Goal: Task Accomplishment & Management: Manage account settings

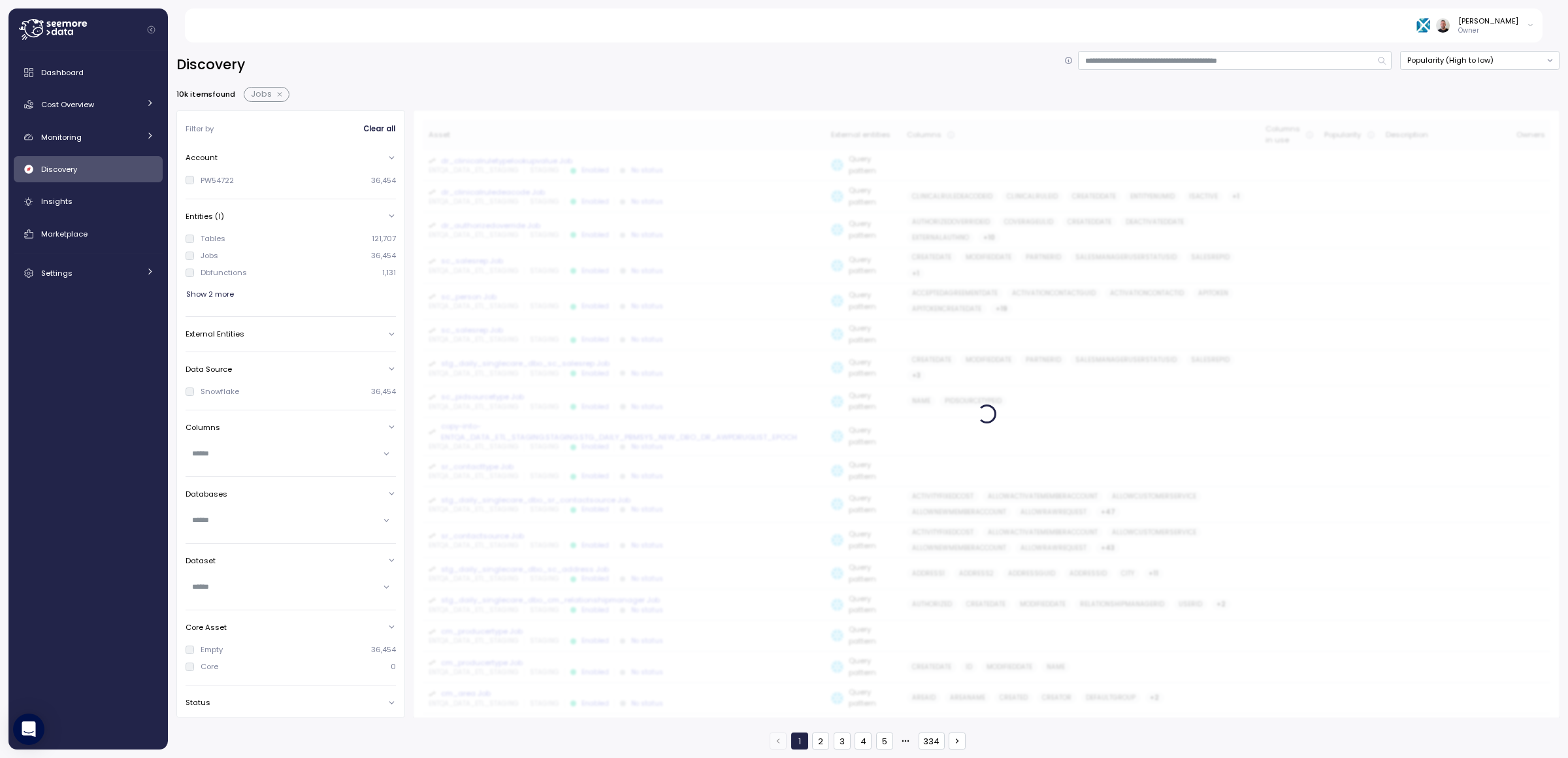
scroll to position [98, 0]
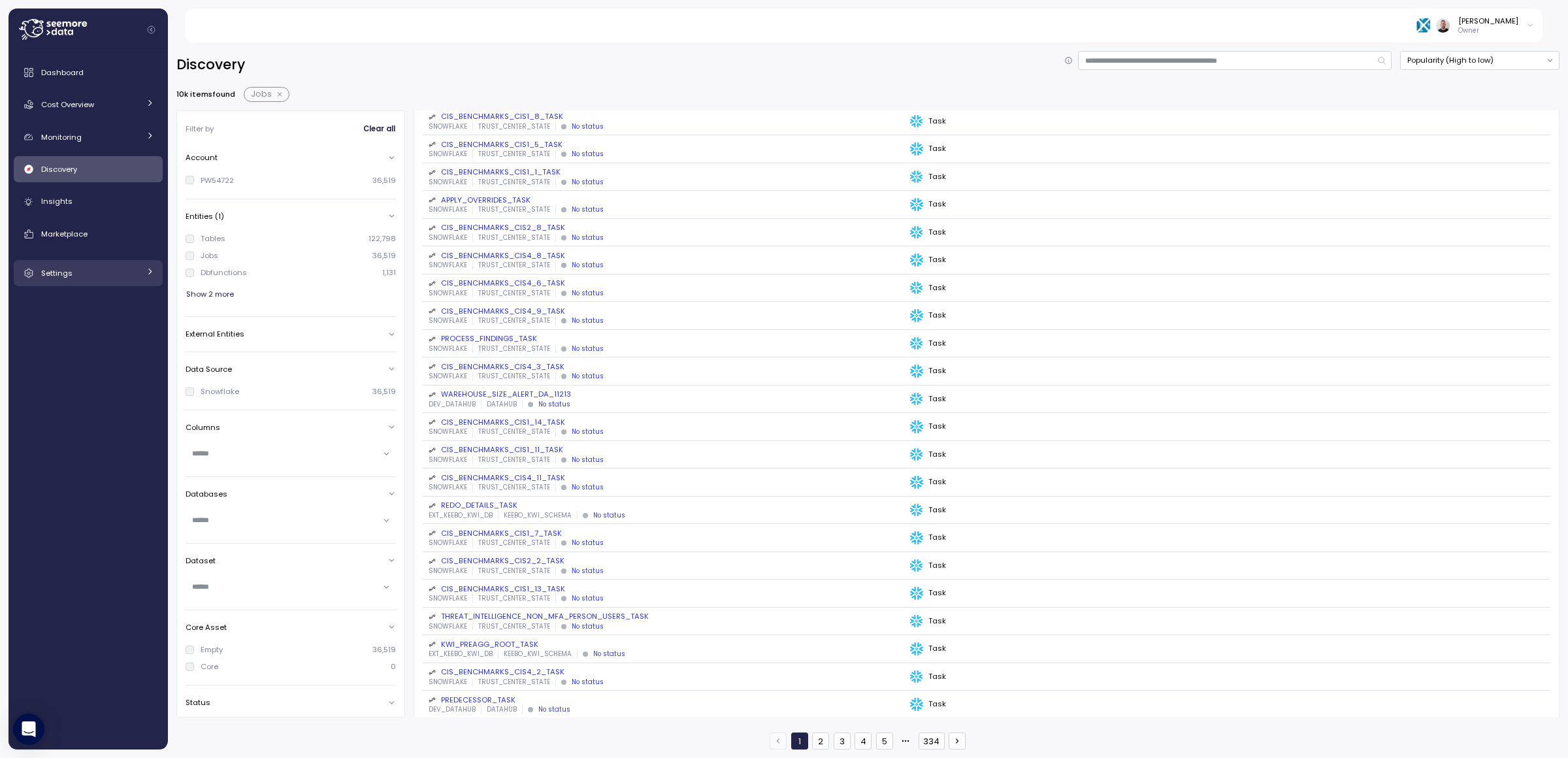
click at [135, 270] on div "Settings" at bounding box center [90, 273] width 98 height 13
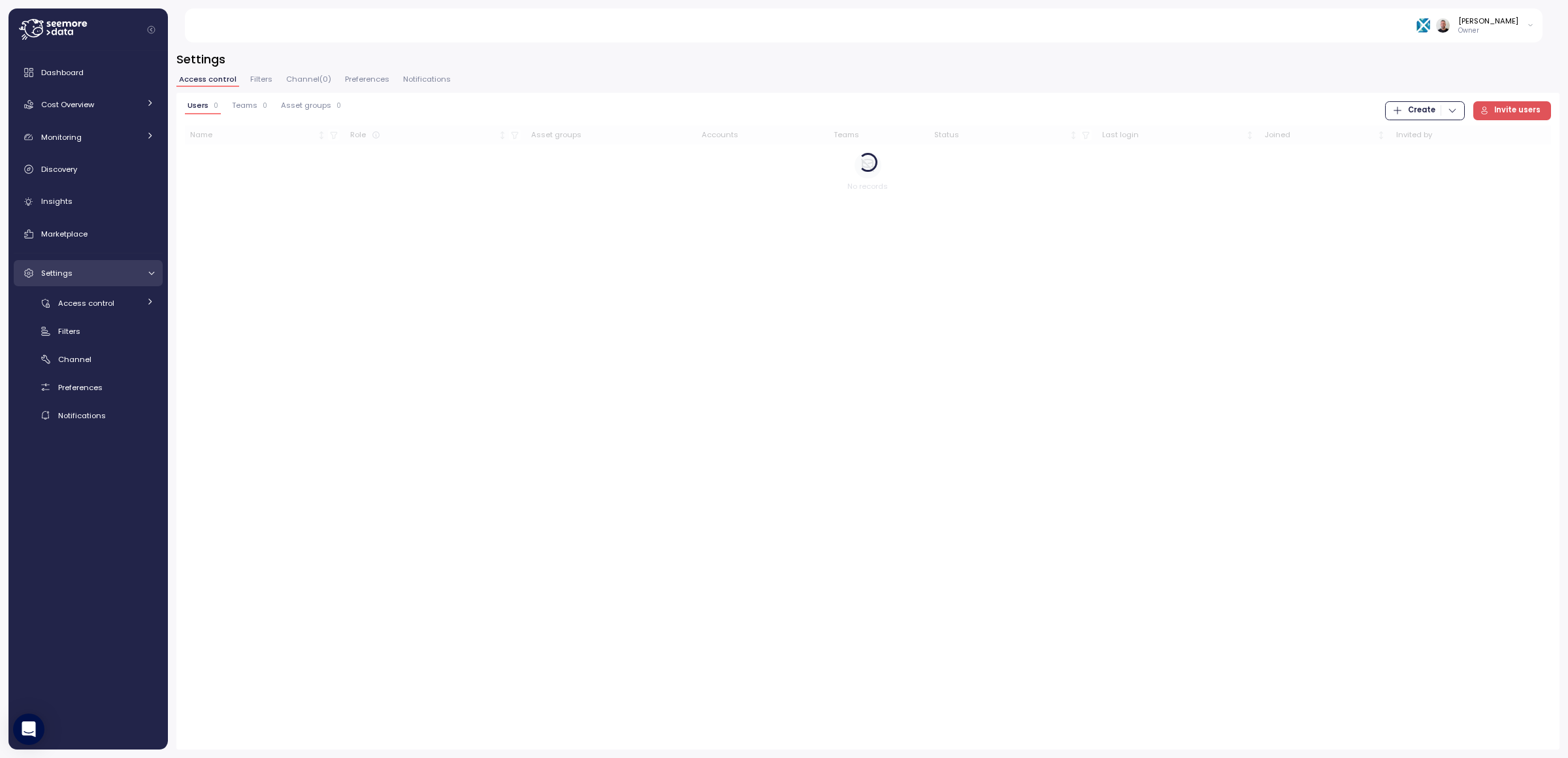
click at [135, 270] on div "Settings" at bounding box center [90, 273] width 98 height 13
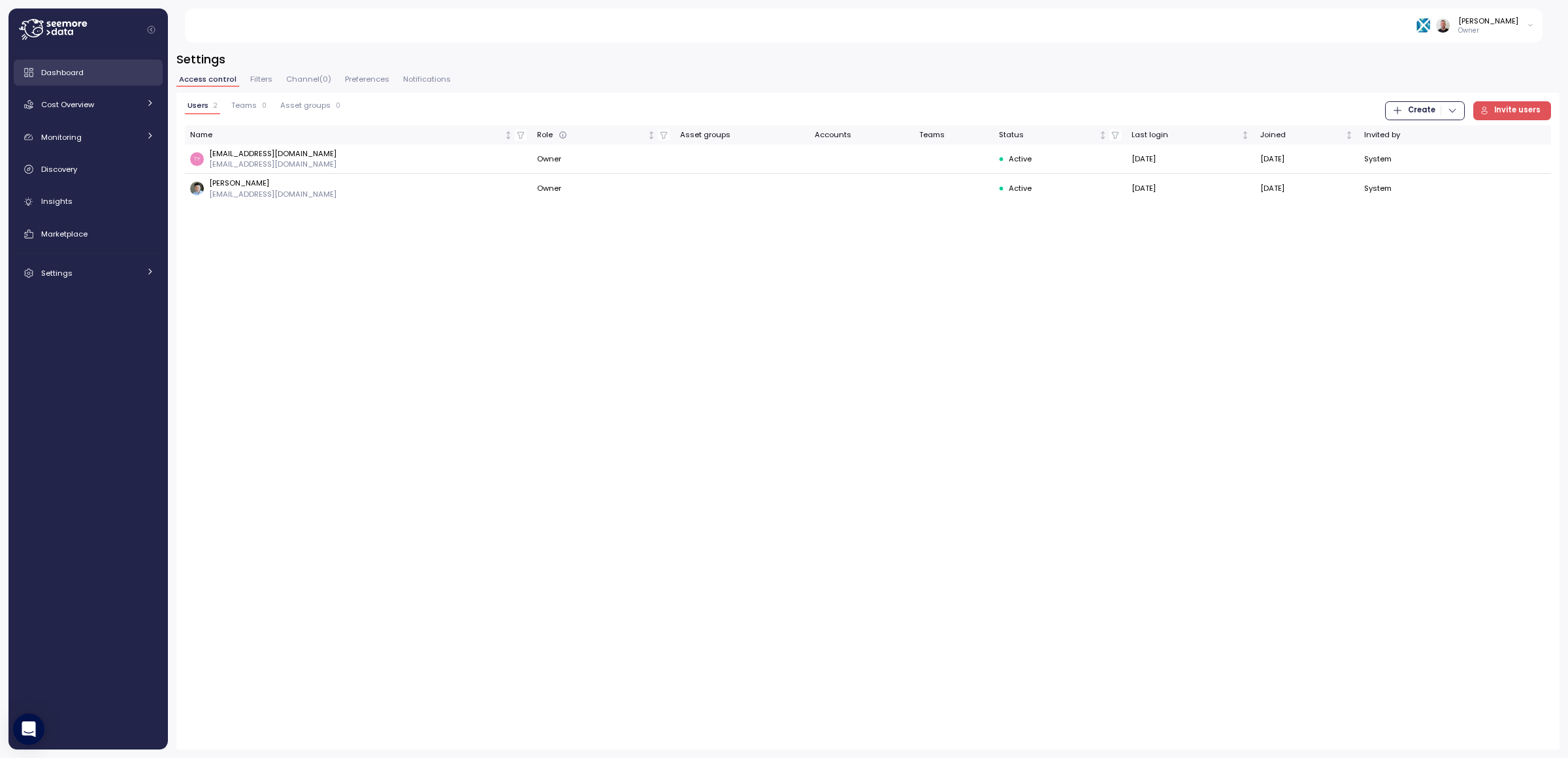
click at [71, 77] on span "Dashboard" at bounding box center [62, 72] width 42 height 11
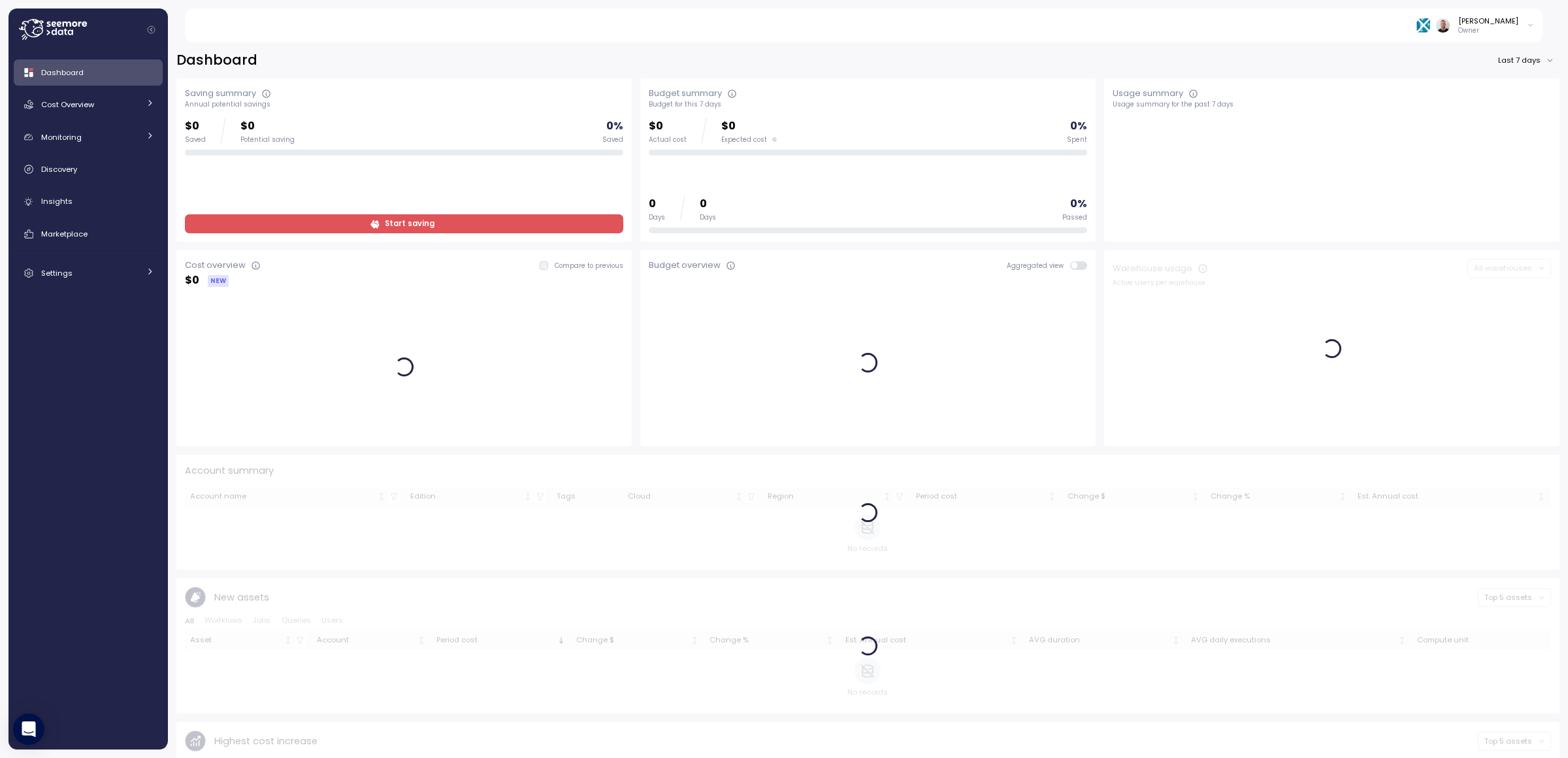
click at [59, 30] on icon at bounding box center [60, 31] width 5 height 5
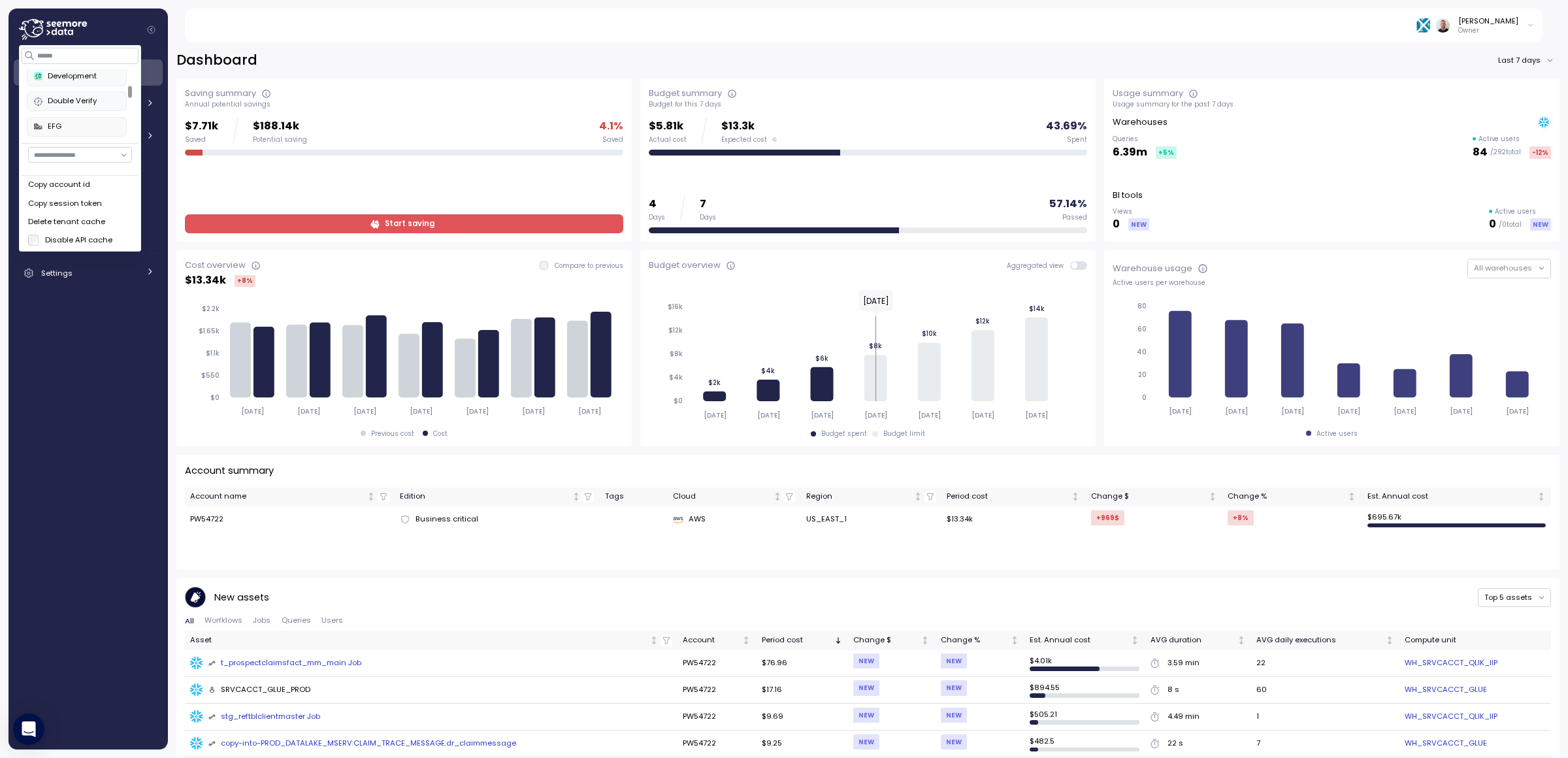
scroll to position [76, 0]
click at [84, 107] on div "Double Verify" at bounding box center [77, 104] width 86 height 11
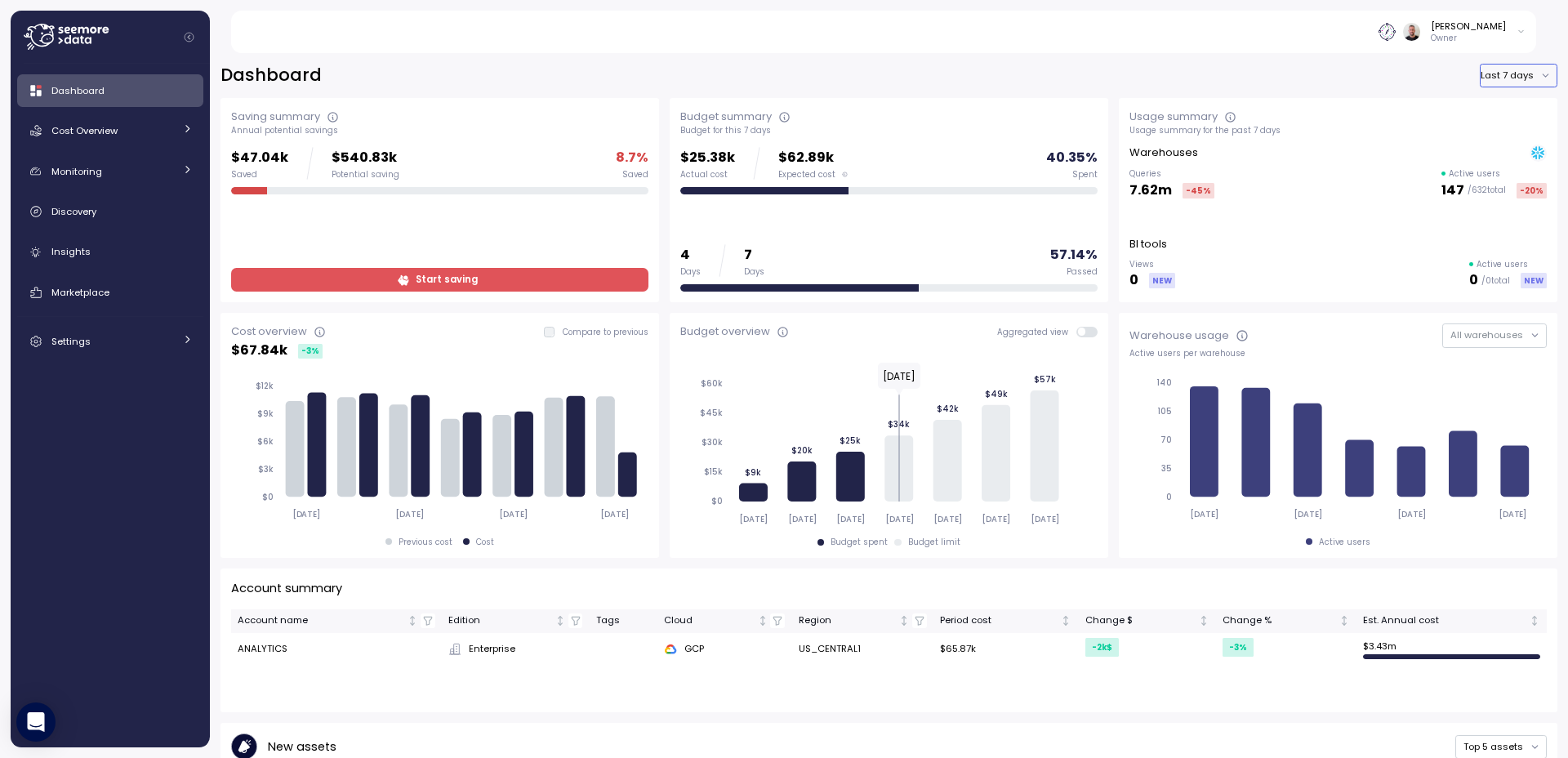
click at [1513, 73] on button "Last 7 days" at bounding box center [1518, 75] width 78 height 23
click at [1513, 129] on div "Last 30 days" at bounding box center [1514, 130] width 61 height 13
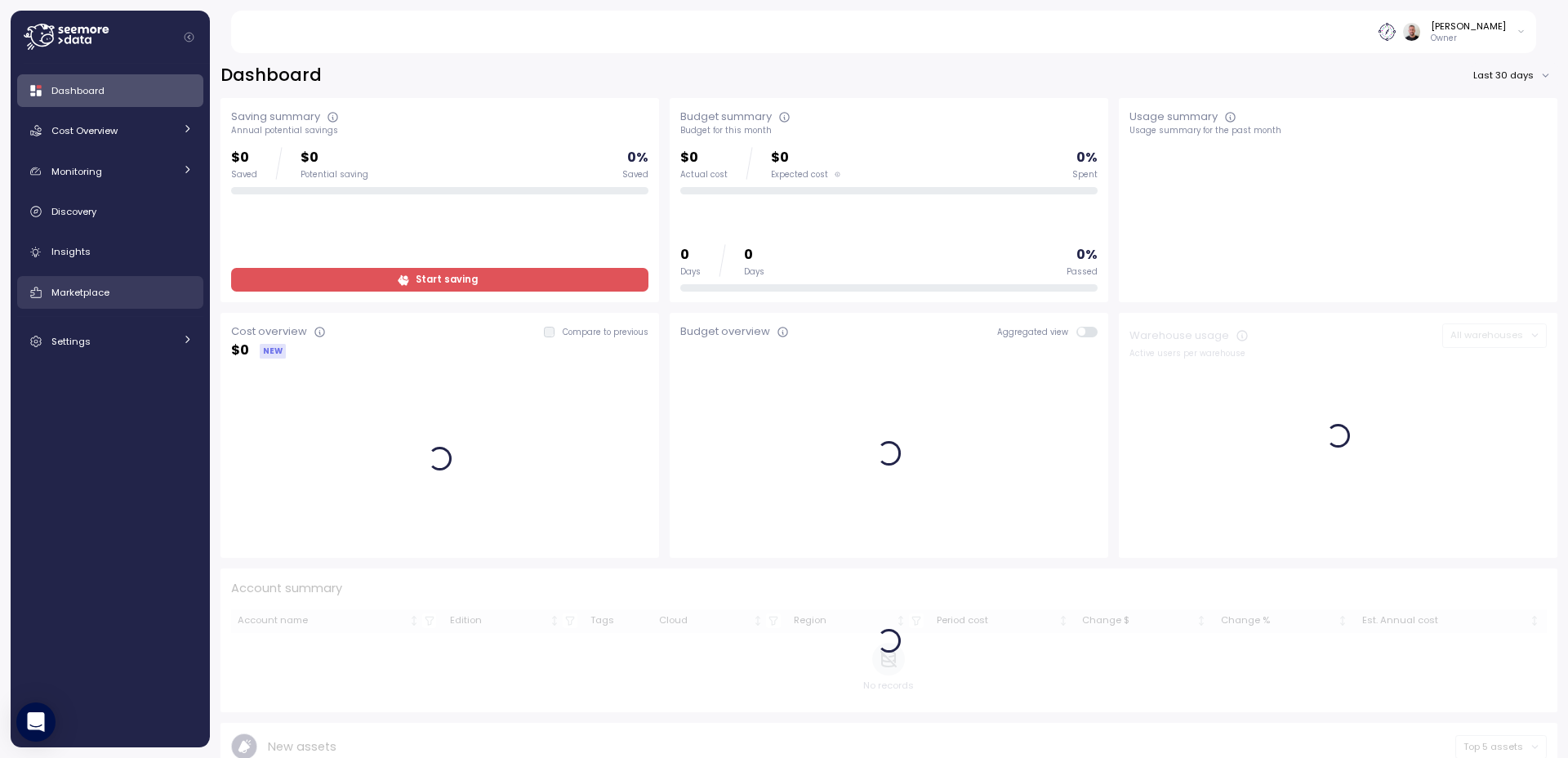
click at [106, 291] on span "Marketplace" at bounding box center [81, 292] width 58 height 13
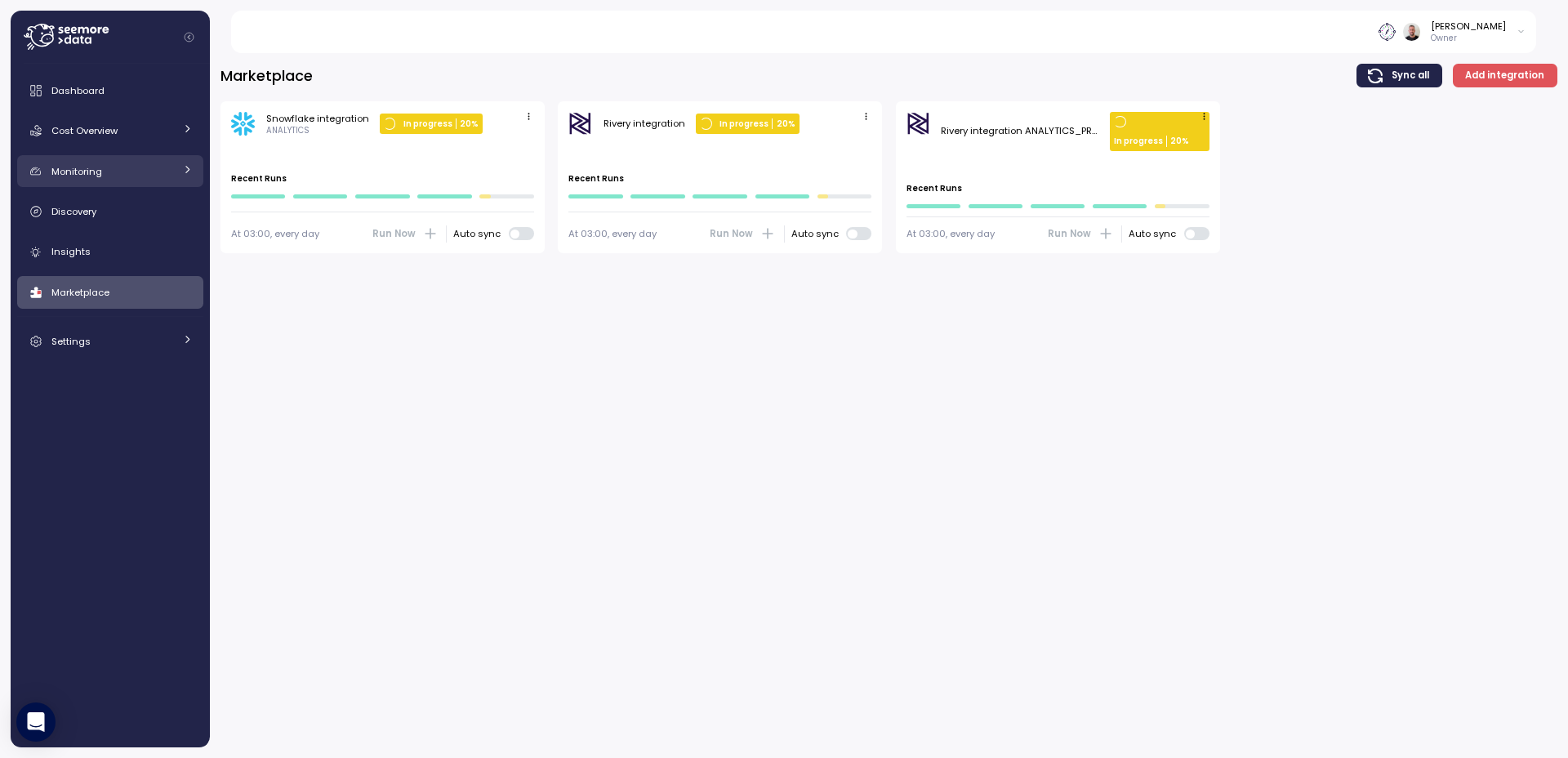
click at [117, 181] on link "Monitoring" at bounding box center [110, 171] width 186 height 33
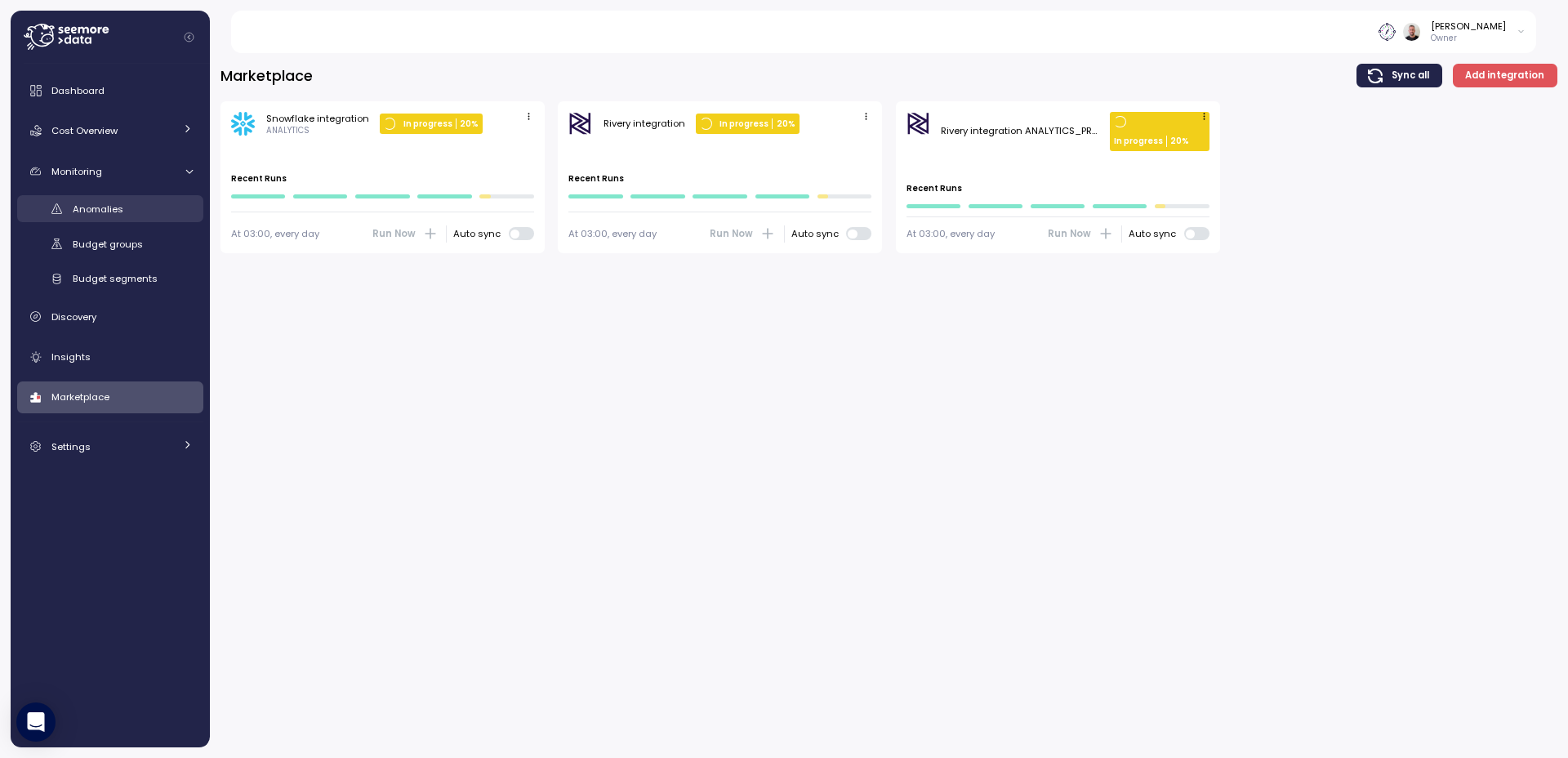
click at [112, 213] on span "Anomalies" at bounding box center [97, 209] width 51 height 13
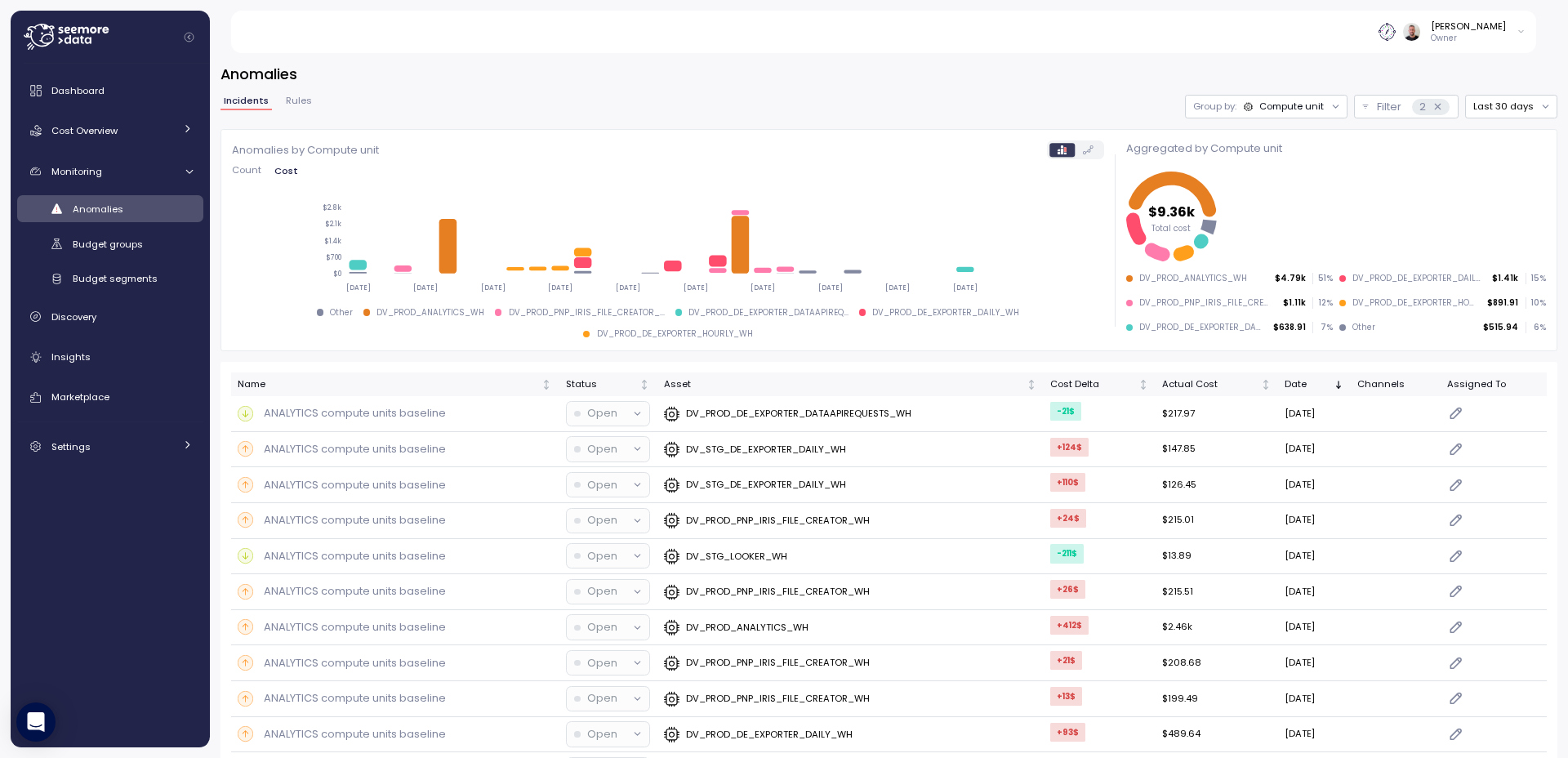
click at [1293, 106] on div "Compute unit" at bounding box center [1292, 106] width 64 height 13
click at [1278, 139] on p "Account" at bounding box center [1260, 142] width 40 height 13
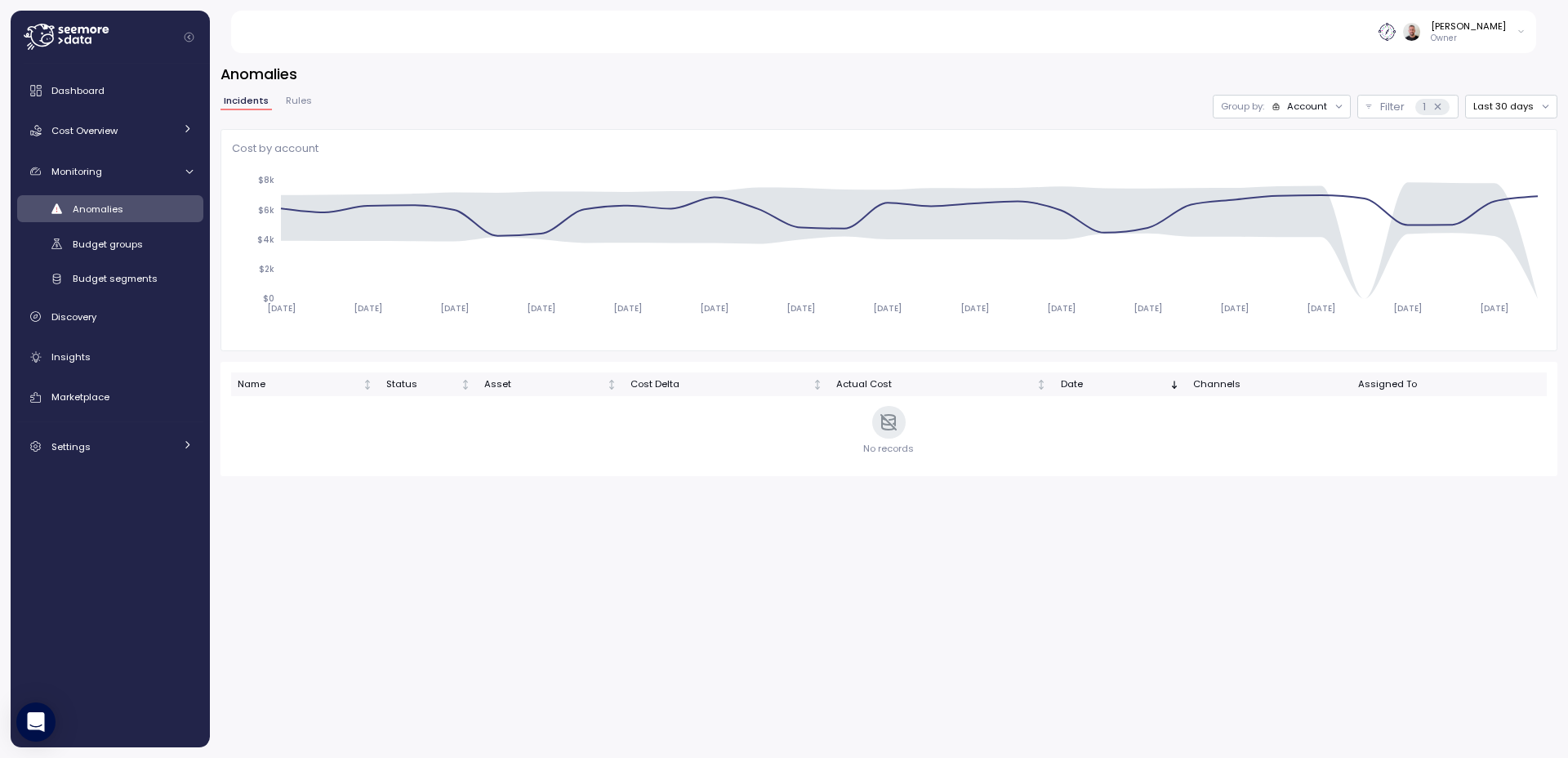
click at [1318, 102] on div "Account" at bounding box center [1307, 106] width 40 height 13
click at [1303, 166] on p "Compute unit" at bounding box center [1301, 170] width 64 height 13
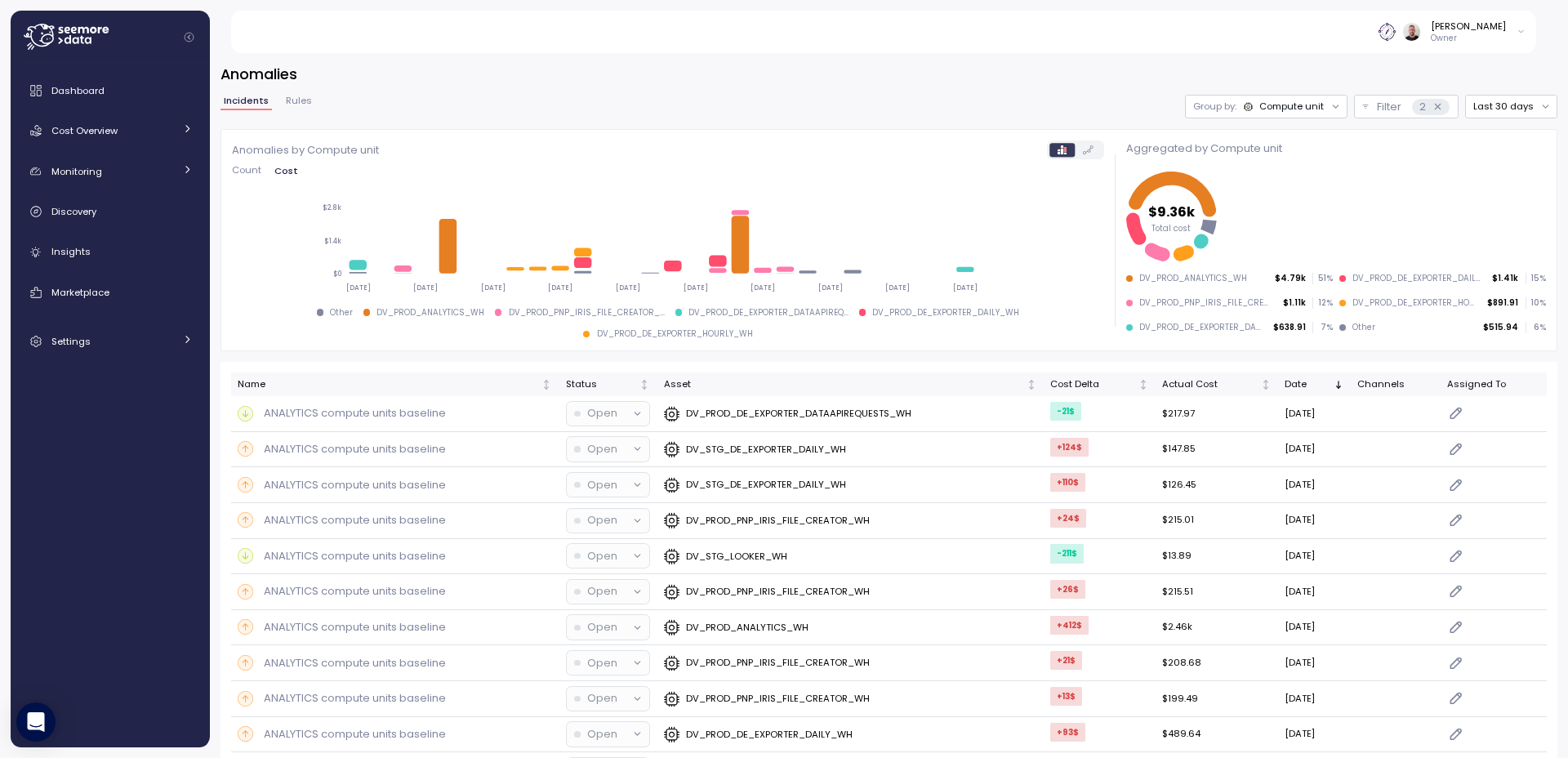
click at [70, 41] on icon at bounding box center [67, 39] width 6 height 9
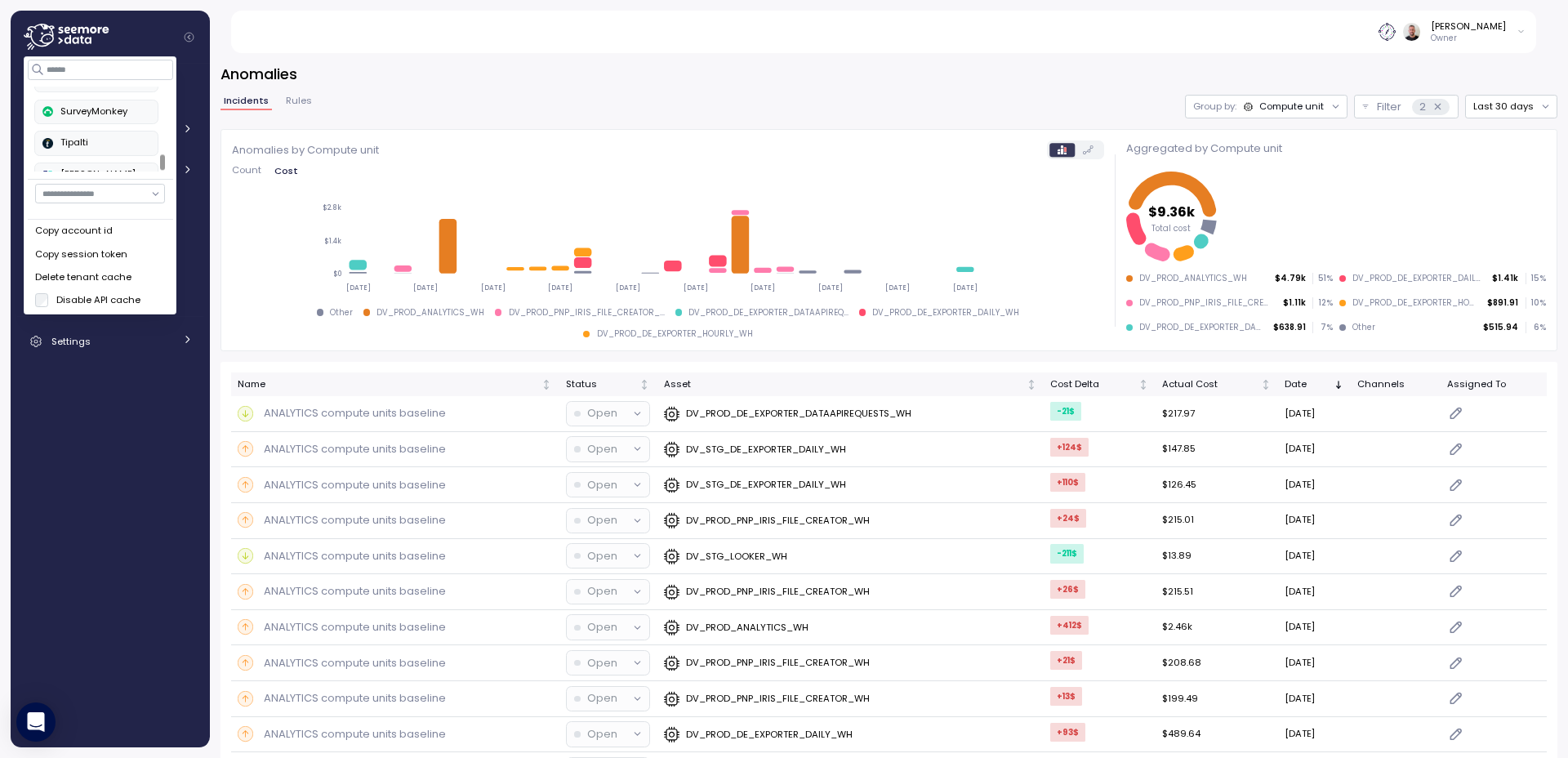
scroll to position [368, 0]
click at [103, 115] on div "SurveyMonkey" at bounding box center [96, 109] width 107 height 14
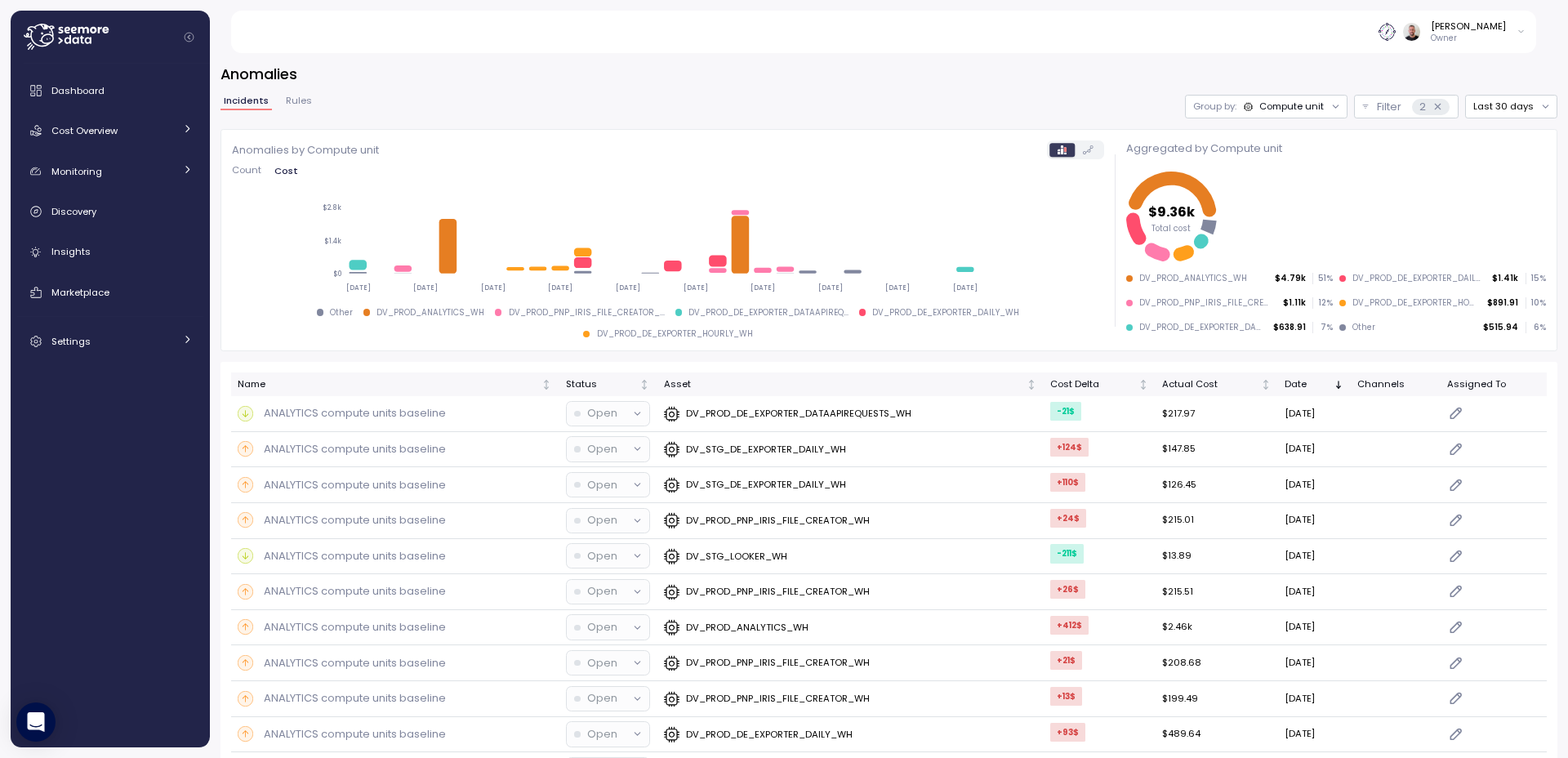
click at [107, 370] on div "Dashboard Cost Overview Compute Workloads Storage Cloud Services Clustering col…" at bounding box center [110, 405] width 186 height 662
click at [90, 288] on span "Marketplace" at bounding box center [81, 292] width 58 height 13
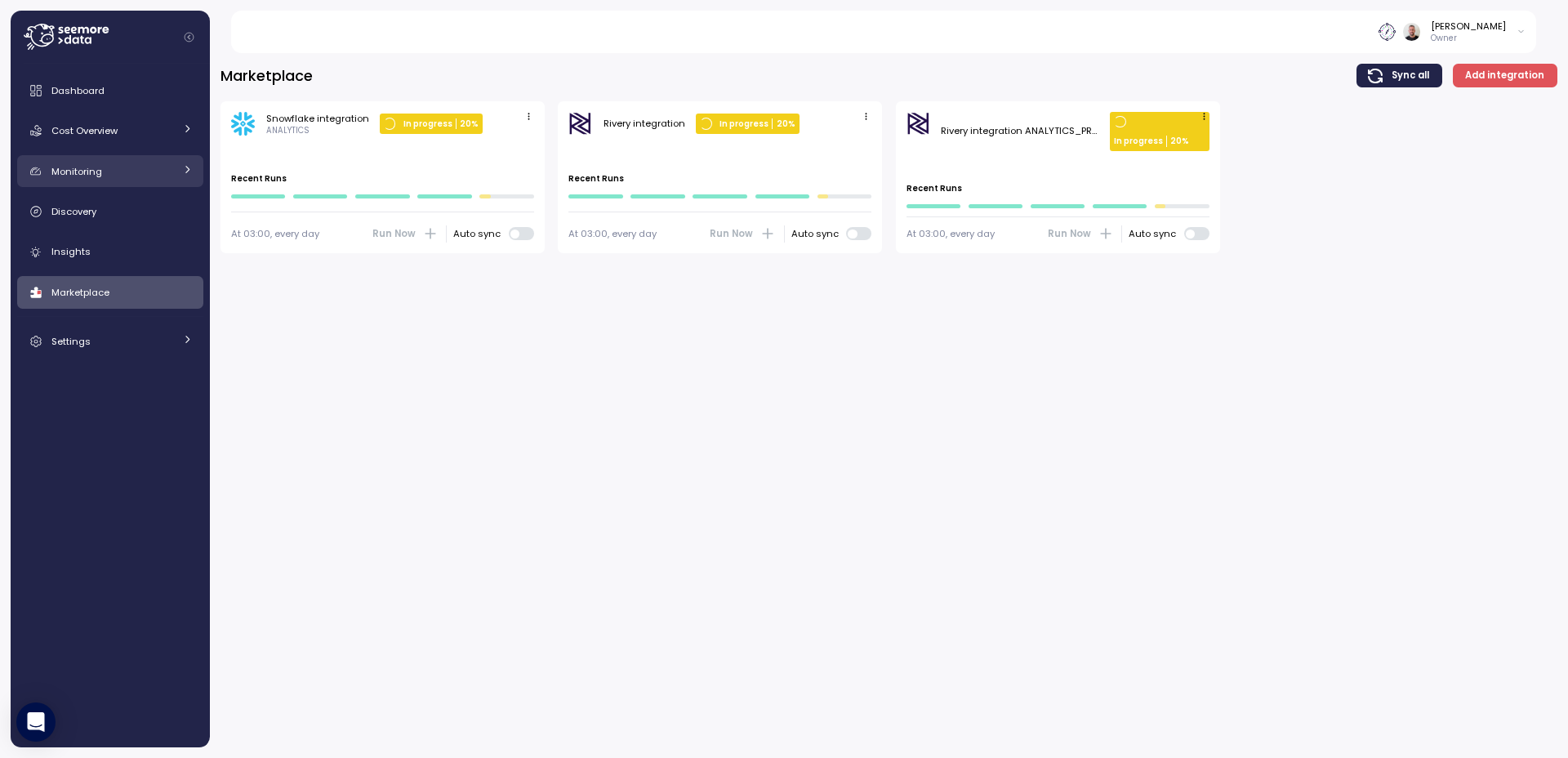
click at [122, 171] on div "Monitoring" at bounding box center [113, 172] width 123 height 16
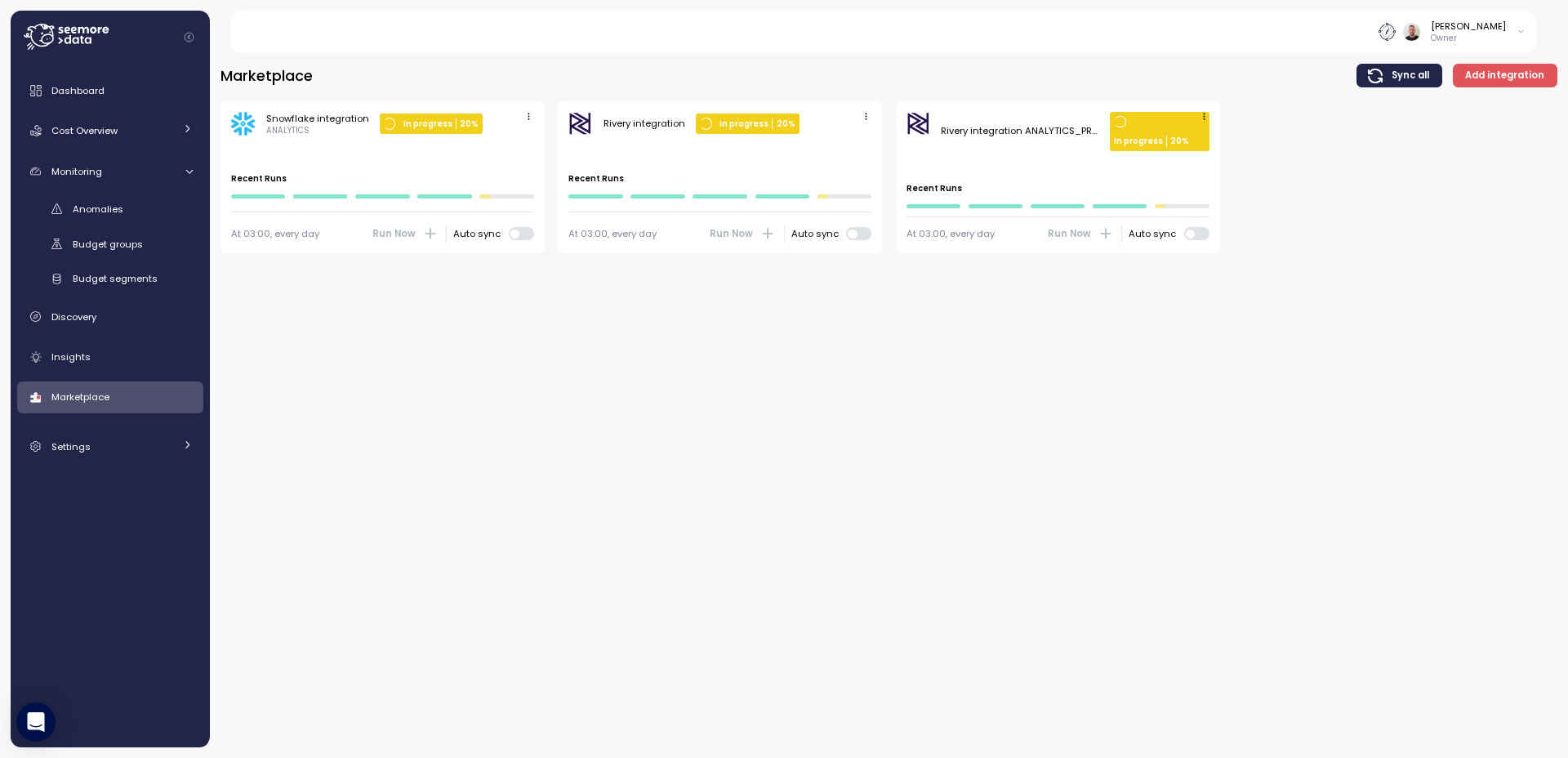
click at [98, 223] on div "Anomalies Budget groups Budget segments" at bounding box center [110, 243] width 186 height 98
drag, startPoint x: 98, startPoint y: 213, endPoint x: 165, endPoint y: 212, distance: 67.0
click at [98, 215] on span "Anomalies" at bounding box center [97, 209] width 51 height 13
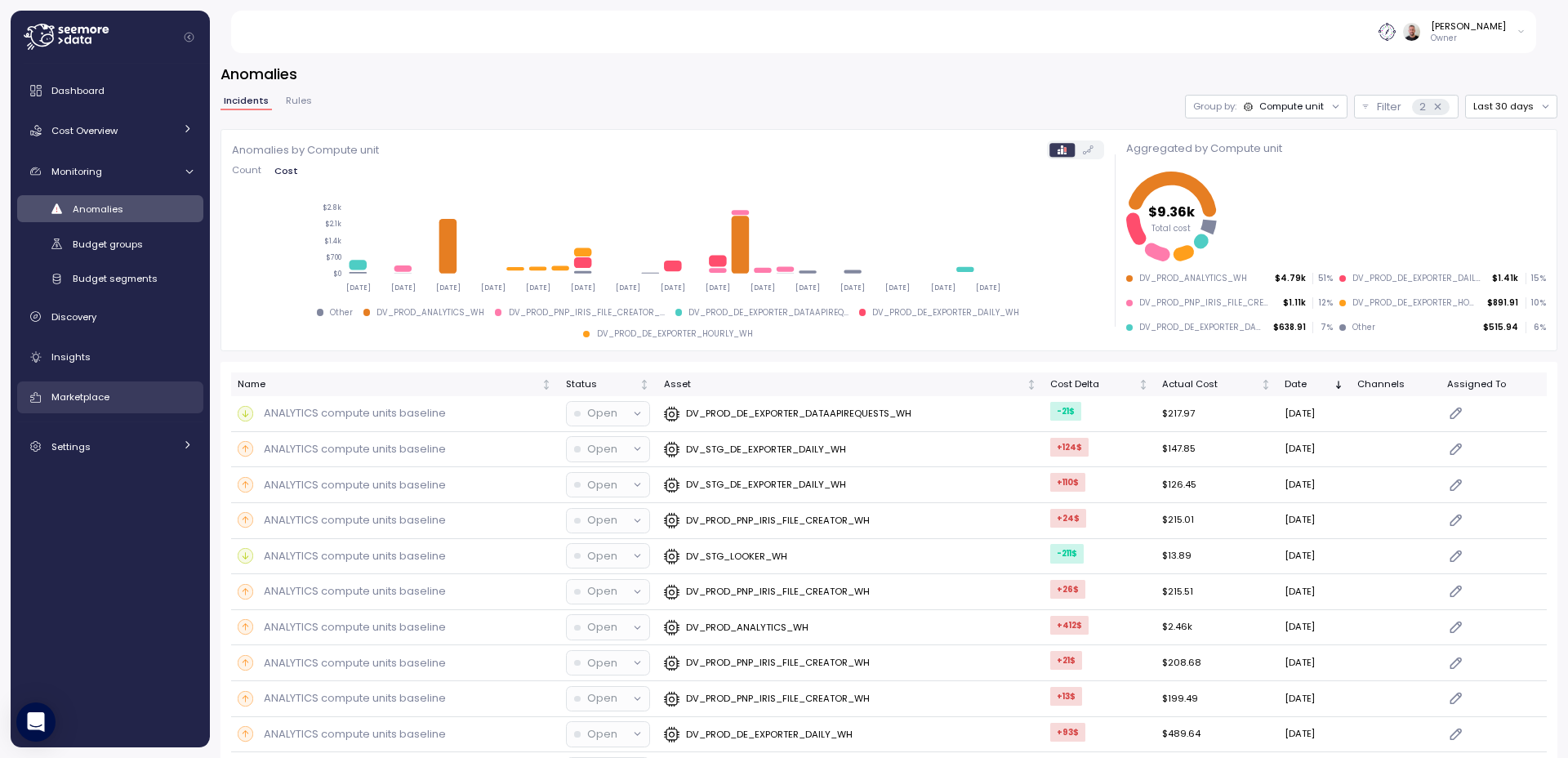
click at [113, 389] on div "Marketplace" at bounding box center [123, 397] width 141 height 16
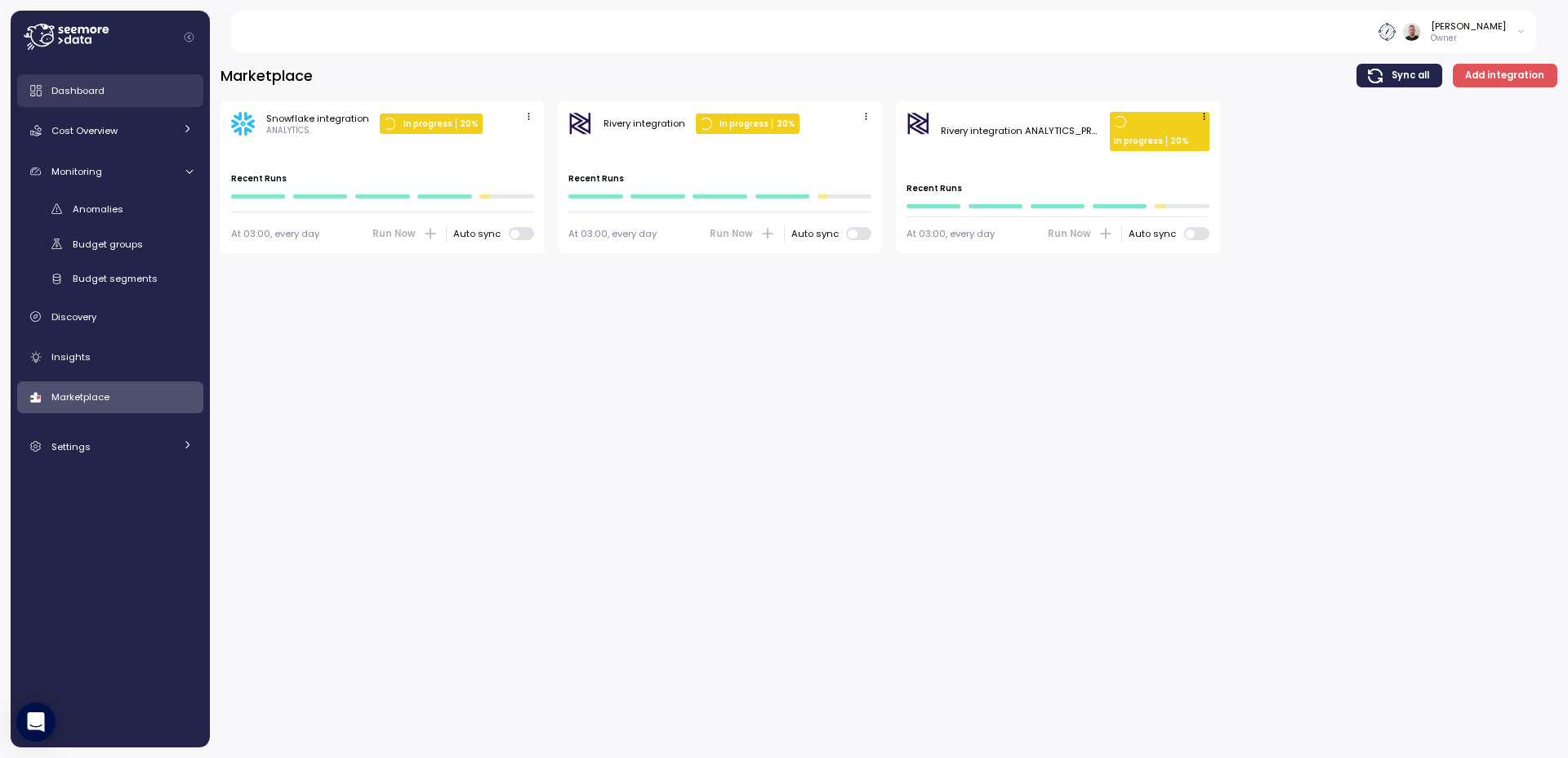
click at [106, 91] on div "Dashboard" at bounding box center [123, 90] width 141 height 16
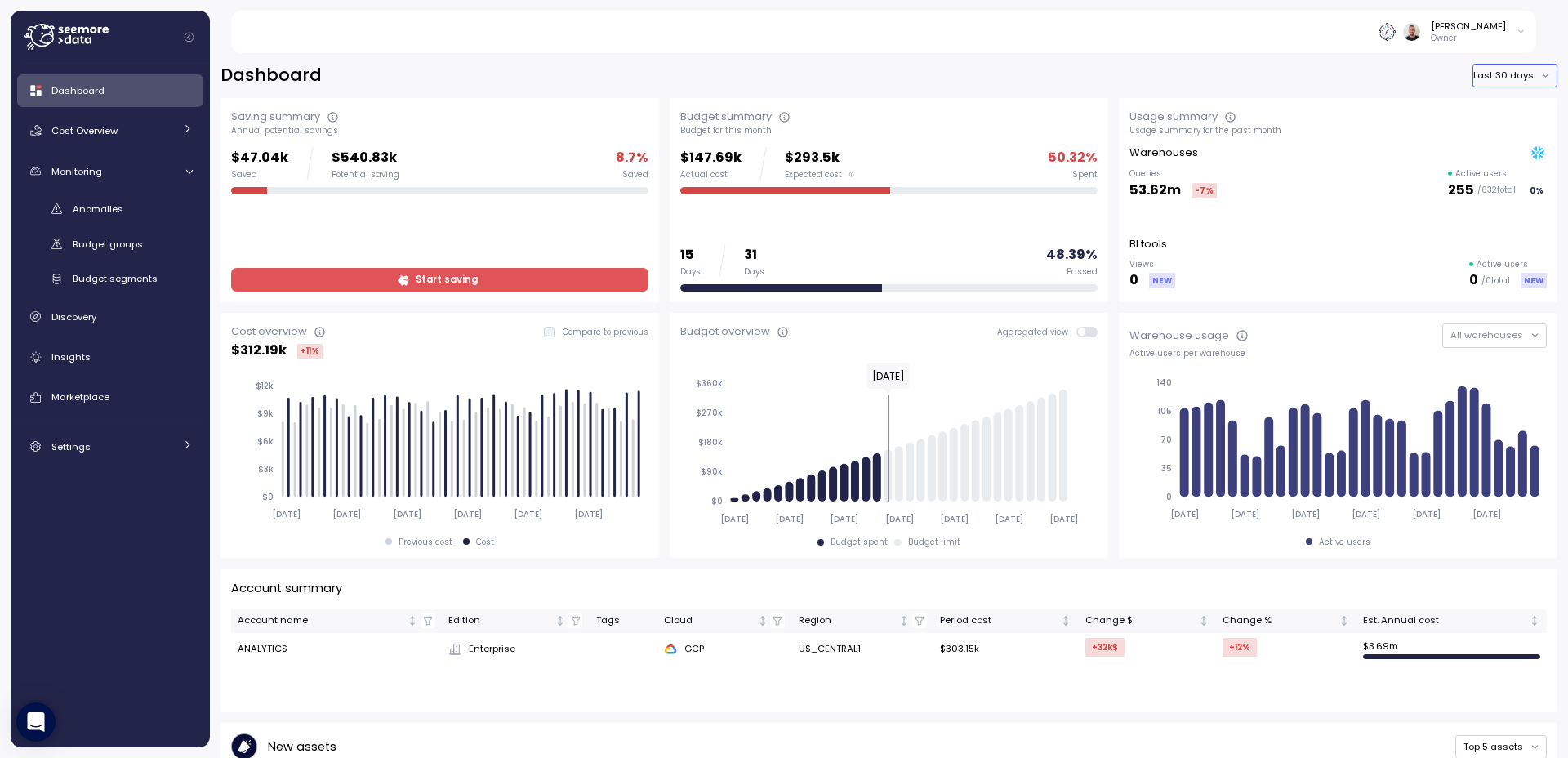
click at [1499, 75] on button "Last 30 days" at bounding box center [1514, 75] width 85 height 23
click at [1504, 173] on div "Last year" at bounding box center [1502, 172] width 42 height 13
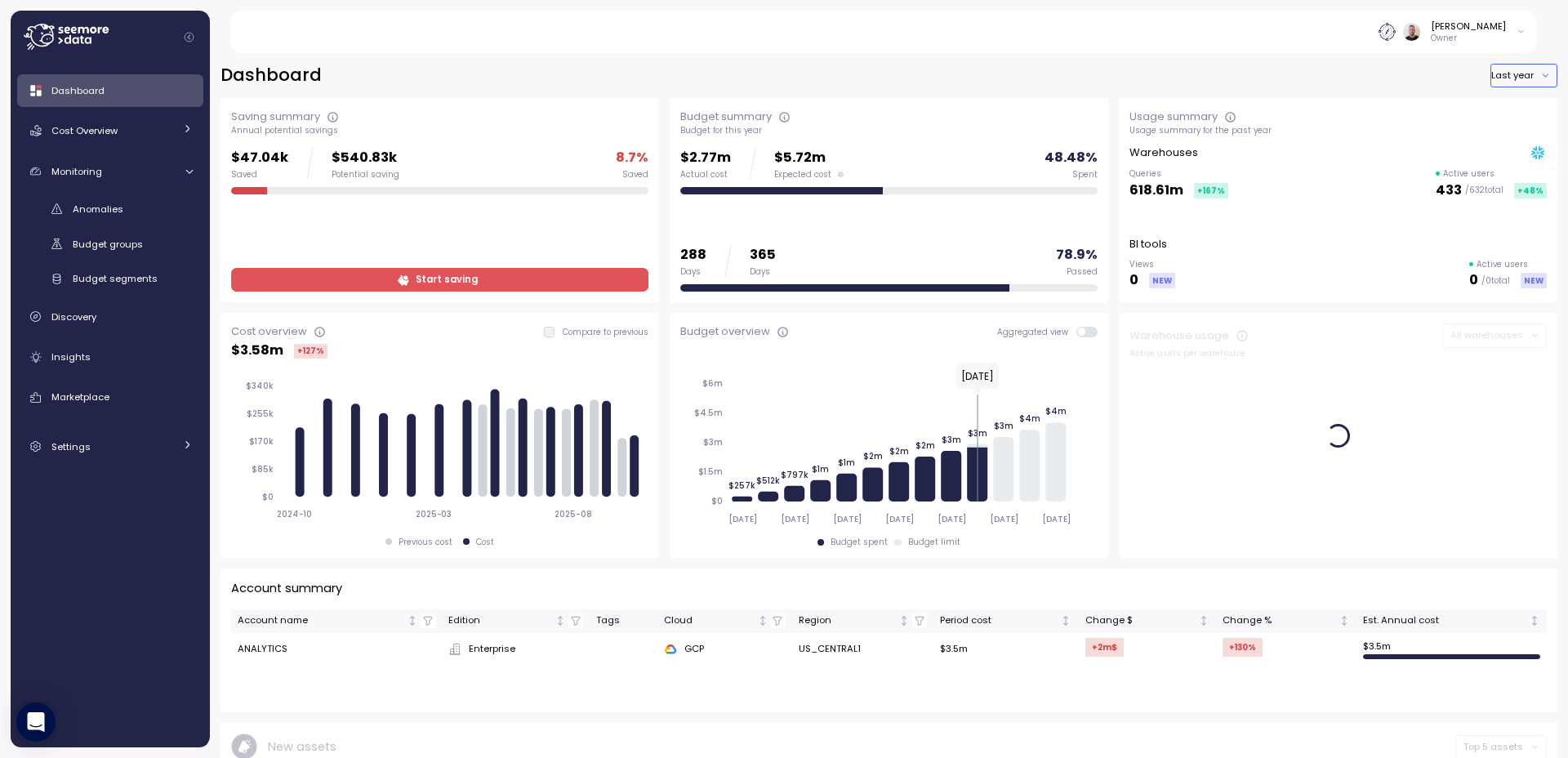
click at [1501, 69] on button "Last year" at bounding box center [1523, 75] width 67 height 23
click at [1516, 106] on div "Last 7 days" at bounding box center [1514, 107] width 53 height 13
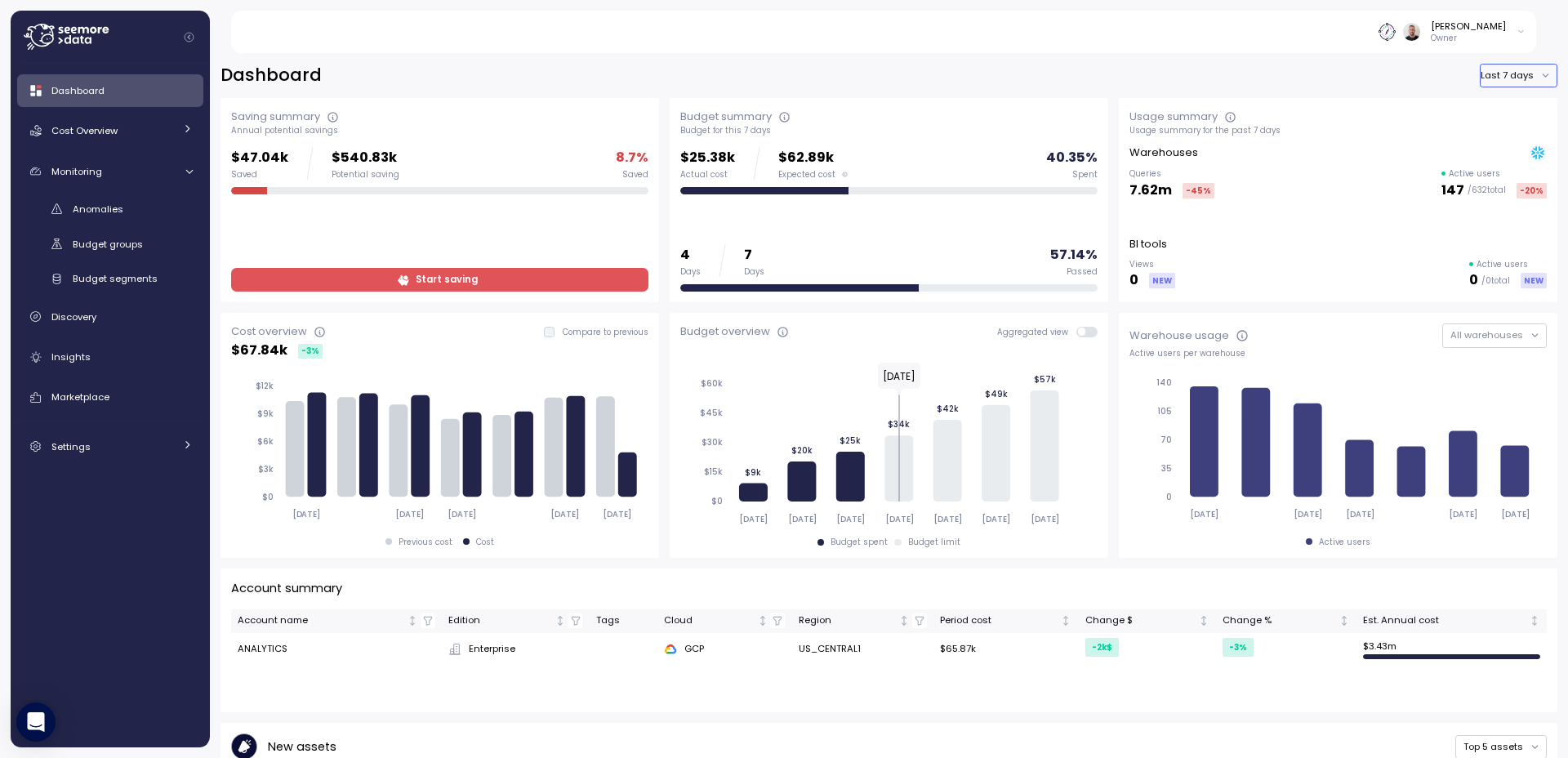
click at [1488, 78] on button "Last 7 days" at bounding box center [1518, 75] width 78 height 23
click at [1492, 174] on div "Last year" at bounding box center [1504, 172] width 42 height 13
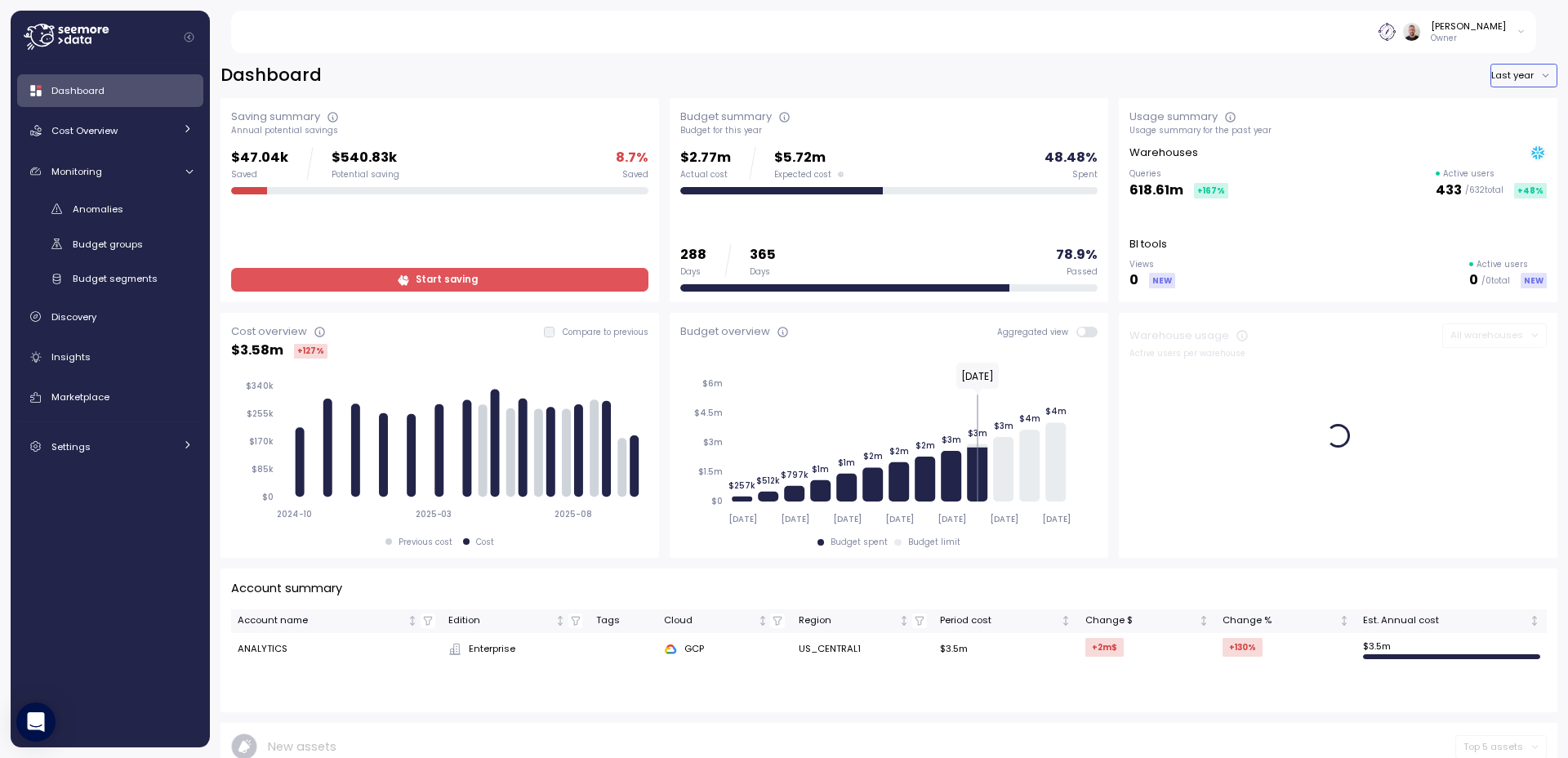
click at [1507, 76] on button "Last year" at bounding box center [1523, 75] width 67 height 23
click at [1512, 109] on div "Last 7 days" at bounding box center [1514, 107] width 53 height 13
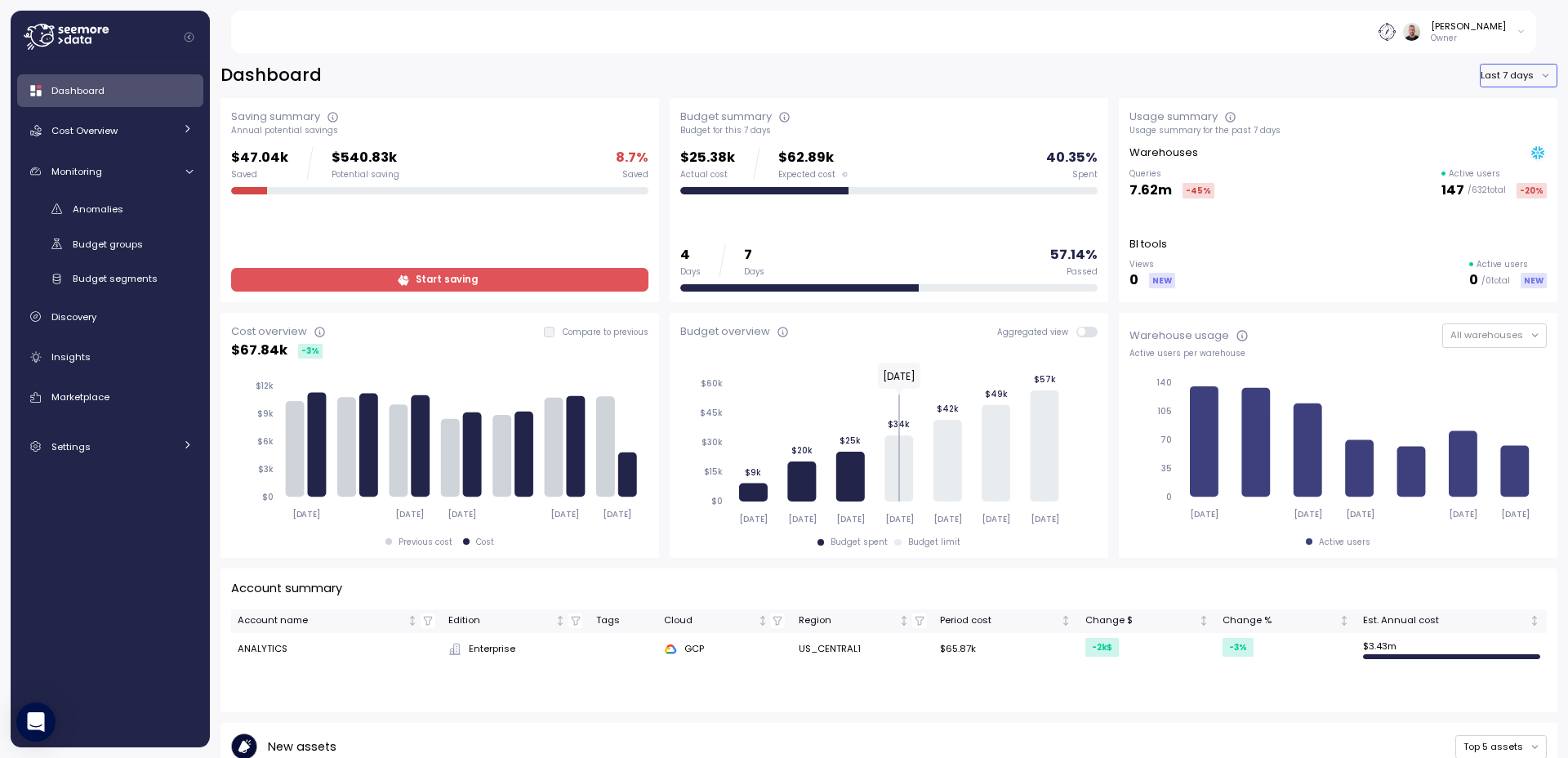
click at [1501, 74] on button "Last 7 days" at bounding box center [1518, 75] width 78 height 23
click at [1506, 172] on div "Last year" at bounding box center [1504, 172] width 42 height 13
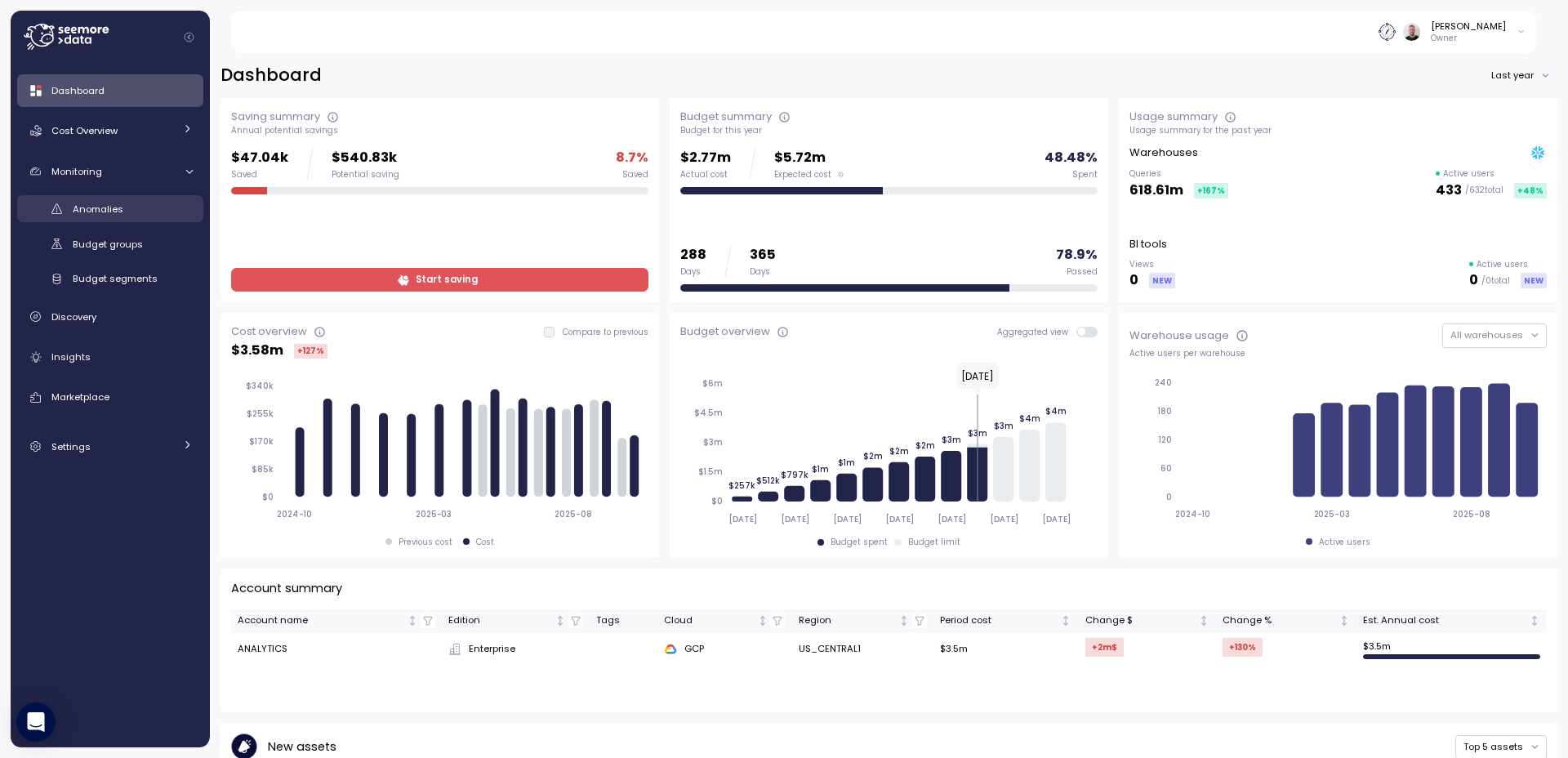
click at [108, 203] on span "Anomalies" at bounding box center [97, 209] width 51 height 13
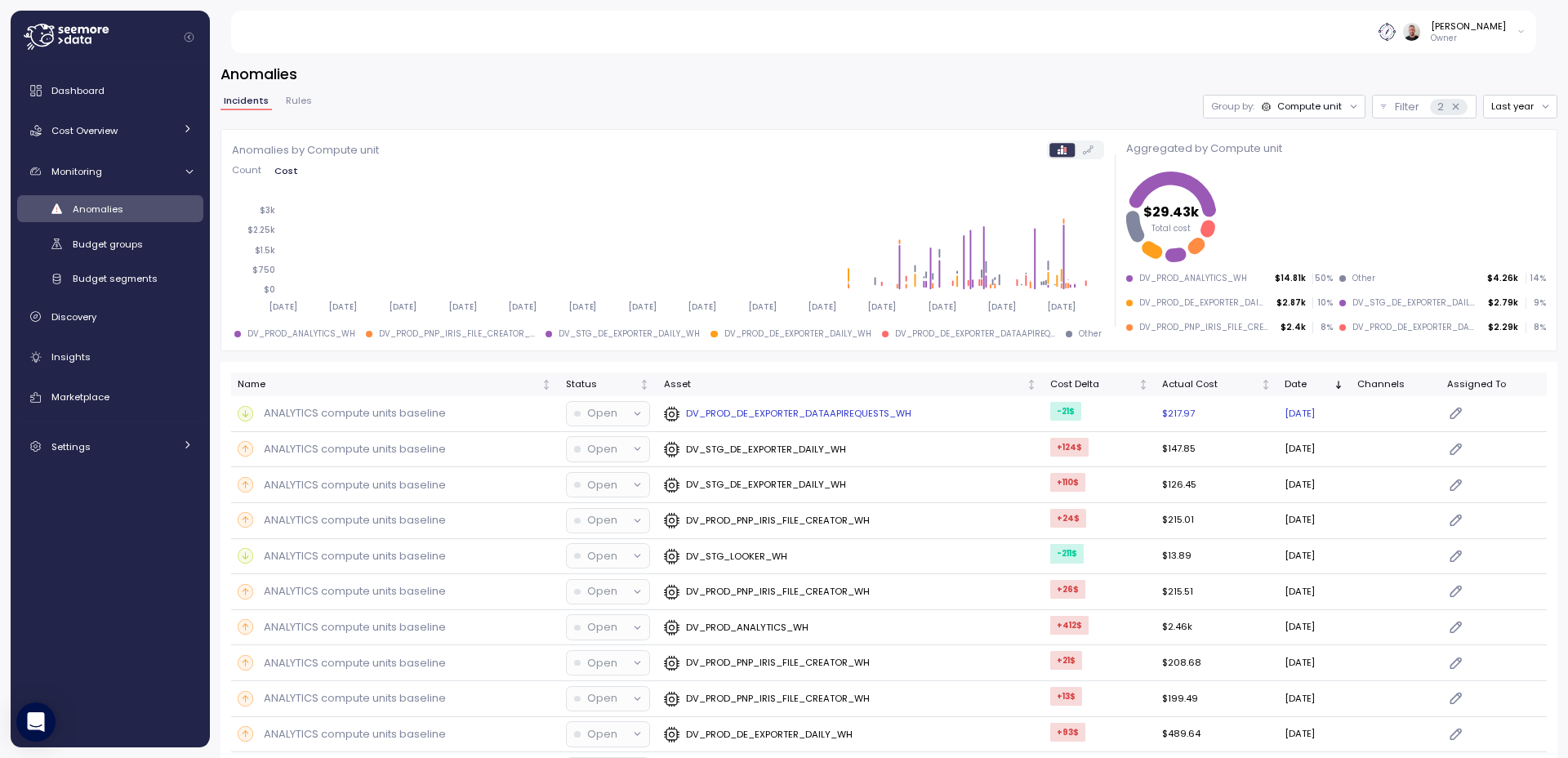
click at [344, 415] on p "ANALYTICS compute units baseline" at bounding box center [355, 413] width 182 height 16
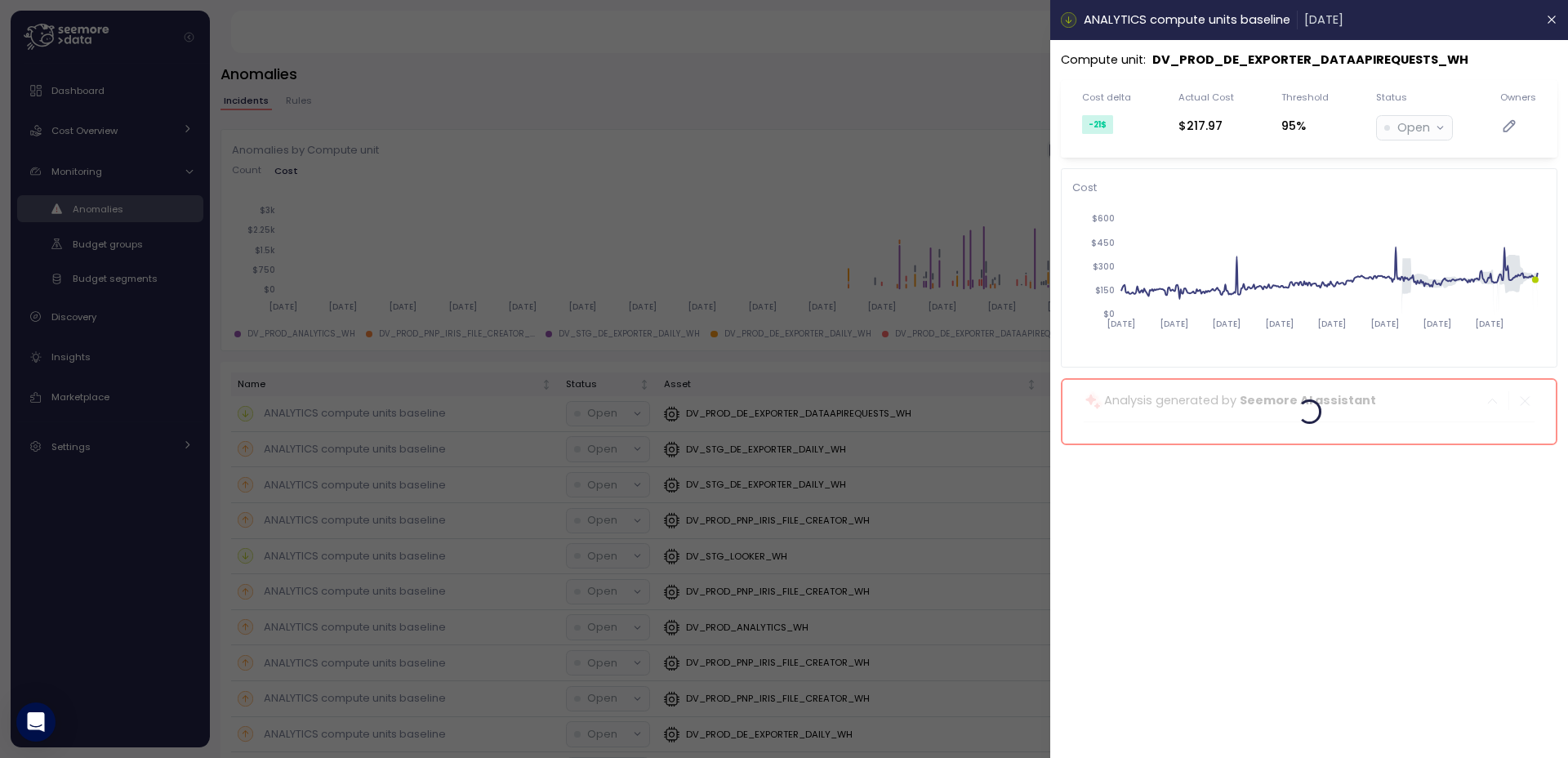
click at [922, 368] on div at bounding box center [784, 379] width 1568 height 758
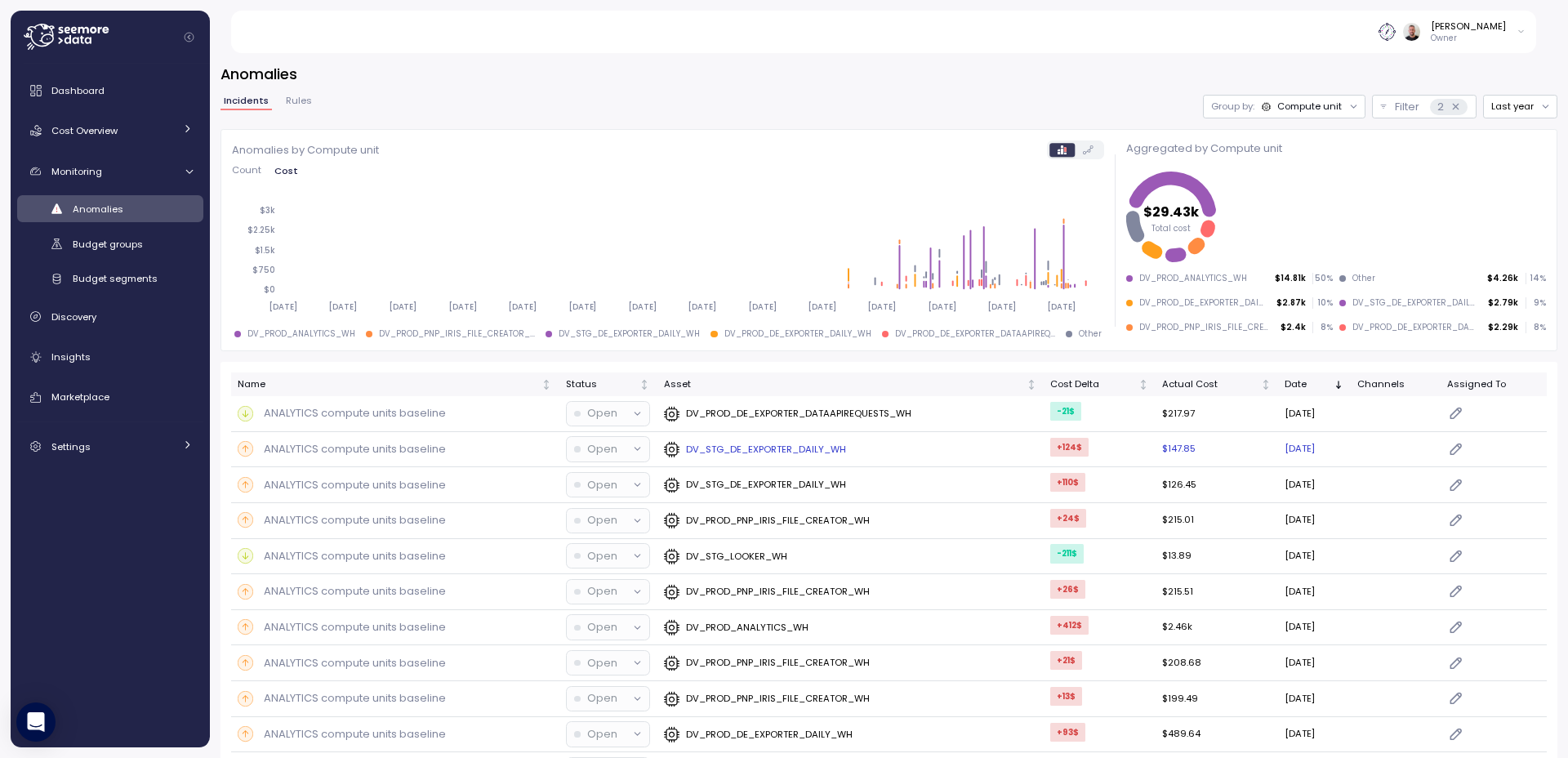
click at [1189, 449] on td "$147.85" at bounding box center [1216, 450] width 122 height 36
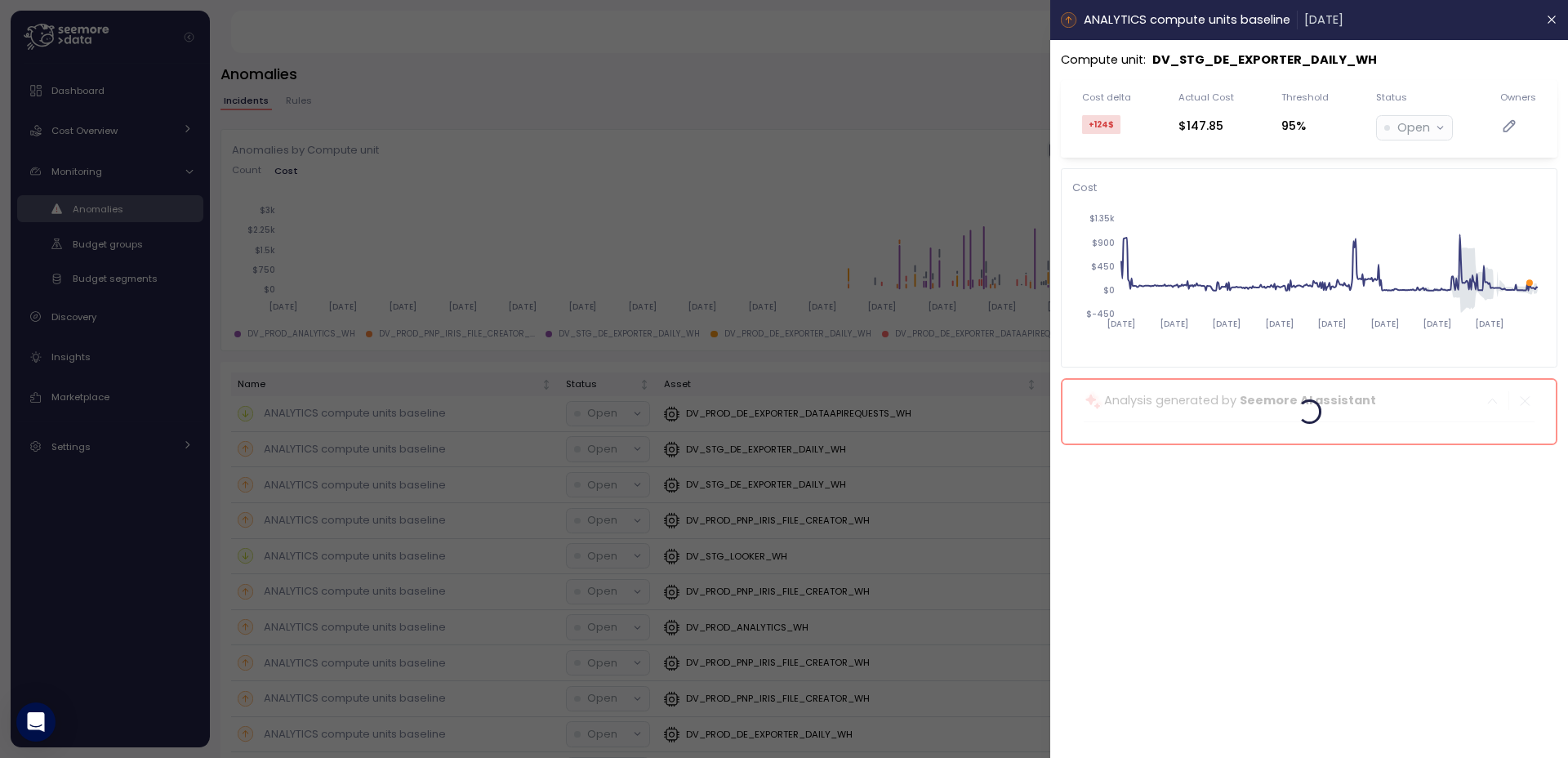
click at [679, 207] on div at bounding box center [784, 379] width 1568 height 758
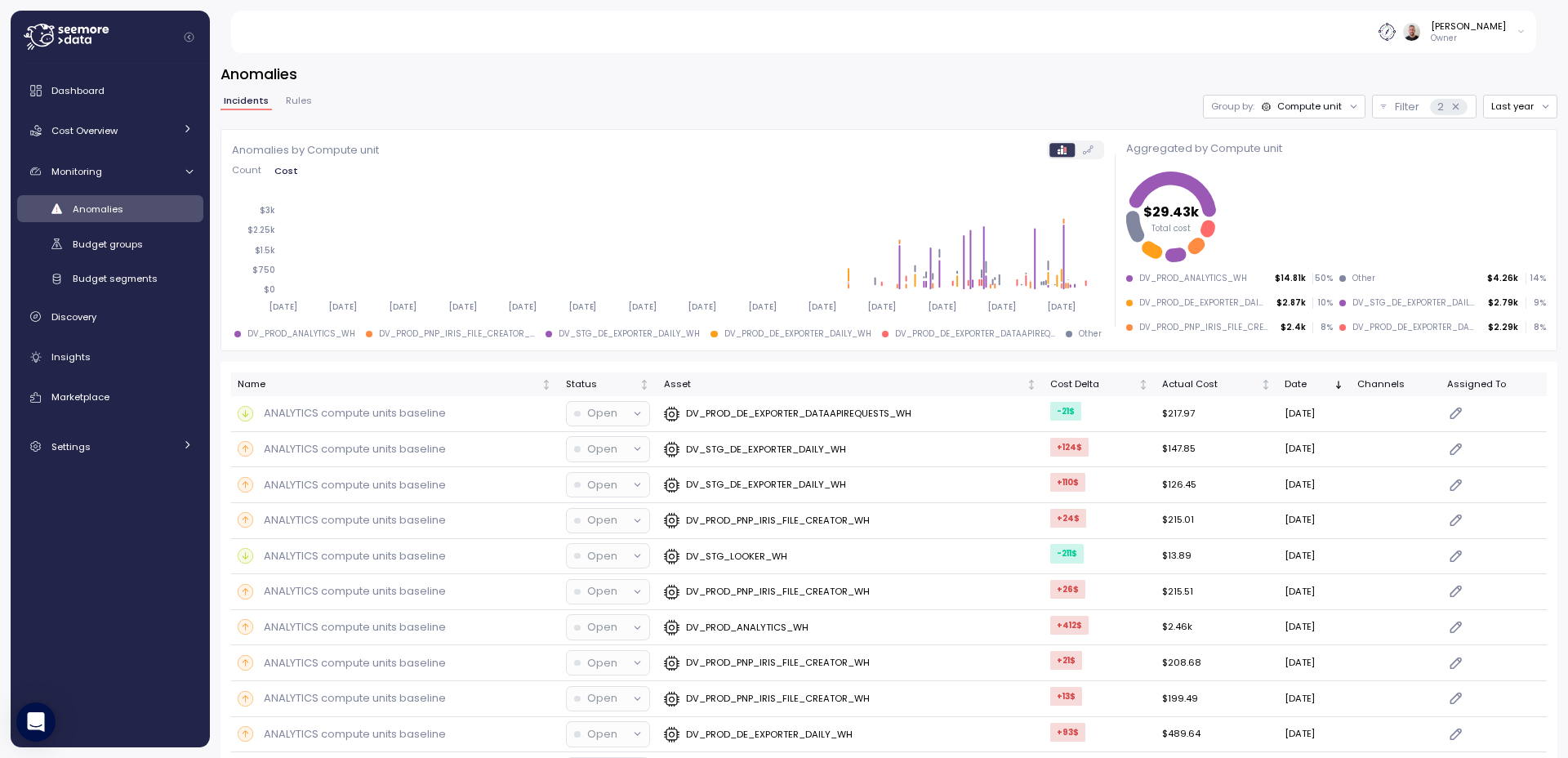
click at [1296, 107] on div "Compute unit" at bounding box center [1309, 106] width 64 height 13
click at [1284, 136] on p "Account" at bounding box center [1276, 142] width 40 height 13
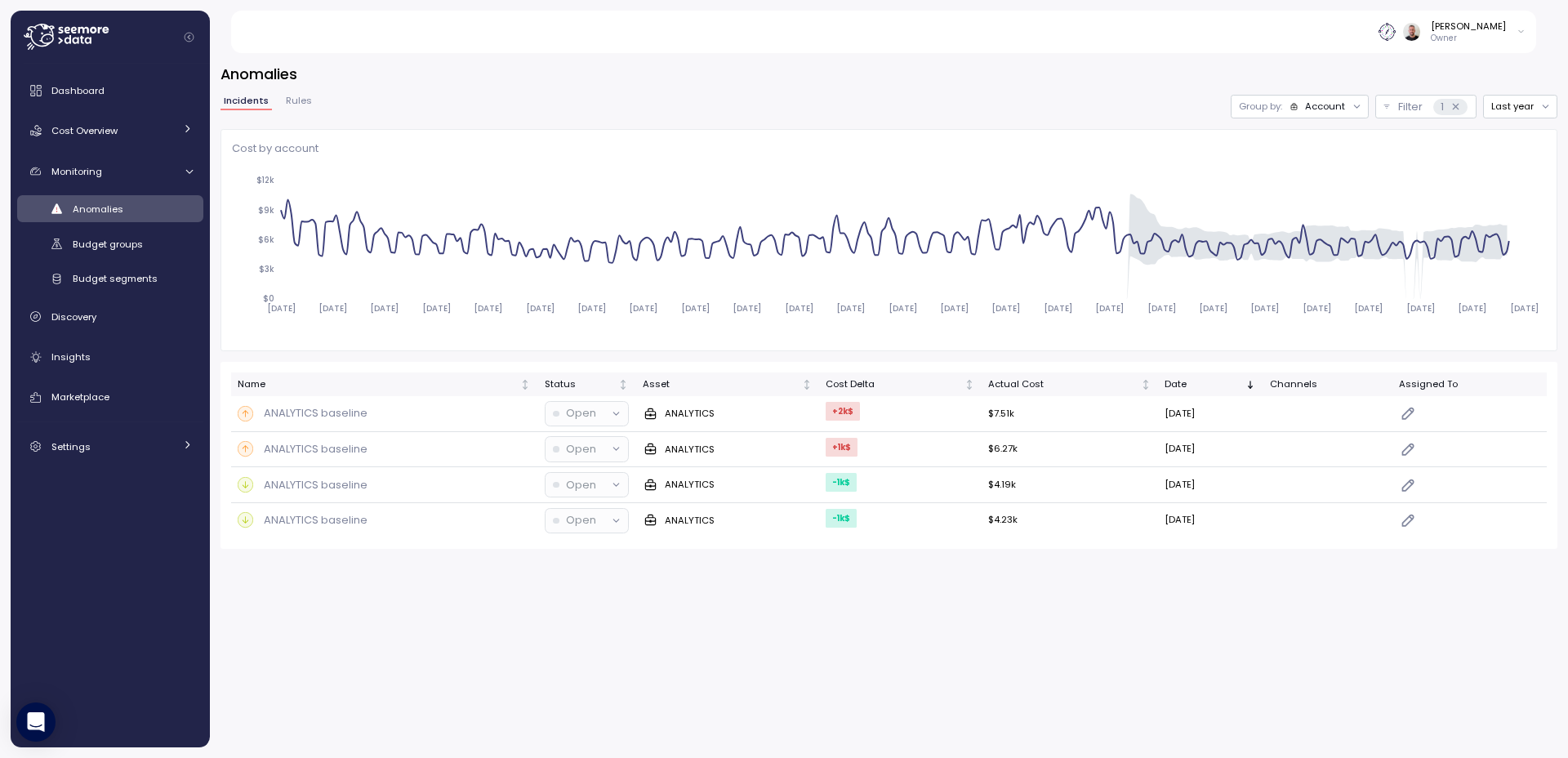
click at [1301, 109] on div "Account" at bounding box center [1317, 106] width 56 height 13
click at [1306, 171] on p "Compute unit" at bounding box center [1316, 170] width 64 height 13
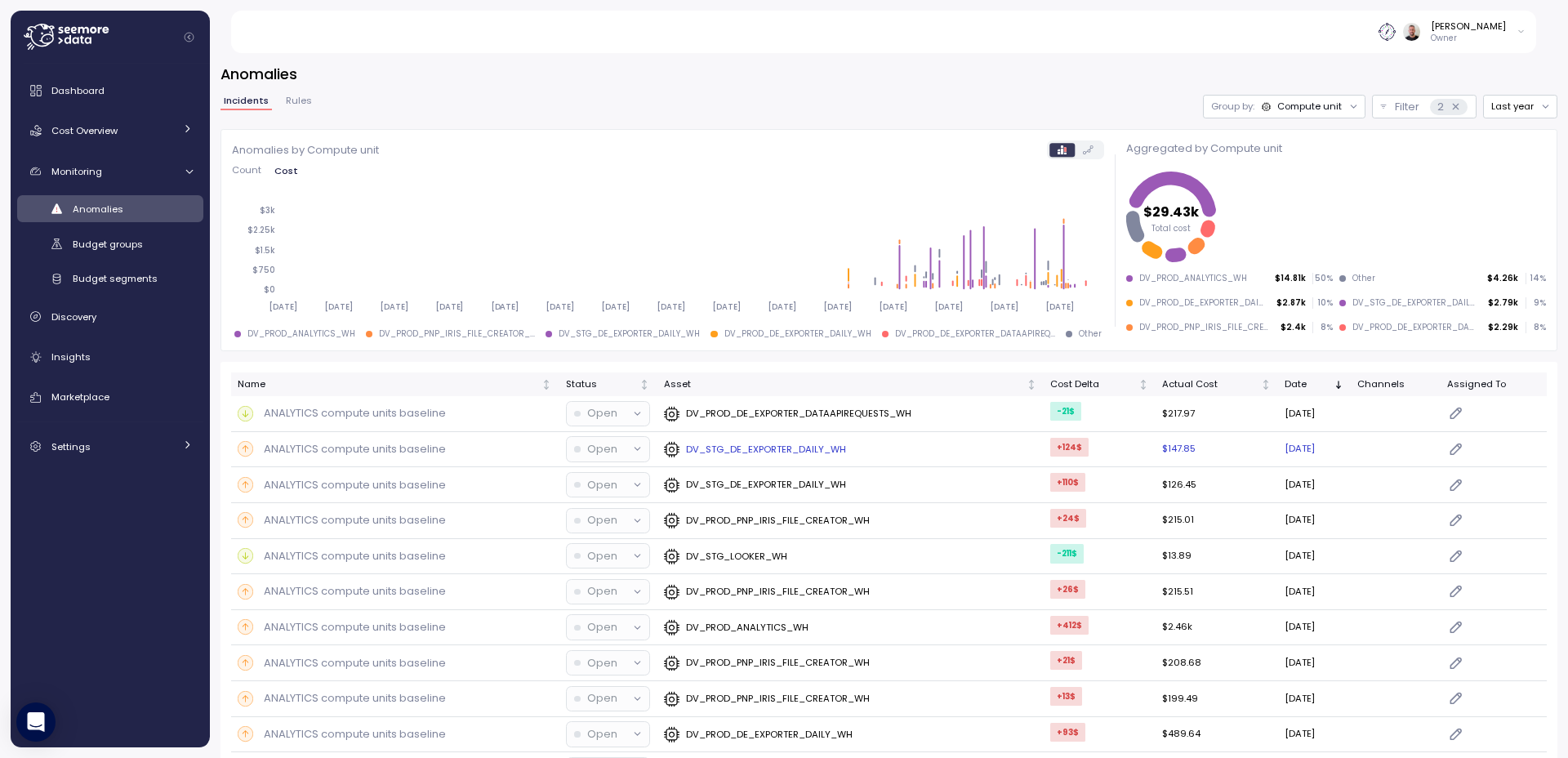
click at [767, 448] on p "DV_STG_DE_EXPORTER_DAILY_WH" at bounding box center [766, 449] width 160 height 13
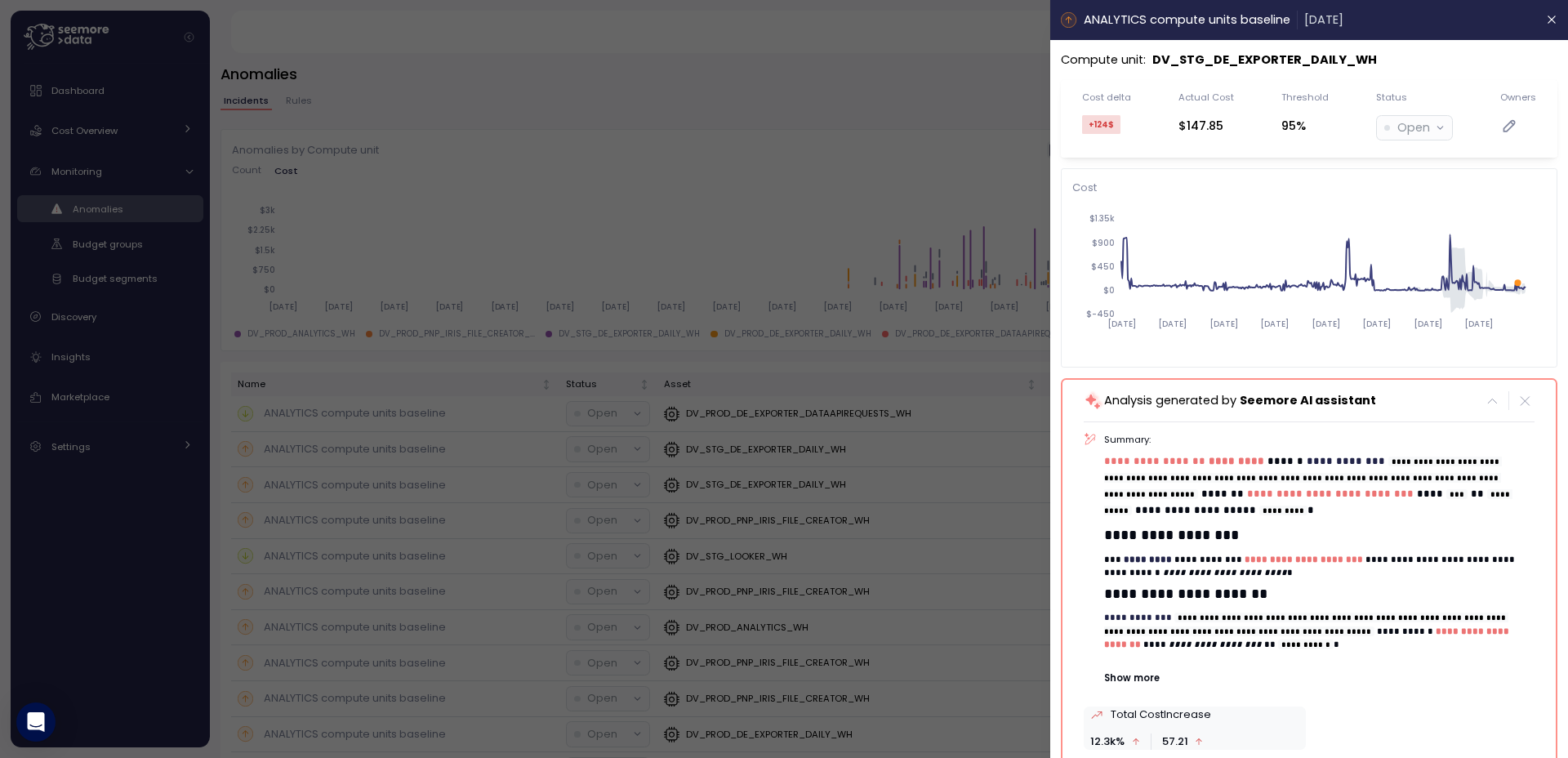
click at [634, 205] on div at bounding box center [784, 379] width 1568 height 758
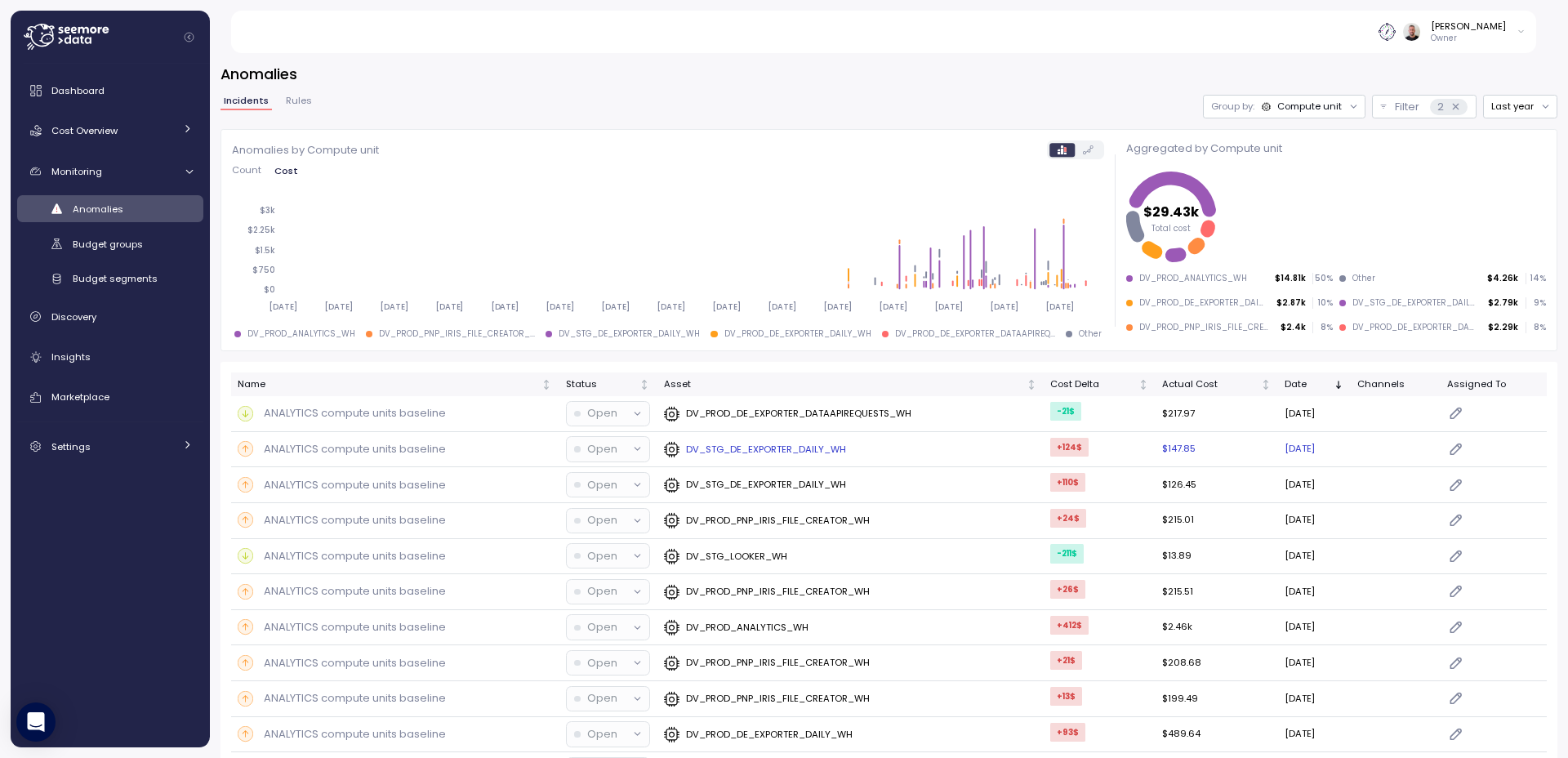
click at [773, 451] on p "DV_STG_DE_EXPORTER_DAILY_WH" at bounding box center [766, 449] width 160 height 13
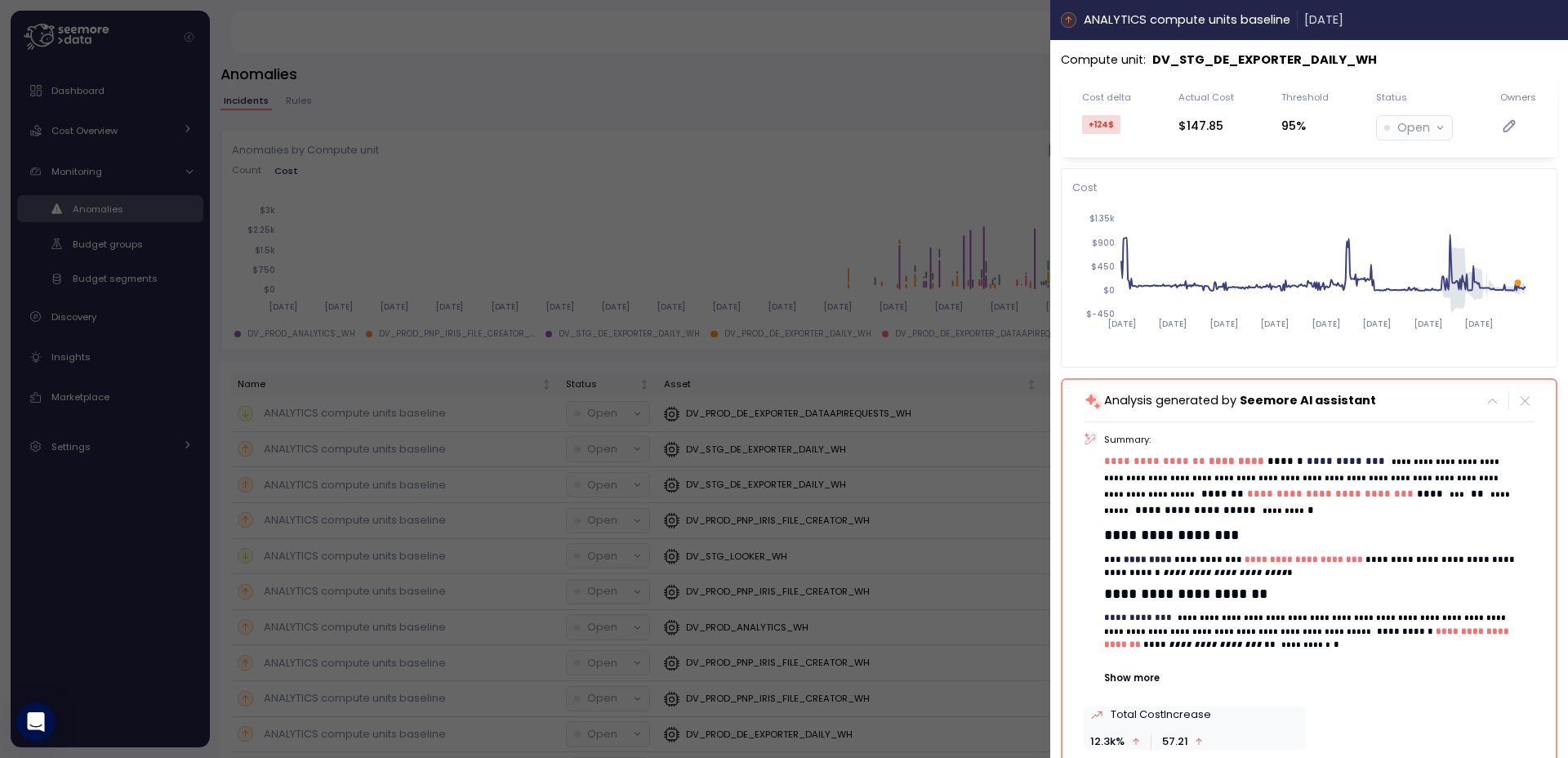
click at [1545, 25] on icon "button" at bounding box center [1551, 20] width 13 height 13
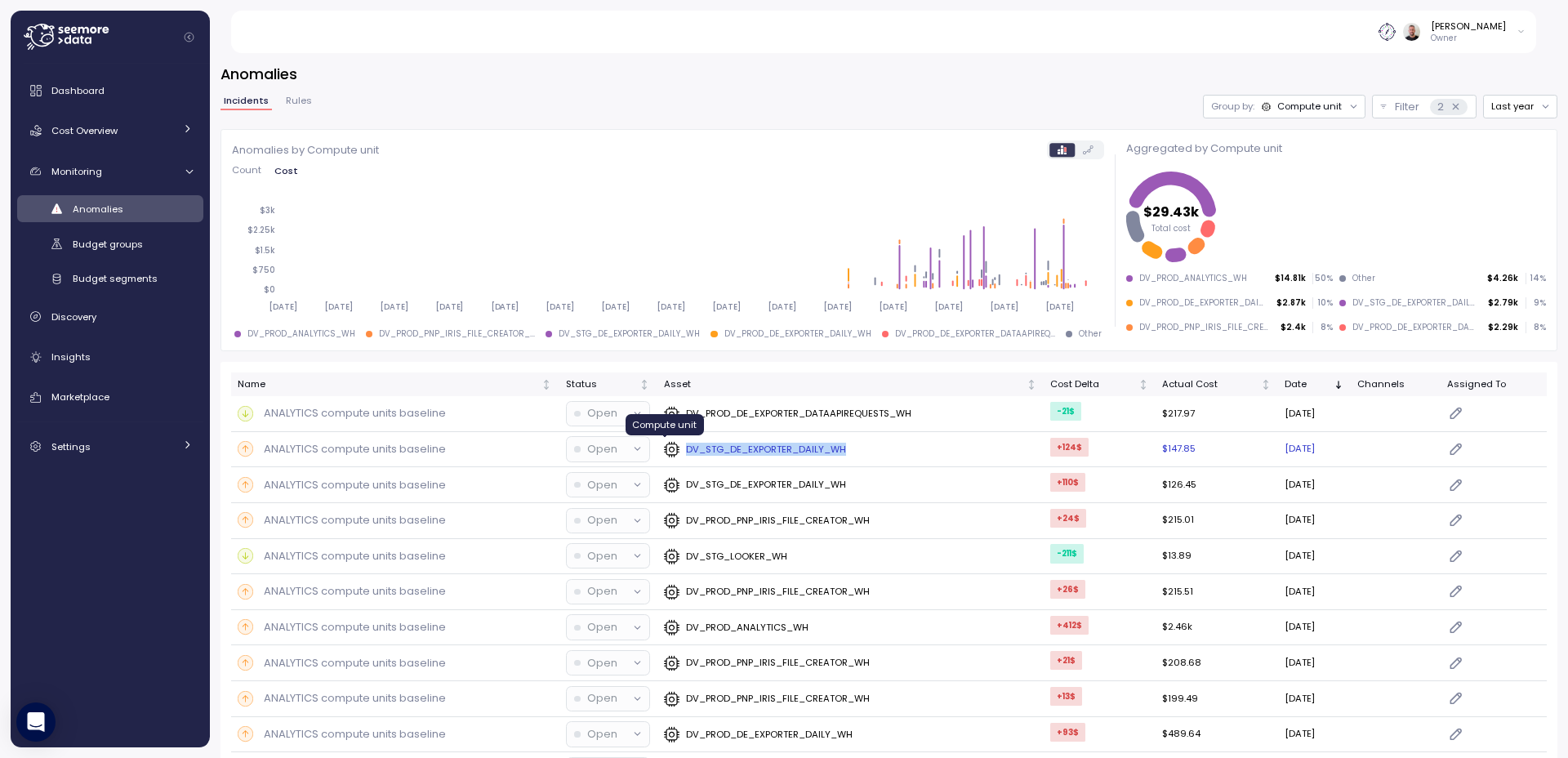
drag, startPoint x: 862, startPoint y: 451, endPoint x: 675, endPoint y: 450, distance: 187.0
click at [675, 450] on div "DV_STG_DE_EXPORTER_DAILY_WH" at bounding box center [850, 449] width 373 height 16
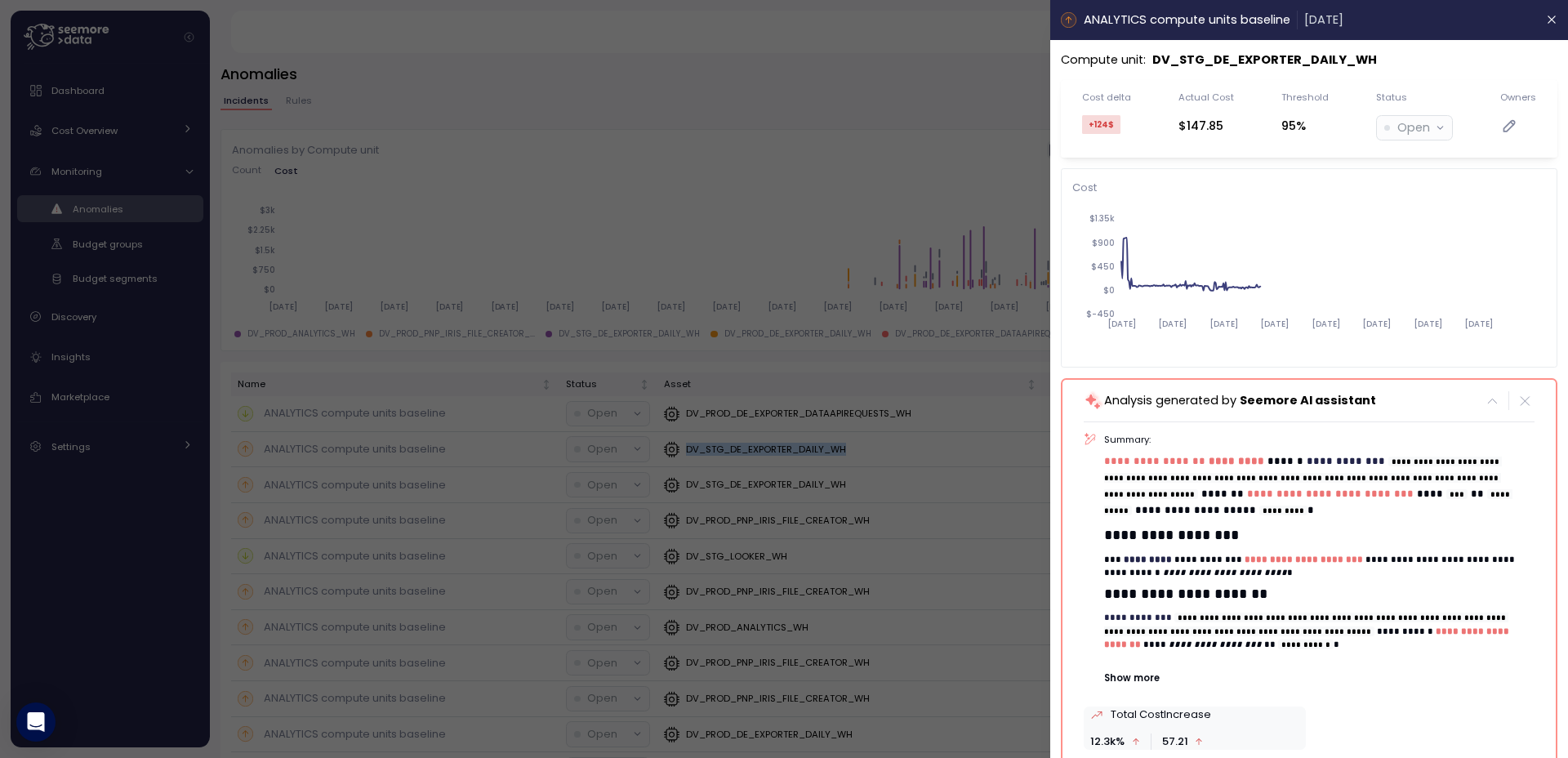
click at [99, 136] on div at bounding box center [784, 379] width 1568 height 758
click at [117, 129] on div at bounding box center [784, 379] width 1568 height 758
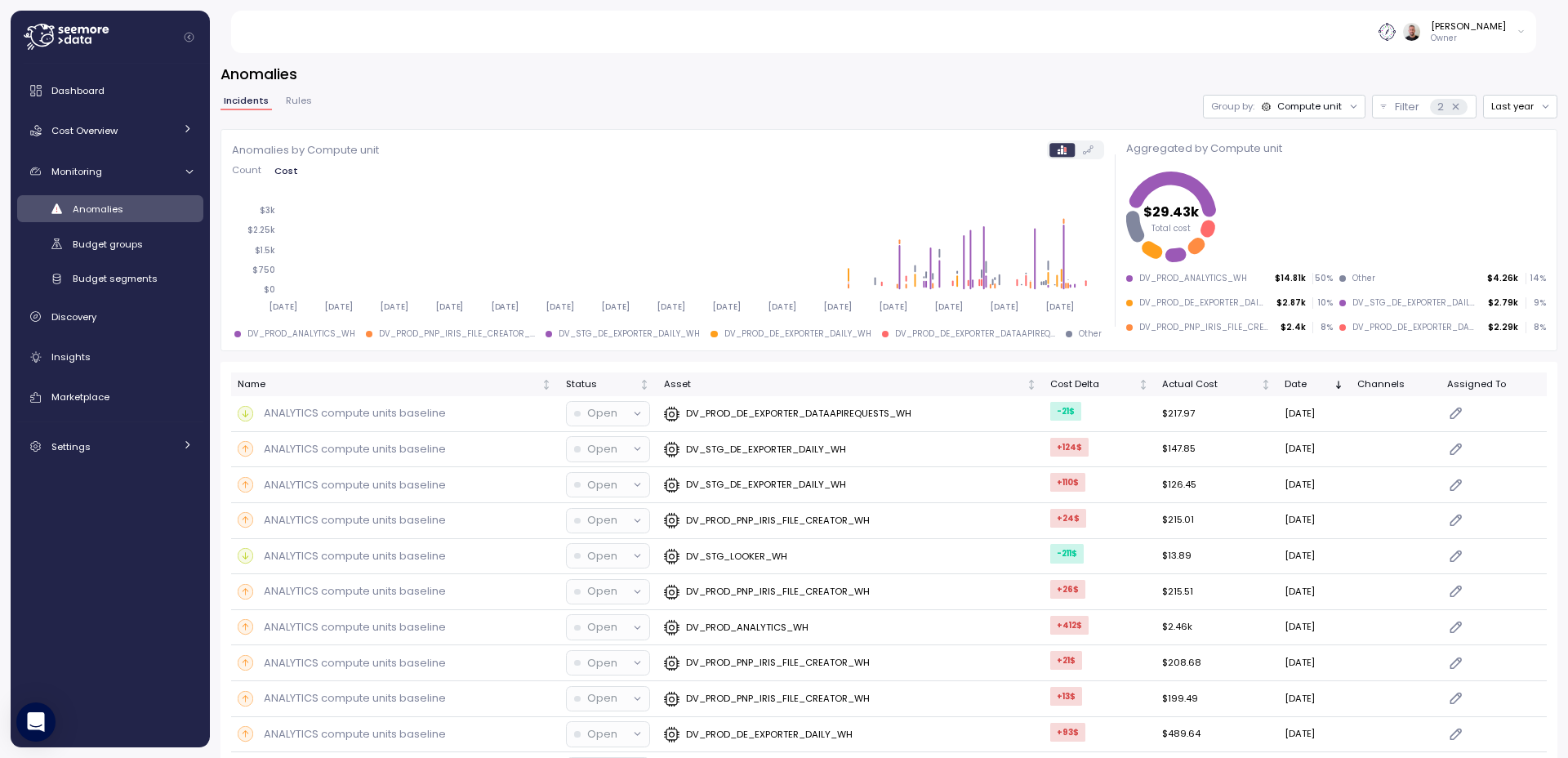
click at [117, 130] on div "Cost Overview" at bounding box center [113, 131] width 123 height 16
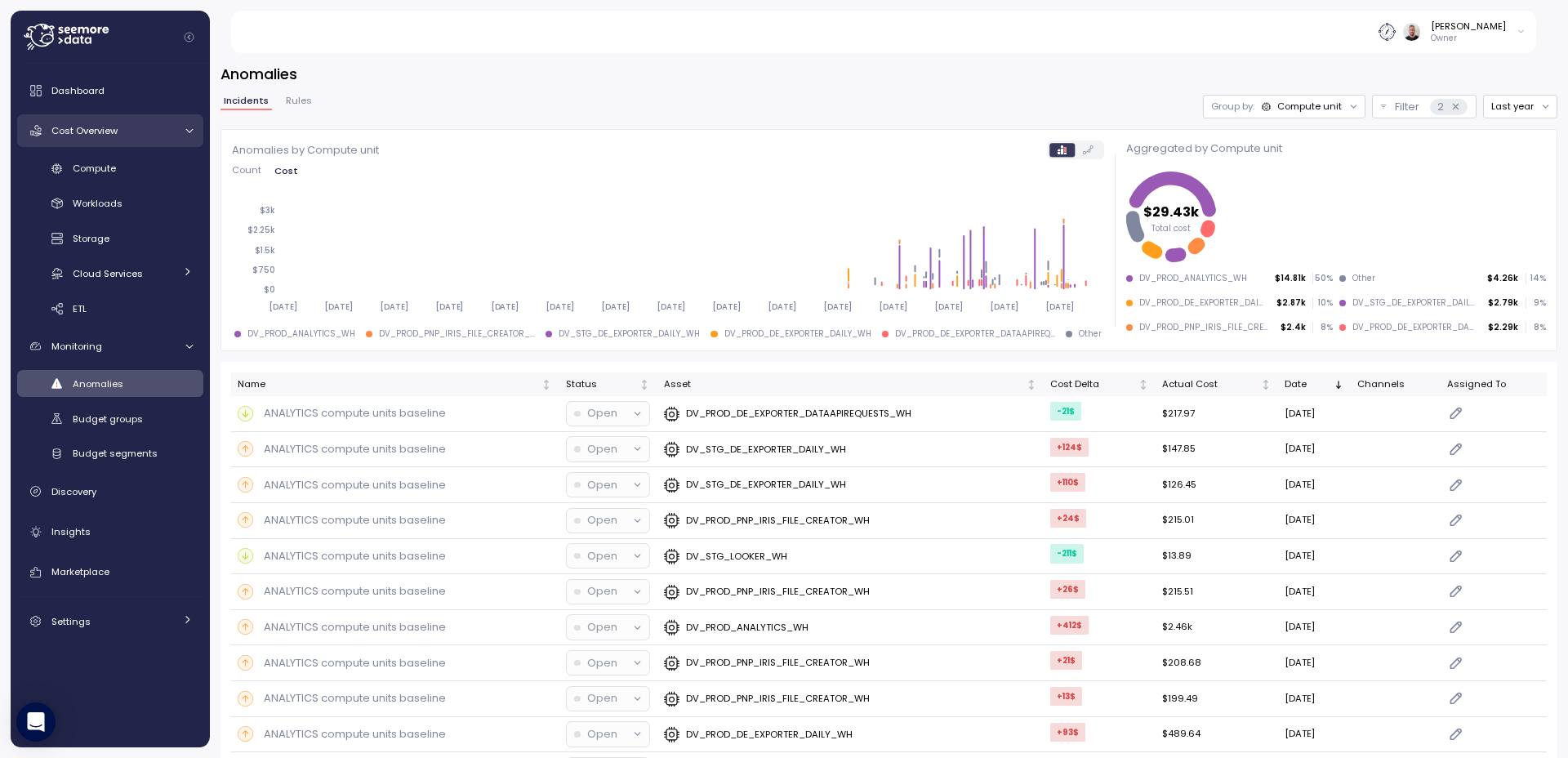
click at [120, 132] on div "Cost Overview" at bounding box center [113, 131] width 123 height 16
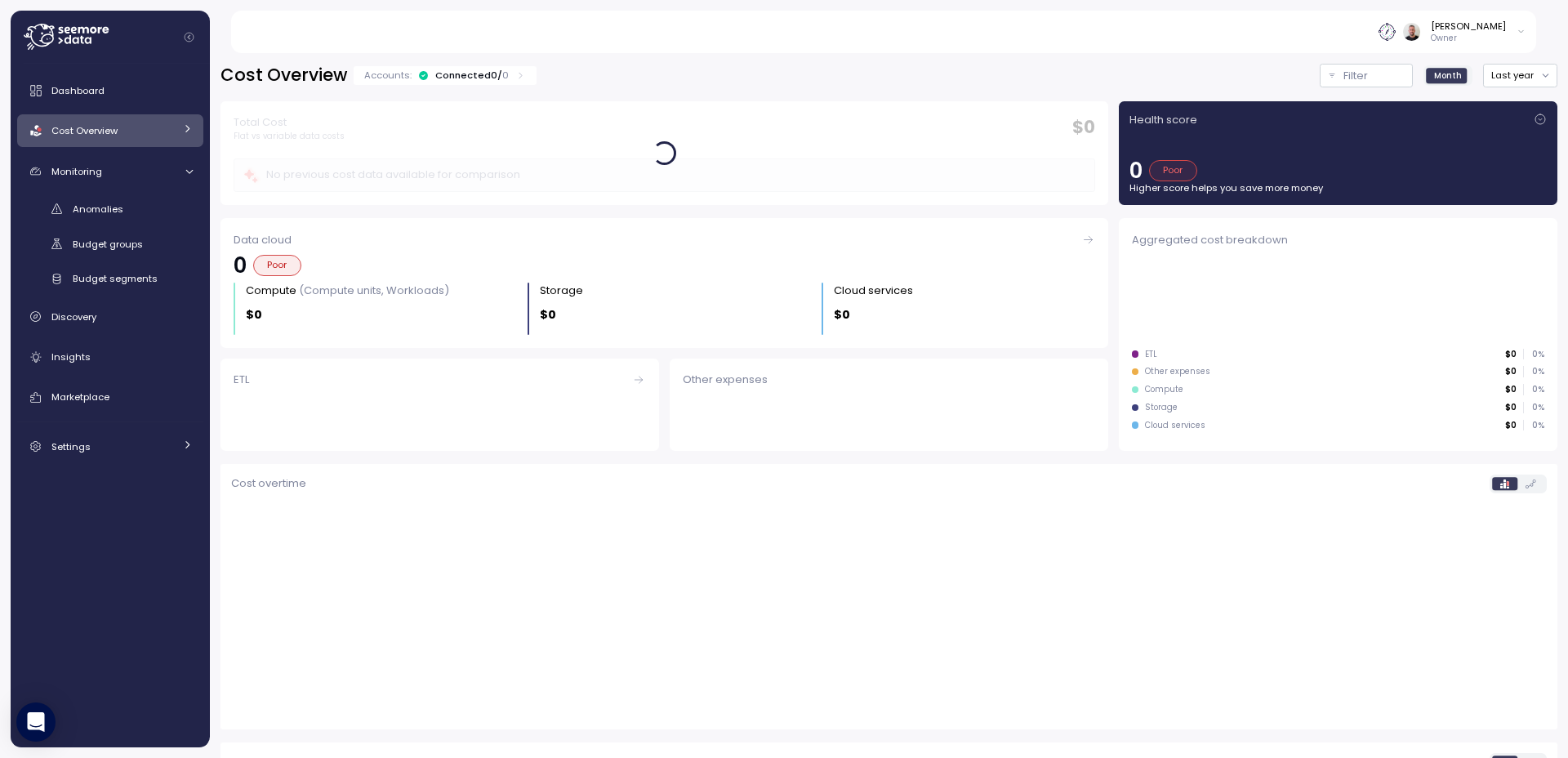
drag, startPoint x: 112, startPoint y: 136, endPoint x: 109, endPoint y: 146, distance: 10.4
click at [112, 136] on span "Cost Overview" at bounding box center [85, 131] width 66 height 13
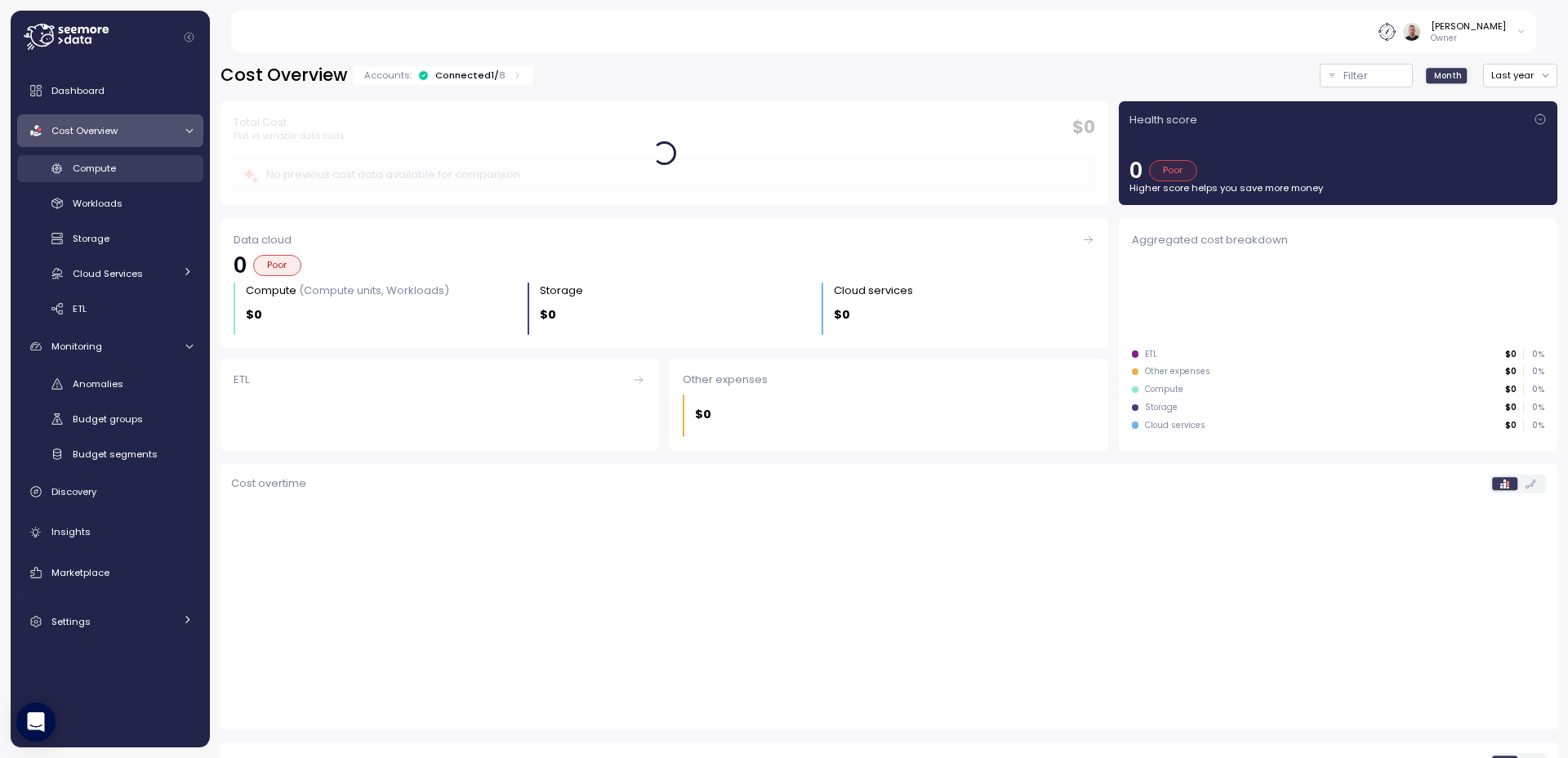
click at [106, 165] on span "Compute" at bounding box center [94, 168] width 43 height 13
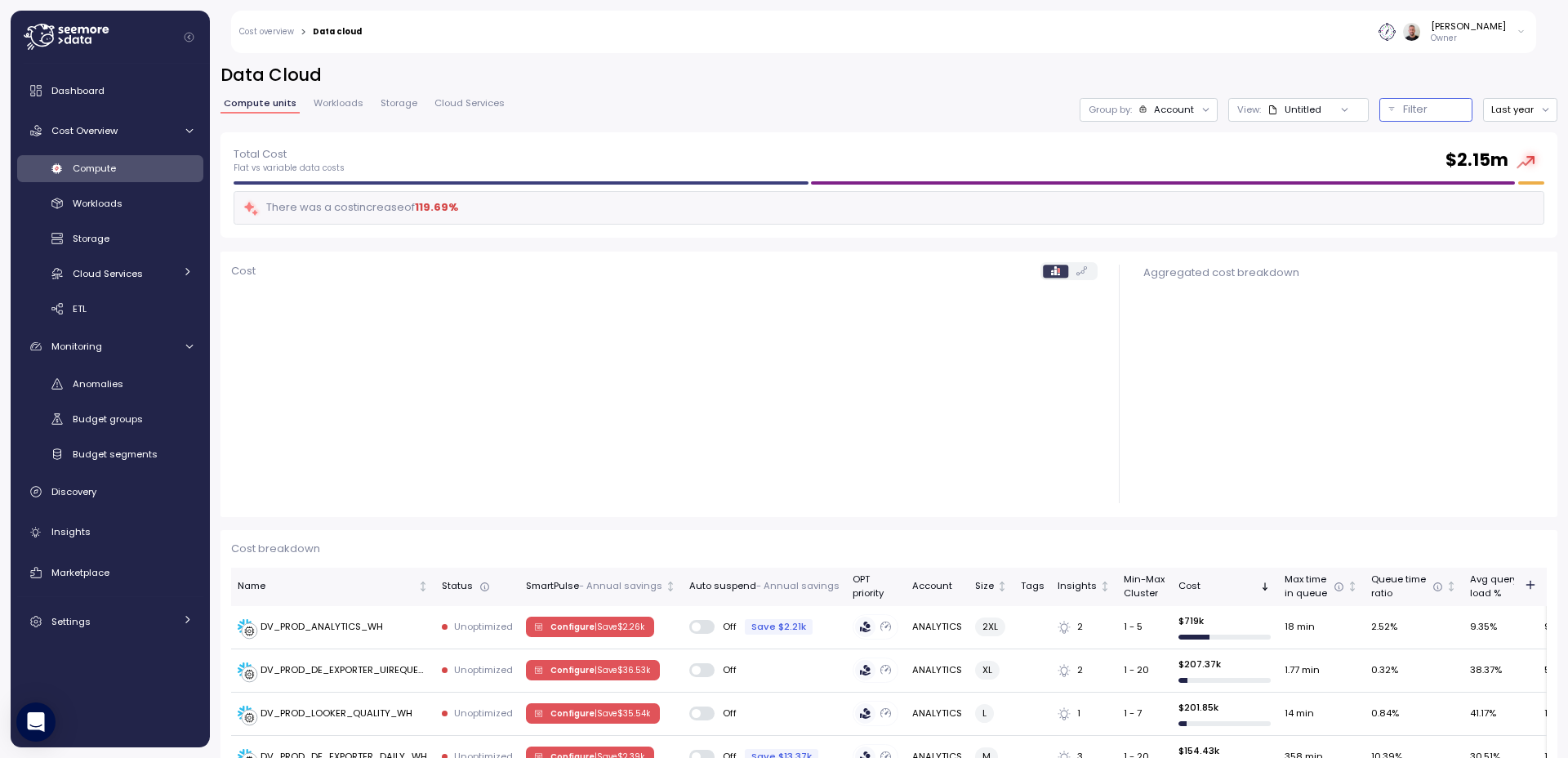
click at [1420, 114] on div "Filter" at bounding box center [1433, 109] width 61 height 16
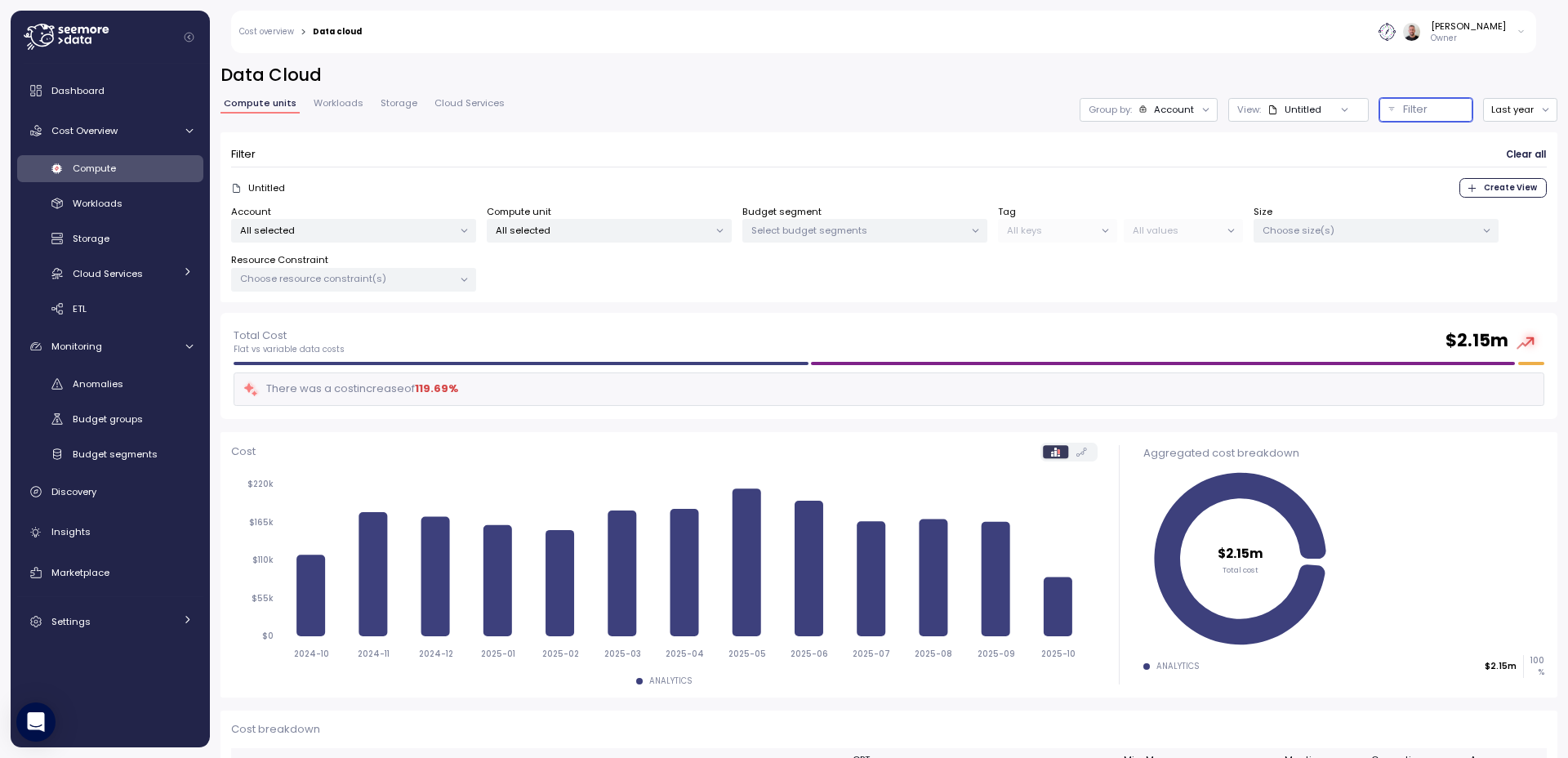
click at [679, 226] on p "All selected" at bounding box center [602, 230] width 213 height 13
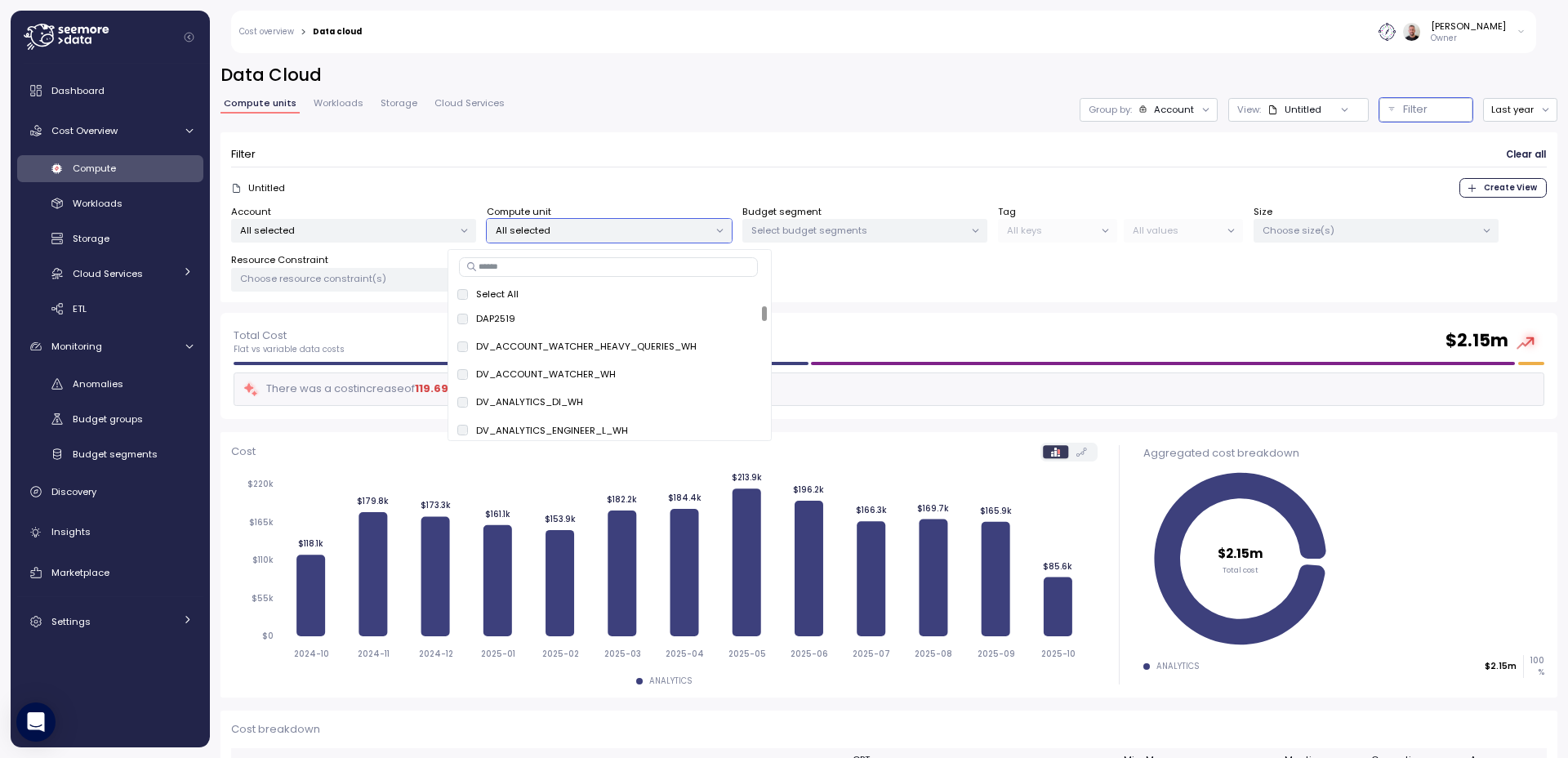
click at [614, 268] on input at bounding box center [608, 268] width 299 height 20
paste input "**********"
type input "**********"
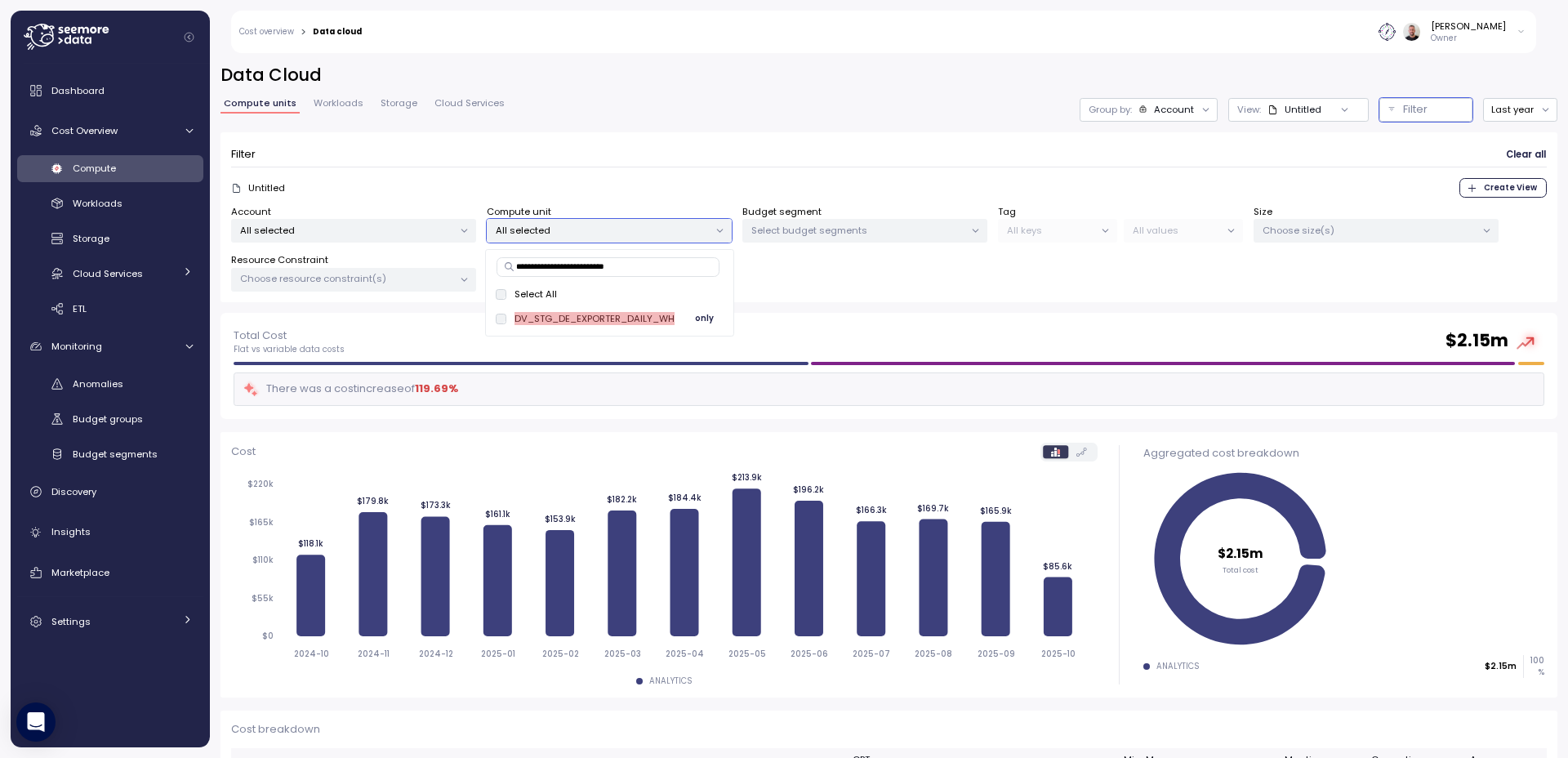
click at [698, 316] on span "only" at bounding box center [704, 319] width 19 height 18
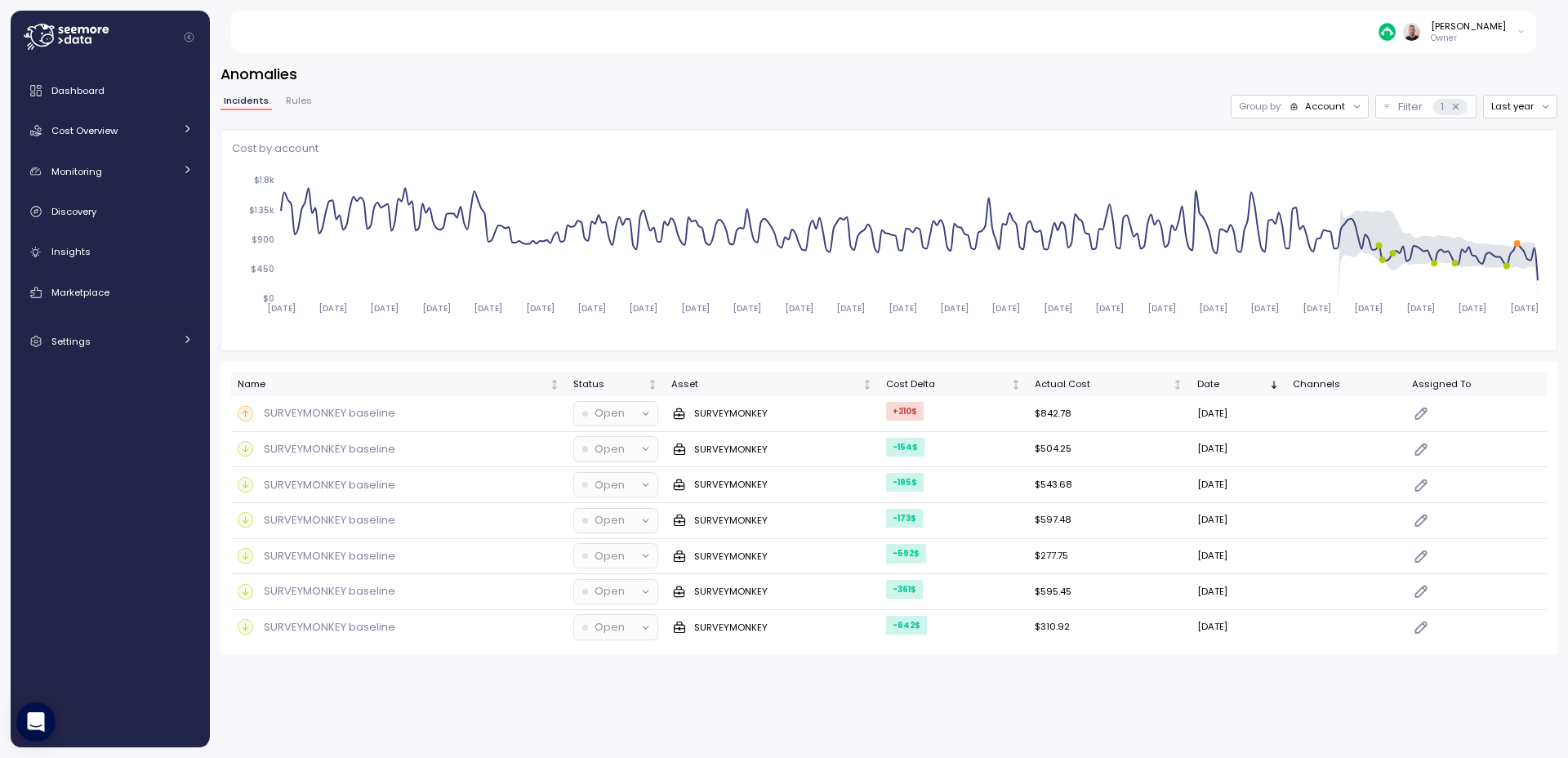
click at [1324, 106] on div "Account" at bounding box center [1325, 106] width 40 height 13
click at [1330, 170] on p "Compute unit" at bounding box center [1316, 170] width 64 height 13
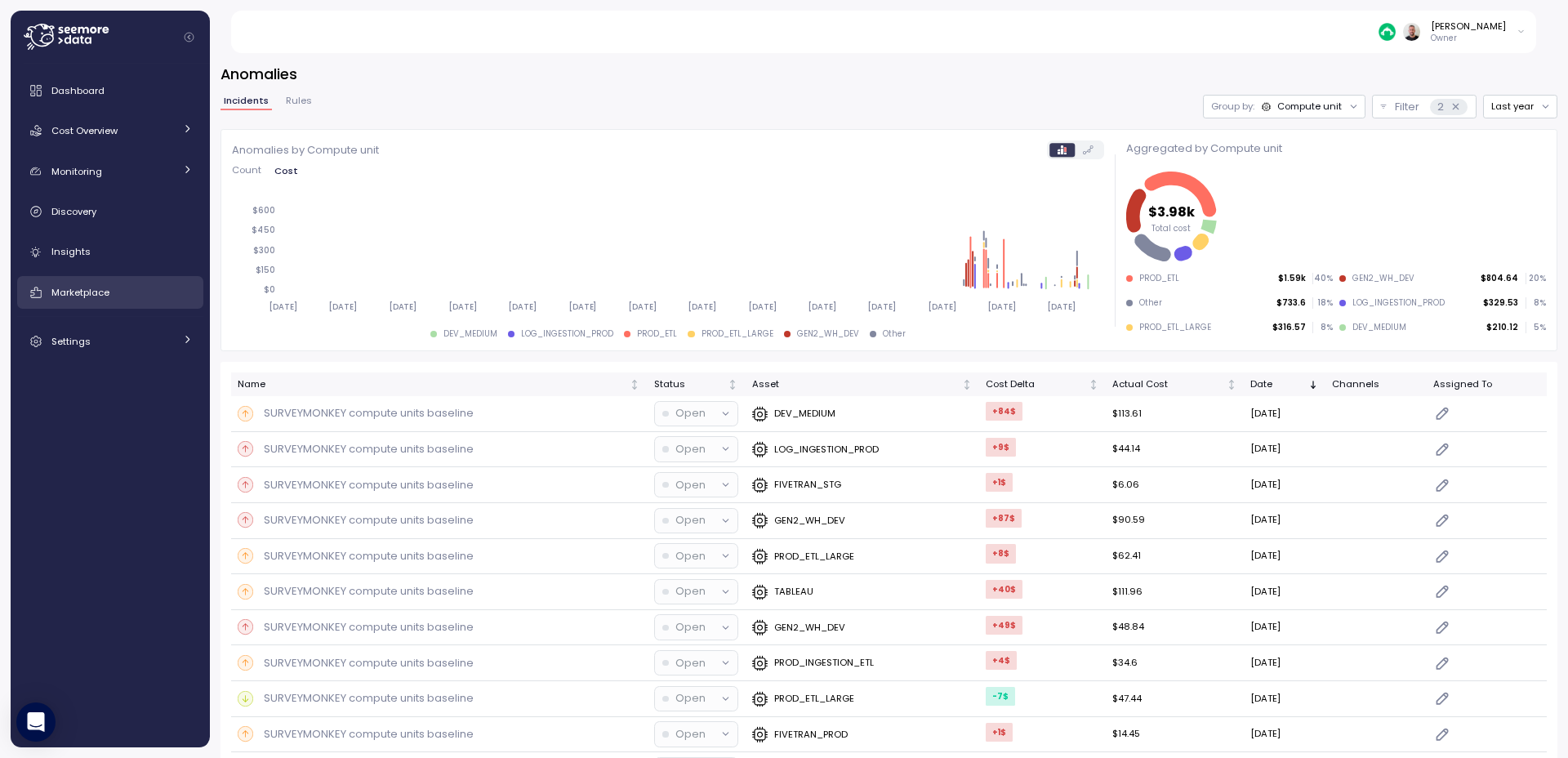
click at [117, 285] on div "Marketplace" at bounding box center [123, 293] width 141 height 16
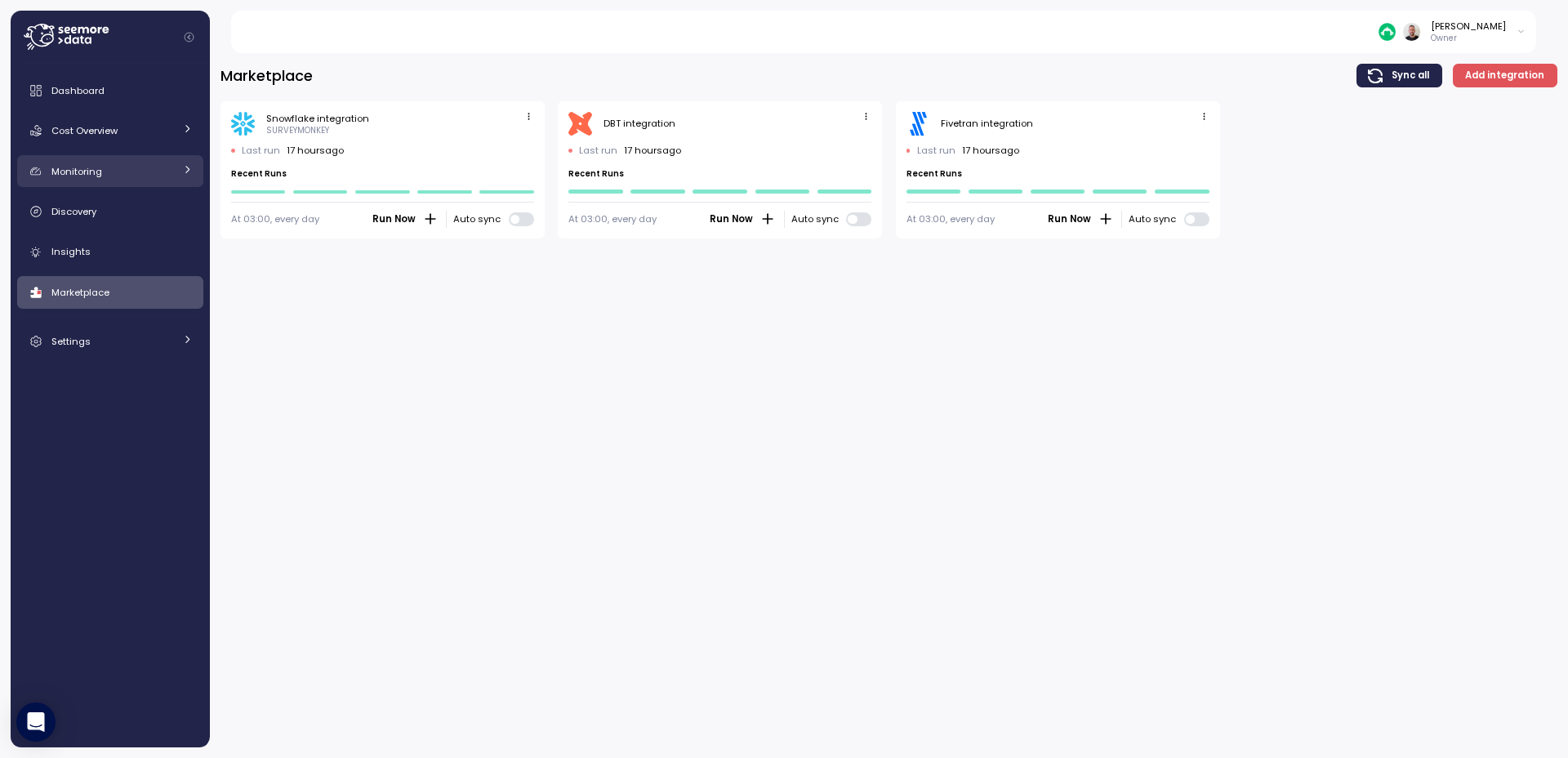
click at [106, 166] on div "Monitoring" at bounding box center [113, 172] width 123 height 16
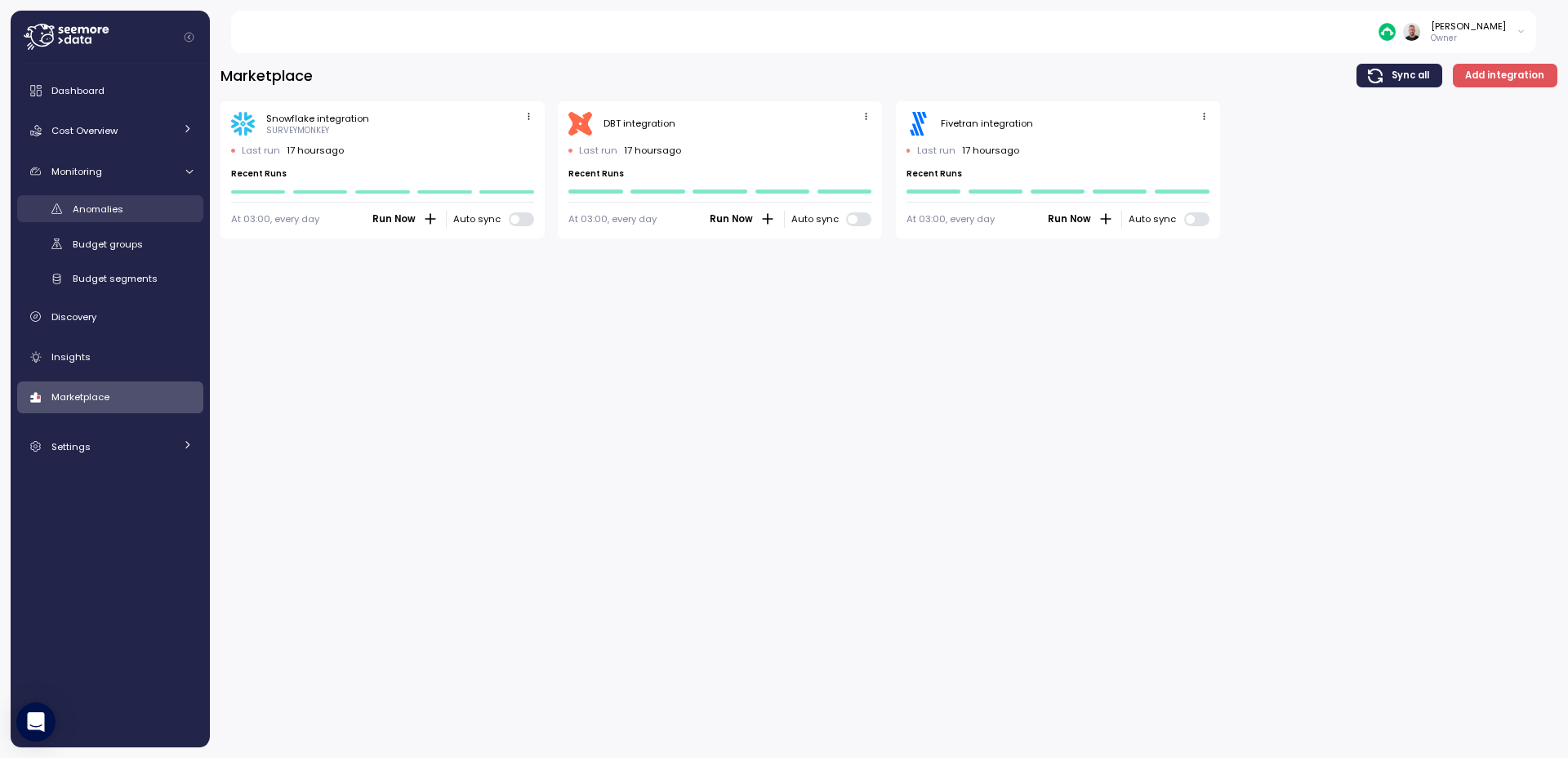
click at [99, 209] on span "Anomalies" at bounding box center [97, 209] width 51 height 13
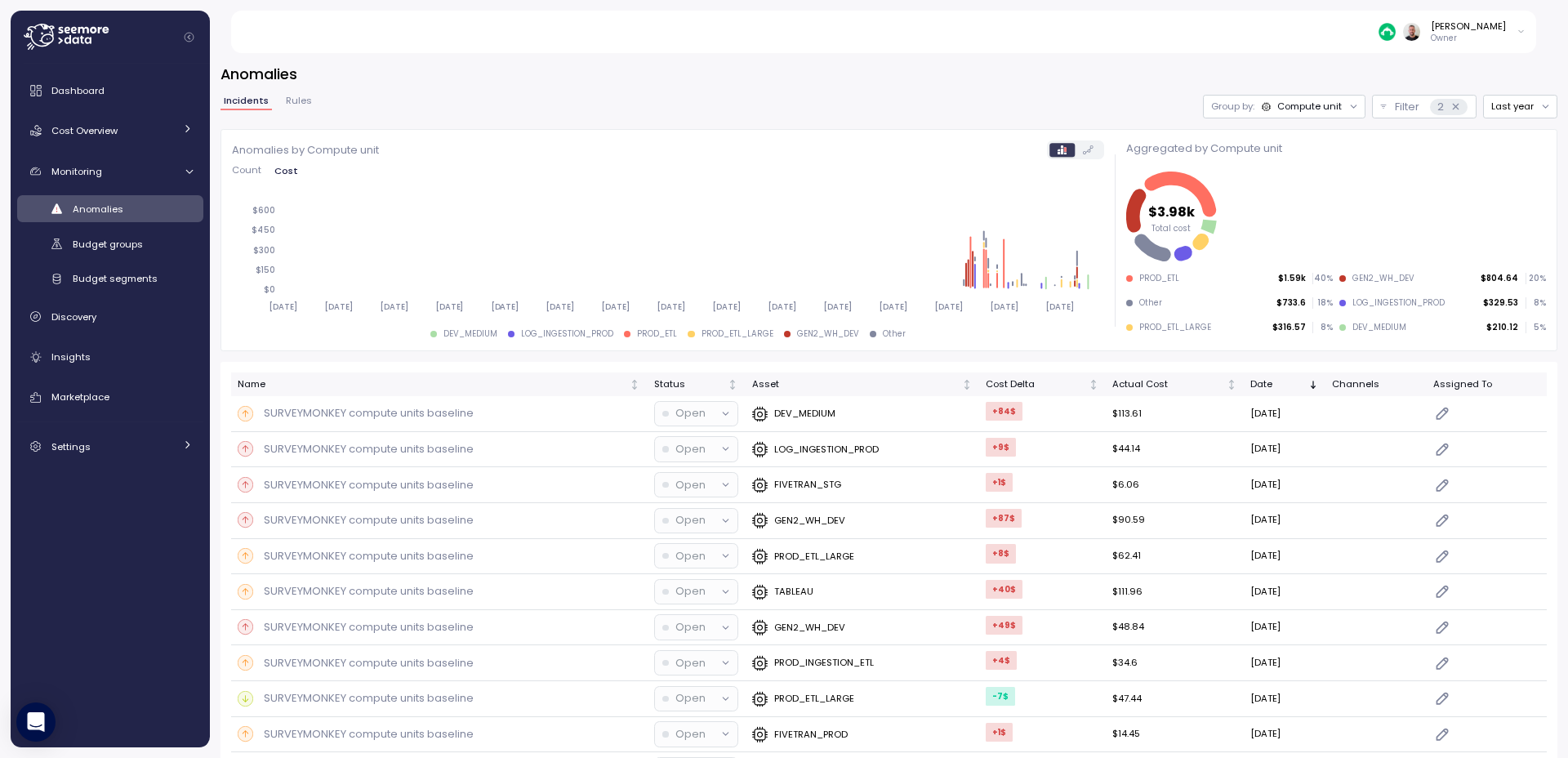
click at [1308, 105] on div "Compute unit" at bounding box center [1309, 106] width 64 height 13
click at [1302, 134] on div "Account" at bounding box center [1272, 142] width 98 height 20
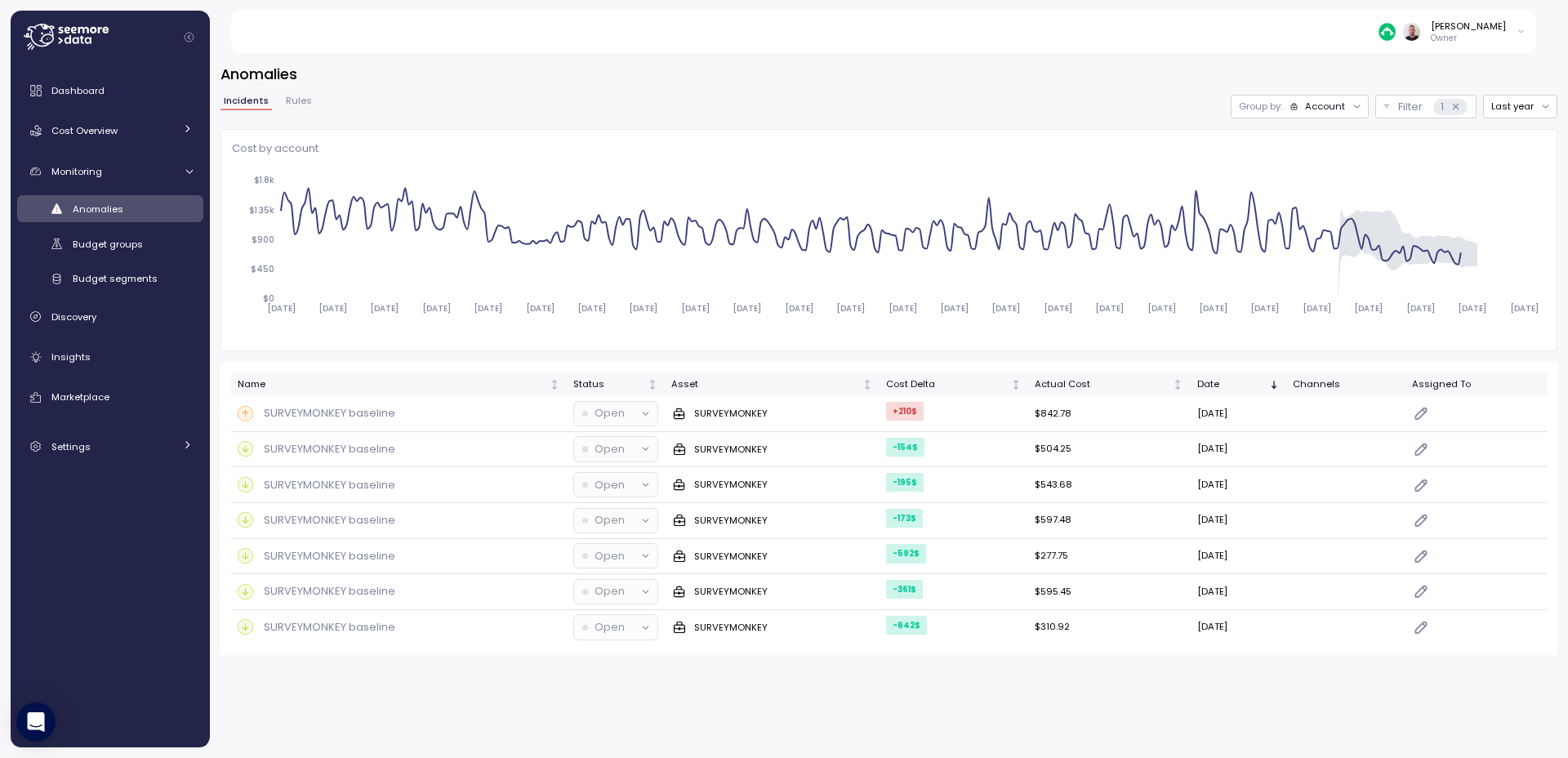
click at [1316, 115] on div "Group by: Account" at bounding box center [1300, 106] width 138 height 23
click at [1316, 178] on div "Compute unit" at bounding box center [1300, 170] width 98 height 20
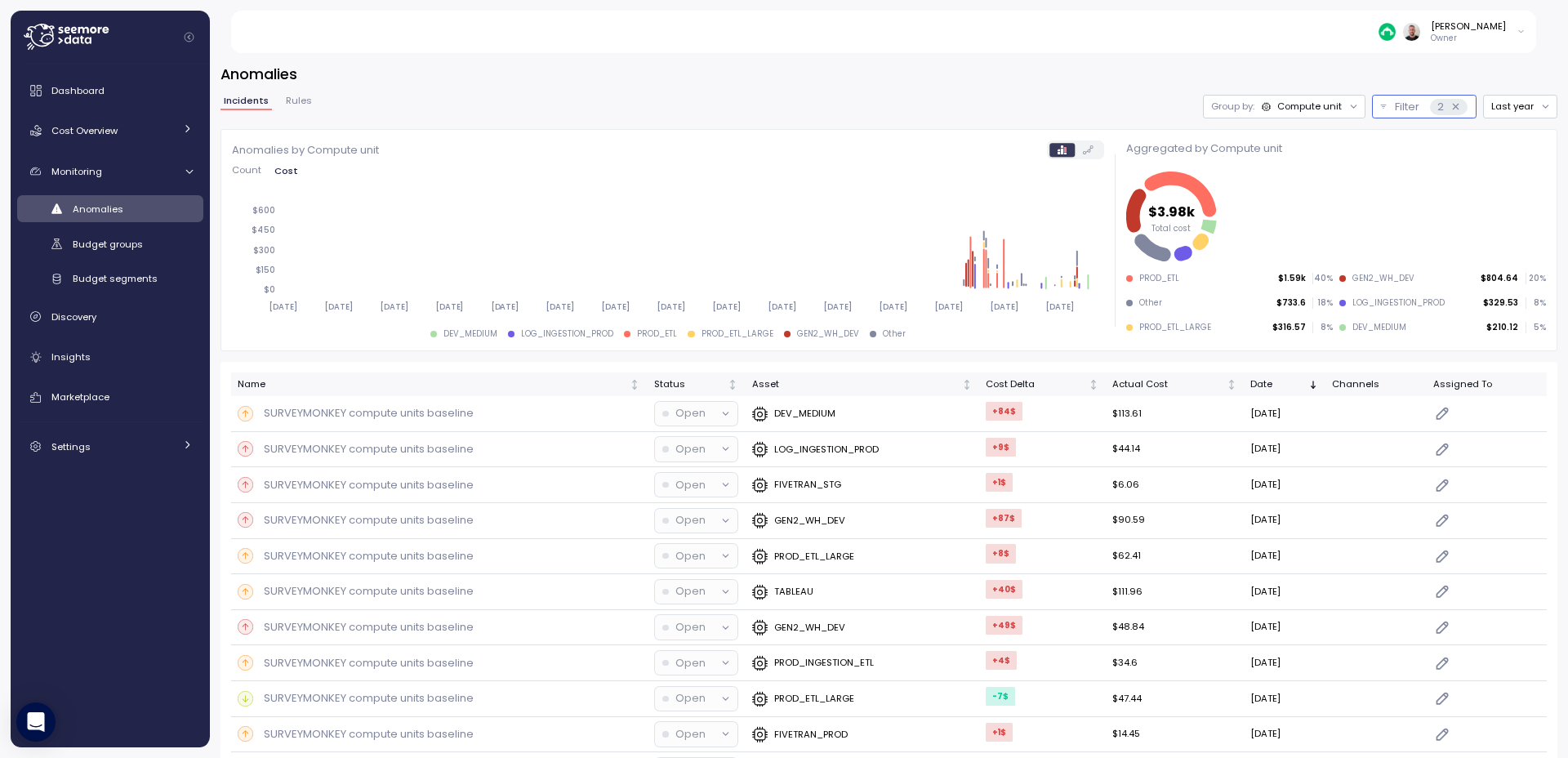
click at [1395, 106] on p "Filter" at bounding box center [1406, 106] width 24 height 16
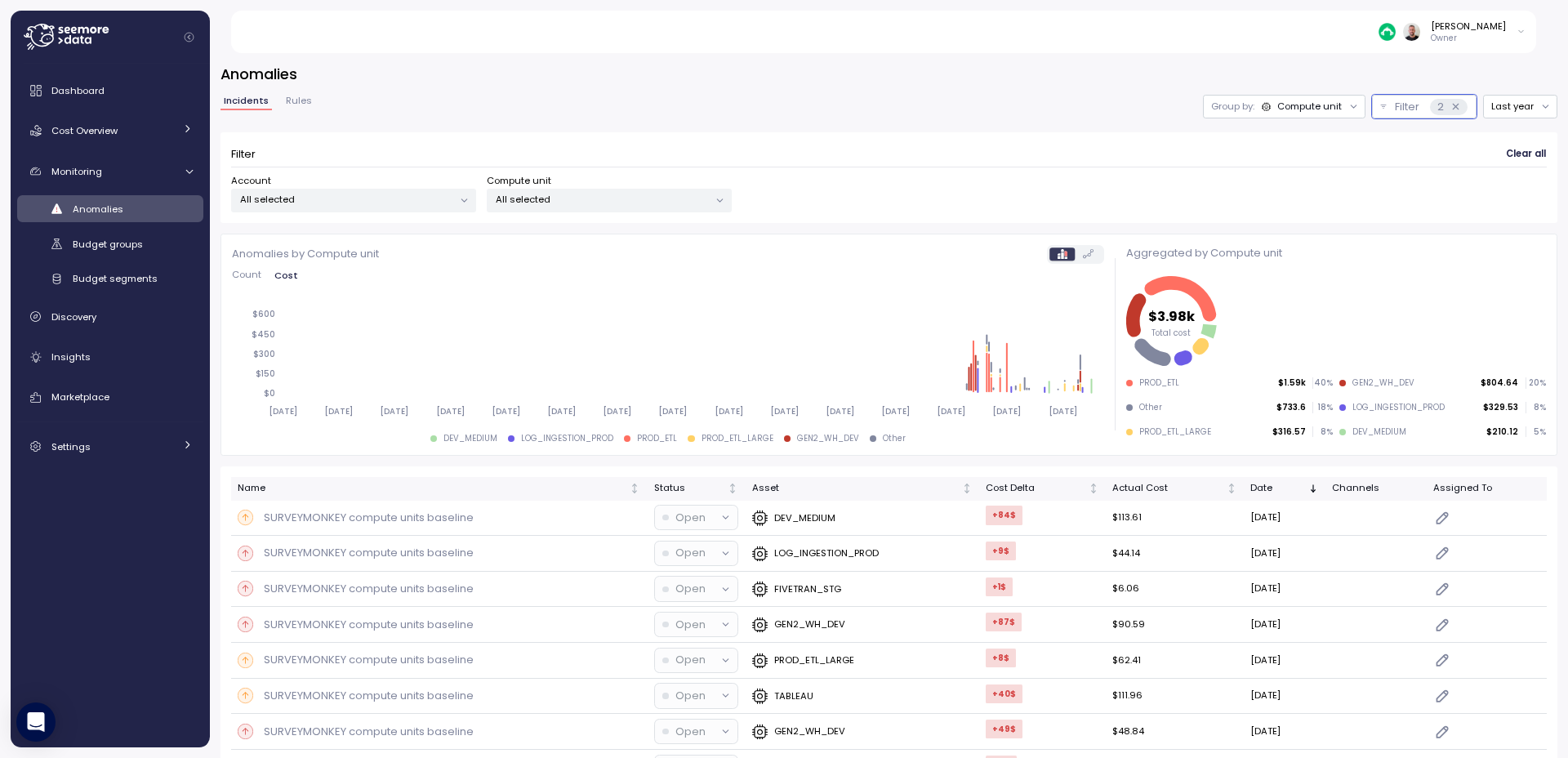
click at [1527, 149] on span "Clear all" at bounding box center [1525, 155] width 40 height 22
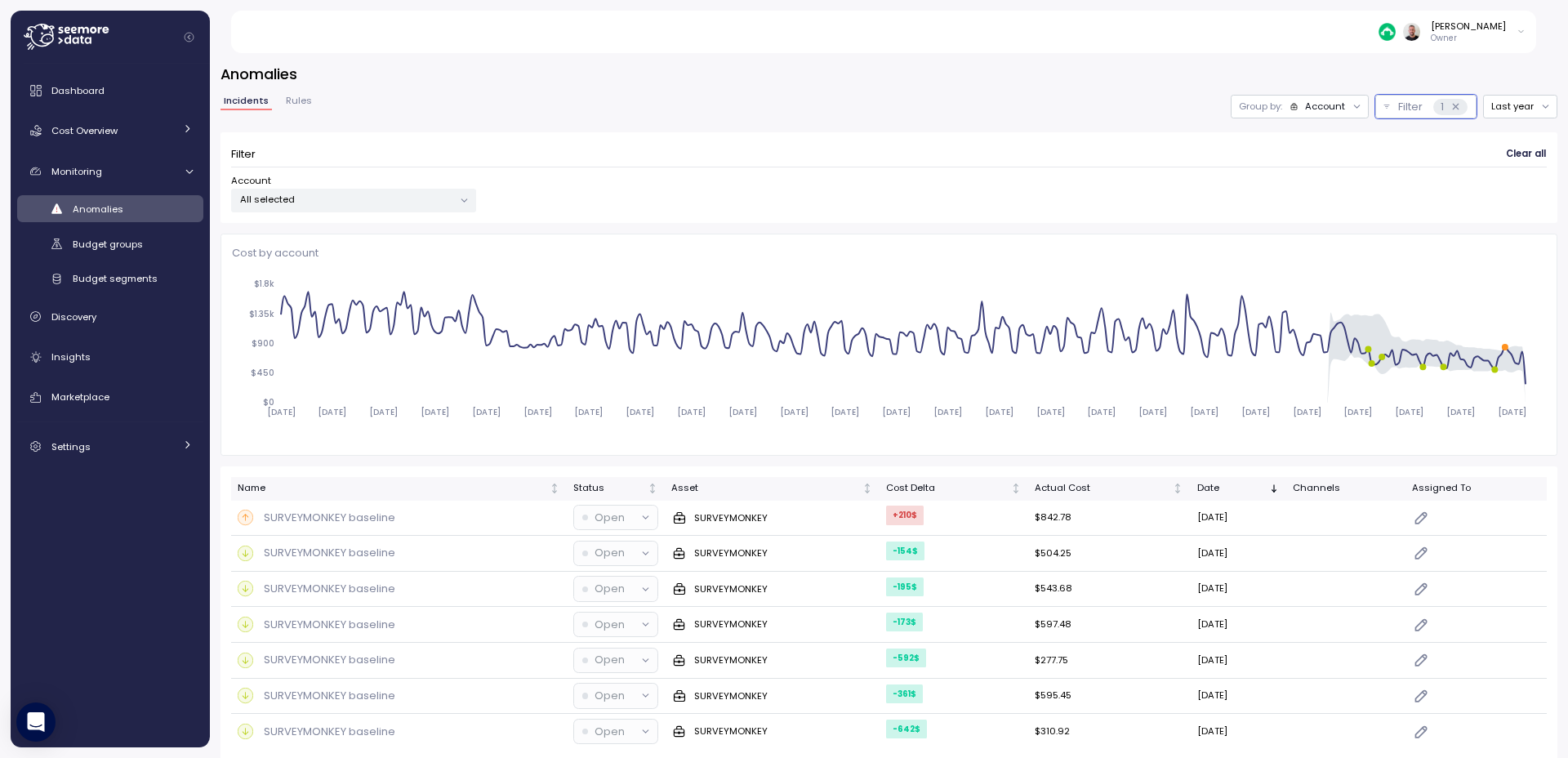
click at [1318, 98] on div "Group by: Account" at bounding box center [1300, 106] width 138 height 23
click at [1314, 169] on p "Compute unit" at bounding box center [1303, 170] width 64 height 13
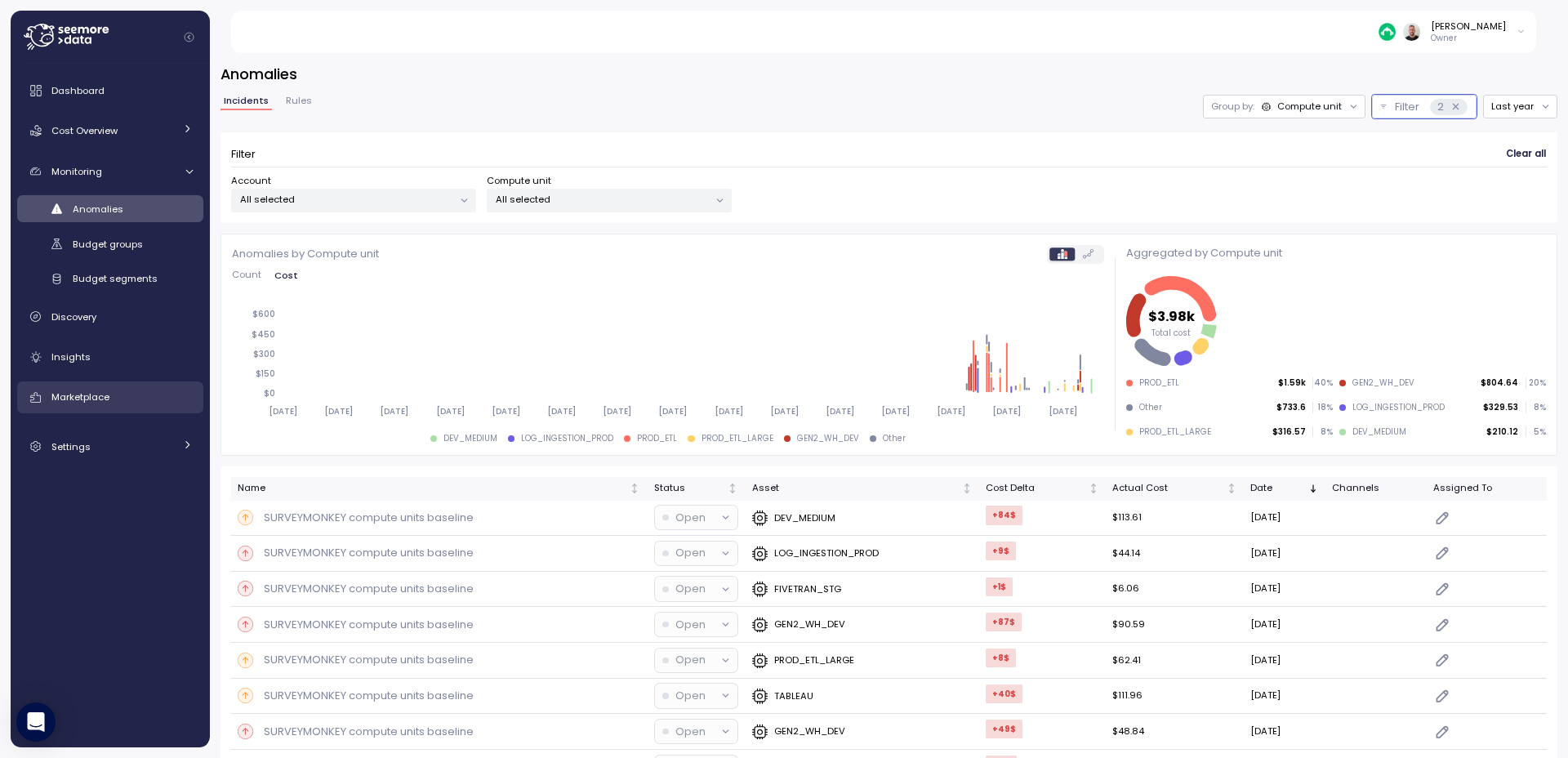
click at [92, 388] on link "Marketplace" at bounding box center [110, 397] width 186 height 33
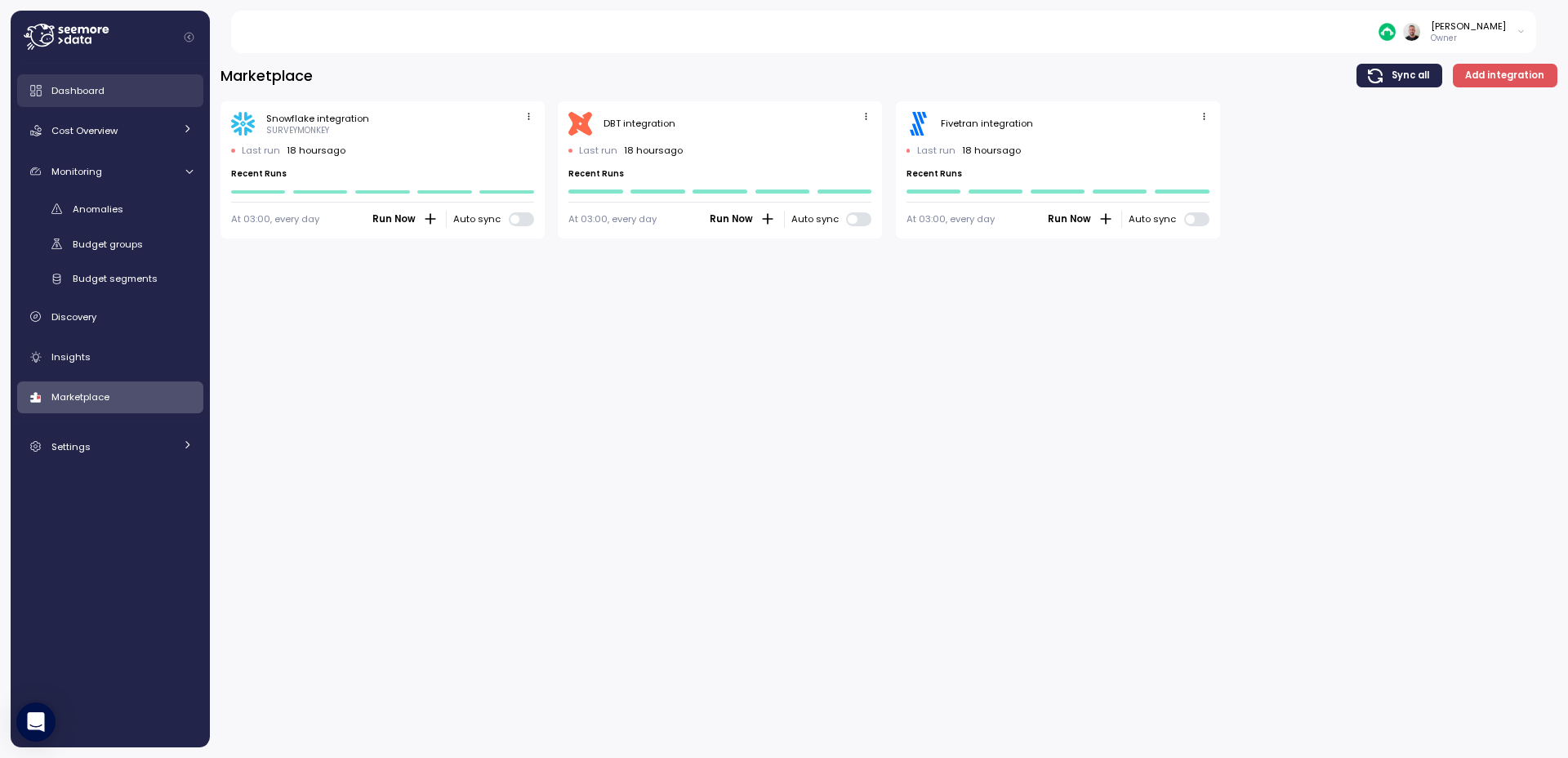
click at [91, 89] on span "Dashboard" at bounding box center [78, 90] width 53 height 13
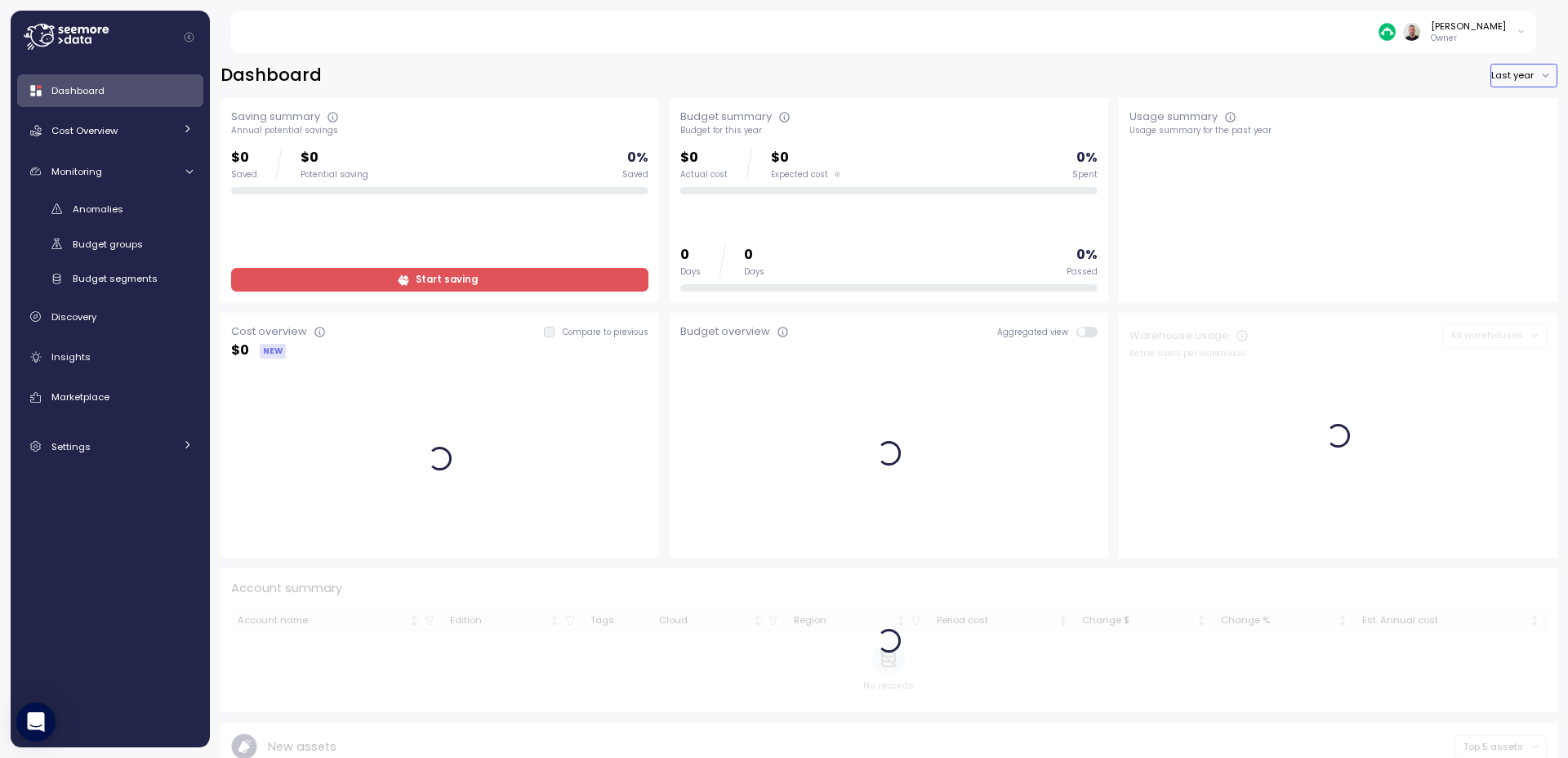
click at [1513, 73] on button "Last year" at bounding box center [1523, 75] width 67 height 23
click at [681, 71] on div "Dashboard Last year" at bounding box center [888, 75] width 1336 height 23
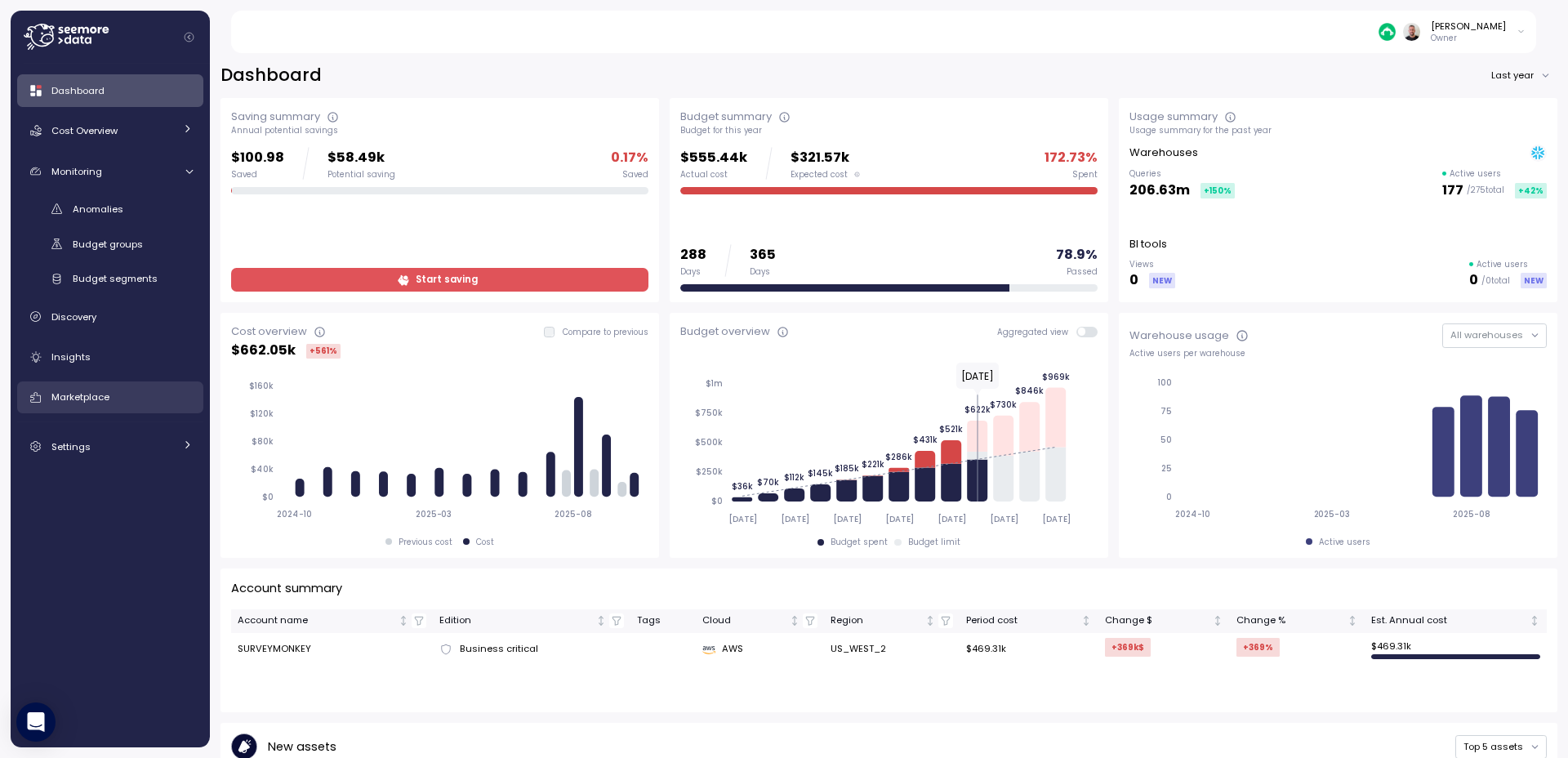
click at [64, 400] on span "Marketplace" at bounding box center [81, 396] width 58 height 13
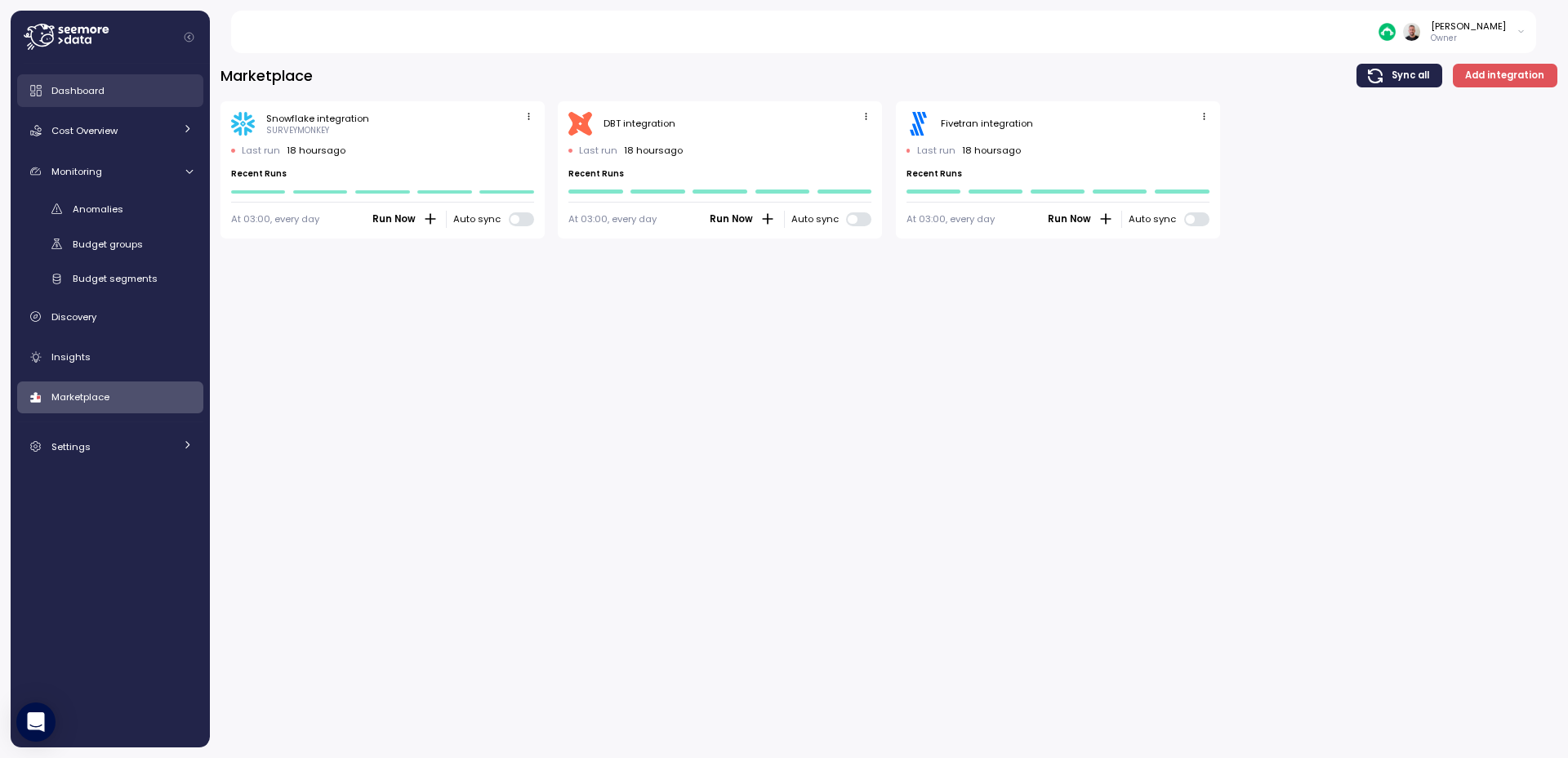
click at [150, 89] on div "Dashboard" at bounding box center [123, 90] width 141 height 16
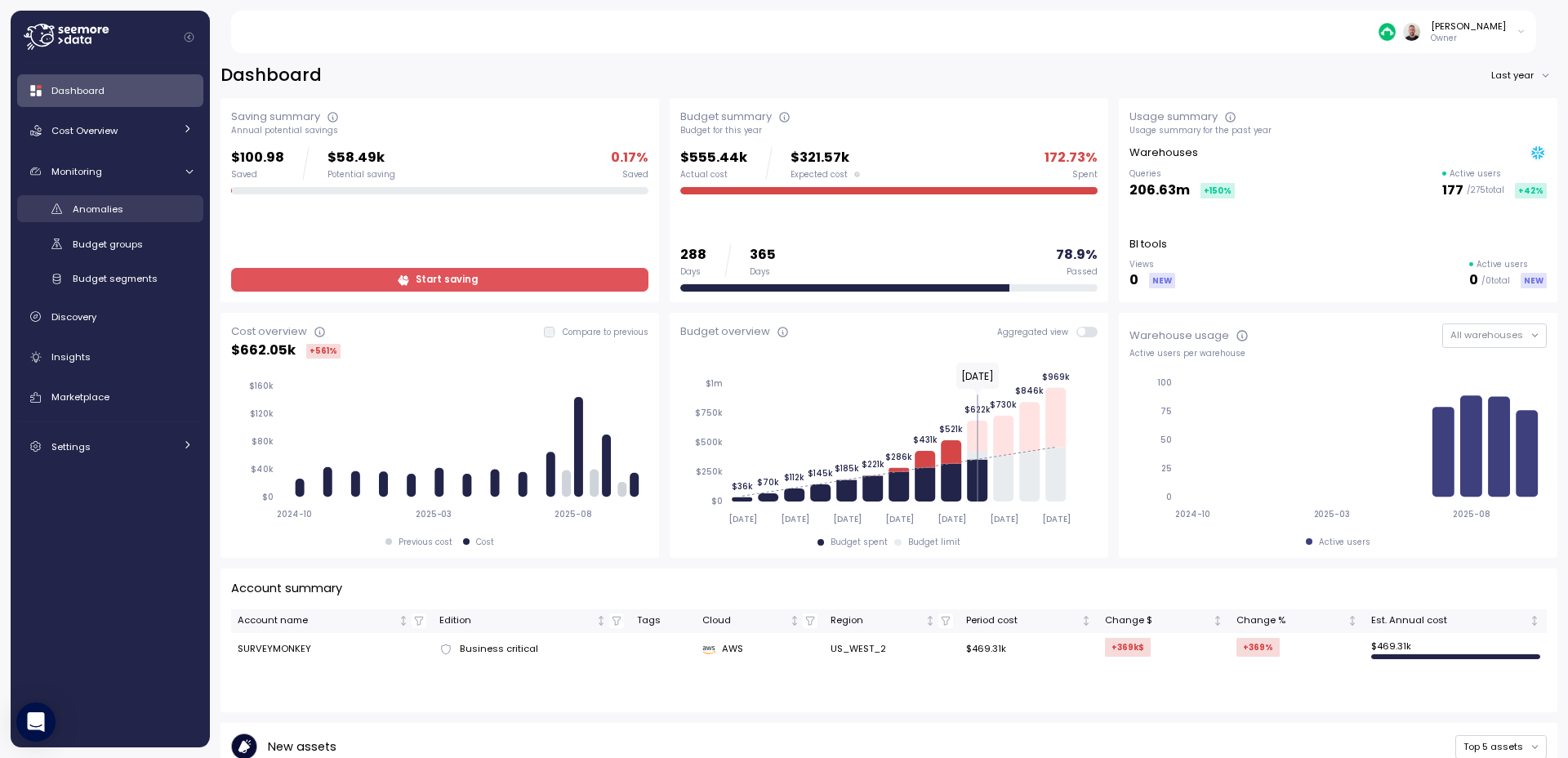
click at [110, 210] on span "Anomalies" at bounding box center [97, 209] width 51 height 13
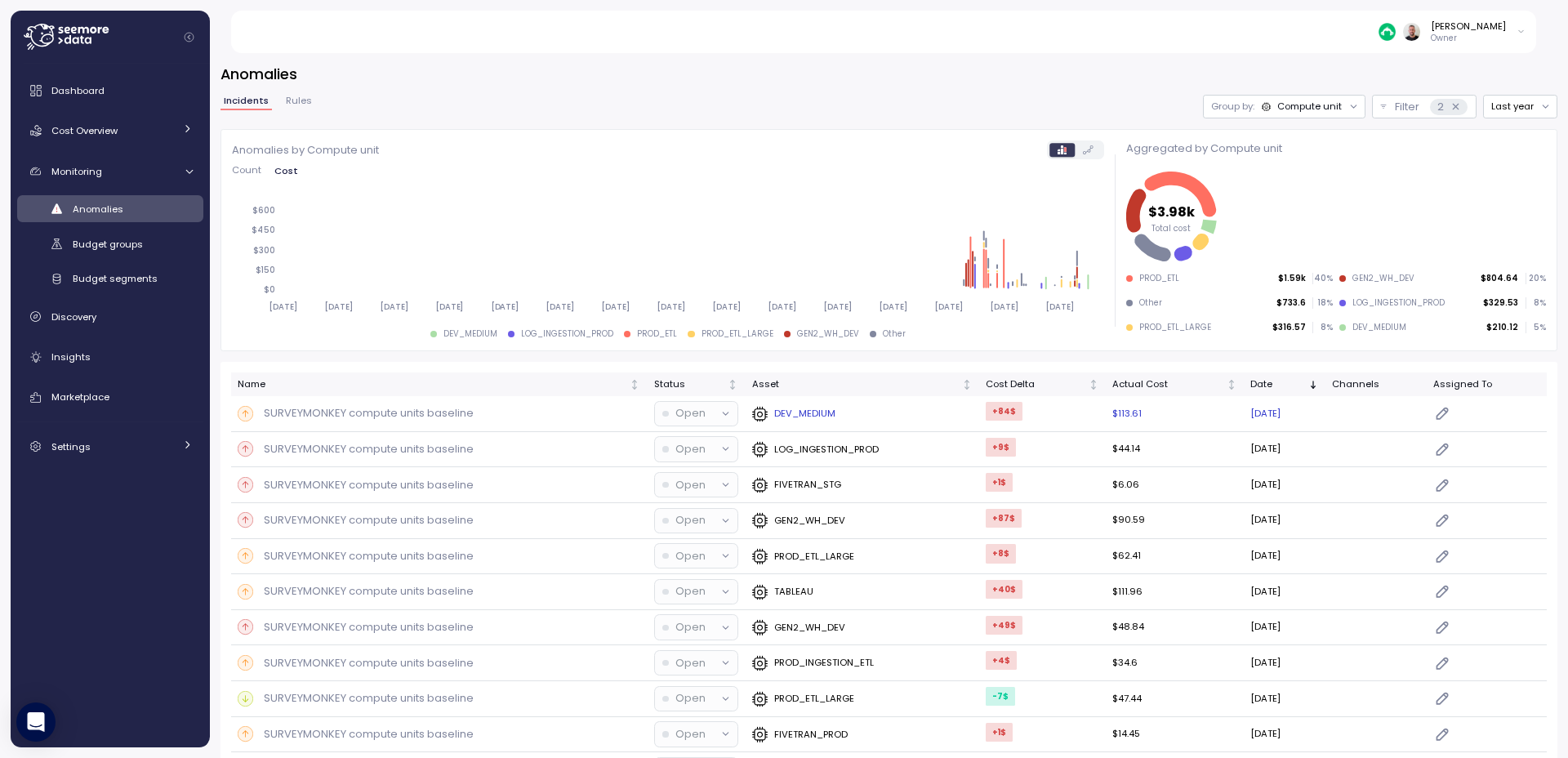
click at [1046, 419] on td "+84 $" at bounding box center [1041, 414] width 126 height 36
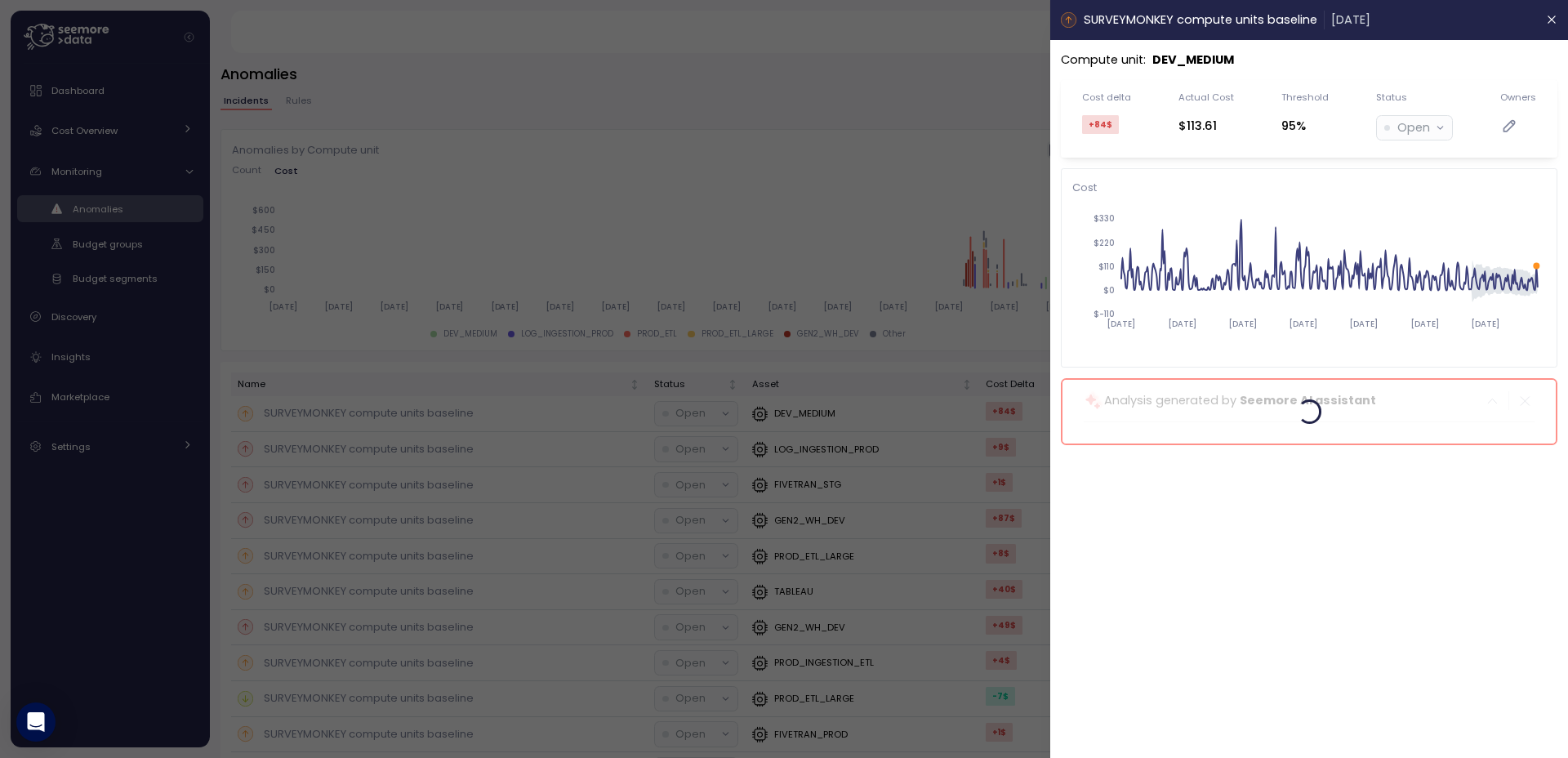
click at [1191, 56] on p "DEV_MEDIUM" at bounding box center [1192, 60] width 81 height 19
click at [1160, 61] on p "DEV_MEDIUM" at bounding box center [1192, 60] width 81 height 19
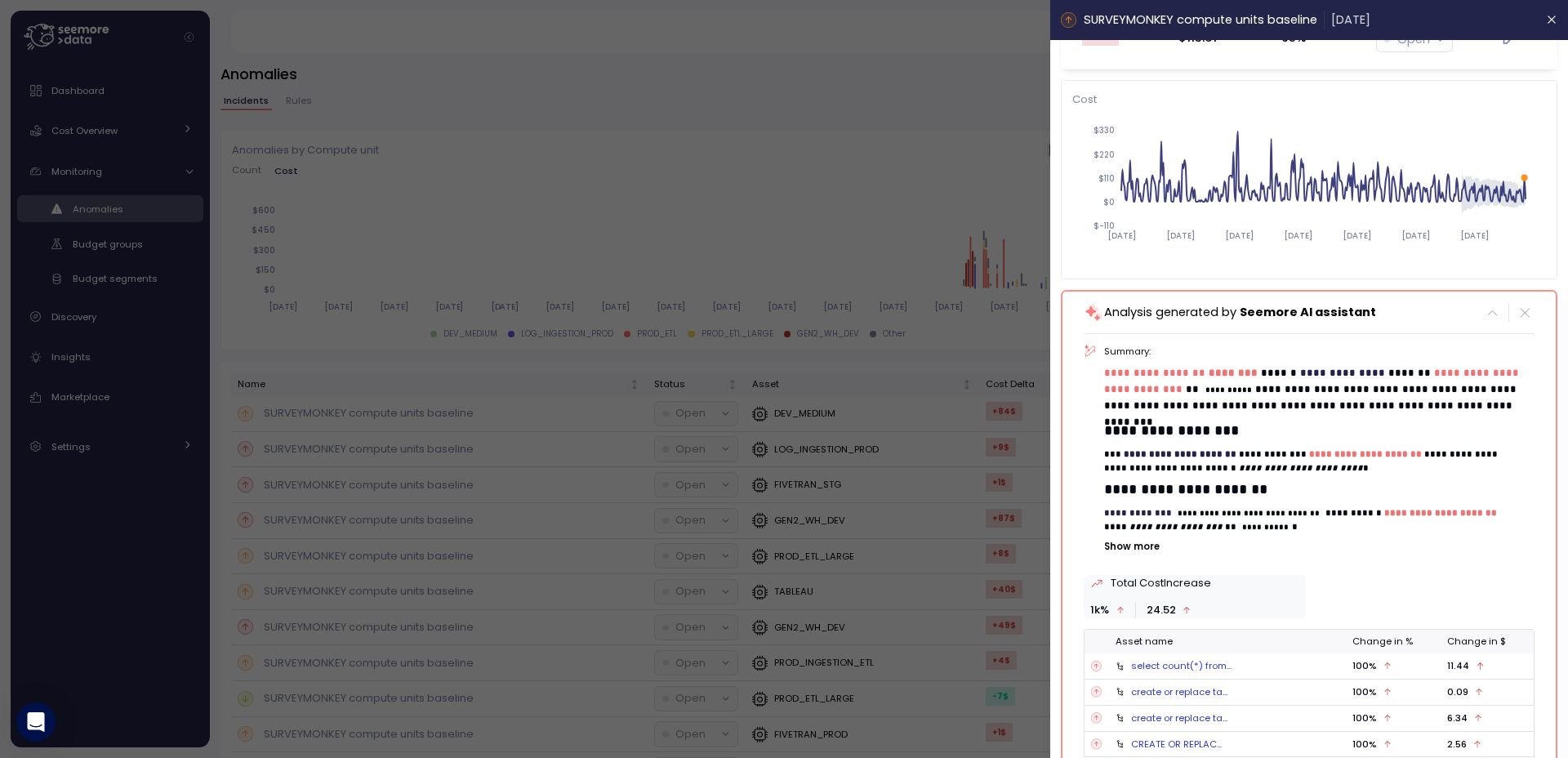
scroll to position [98, 0]
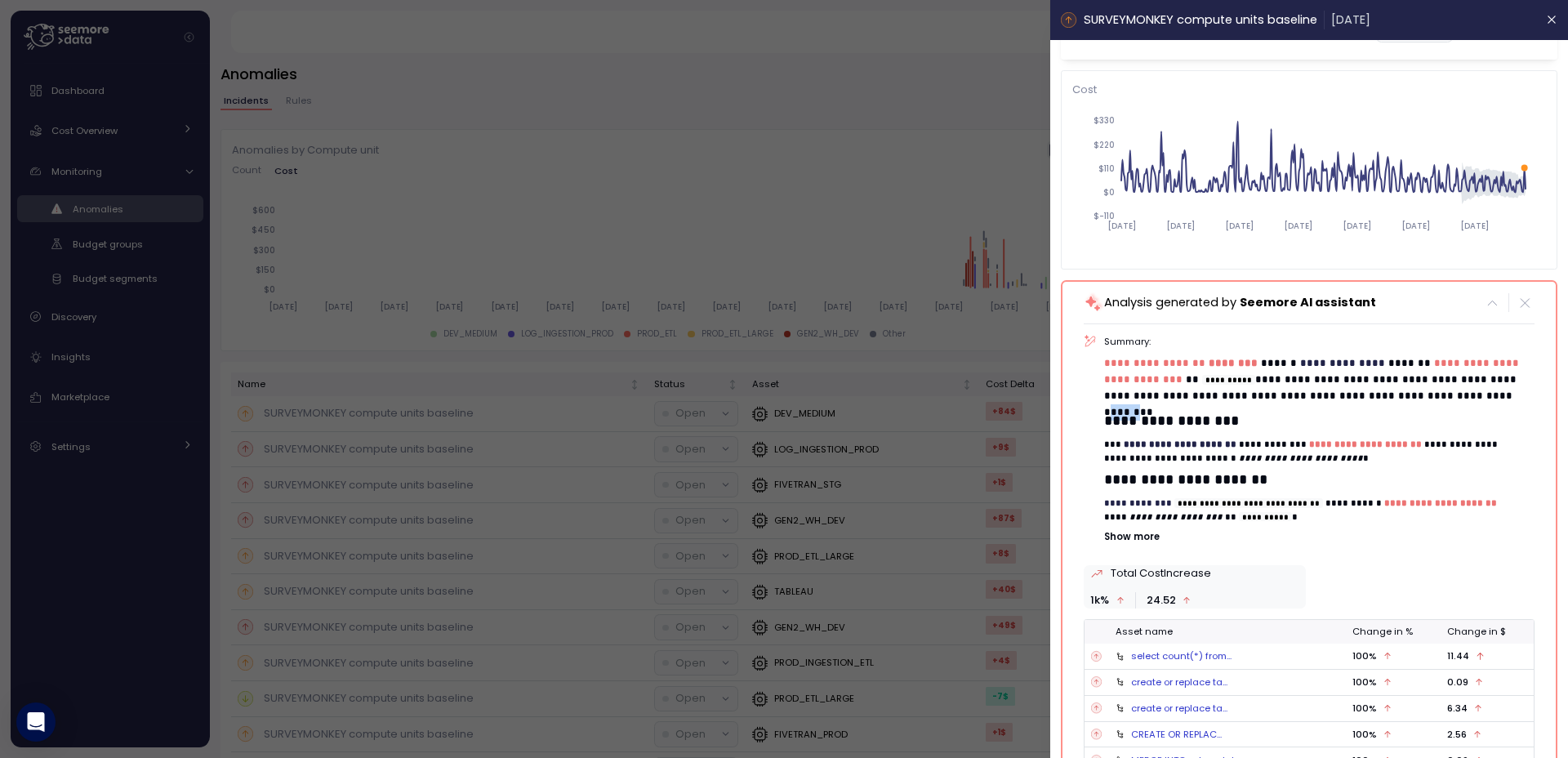
drag, startPoint x: 1482, startPoint y: 396, endPoint x: 1505, endPoint y: 396, distance: 23.0
click at [1505, 396] on p "**********" at bounding box center [1312, 379] width 418 height 49
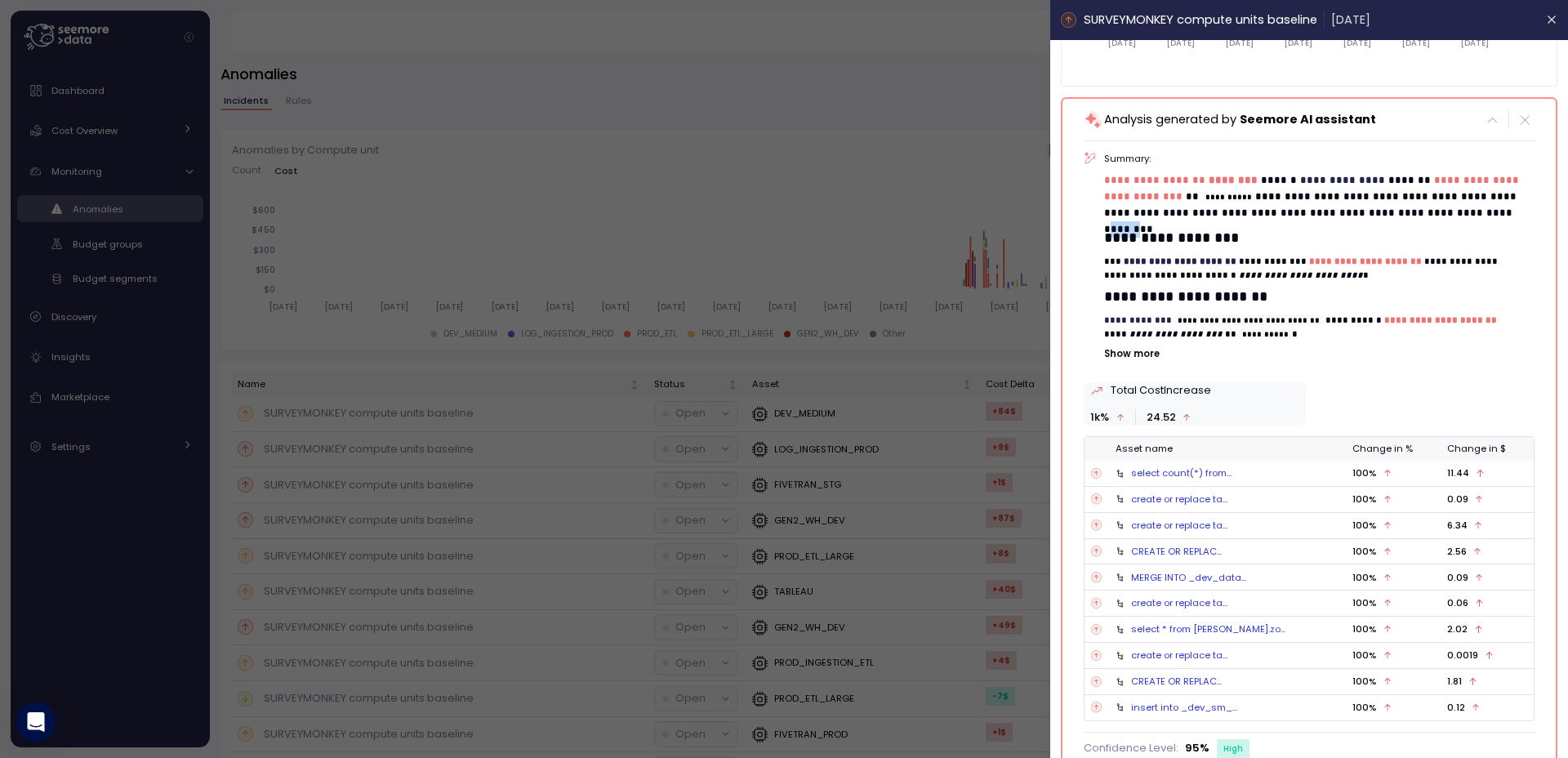
scroll to position [294, 0]
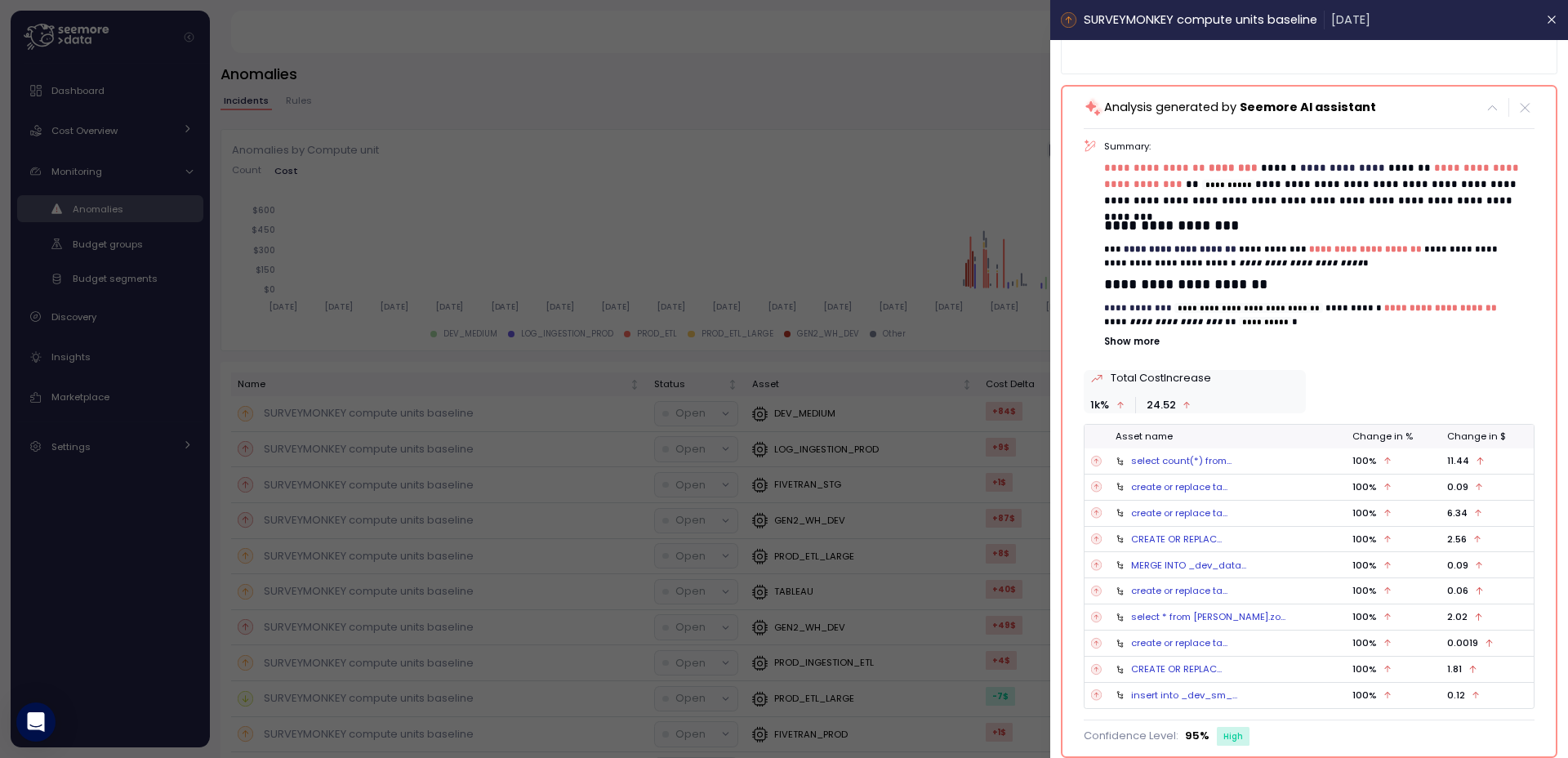
click at [1156, 489] on div "create or replace ta..." at bounding box center [1179, 487] width 97 height 13
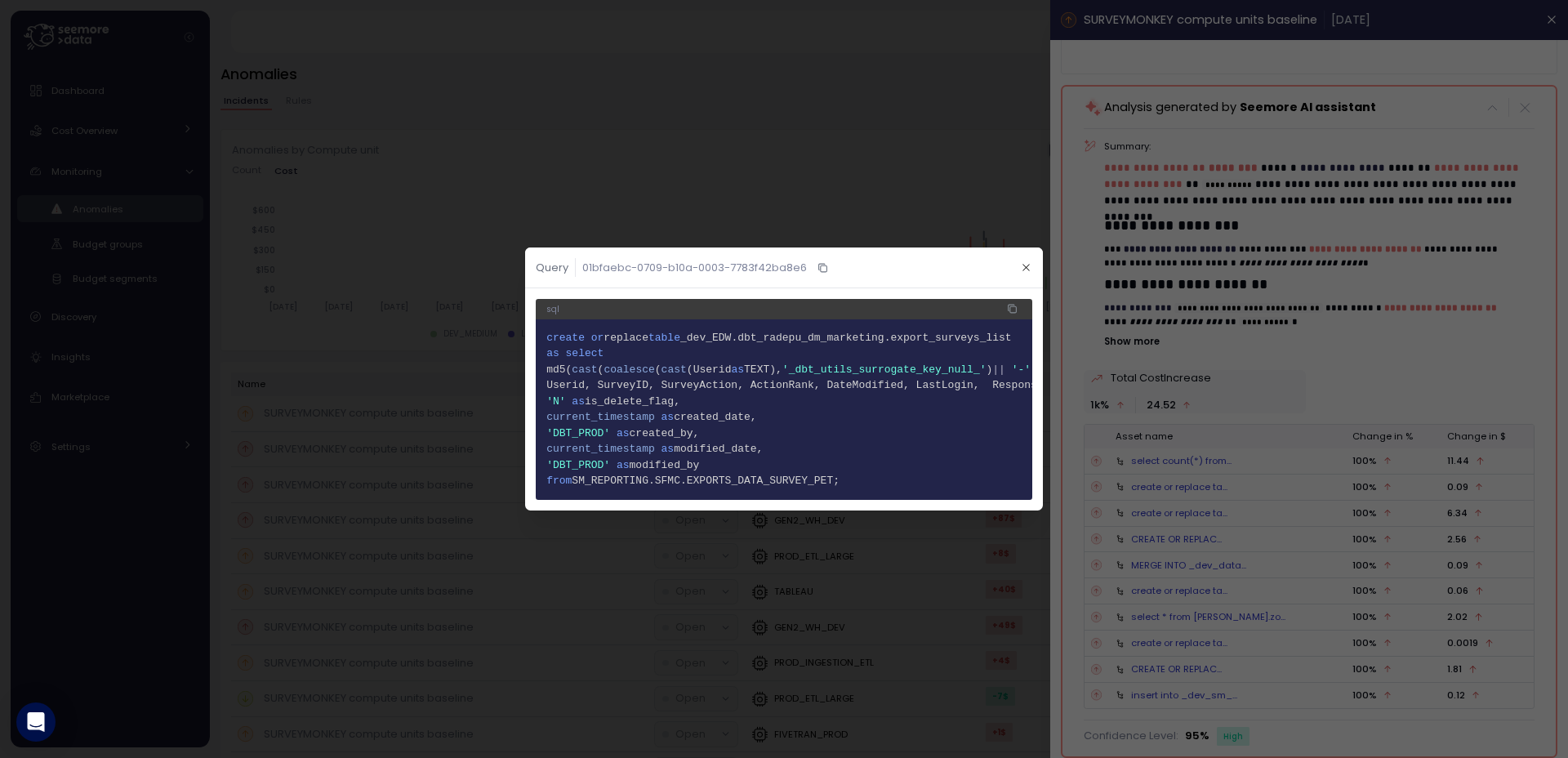
click at [1197, 502] on div at bounding box center [784, 379] width 1568 height 758
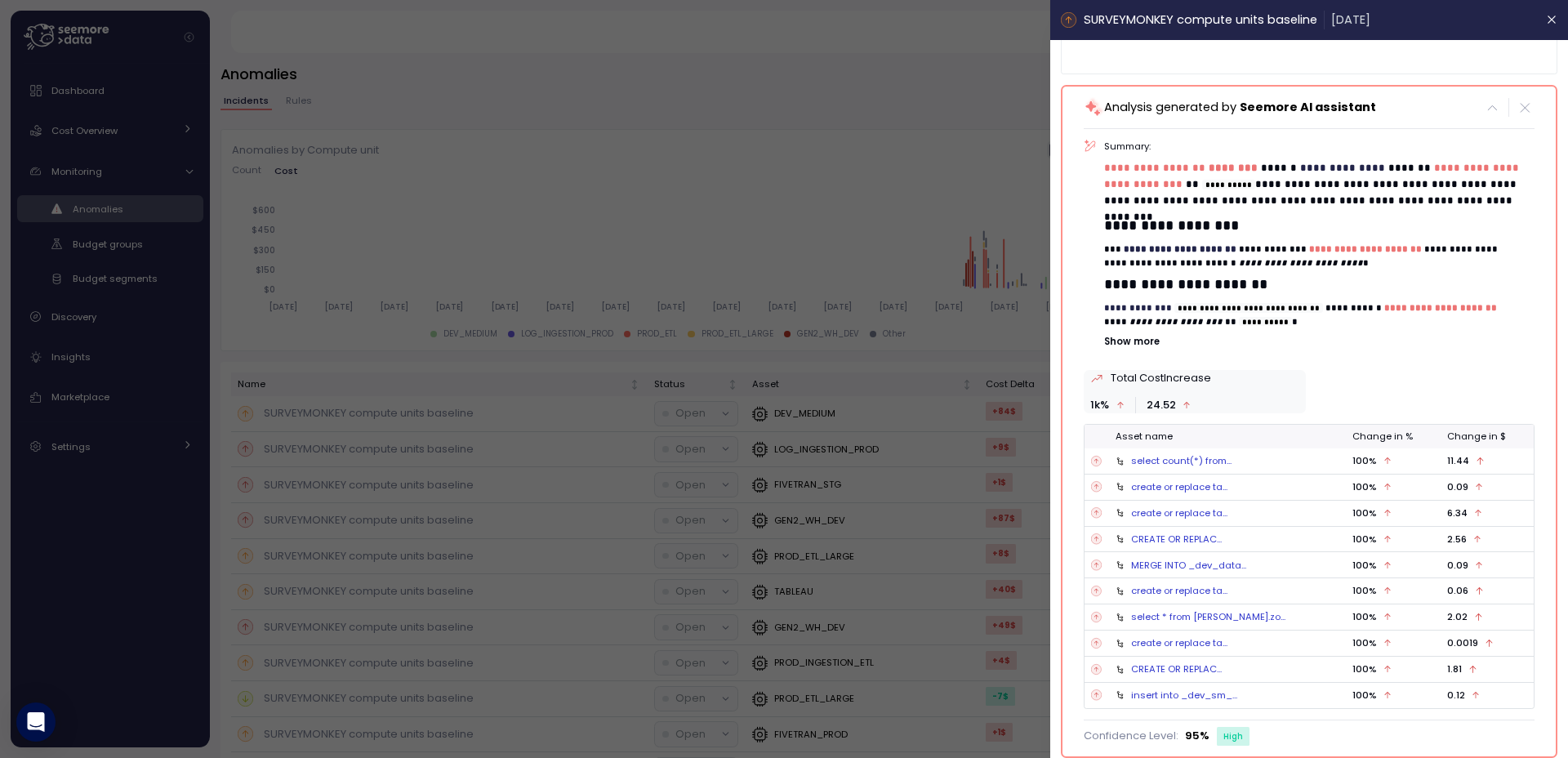
click at [1091, 511] on icon at bounding box center [1097, 513] width 11 height 16
click at [1144, 465] on div "select count(*) from..." at bounding box center [1181, 461] width 100 height 13
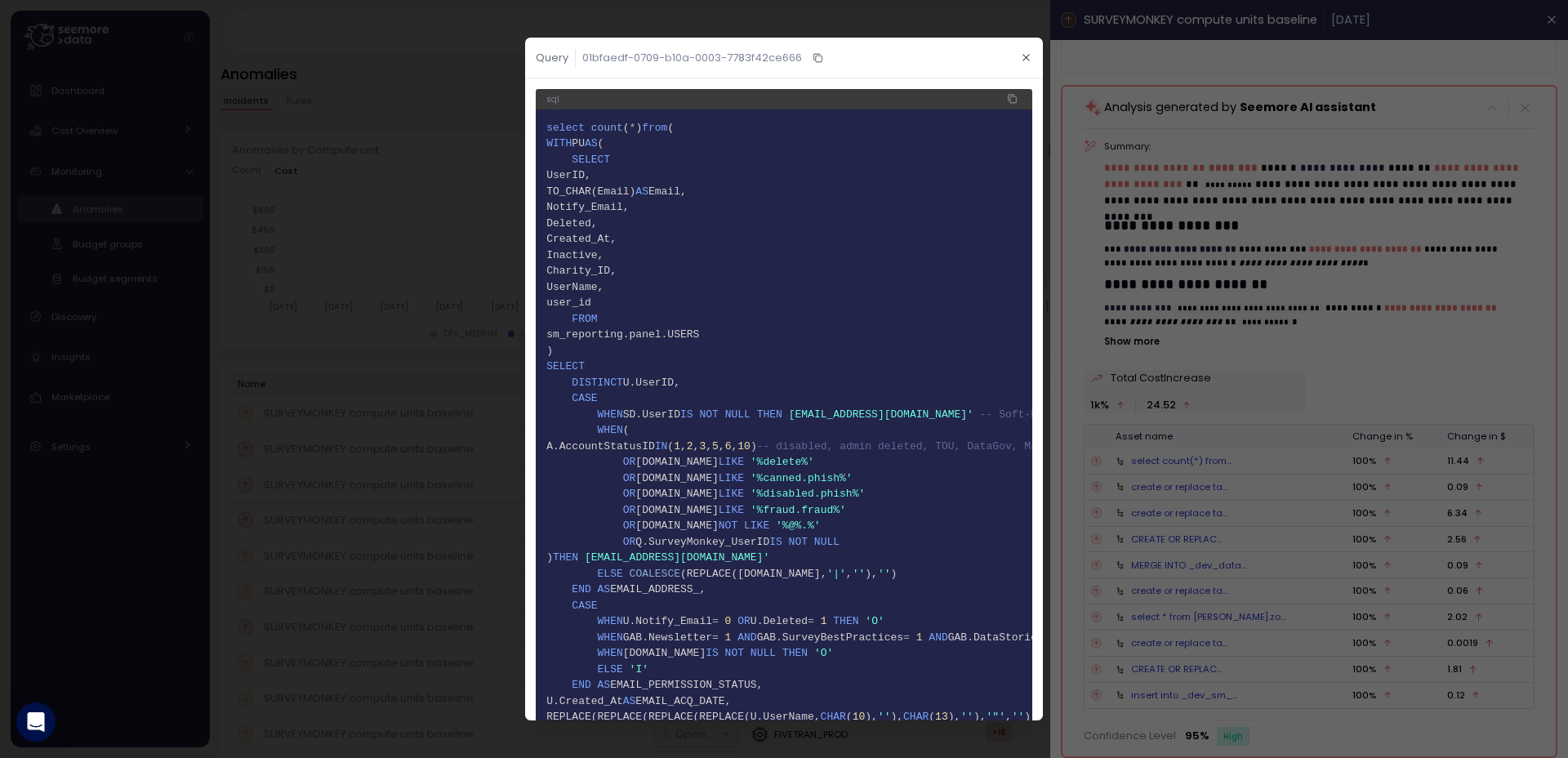
click at [1160, 464] on div at bounding box center [784, 379] width 1568 height 758
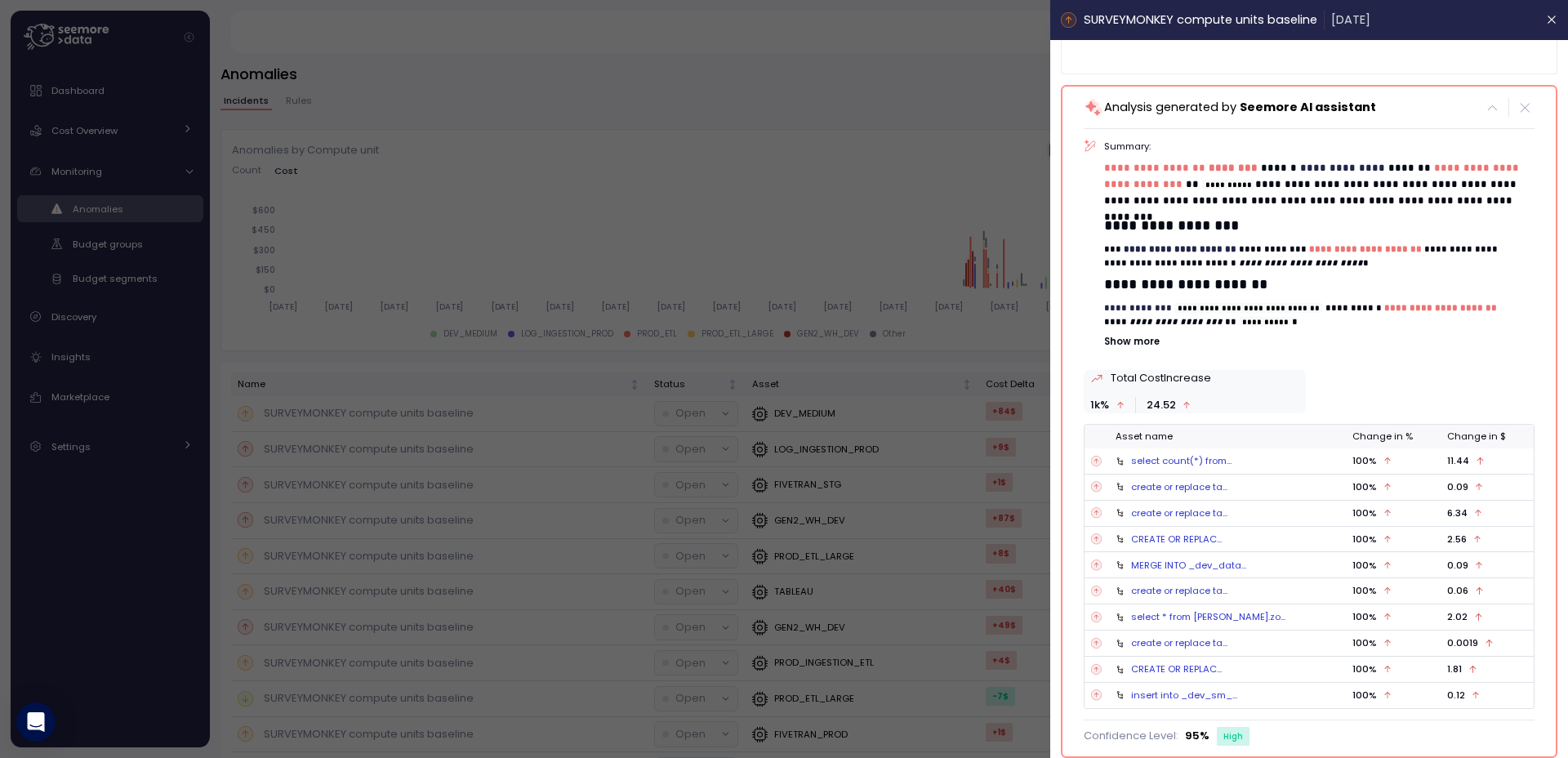
click at [1155, 487] on div "create or replace ta..." at bounding box center [1179, 487] width 97 height 13
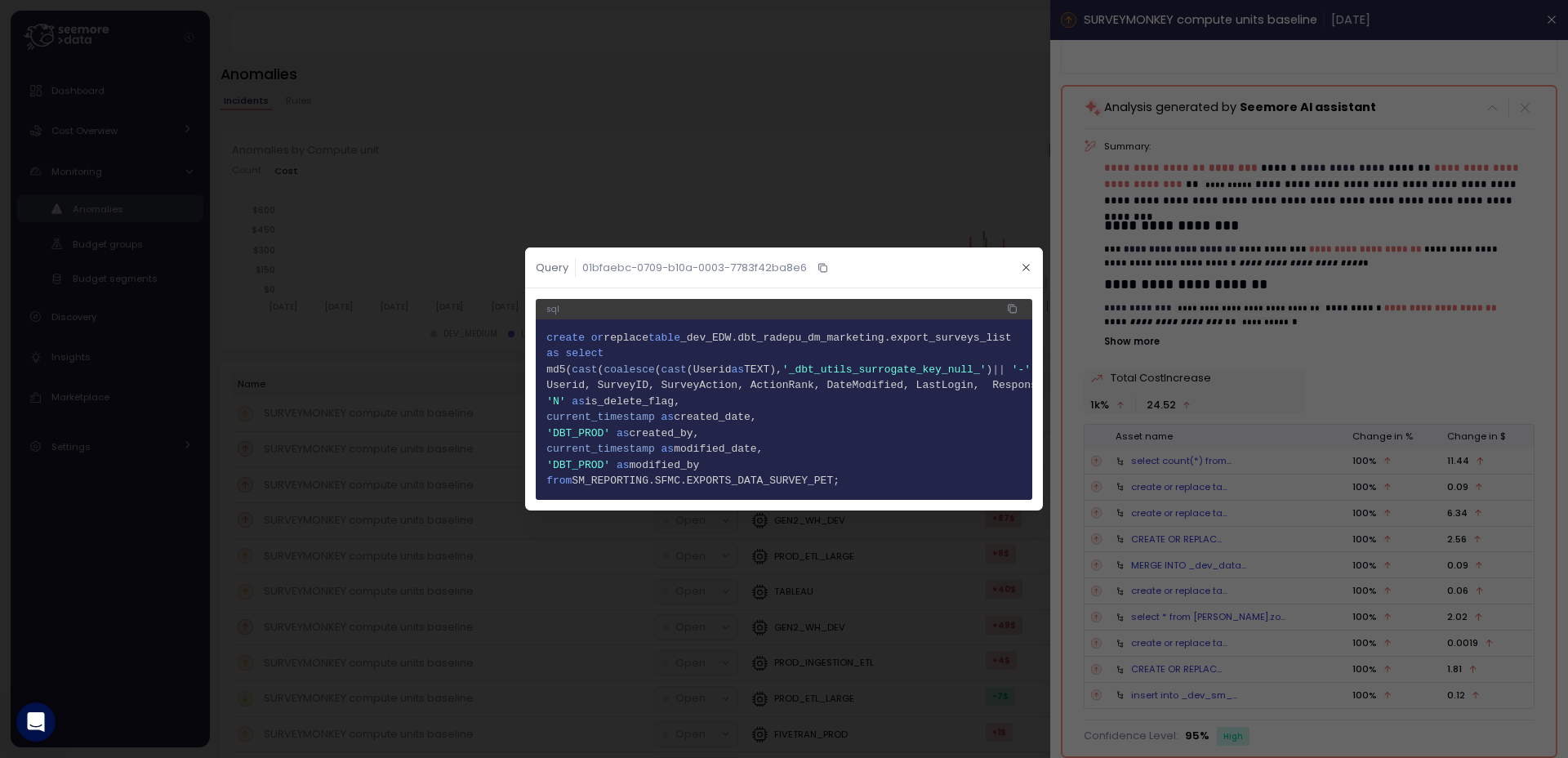
click at [1196, 498] on div at bounding box center [784, 379] width 1568 height 758
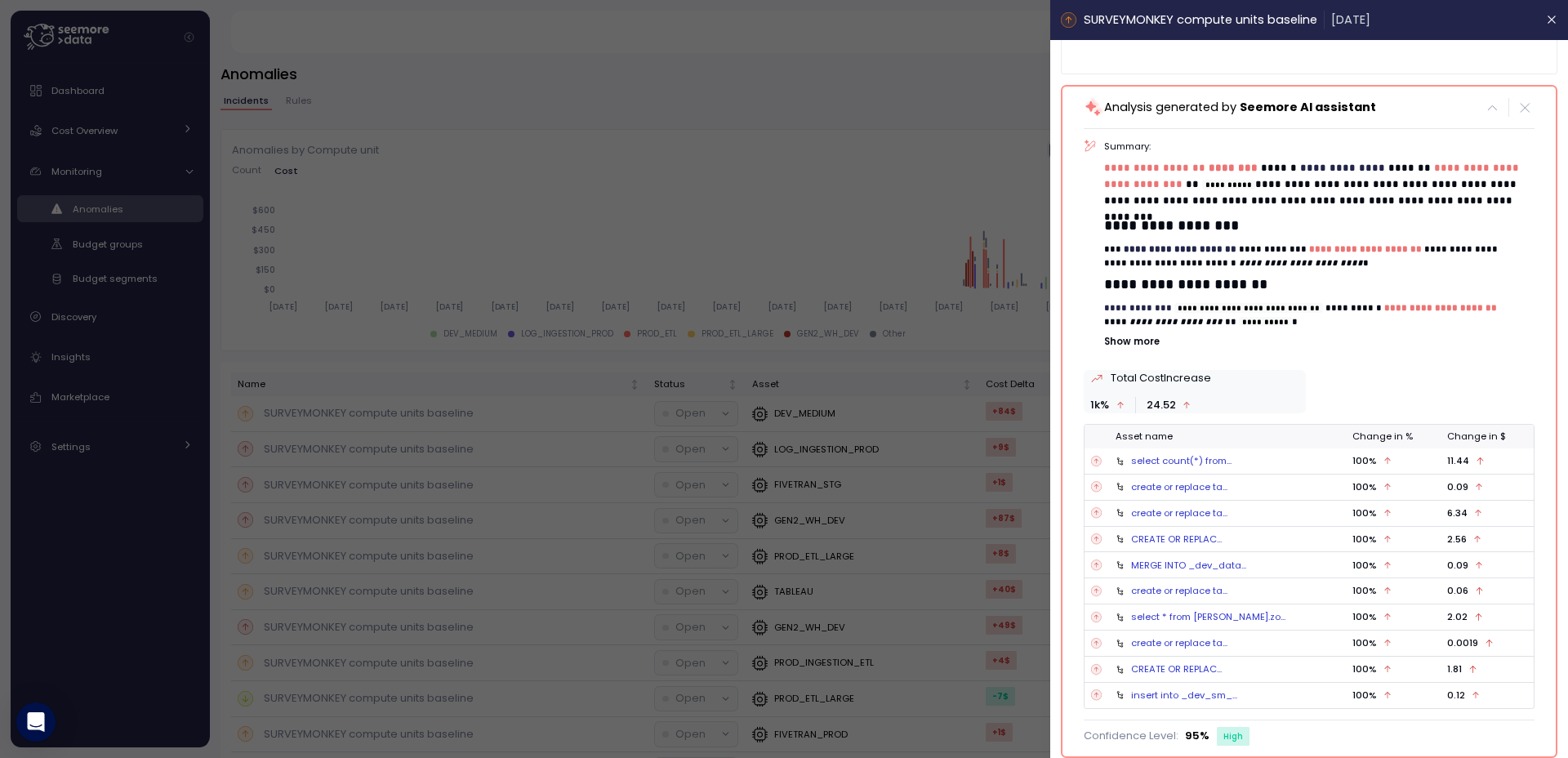
click at [652, 285] on div at bounding box center [784, 379] width 1568 height 758
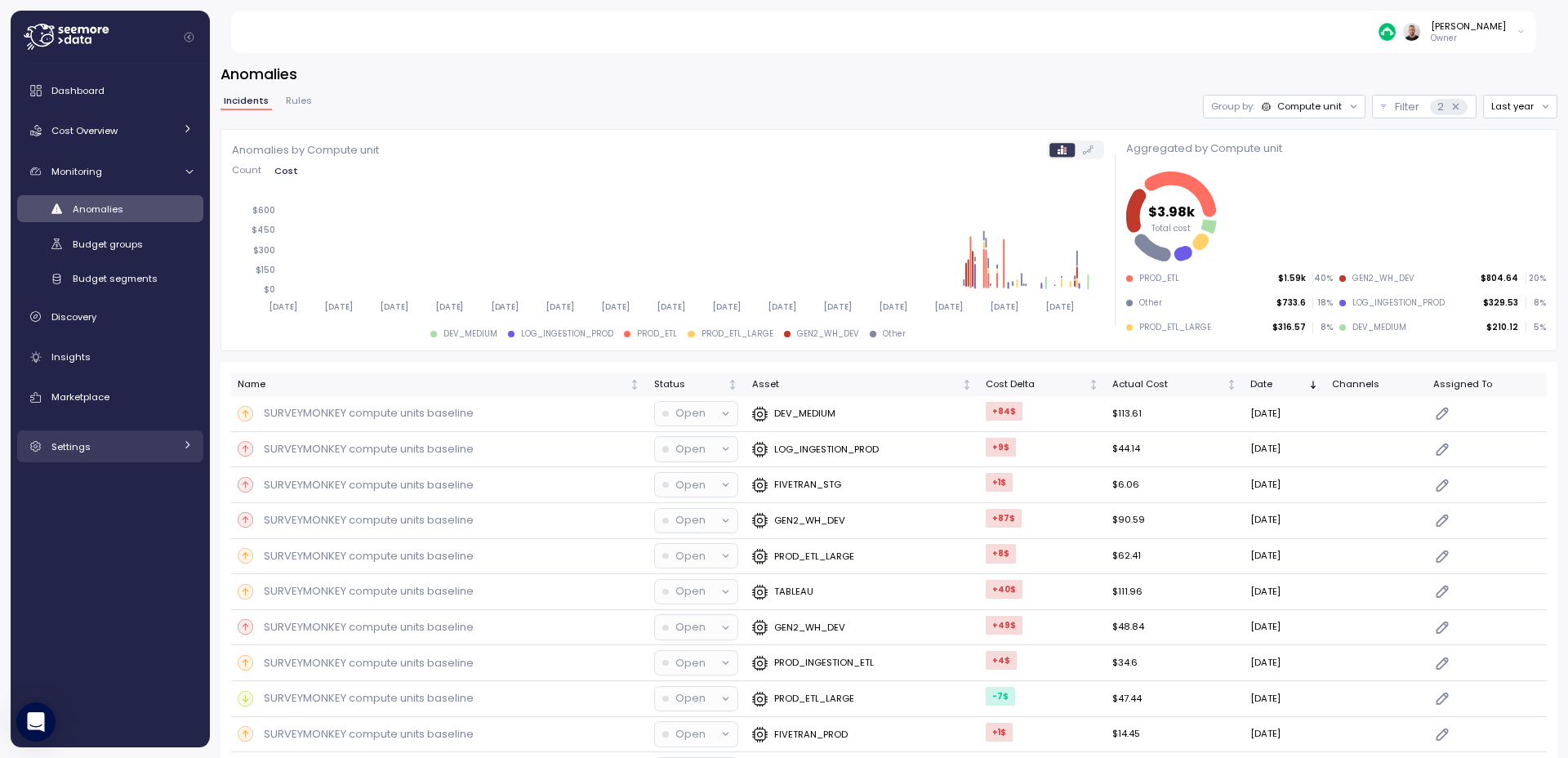
click at [98, 439] on div "Settings" at bounding box center [113, 447] width 123 height 16
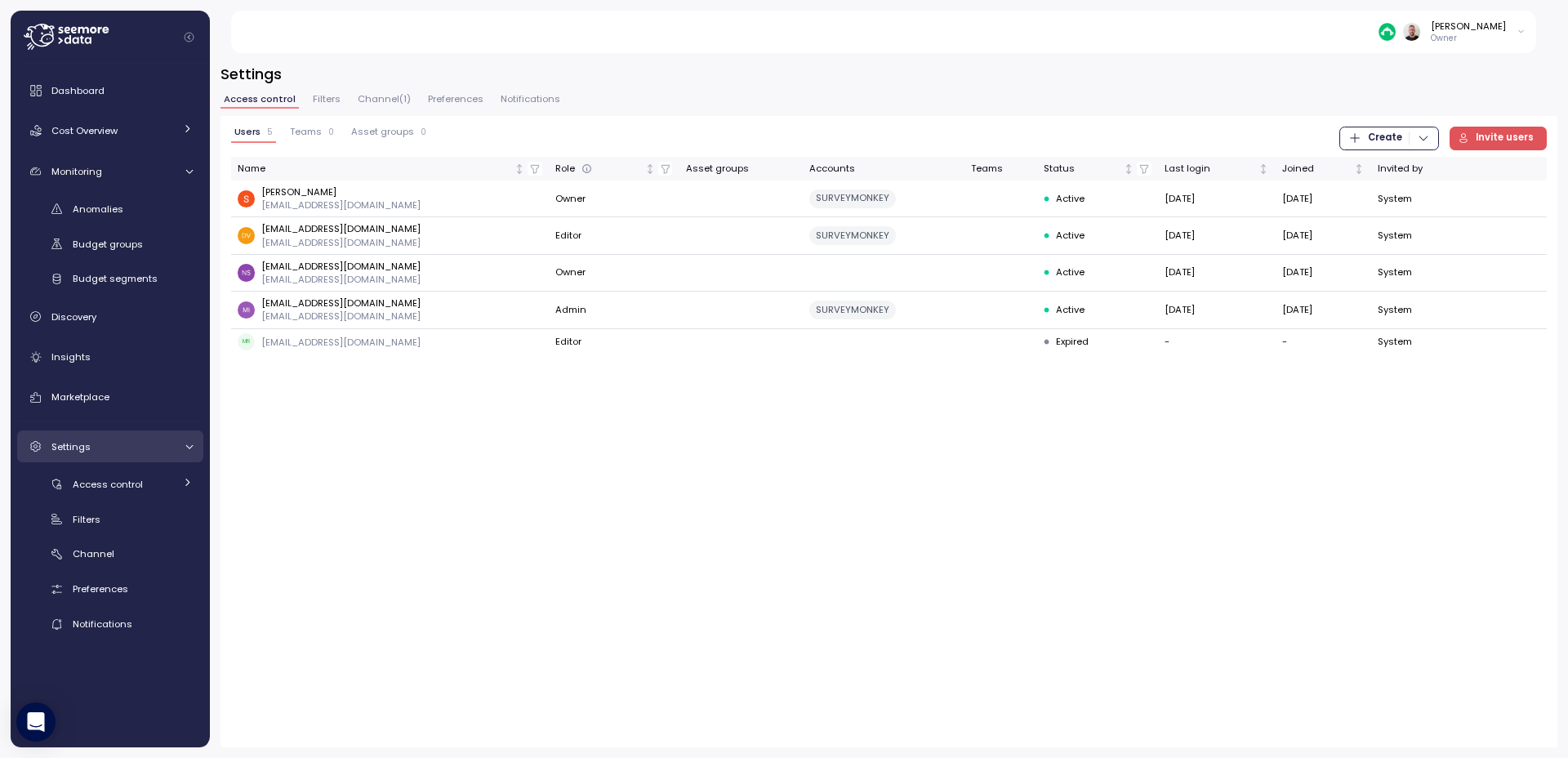
click at [98, 439] on div "Settings" at bounding box center [113, 447] width 123 height 16
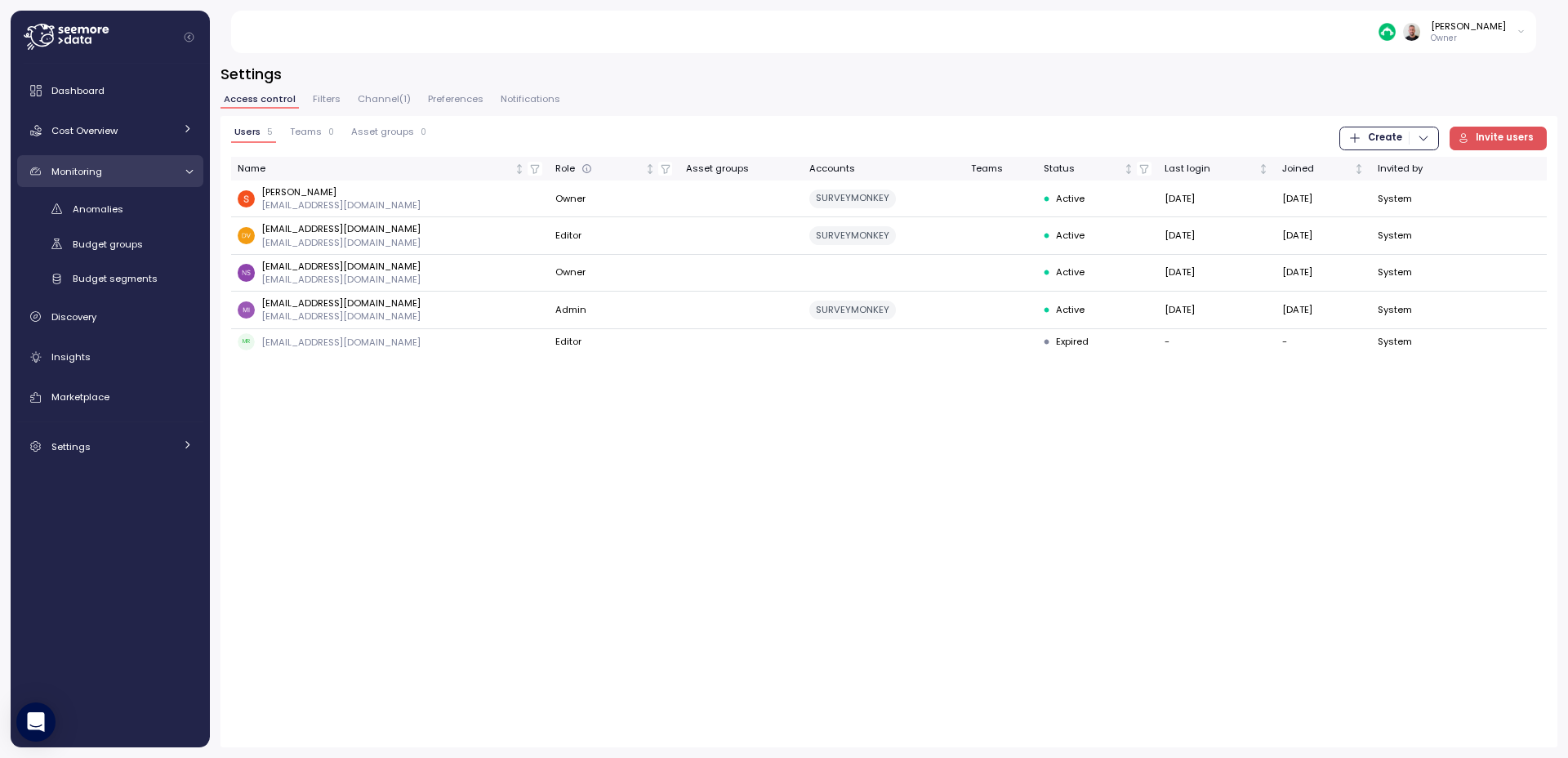
click at [98, 182] on link "Monitoring" at bounding box center [110, 171] width 186 height 33
click at [101, 174] on div "Monitoring" at bounding box center [113, 172] width 123 height 16
click at [94, 214] on span "Anomalies" at bounding box center [97, 209] width 51 height 13
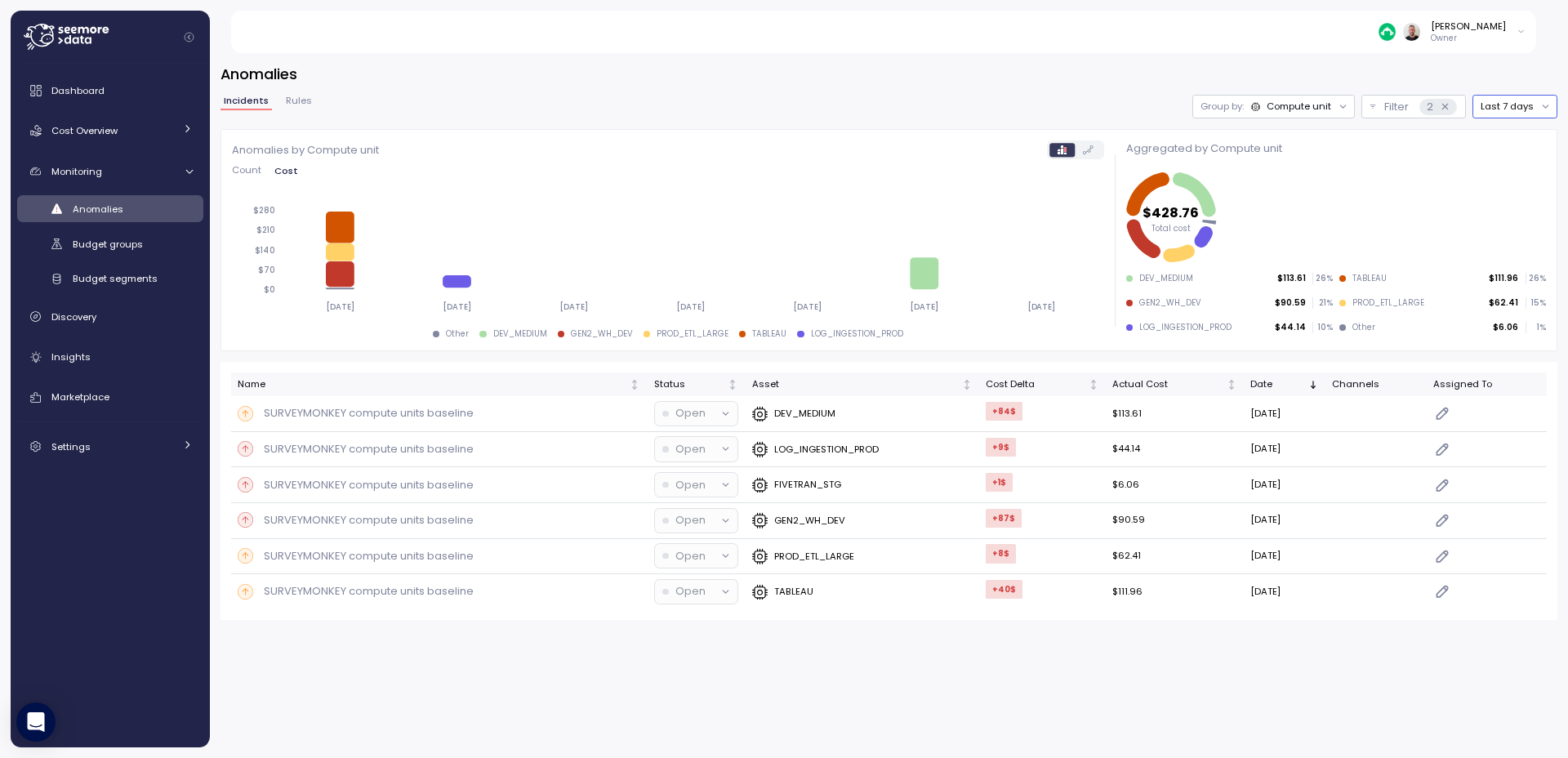
click at [1494, 106] on button "Last 7 days" at bounding box center [1514, 106] width 85 height 23
click at [1492, 107] on button "Last 7 days" at bounding box center [1514, 106] width 85 height 23
click at [851, 419] on div "DEV_MEDIUM" at bounding box center [862, 414] width 220 height 16
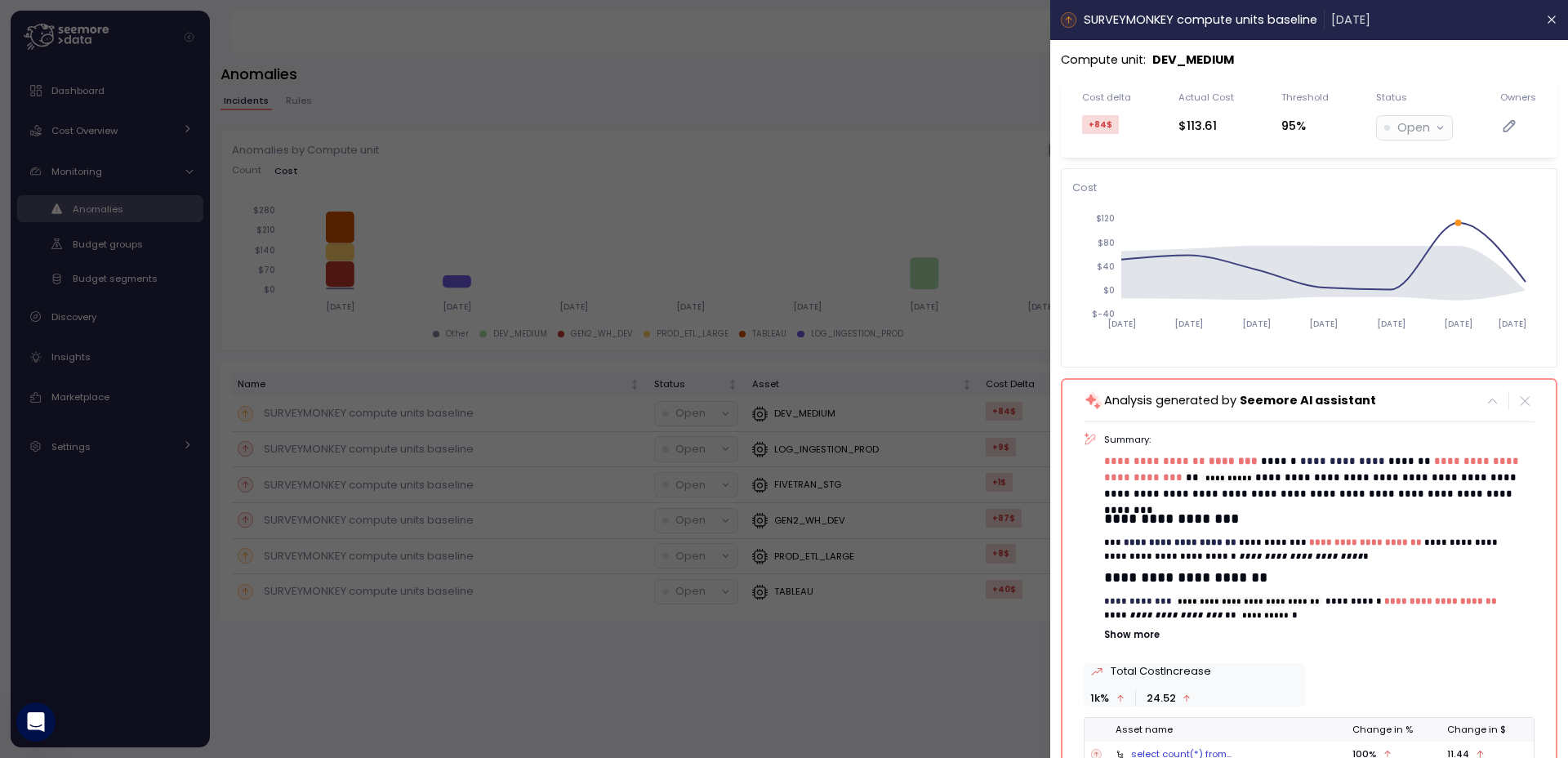
click at [1205, 109] on div "Actual Cost $113.61" at bounding box center [1206, 118] width 55 height 56
click at [1194, 130] on div "$113.61" at bounding box center [1206, 126] width 55 height 19
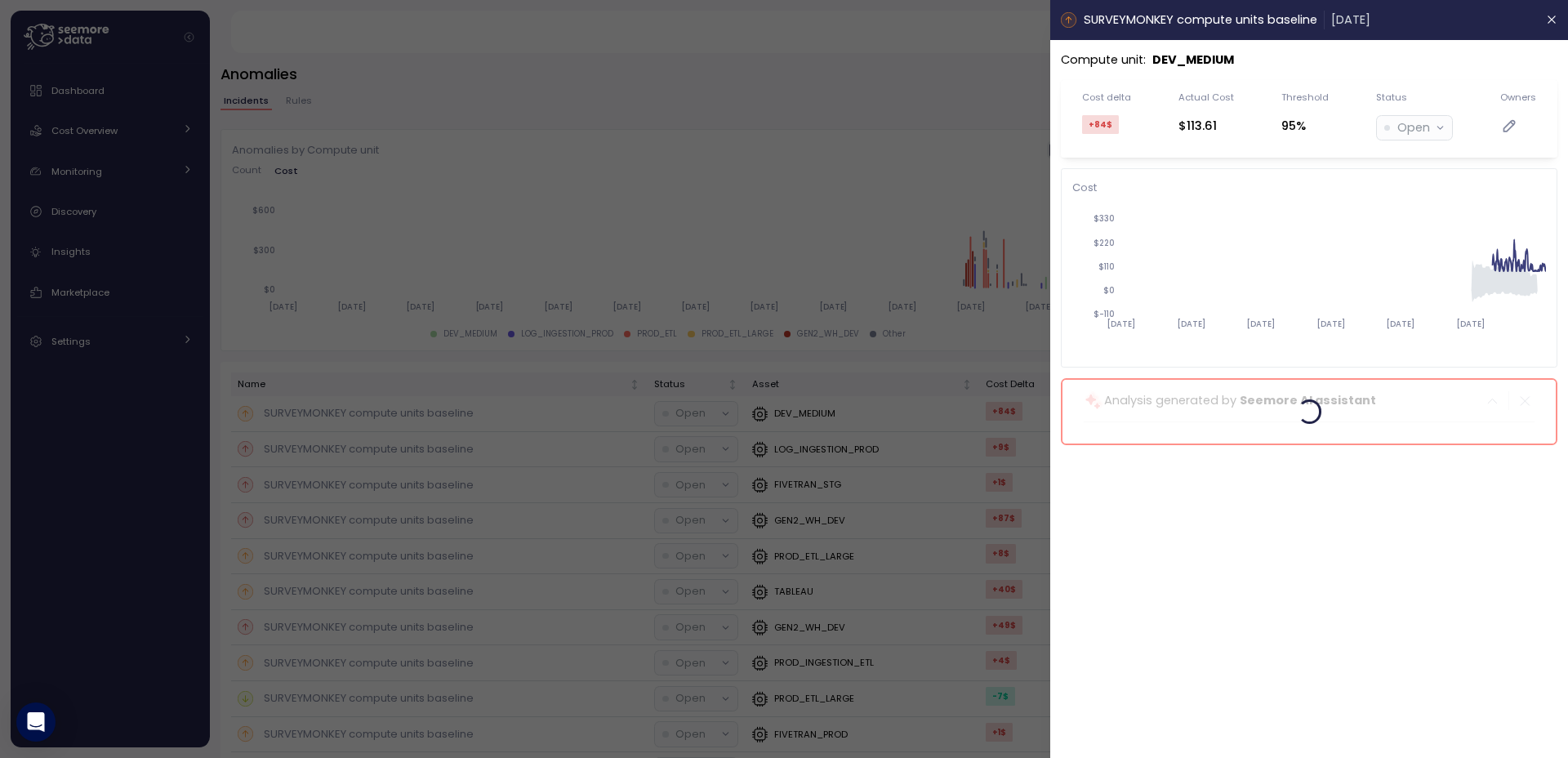
click at [585, 130] on div at bounding box center [784, 379] width 1568 height 758
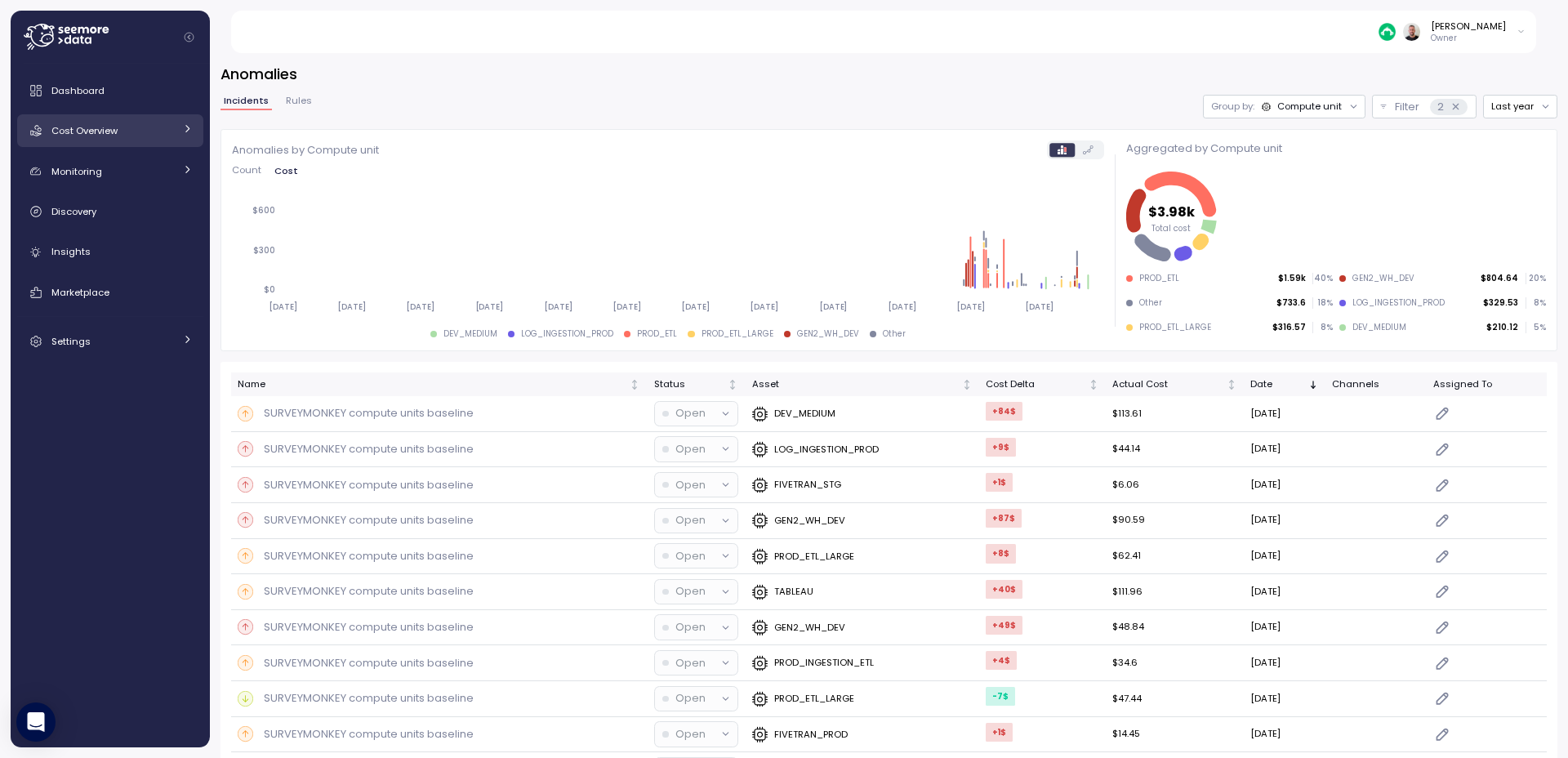
click at [114, 129] on span "Cost Overview" at bounding box center [85, 131] width 66 height 13
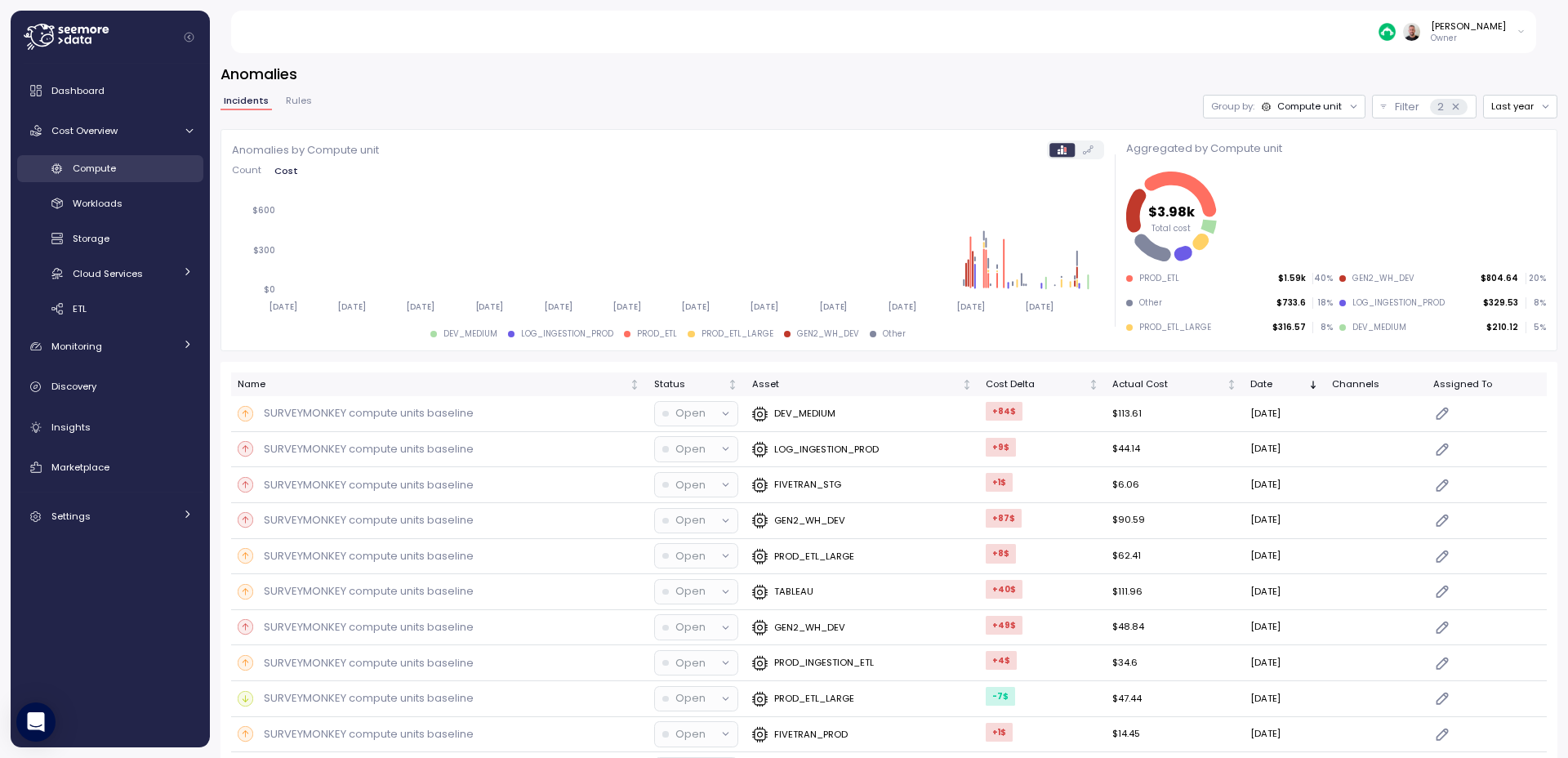
click at [107, 166] on span "Compute" at bounding box center [94, 168] width 43 height 13
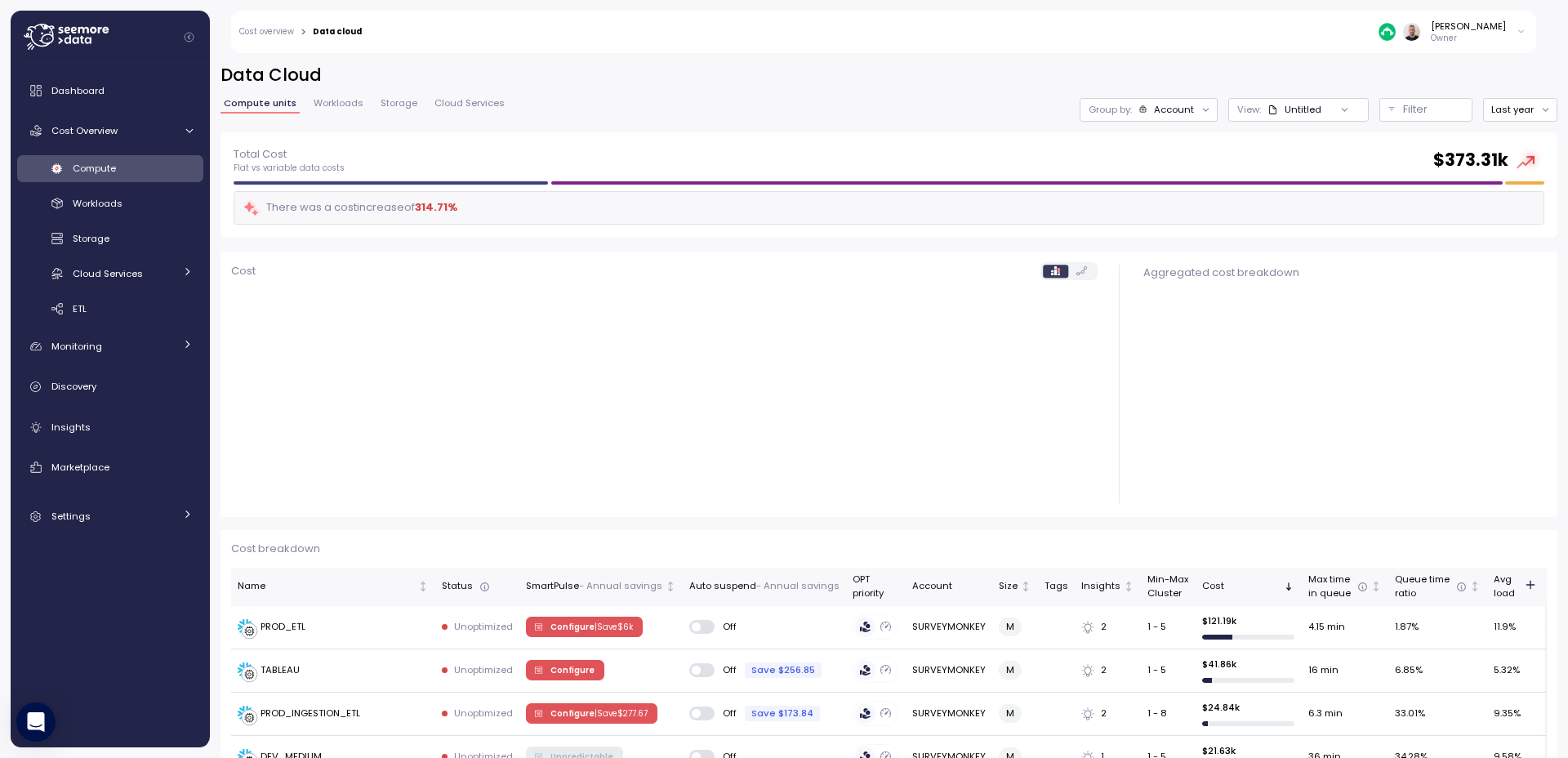
click at [1322, 99] on div at bounding box center [1344, 110] width 47 height 23
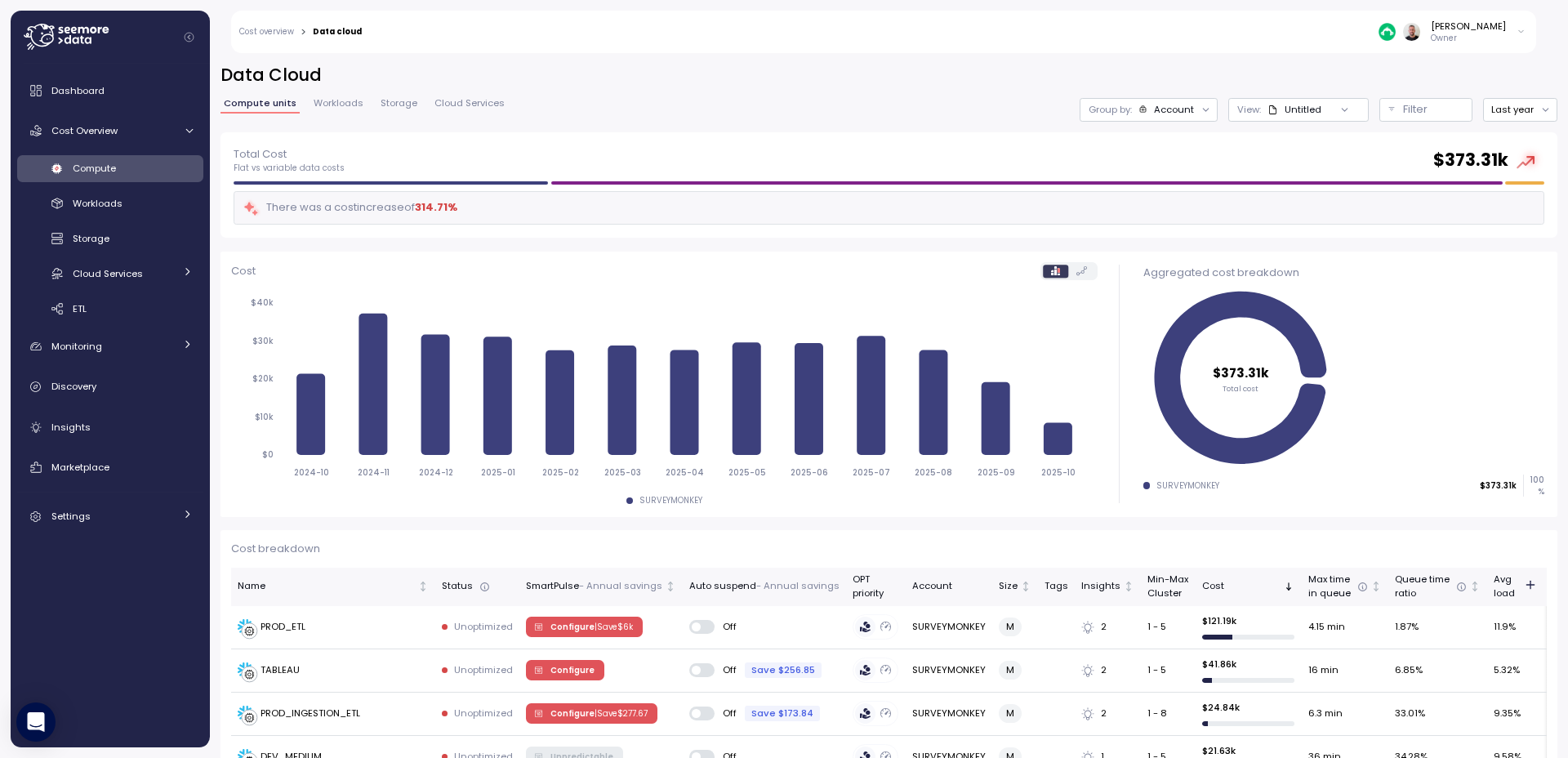
click at [1141, 105] on div "Account" at bounding box center [1165, 109] width 56 height 13
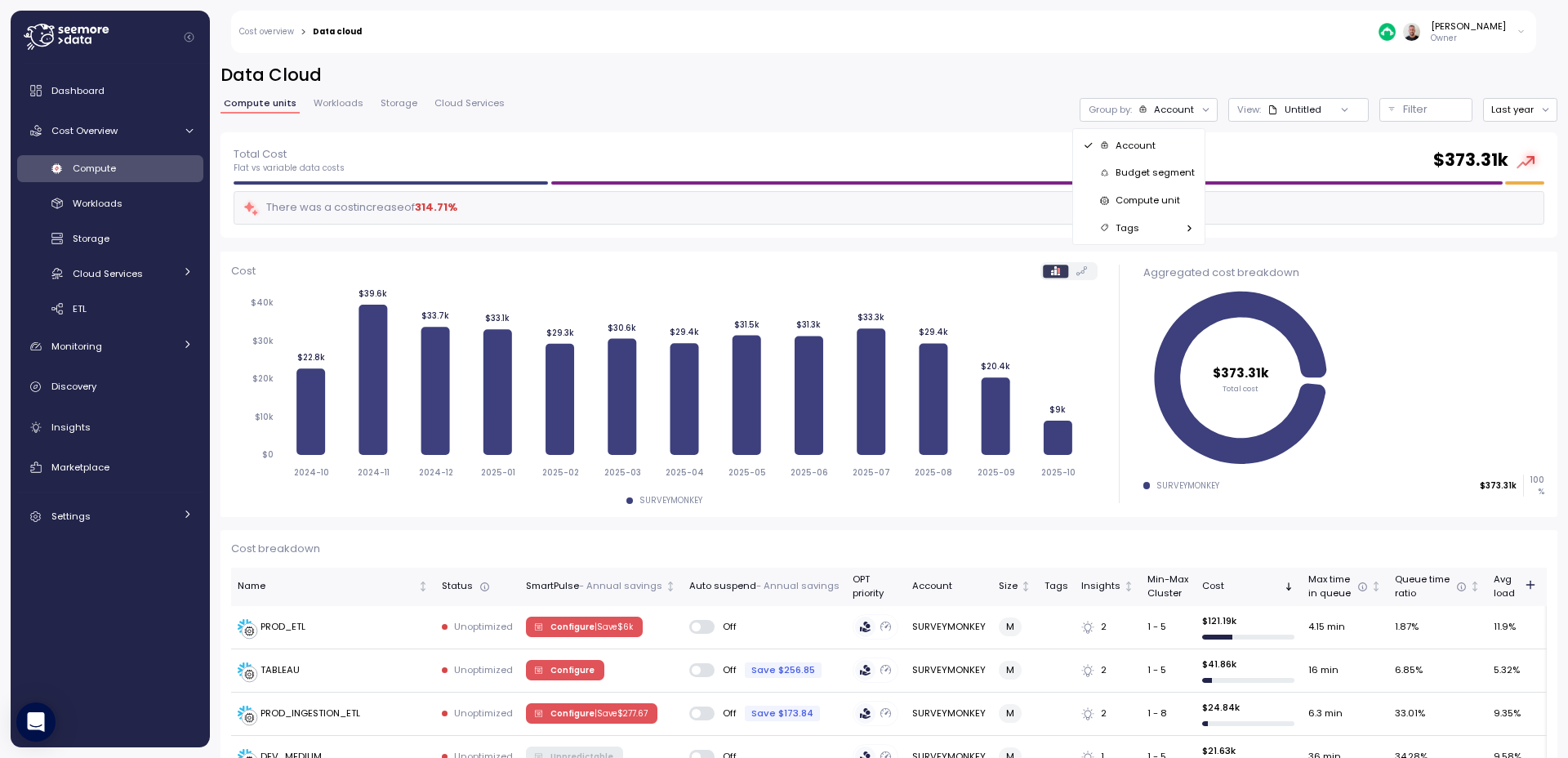
click at [1175, 199] on p "Compute unit" at bounding box center [1148, 200] width 64 height 13
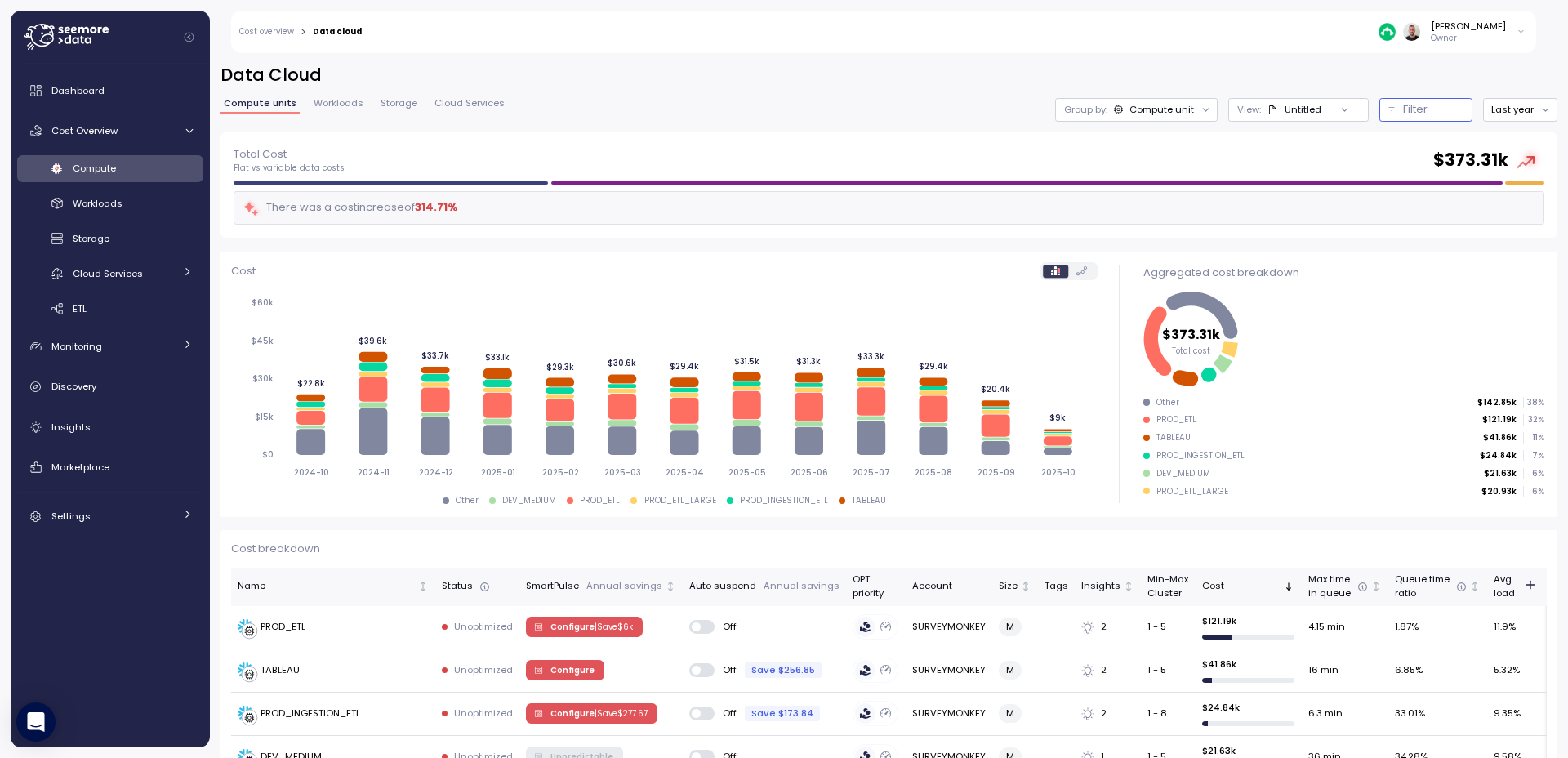
click at [1403, 113] on p "Filter" at bounding box center [1414, 109] width 24 height 16
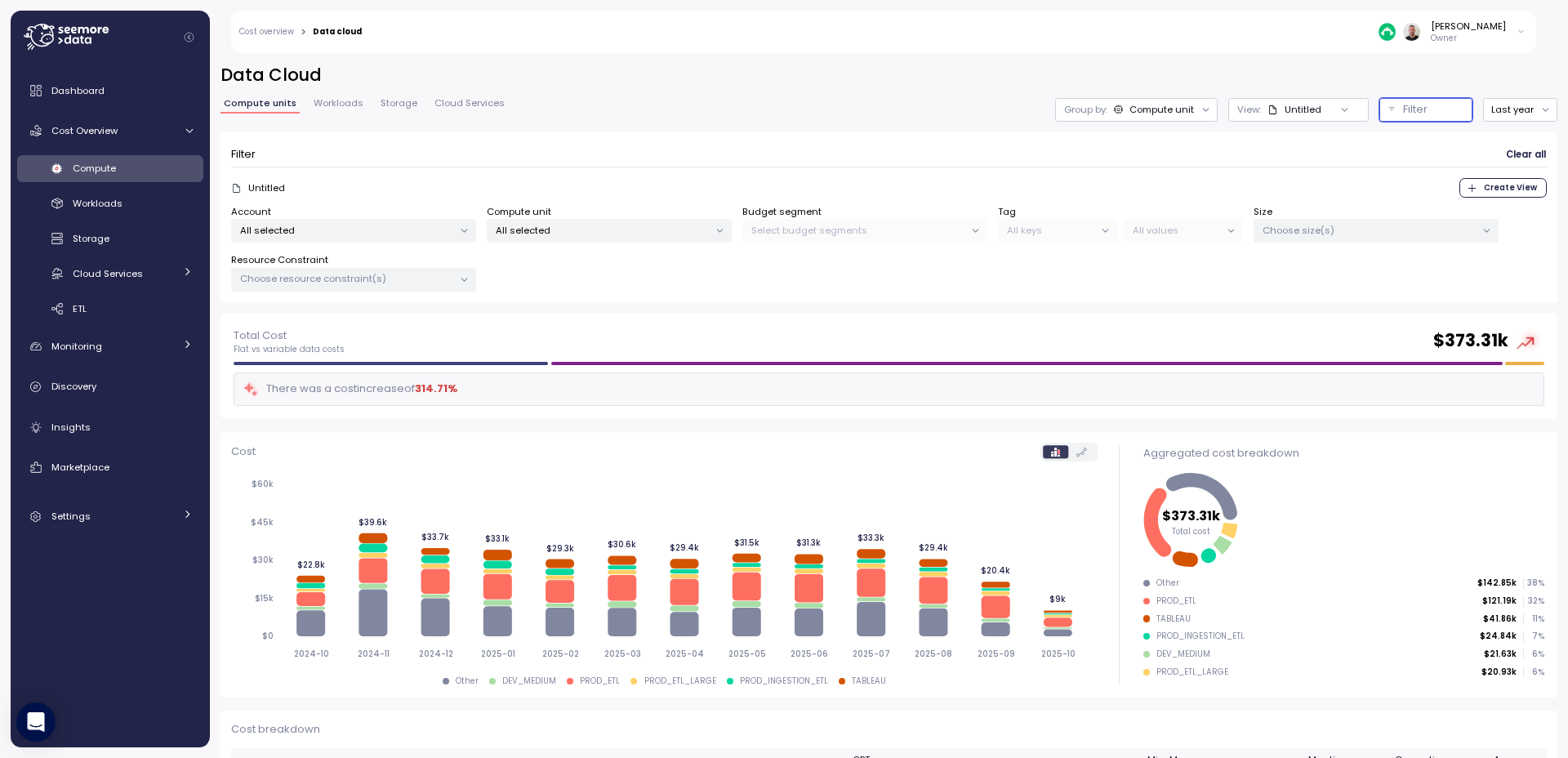
click at [630, 226] on p "All selected" at bounding box center [602, 230] width 213 height 13
click at [576, 262] on input at bounding box center [609, 268] width 230 height 20
paste input "**********"
type input "**********"
click at [710, 323] on button "only" at bounding box center [702, 319] width 39 height 20
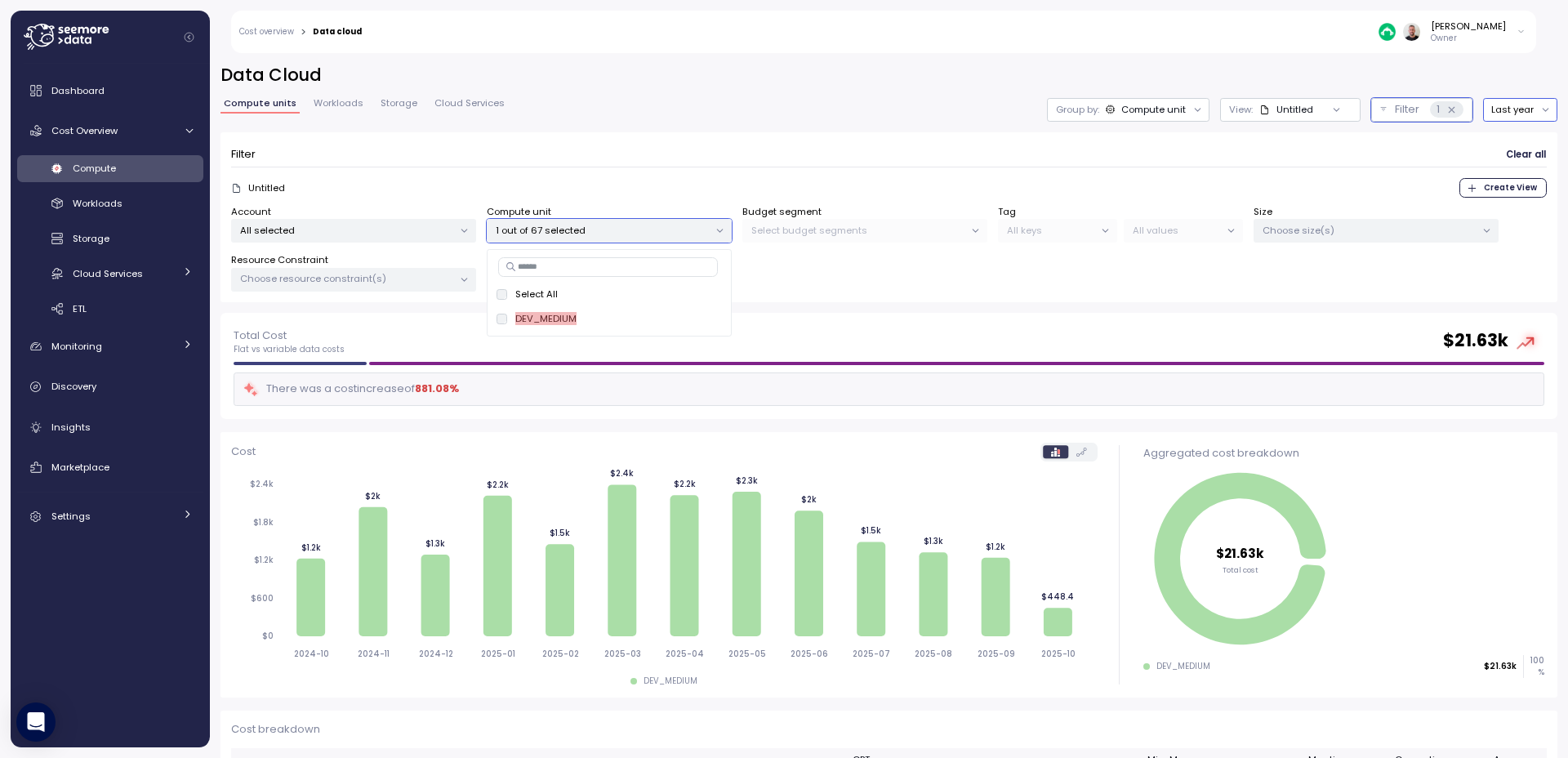
click at [1496, 109] on button "Last year" at bounding box center [1520, 110] width 74 height 23
click at [1529, 185] on div "Last 7 days" at bounding box center [1511, 184] width 53 height 13
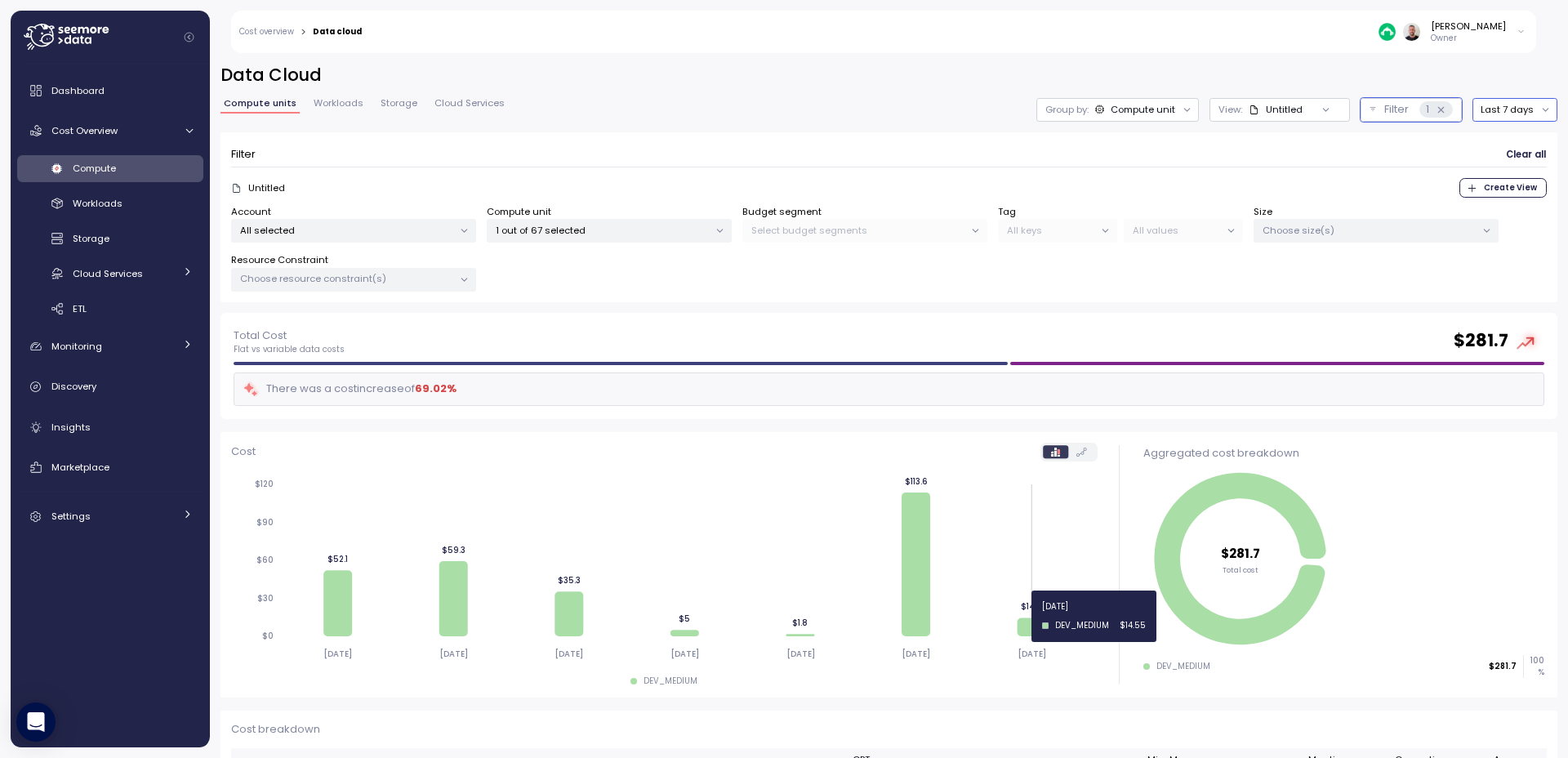
scroll to position [98, 0]
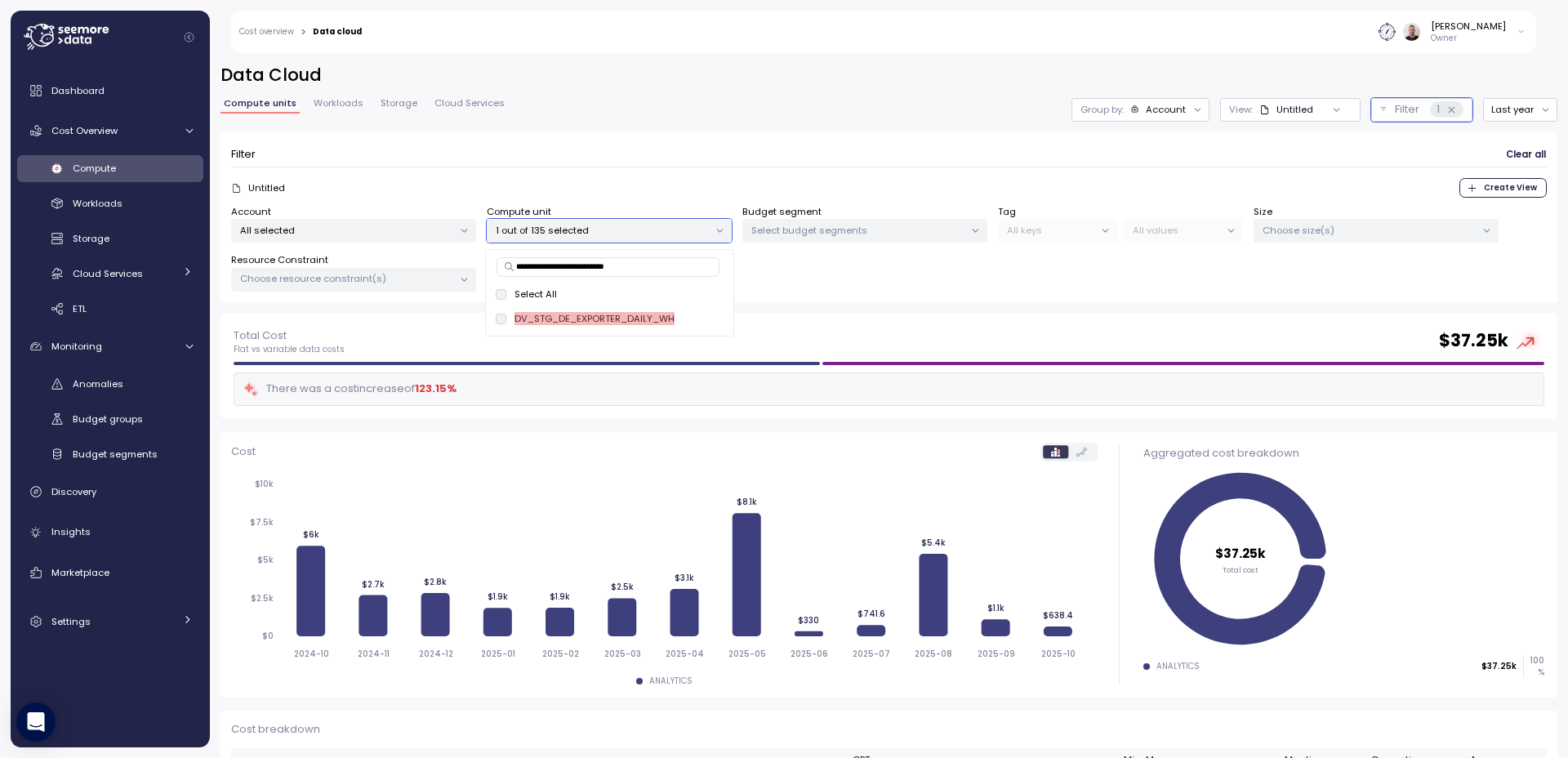
type input "**********"
click at [1503, 111] on button "Last year" at bounding box center [1520, 110] width 74 height 23
click at [1522, 204] on div "Last 14 days" at bounding box center [1513, 207] width 57 height 13
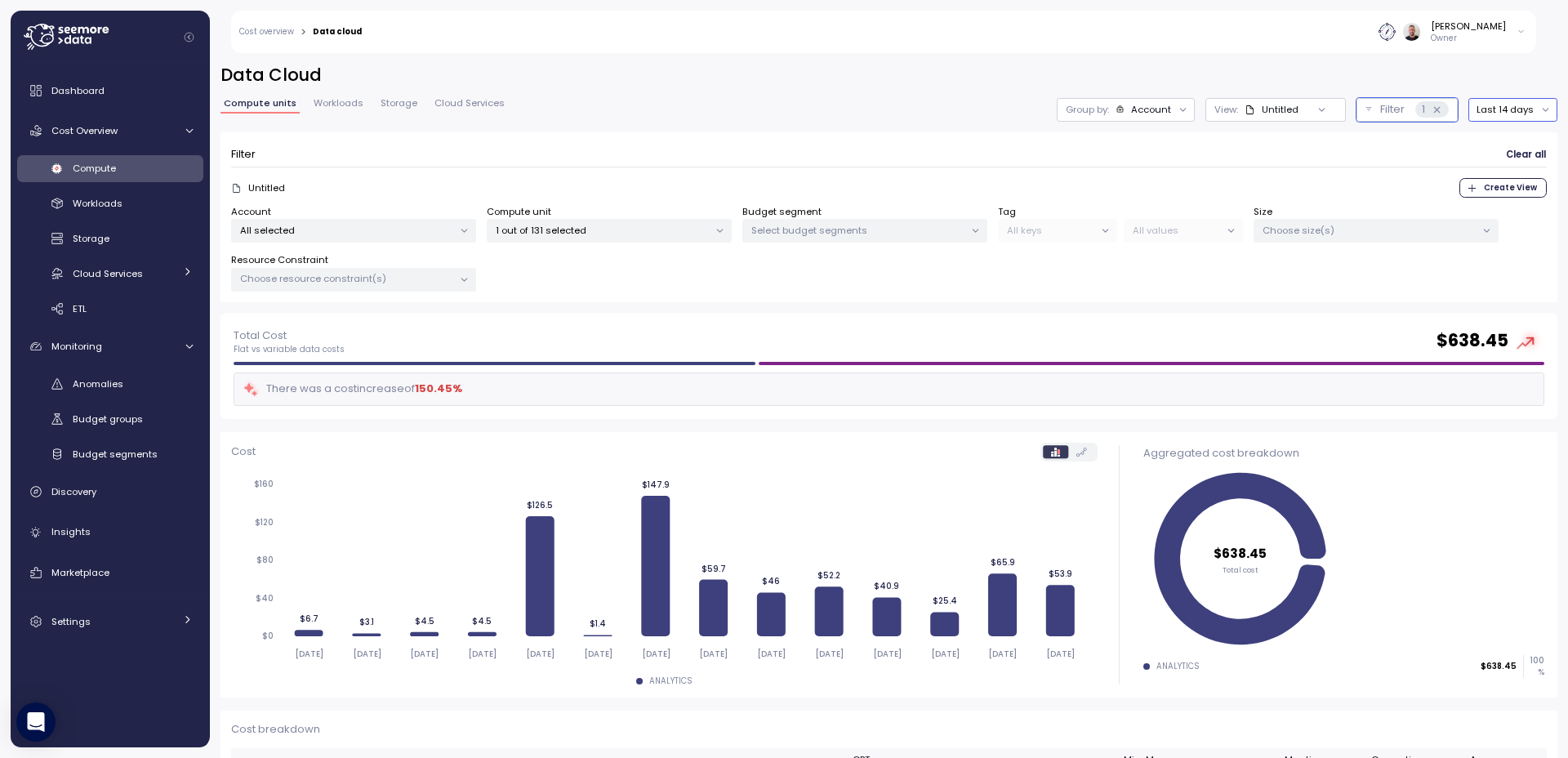
click at [1499, 112] on button "Last 14 days" at bounding box center [1512, 110] width 89 height 23
click at [1517, 231] on div "Last 30 days" at bounding box center [1508, 227] width 61 height 13
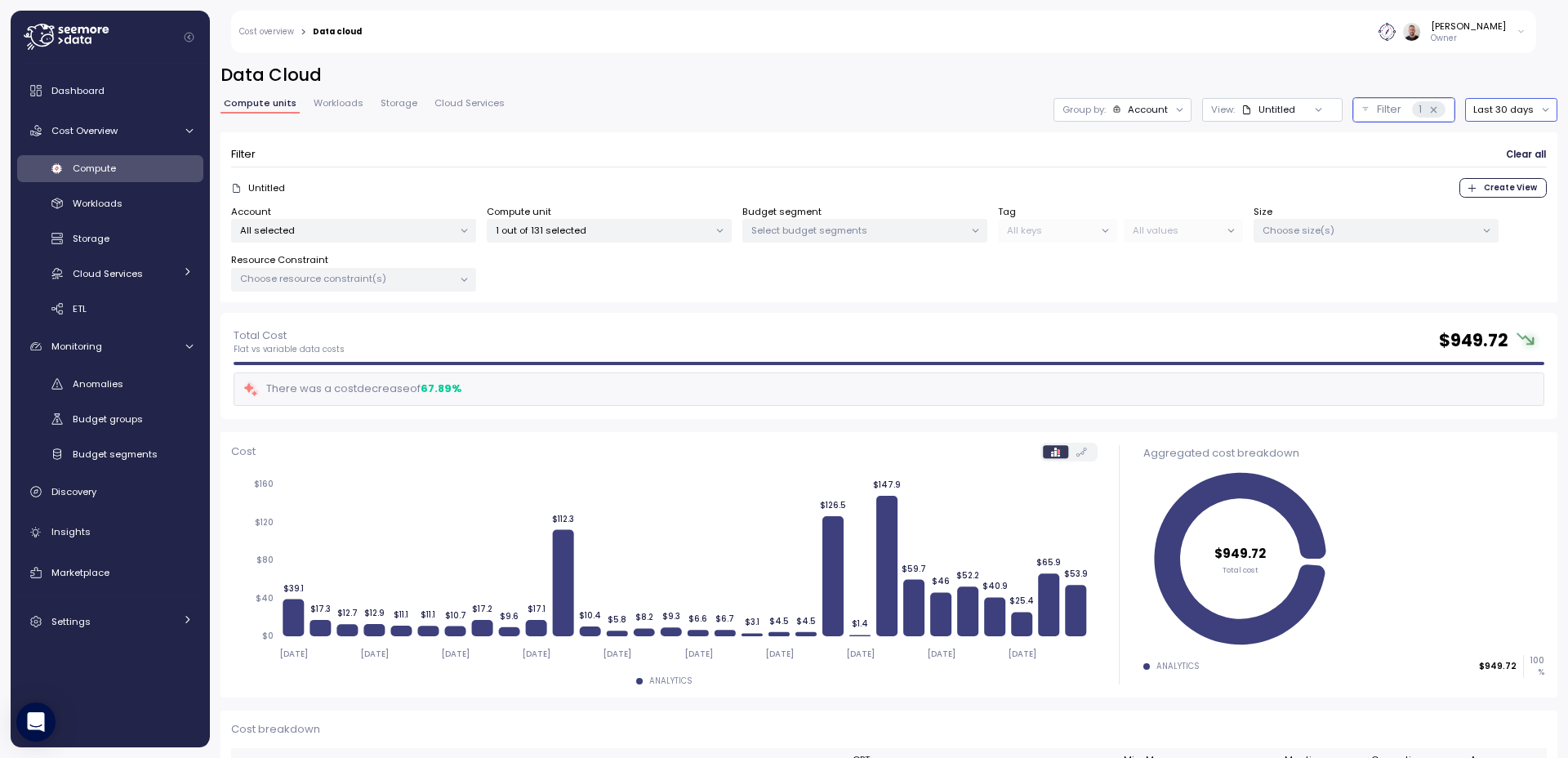
click at [1512, 104] on button "Last 30 days" at bounding box center [1511, 110] width 92 height 23
click at [1513, 251] on div "Last 6 months" at bounding box center [1511, 249] width 68 height 13
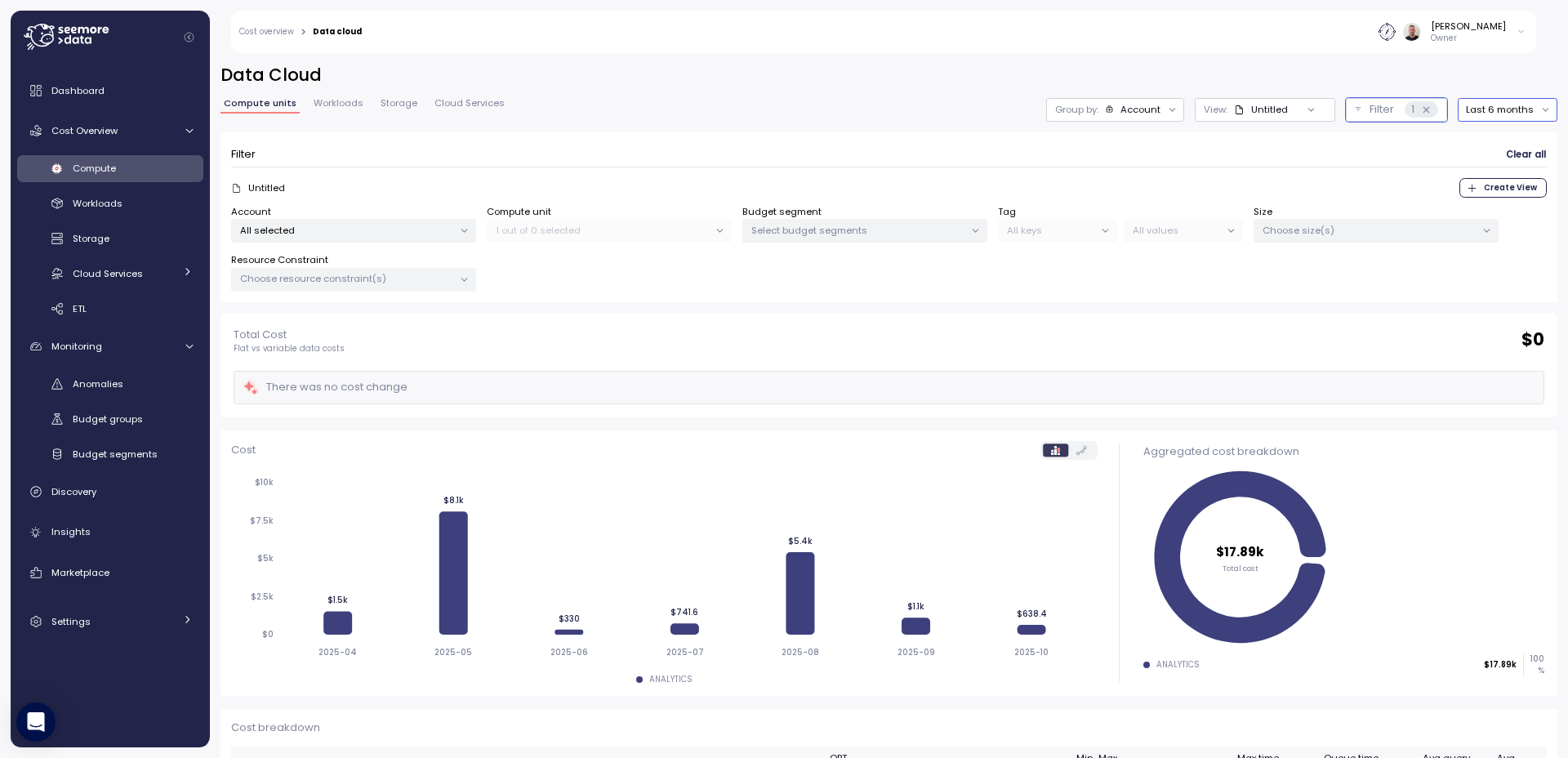
click at [1482, 112] on button "Last 6 months" at bounding box center [1506, 110] width 99 height 23
click at [1513, 201] on div "Last 14 days" at bounding box center [1502, 207] width 57 height 13
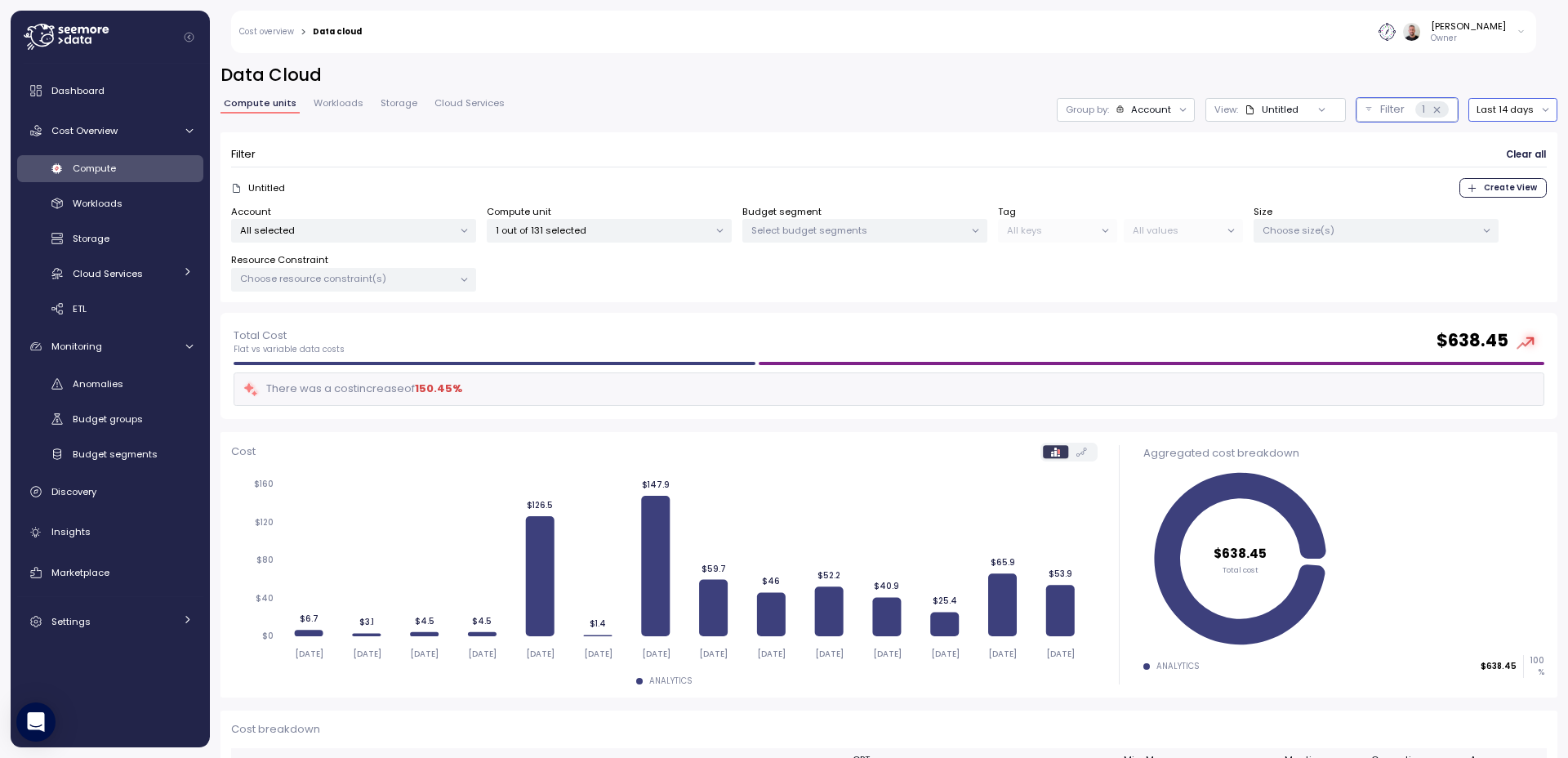
click at [1487, 115] on button "Last 14 days" at bounding box center [1512, 110] width 89 height 23
click at [1513, 223] on div "Last 30 days" at bounding box center [1508, 227] width 61 height 13
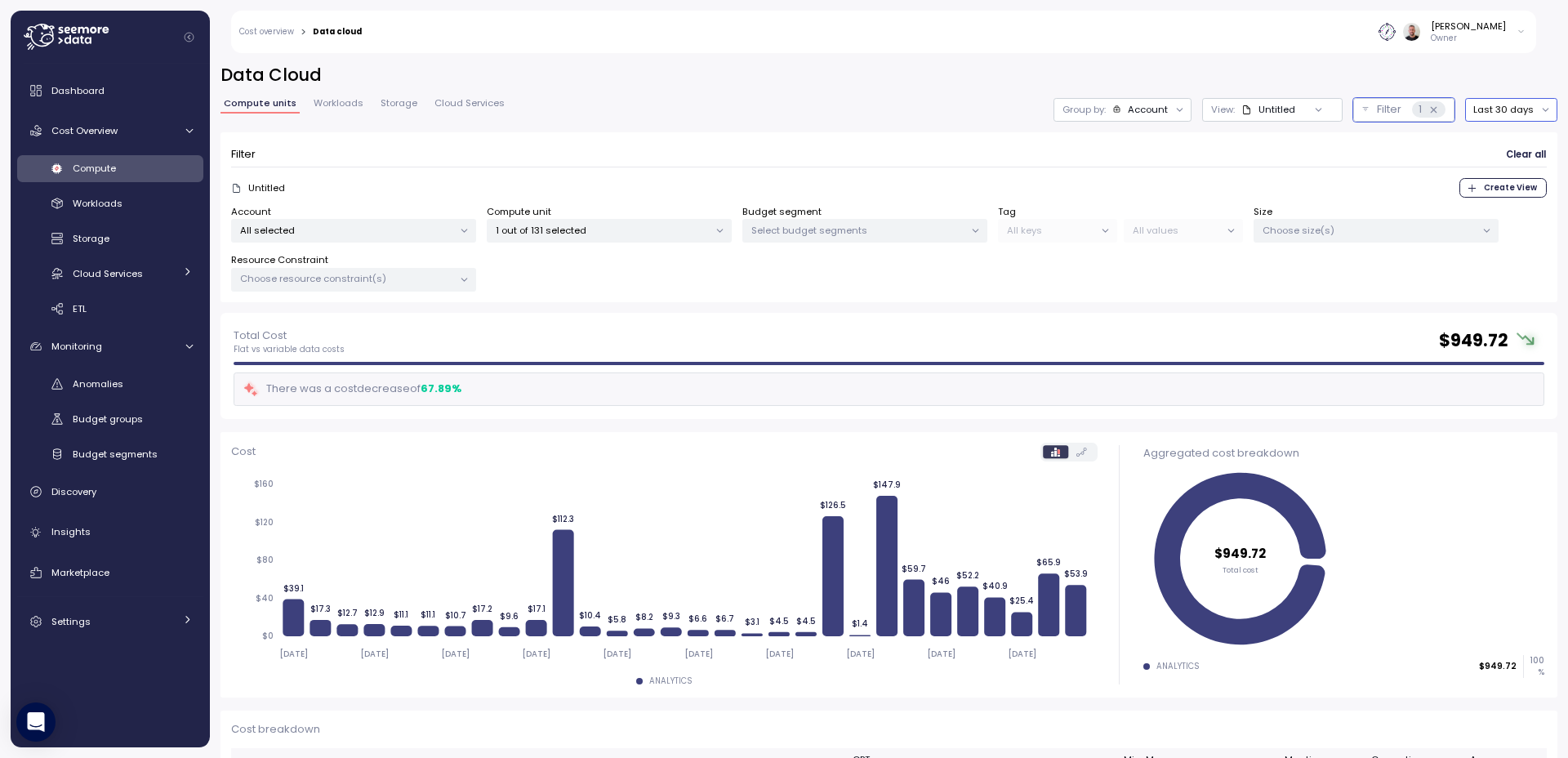
click at [1503, 107] on button "Last 30 days" at bounding box center [1511, 110] width 92 height 23
click at [1508, 250] on div "Last 6 months" at bounding box center [1511, 249] width 68 height 13
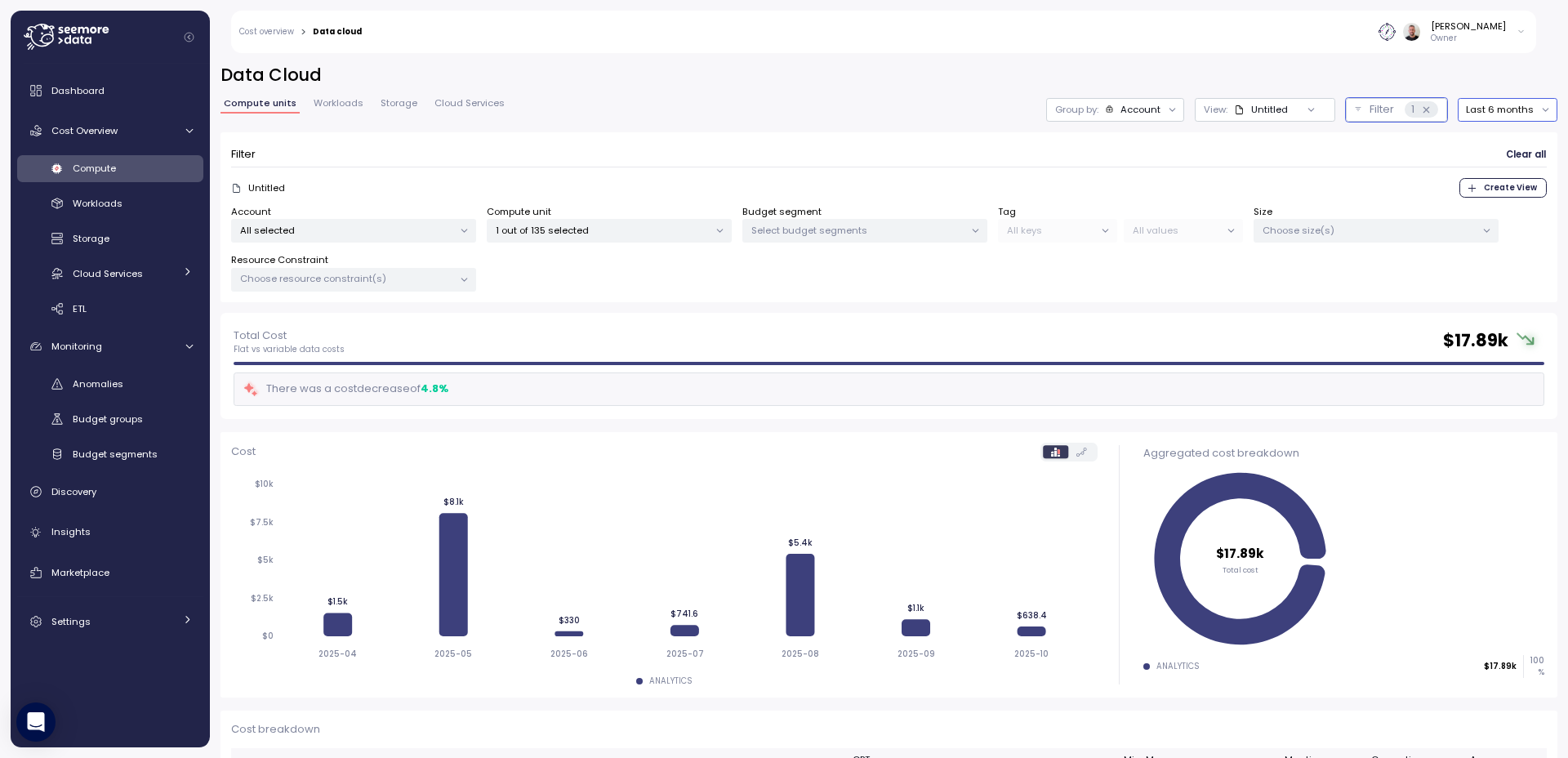
click at [1513, 110] on button "Last 6 months" at bounding box center [1506, 110] width 99 height 23
click at [1516, 208] on div "Last 14 days" at bounding box center [1502, 207] width 57 height 13
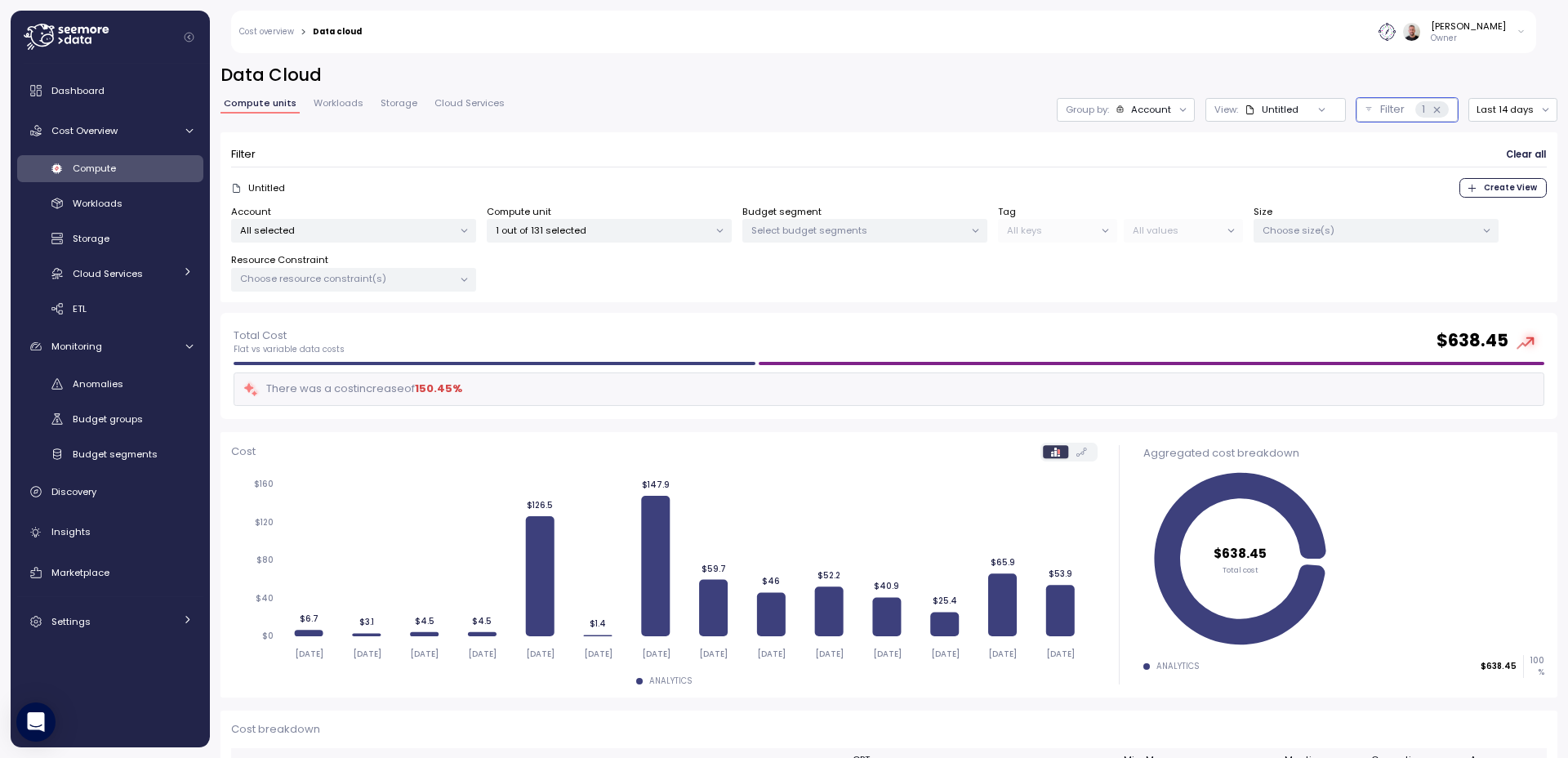
click at [1299, 104] on div at bounding box center [1321, 110] width 47 height 23
click at [1299, 107] on div at bounding box center [1321, 110] width 47 height 23
click at [1316, 110] on icon at bounding box center [1321, 110] width 11 height 11
click at [844, 87] on h2 "Data Cloud" at bounding box center [888, 75] width 1336 height 23
click at [1263, 115] on div "Untitled" at bounding box center [1279, 109] width 37 height 13
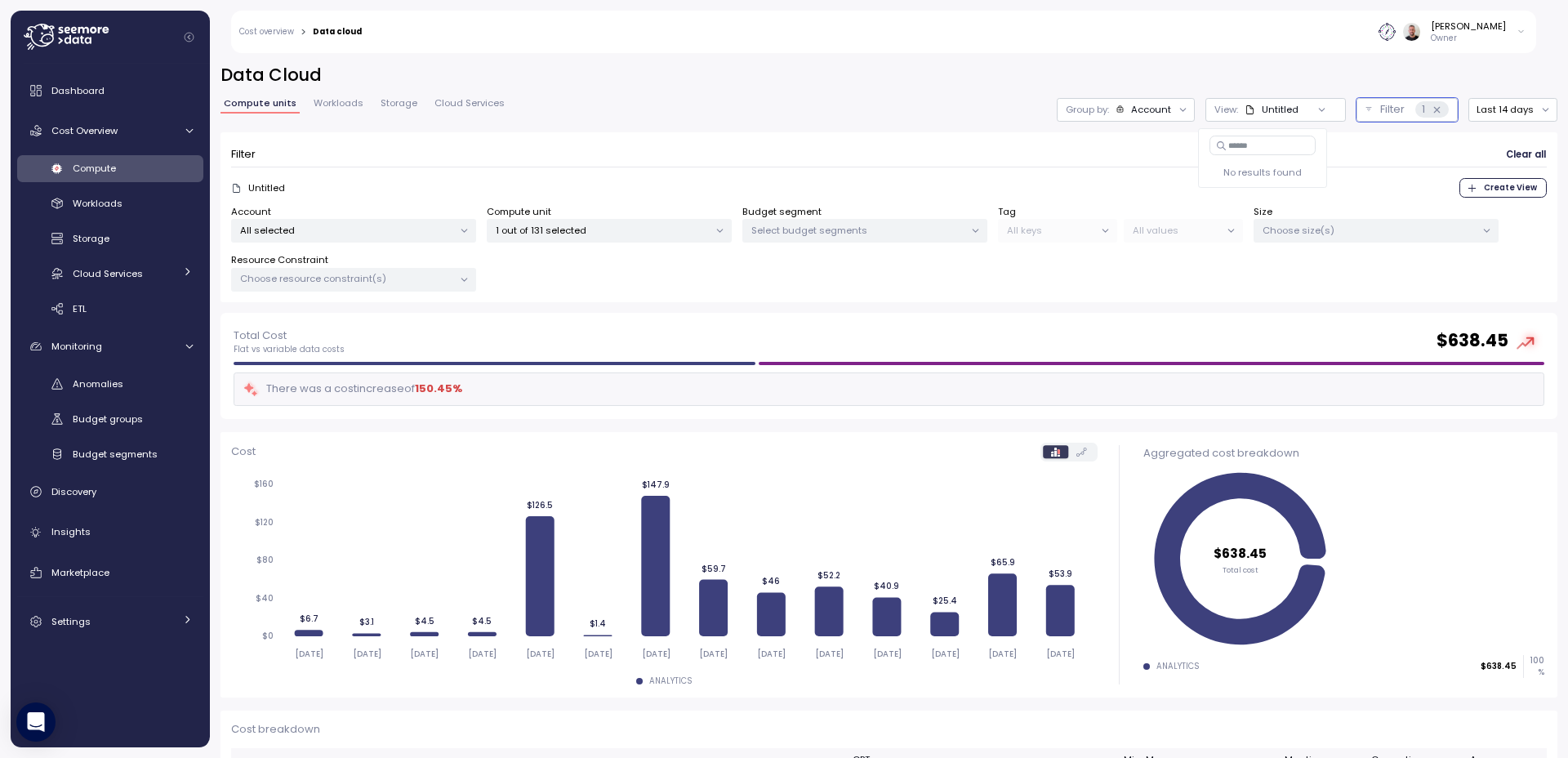
click at [1274, 166] on div "No results found" at bounding box center [1262, 173] width 123 height 22
click at [1411, 192] on div "Untitled Create View" at bounding box center [888, 188] width 1316 height 20
click at [678, 234] on p "1 out of 131 selected" at bounding box center [602, 230] width 213 height 13
click at [685, 118] on div "Compute units Workloads Storage Cloud Services Group by: Account View : Untitle…" at bounding box center [888, 110] width 1336 height 23
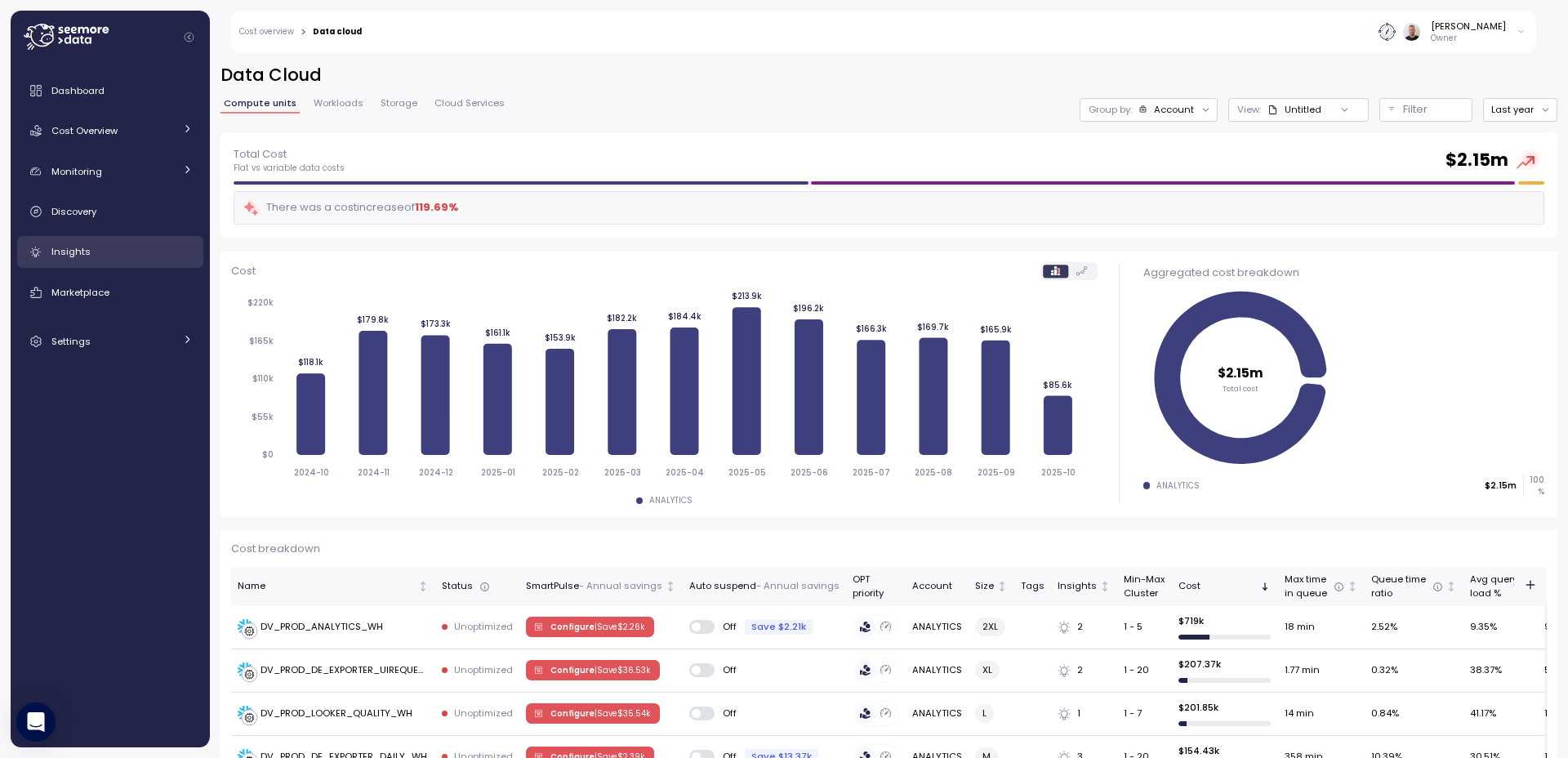
click at [88, 249] on div "Insights" at bounding box center [123, 251] width 141 height 16
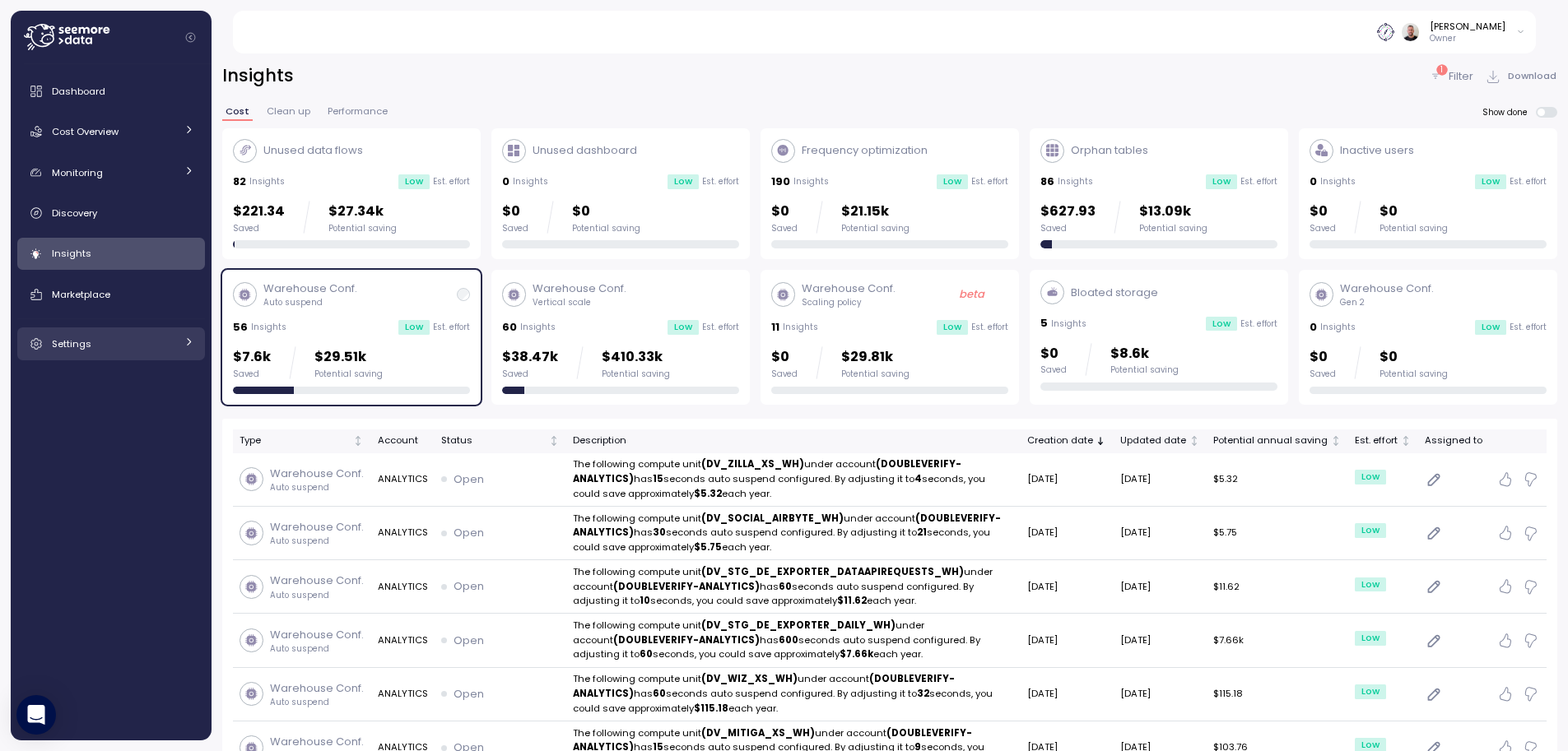
click at [113, 351] on div "Settings" at bounding box center [114, 343] width 124 height 16
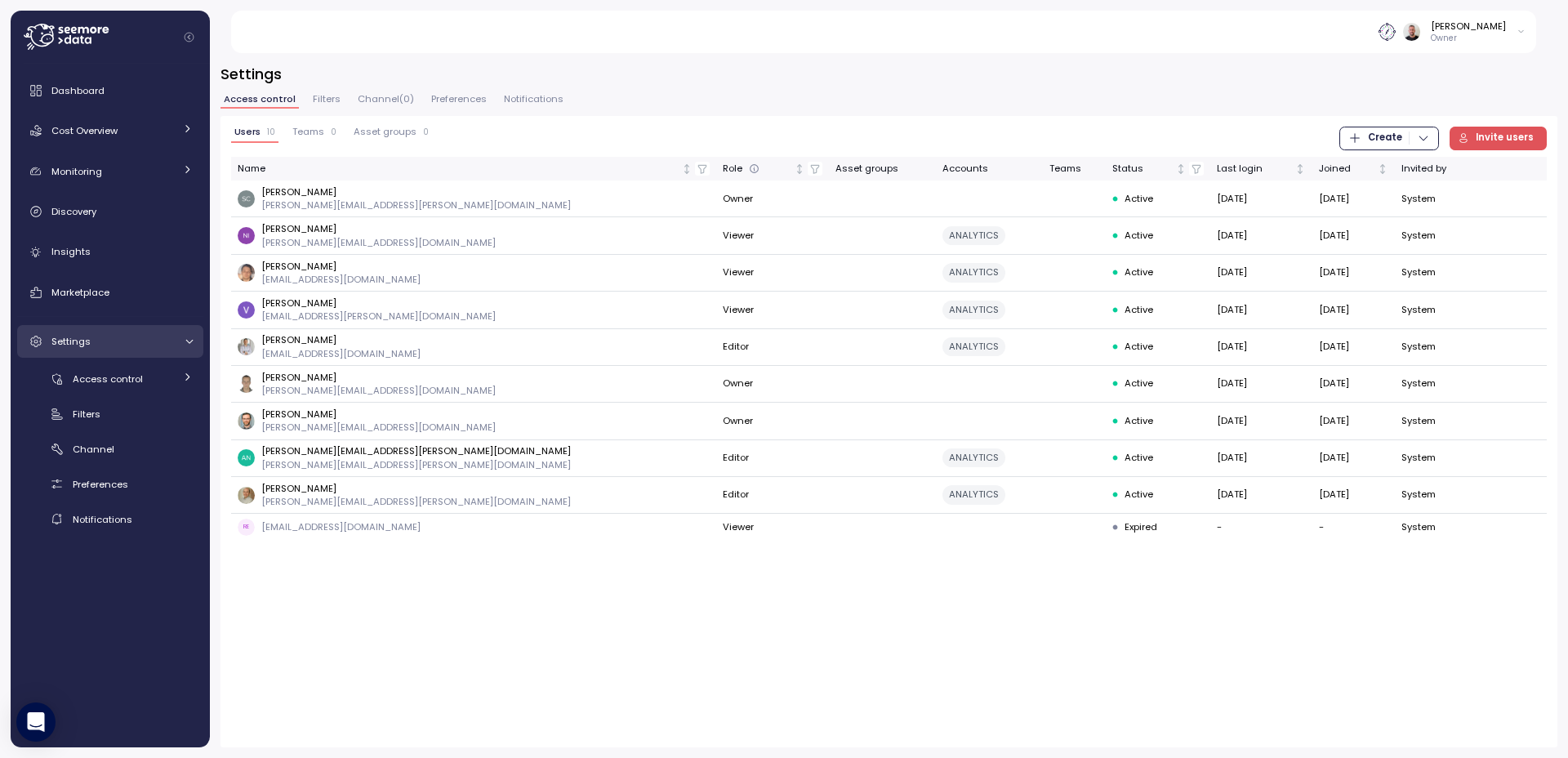
click at [105, 353] on link "Settings" at bounding box center [110, 341] width 186 height 33
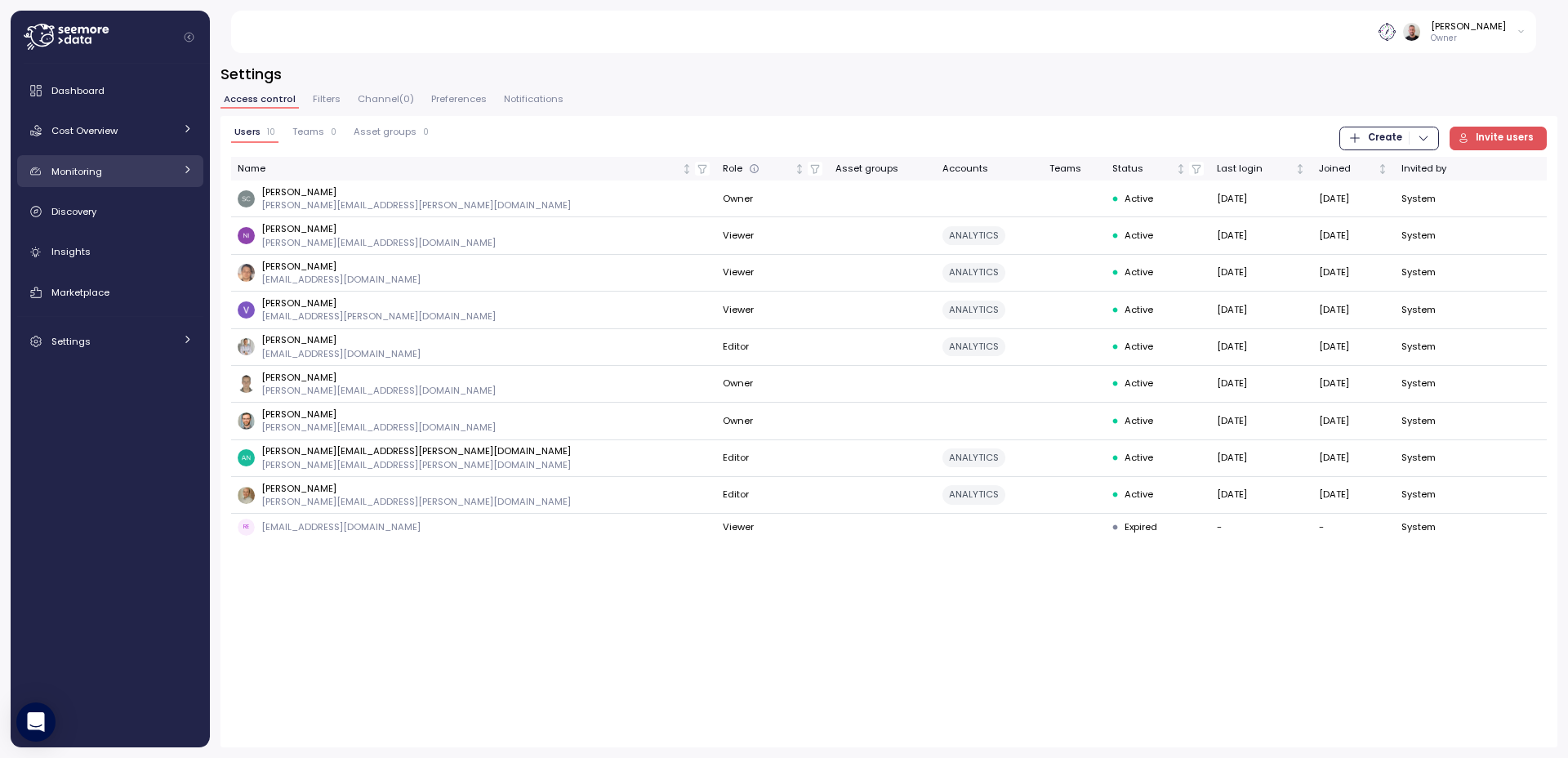
click at [86, 170] on span "Monitoring" at bounding box center [77, 171] width 51 height 13
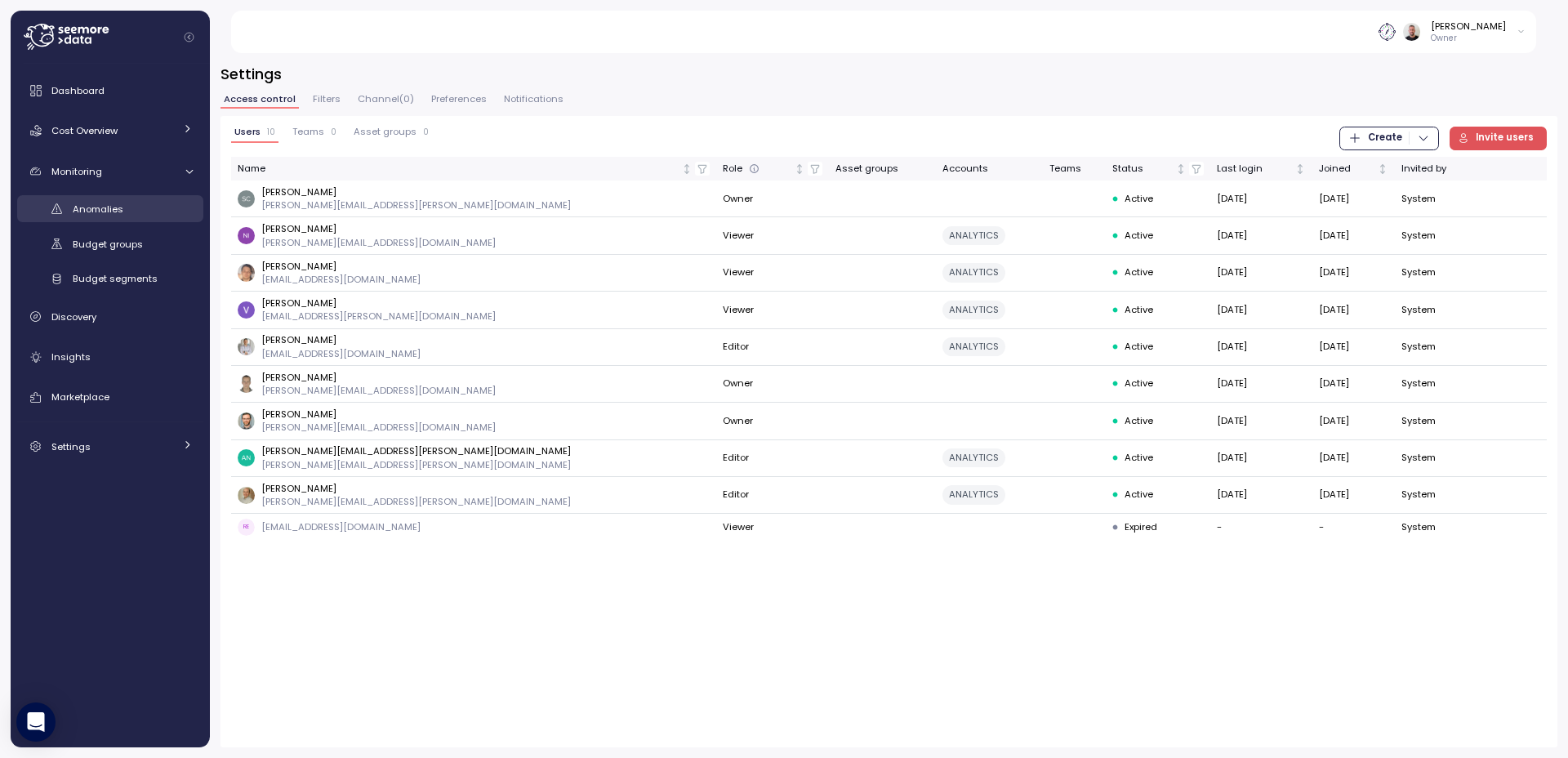
click at [97, 213] on span "Anomalies" at bounding box center [97, 209] width 51 height 13
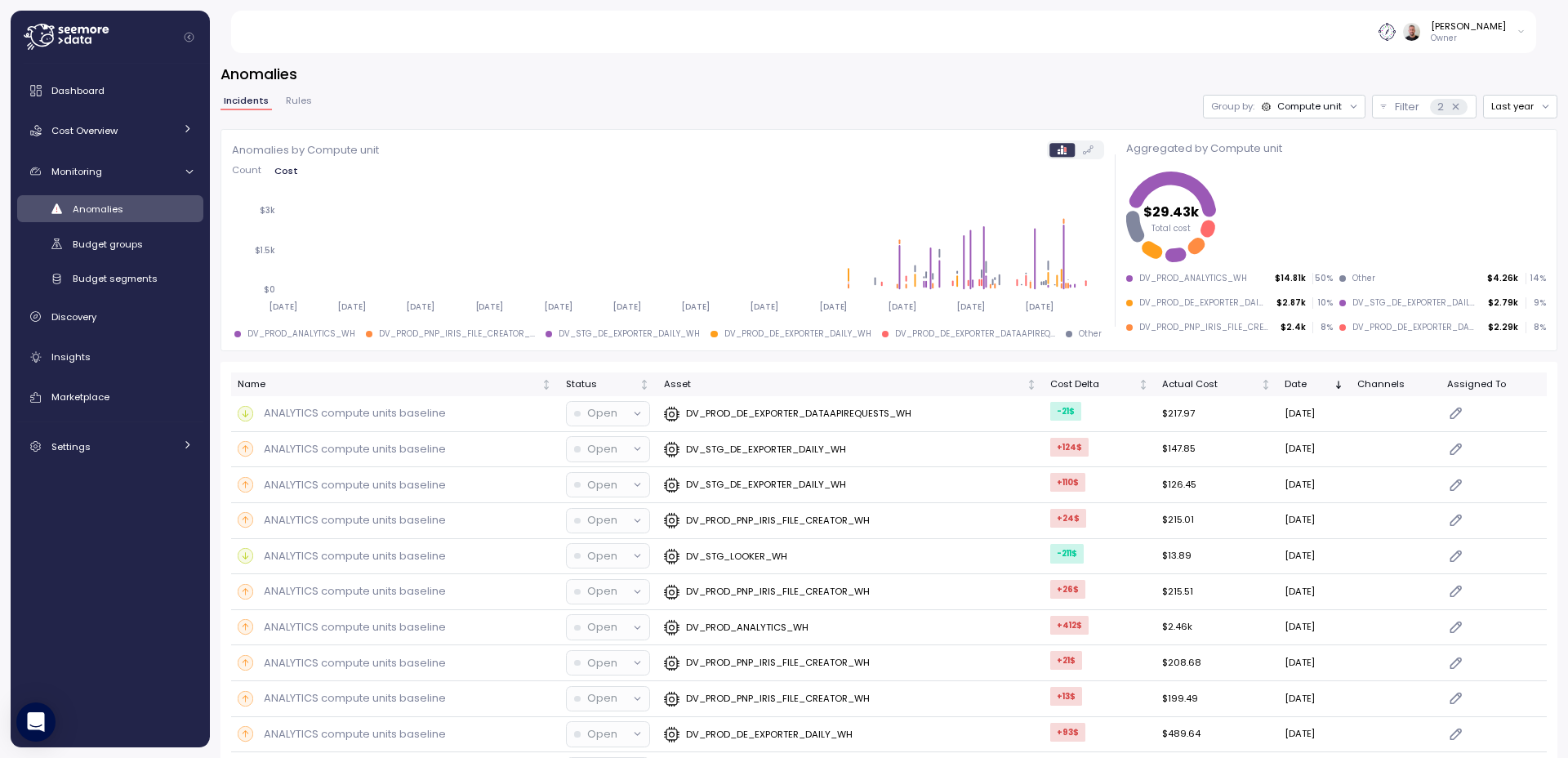
click at [1372, 107] on button "Filter 2" at bounding box center [1424, 106] width 105 height 23
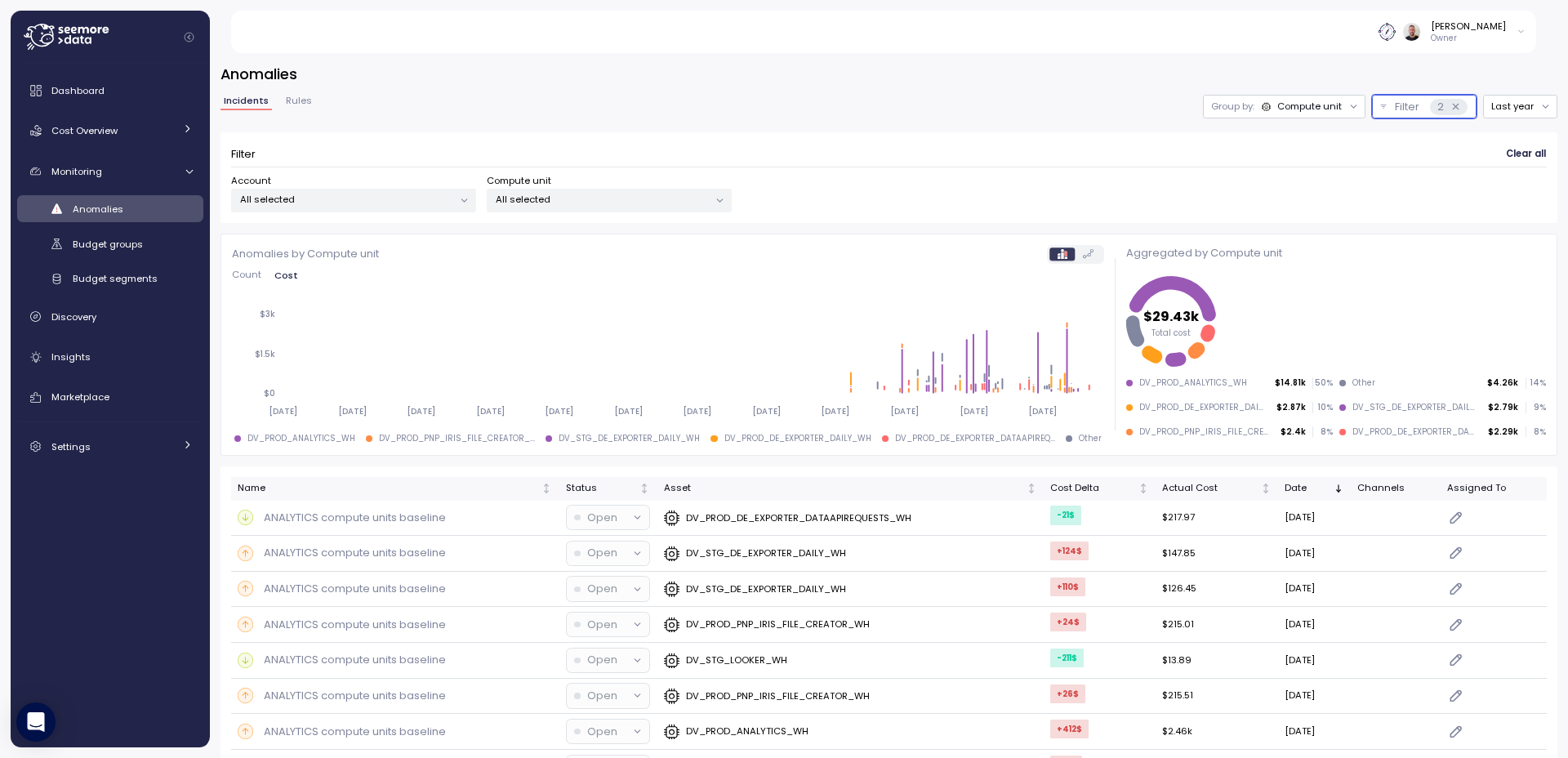
click at [565, 200] on p "All selected" at bounding box center [602, 199] width 213 height 13
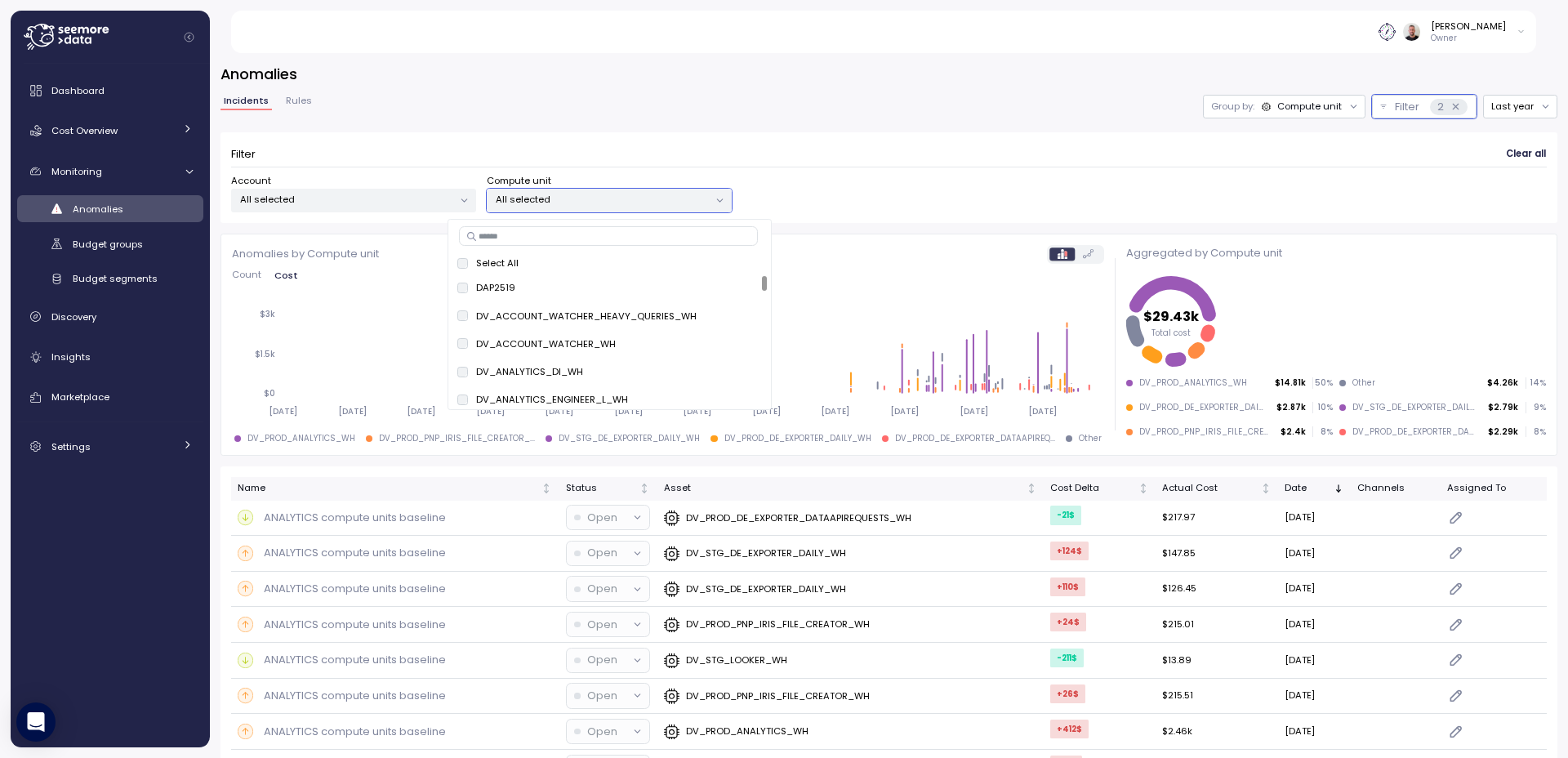
click at [581, 234] on input at bounding box center [608, 236] width 299 height 20
paste input "**********"
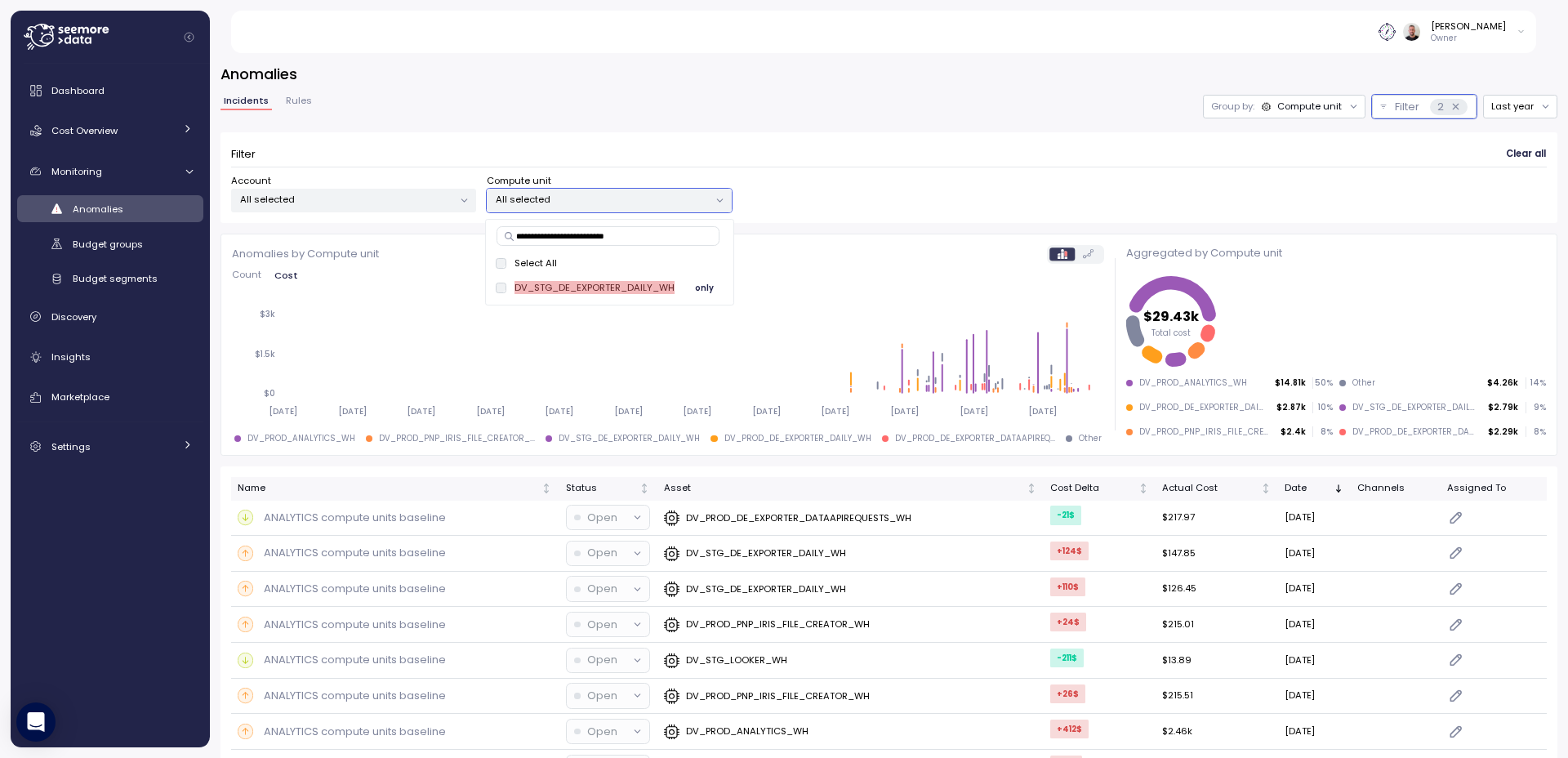
click at [713, 285] on button "only" at bounding box center [705, 288] width 39 height 20
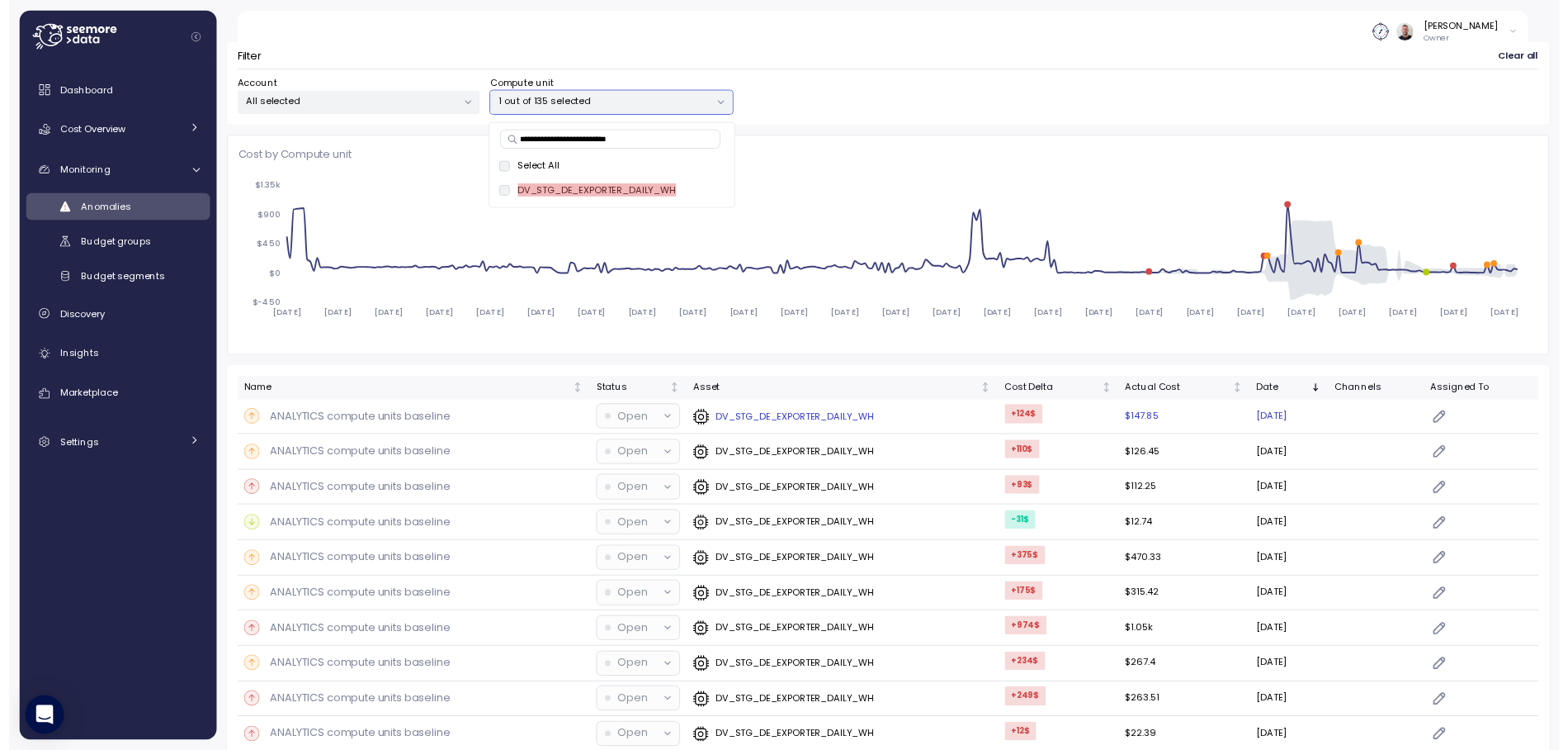
scroll to position [100, 0]
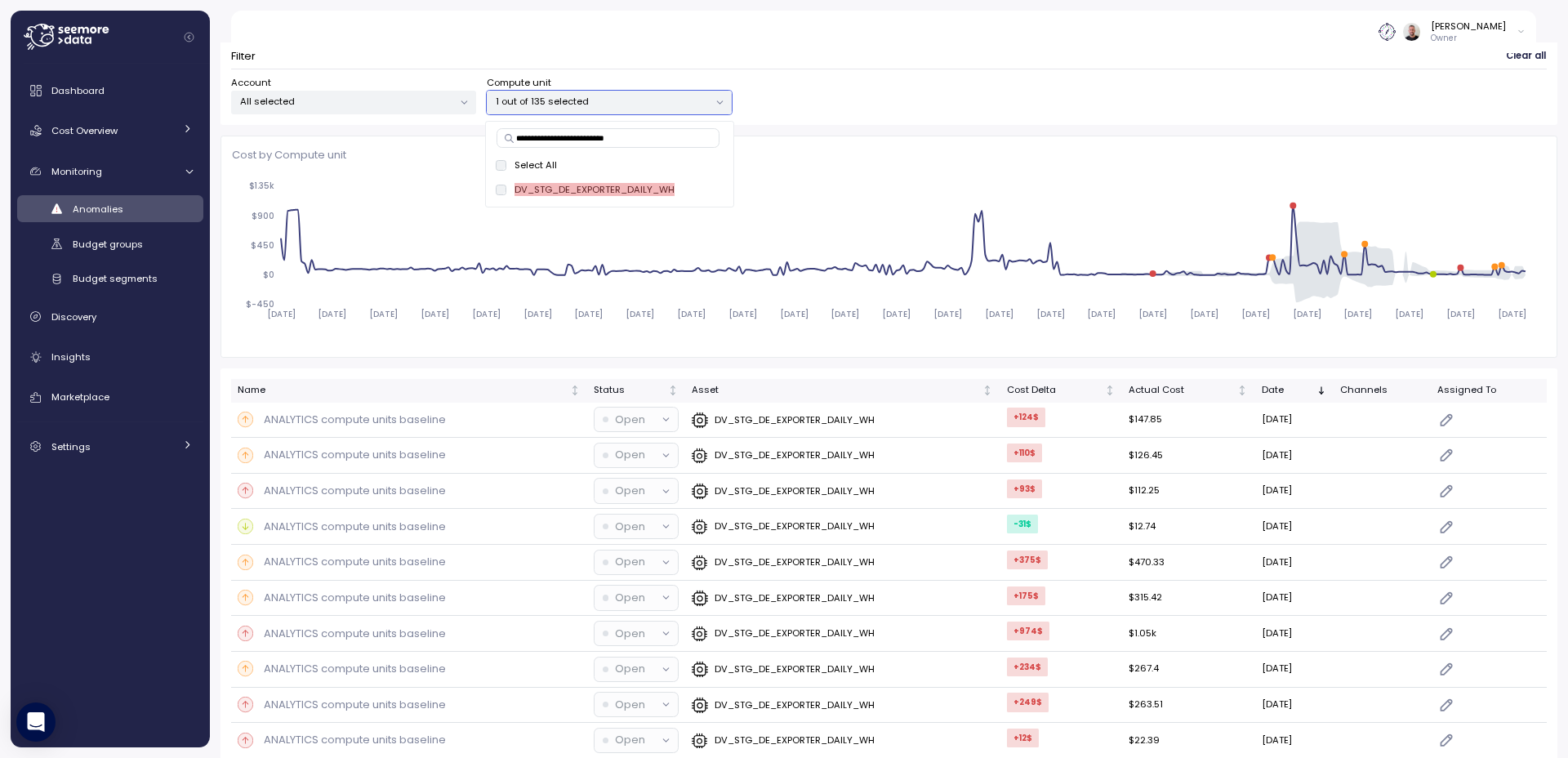
type input "**********"
click at [1137, 79] on div "Account All selected Compute unit 1 out of 135 selected" at bounding box center [888, 95] width 1316 height 38
click at [55, 39] on icon at bounding box center [65, 36] width 85 height 26
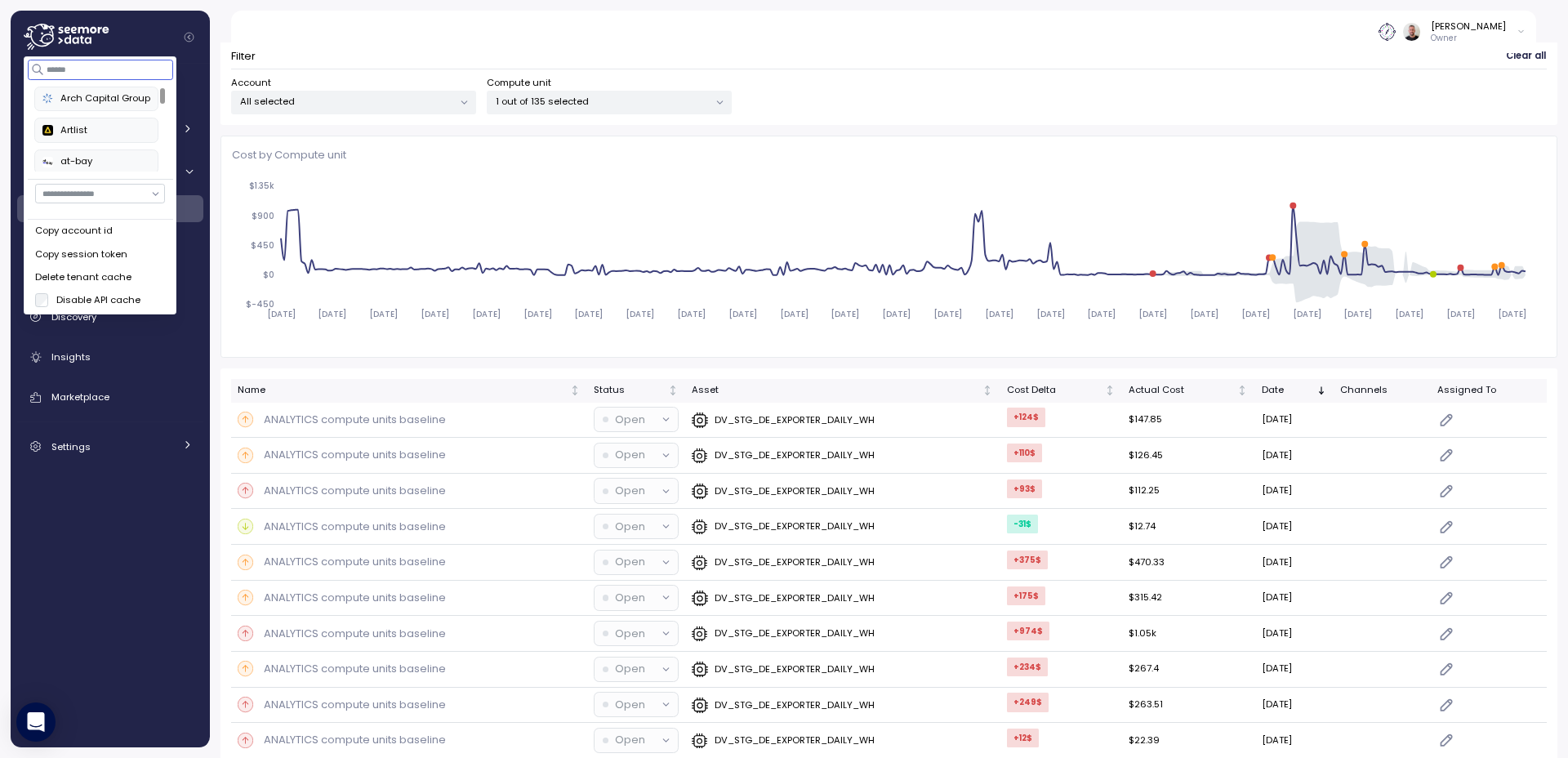
click at [84, 69] on input at bounding box center [100, 70] width 146 height 20
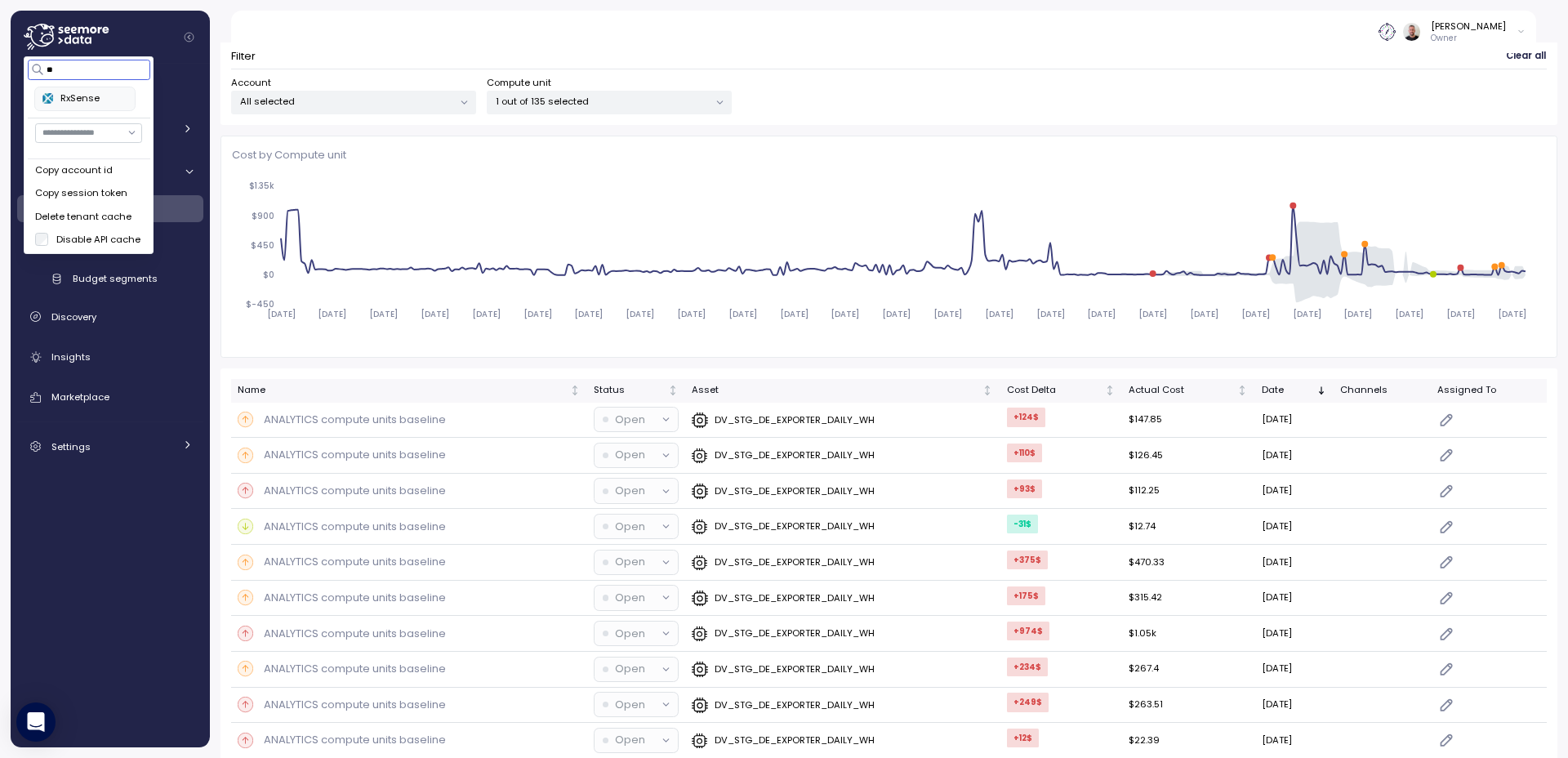
click at [89, 98] on div "RxSense" at bounding box center [84, 98] width 84 height 14
type input "**"
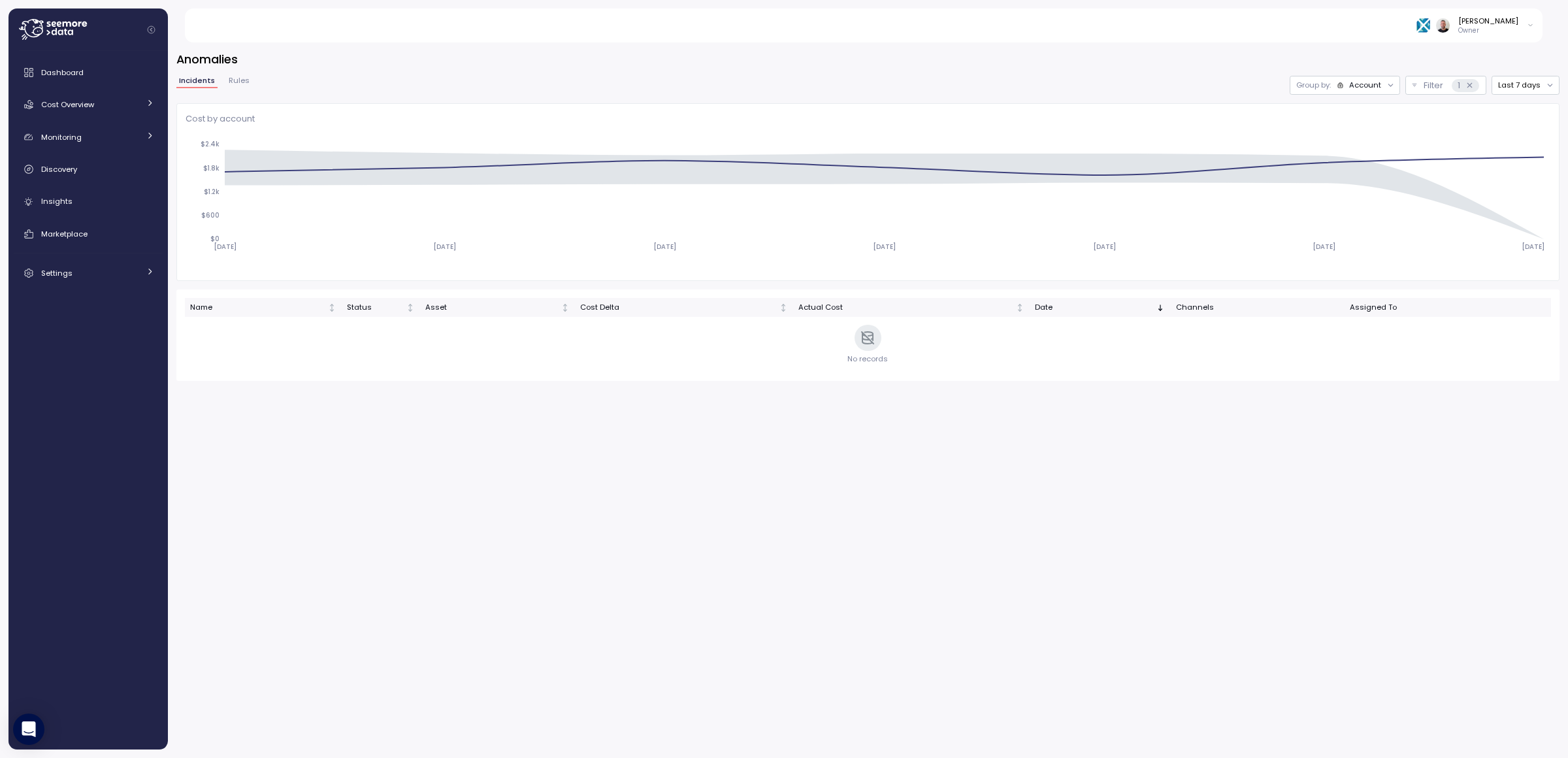
click at [1315, 80] on p "Group by:" at bounding box center [1313, 84] width 34 height 11
click at [1367, 131] on p "Compute unit" at bounding box center [1358, 136] width 52 height 11
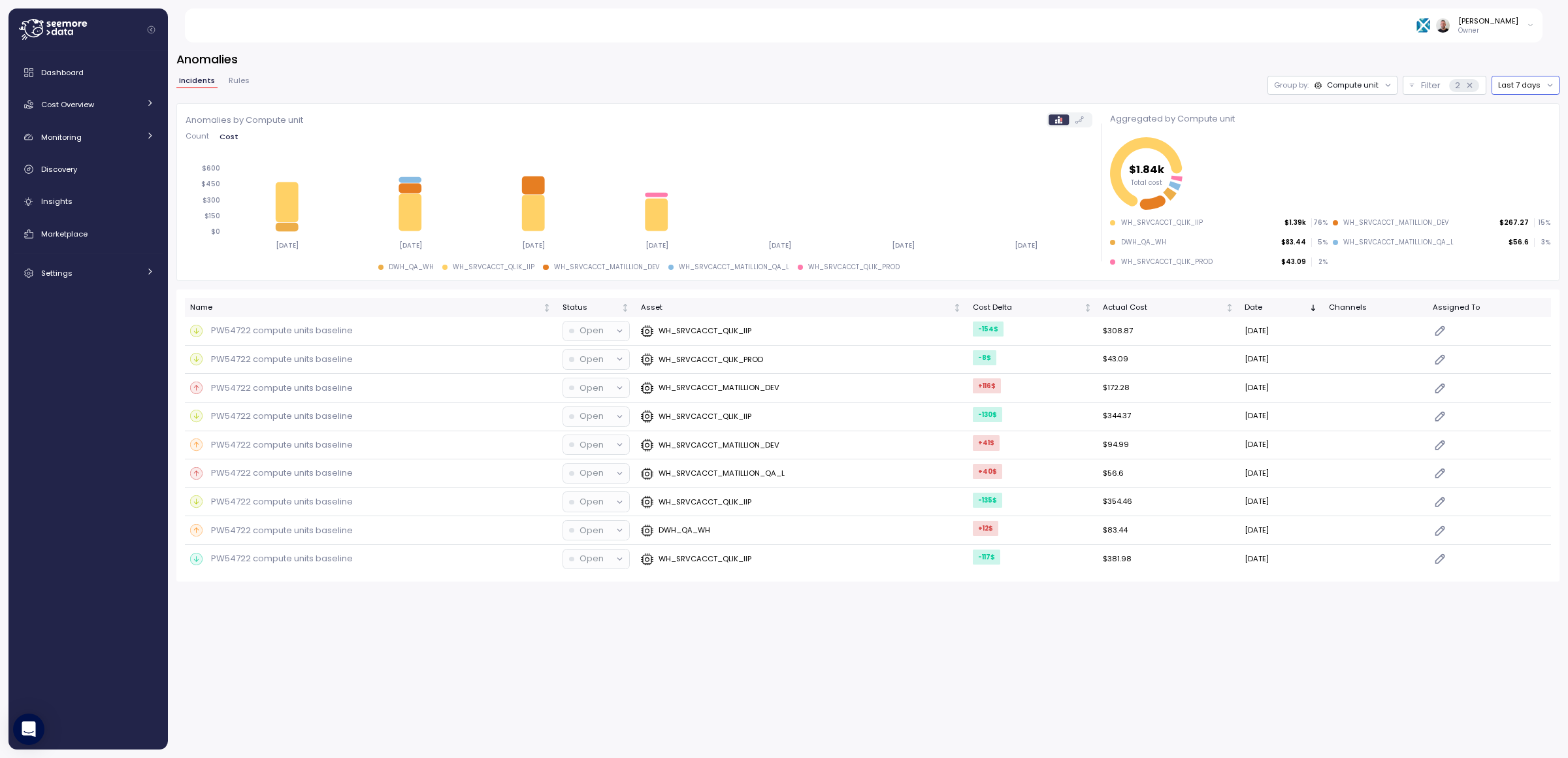
click at [1498, 84] on button "Last 7 days" at bounding box center [1525, 85] width 68 height 19
click at [1540, 177] on div "Last 30 days" at bounding box center [1529, 180] width 49 height 11
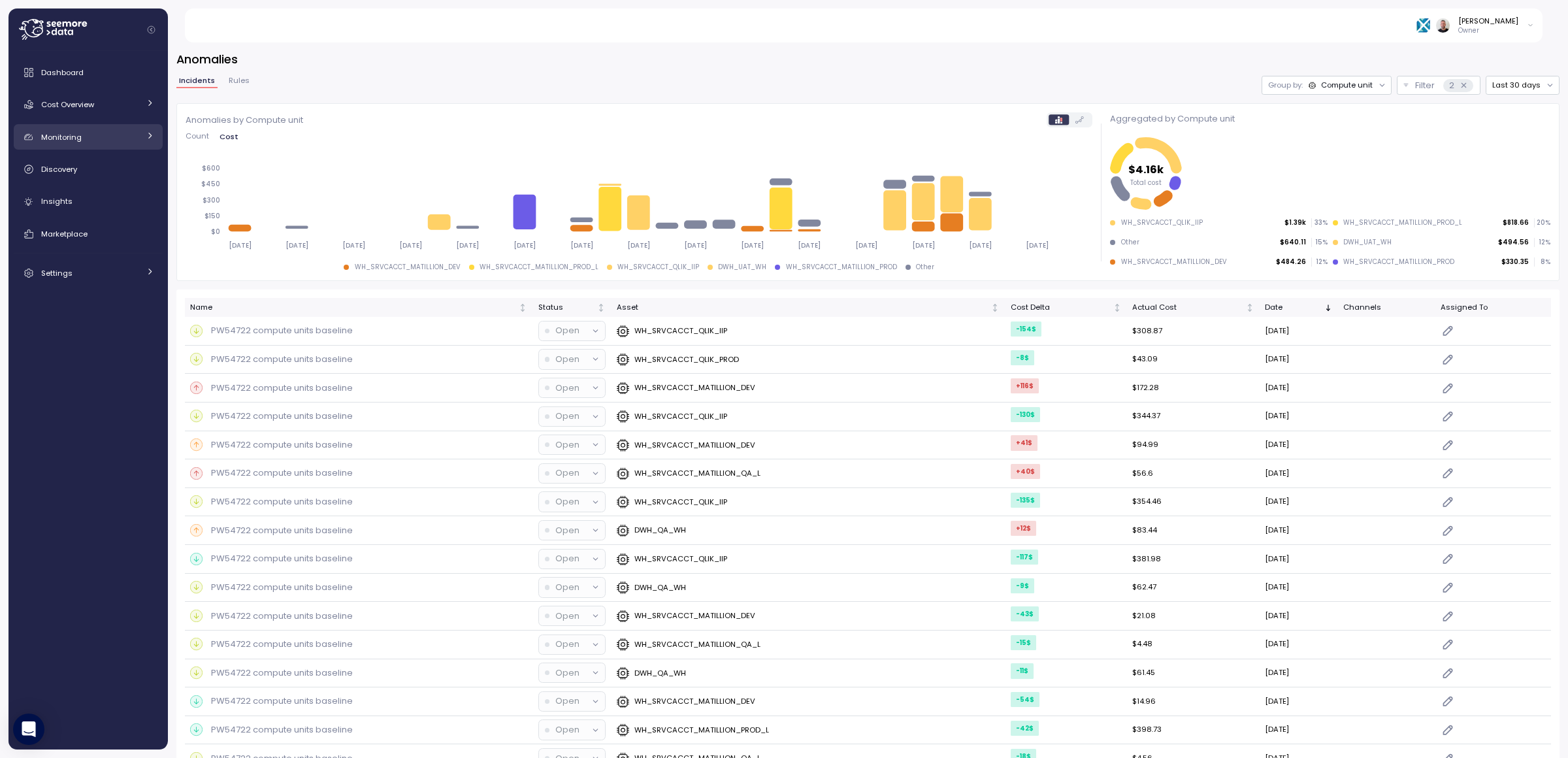
click at [82, 137] on div "Monitoring" at bounding box center [90, 137] width 98 height 13
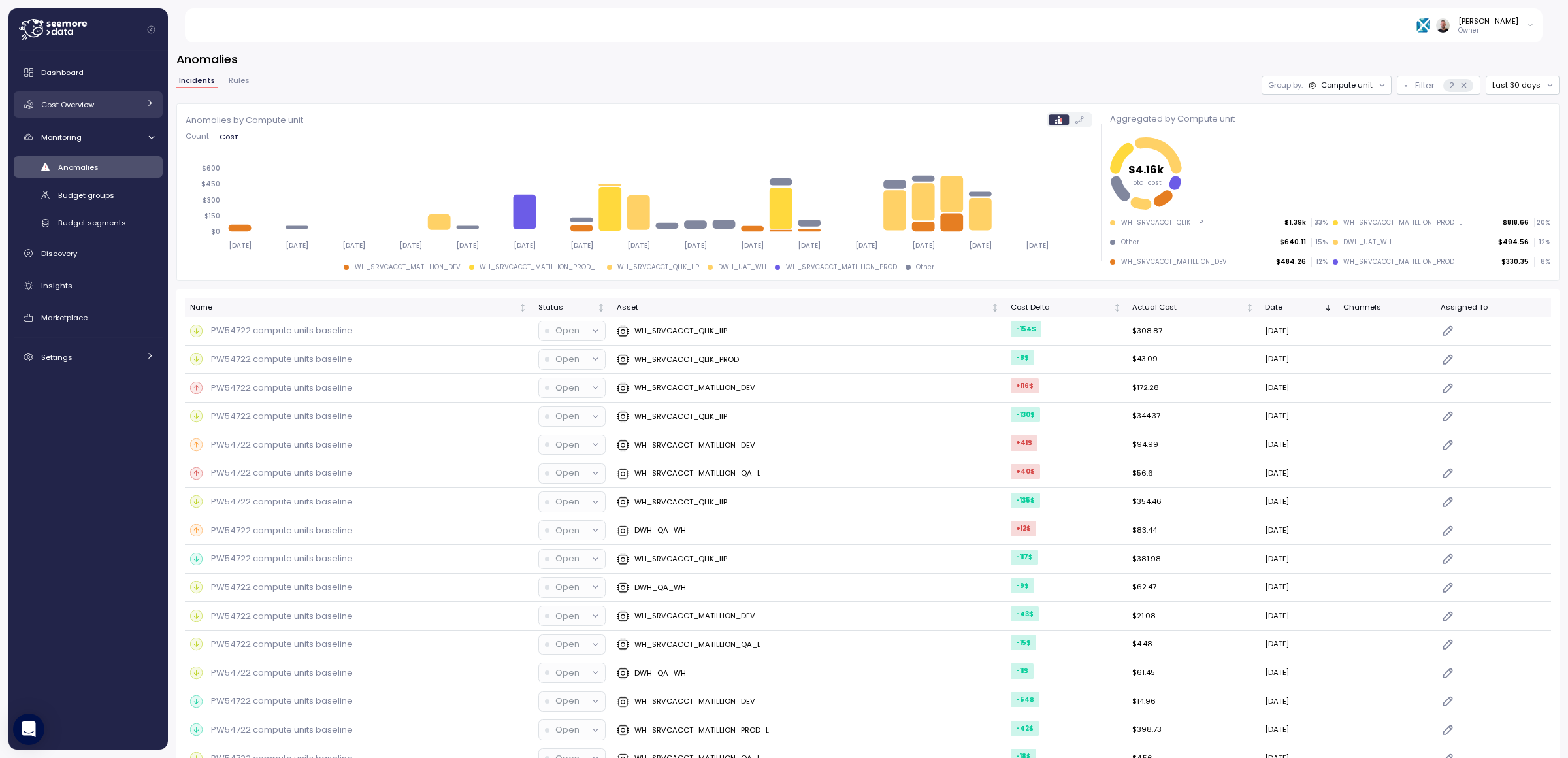
click at [80, 98] on div "Cost Overview" at bounding box center [90, 105] width 98 height 13
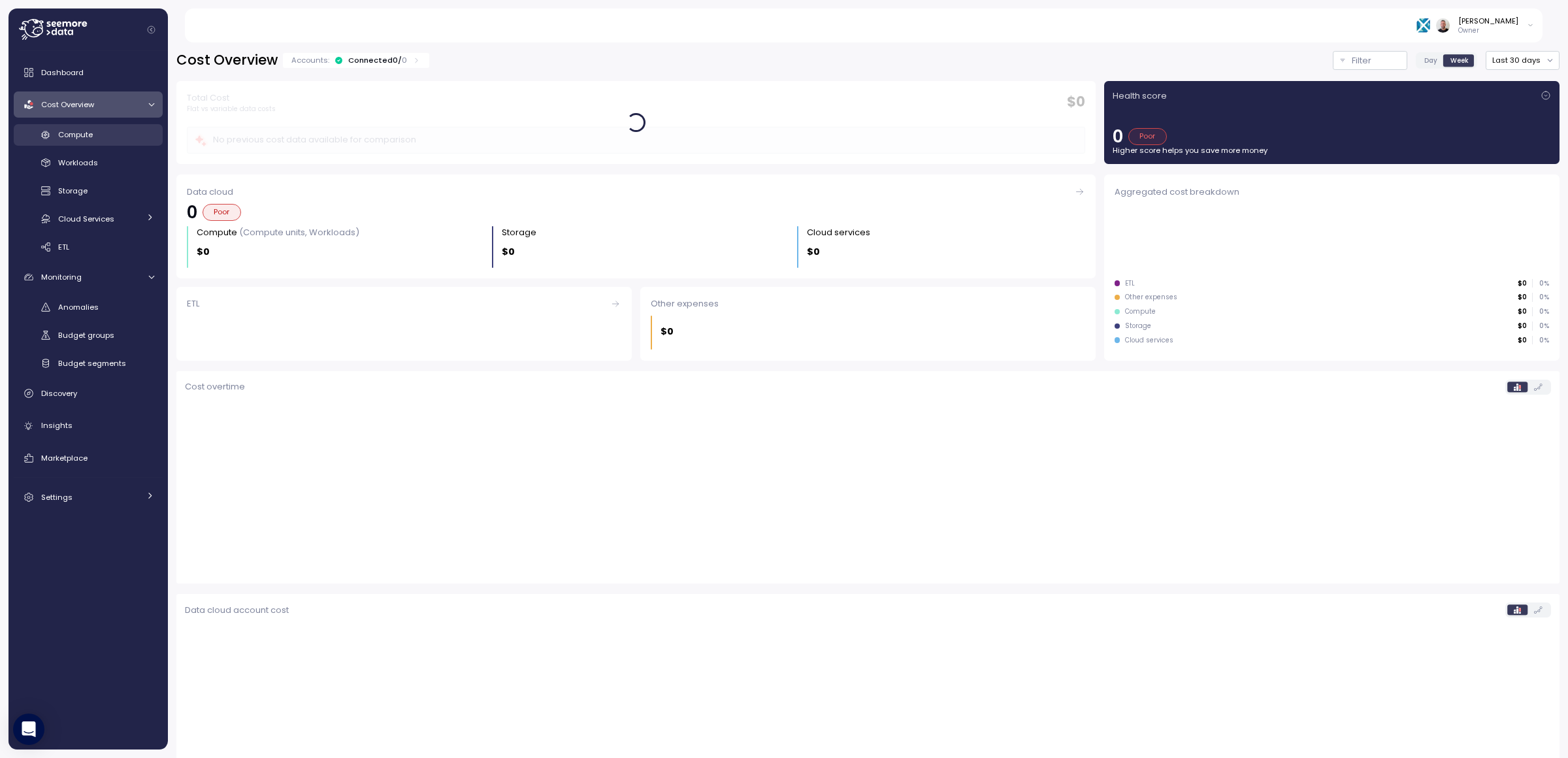
click at [89, 134] on span "Compute" at bounding box center [75, 135] width 34 height 11
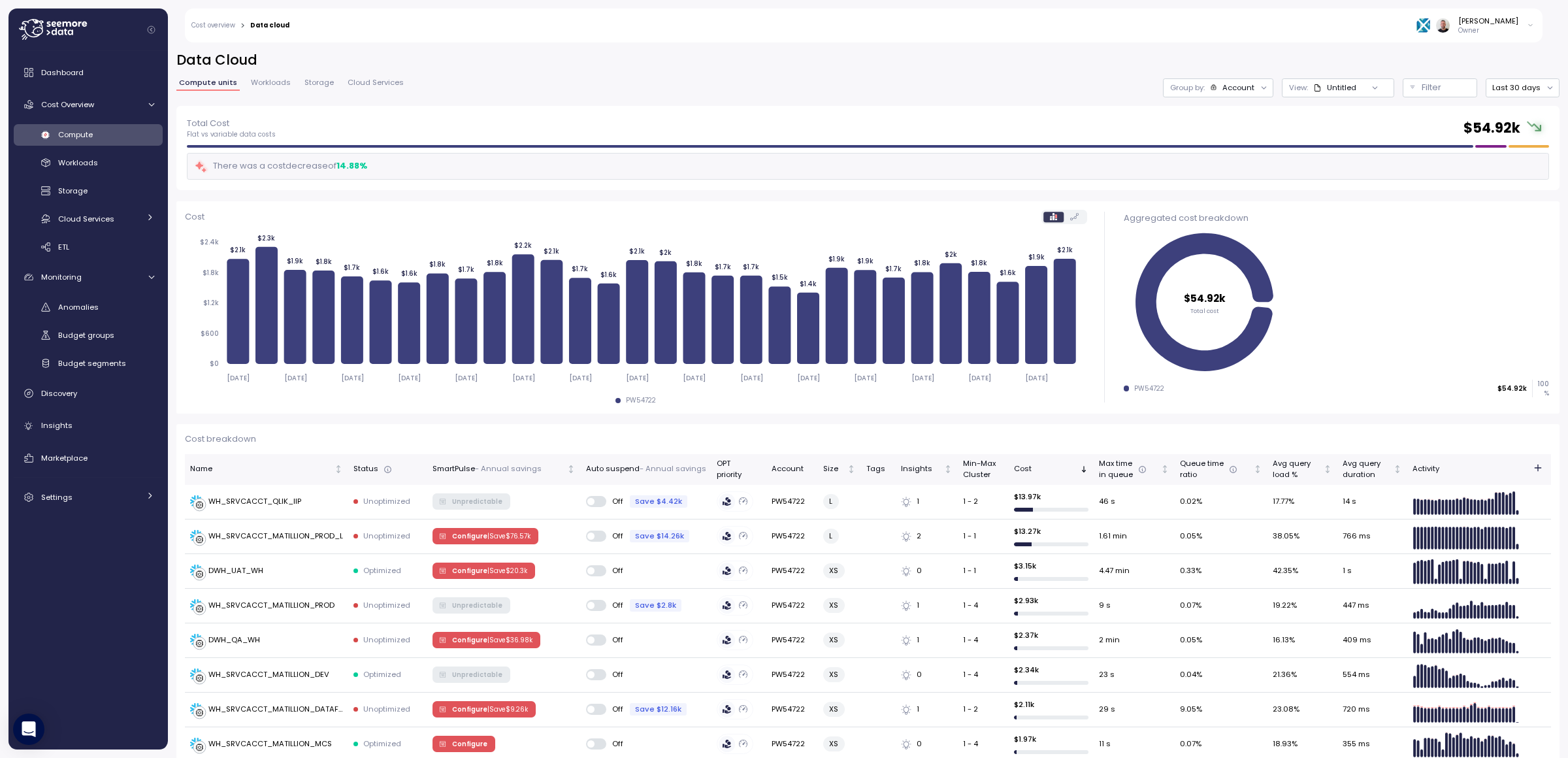
click at [1359, 86] on div at bounding box center [1375, 88] width 37 height 19
click at [1356, 90] on div at bounding box center [1375, 88] width 37 height 19
click at [1370, 88] on icon at bounding box center [1375, 88] width 9 height 9
click at [1343, 160] on div "POC_warehouses" at bounding box center [1318, 159] width 68 height 11
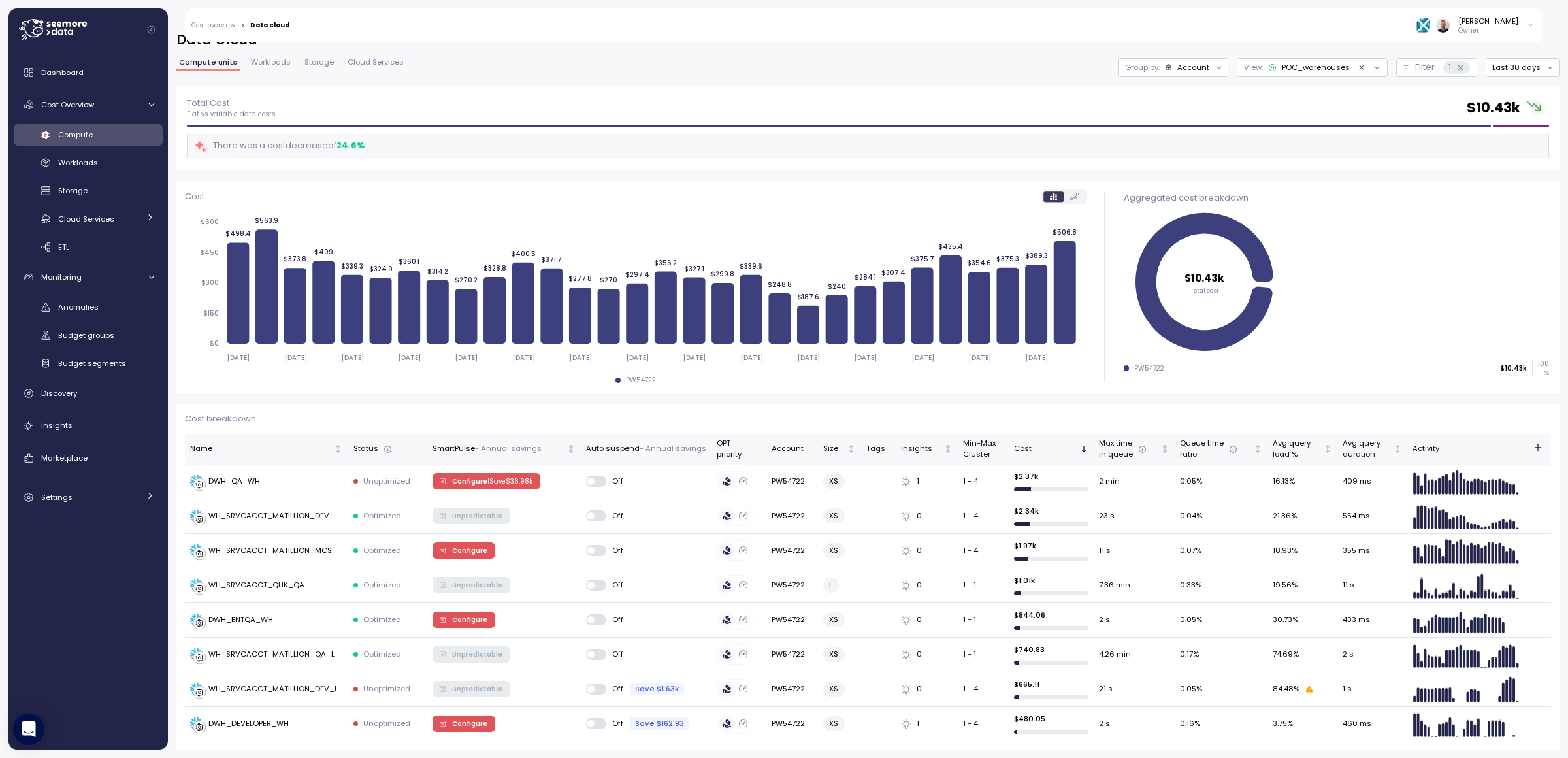
scroll to position [21, 0]
click at [666, 455] on th "Auto suspend - Annual savings" at bounding box center [646, 449] width 131 height 31
click at [657, 450] on p "- Annual savings" at bounding box center [673, 449] width 67 height 11
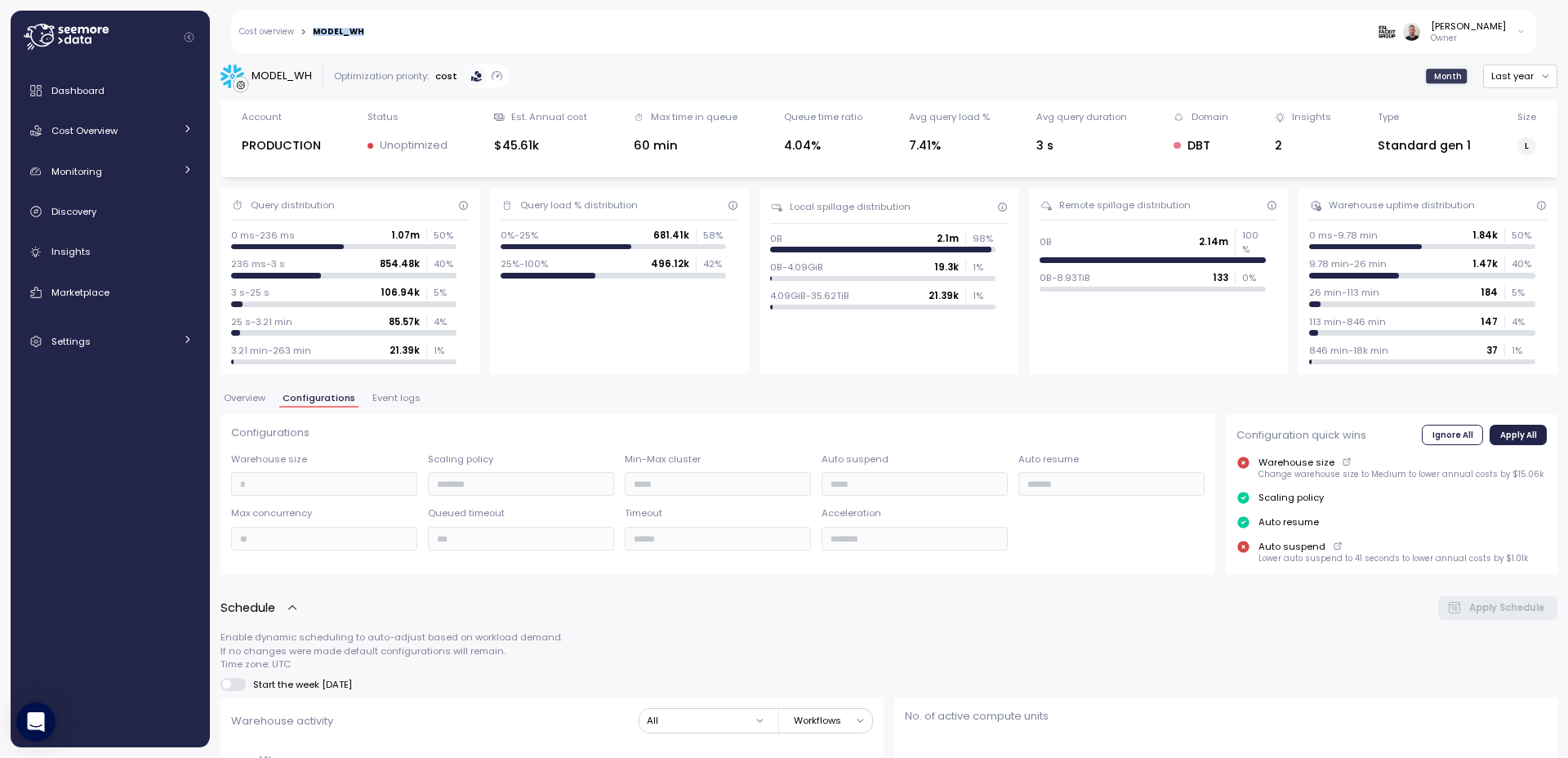
drag, startPoint x: 368, startPoint y: 31, endPoint x: 315, endPoint y: 35, distance: 53.2
click at [315, 35] on div "Cost overview > MODEL_WH [PERSON_NAME] Owner" at bounding box center [883, 31] width 1305 height 42
copy div "MODEL_WH"
click at [134, 169] on div "Monitoring" at bounding box center [113, 172] width 123 height 16
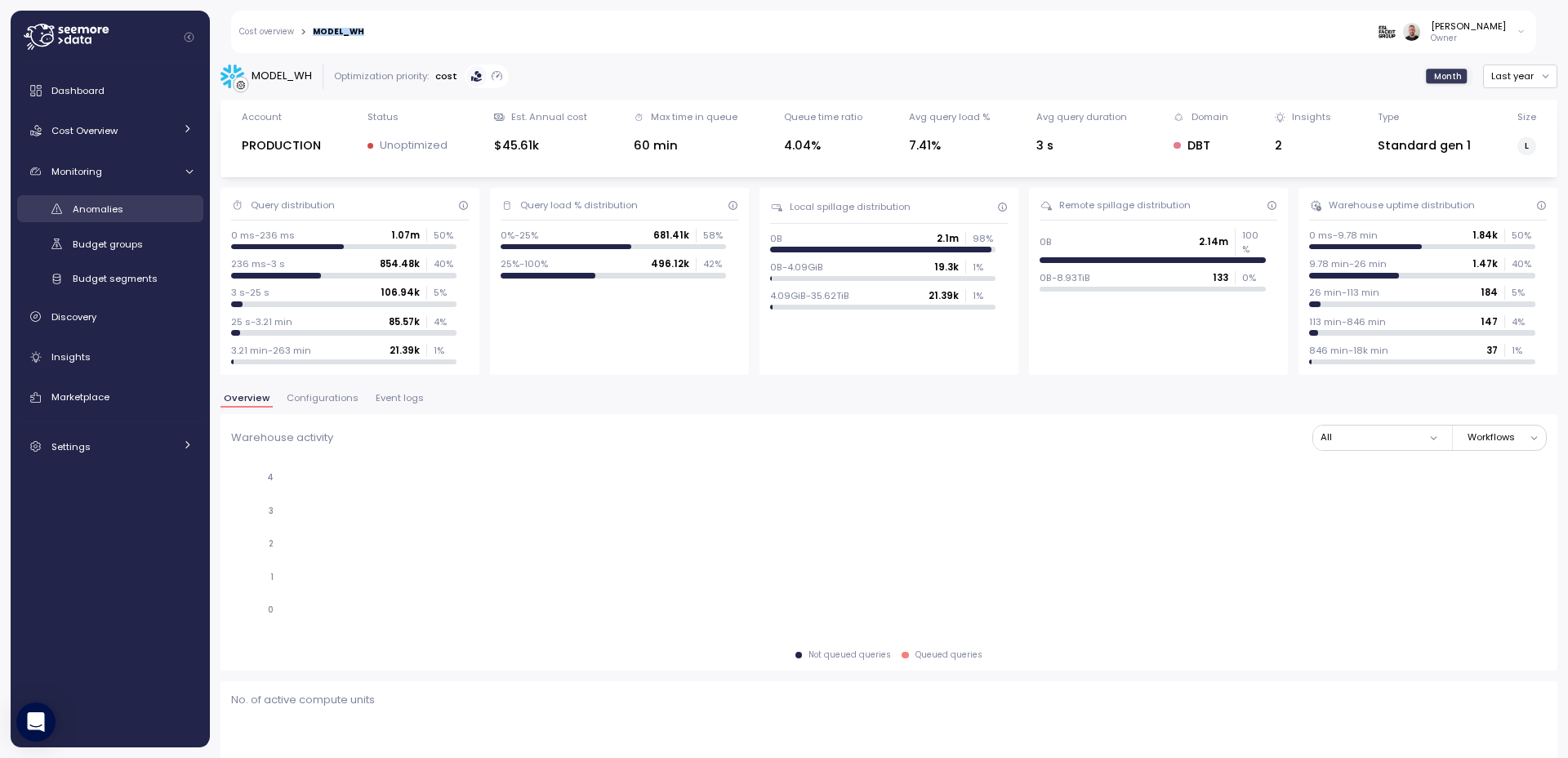
click at [119, 207] on span "Anomalies" at bounding box center [97, 209] width 51 height 13
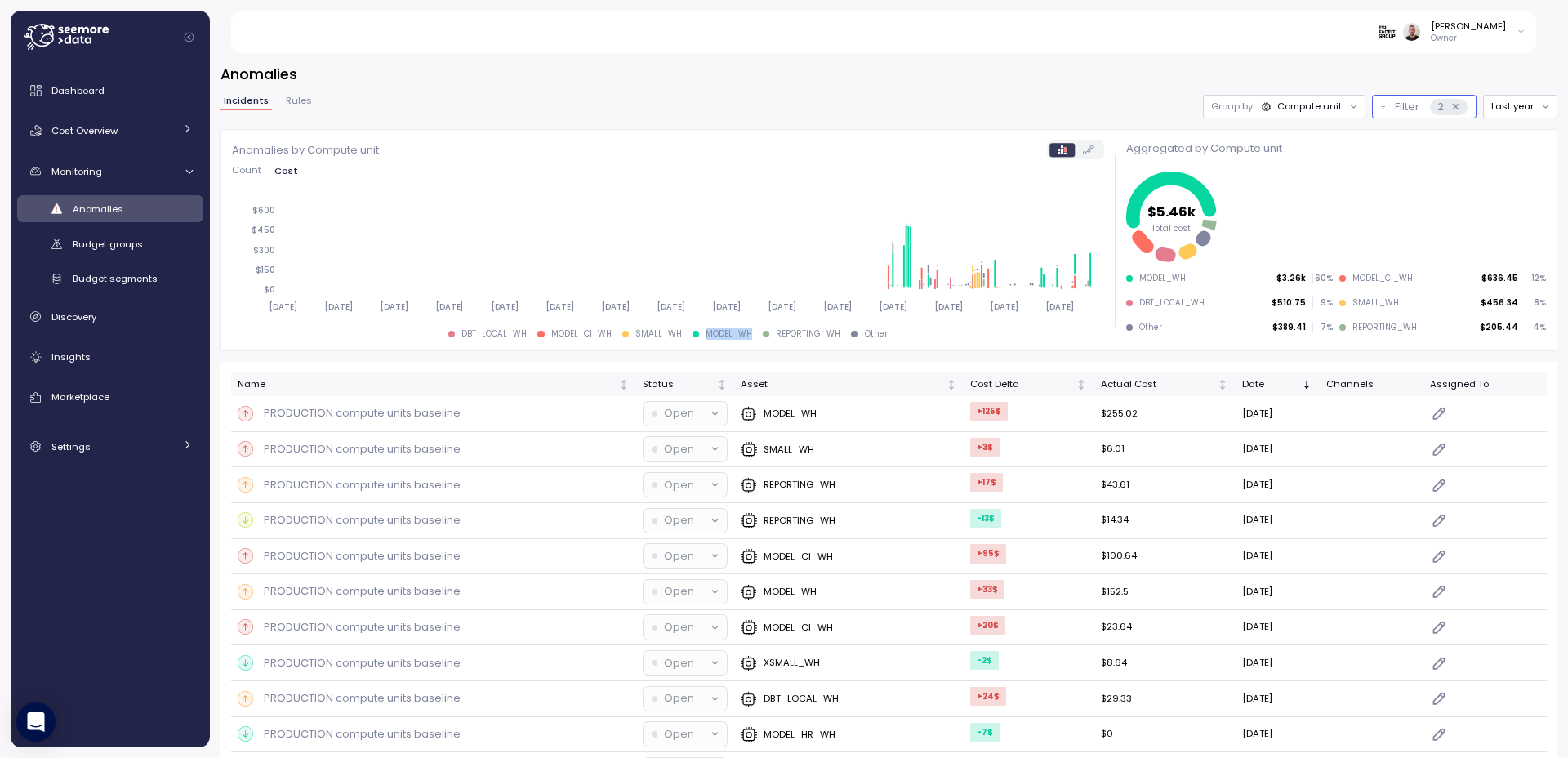
click at [1411, 107] on div "Filter 2" at bounding box center [1430, 106] width 72 height 16
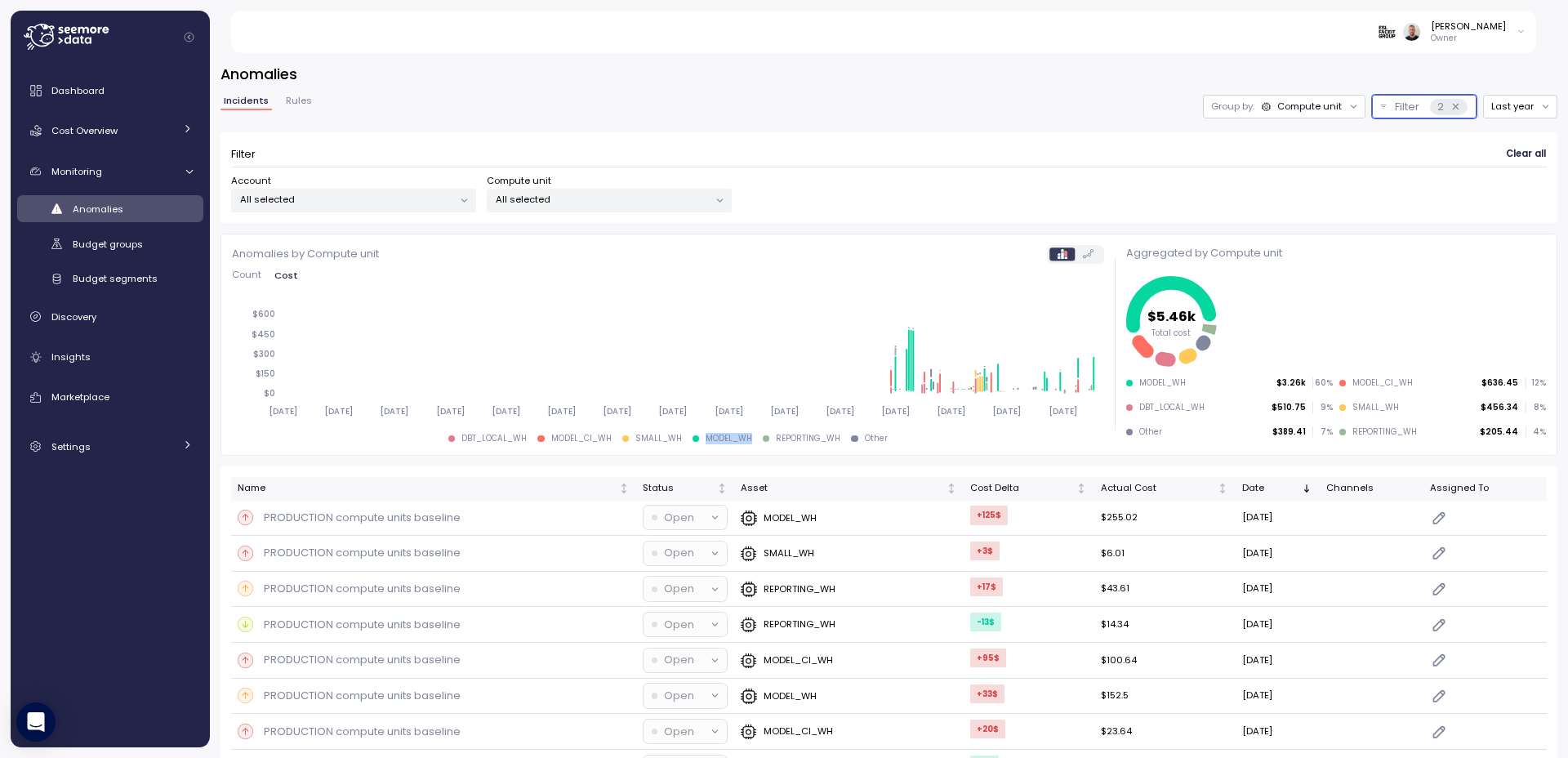
click at [543, 201] on p "All selected" at bounding box center [602, 199] width 213 height 13
click at [551, 232] on input at bounding box center [609, 236] width 230 height 20
paste input "********"
type input "********"
click at [697, 290] on span "only" at bounding box center [701, 288] width 19 height 18
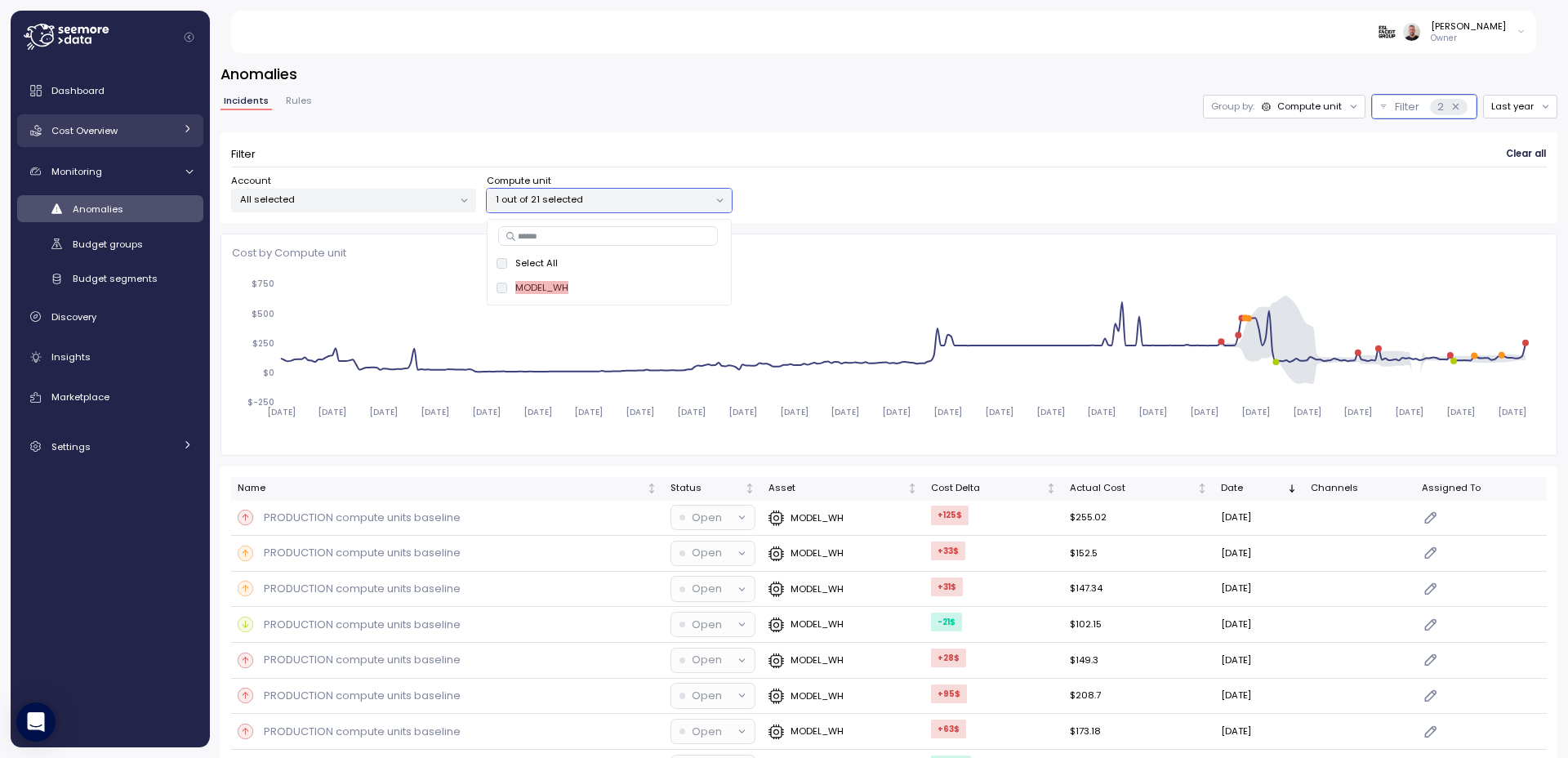
click at [103, 128] on span "Cost Overview" at bounding box center [85, 131] width 66 height 13
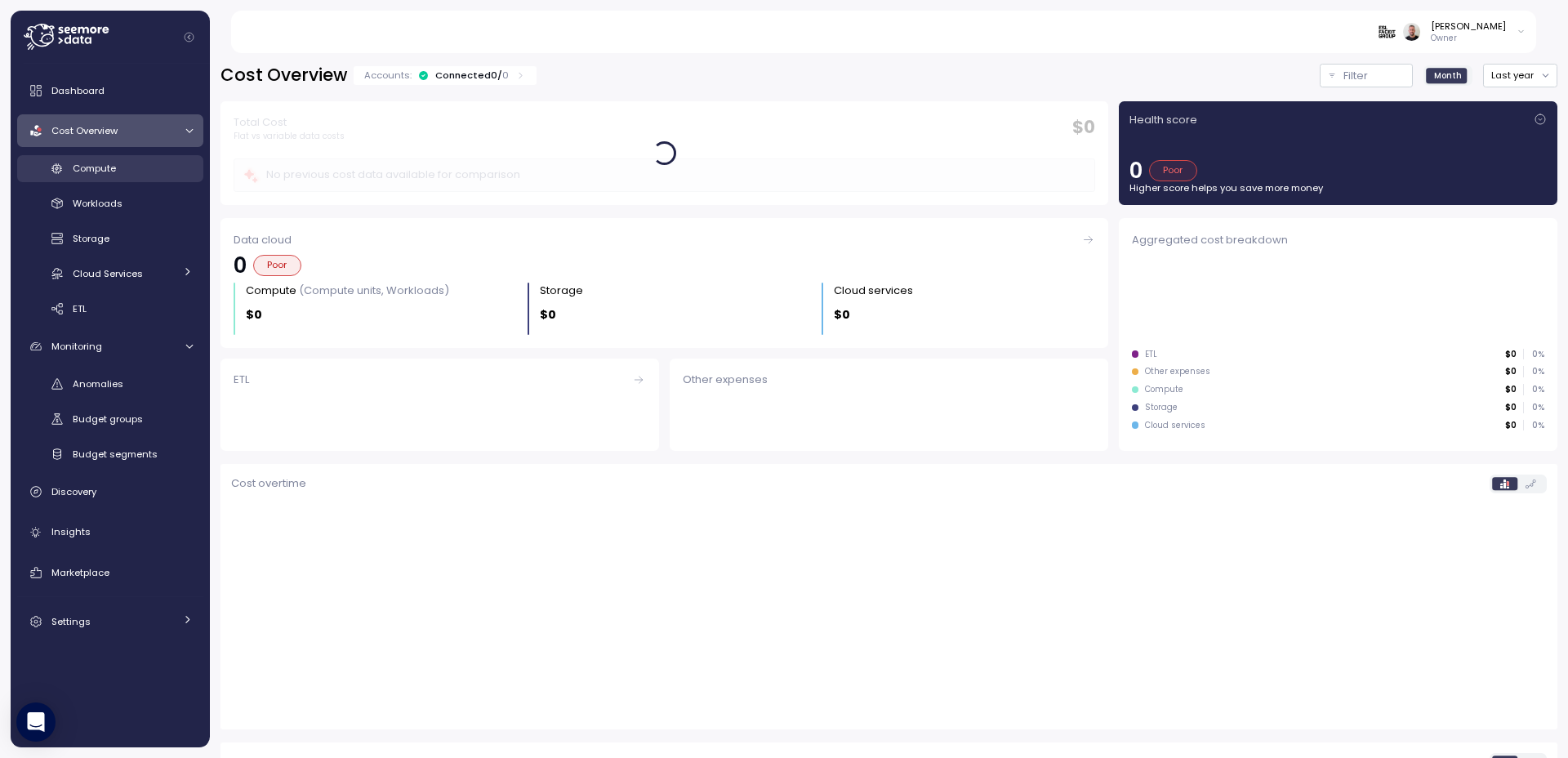
click at [108, 174] on span "Compute" at bounding box center [94, 168] width 43 height 13
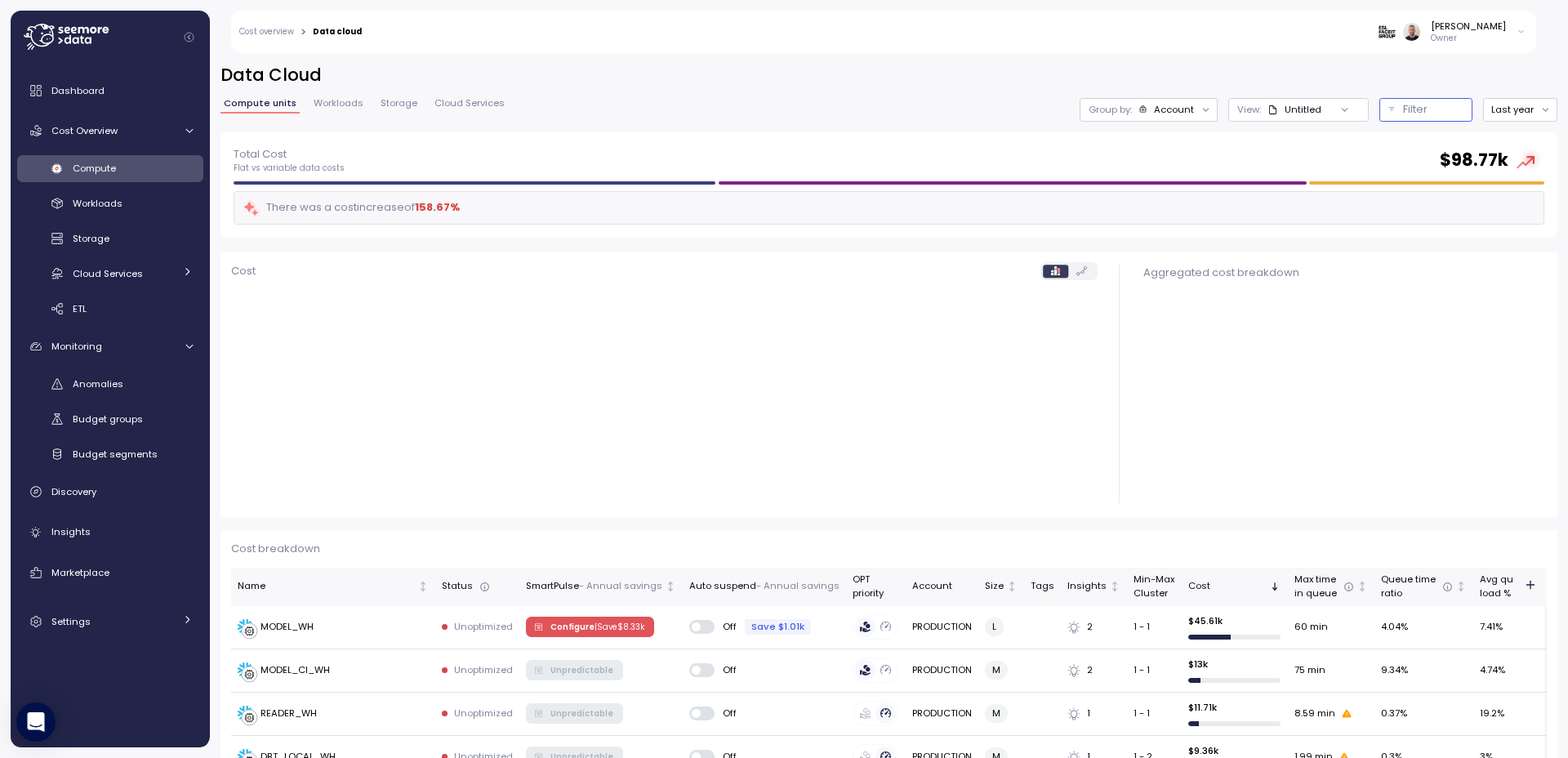
click at [1403, 106] on p "Filter" at bounding box center [1414, 109] width 24 height 16
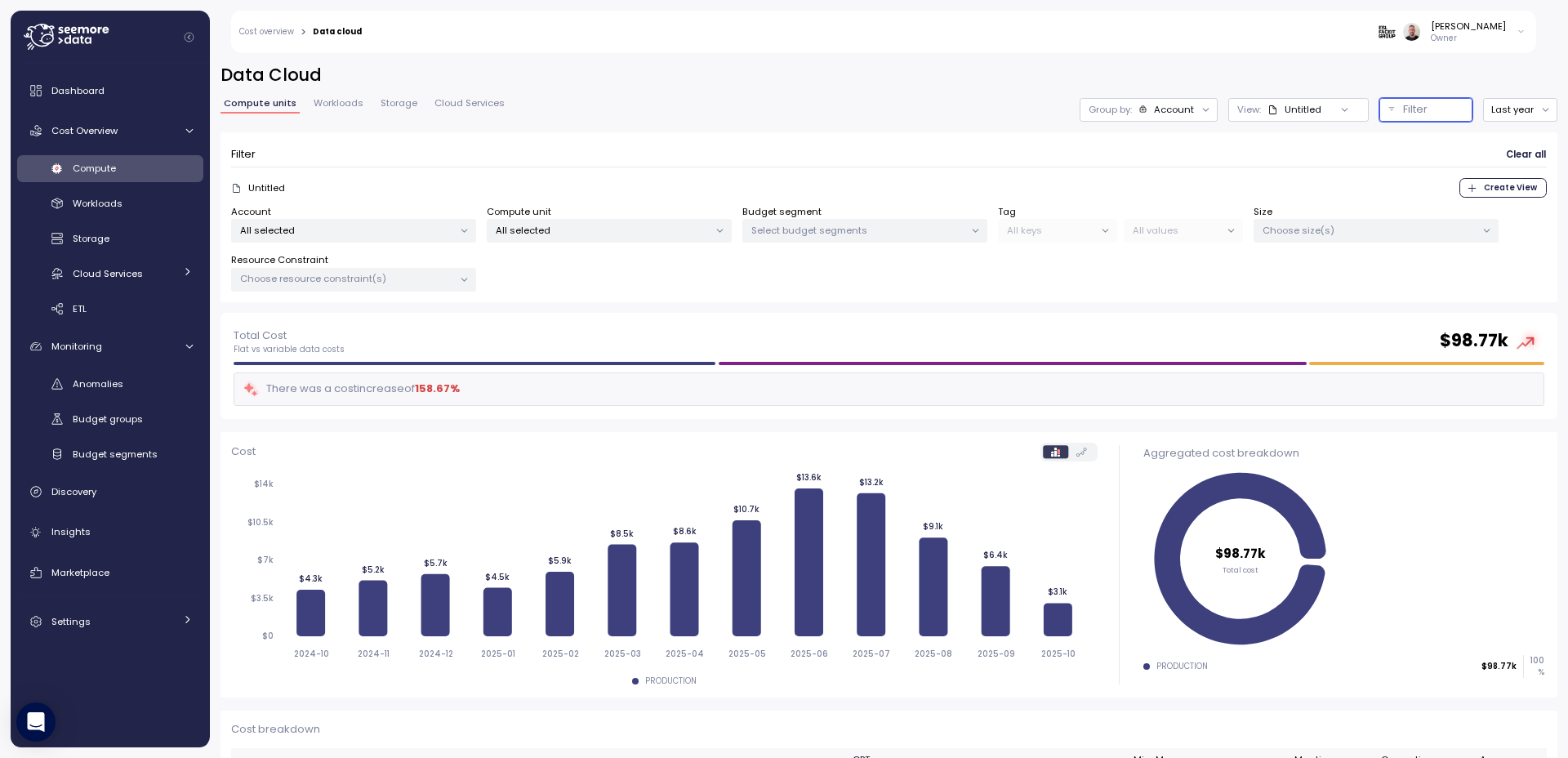
click at [604, 236] on p "All selected" at bounding box center [602, 230] width 213 height 13
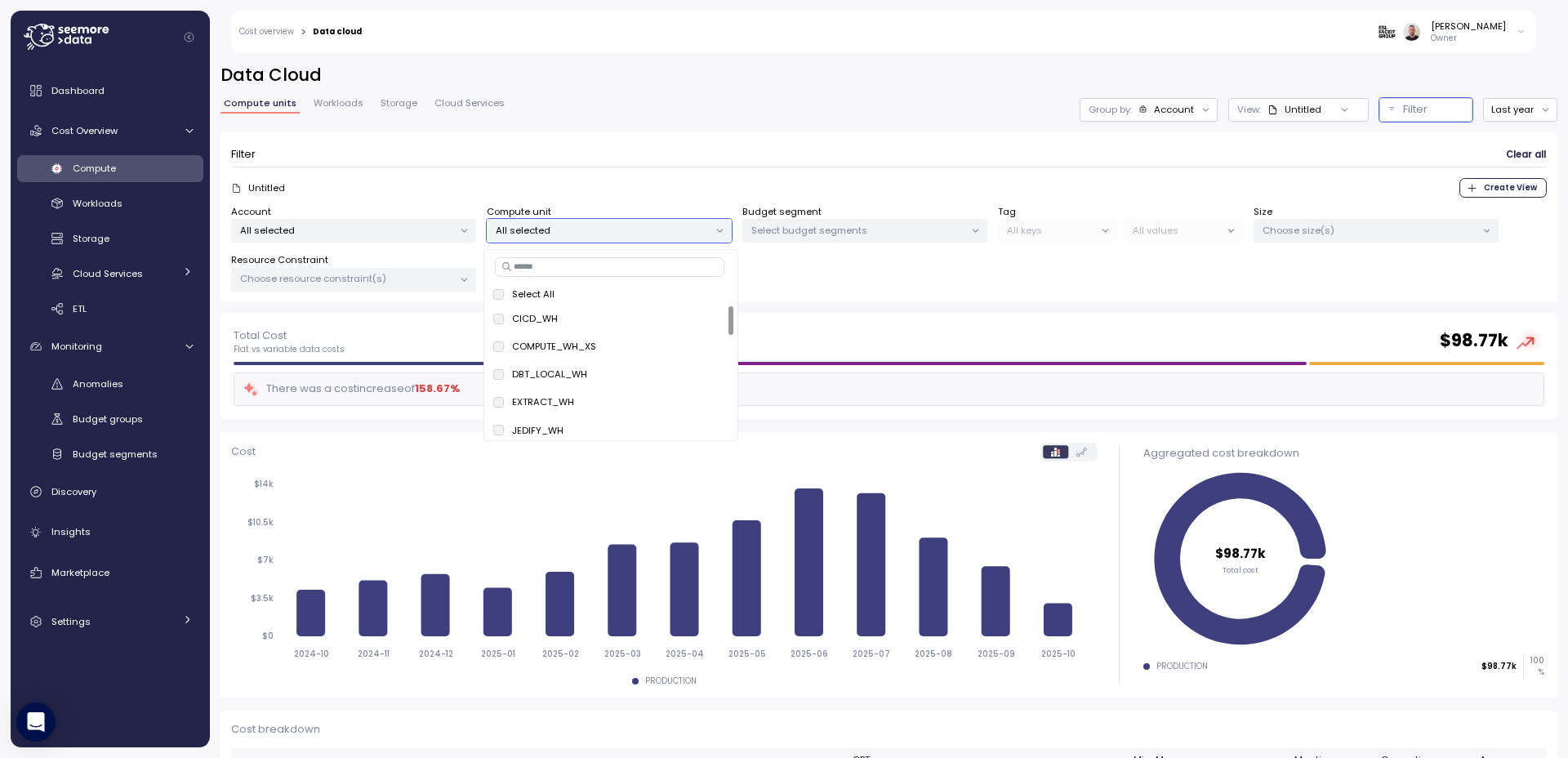
click at [581, 261] on input at bounding box center [609, 268] width 230 height 20
paste input "********"
type input "********"
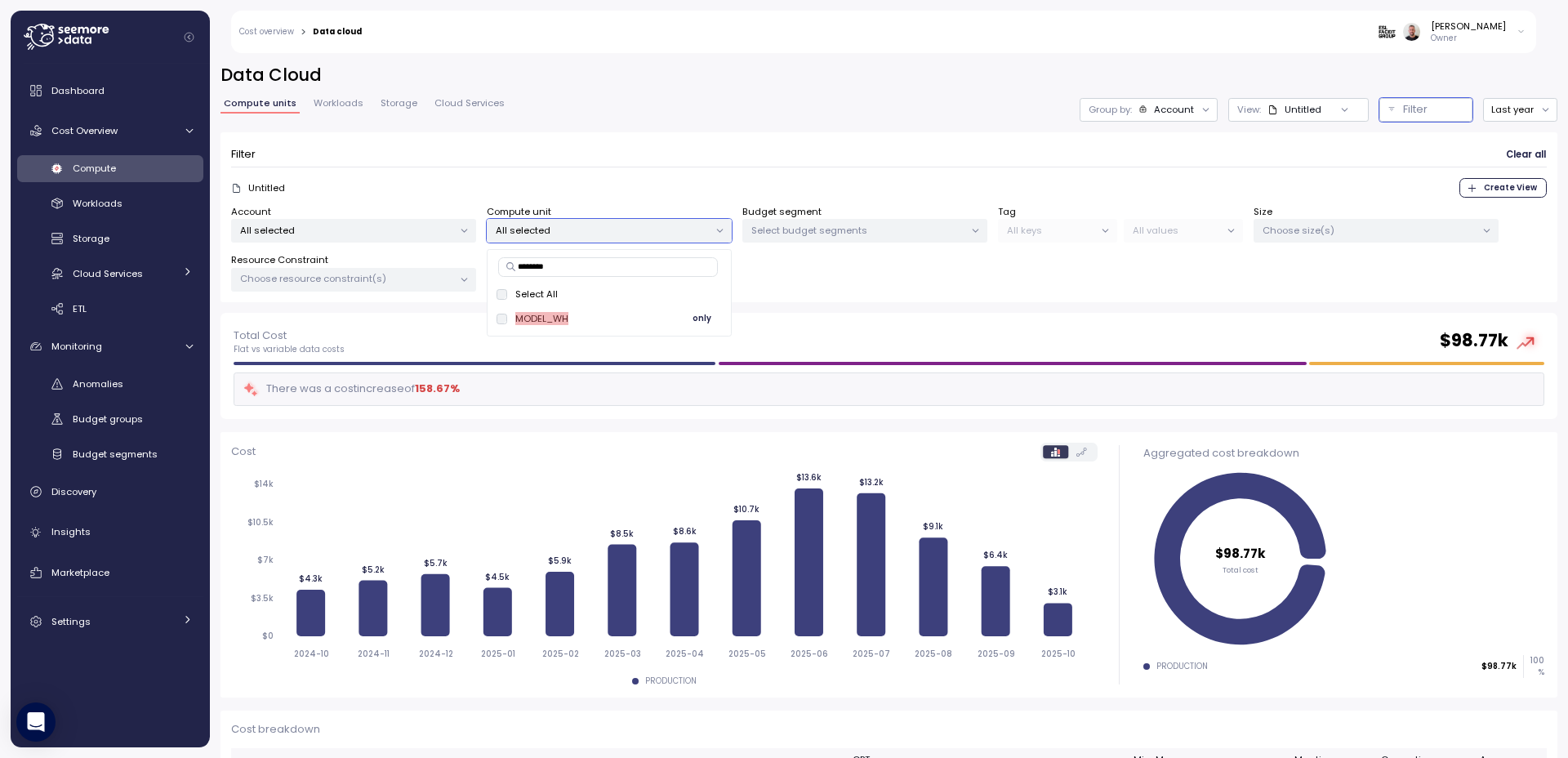
click at [704, 323] on span "only" at bounding box center [701, 319] width 19 height 18
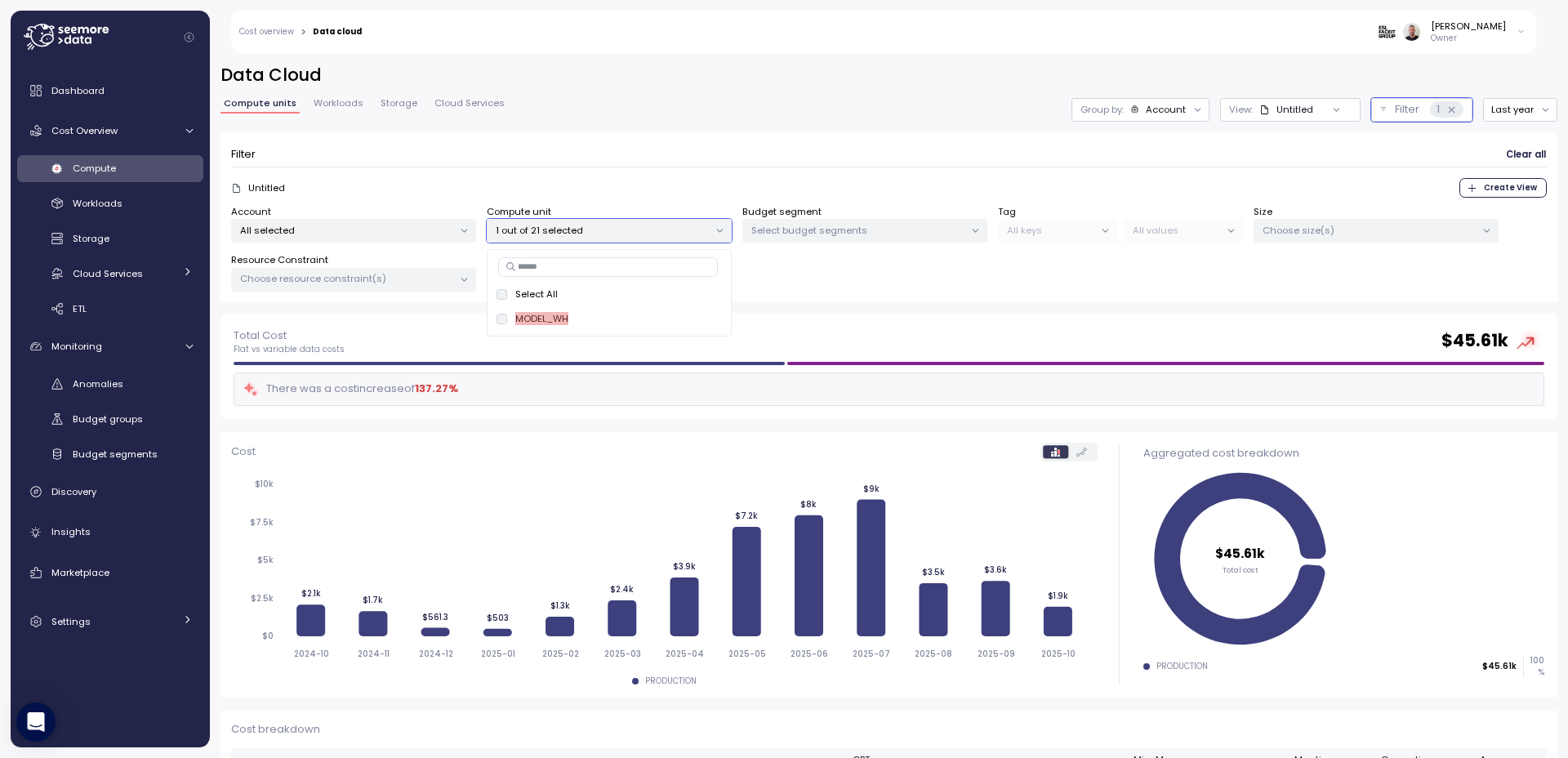
click at [848, 134] on div "Filter Clear all Untitled Create View Account All selected Compute unit 1 out o…" at bounding box center [888, 217] width 1336 height 171
click at [1503, 115] on button "Last year" at bounding box center [1520, 110] width 74 height 23
click at [1524, 200] on div "Last 14 days" at bounding box center [1513, 207] width 57 height 13
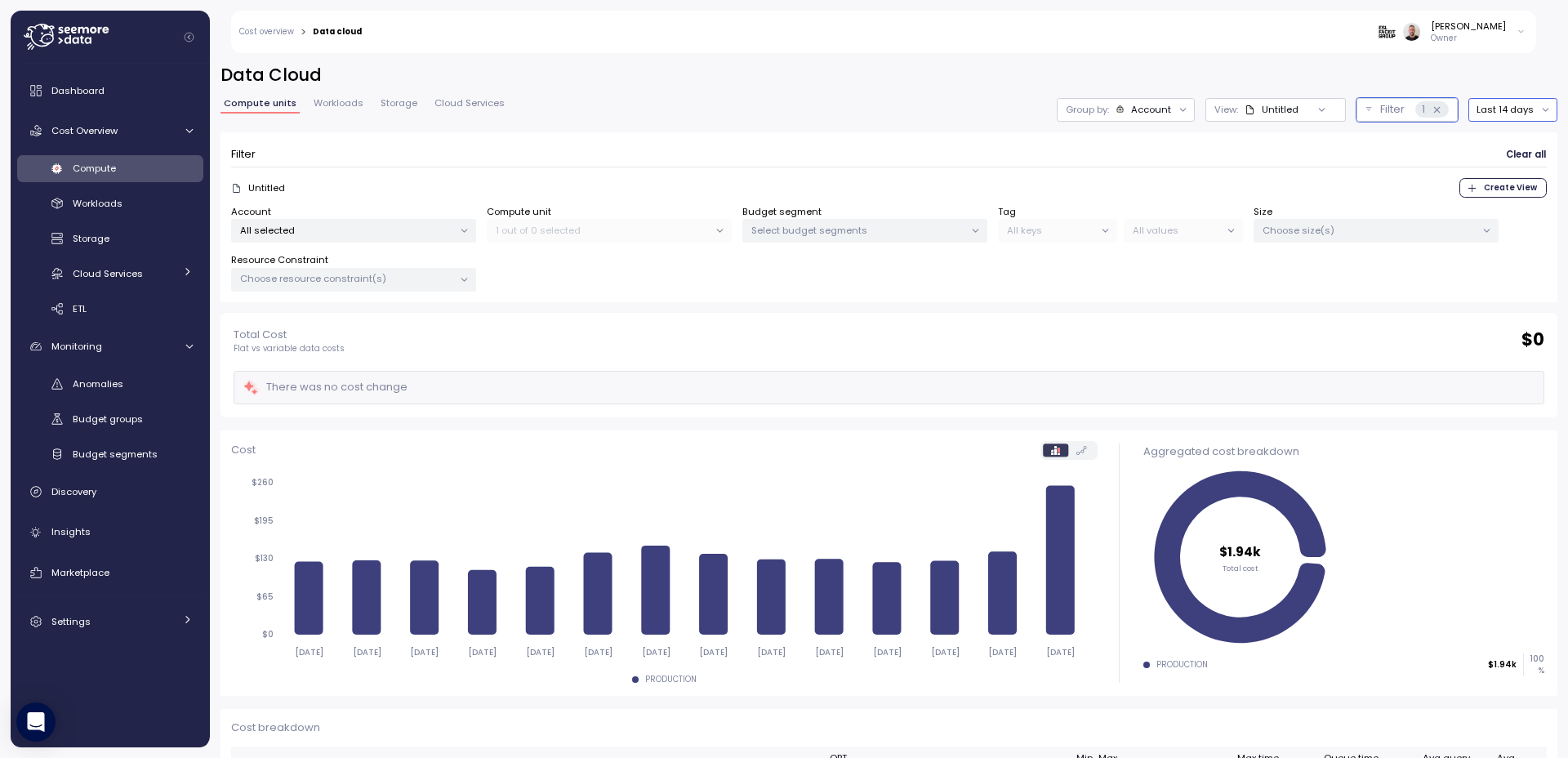
click at [1511, 107] on button "Last 14 days" at bounding box center [1512, 110] width 89 height 23
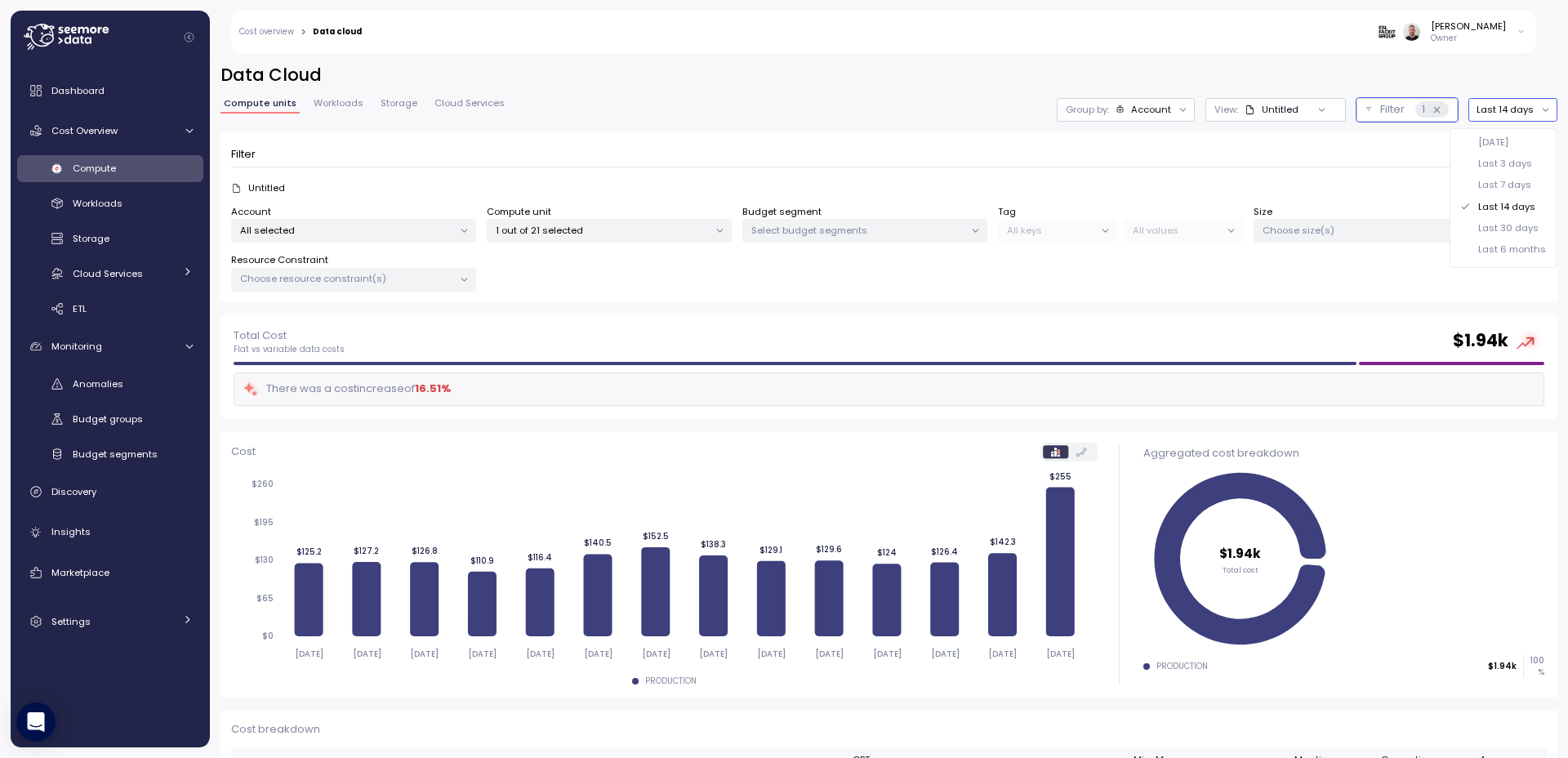
click at [1530, 230] on div "Last 30 days" at bounding box center [1508, 227] width 61 height 13
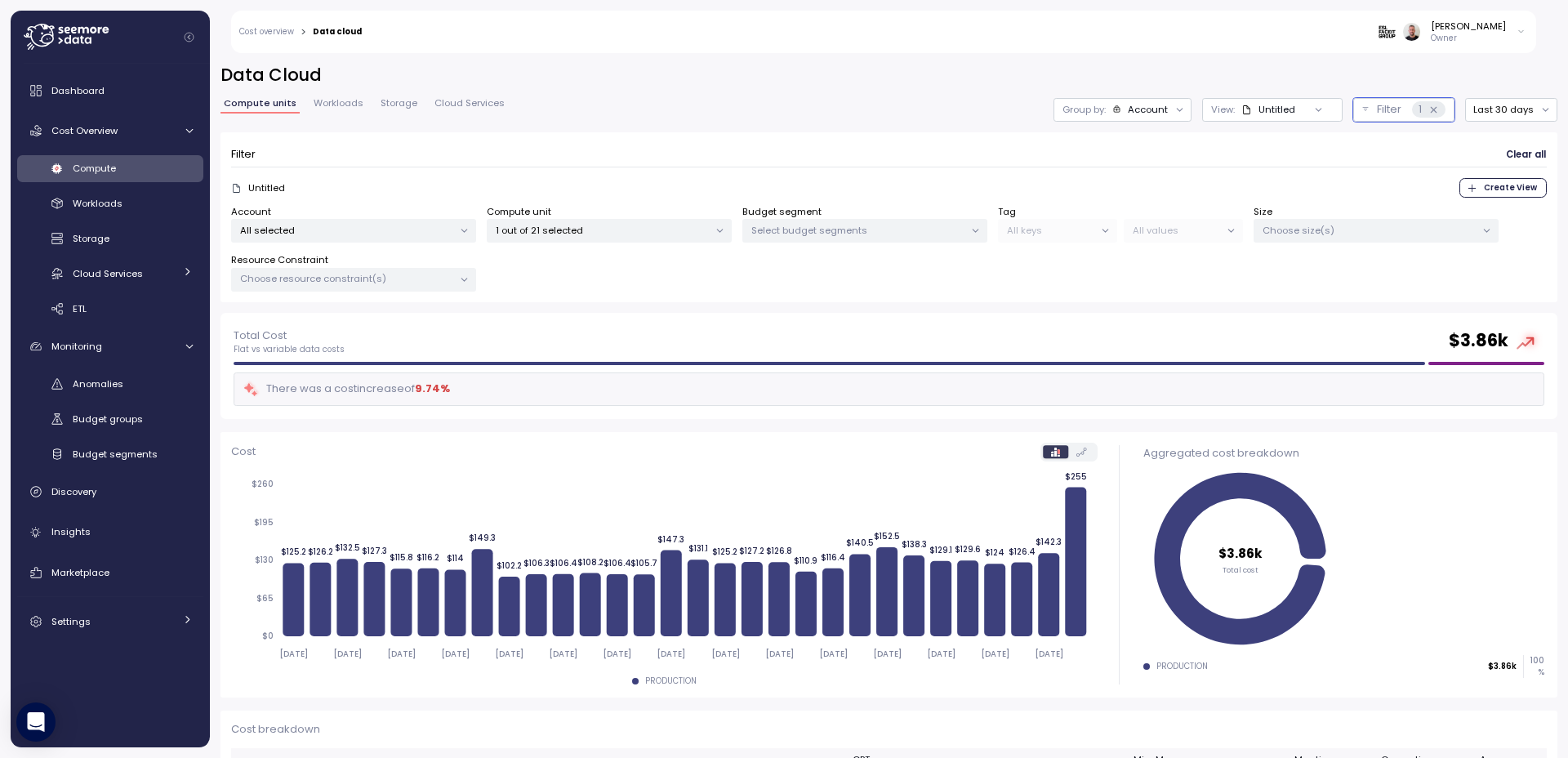
click at [1316, 108] on icon at bounding box center [1318, 109] width 5 height 3
click at [1168, 109] on div at bounding box center [1180, 110] width 23 height 23
click at [1168, 106] on div at bounding box center [1180, 110] width 23 height 23
click at [1360, 111] on button "Filter 1" at bounding box center [1403, 110] width 101 height 23
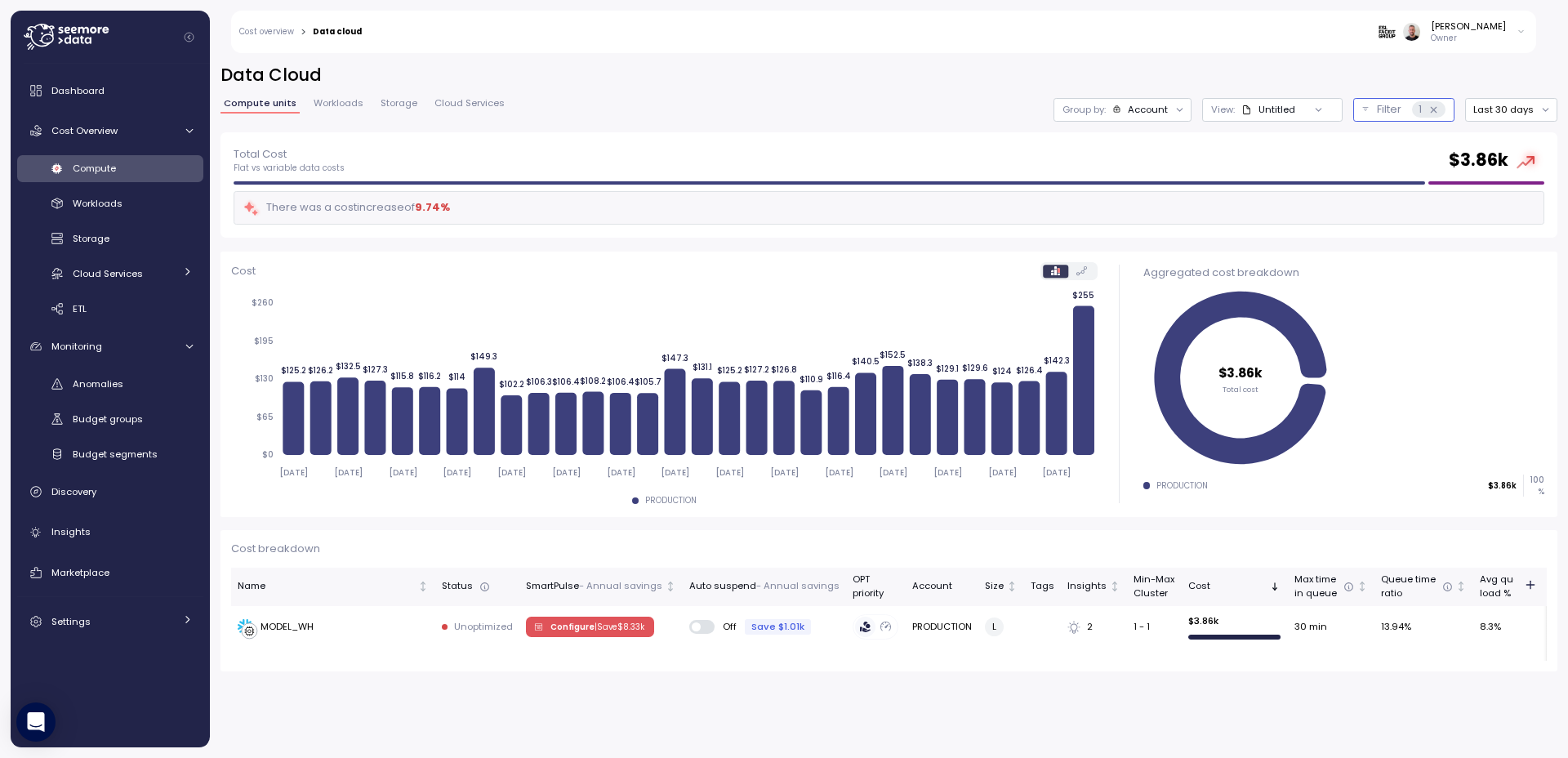
click at [1379, 108] on p "Filter" at bounding box center [1388, 109] width 24 height 16
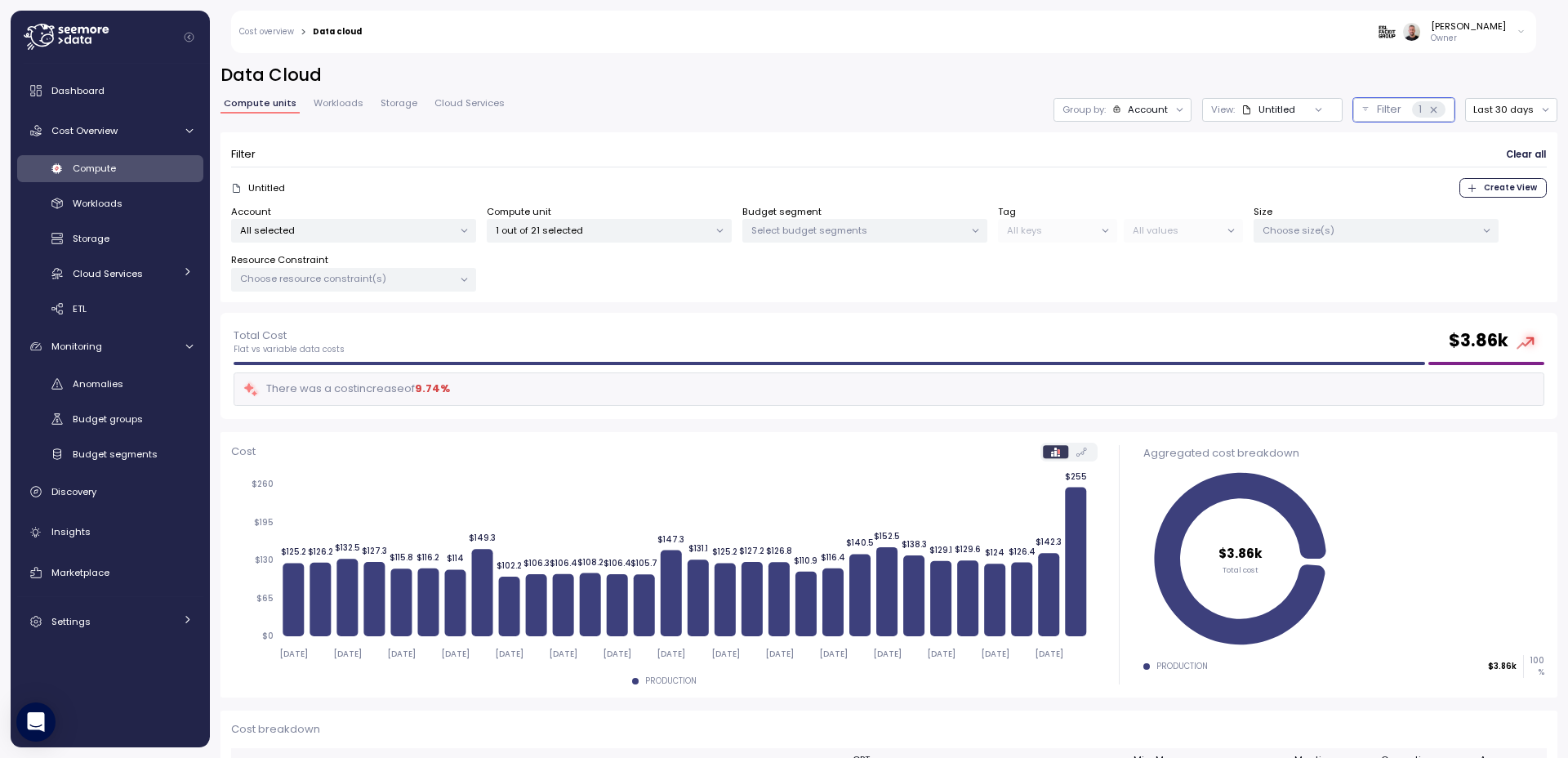
click at [336, 104] on span "Workloads" at bounding box center [339, 103] width 50 height 9
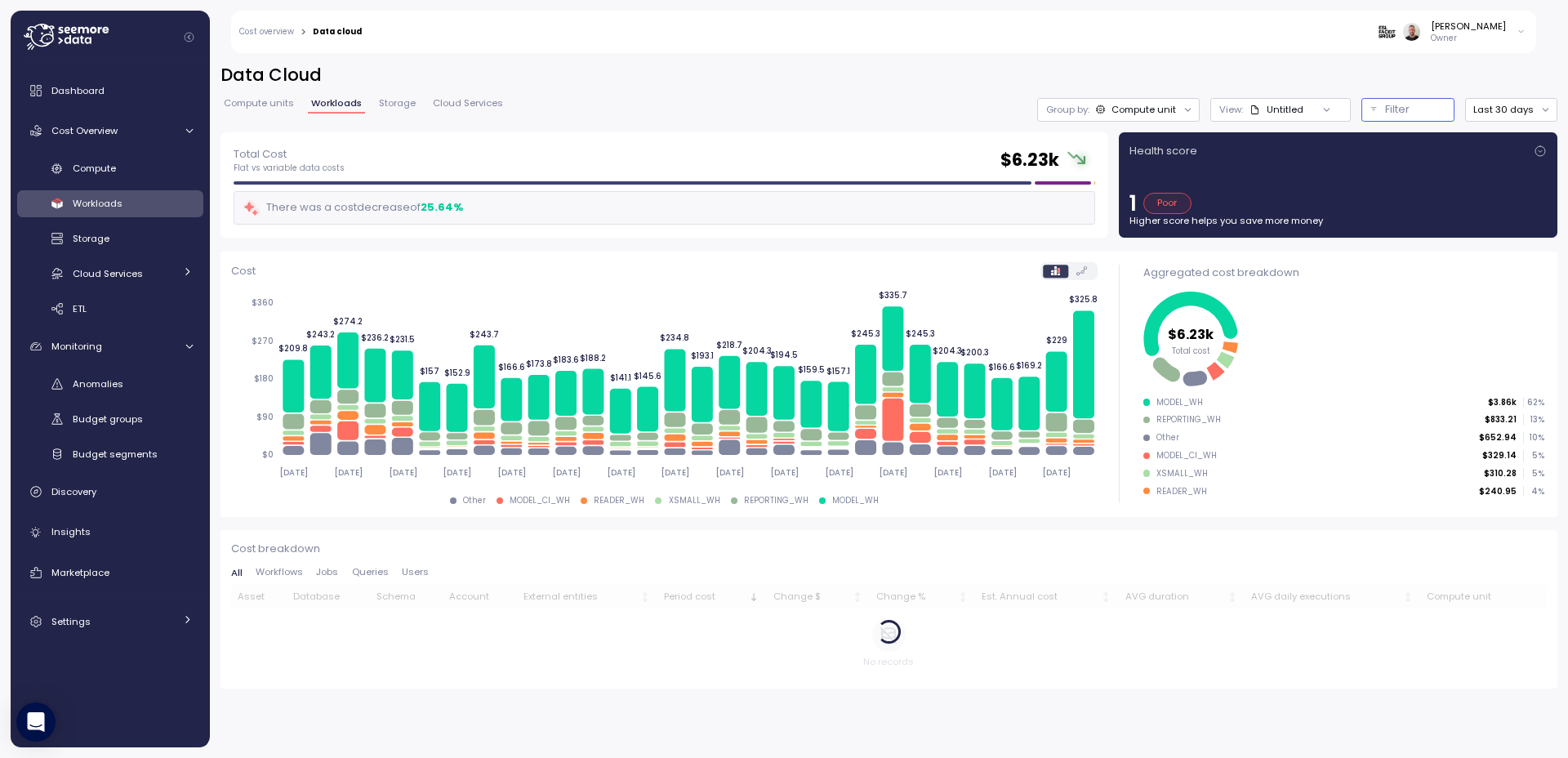
click at [1394, 106] on p "Filter" at bounding box center [1396, 109] width 24 height 16
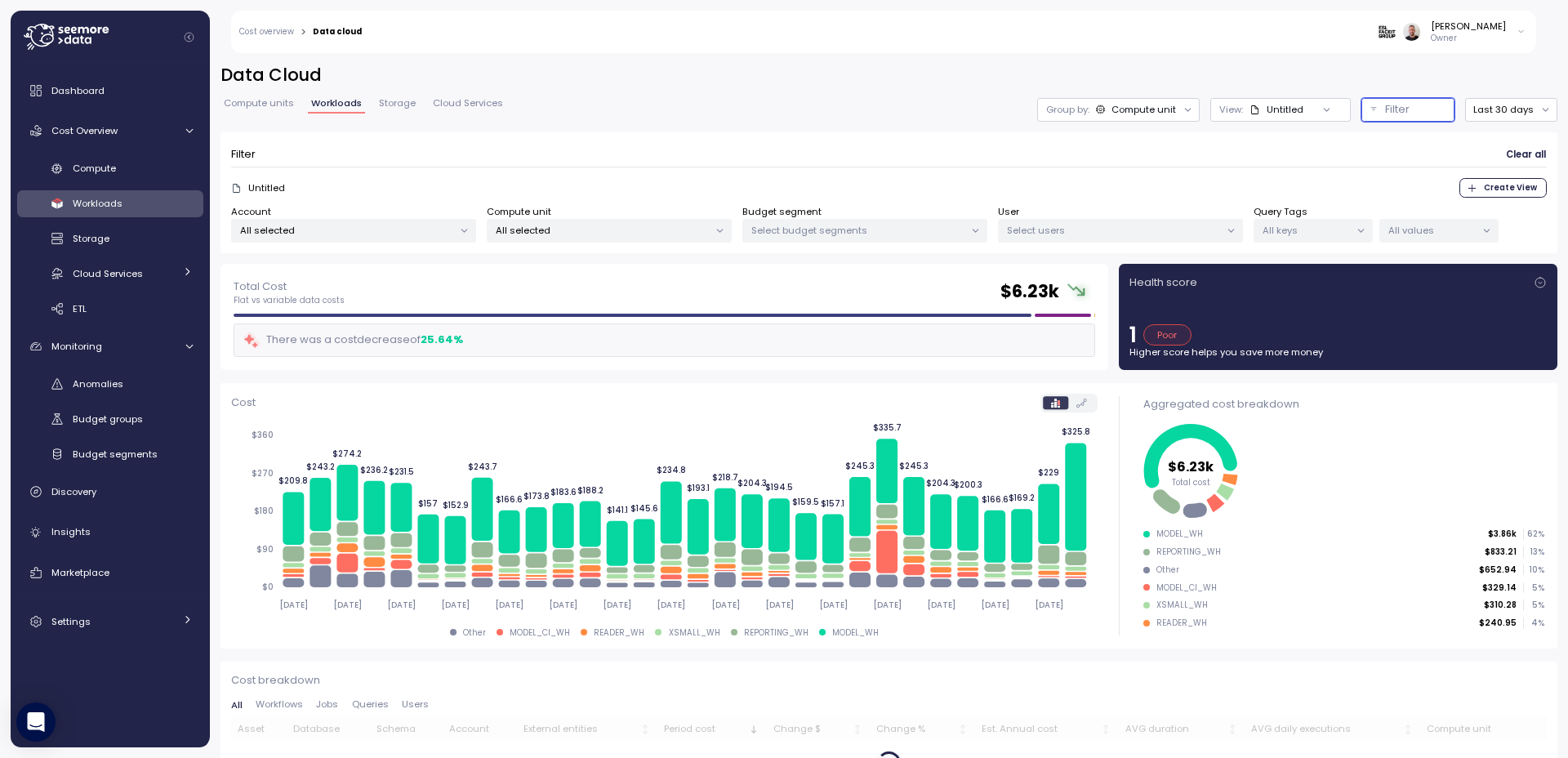
click at [611, 234] on p "All selected" at bounding box center [602, 230] width 213 height 13
click at [570, 265] on input at bounding box center [609, 268] width 230 height 20
paste input "********"
type input "********"
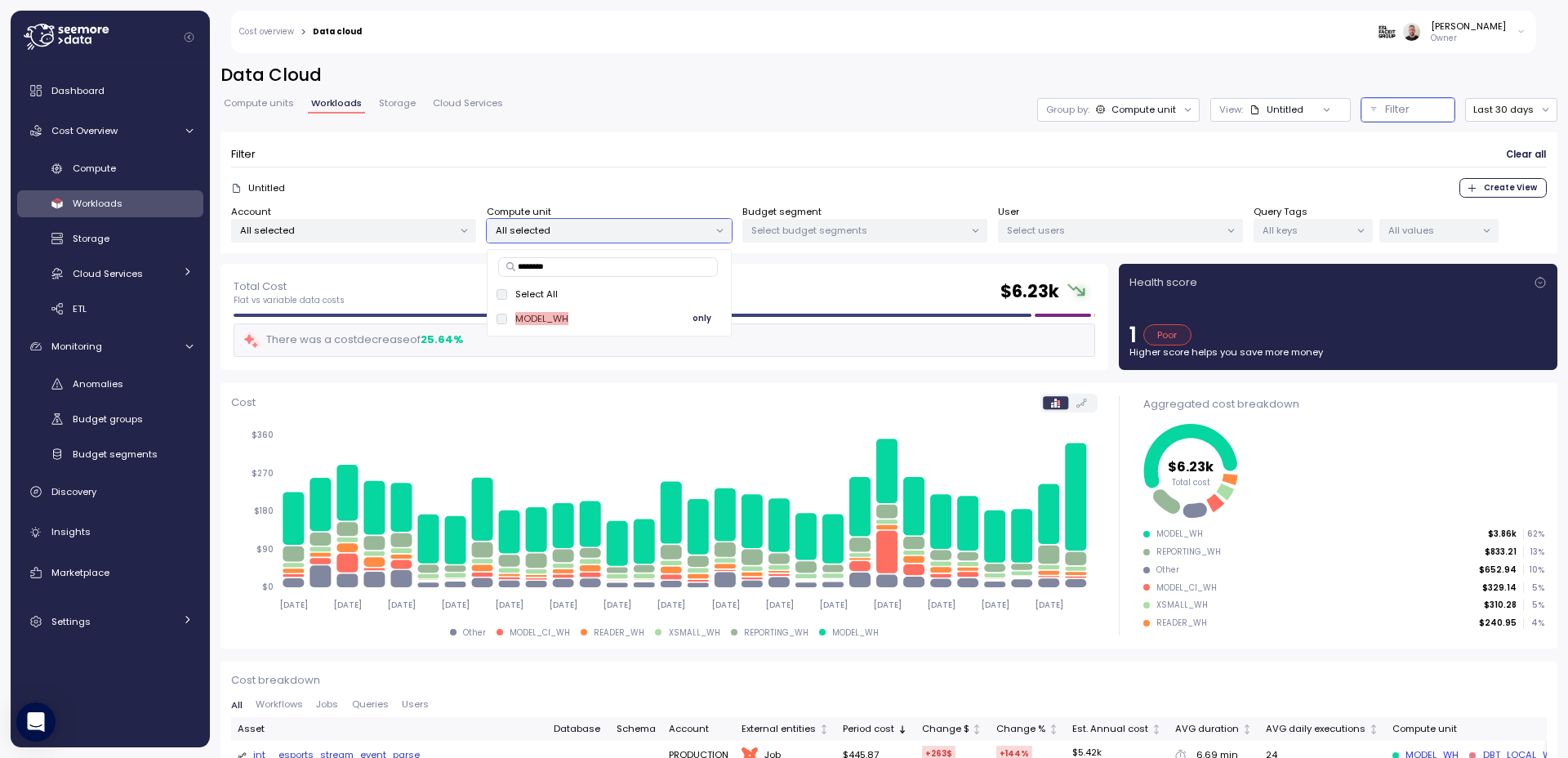
click at [709, 317] on span "only" at bounding box center [701, 319] width 19 height 18
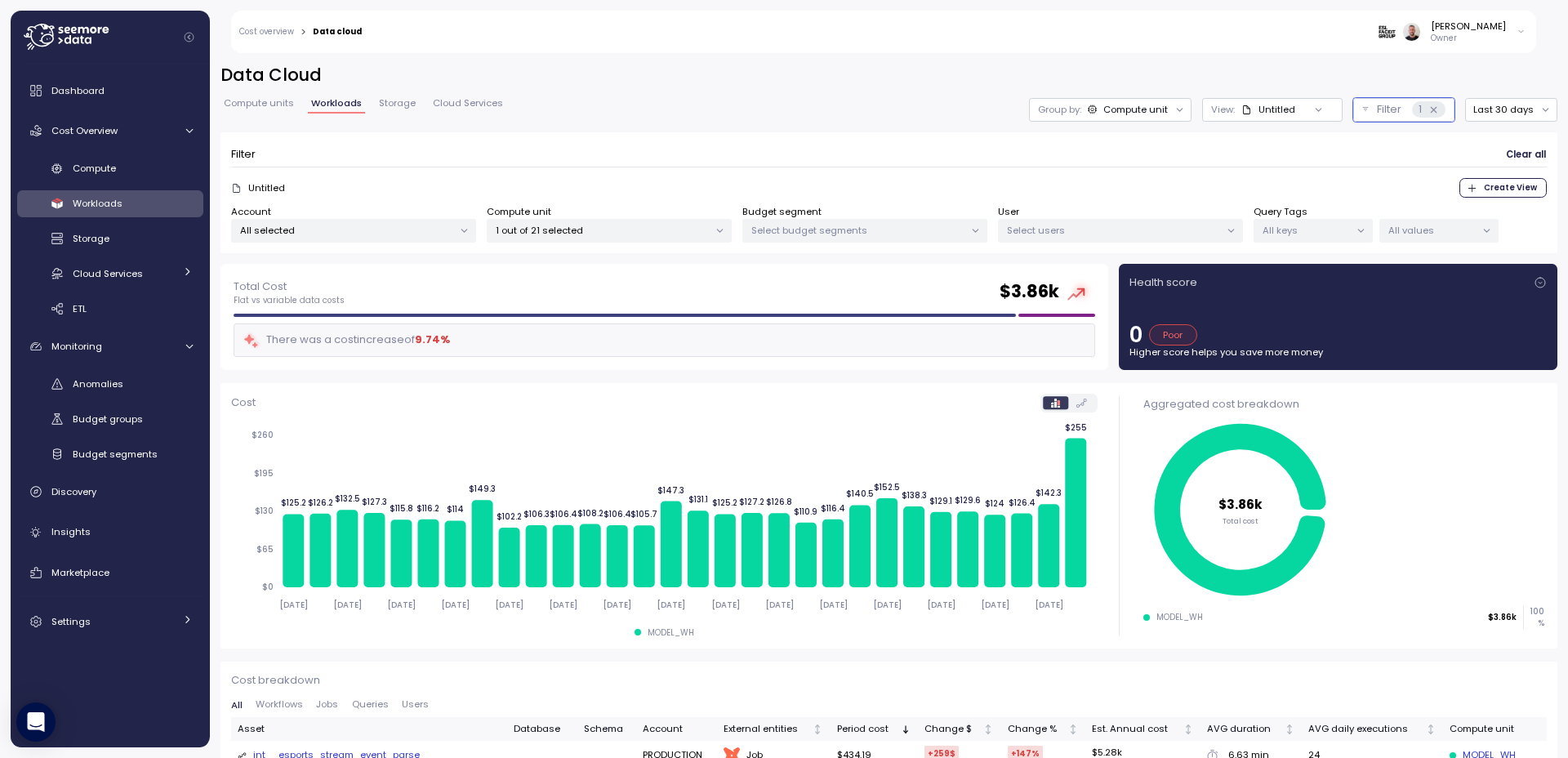
click at [660, 127] on div "Data Cloud Compute units Workloads Storage Cloud Services Group by: Compute uni…" at bounding box center [888, 164] width 1336 height 200
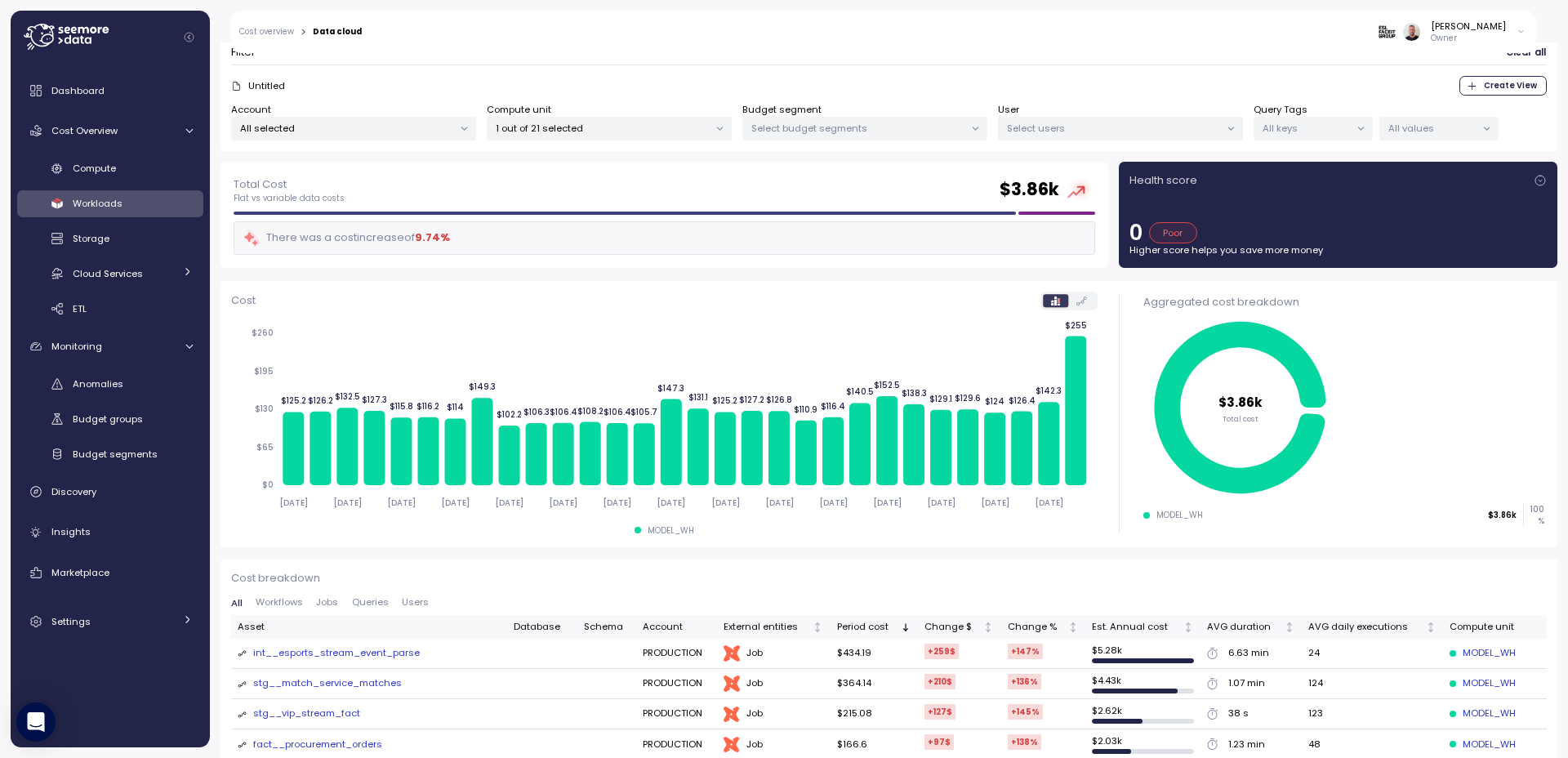
scroll to position [196, 0]
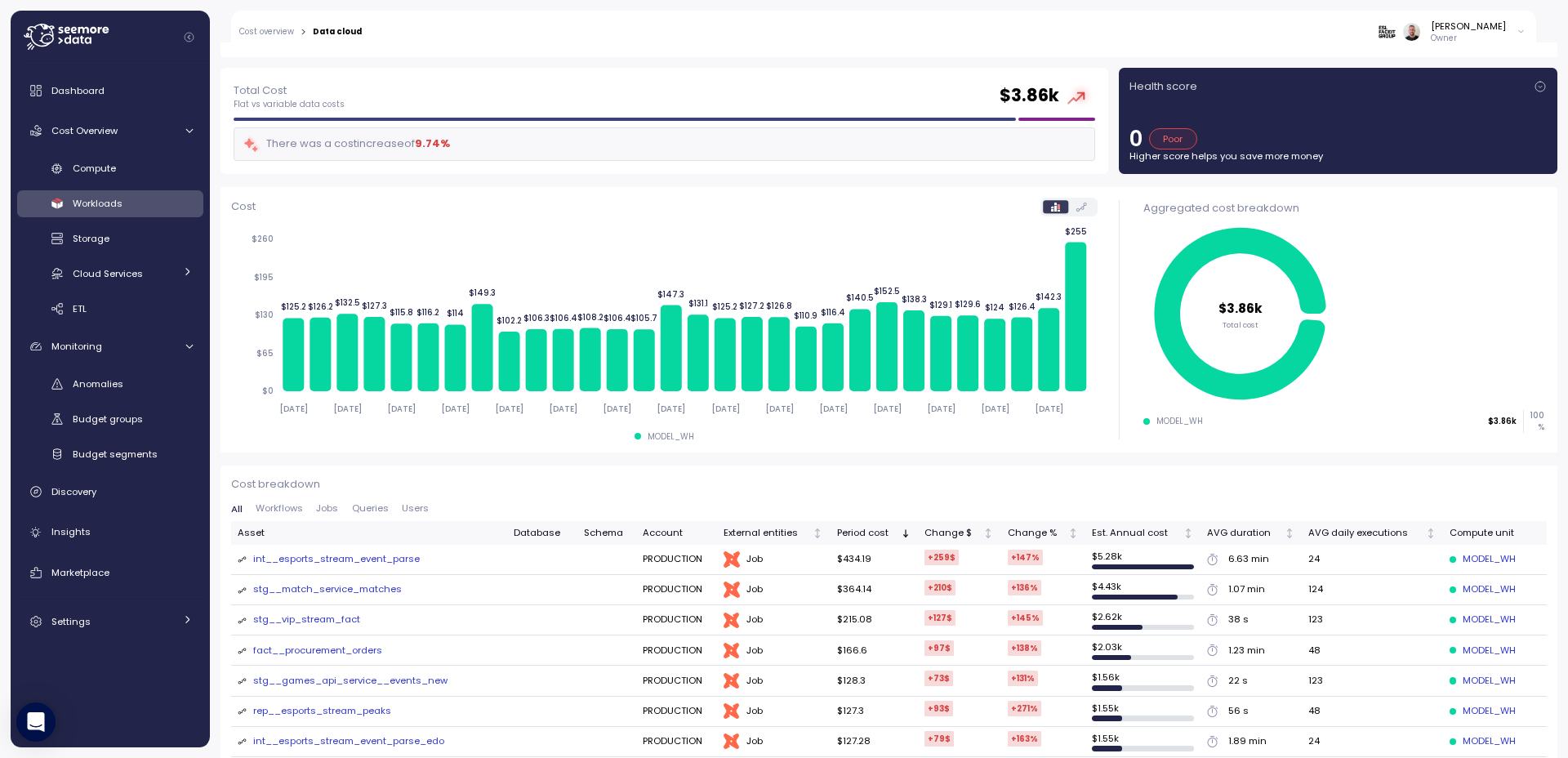
click at [733, 560] on icon at bounding box center [732, 559] width 16 height 16
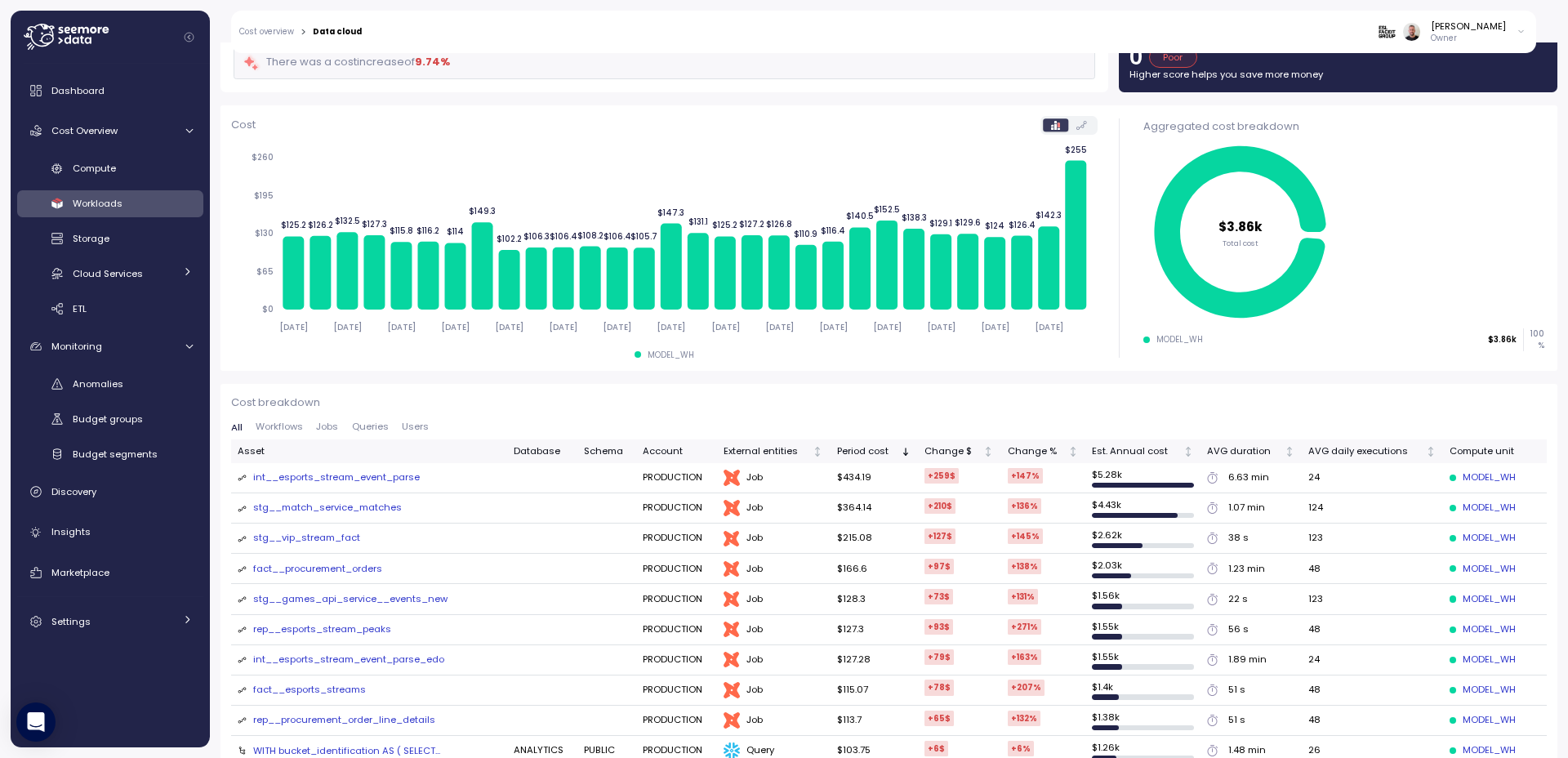
scroll to position [392, 0]
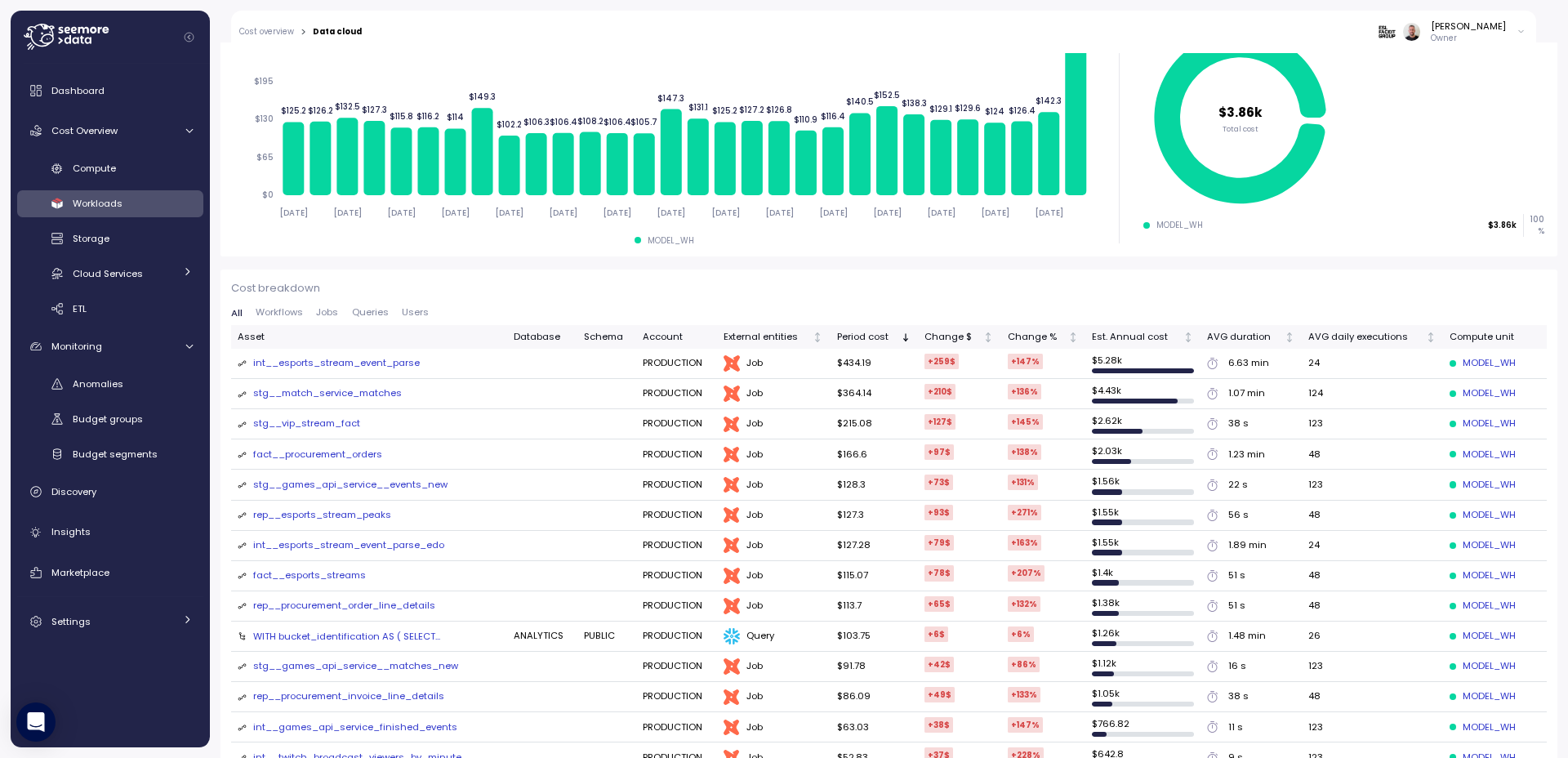
drag, startPoint x: 491, startPoint y: 370, endPoint x: 316, endPoint y: 371, distance: 175.0
click at [316, 371] on td "int__esports_stream_event_parse" at bounding box center [369, 364] width 276 height 30
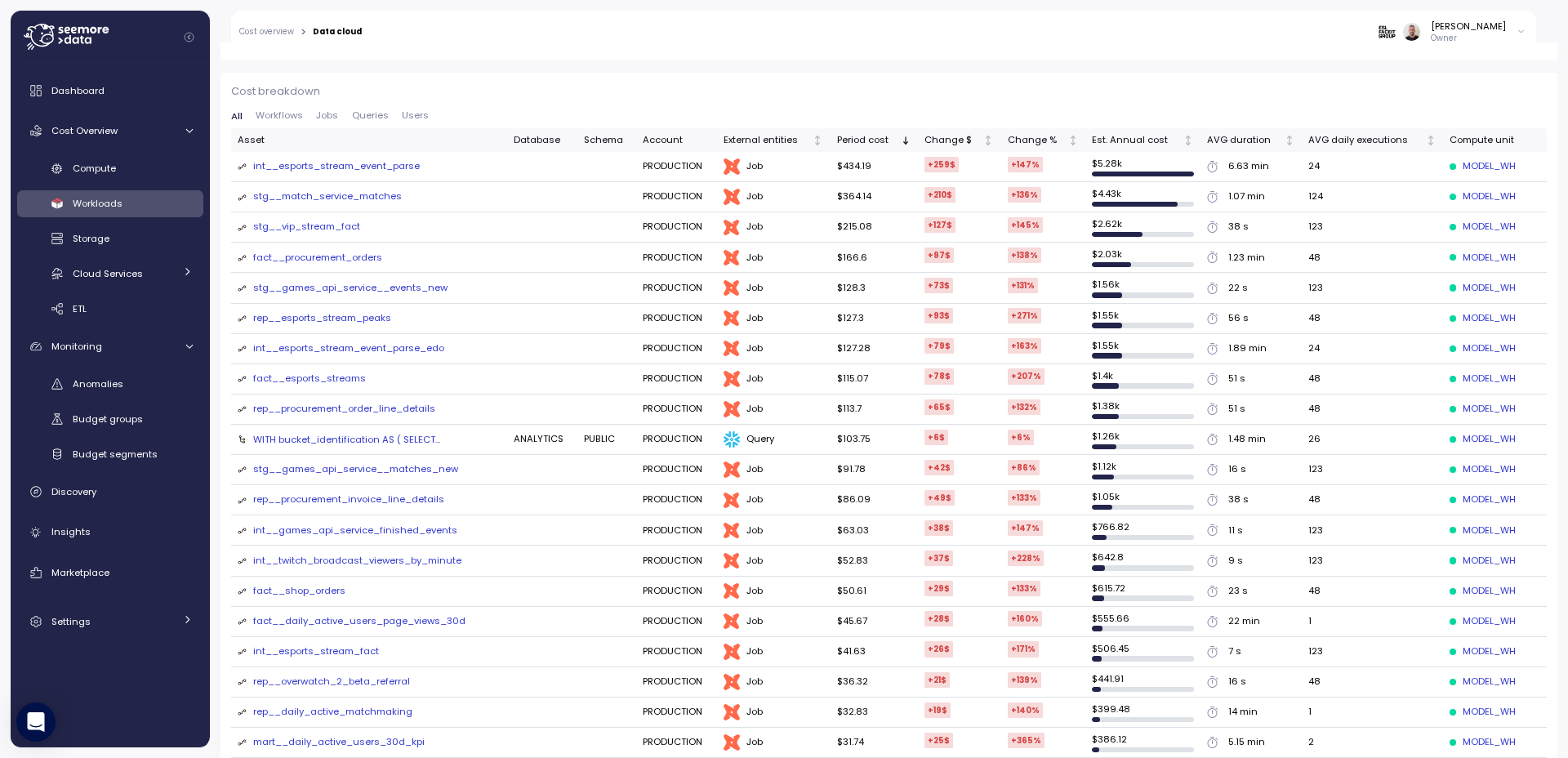
scroll to position [588, 0]
click at [301, 169] on div "int__esports_stream_event_parse" at bounding box center [336, 167] width 166 height 14
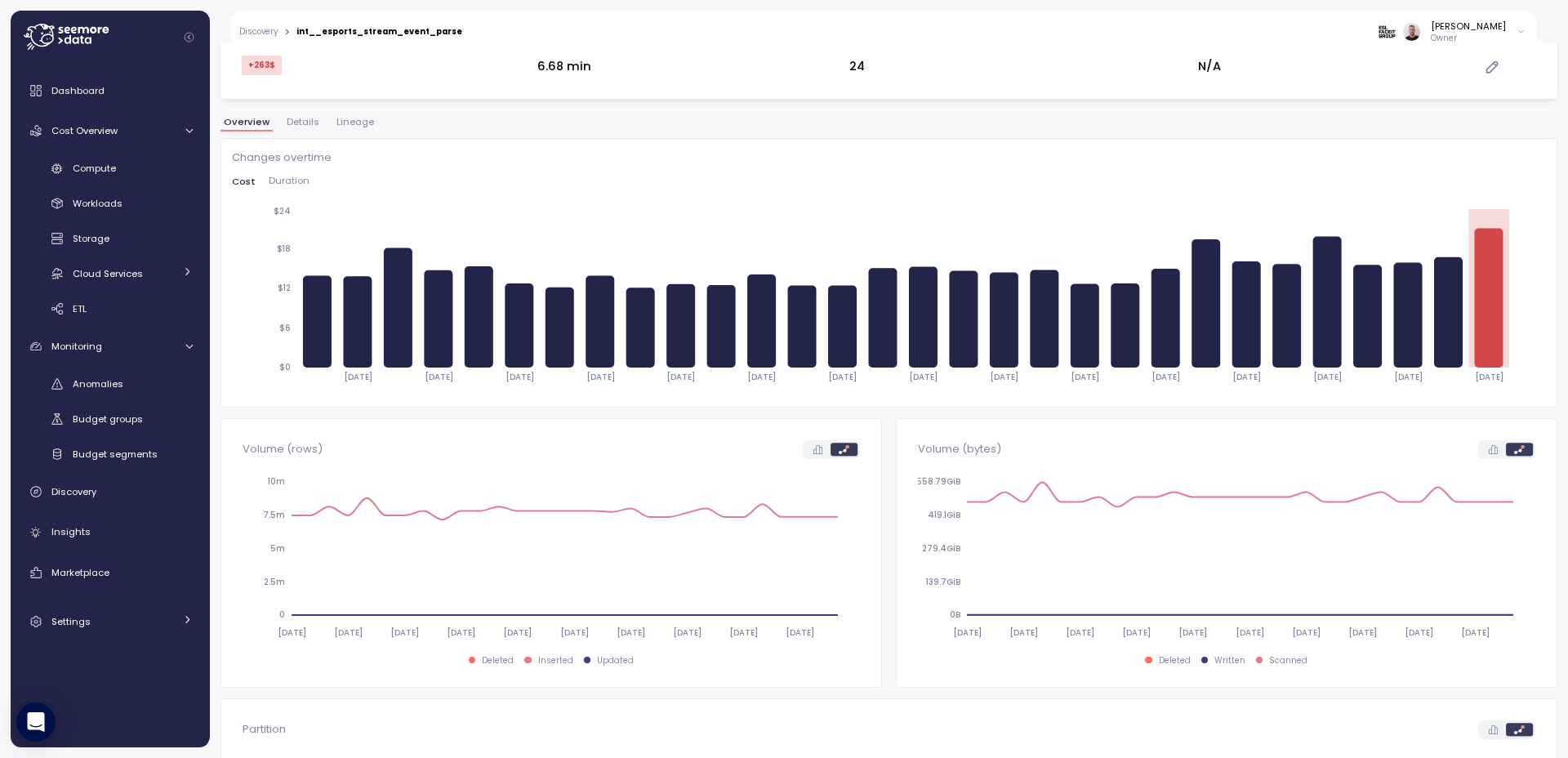
scroll to position [234, 0]
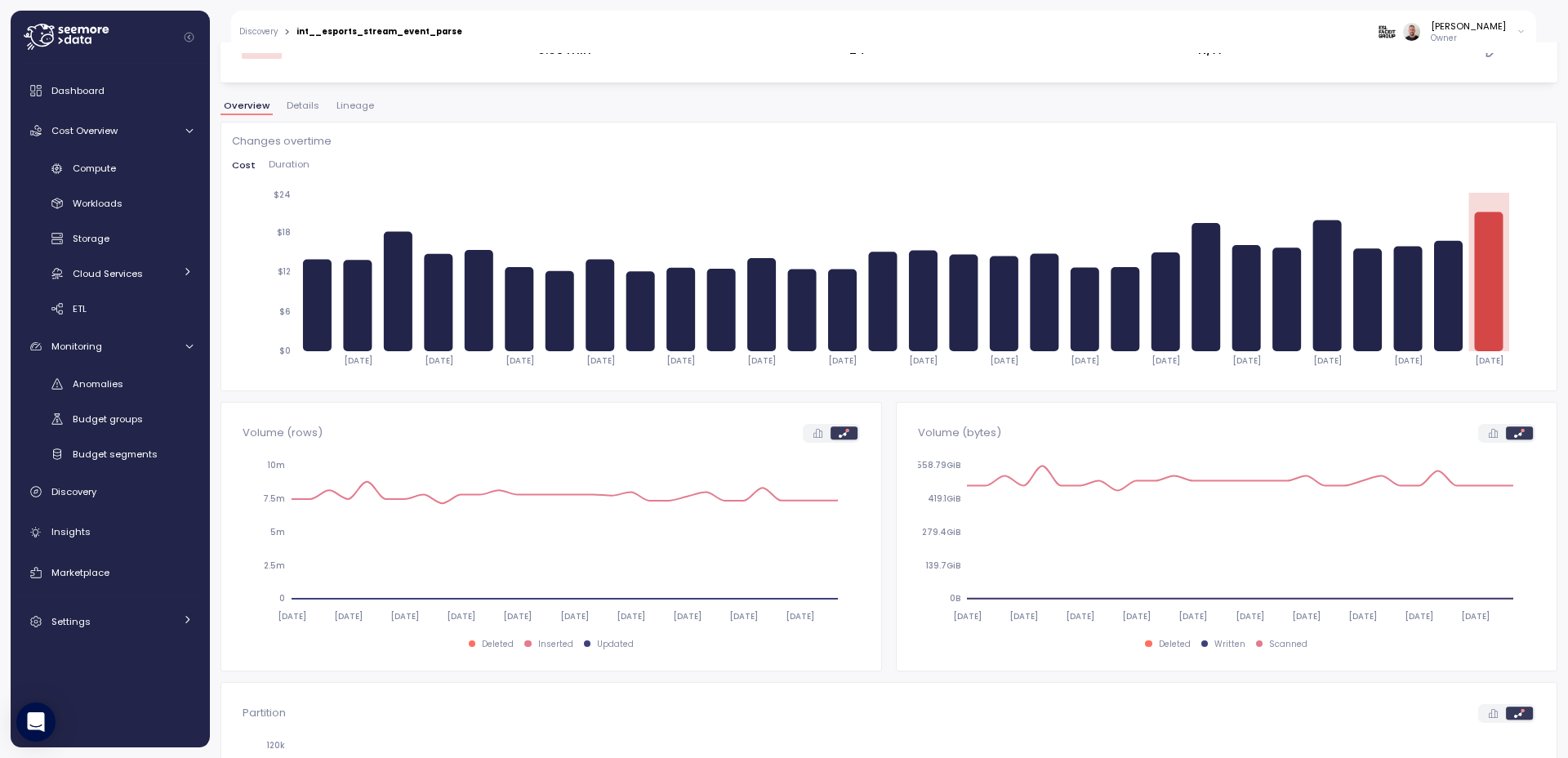
click at [291, 163] on span "Duration" at bounding box center [289, 165] width 41 height 9
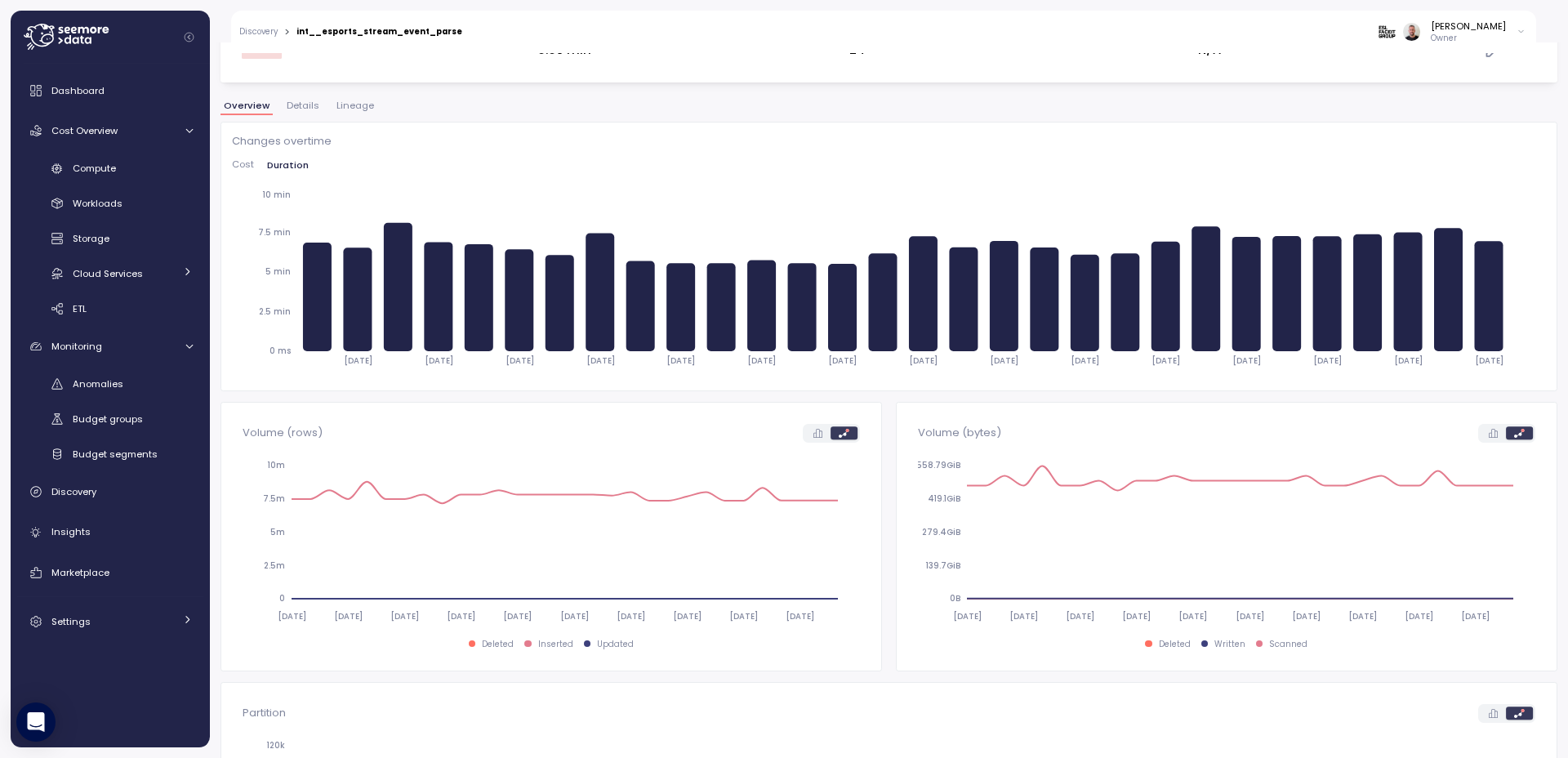
click at [286, 109] on span "Details" at bounding box center [302, 106] width 33 height 9
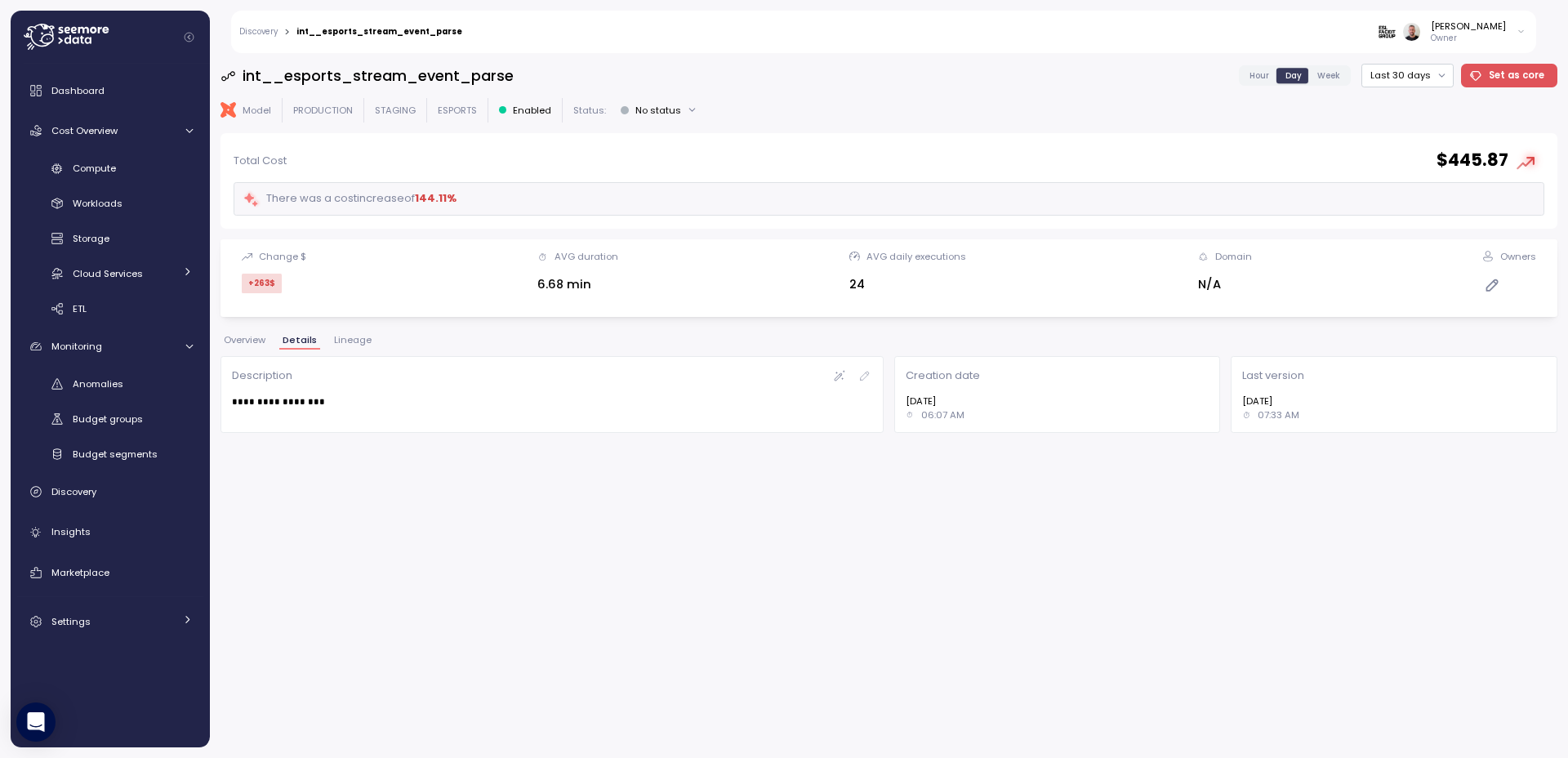
click at [253, 341] on span "Overview" at bounding box center [244, 340] width 42 height 9
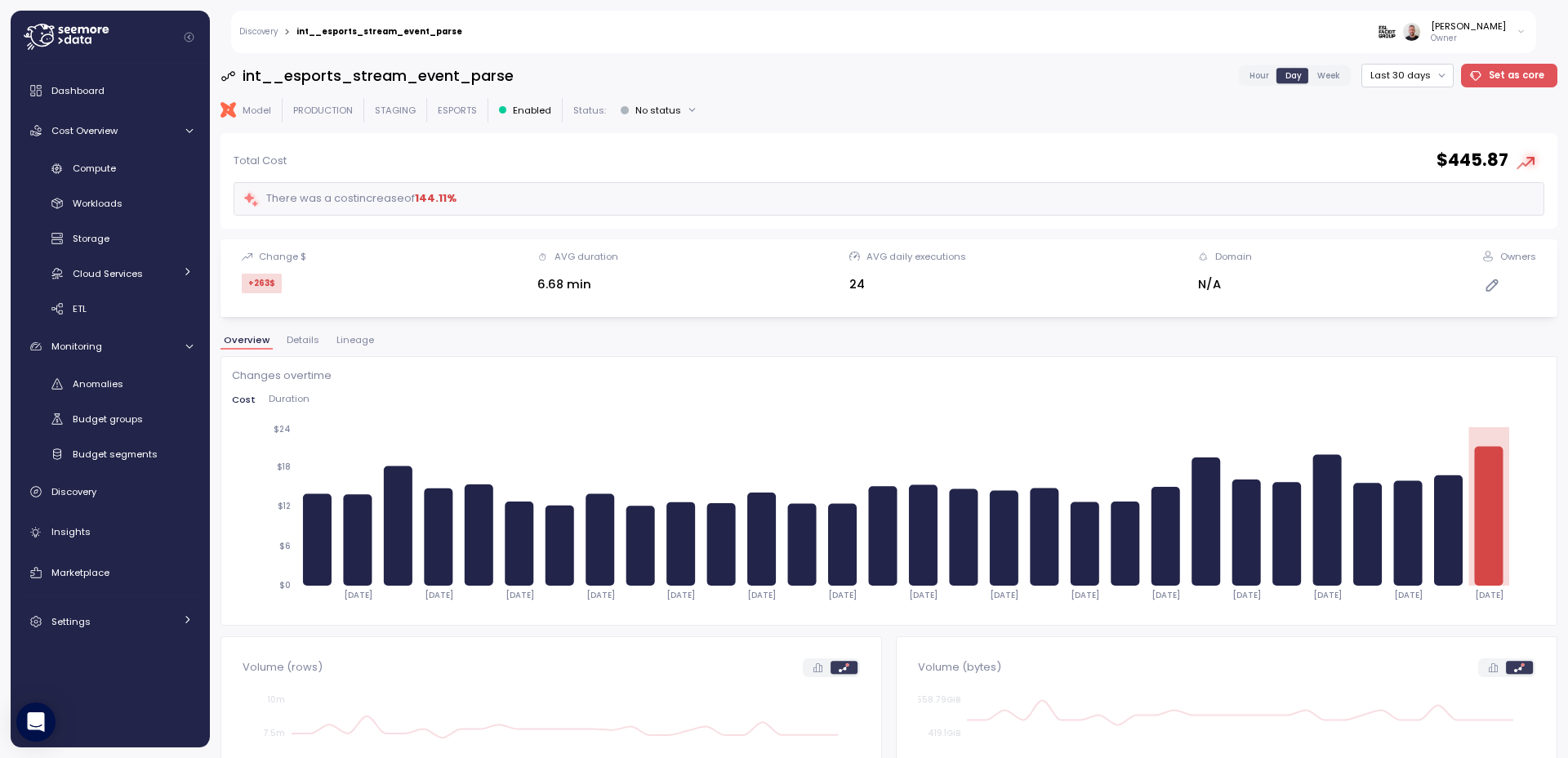
click at [365, 340] on span "Lineage" at bounding box center [355, 340] width 38 height 9
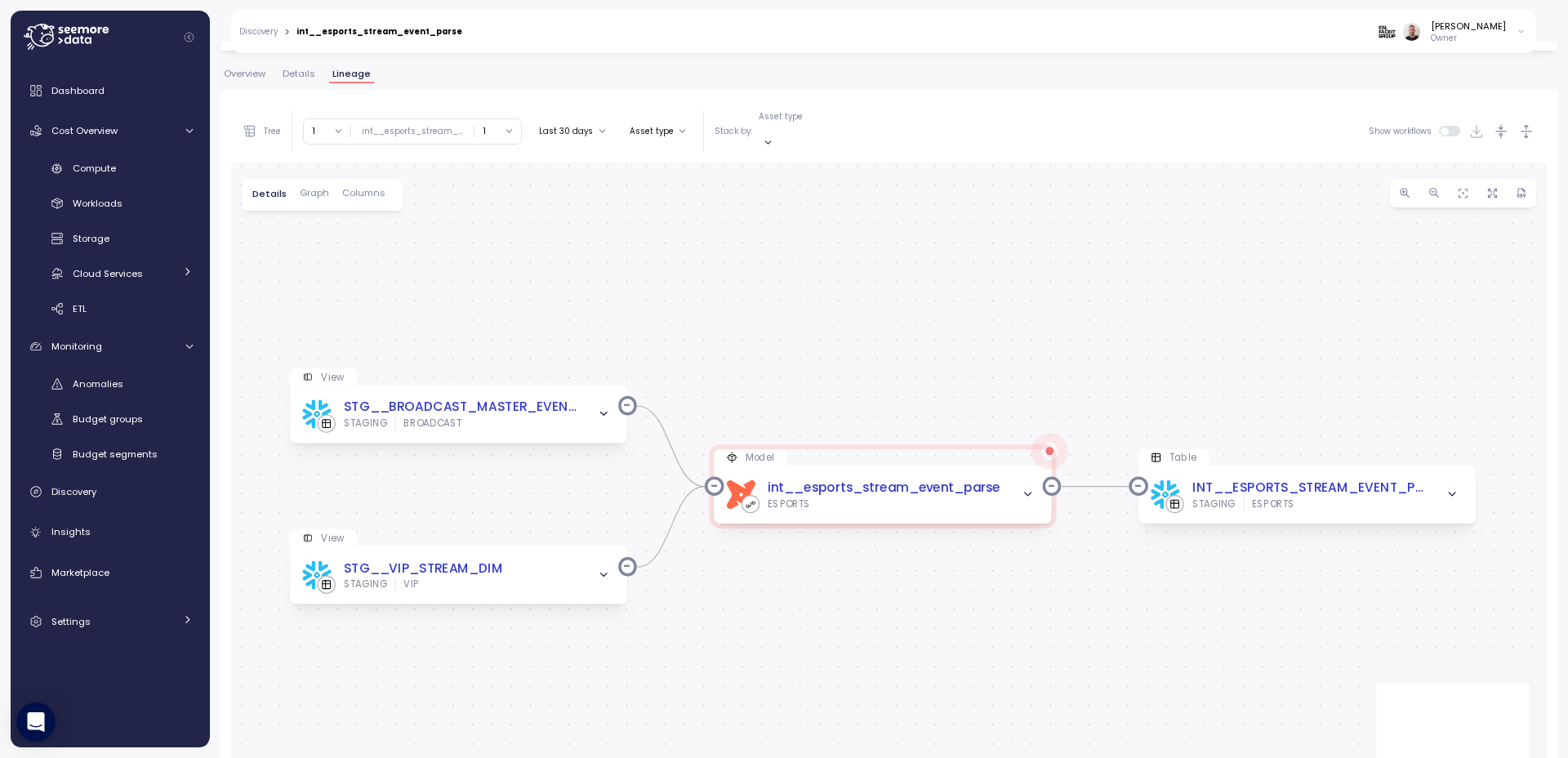
scroll to position [294, 0]
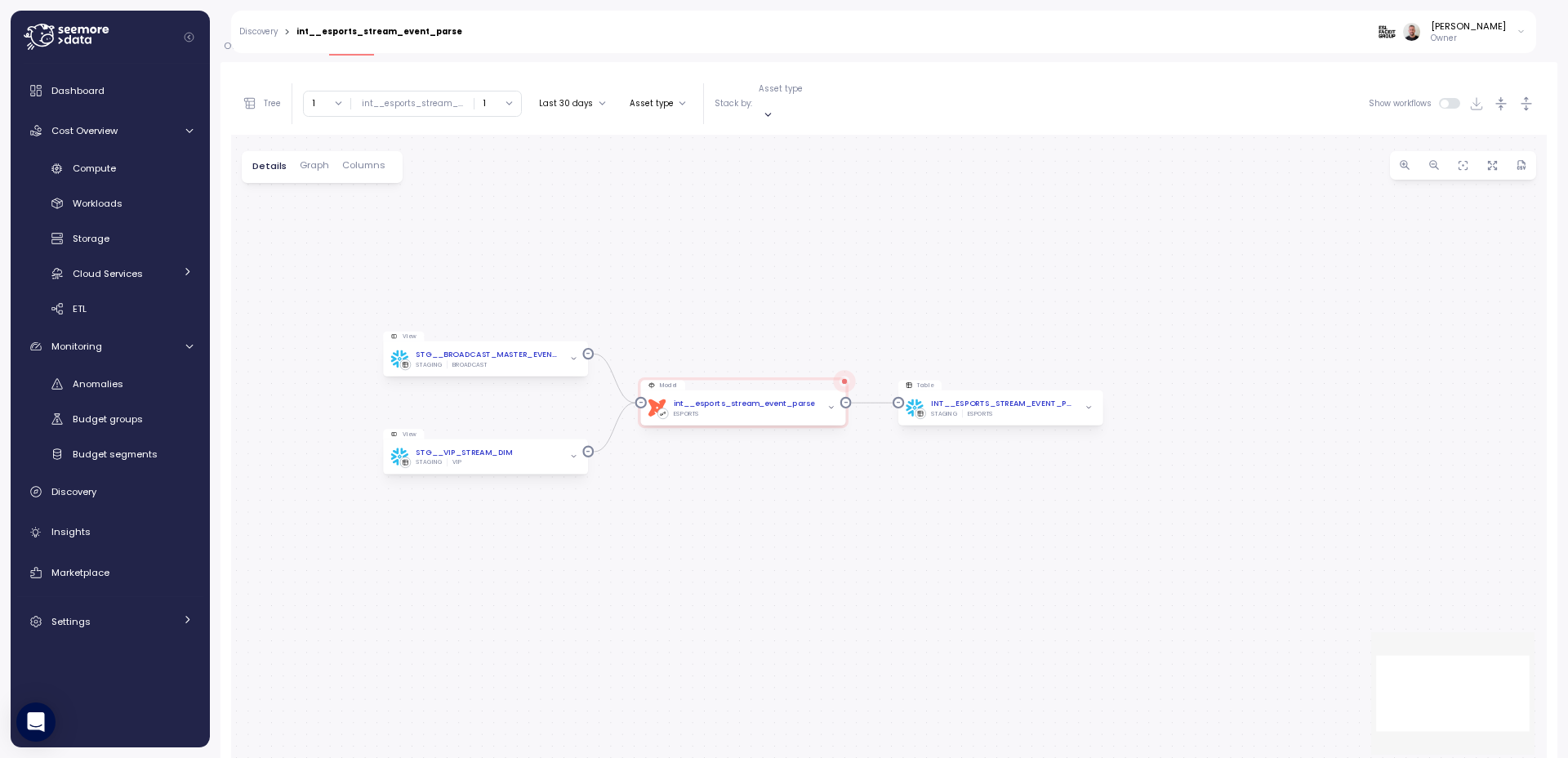
drag, startPoint x: 501, startPoint y: 217, endPoint x: 591, endPoint y: 309, distance: 128.7
click at [591, 309] on div "View STG__BROADCAST_MASTER_EVENT_LIST STAGING BROADCAST Model dbt int__esports_…" at bounding box center [888, 451] width 1316 height 633
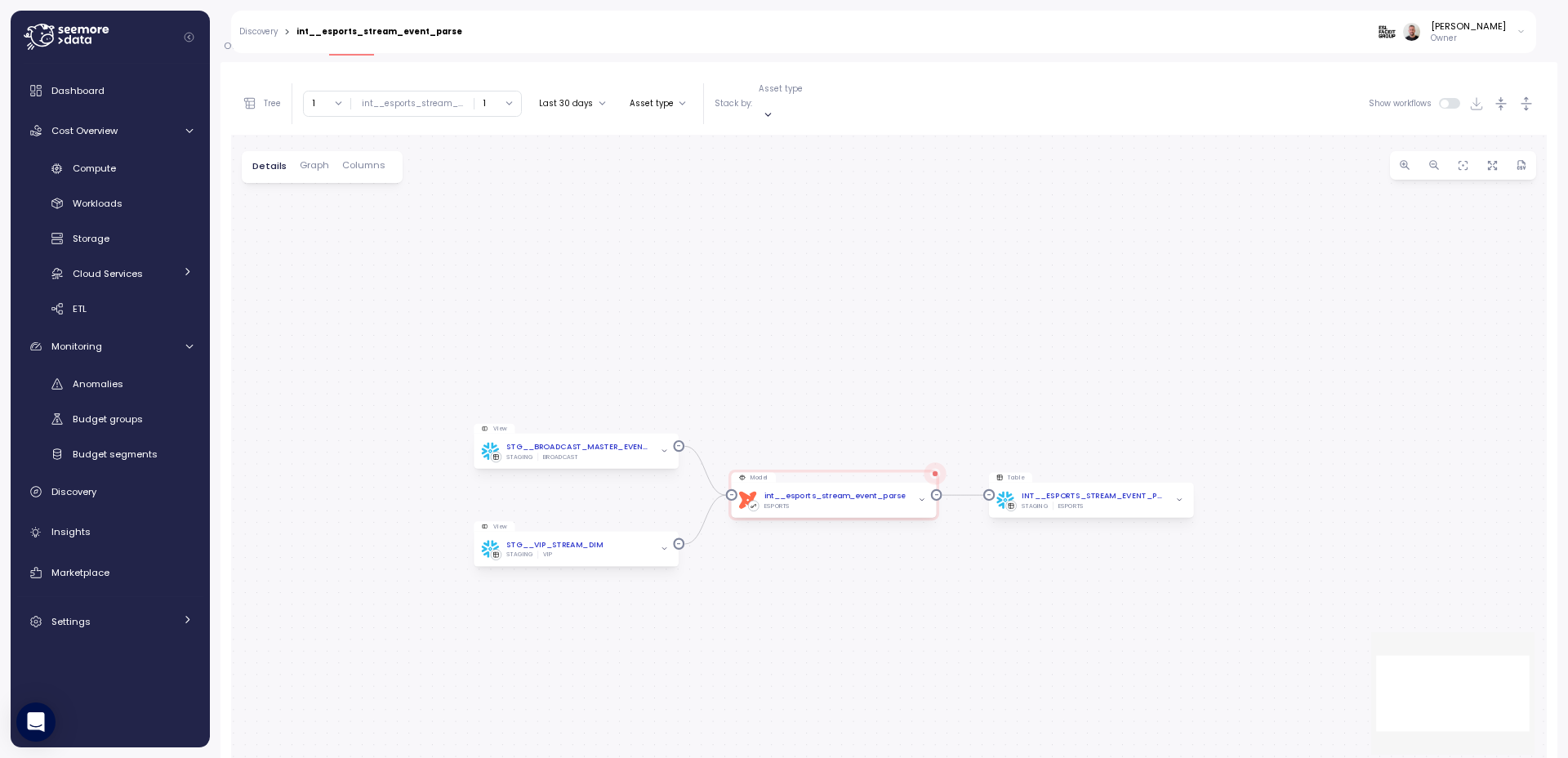
click at [322, 161] on span "Graph" at bounding box center [314, 166] width 30 height 9
click at [361, 161] on span "Columns" at bounding box center [362, 166] width 43 height 9
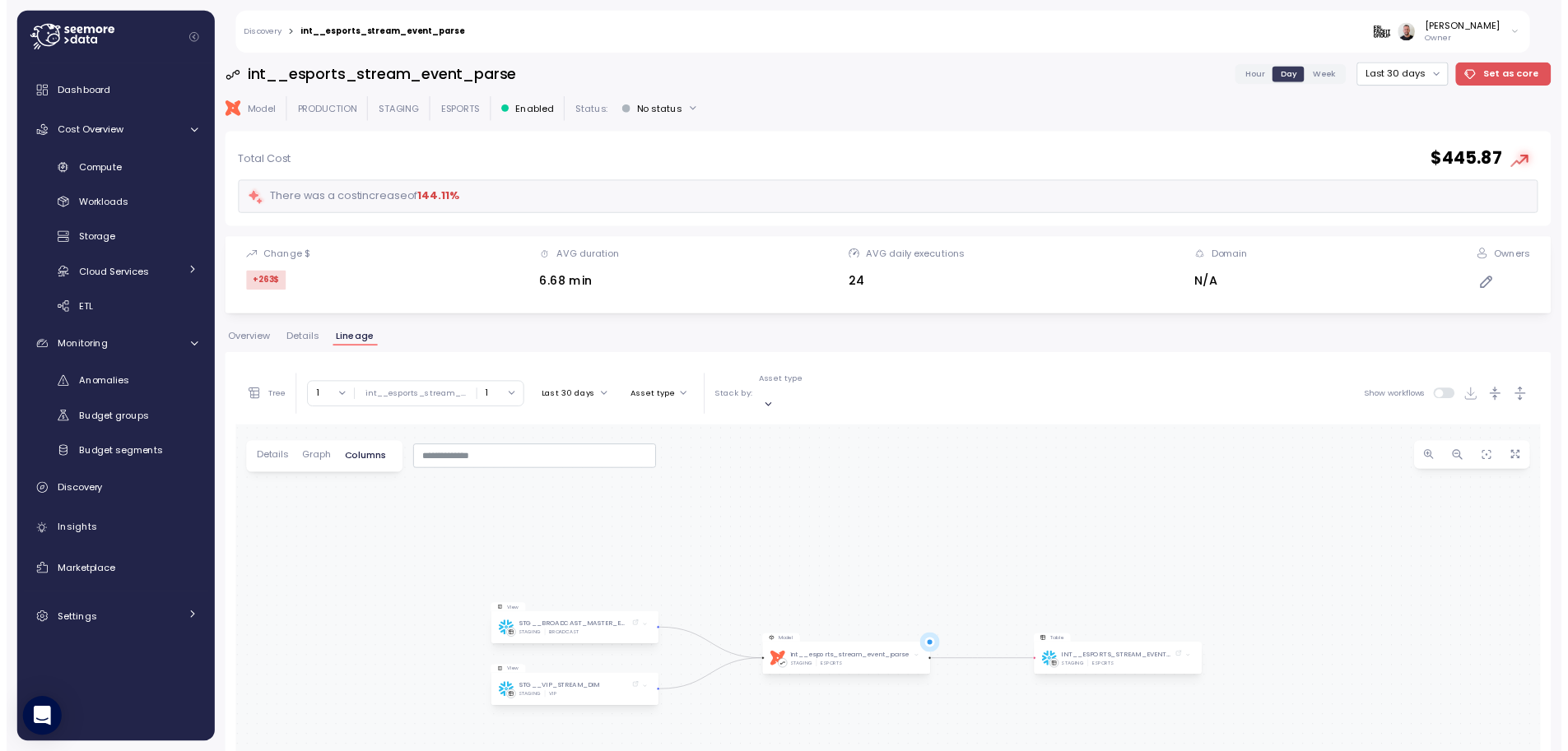
scroll to position [0, 0]
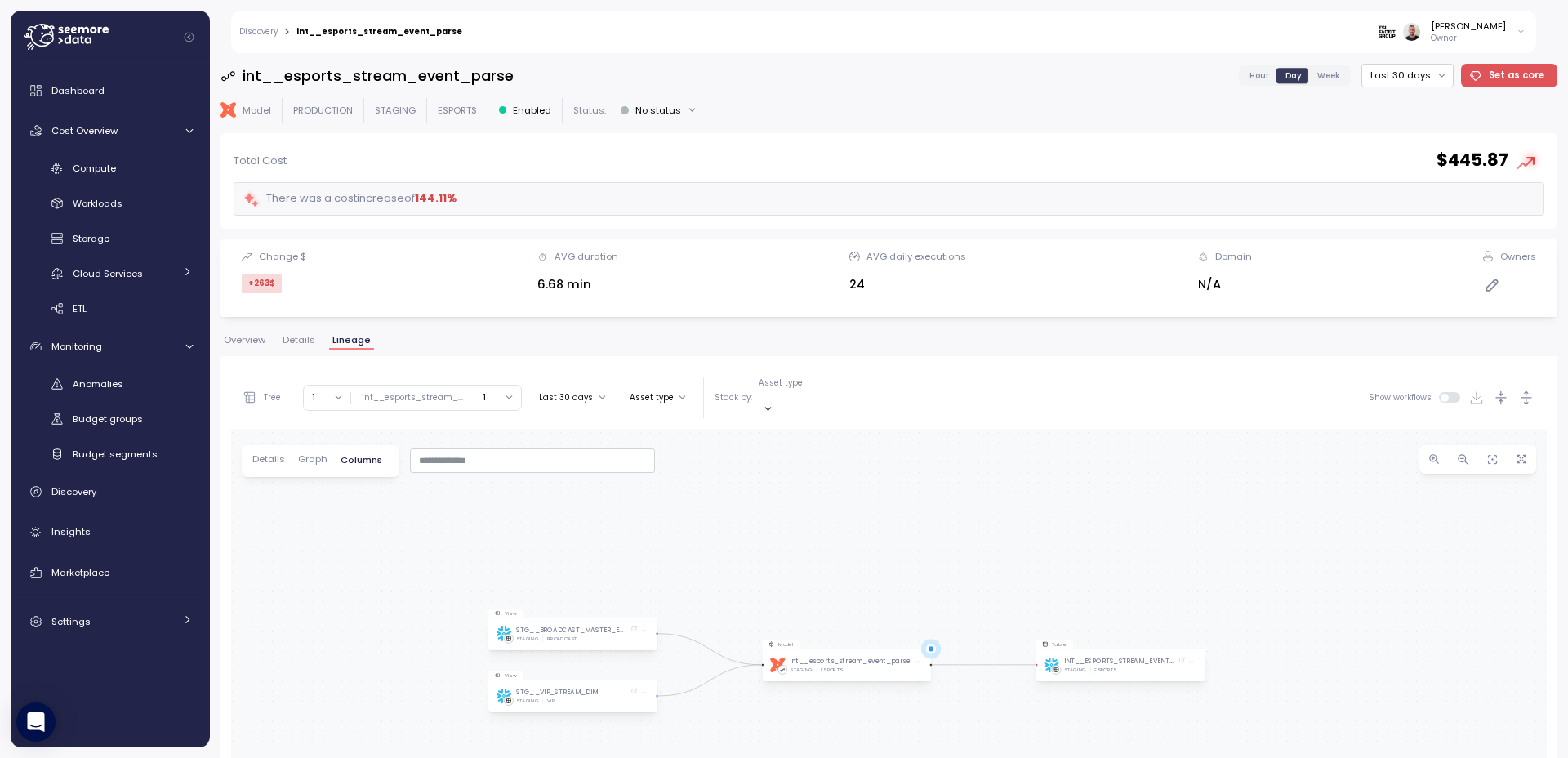
click at [248, 346] on button "Overview" at bounding box center [244, 343] width 48 height 14
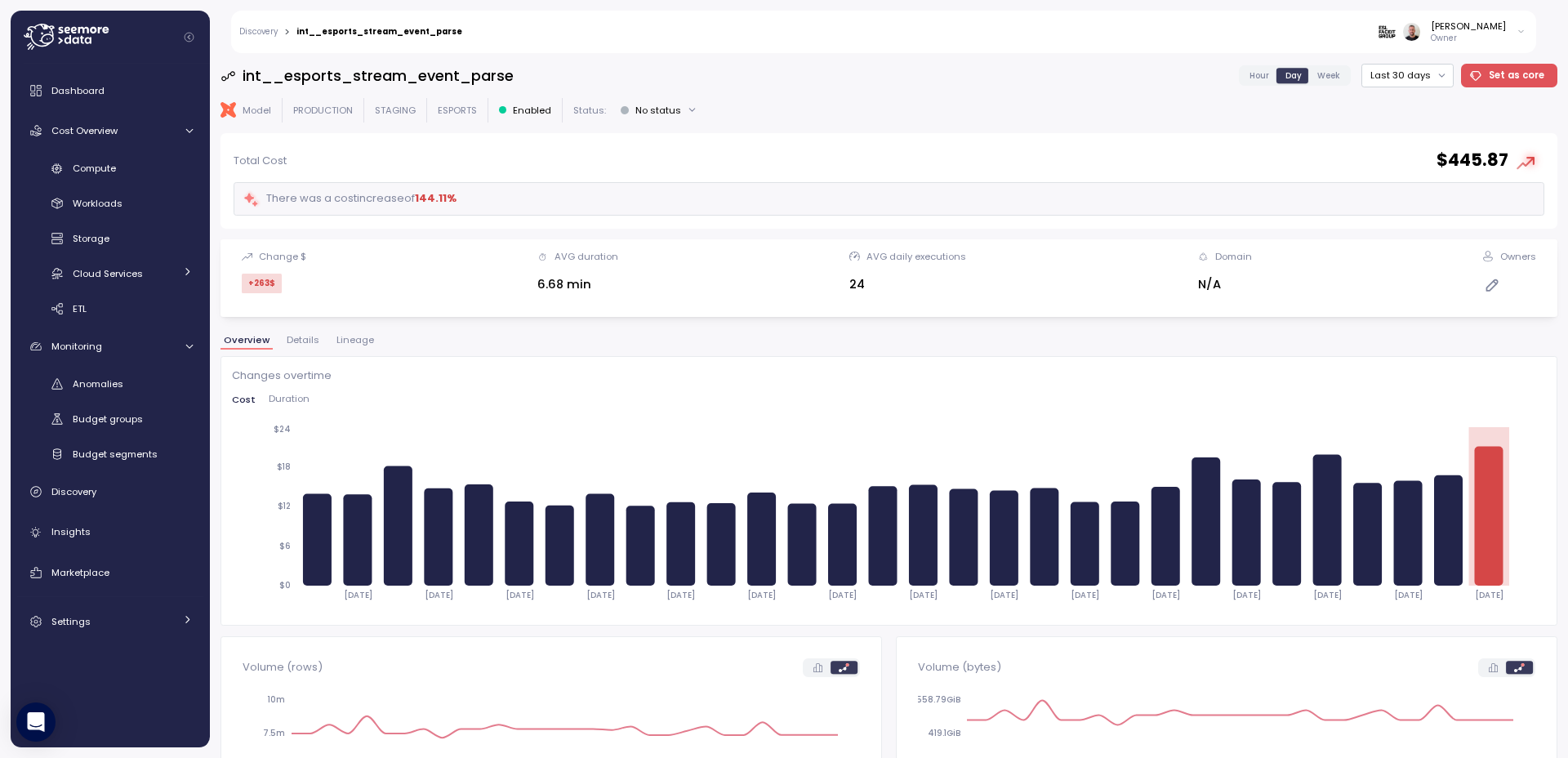
click at [287, 400] on span "Duration" at bounding box center [289, 399] width 41 height 9
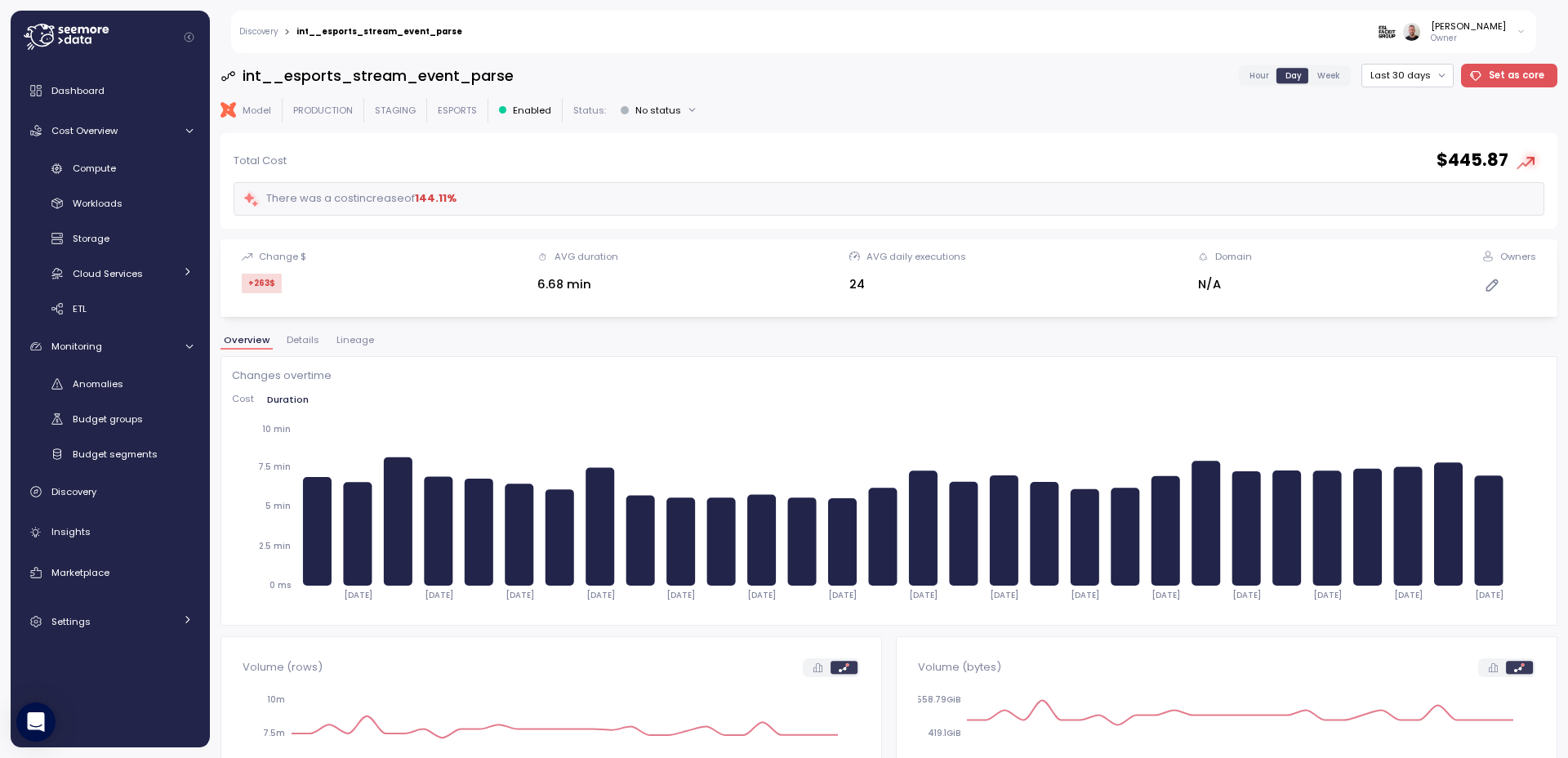
click at [1521, 166] on icon at bounding box center [1529, 160] width 30 height 30
click at [1410, 74] on button "Last 30 days" at bounding box center [1407, 75] width 92 height 23
click at [1421, 212] on div "Last 6 months" at bounding box center [1411, 216] width 68 height 13
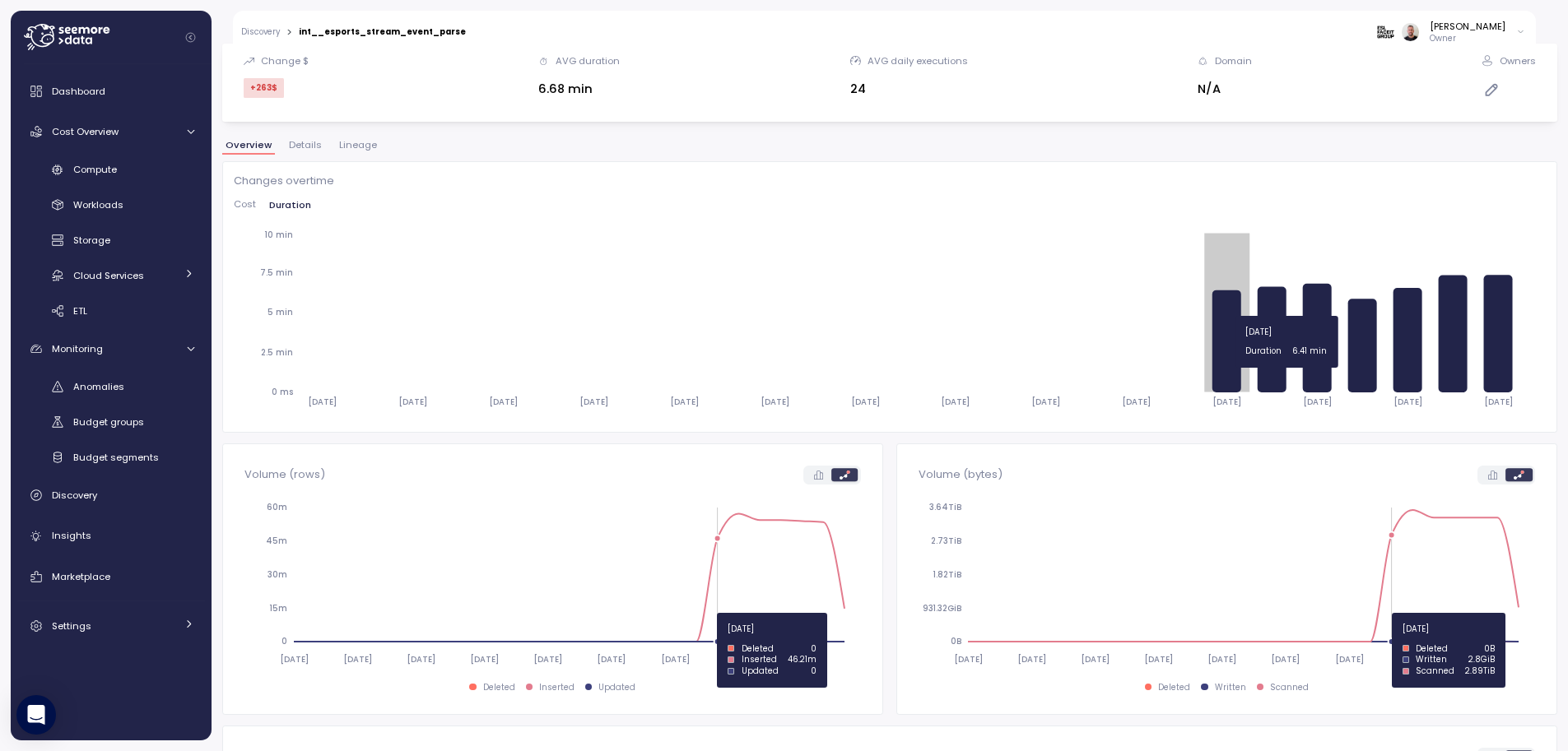
scroll to position [192, 0]
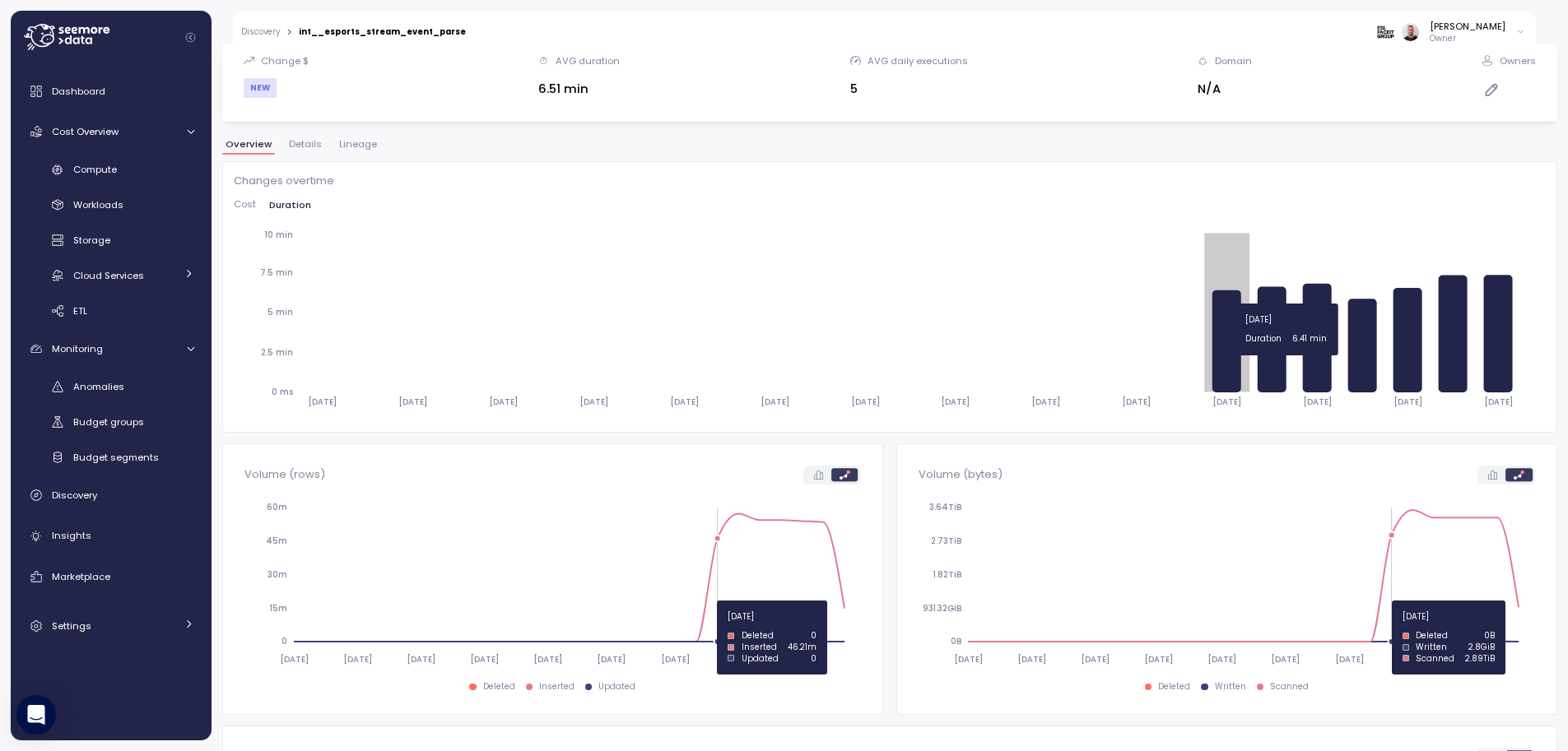
click at [1235, 363] on icon at bounding box center [1227, 340] width 29 height 102
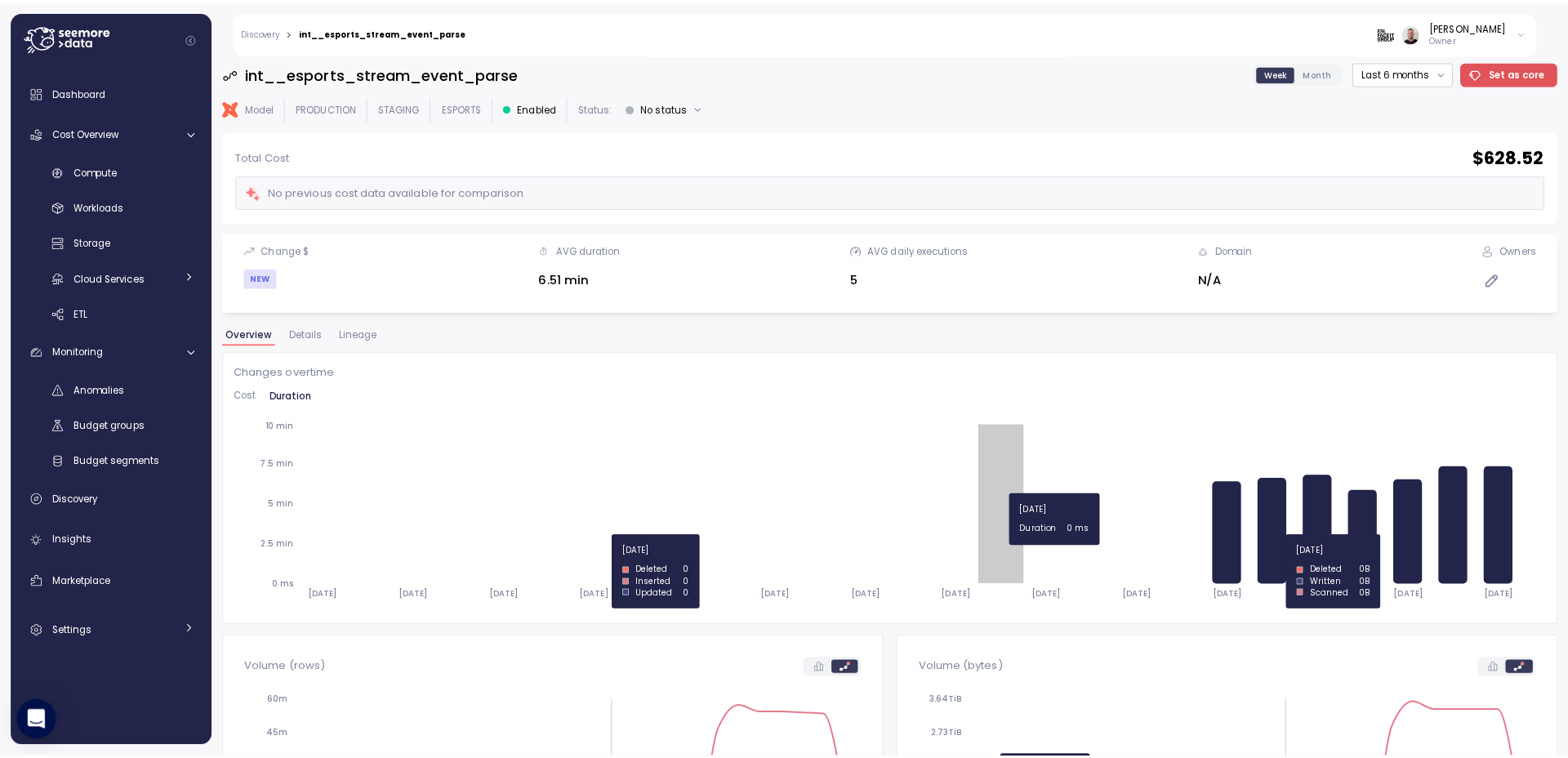
scroll to position [0, 0]
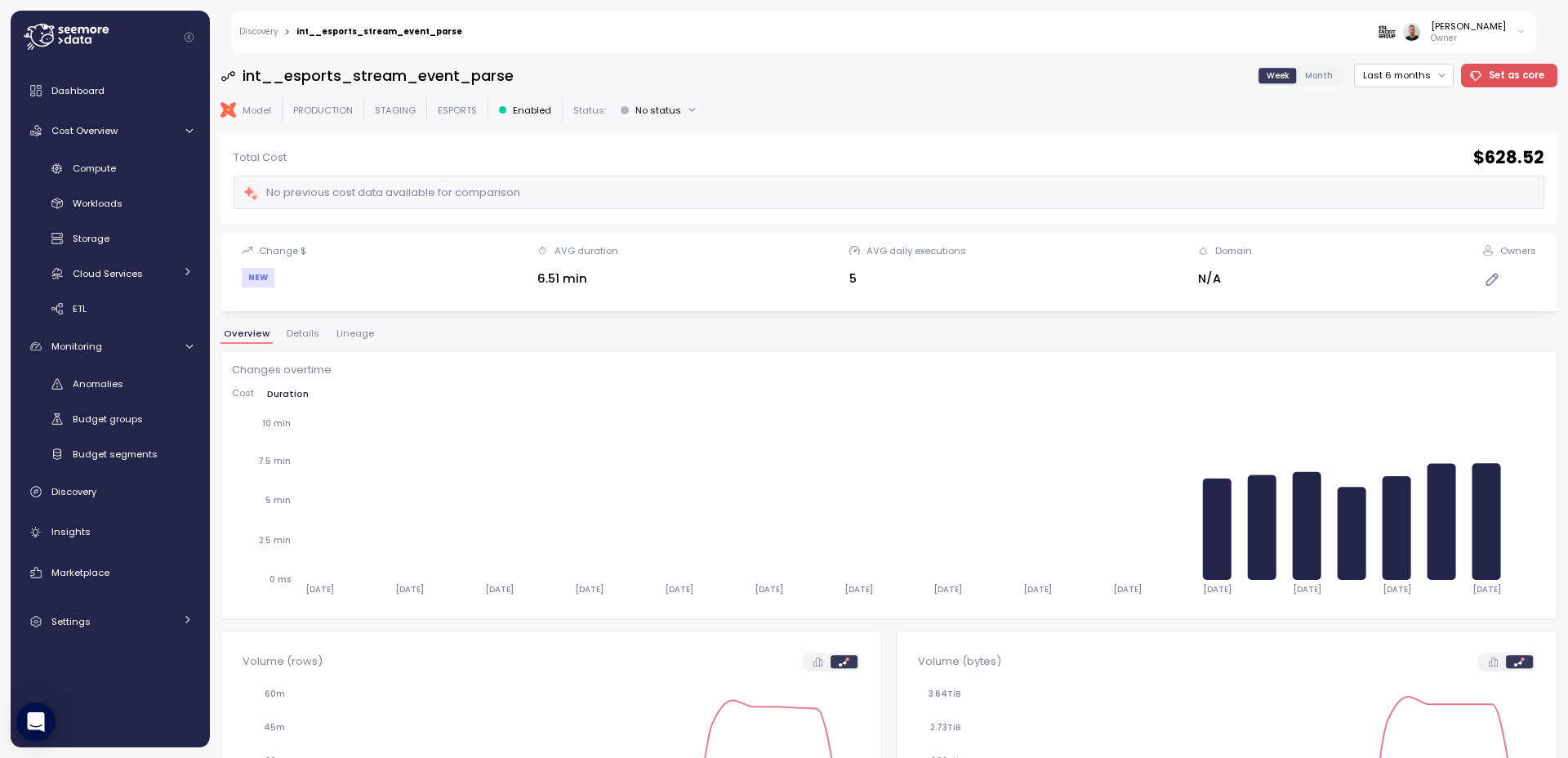
click at [79, 42] on icon at bounding box center [75, 39] width 6 height 6
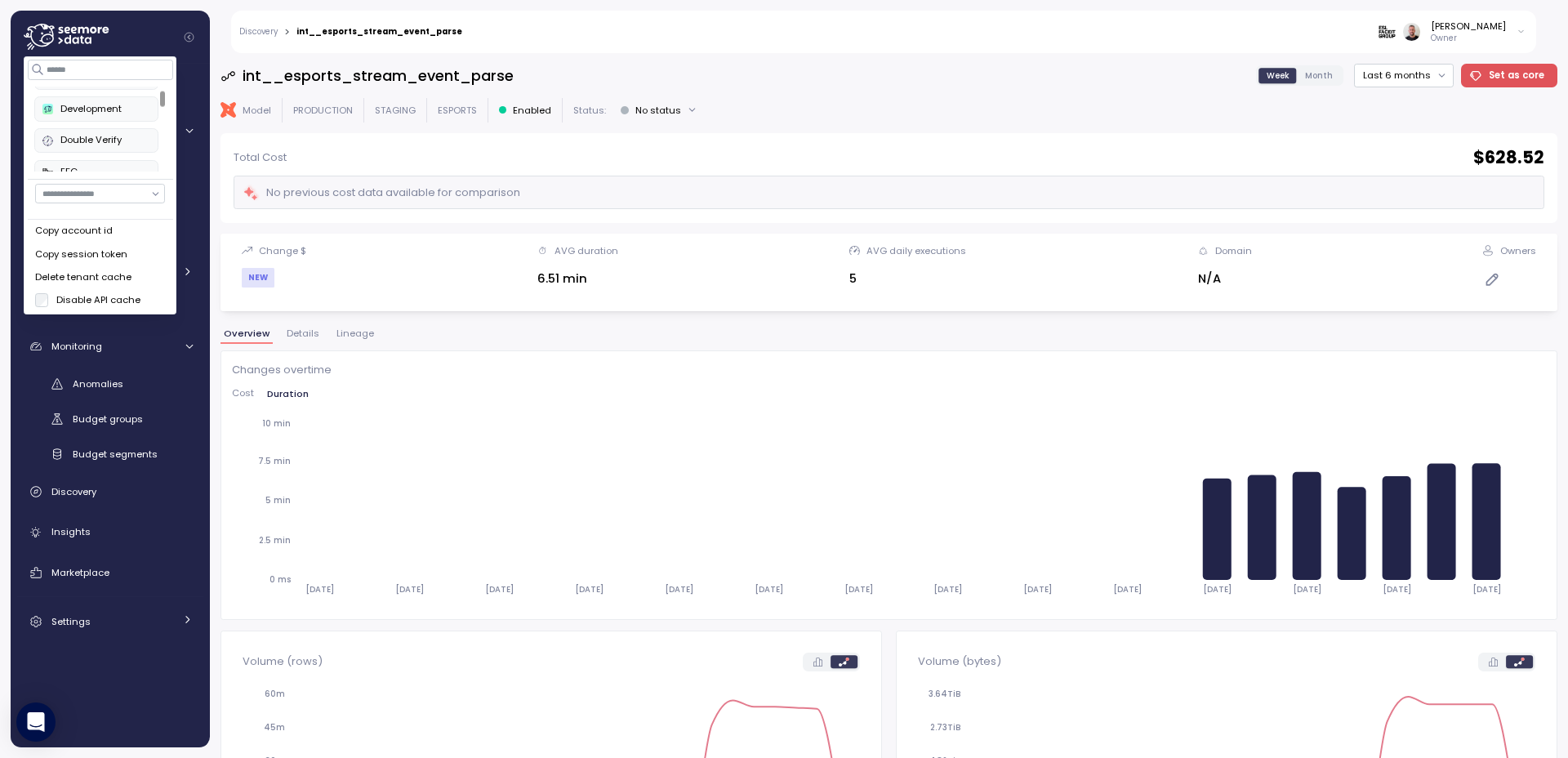
scroll to position [85, 0]
click at [124, 140] on div "Double Verify" at bounding box center [96, 140] width 107 height 14
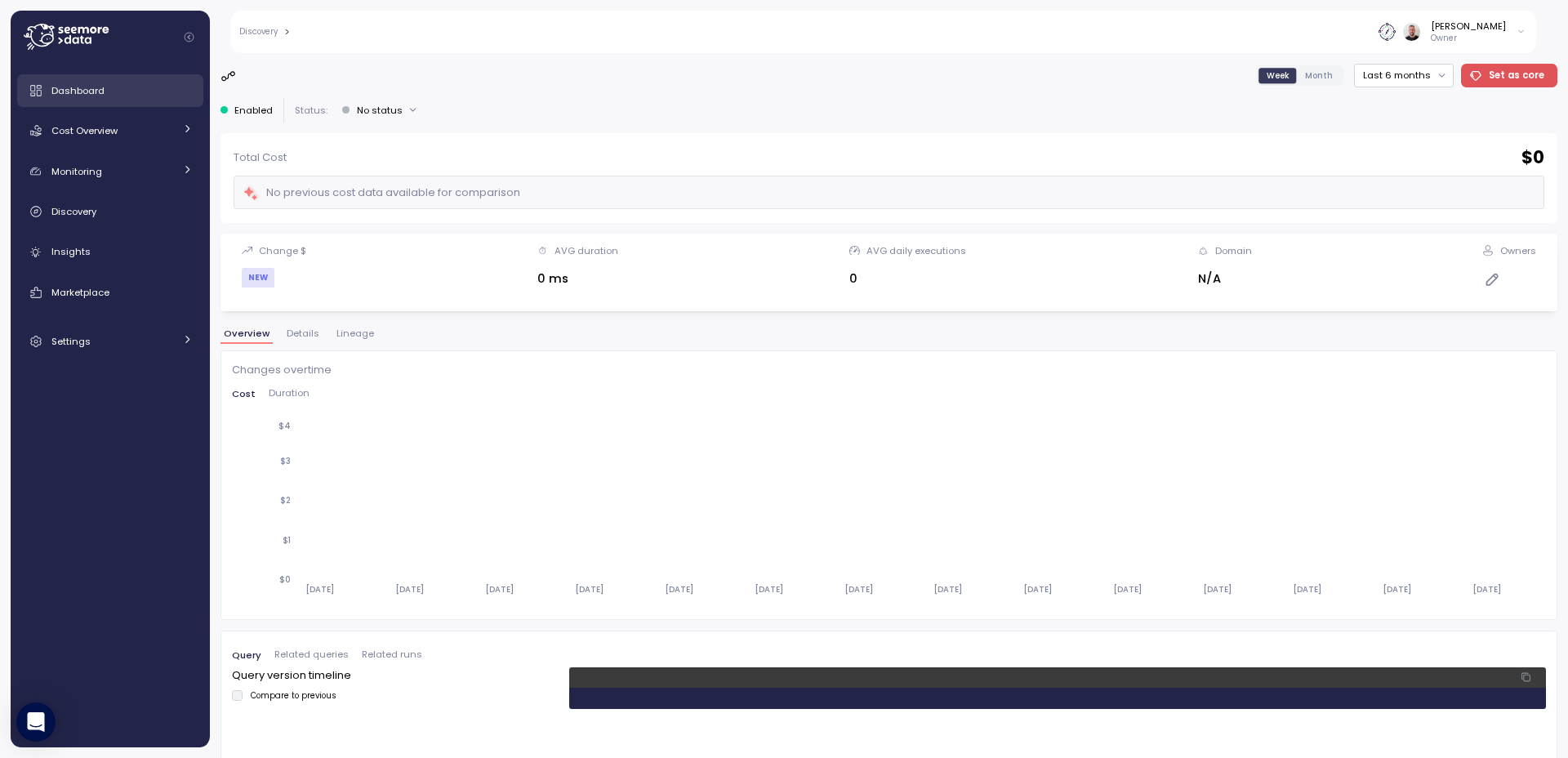
click at [82, 92] on span "Dashboard" at bounding box center [78, 90] width 53 height 13
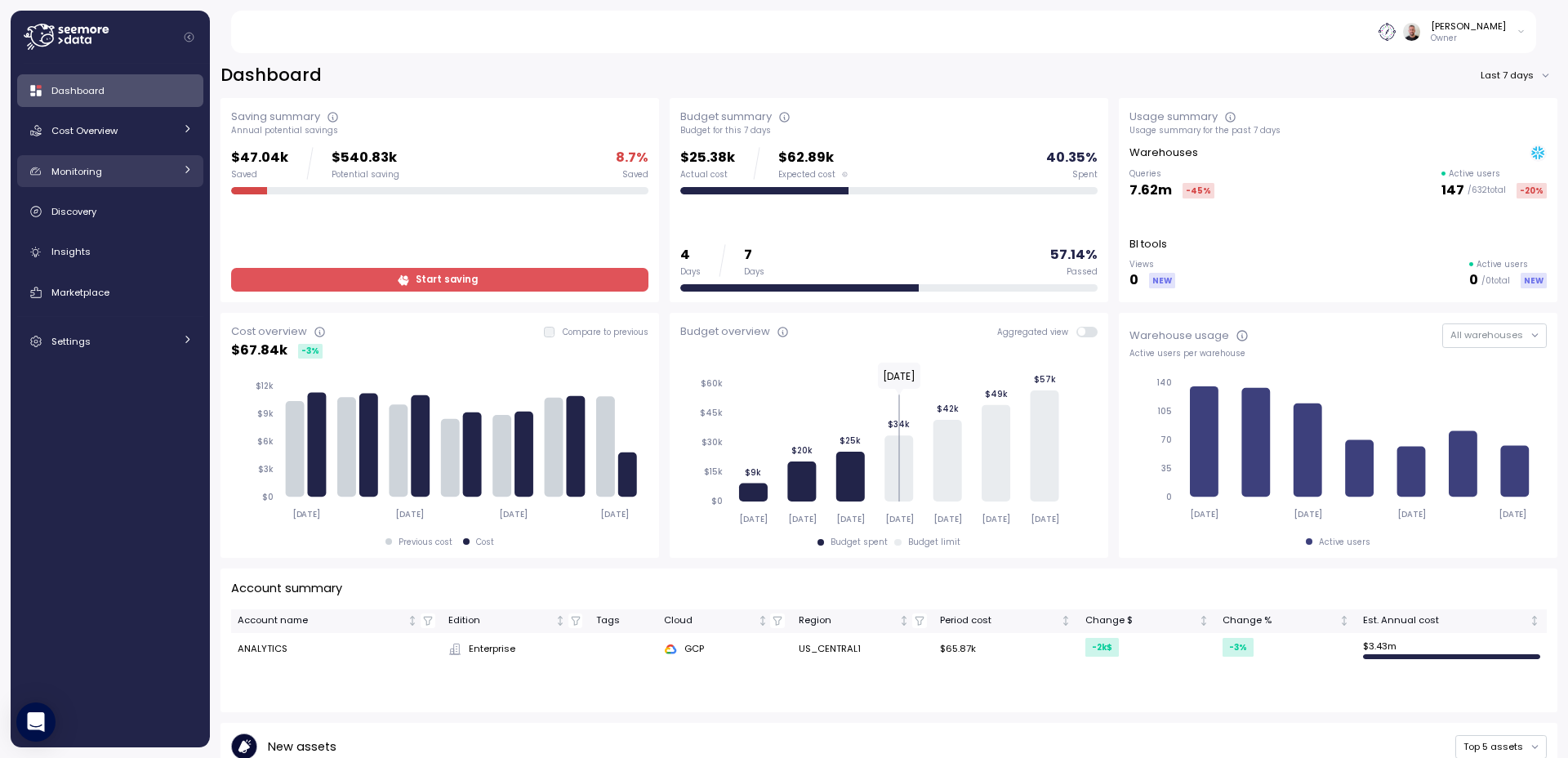
click at [134, 177] on div "Monitoring" at bounding box center [113, 172] width 123 height 16
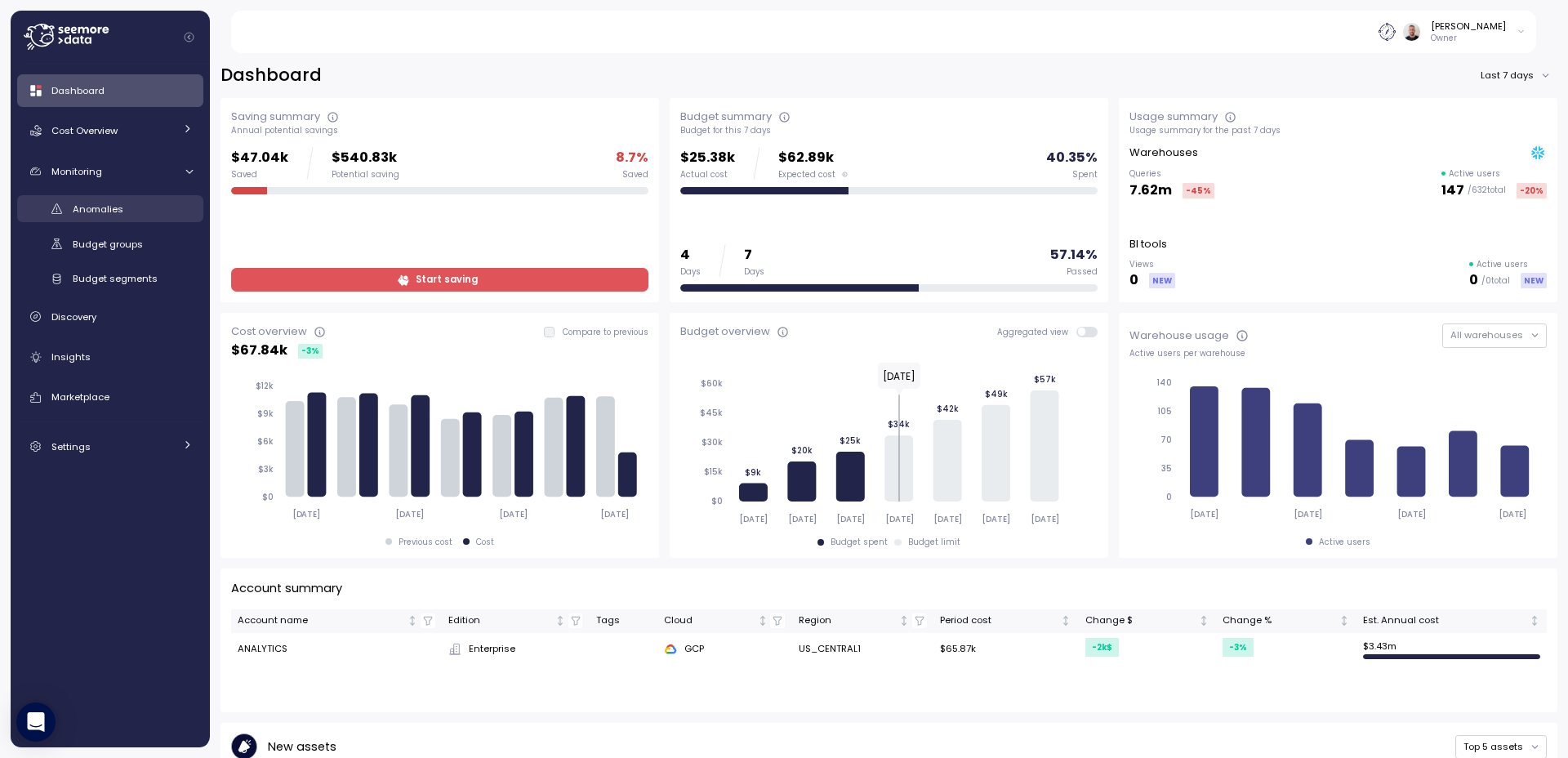
click at [130, 213] on div "Anomalies" at bounding box center [132, 209] width 120 height 16
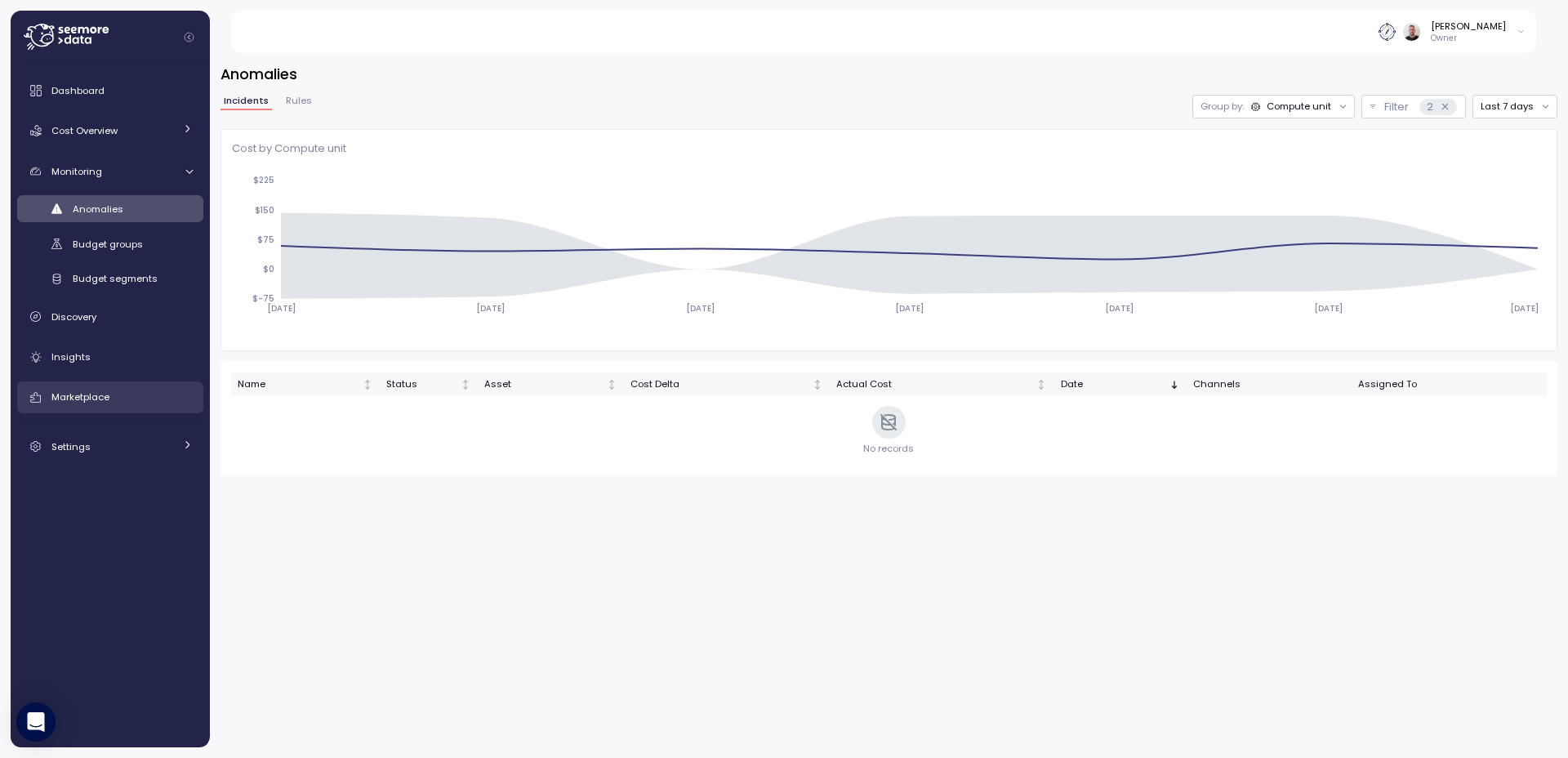
click at [99, 404] on div "Marketplace" at bounding box center [123, 397] width 141 height 16
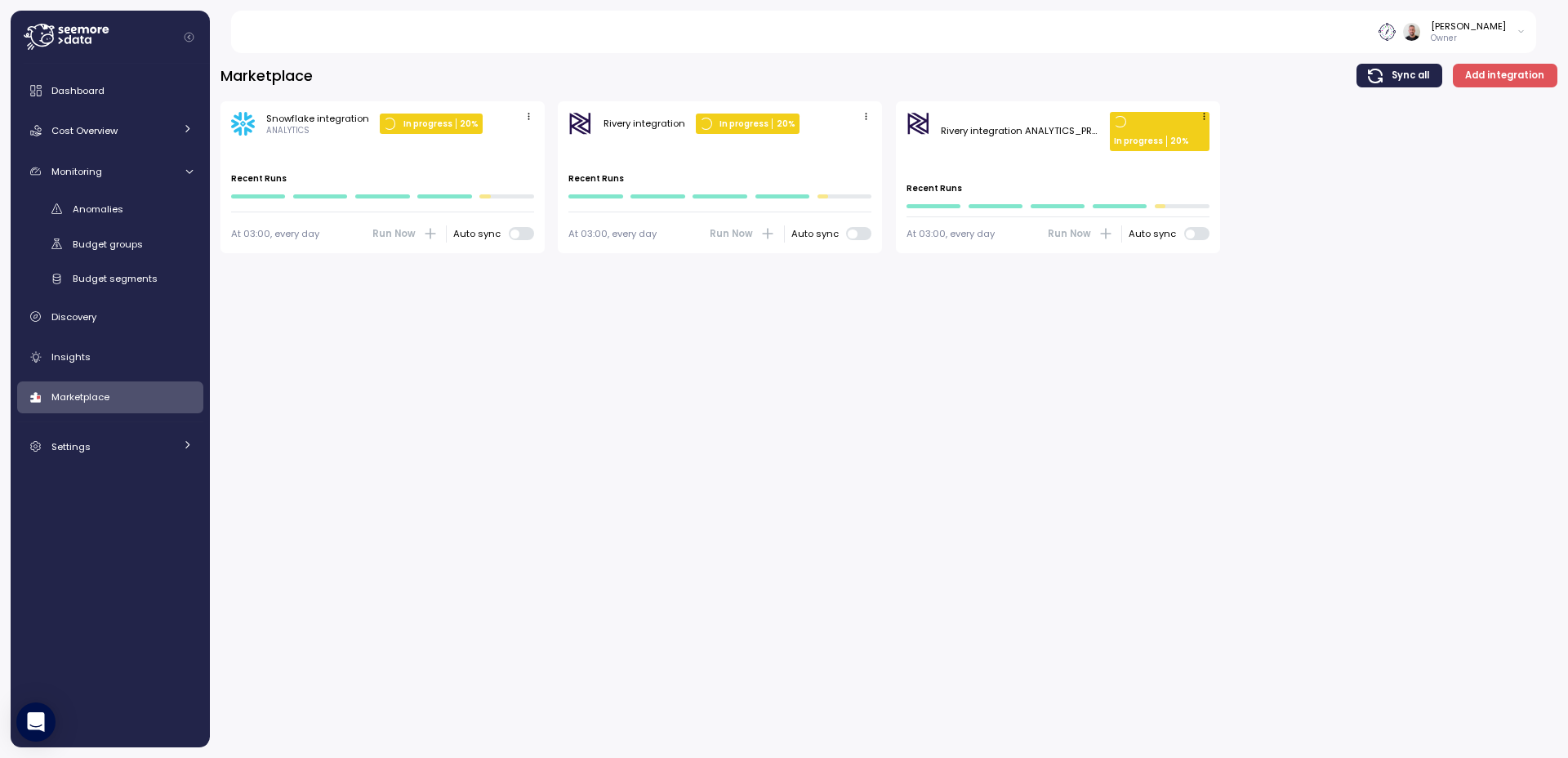
drag, startPoint x: 1057, startPoint y: 147, endPoint x: 1044, endPoint y: 144, distance: 13.3
click at [1057, 147] on div "Rivery integration ANALYTICS_PROD In progress 20 %" at bounding box center [1057, 132] width 303 height 39
click at [106, 207] on span "Anomalies" at bounding box center [97, 209] width 51 height 13
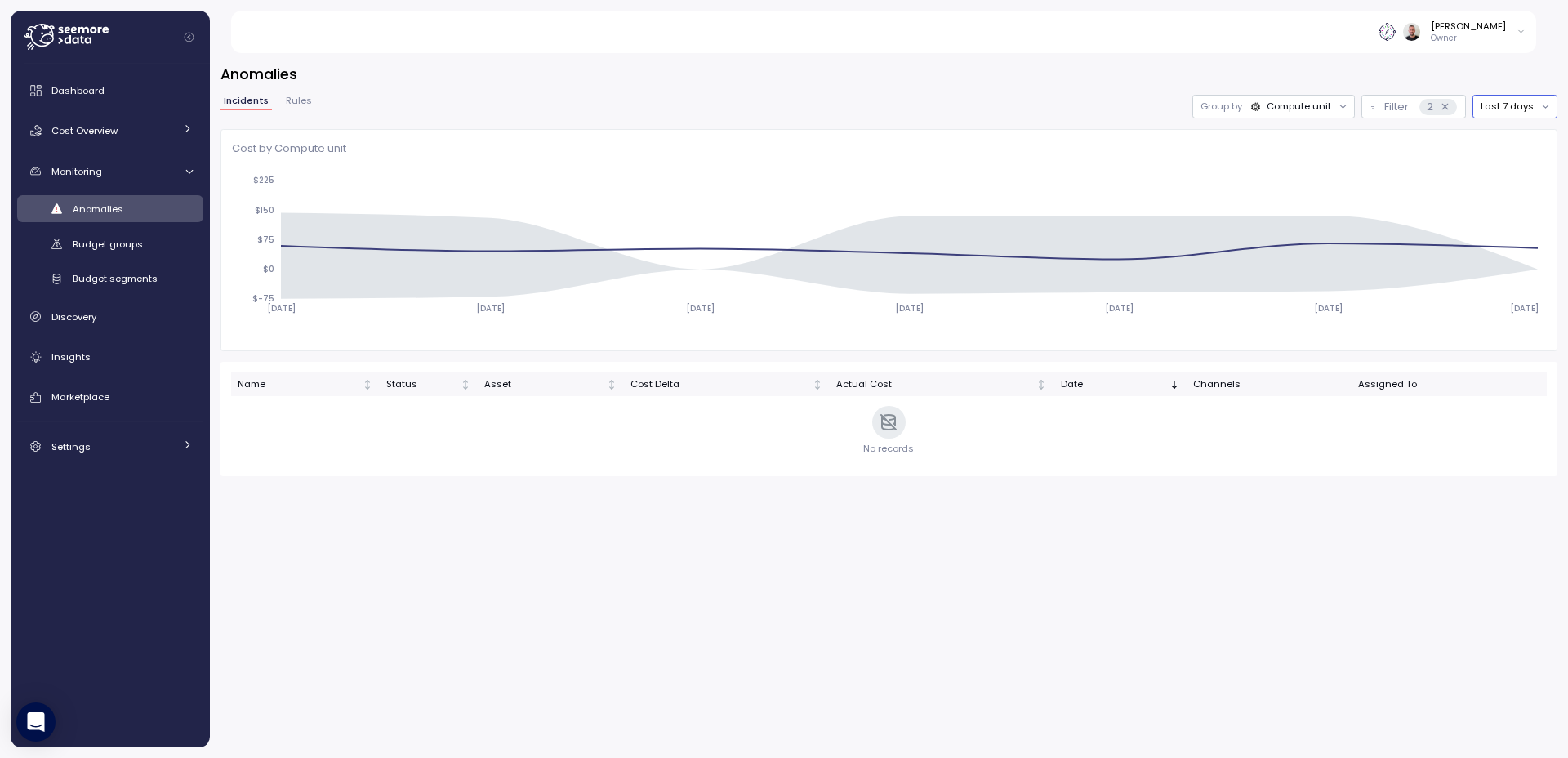
click at [1516, 106] on button "Last 7 days" at bounding box center [1514, 106] width 85 height 23
click at [1531, 202] on div "Last 14 days" at bounding box center [1517, 203] width 57 height 13
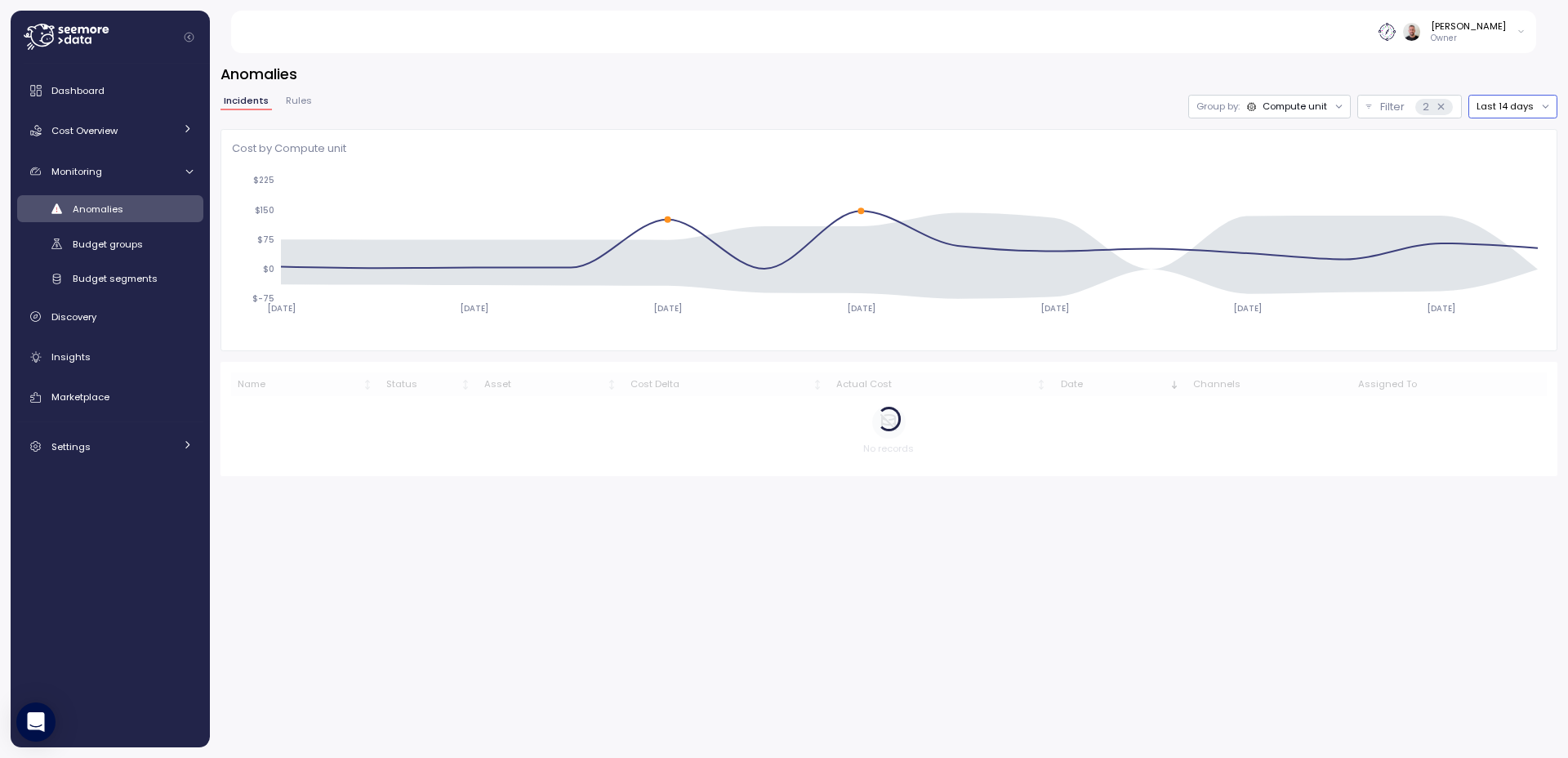
click at [1310, 107] on div "Compute unit" at bounding box center [1294, 106] width 64 height 13
click at [1301, 137] on div "Account" at bounding box center [1271, 142] width 98 height 20
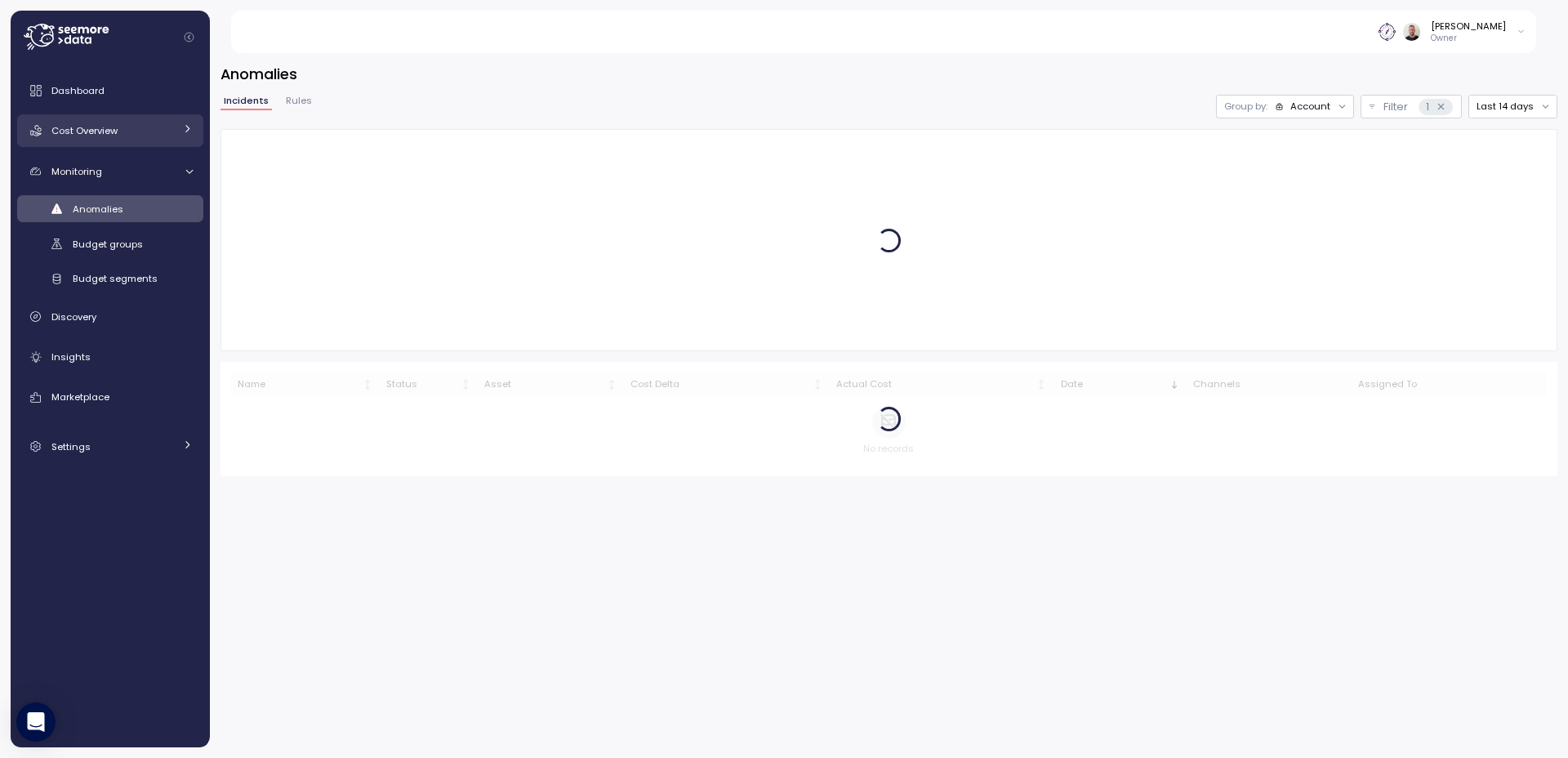
click at [192, 131] on icon at bounding box center [188, 129] width 11 height 11
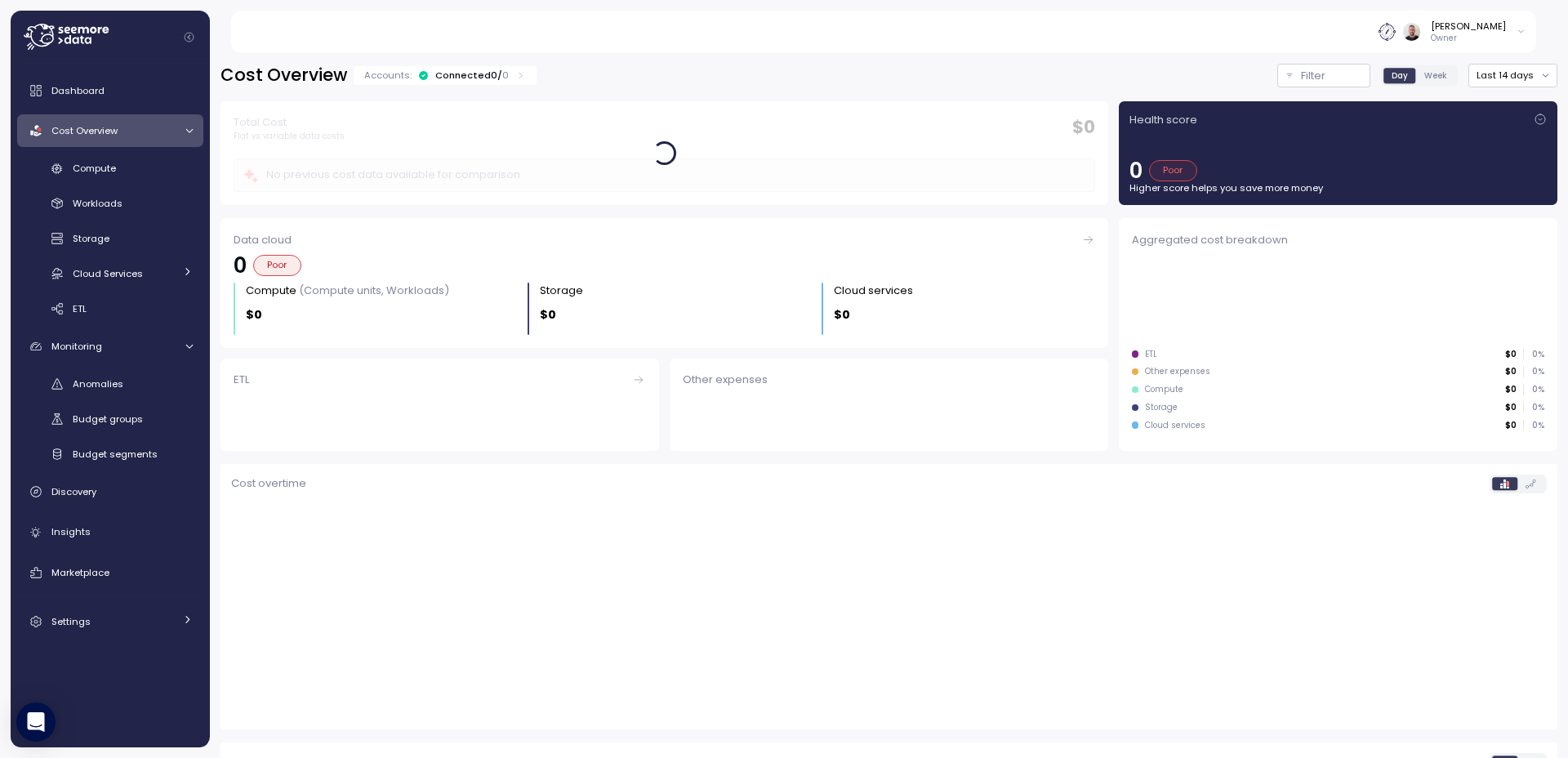
click at [872, 98] on div "Total Cost Flat vs variable data costs $ 0 No previous cost data available for …" at bounding box center [664, 153] width 898 height 115
click at [99, 627] on div "Settings" at bounding box center [113, 622] width 123 height 16
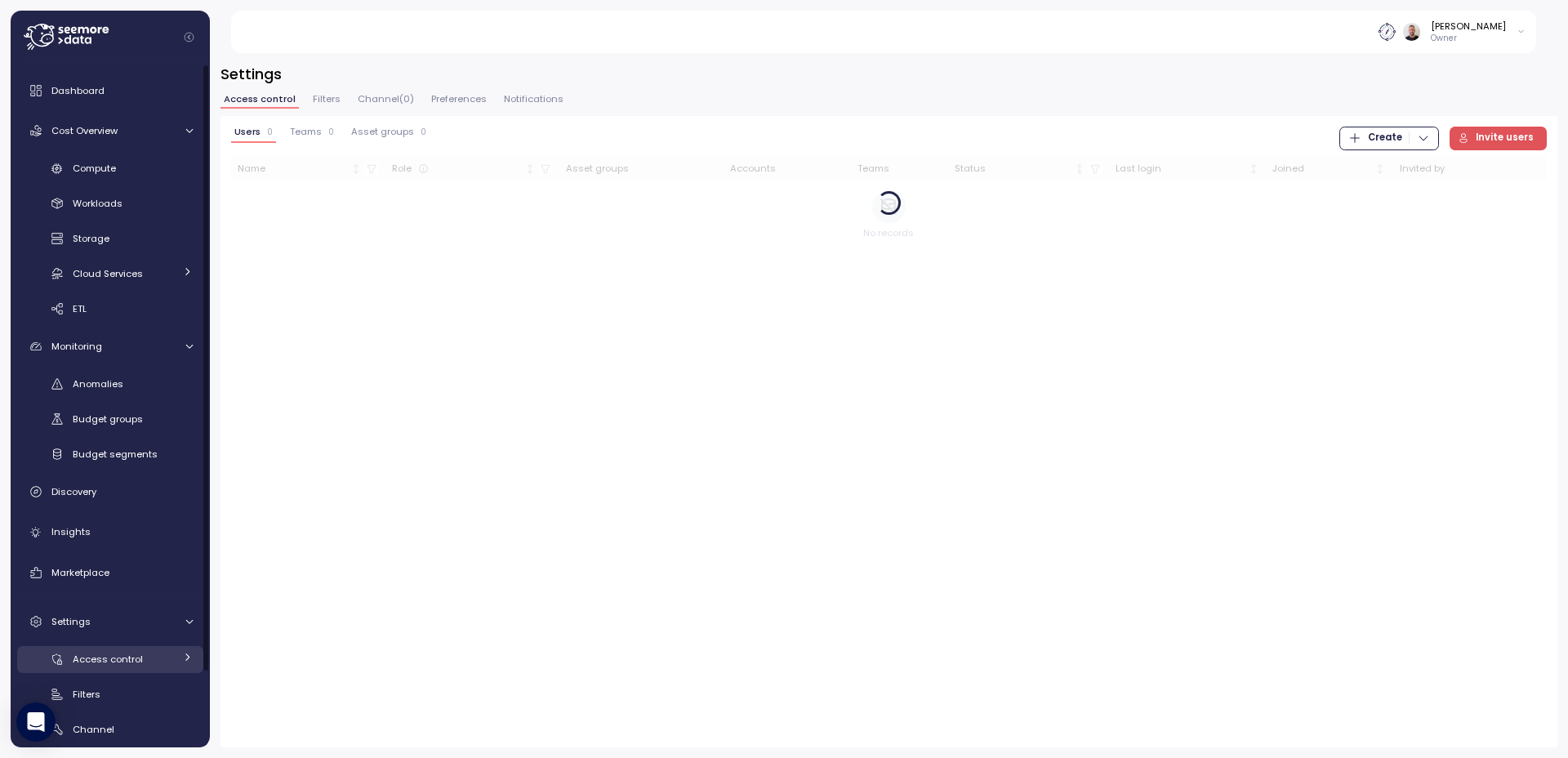
click at [114, 662] on span "Access control" at bounding box center [107, 659] width 71 height 13
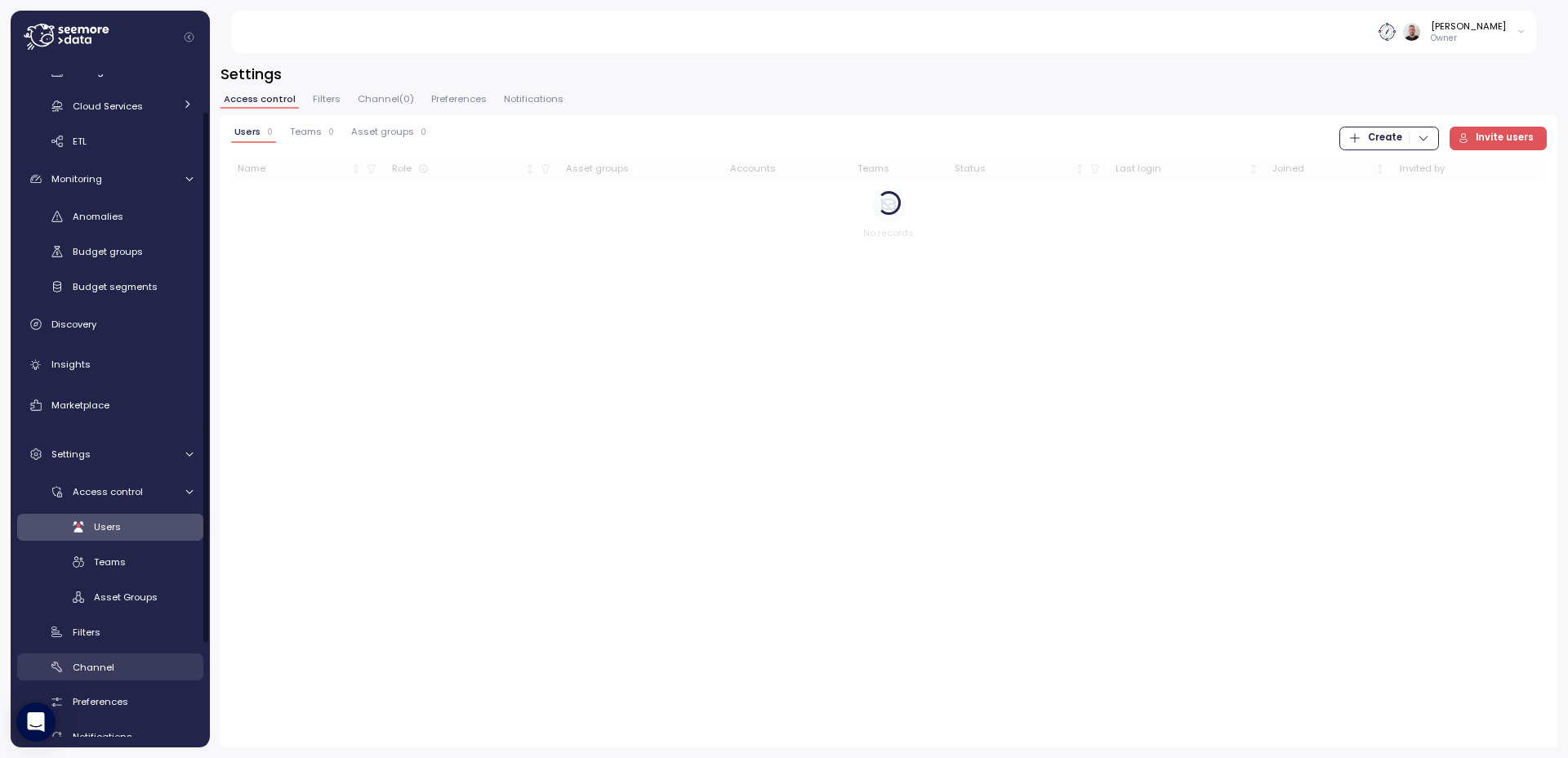
scroll to position [190, 0]
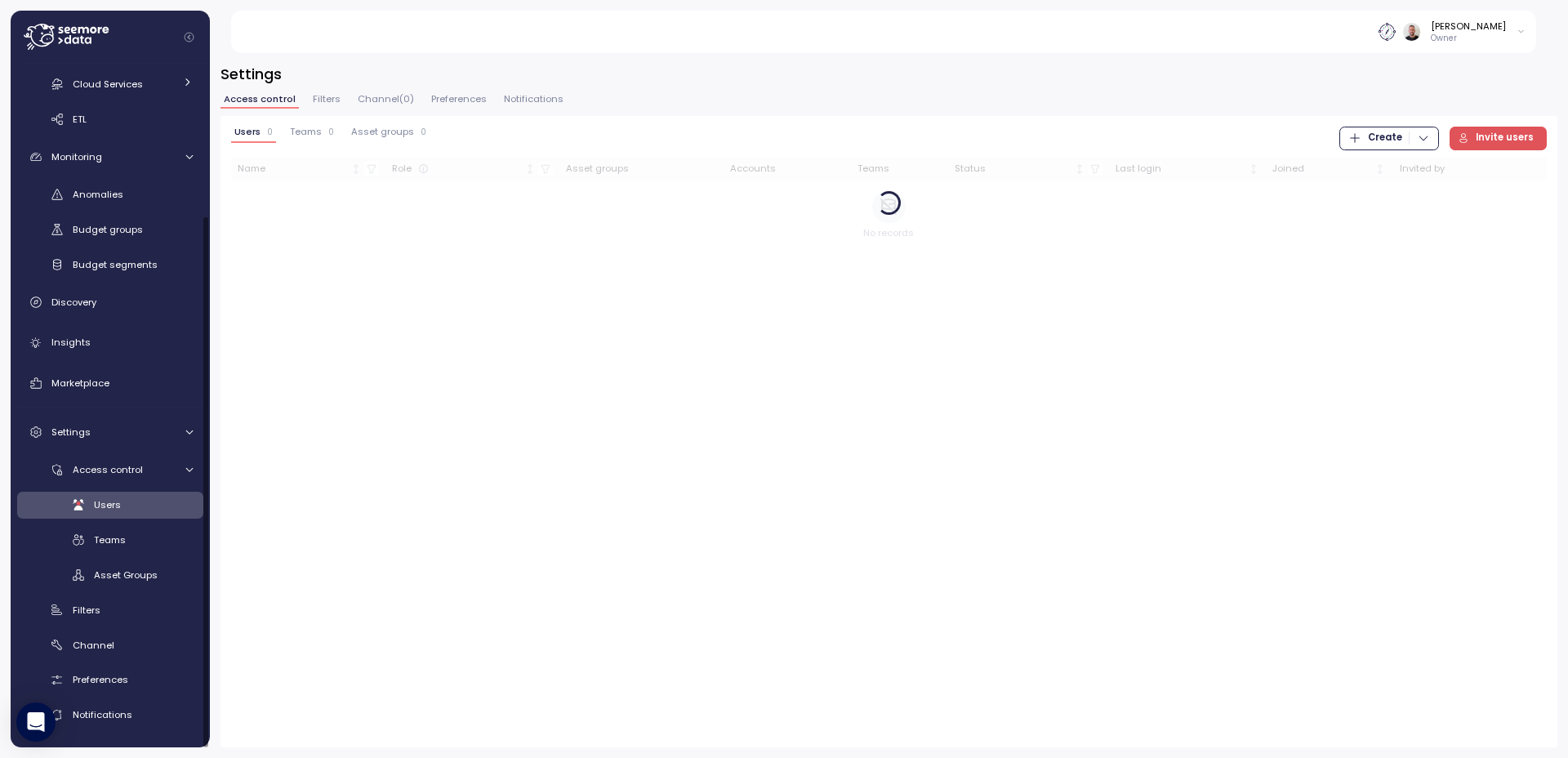
click at [114, 507] on span "Users" at bounding box center [107, 505] width 27 height 13
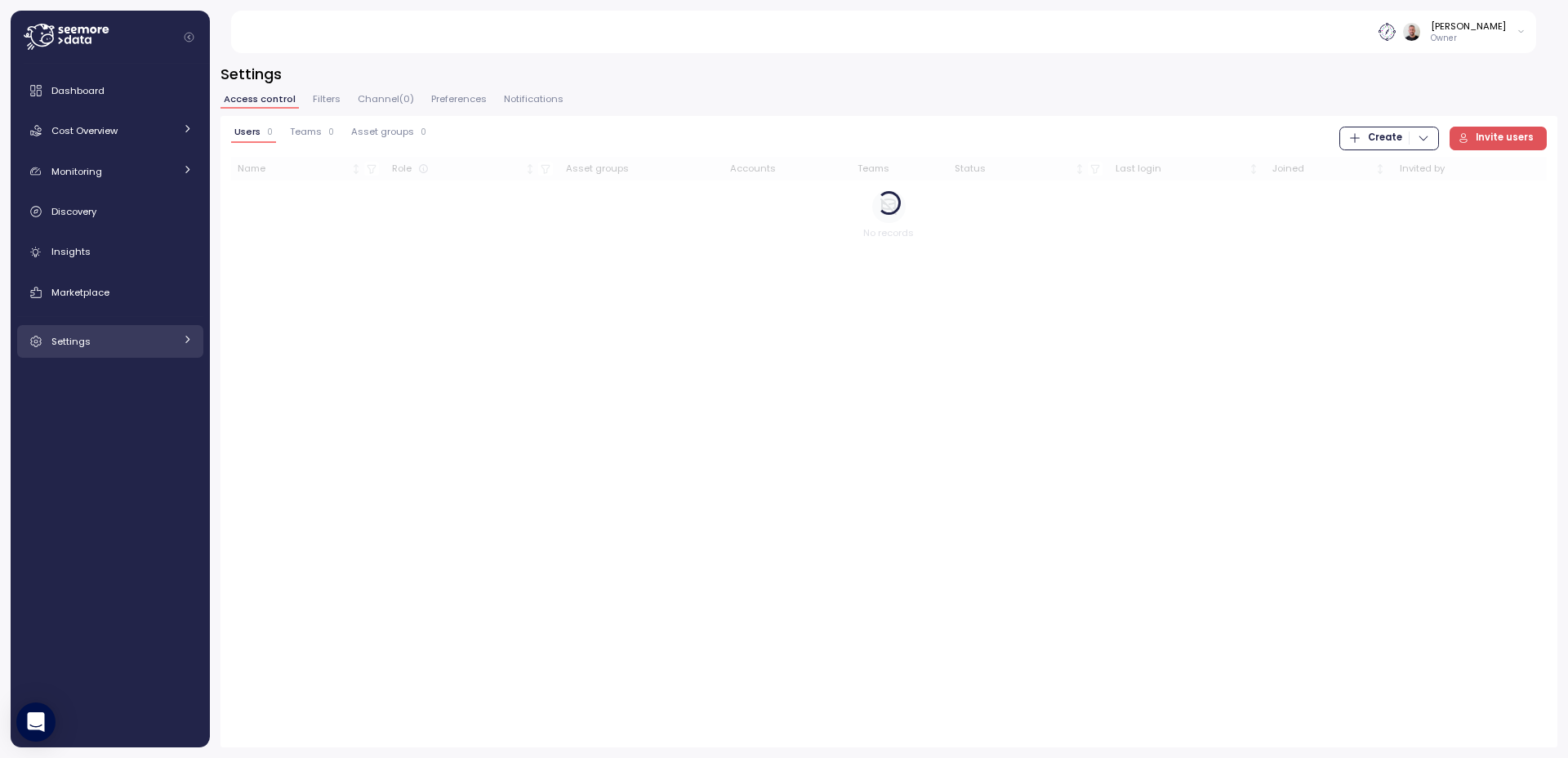
click at [141, 332] on link "Settings" at bounding box center [110, 341] width 186 height 33
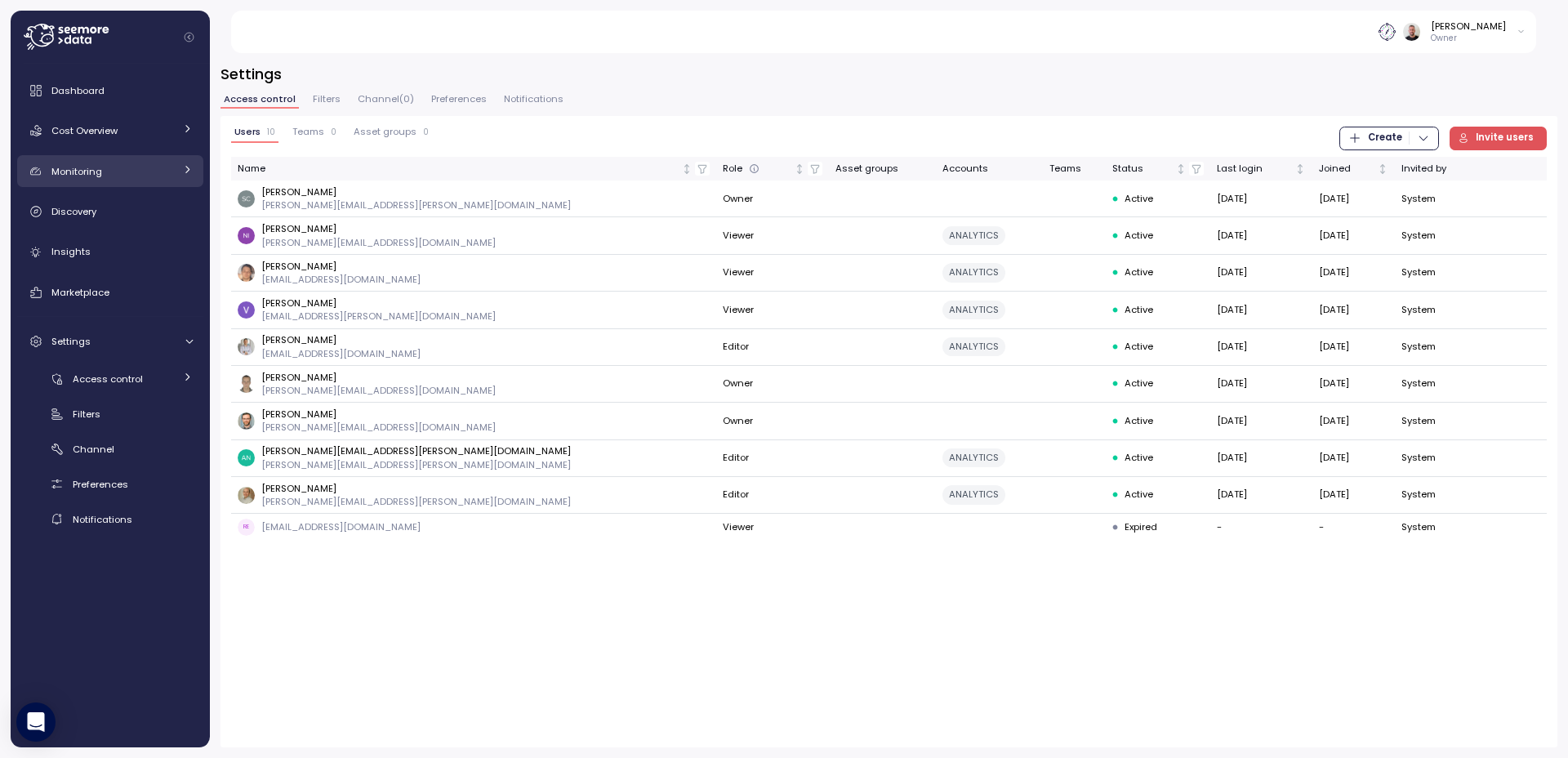
click at [112, 167] on div "Monitoring" at bounding box center [113, 172] width 123 height 16
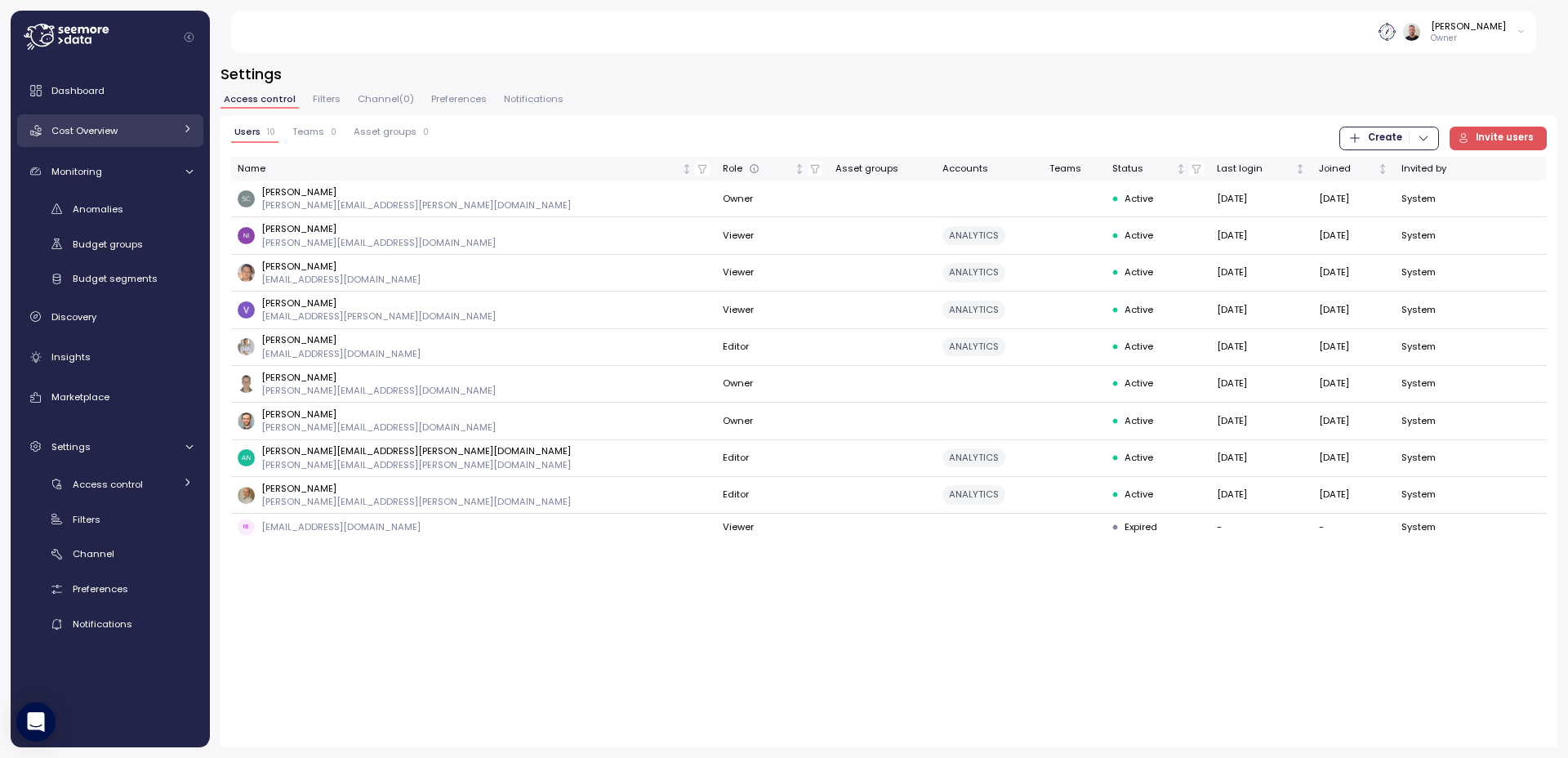
click at [93, 126] on span "Cost Overview" at bounding box center [85, 131] width 66 height 13
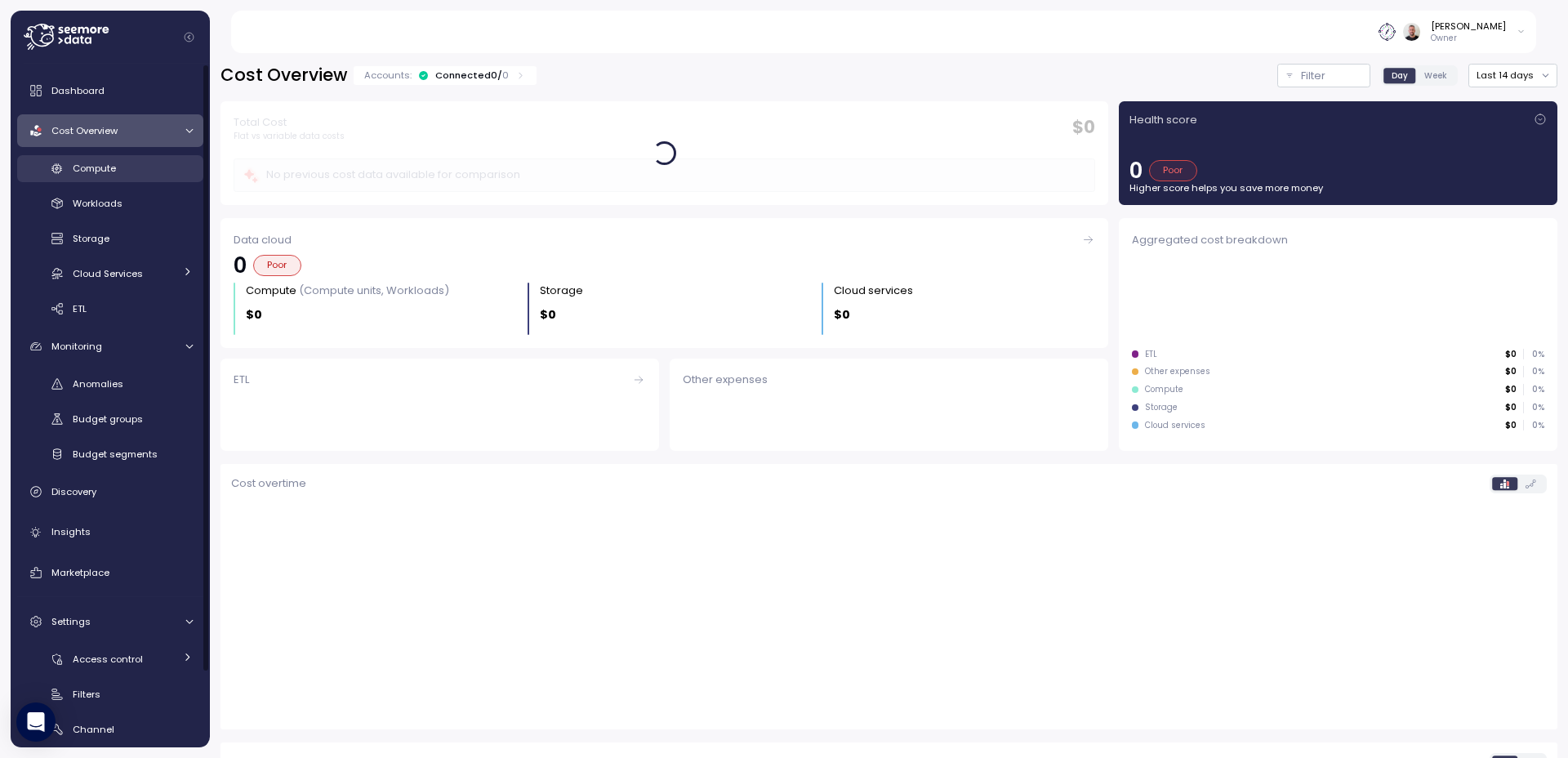
click at [111, 175] on div "Compute" at bounding box center [132, 168] width 120 height 16
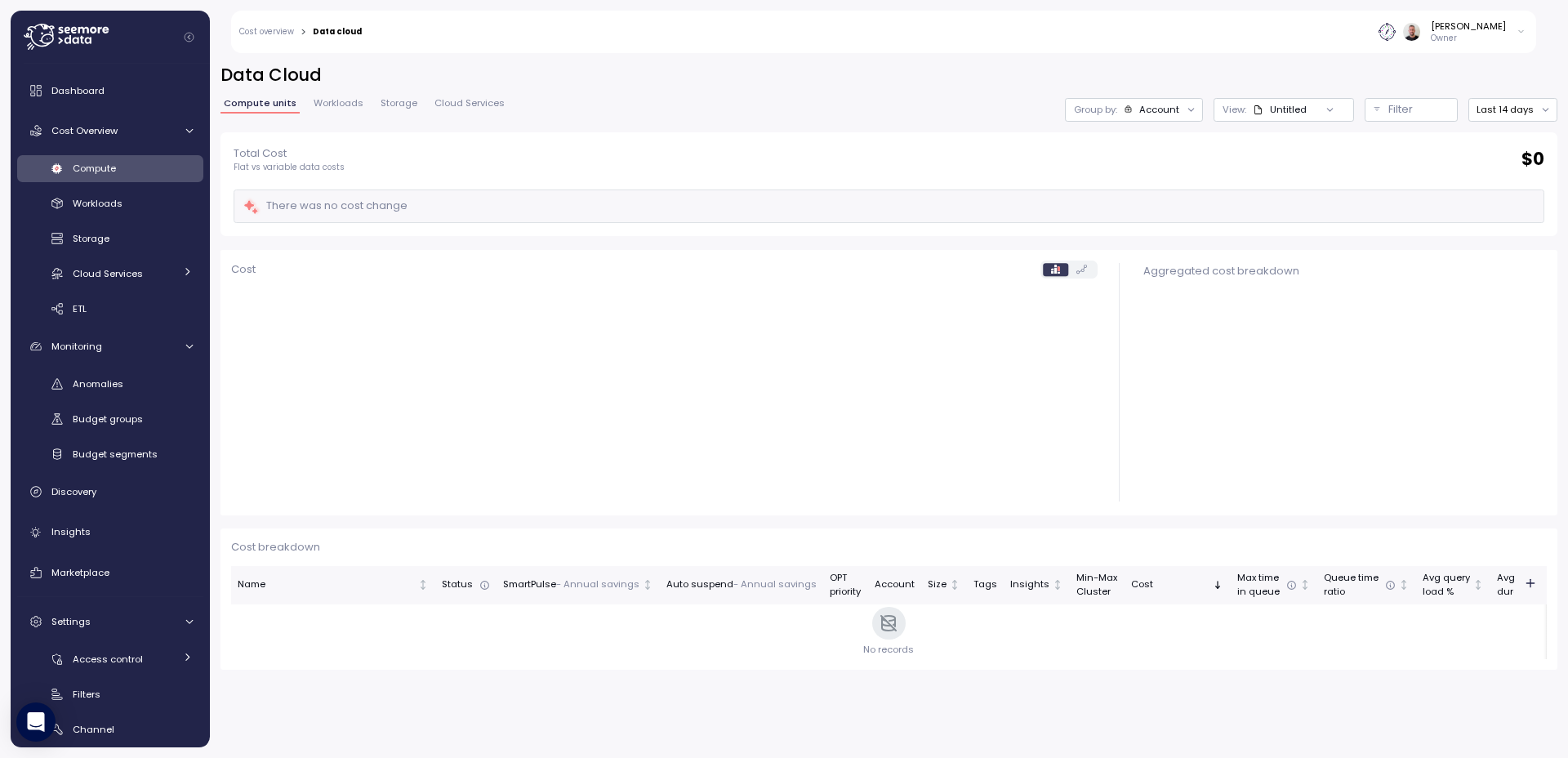
click at [1186, 117] on div at bounding box center [1191, 110] width 23 height 23
click at [1185, 111] on icon at bounding box center [1191, 110] width 11 height 11
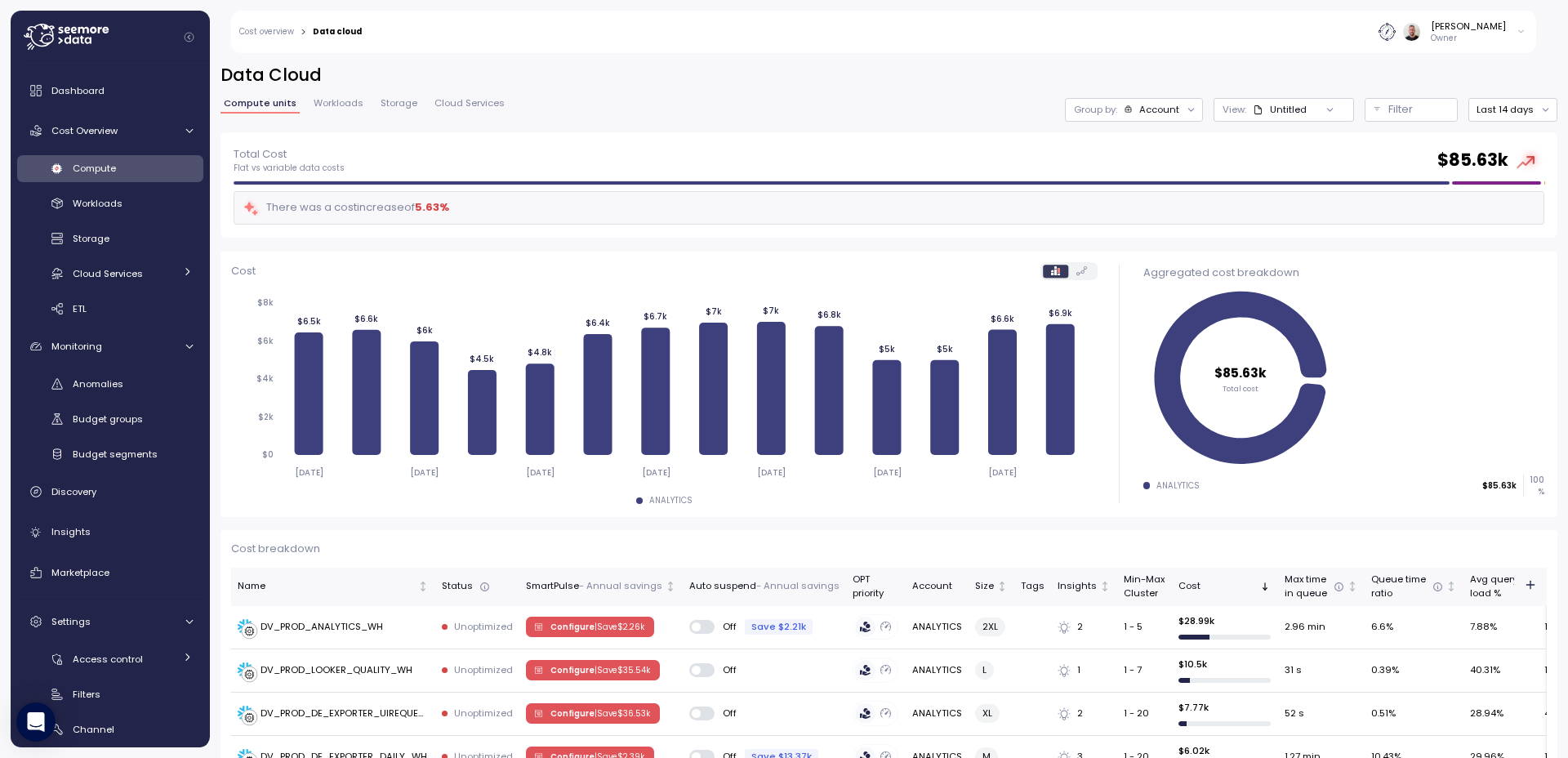
click at [490, 126] on div "Data Cloud Compute units Workloads Storage Cloud Services Group by: Account Vie…" at bounding box center [888, 98] width 1336 height 69
click at [1410, 108] on div "Filter" at bounding box center [1419, 109] width 61 height 16
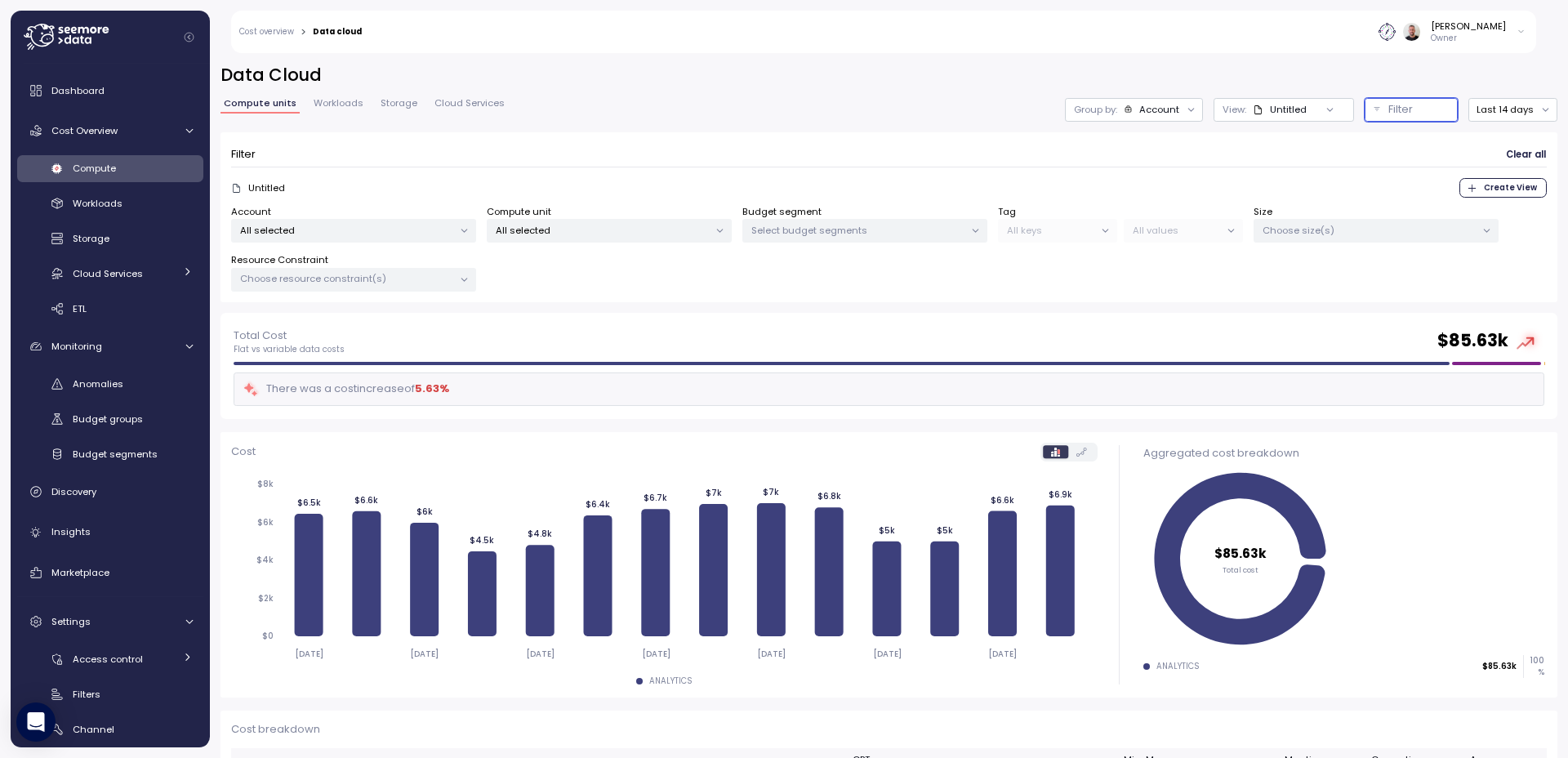
click at [334, 233] on p "All selected" at bounding box center [346, 230] width 213 height 13
click at [682, 183] on div "Untitled Create View" at bounding box center [888, 188] width 1316 height 20
click at [645, 232] on p "All selected" at bounding box center [602, 230] width 213 height 13
click at [641, 232] on p "All selected" at bounding box center [602, 230] width 213 height 13
click at [640, 231] on p "All selected" at bounding box center [602, 230] width 213 height 13
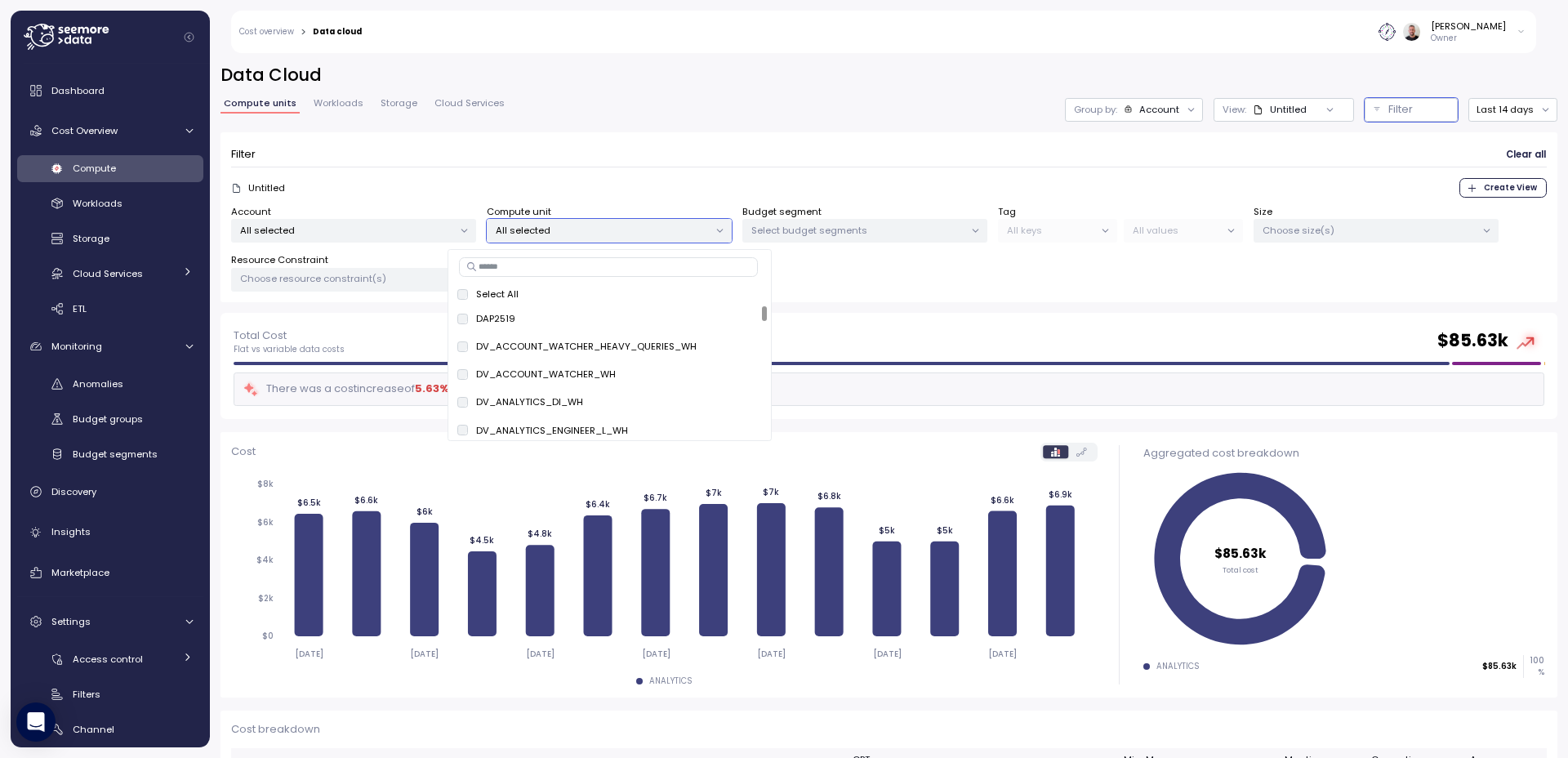
click at [578, 268] on input at bounding box center [608, 268] width 299 height 20
type input "***"
click at [516, 294] on p "Select All" at bounding box center [501, 294] width 42 height 13
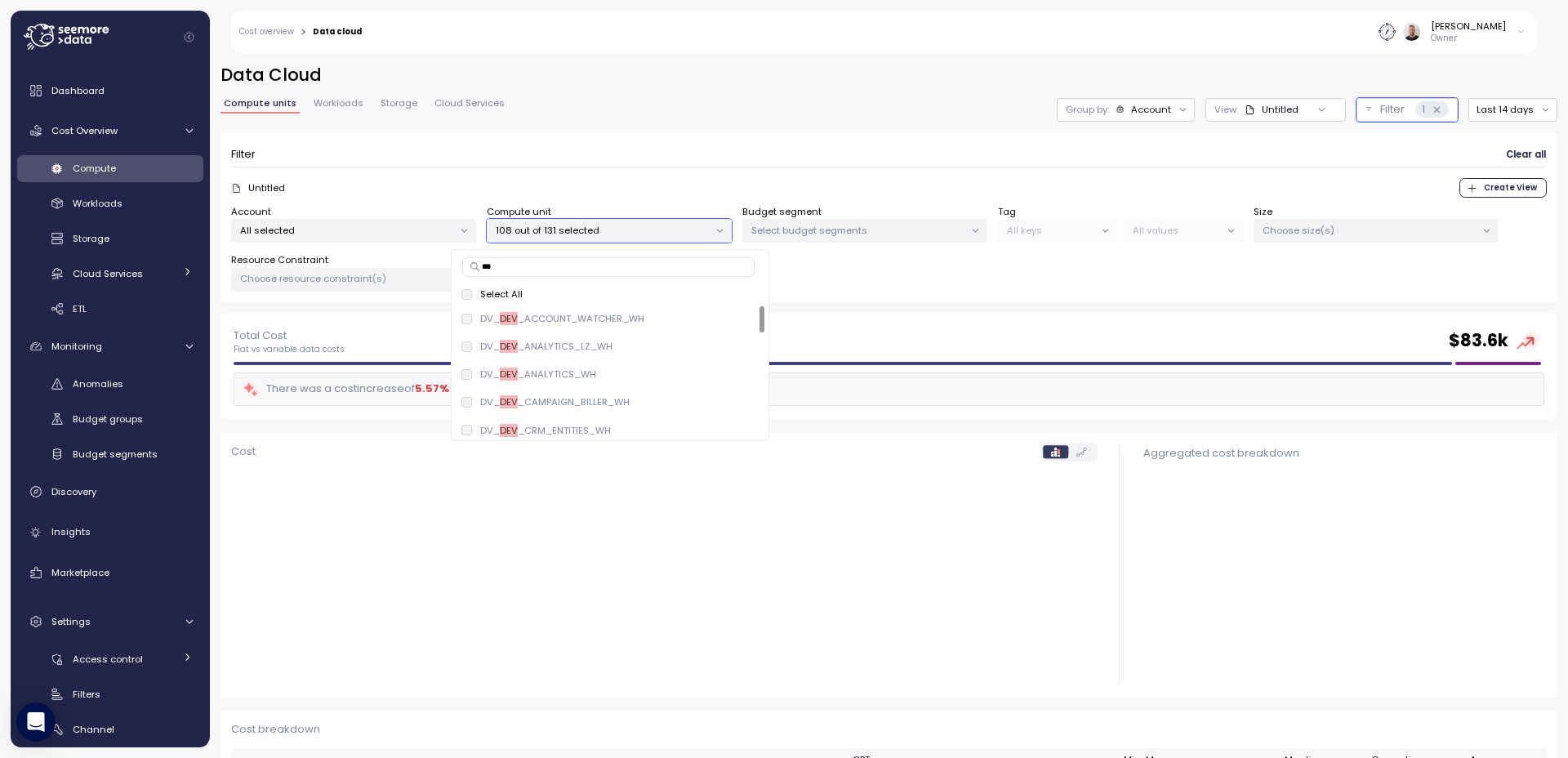
click at [516, 294] on p "Select All" at bounding box center [501, 294] width 42 height 13
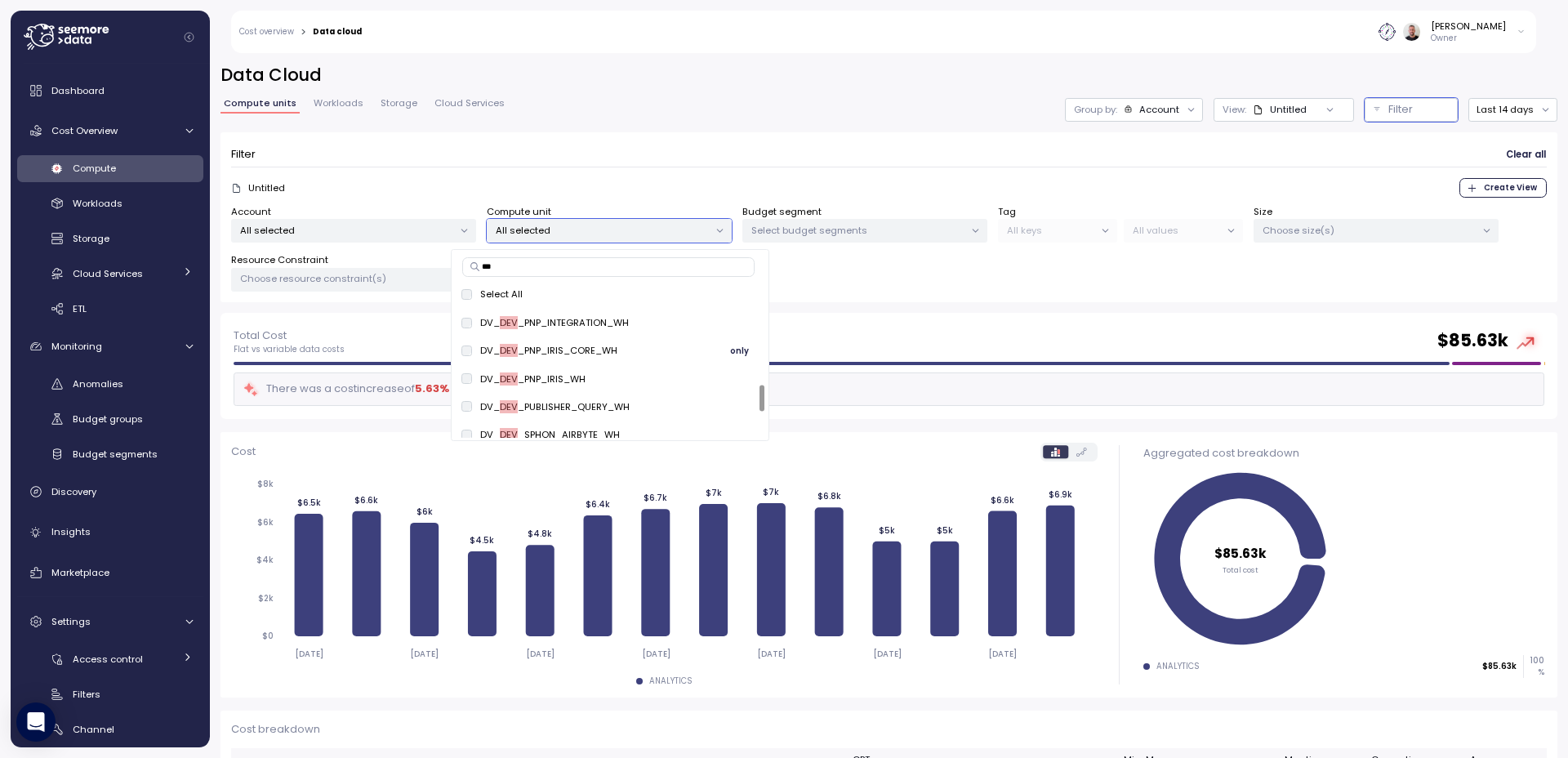
scroll to position [508, 0]
click at [575, 118] on div "Compute units Workloads Storage Cloud Services Group by: Account View : Untitle…" at bounding box center [888, 110] width 1336 height 23
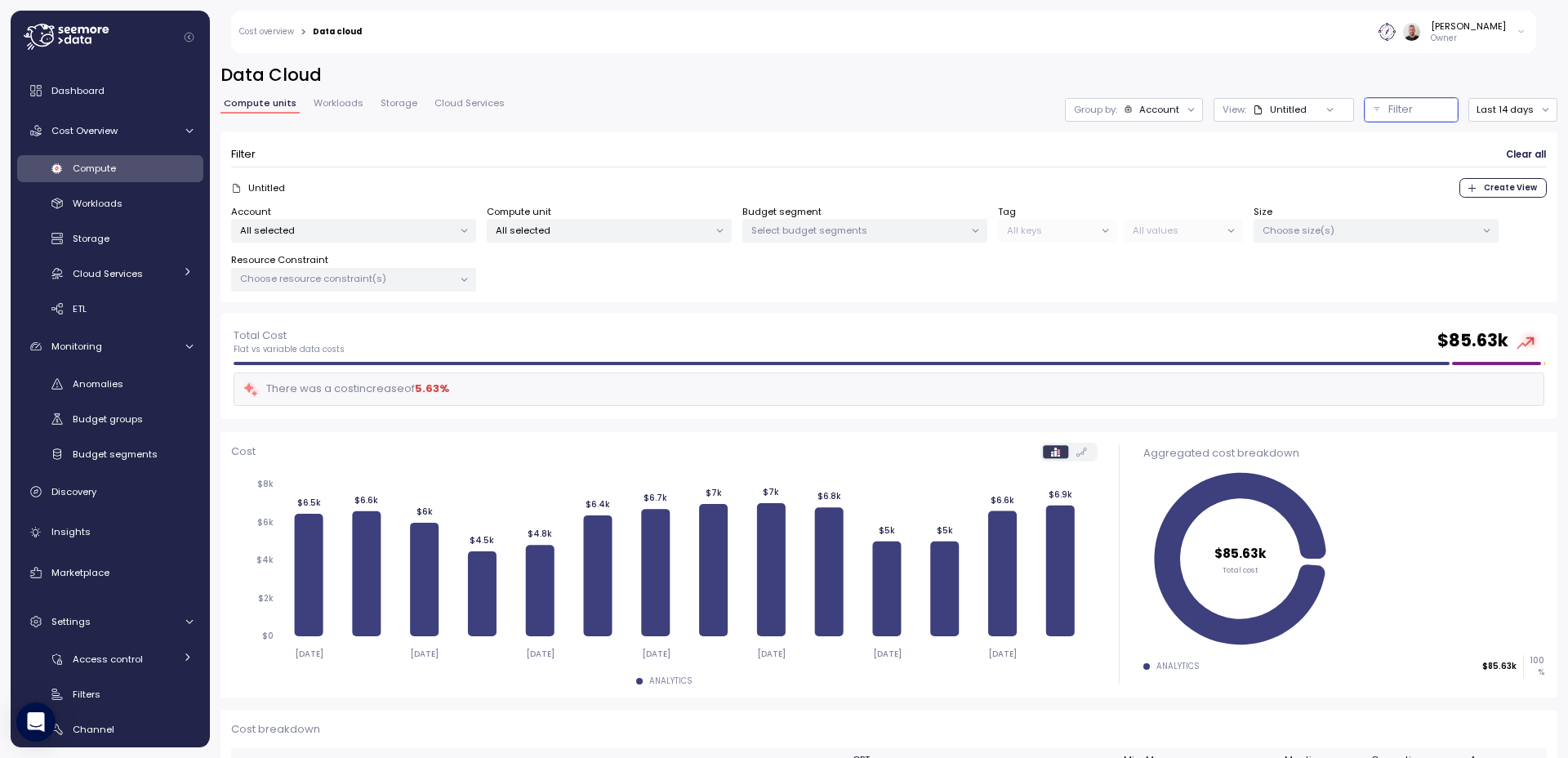
click at [623, 228] on p "All selected" at bounding box center [602, 230] width 213 height 13
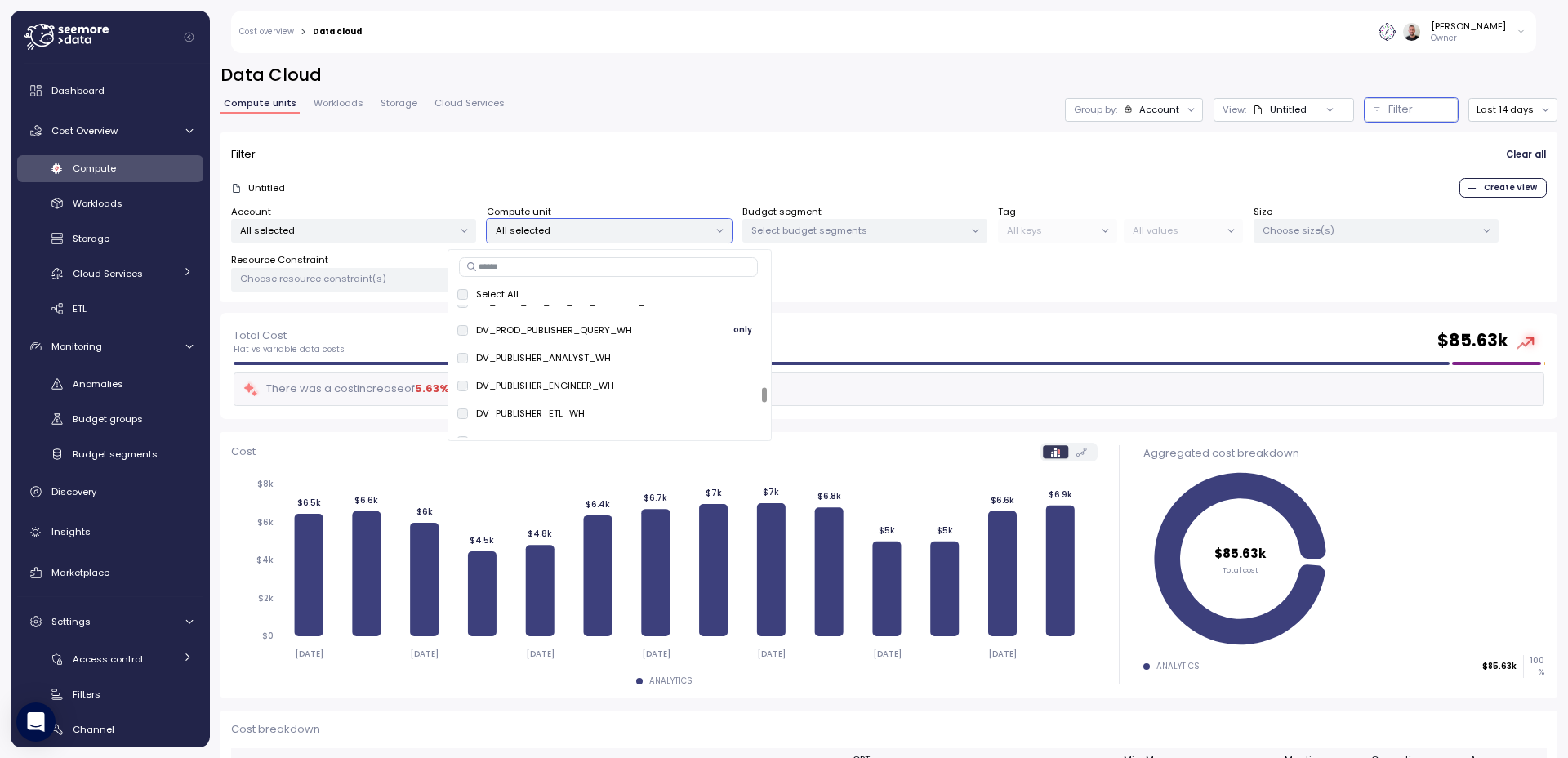
scroll to position [2076, 0]
click at [468, 296] on div "Select All" at bounding box center [609, 294] width 304 height 13
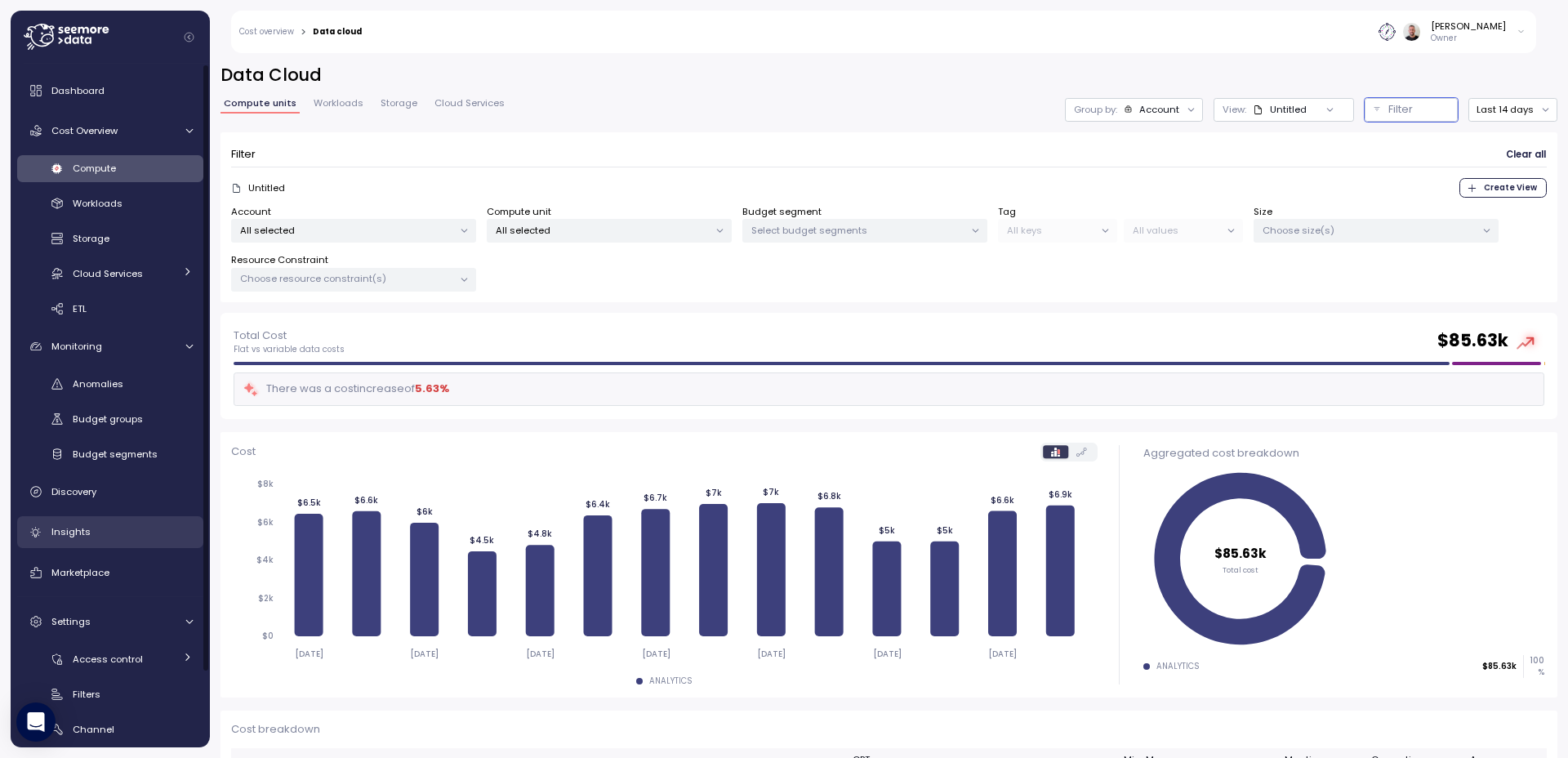
click at [73, 534] on span "Insights" at bounding box center [72, 532] width 39 height 13
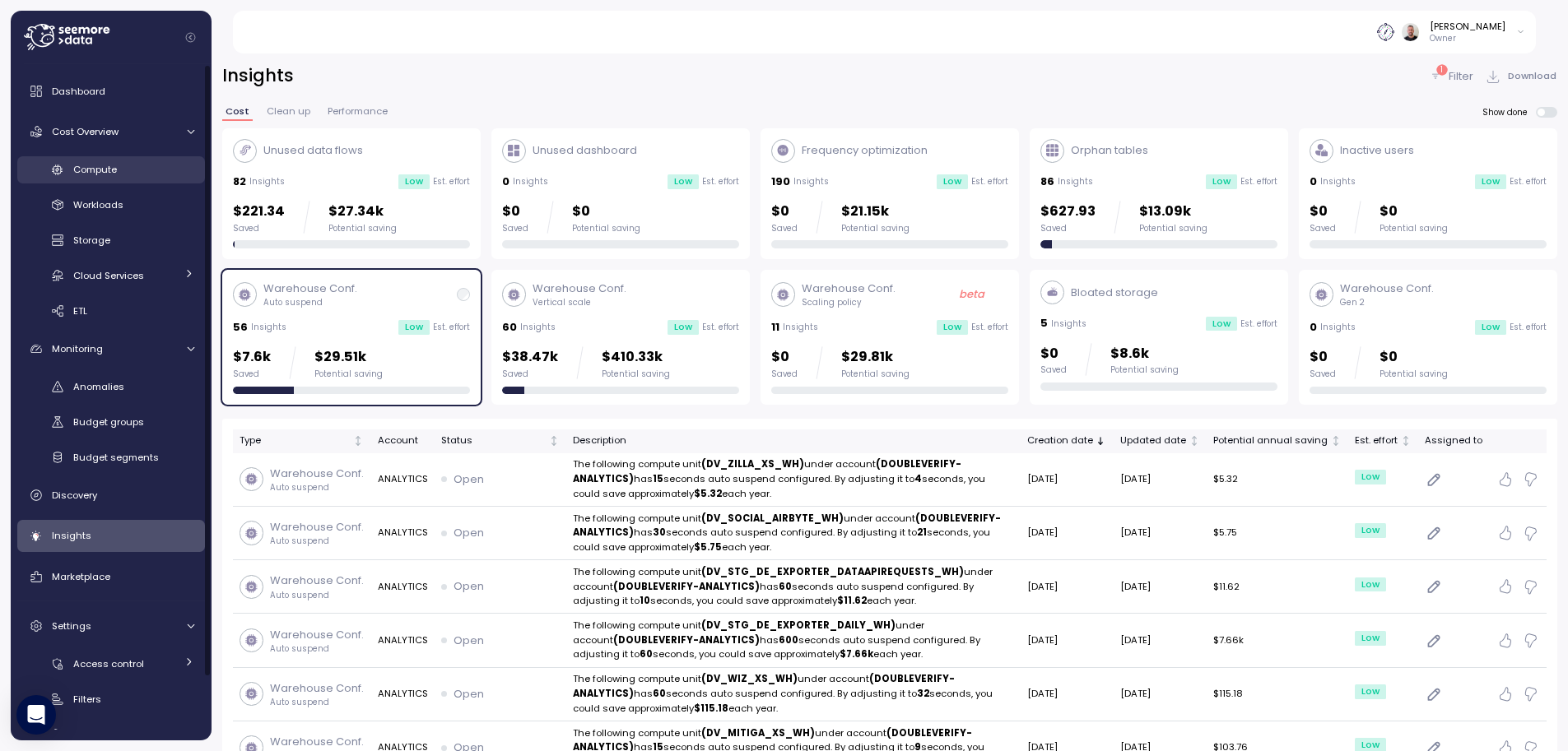
click at [131, 171] on div "Compute" at bounding box center [133, 169] width 121 height 16
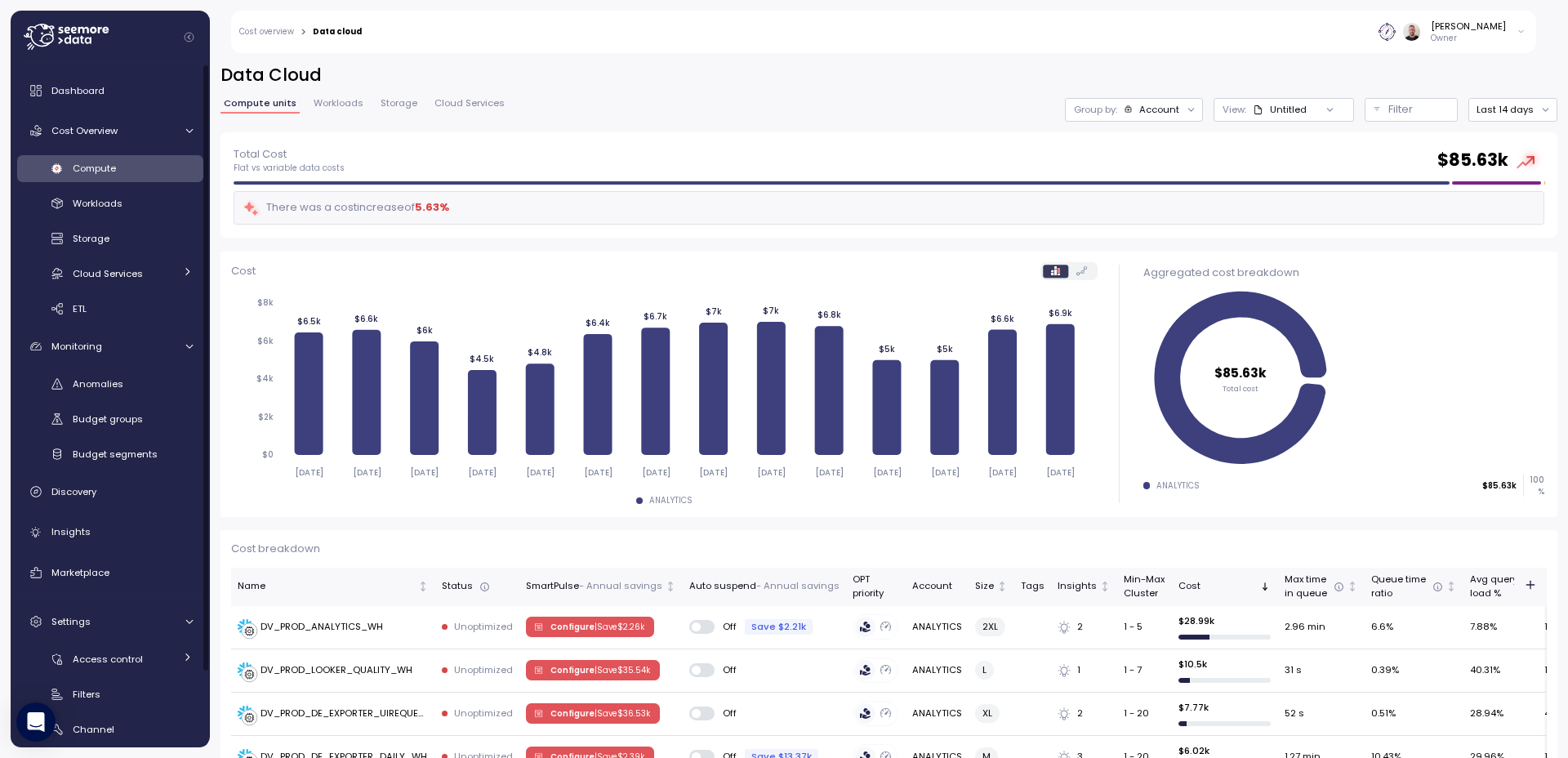
click at [1290, 104] on div "Untitled" at bounding box center [1287, 109] width 37 height 13
click at [1325, 110] on icon at bounding box center [1330, 110] width 11 height 11
click at [1160, 115] on div "Account" at bounding box center [1158, 109] width 40 height 13
click at [1159, 228] on div "Tags" at bounding box center [1126, 228] width 113 height 20
click at [806, 109] on div "Compute units Workloads Storage Cloud Services Group by: Account View : Untitle…" at bounding box center [888, 110] width 1336 height 23
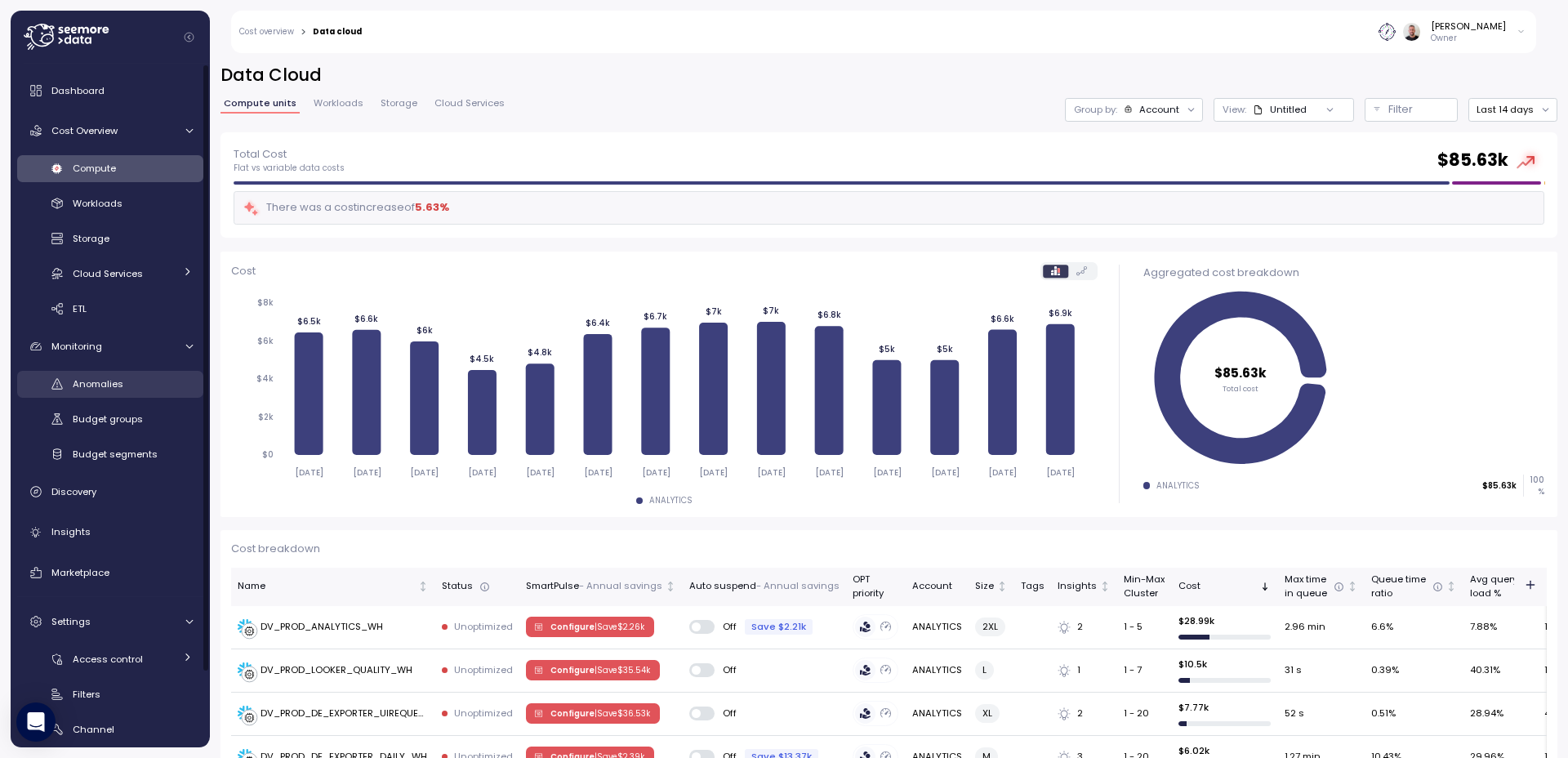
click at [111, 389] on span "Anomalies" at bounding box center [97, 384] width 51 height 13
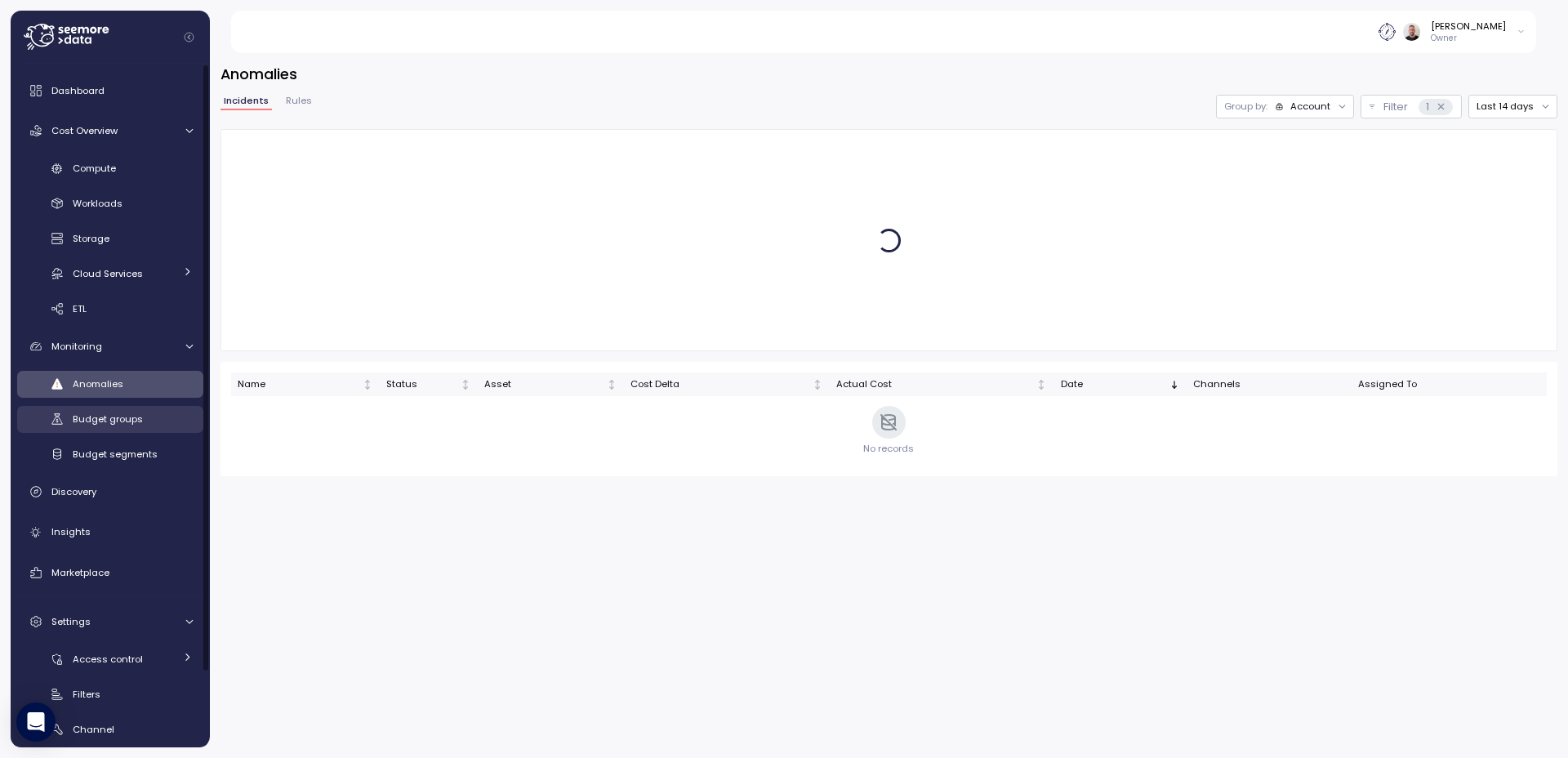
click at [111, 418] on span "Budget groups" at bounding box center [107, 419] width 71 height 13
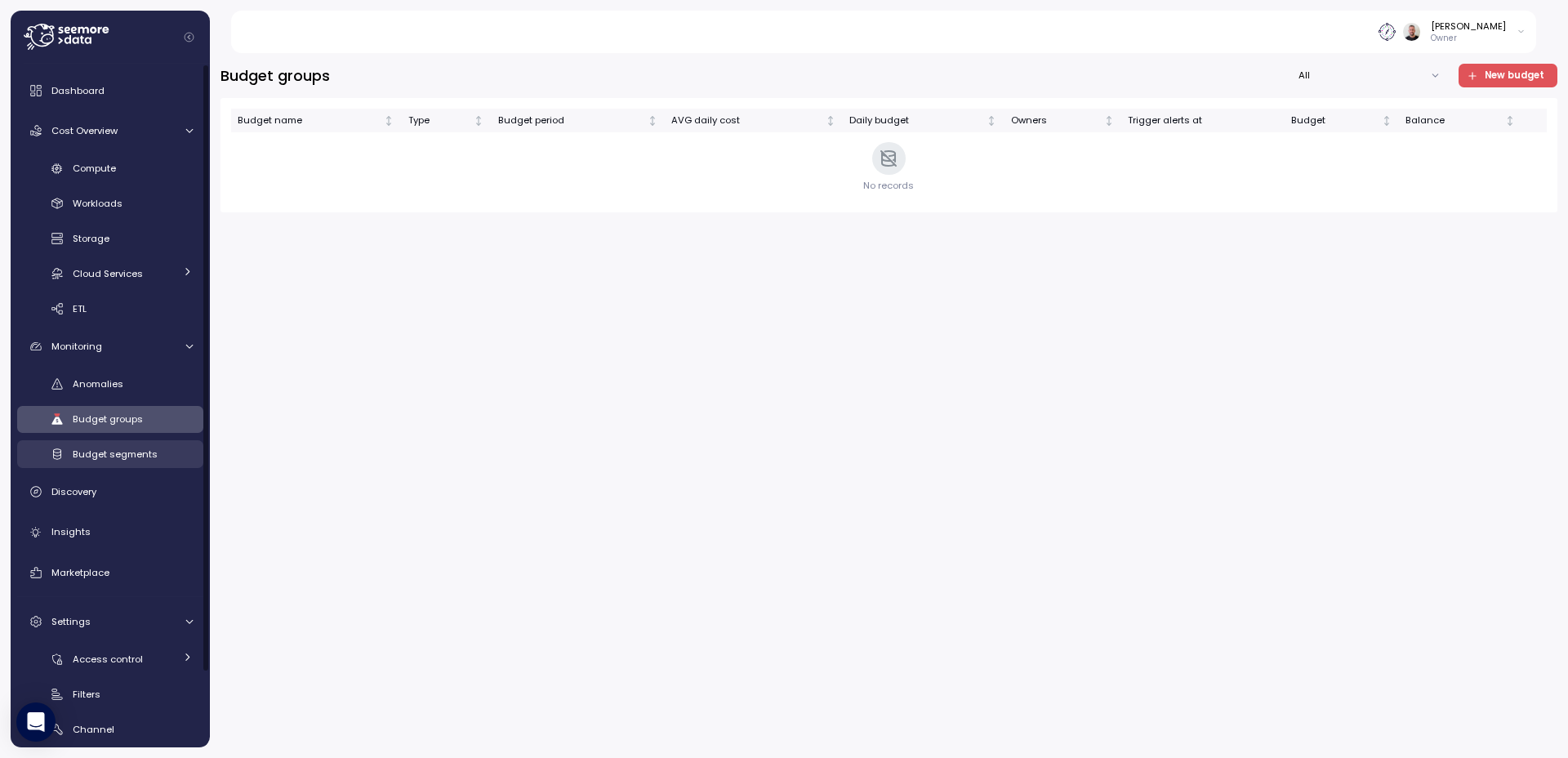
click at [147, 457] on span "Budget segments" at bounding box center [114, 454] width 85 height 13
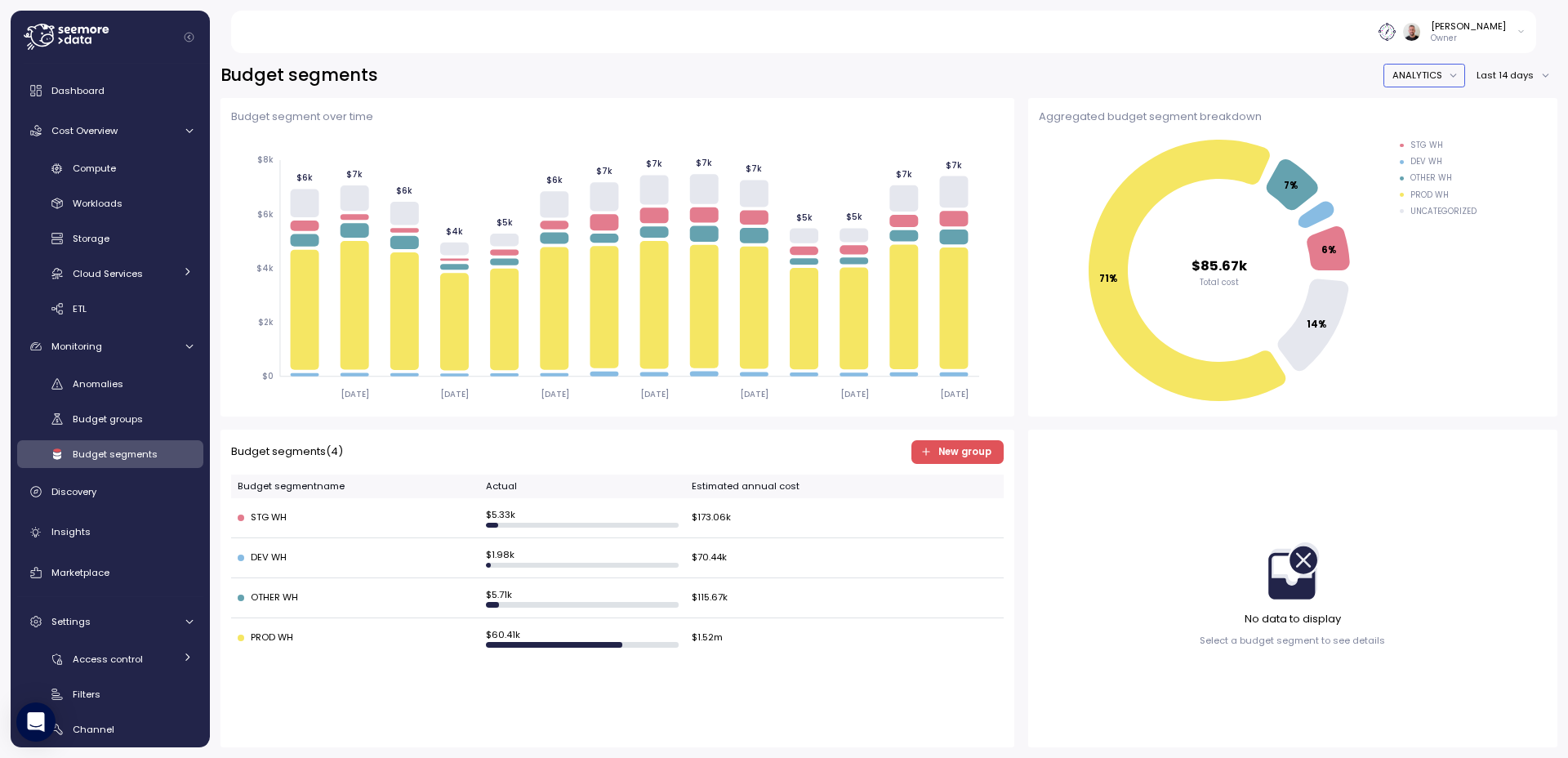
click at [1436, 72] on button "ANALYTICS" at bounding box center [1423, 75] width 81 height 23
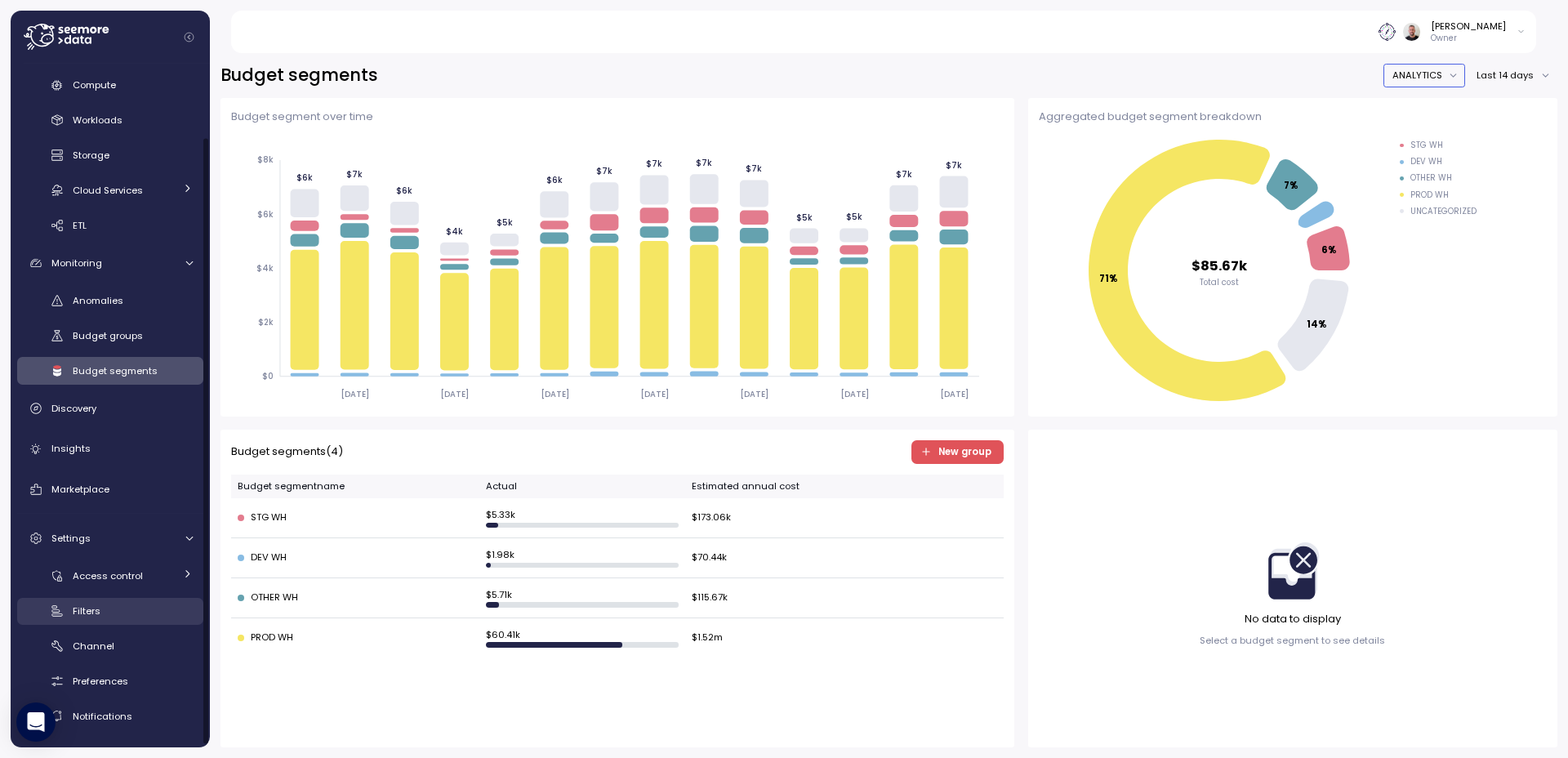
scroll to position [84, 0]
click at [140, 606] on div "Filters" at bounding box center [132, 610] width 120 height 16
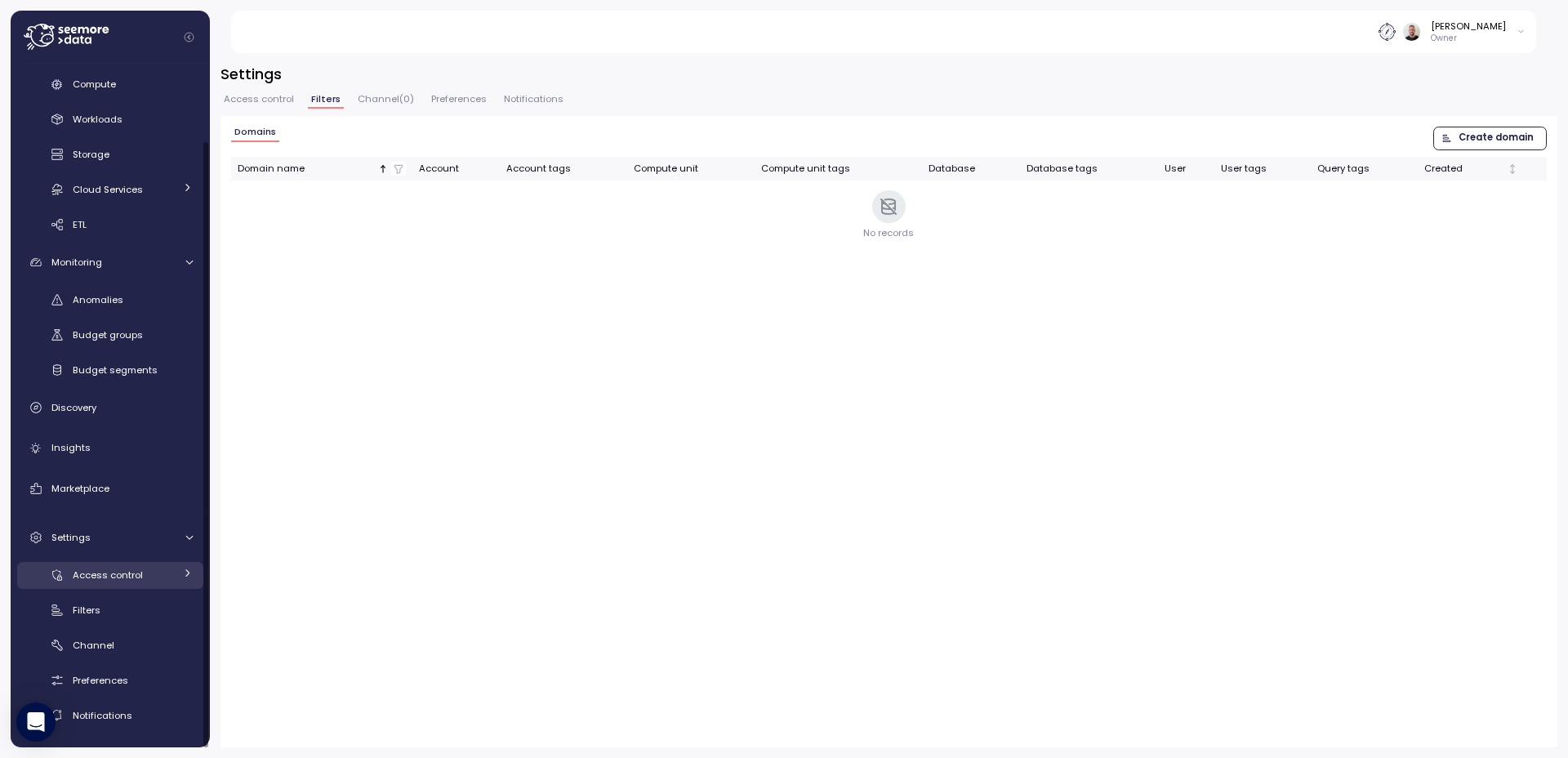
click at [183, 572] on icon at bounding box center [188, 573] width 11 height 11
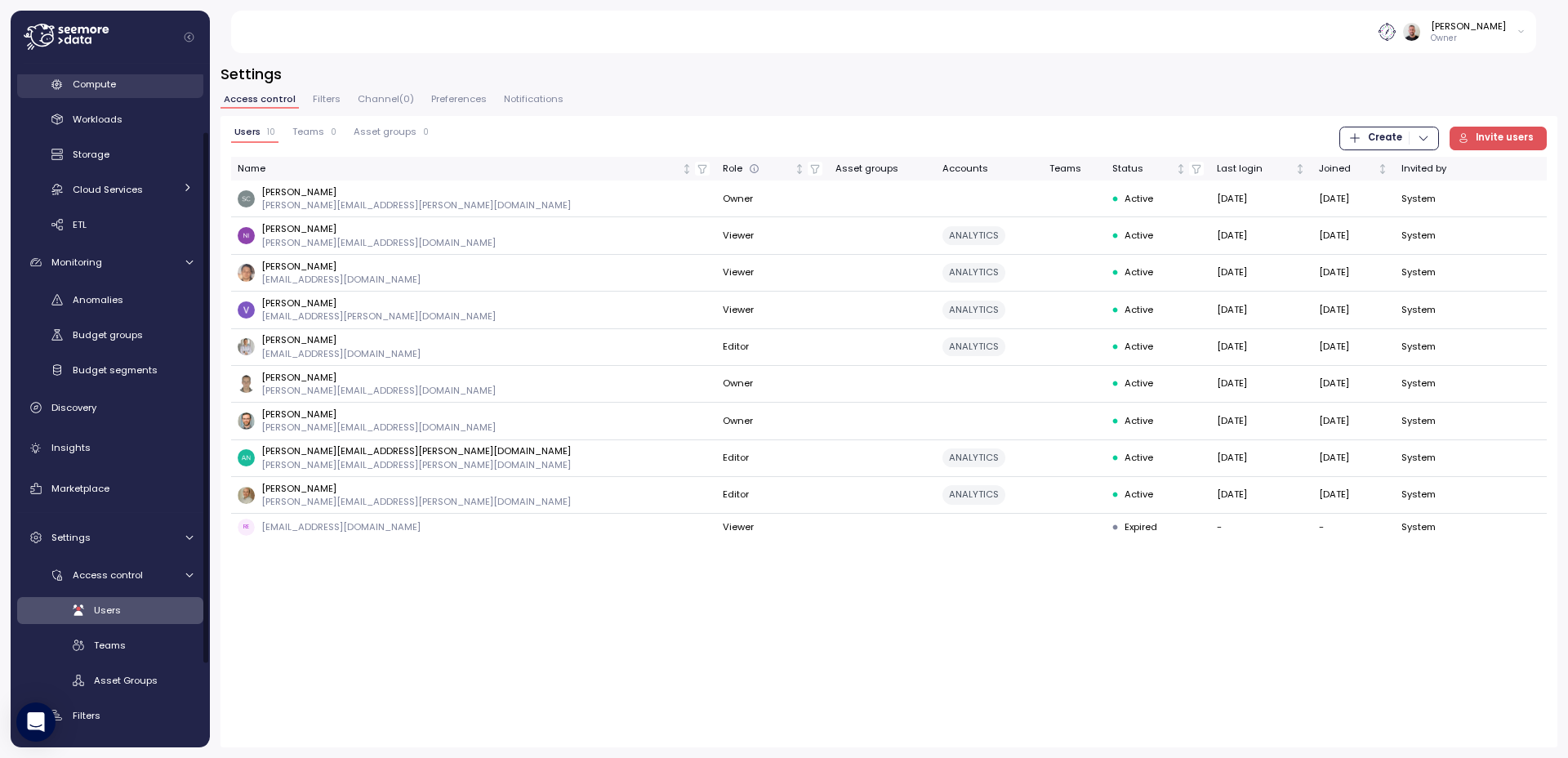
click at [95, 89] on span "Compute" at bounding box center [94, 84] width 43 height 13
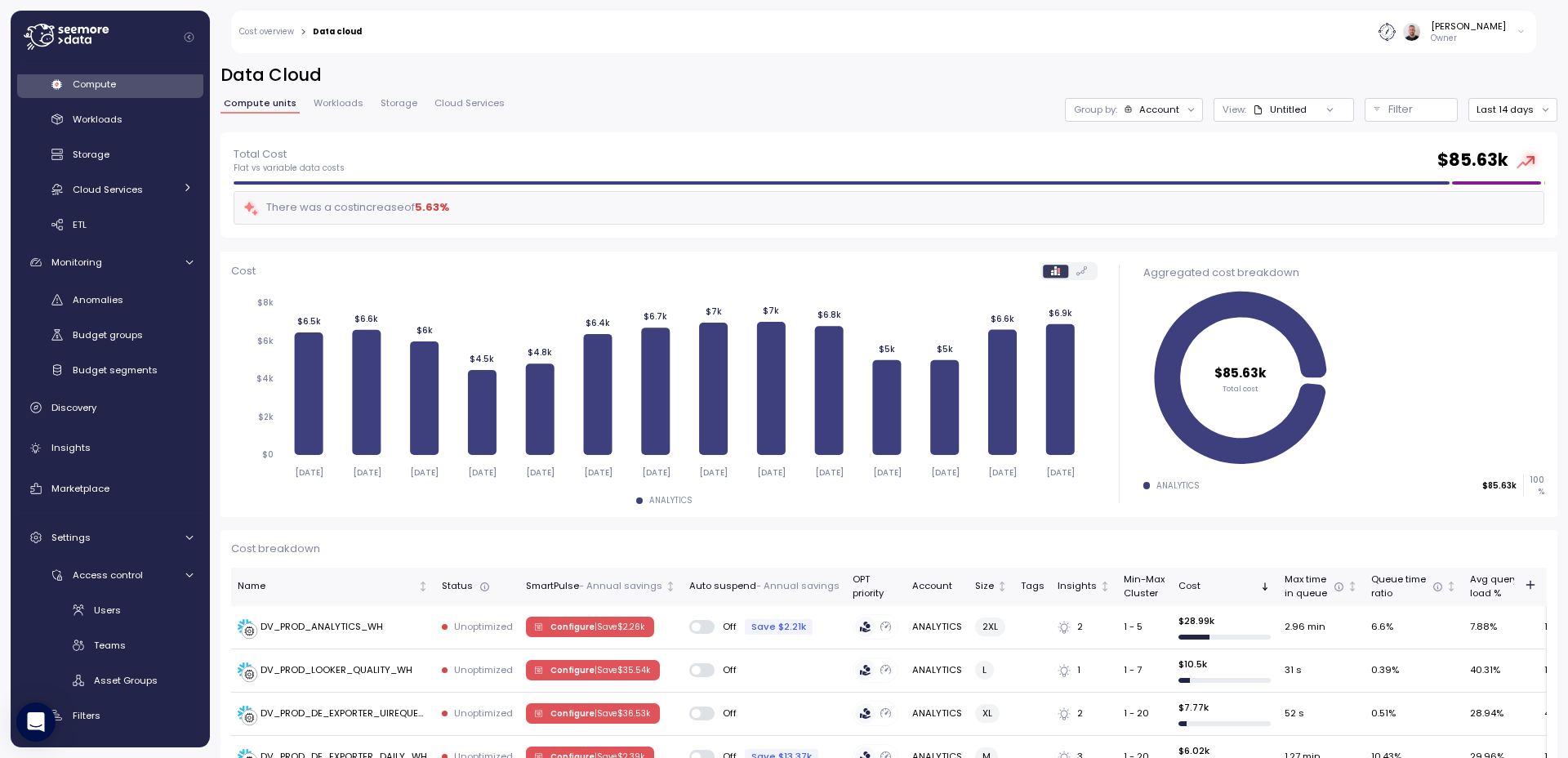
click at [1180, 118] on div at bounding box center [1191, 110] width 23 height 23
click at [1160, 110] on div "Account" at bounding box center [1158, 109] width 40 height 13
click at [782, 100] on div "Compute units Workloads Storage Cloud Services Group by: Account View : Untitle…" at bounding box center [888, 110] width 1336 height 23
click at [99, 91] on div "Compute" at bounding box center [132, 84] width 120 height 16
click at [1180, 109] on div at bounding box center [1191, 110] width 23 height 23
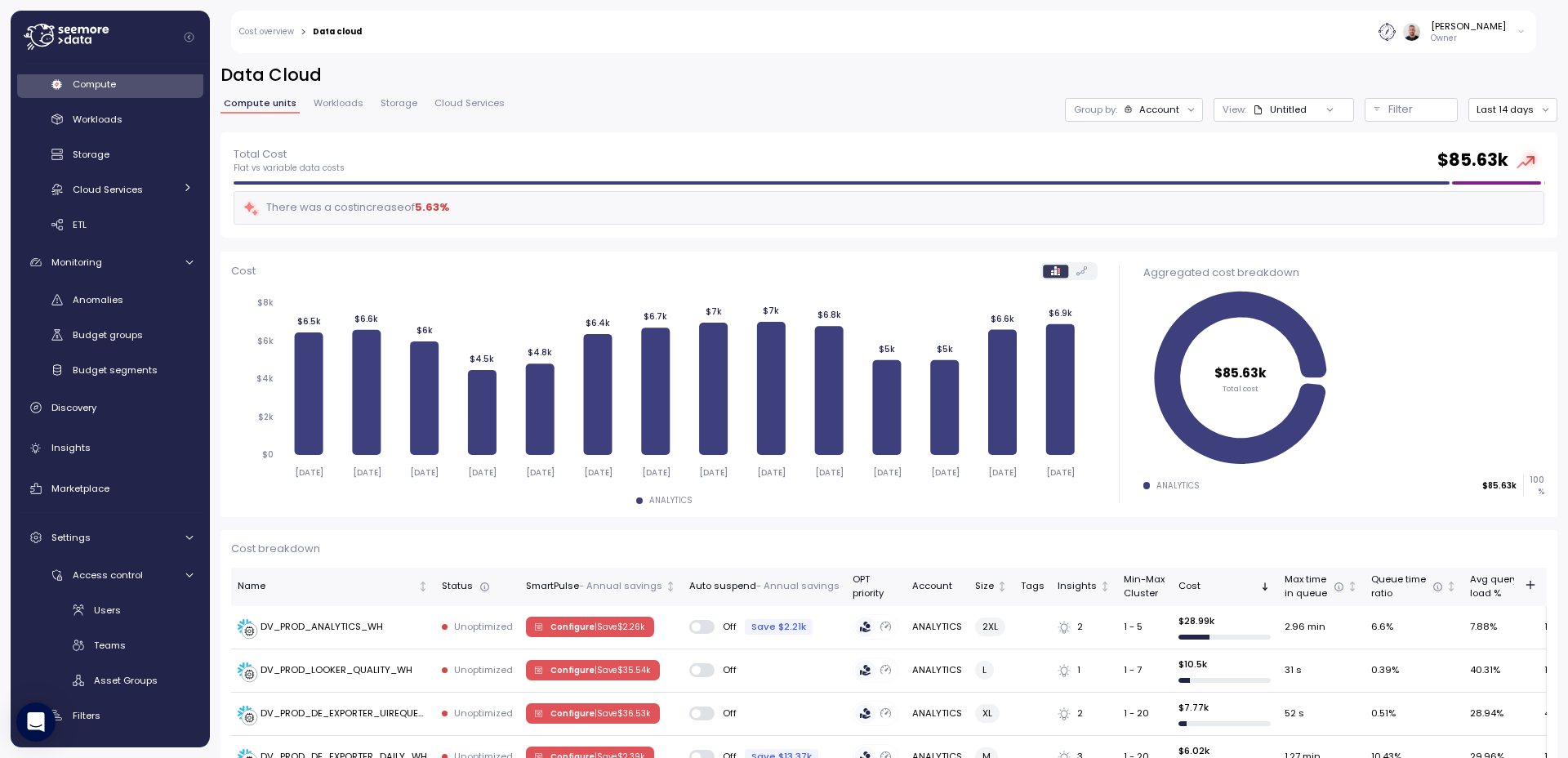
click at [1168, 109] on div "Account" at bounding box center [1158, 109] width 40 height 13
click at [1388, 114] on p "Filter" at bounding box center [1400, 109] width 24 height 16
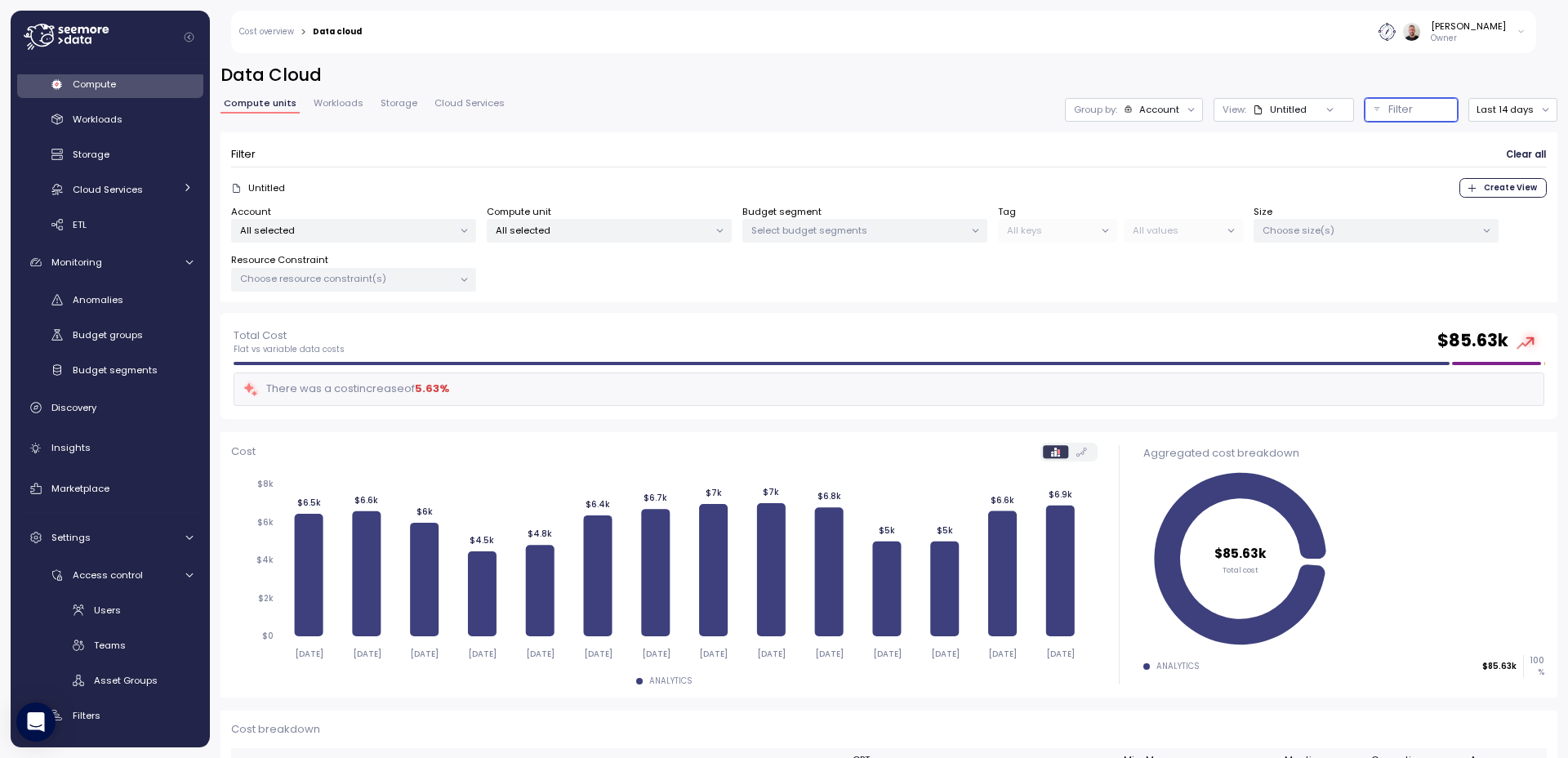
click at [420, 228] on p "All selected" at bounding box center [346, 230] width 213 height 13
click at [55, 36] on icon at bounding box center [65, 36] width 85 height 26
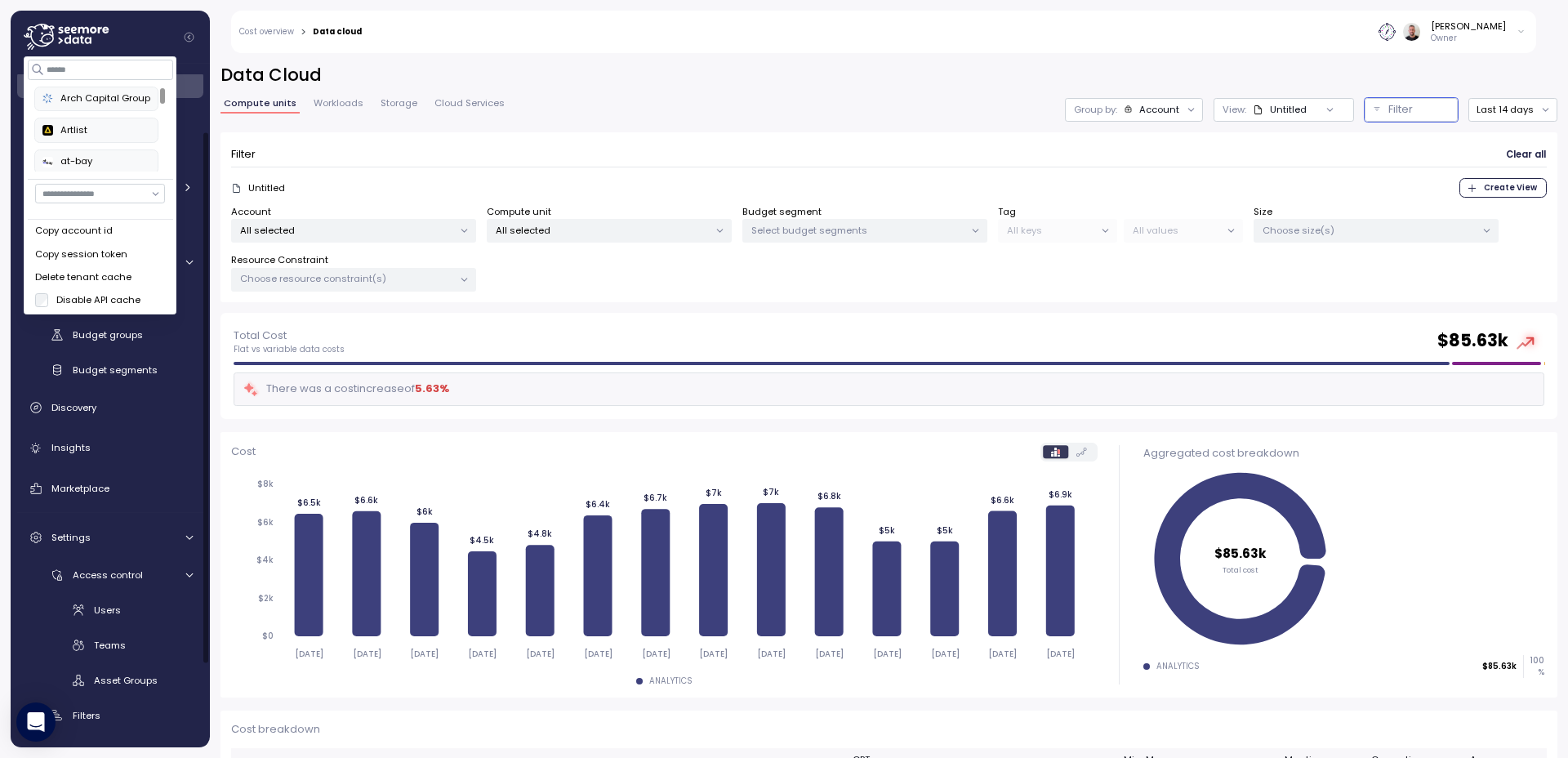
click at [70, 41] on icon at bounding box center [67, 39] width 6 height 9
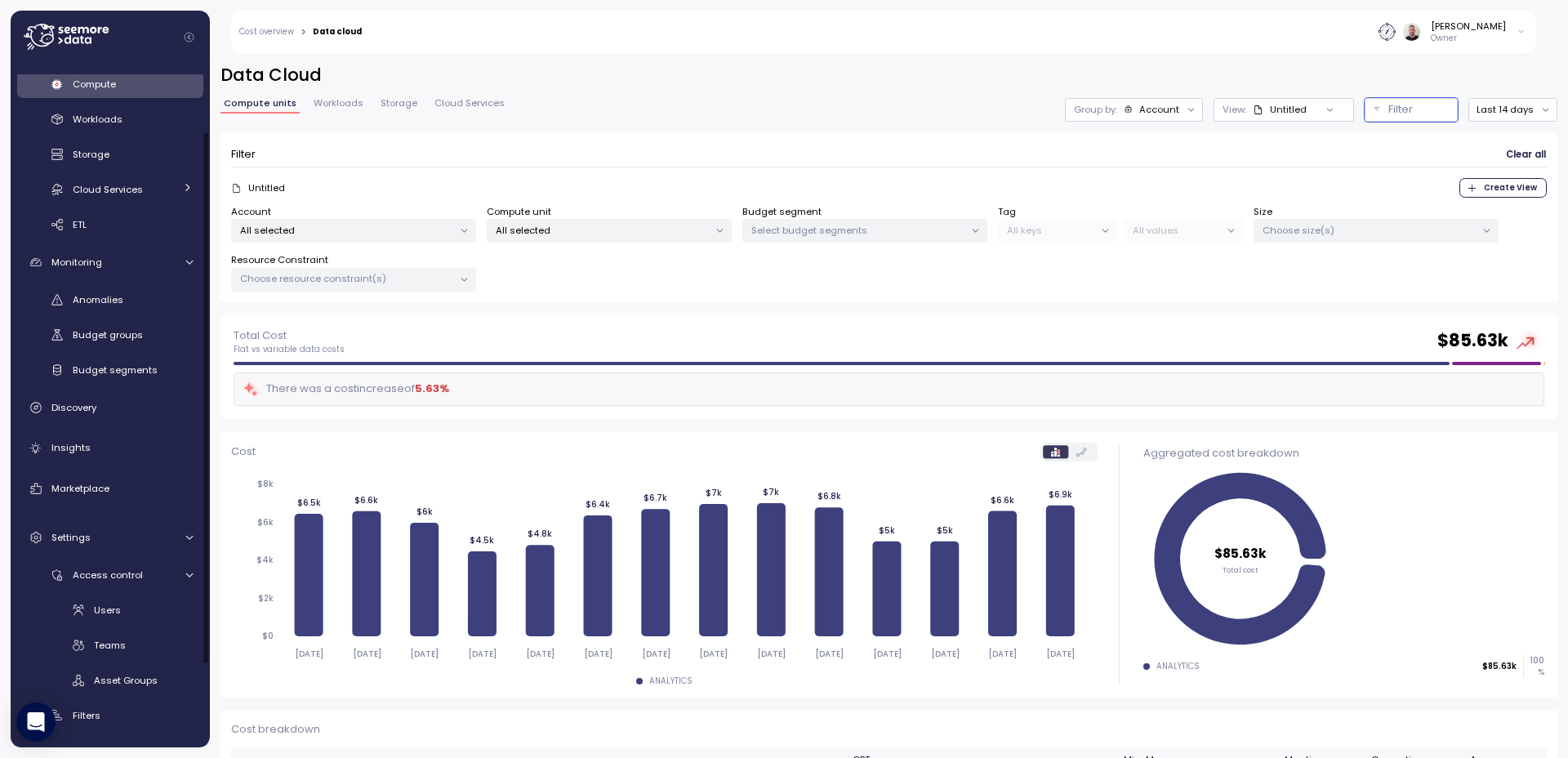
click at [70, 41] on icon at bounding box center [67, 39] width 6 height 9
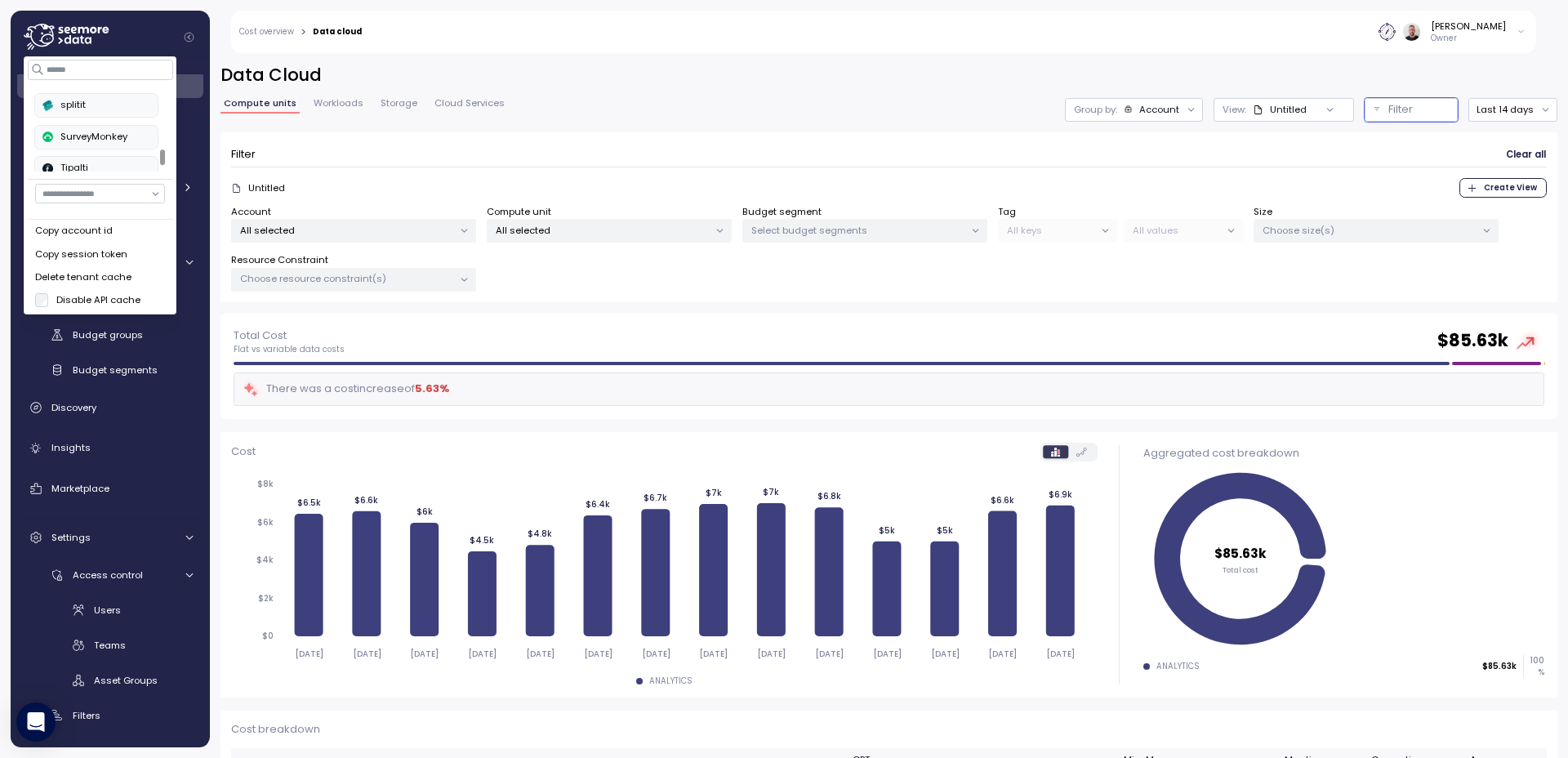
scroll to position [379, 0]
click at [604, 153] on div "Filter Clear all" at bounding box center [888, 155] width 1316 height 23
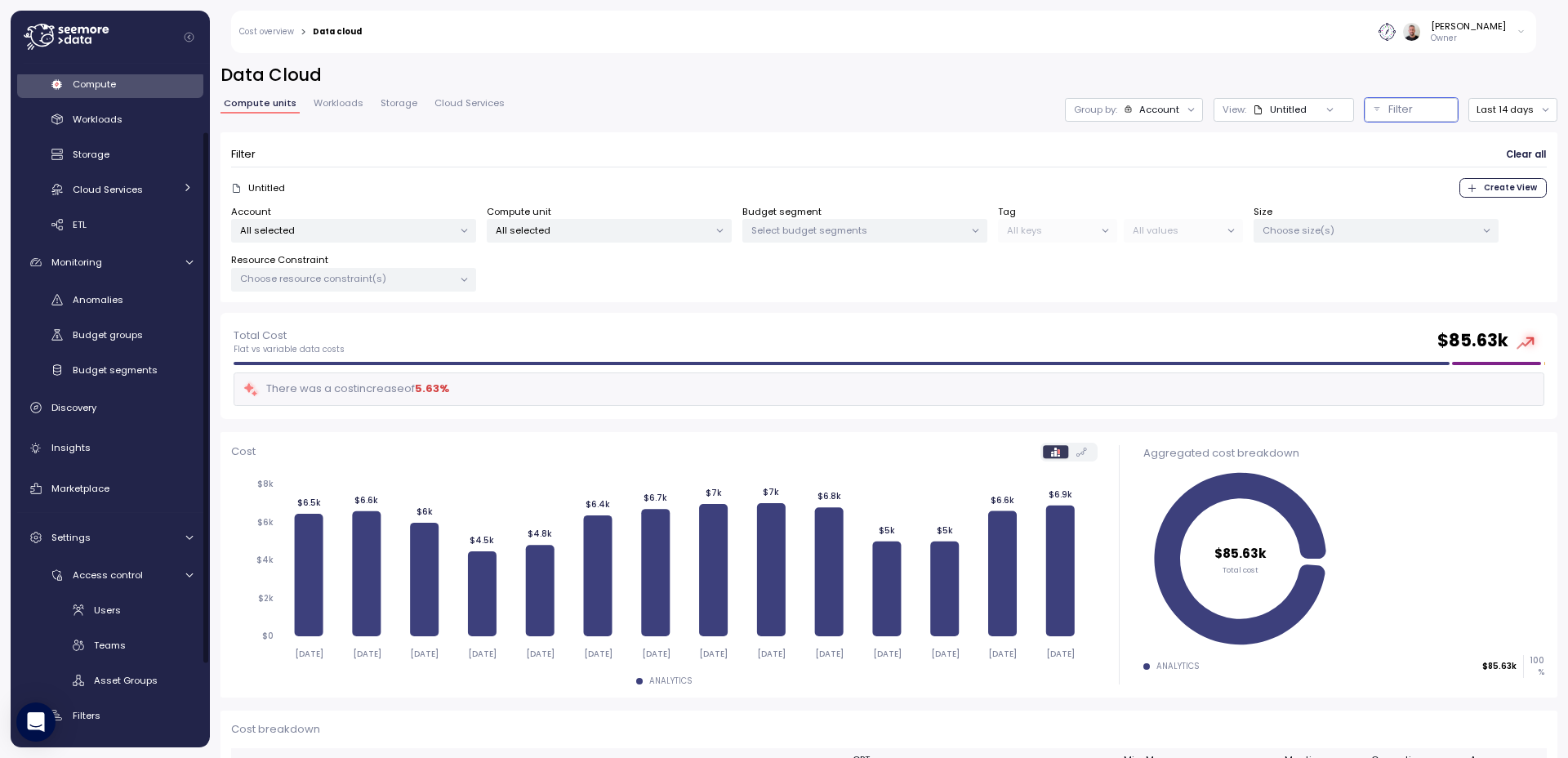
click at [81, 47] on icon at bounding box center [65, 36] width 85 height 26
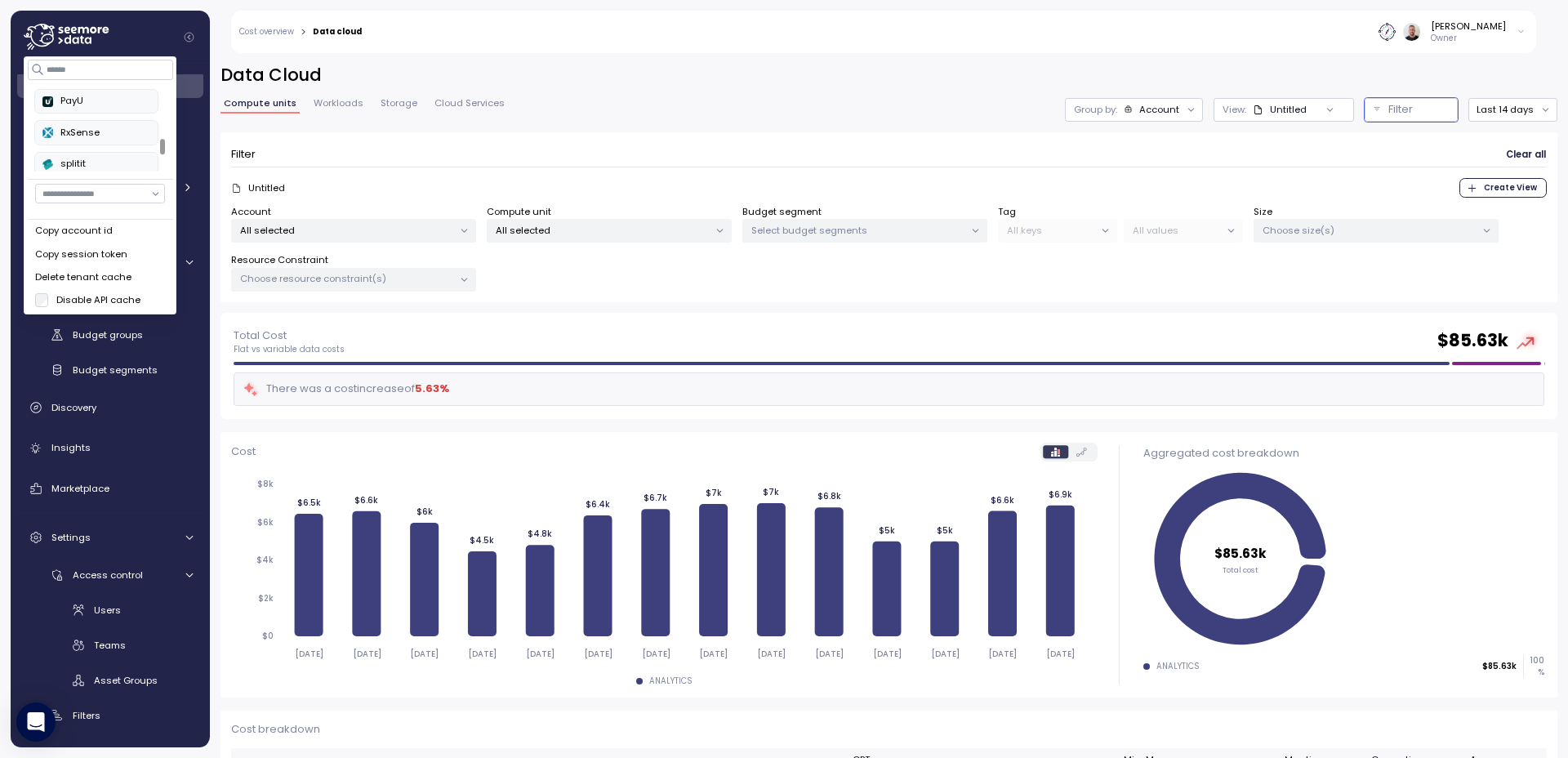
scroll to position [308, 0]
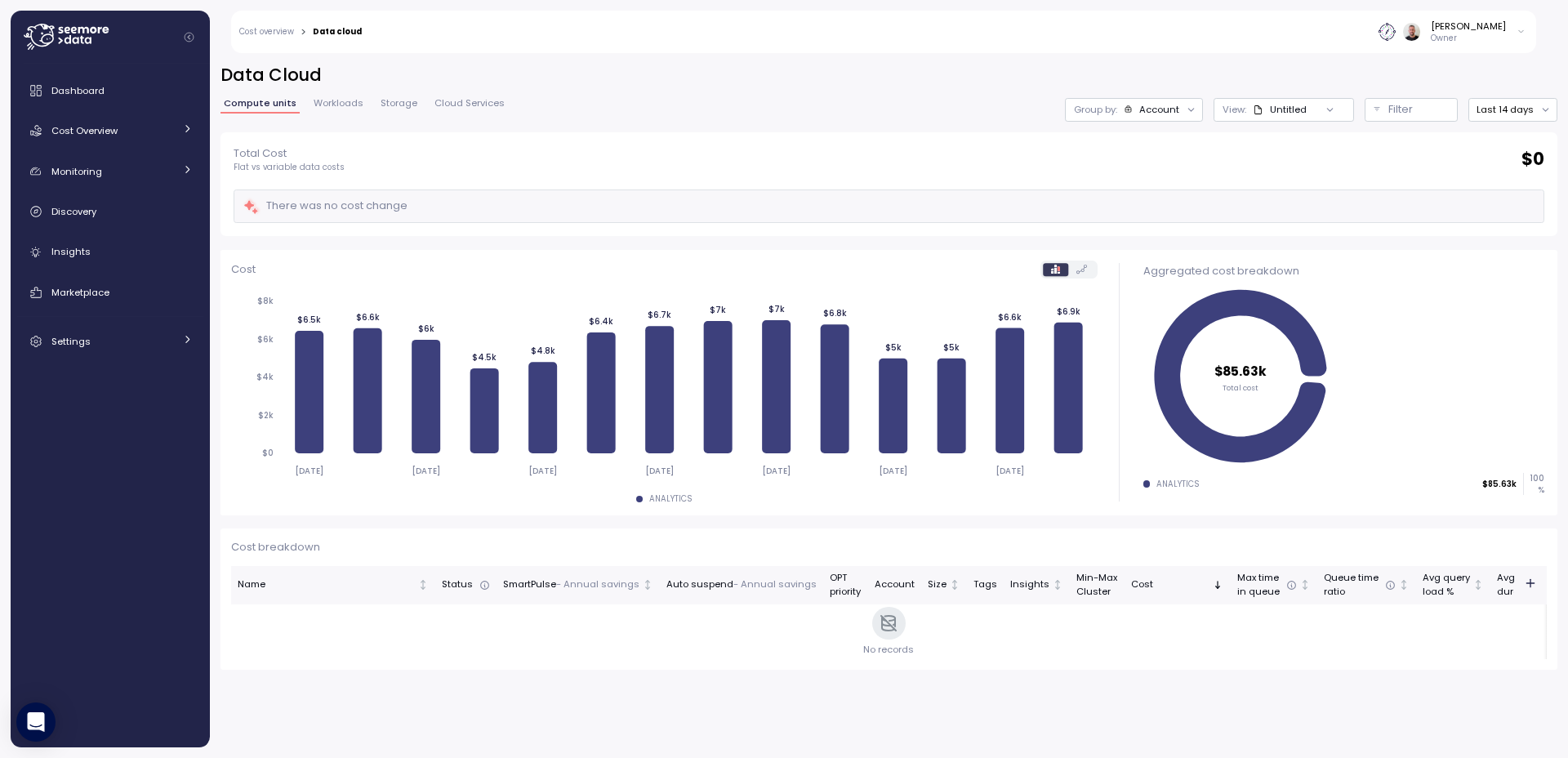
click at [62, 42] on icon at bounding box center [65, 36] width 85 height 26
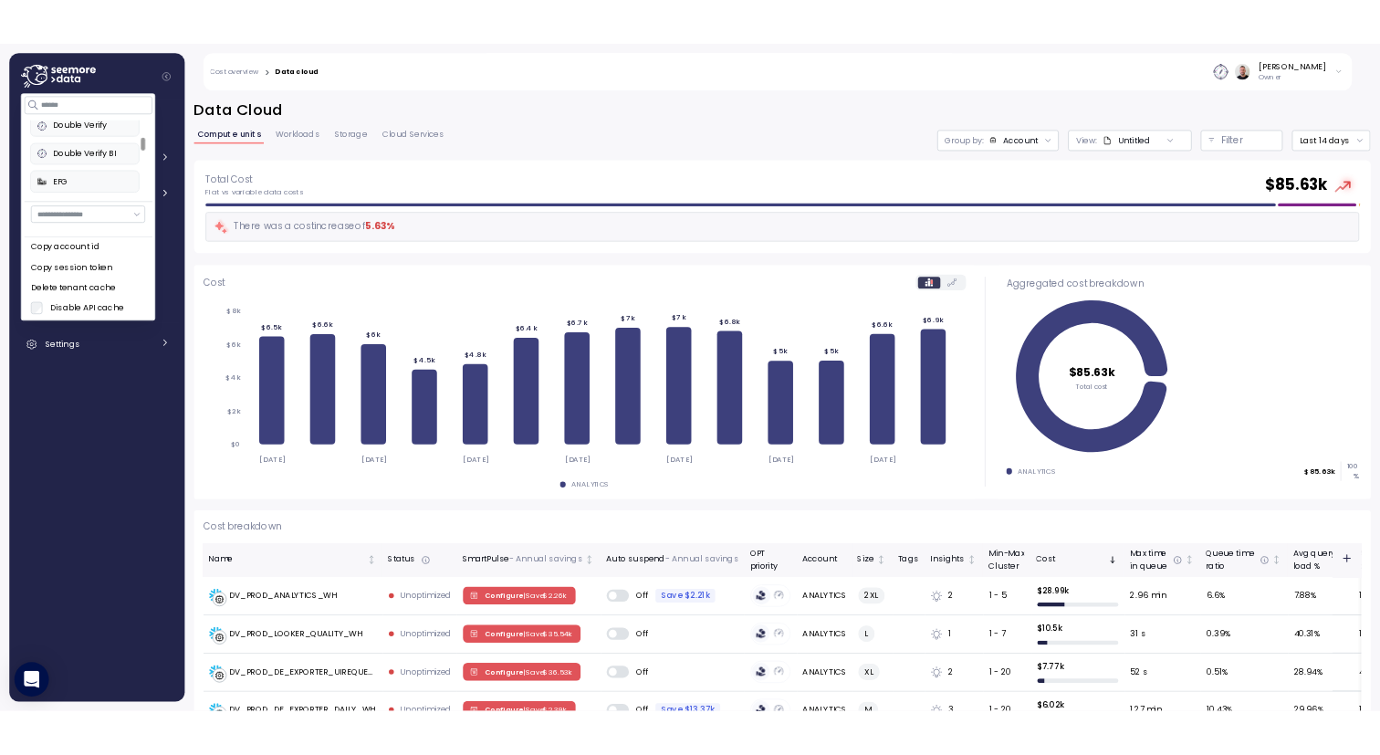
scroll to position [95, 0]
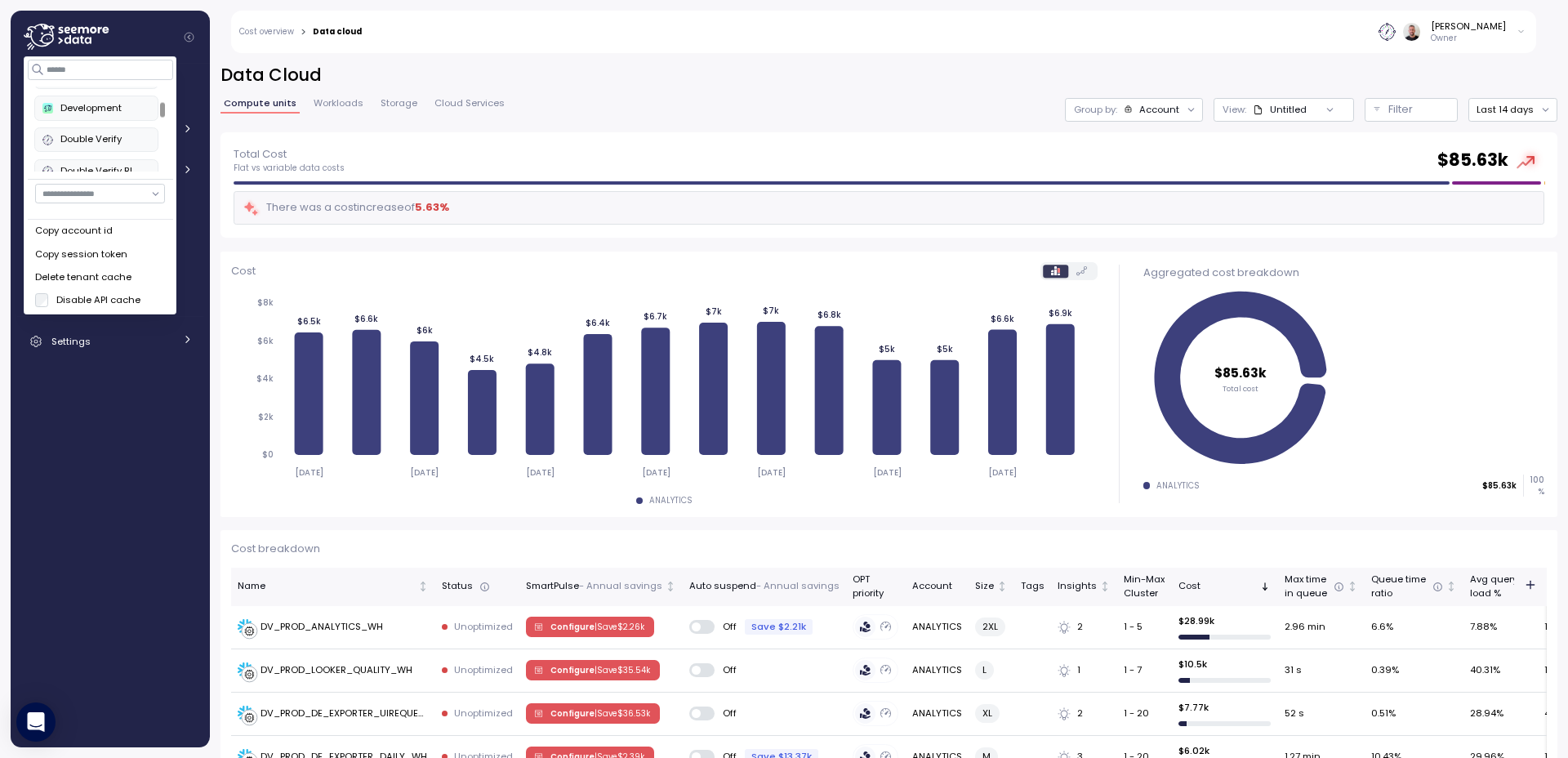
click at [127, 165] on div "Double Verify BI" at bounding box center [96, 171] width 107 height 14
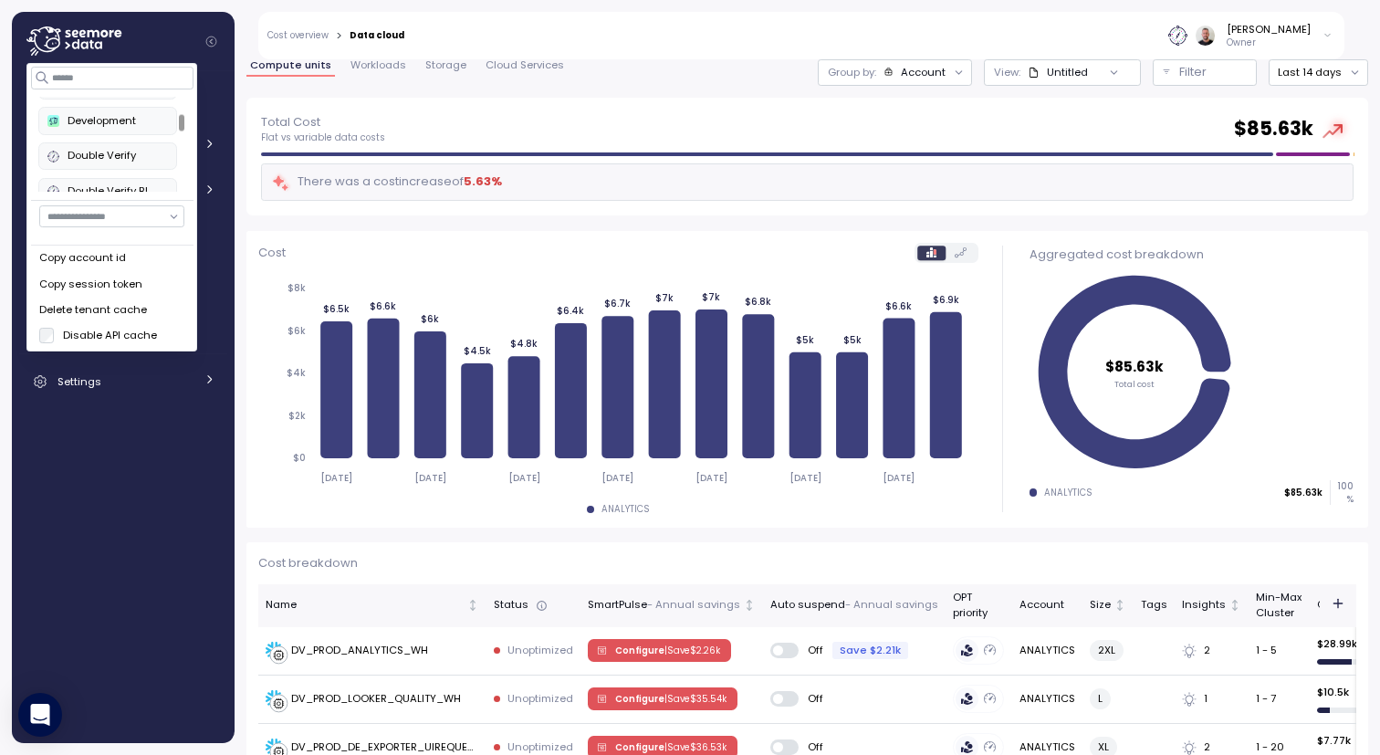
scroll to position [0, 0]
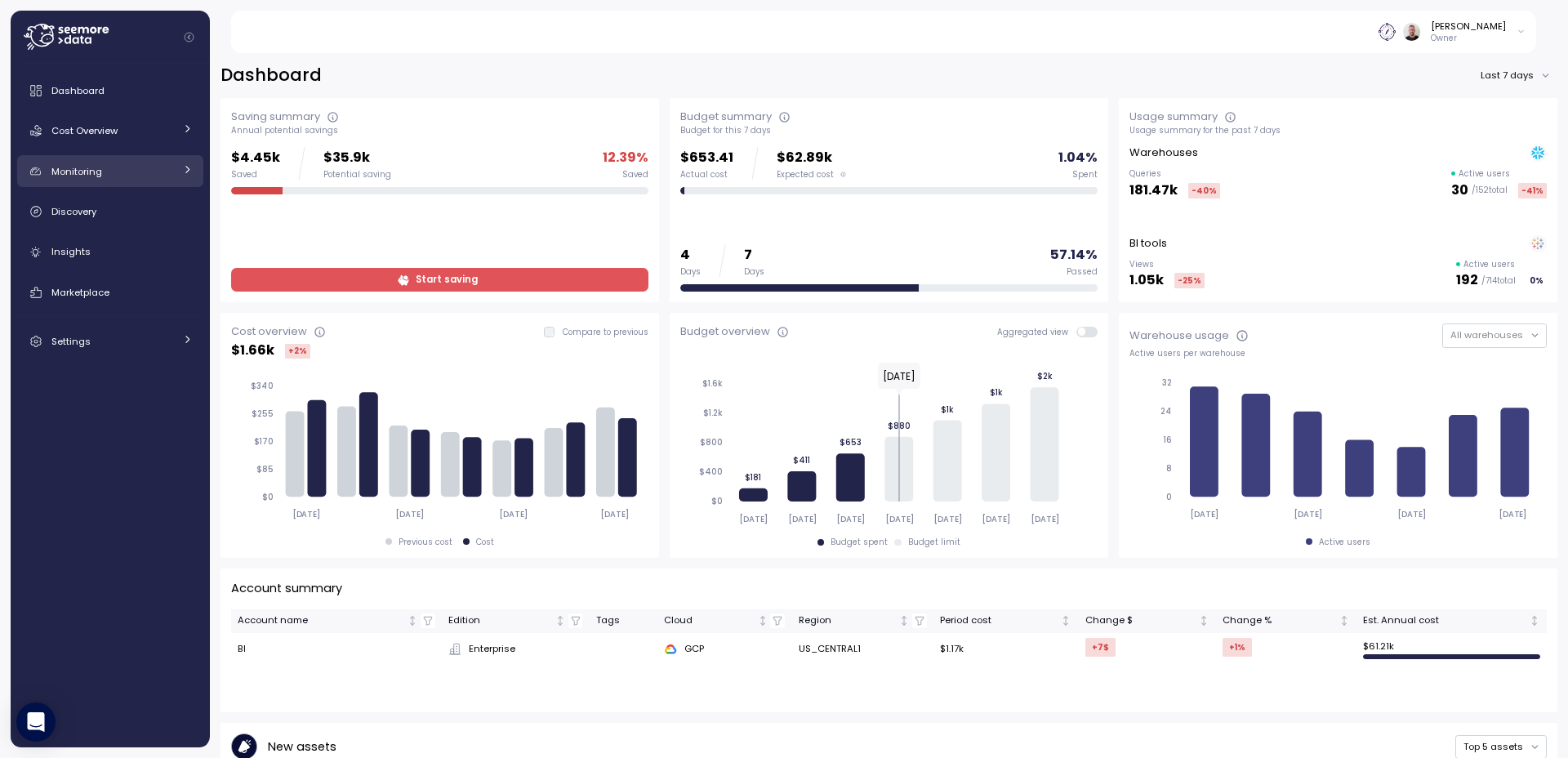
click at [117, 172] on div "Monitoring" at bounding box center [113, 172] width 123 height 16
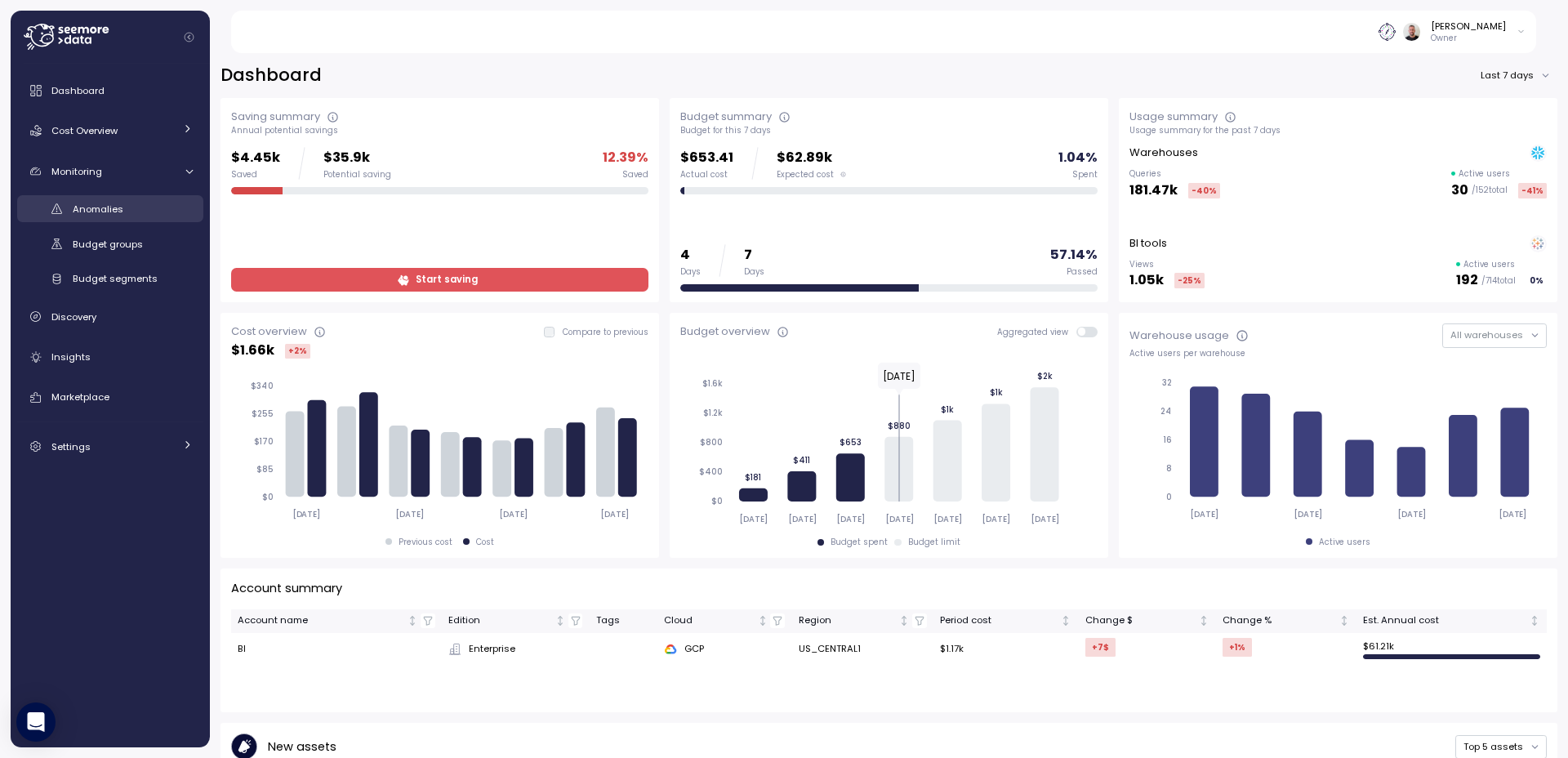
click at [120, 205] on span "Anomalies" at bounding box center [97, 209] width 51 height 13
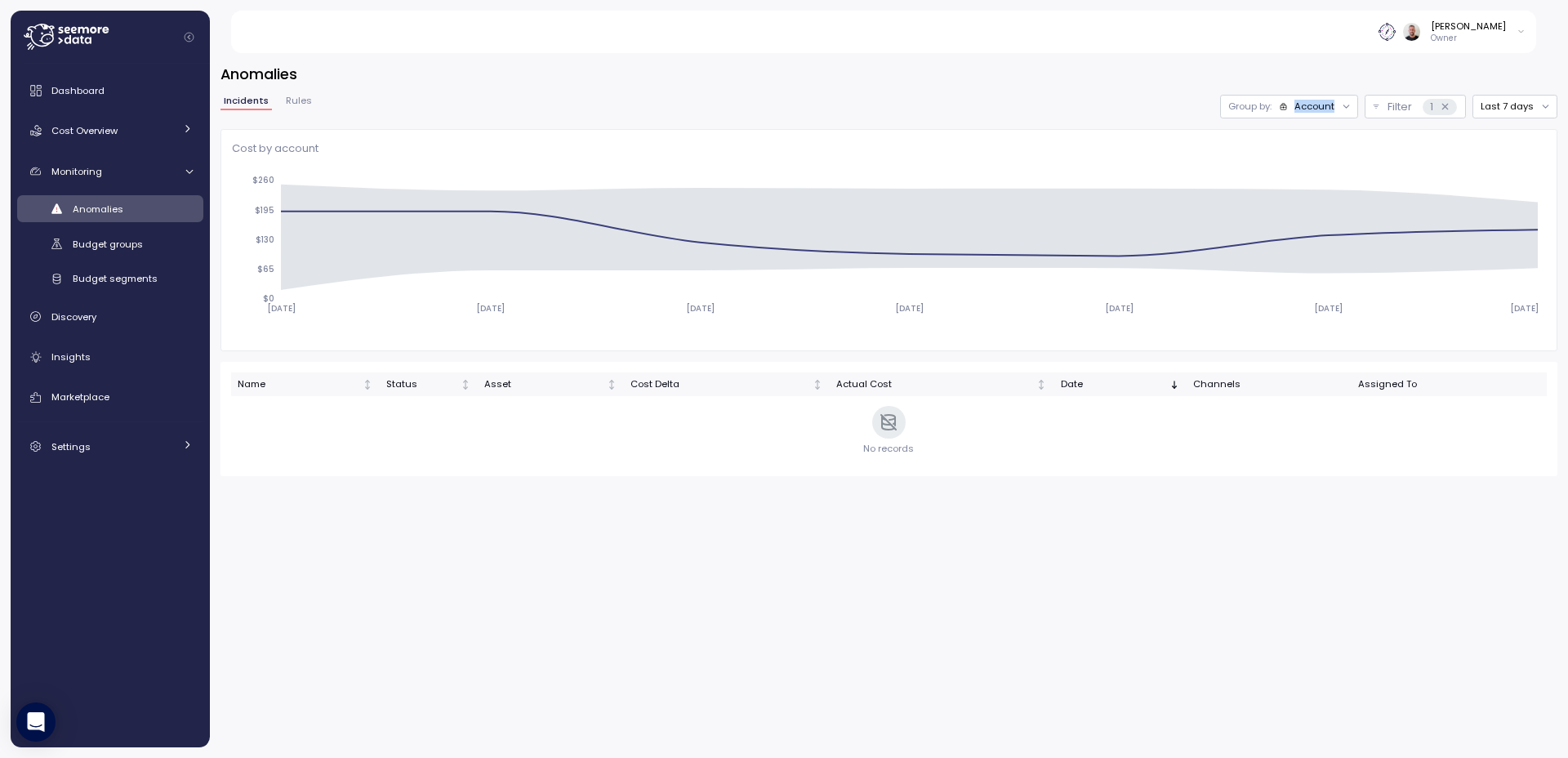
click at [1317, 108] on div "Account" at bounding box center [1314, 106] width 40 height 13
click at [1312, 162] on div "Compute unit" at bounding box center [1290, 170] width 98 height 20
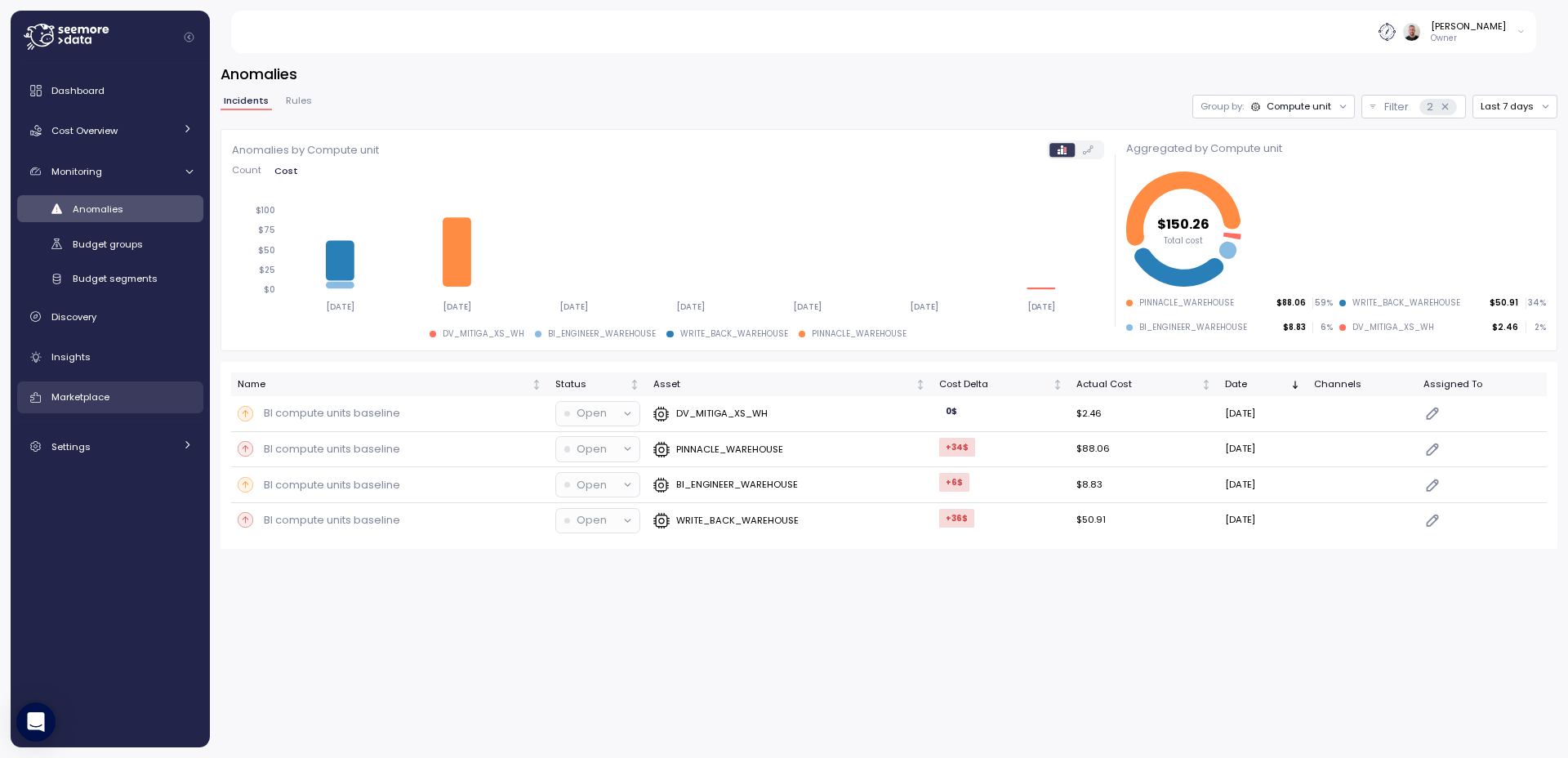
click at [84, 406] on link "Marketplace" at bounding box center [110, 397] width 186 height 33
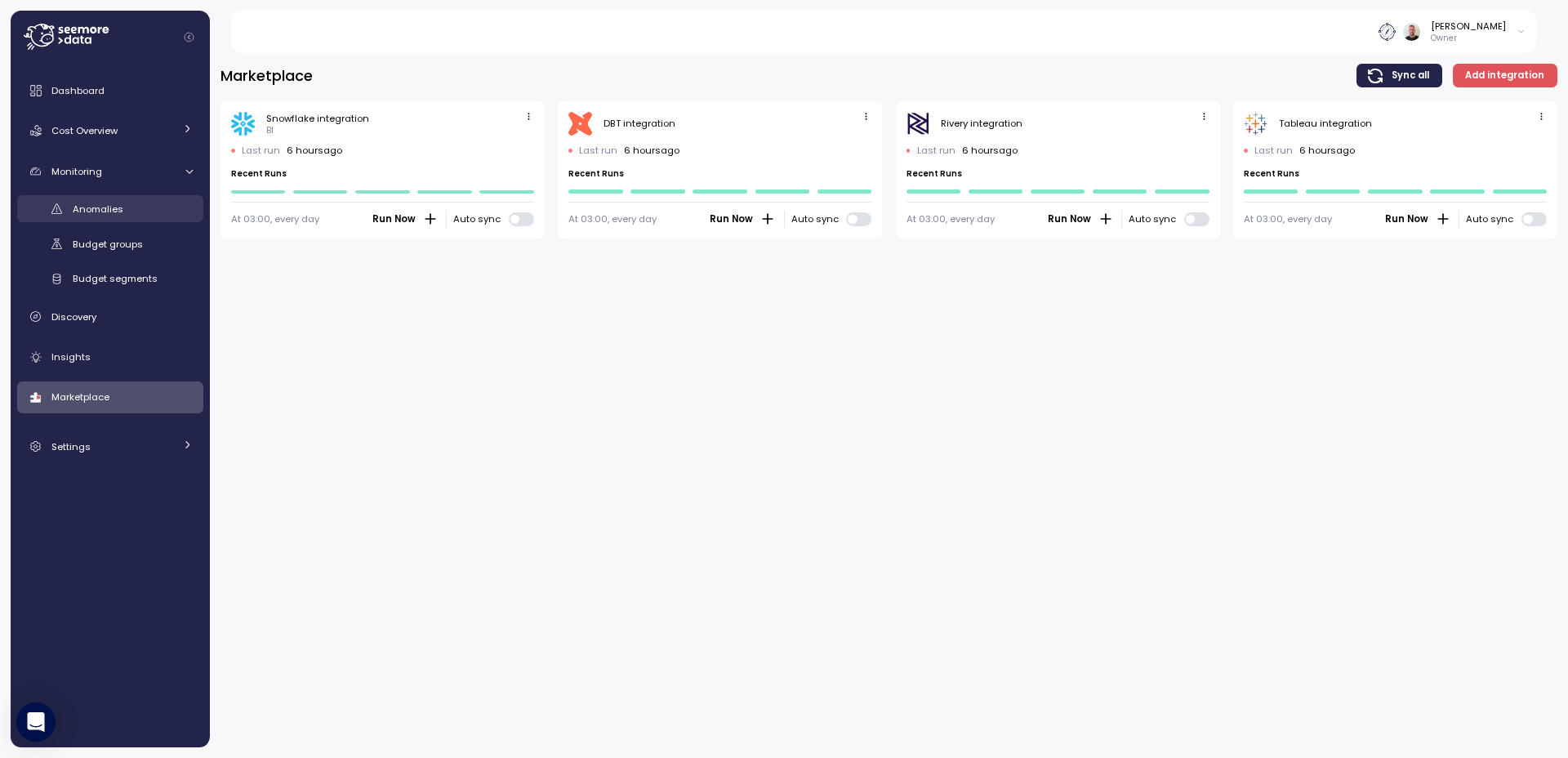
click at [109, 213] on span "Anomalies" at bounding box center [97, 209] width 51 height 13
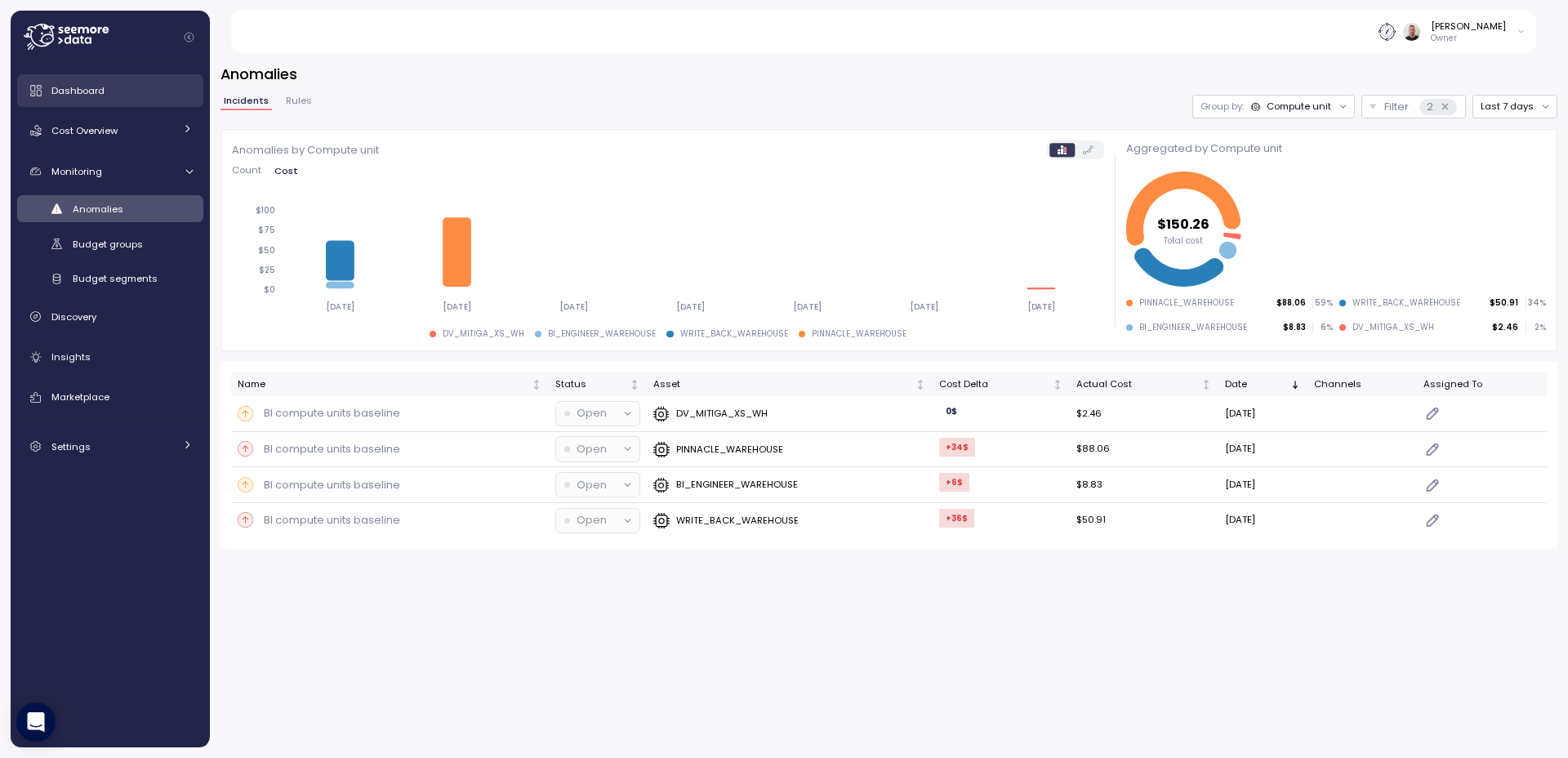
click at [101, 82] on div "Dashboard" at bounding box center [123, 90] width 141 height 16
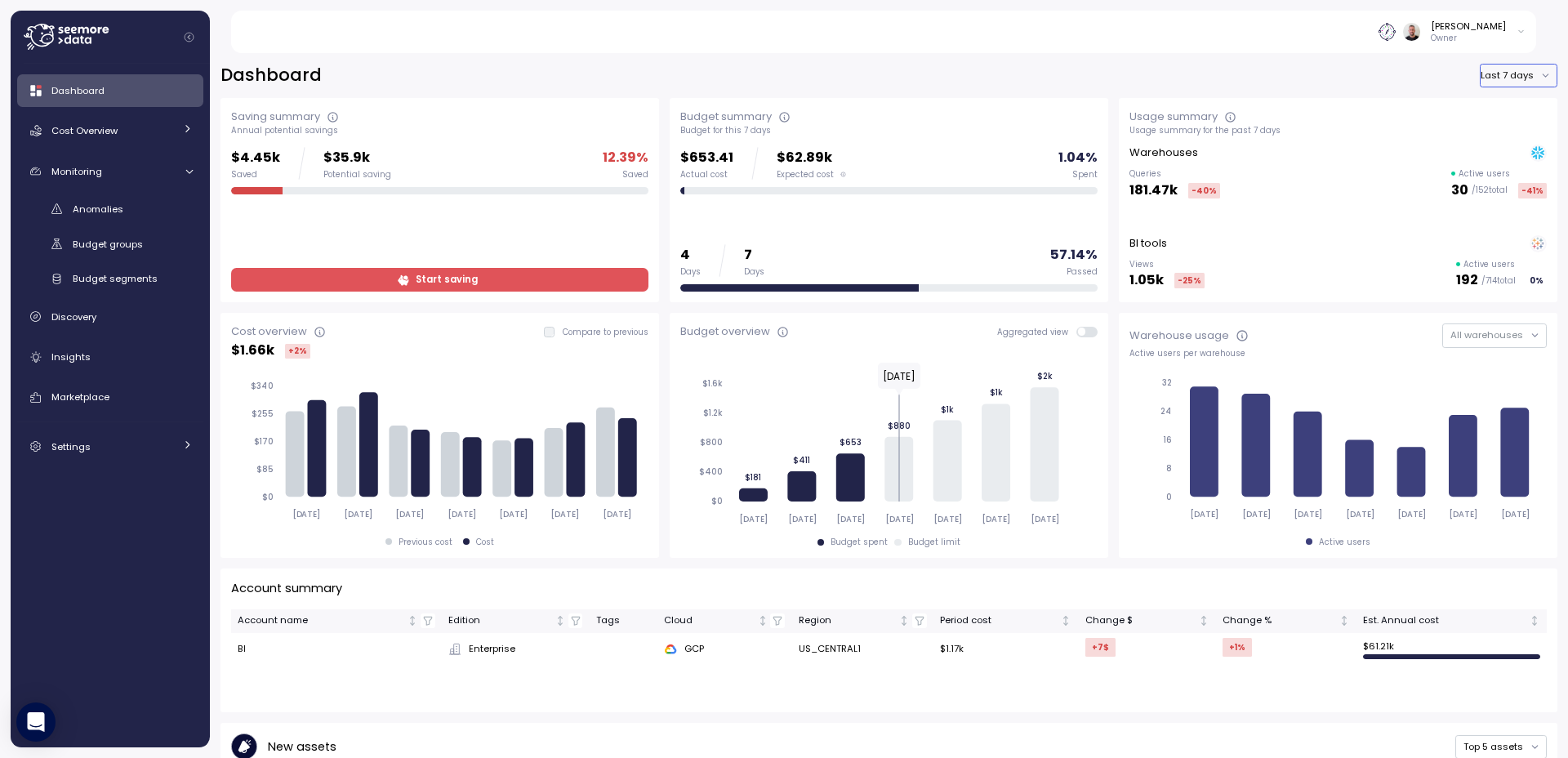
click at [1504, 80] on button "Last 7 days" at bounding box center [1518, 75] width 78 height 23
click at [1514, 176] on div "Last year" at bounding box center [1504, 172] width 42 height 13
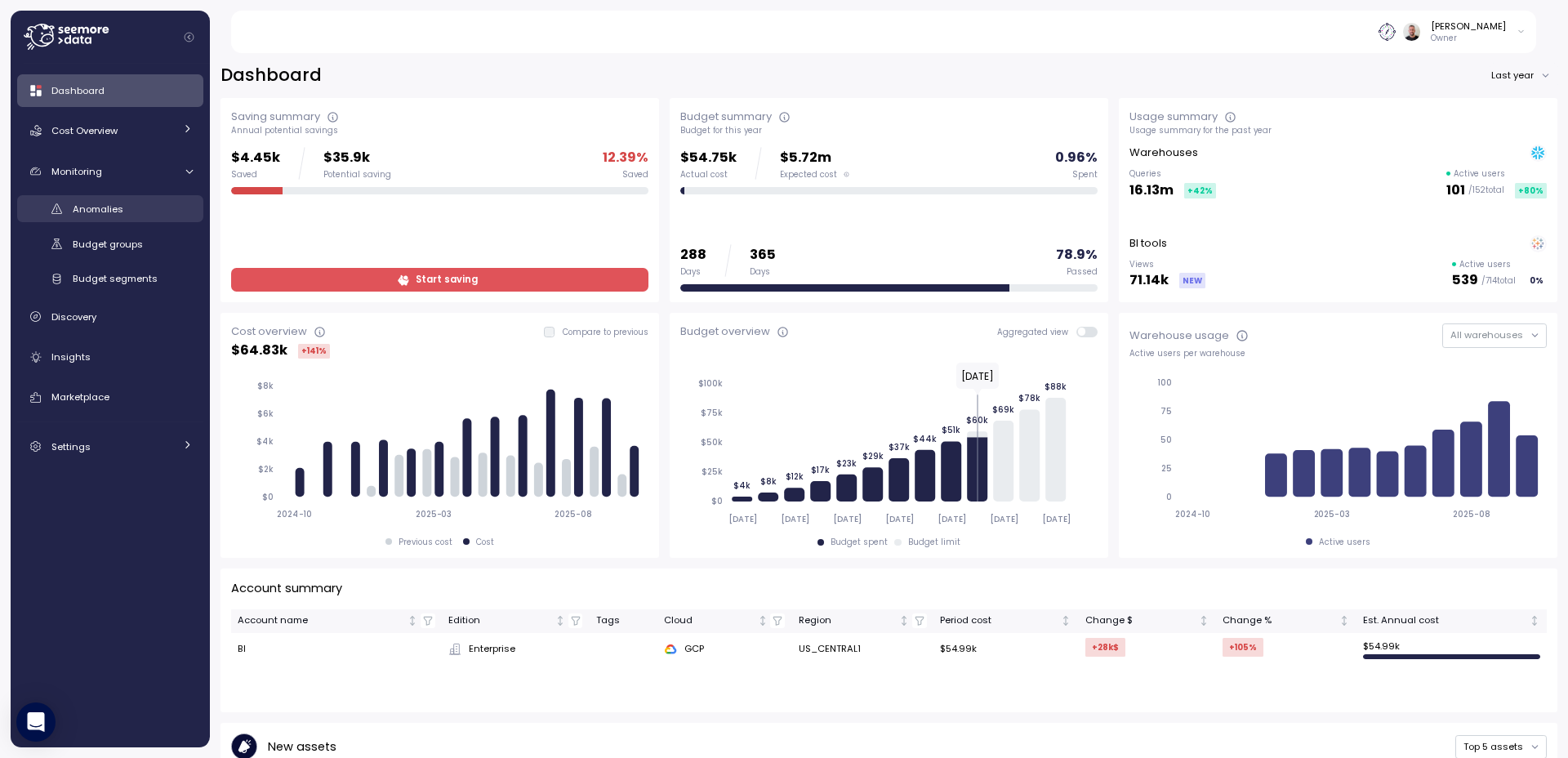
click at [131, 211] on div "Anomalies" at bounding box center [132, 209] width 120 height 16
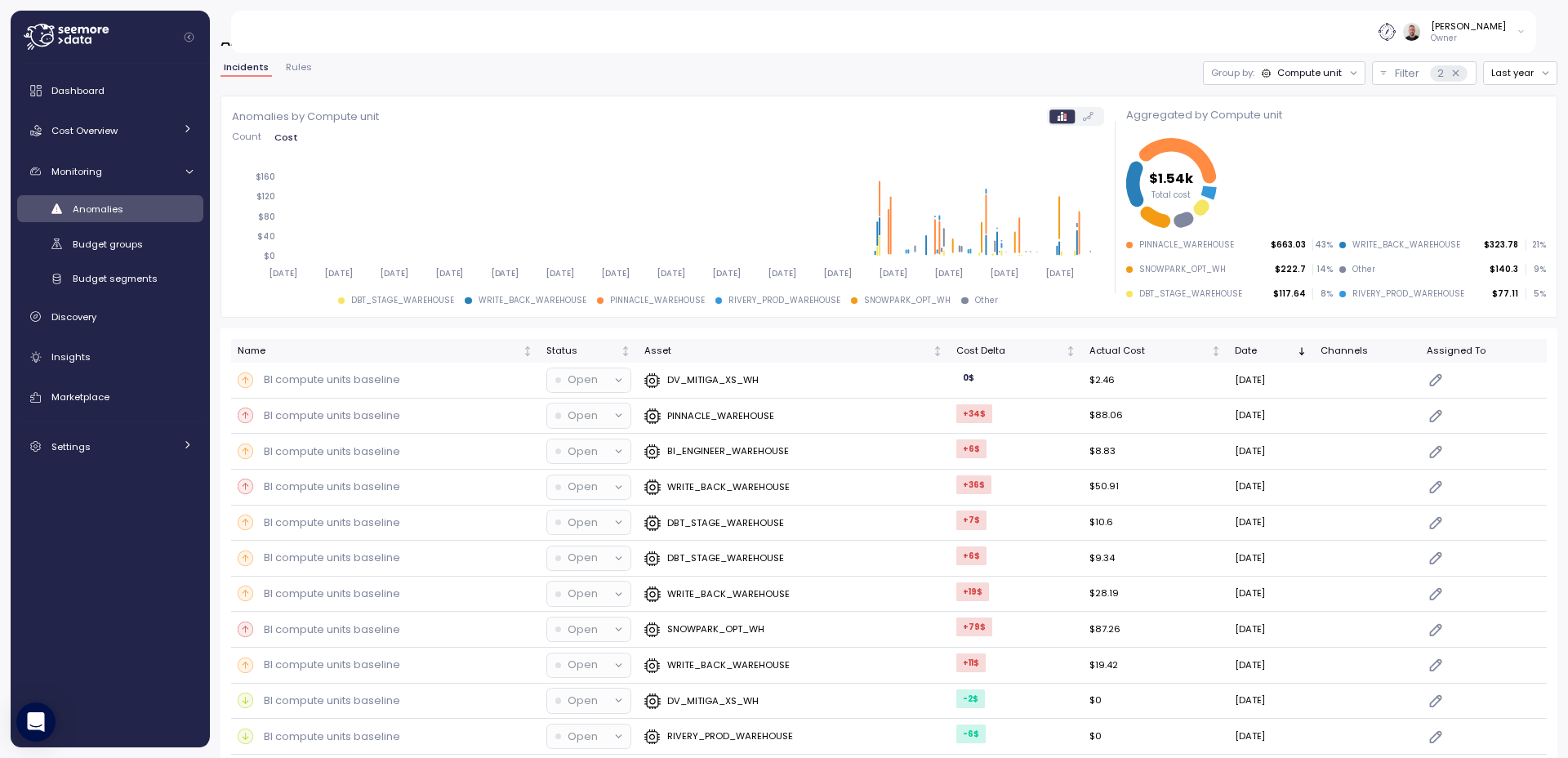
scroll to position [98, 0]
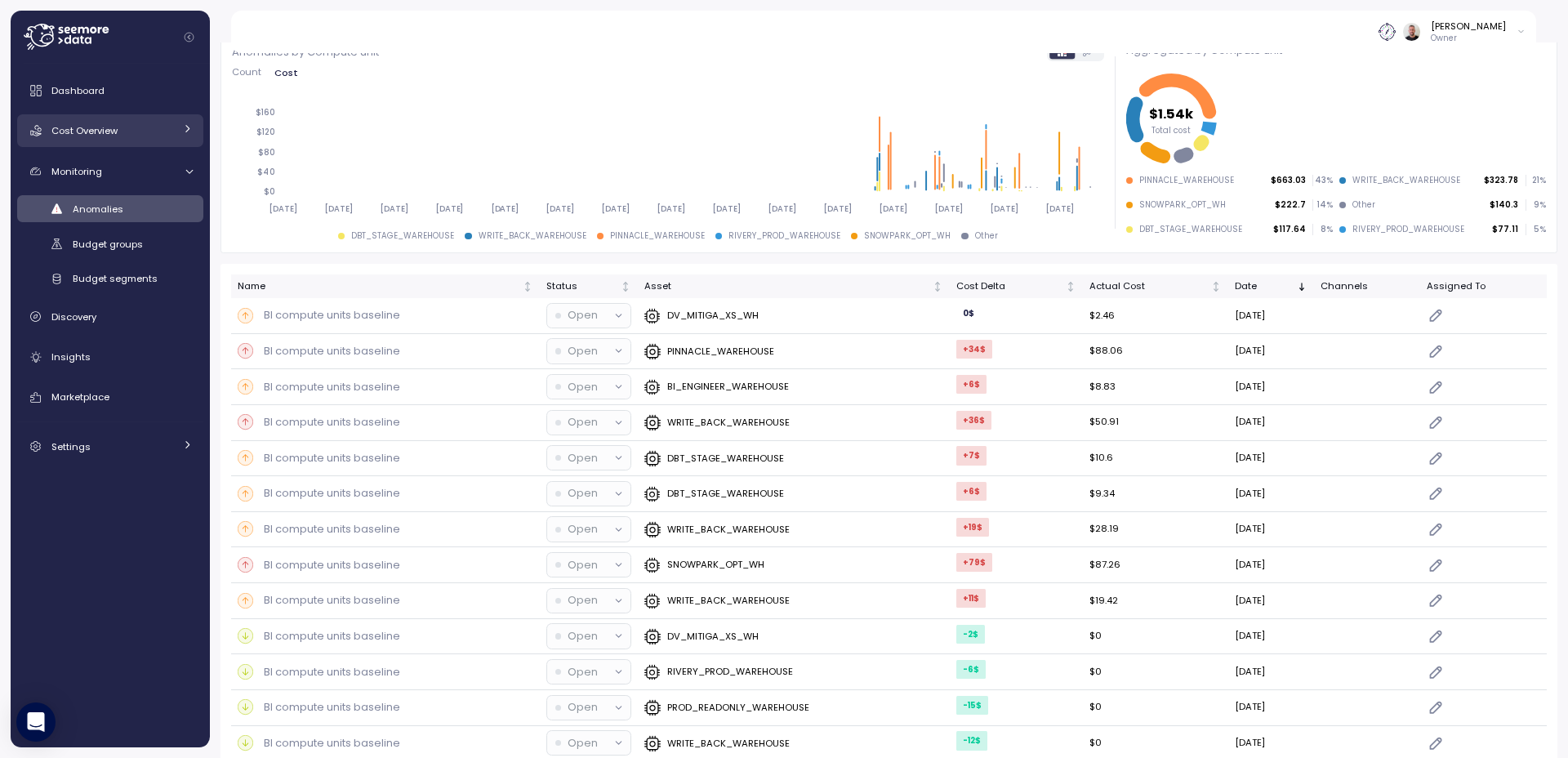
click at [176, 130] on link "Cost Overview" at bounding box center [110, 131] width 186 height 33
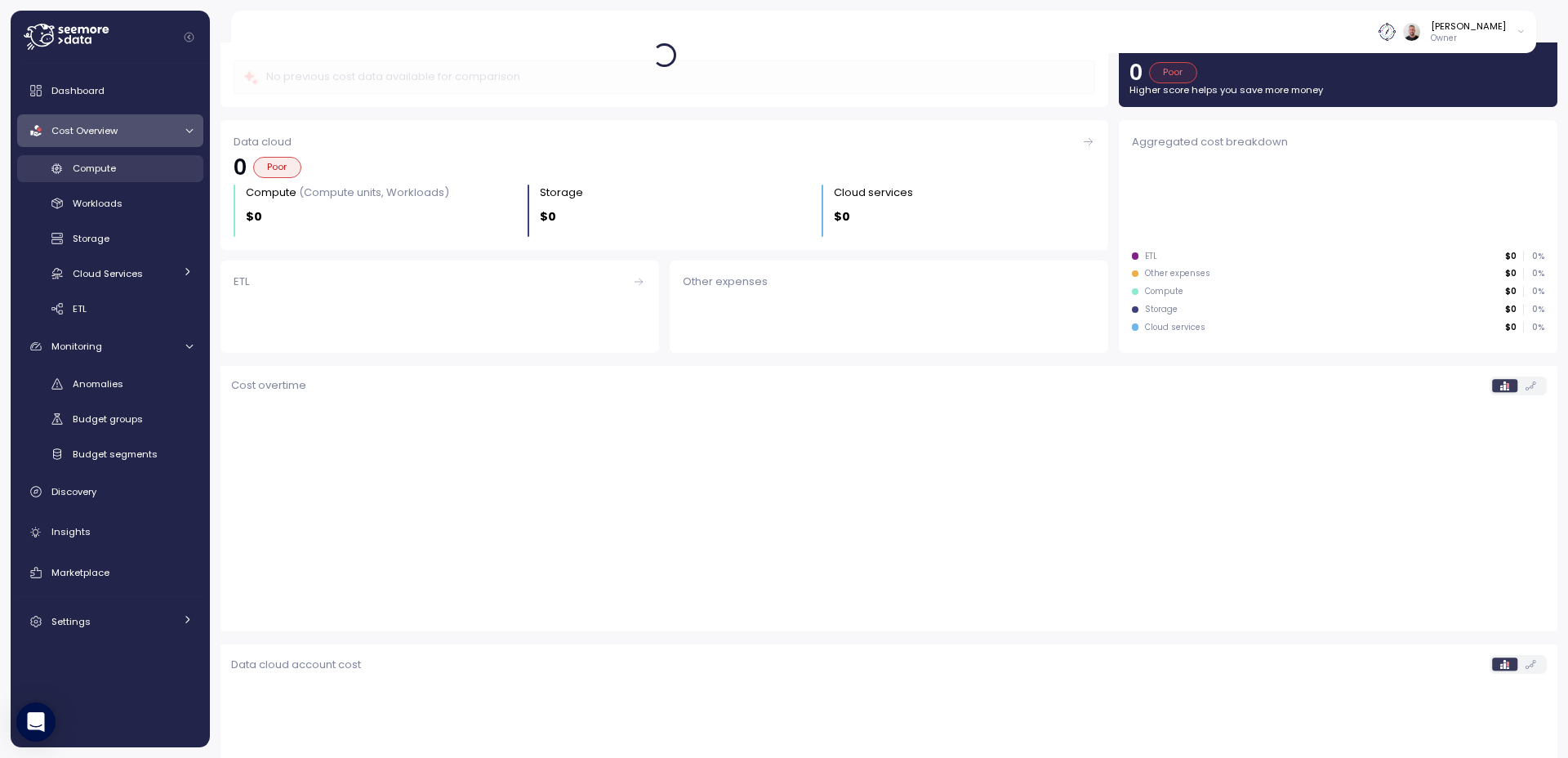
click at [140, 169] on div "Compute" at bounding box center [132, 168] width 120 height 16
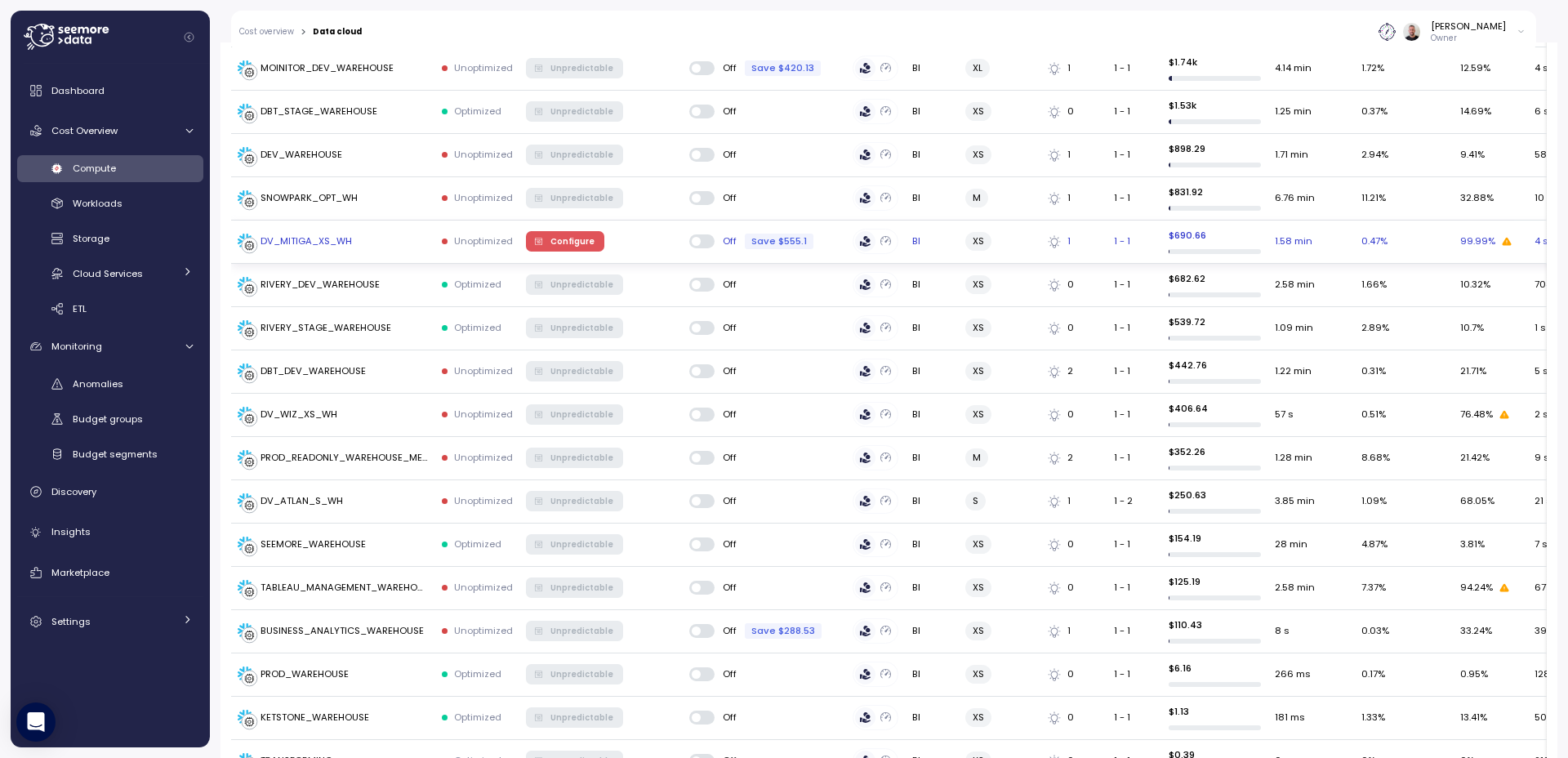
scroll to position [230, 0]
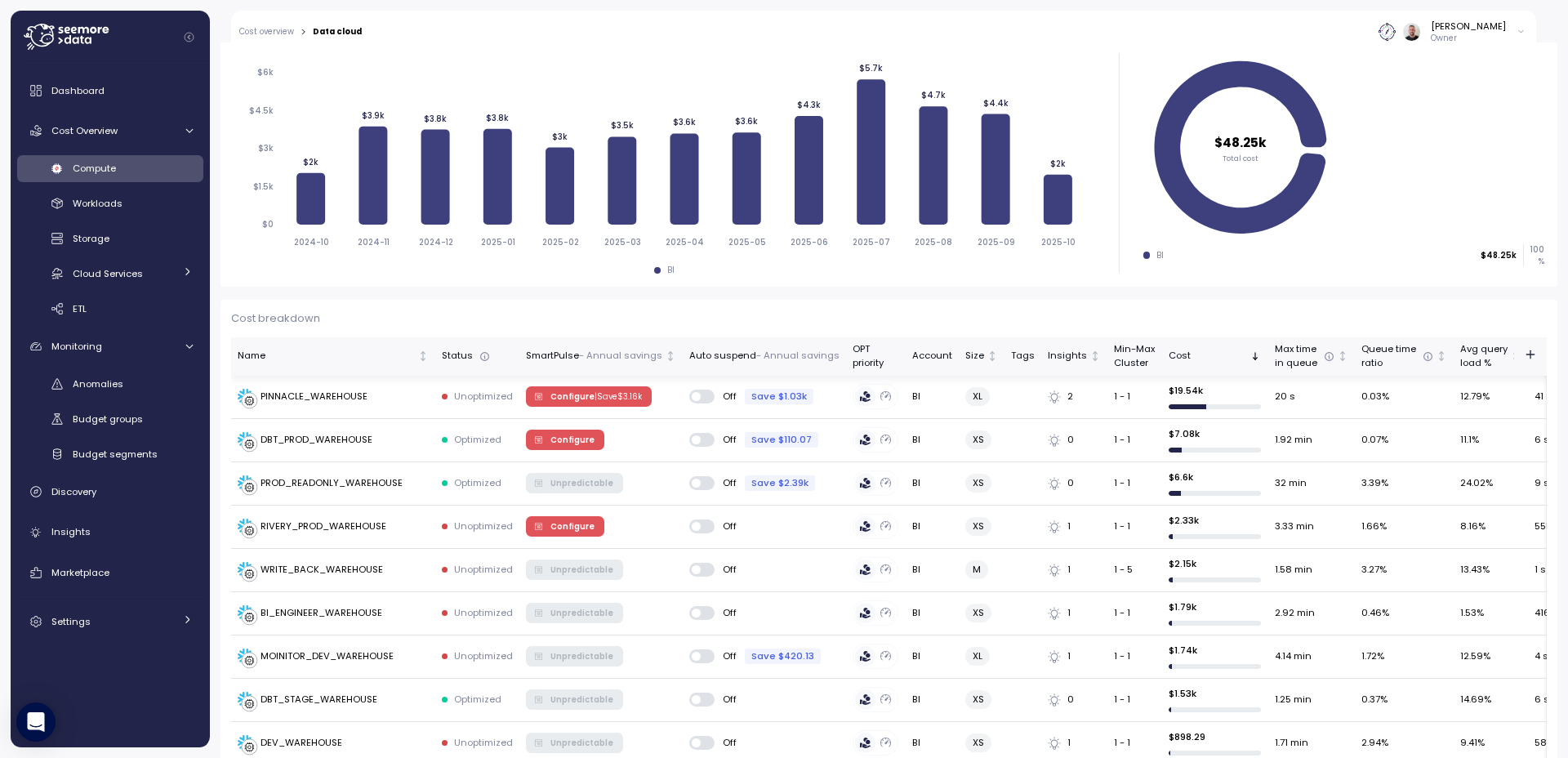
click at [756, 360] on p "- Annual savings" at bounding box center [797, 356] width 83 height 14
click at [828, 395] on div "Off Save $1.03k" at bounding box center [764, 396] width 150 height 15
click at [779, 396] on div "Save $1.03k" at bounding box center [778, 396] width 69 height 15
click at [326, 400] on div "PINNACLE_WAREHOUSE" at bounding box center [314, 396] width 107 height 14
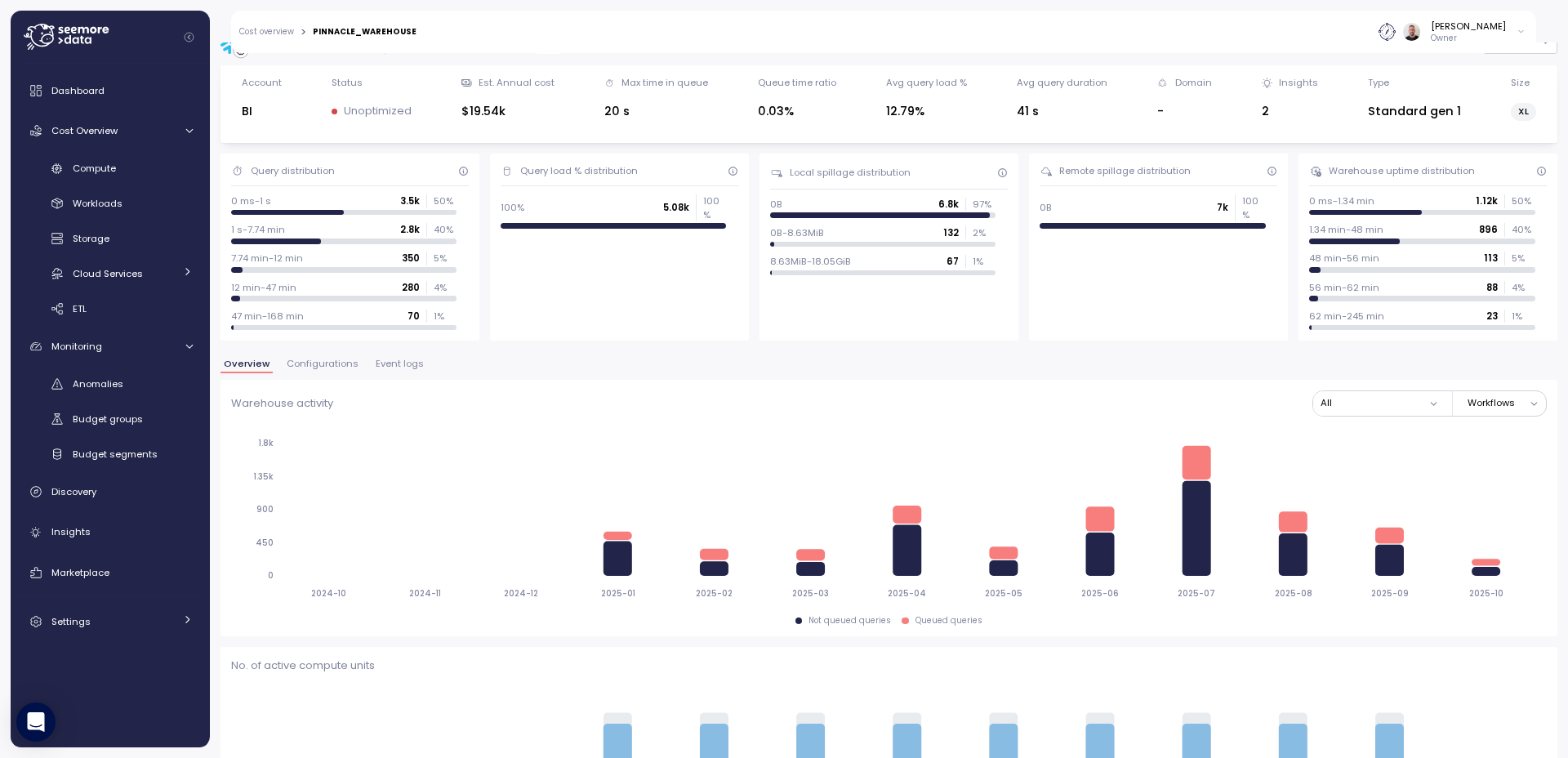
scroll to position [98, 0]
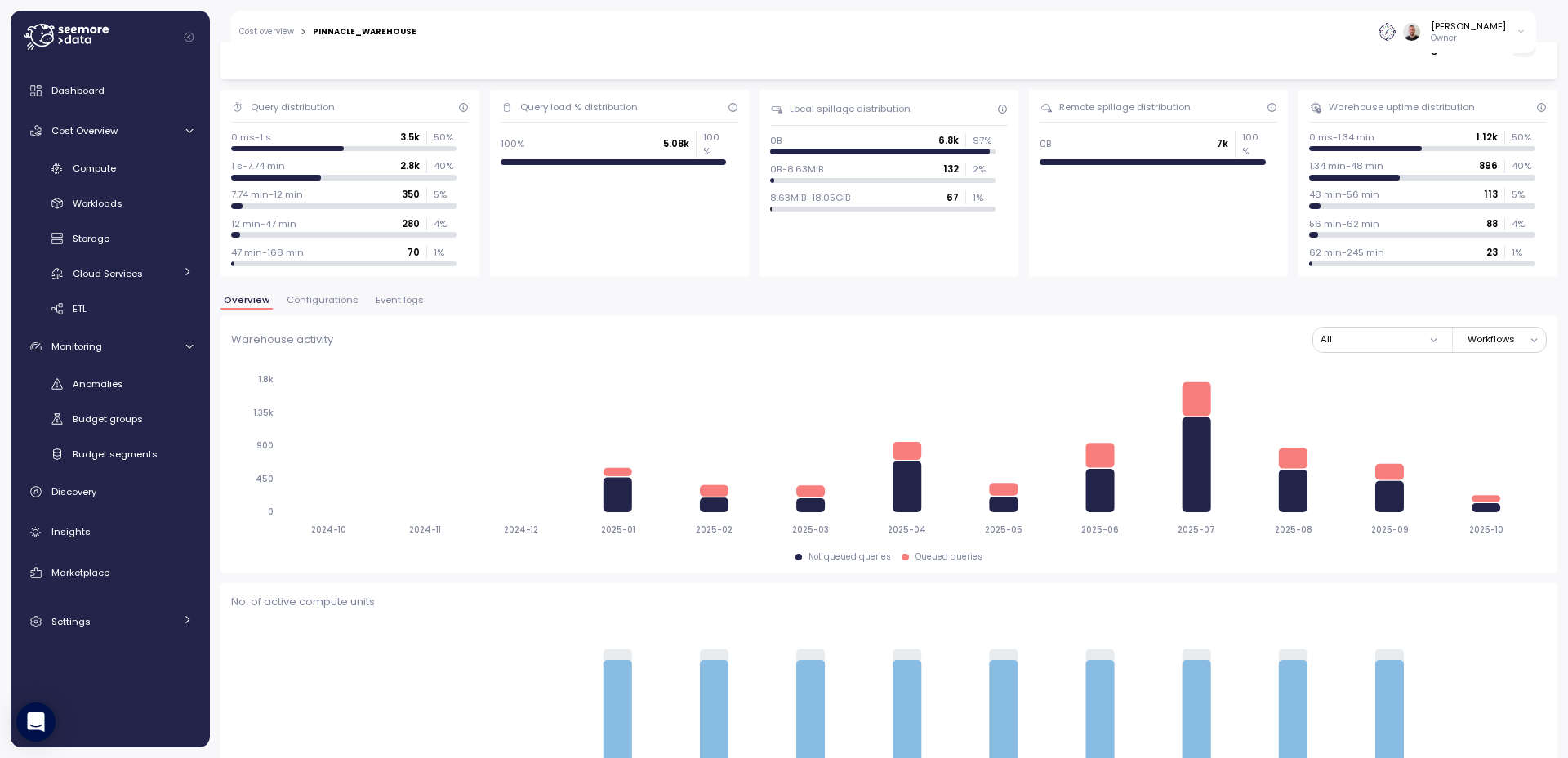
click at [306, 297] on span "Configurations" at bounding box center [322, 300] width 72 height 9
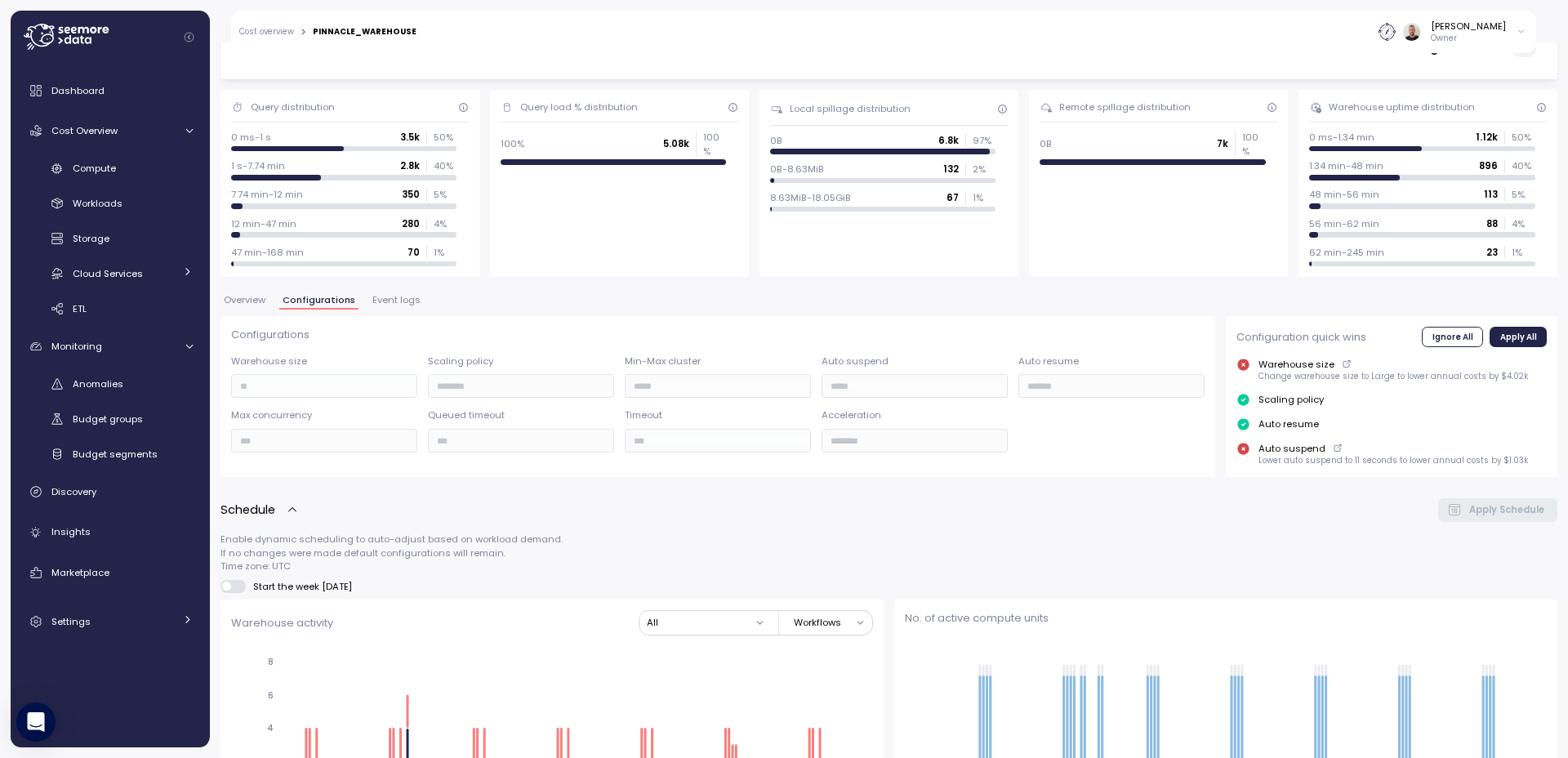
click at [403, 302] on span "Event logs" at bounding box center [396, 300] width 48 height 9
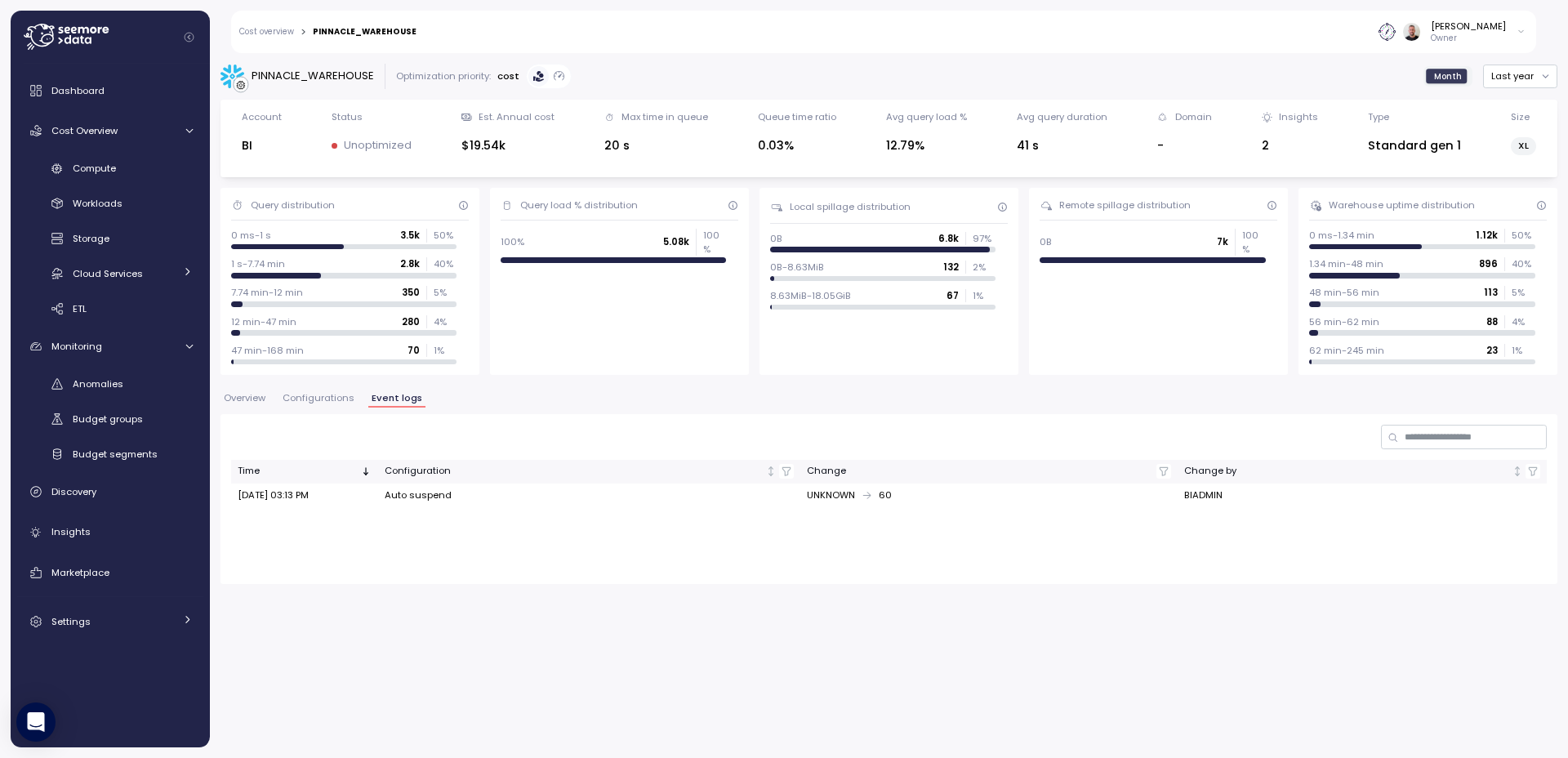
click at [241, 403] on span "Overview" at bounding box center [244, 398] width 42 height 9
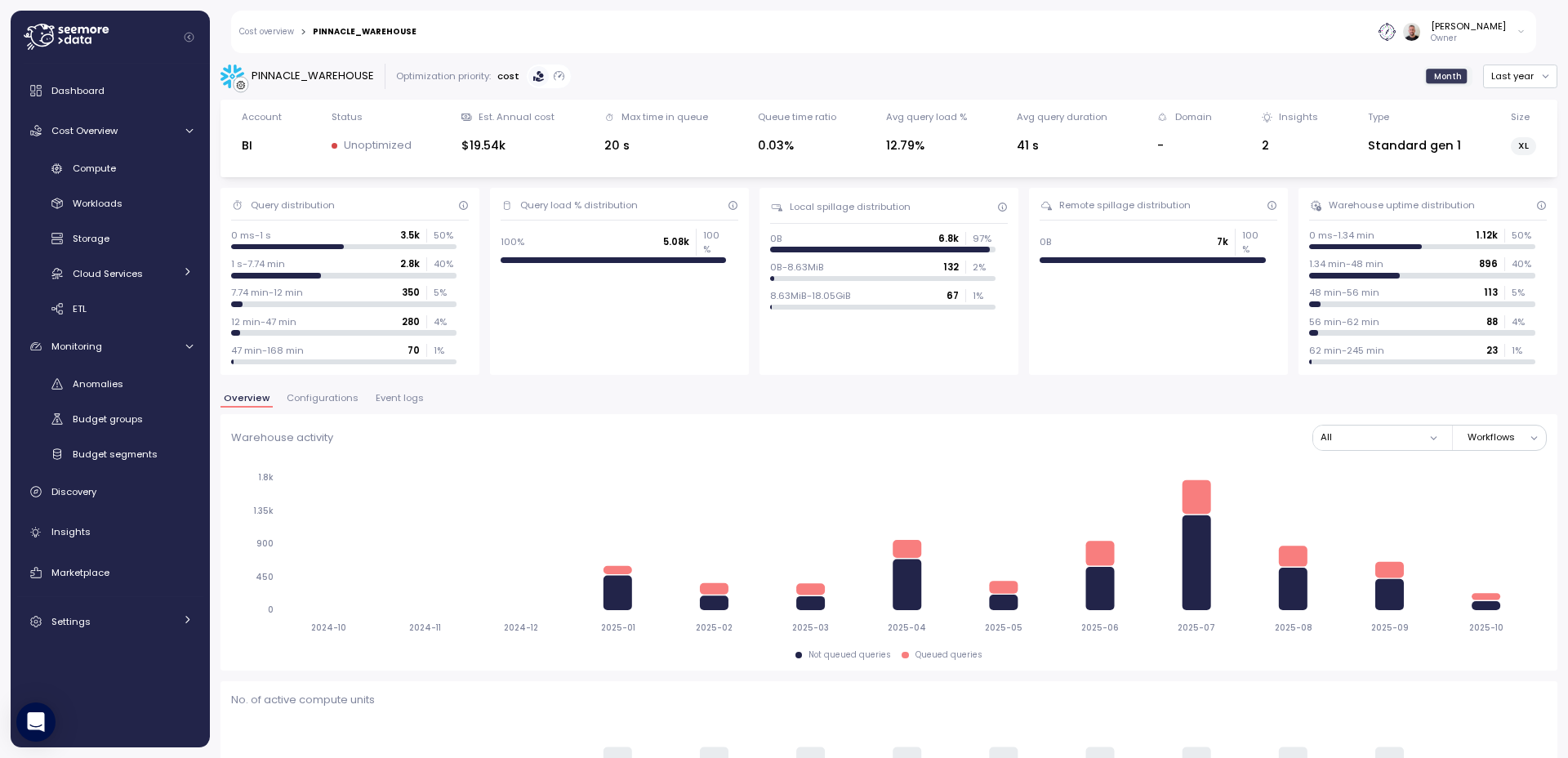
click at [410, 398] on span "Event logs" at bounding box center [400, 398] width 48 height 9
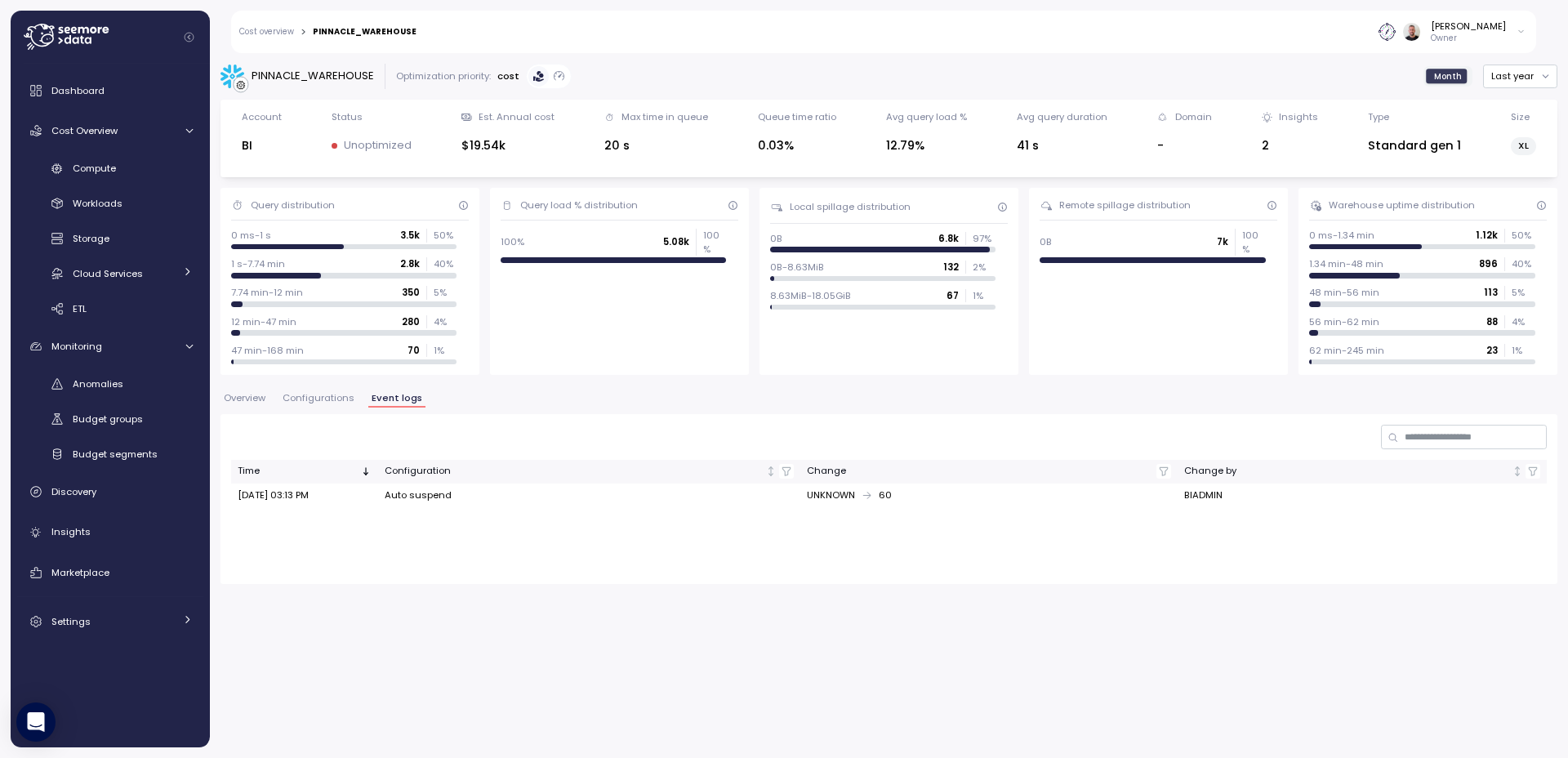
drag, startPoint x: 276, startPoint y: 496, endPoint x: 341, endPoint y: 497, distance: 65.0
click at [341, 497] on td "Feb 09, 2025 03:13 PM" at bounding box center [304, 495] width 147 height 23
click at [266, 28] on link "Cost overview" at bounding box center [266, 31] width 55 height 8
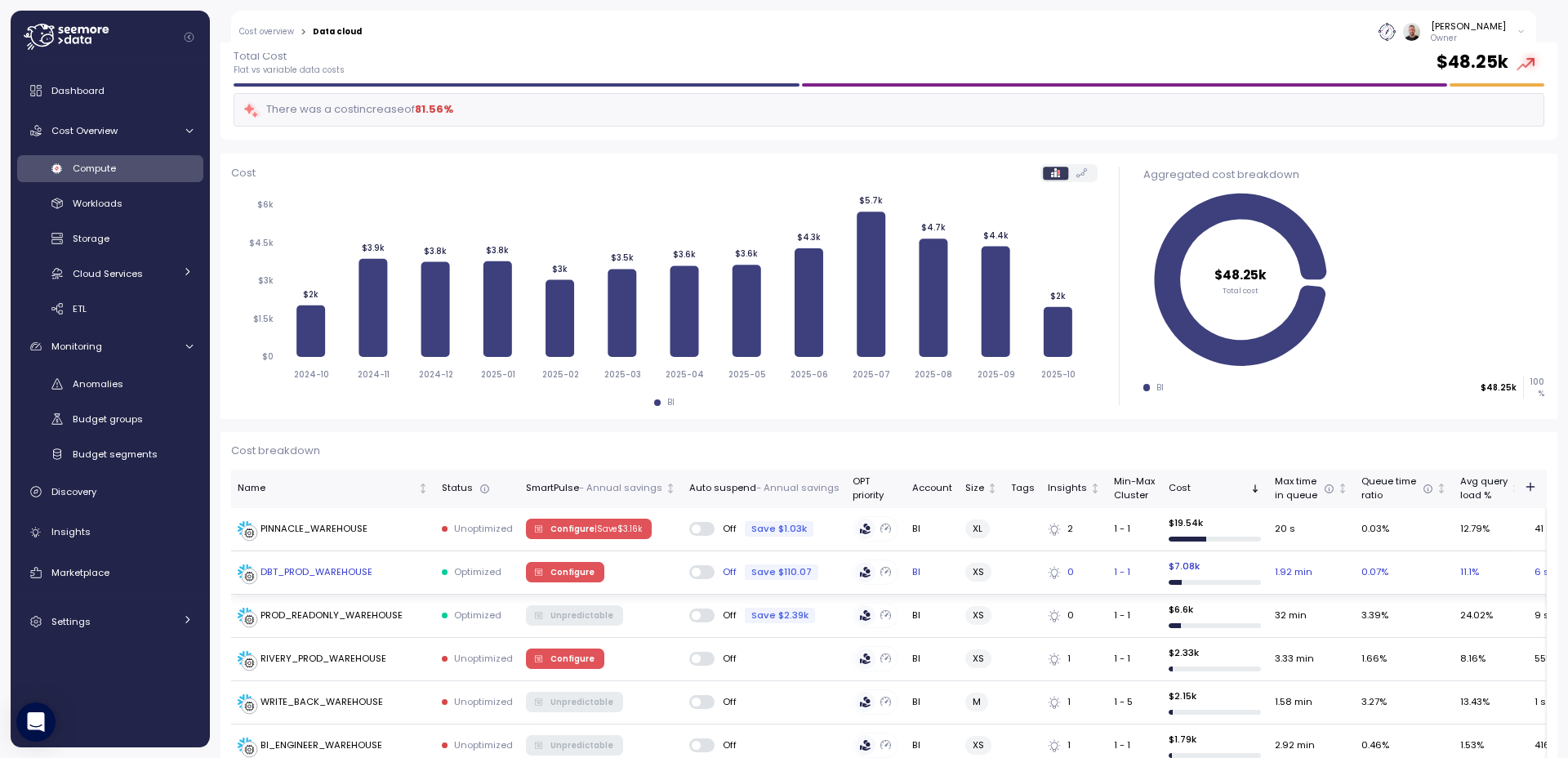
scroll to position [196, 0]
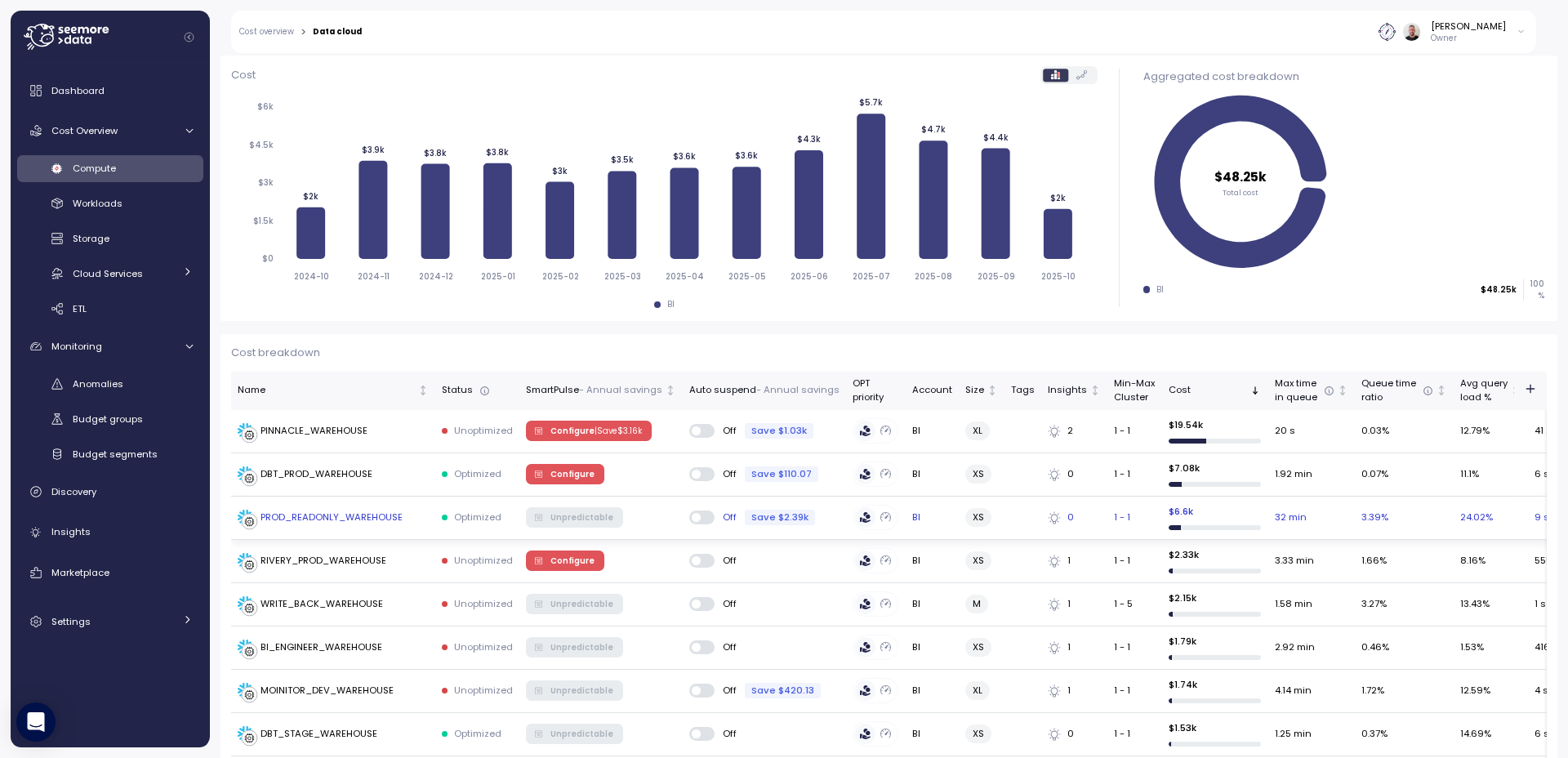
click at [330, 524] on div "PROD_READONLY_WAREHOUSE" at bounding box center [331, 518] width 142 height 14
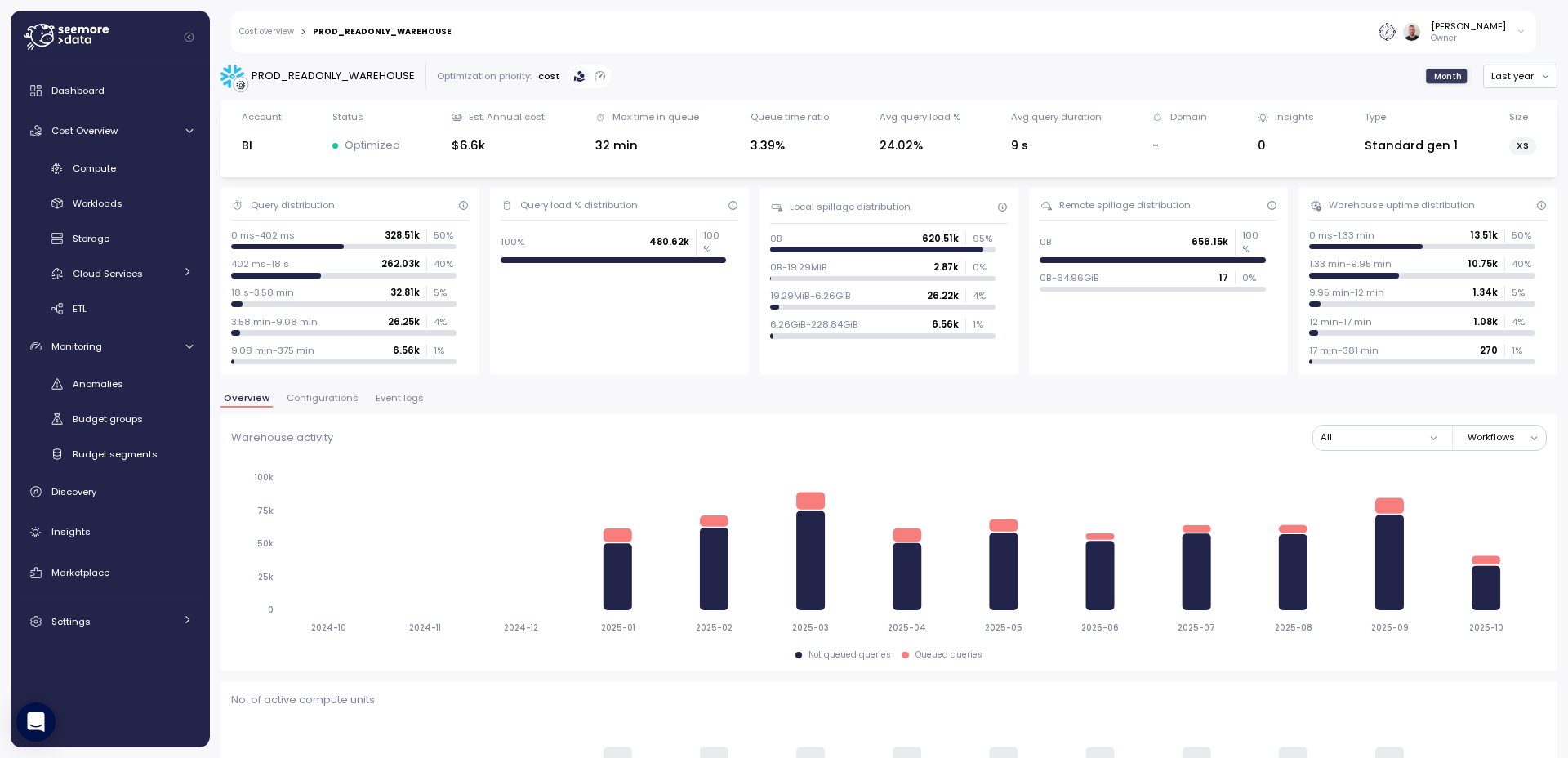
click at [304, 398] on span "Configurations" at bounding box center [322, 398] width 72 height 9
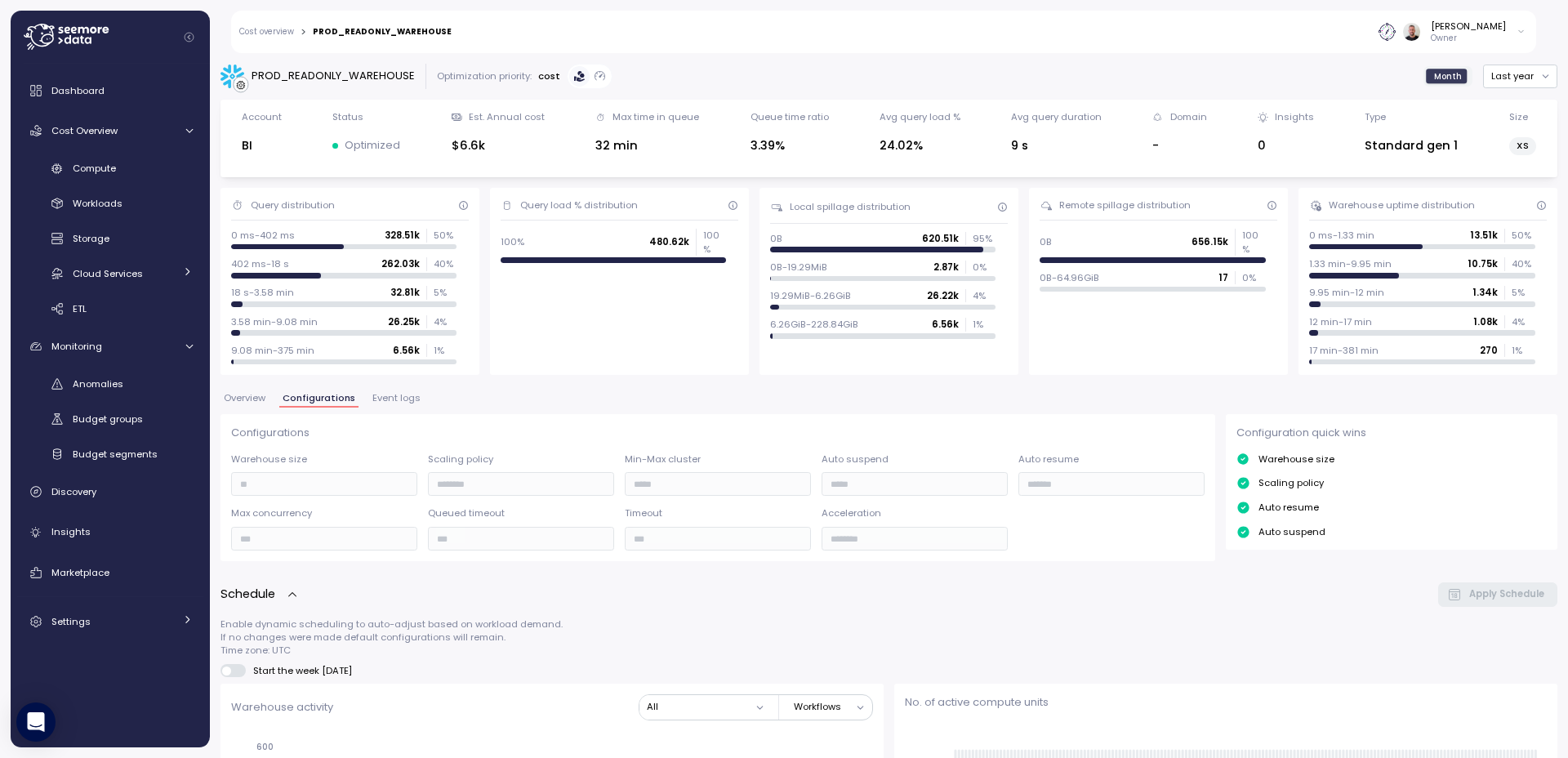
click at [254, 397] on span "Overview" at bounding box center [244, 398] width 42 height 9
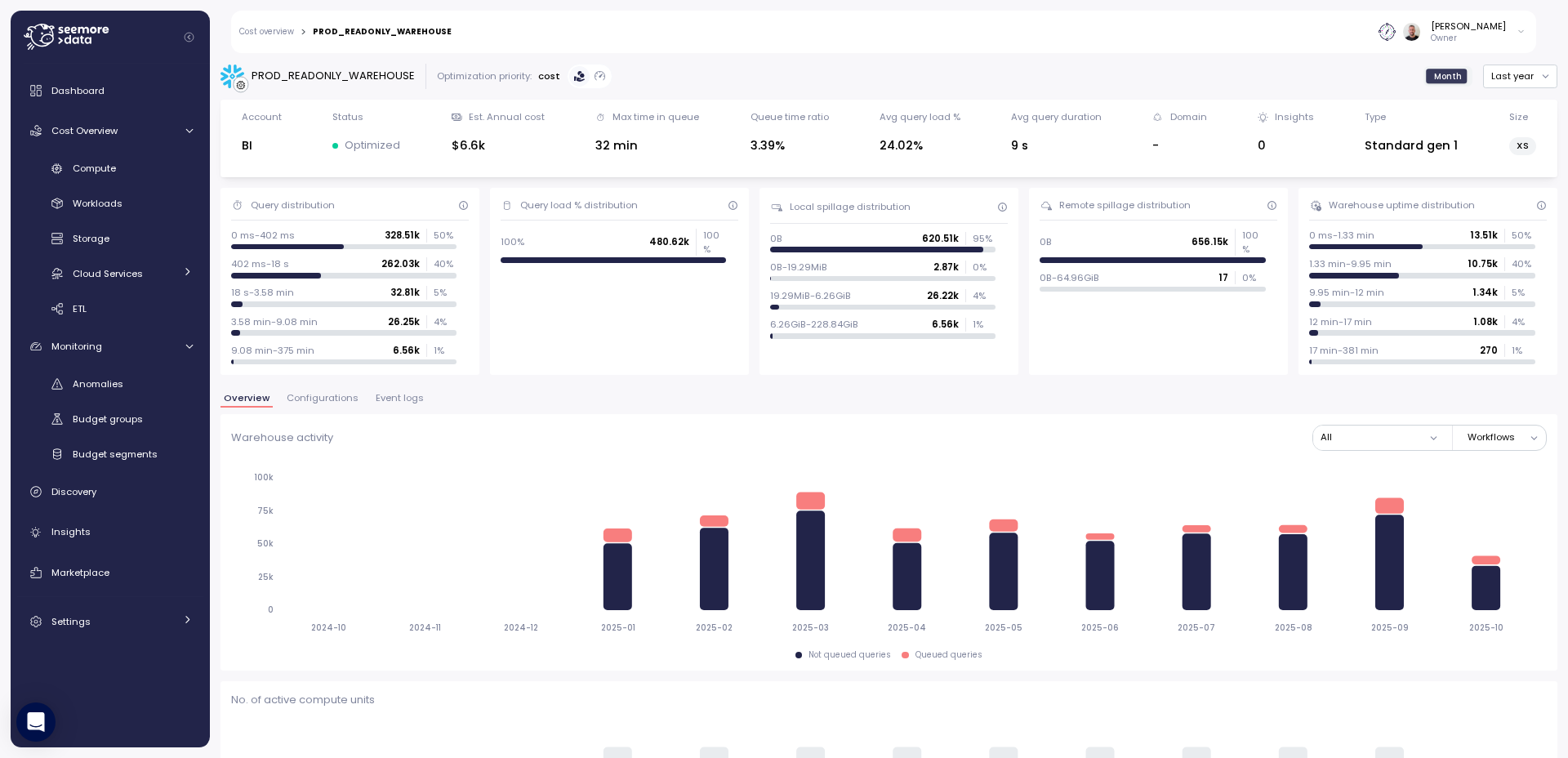
click at [315, 402] on span "Configurations" at bounding box center [322, 398] width 72 height 9
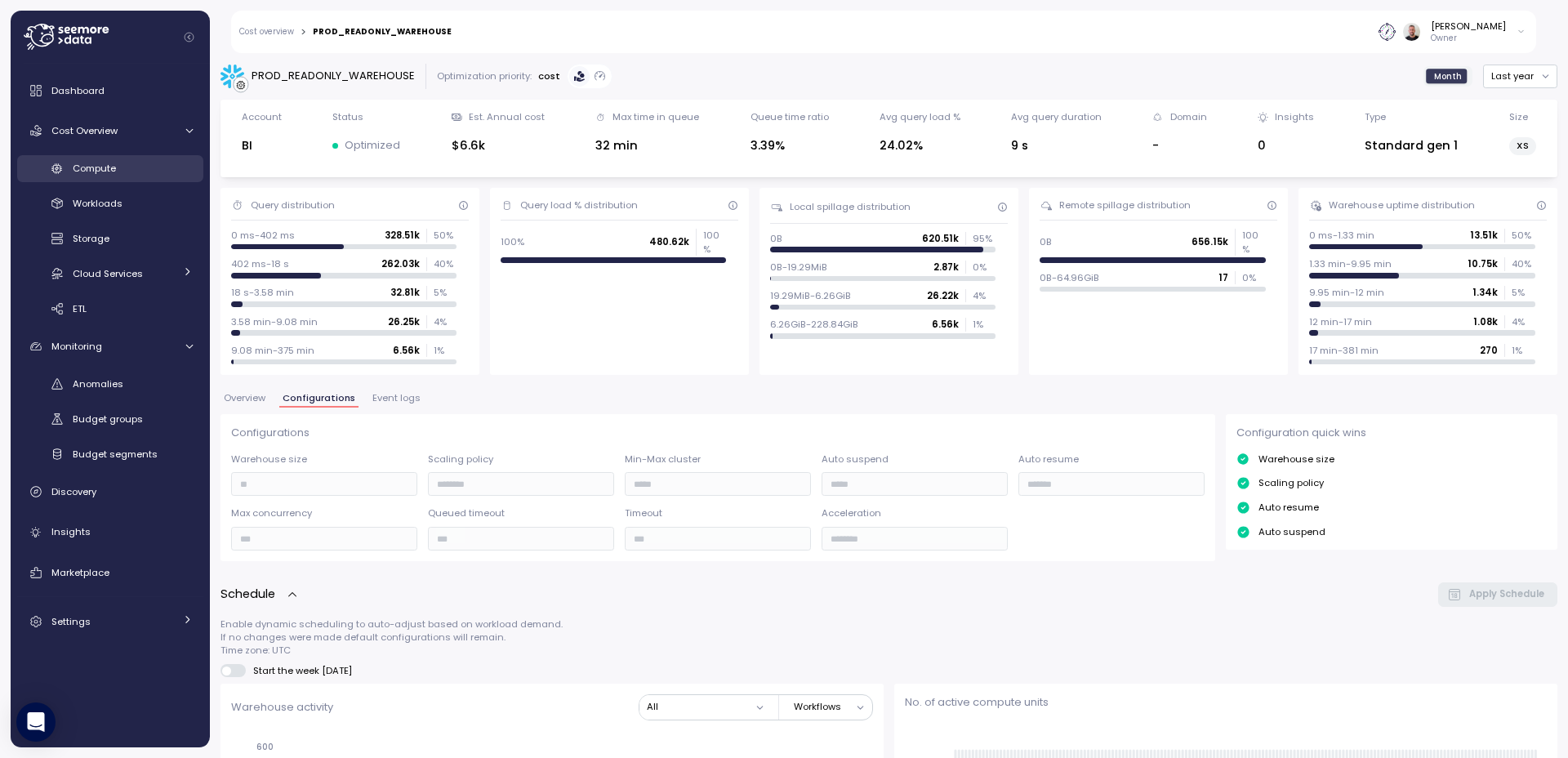
click at [105, 167] on span "Compute" at bounding box center [94, 168] width 43 height 13
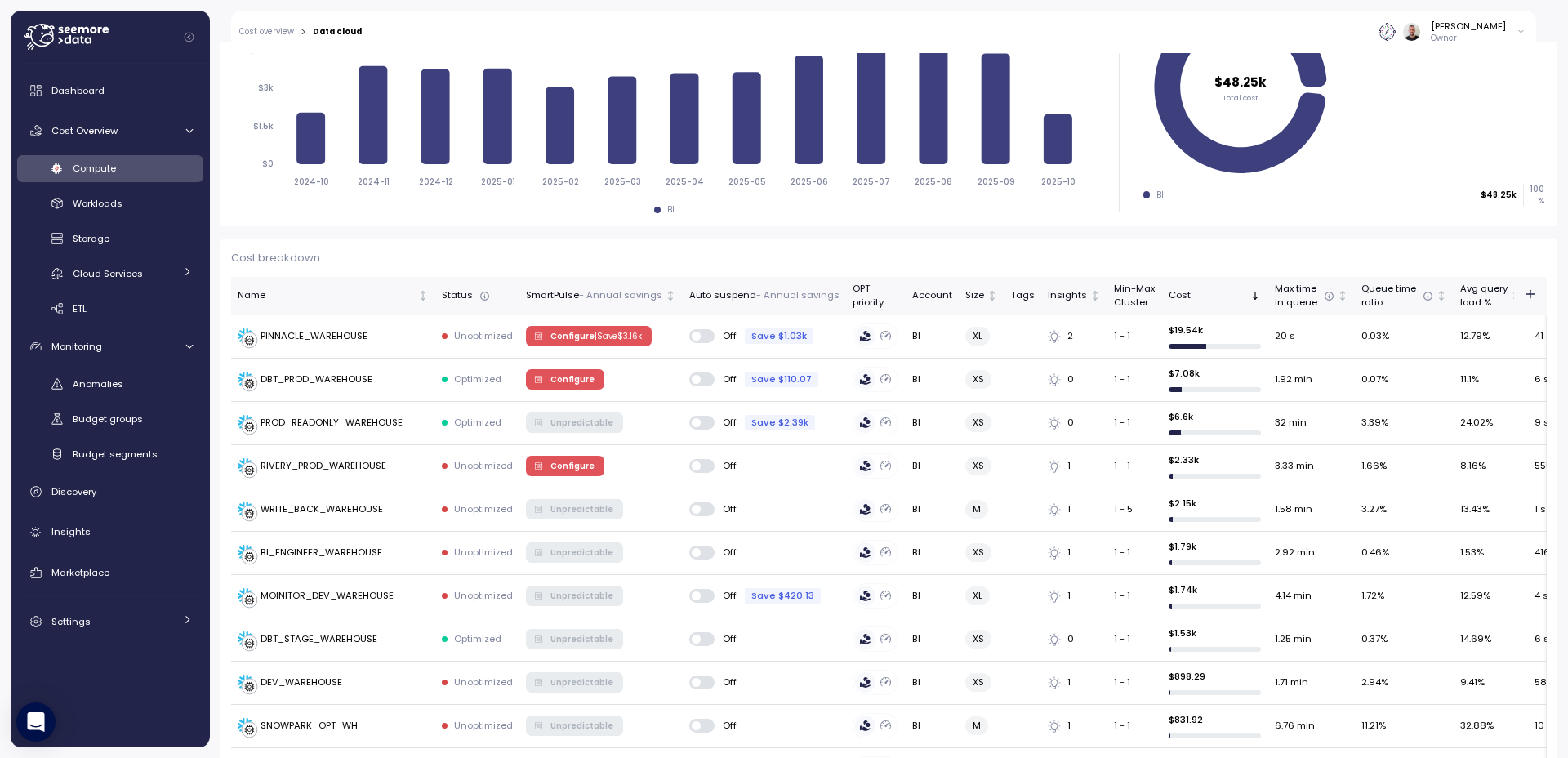
scroll to position [294, 0]
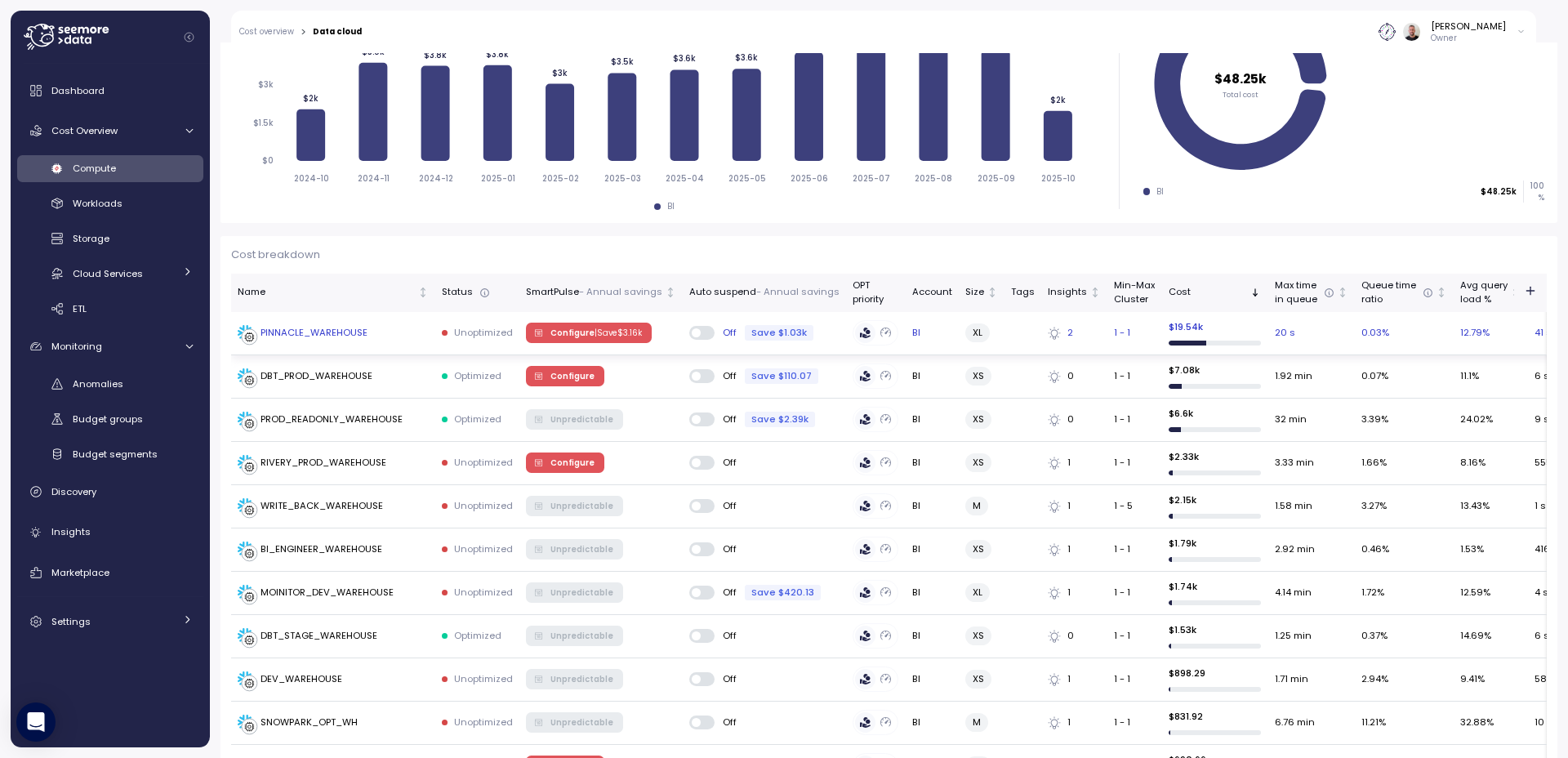
click at [599, 328] on p "| Save $ 3.16k" at bounding box center [618, 333] width 47 height 12
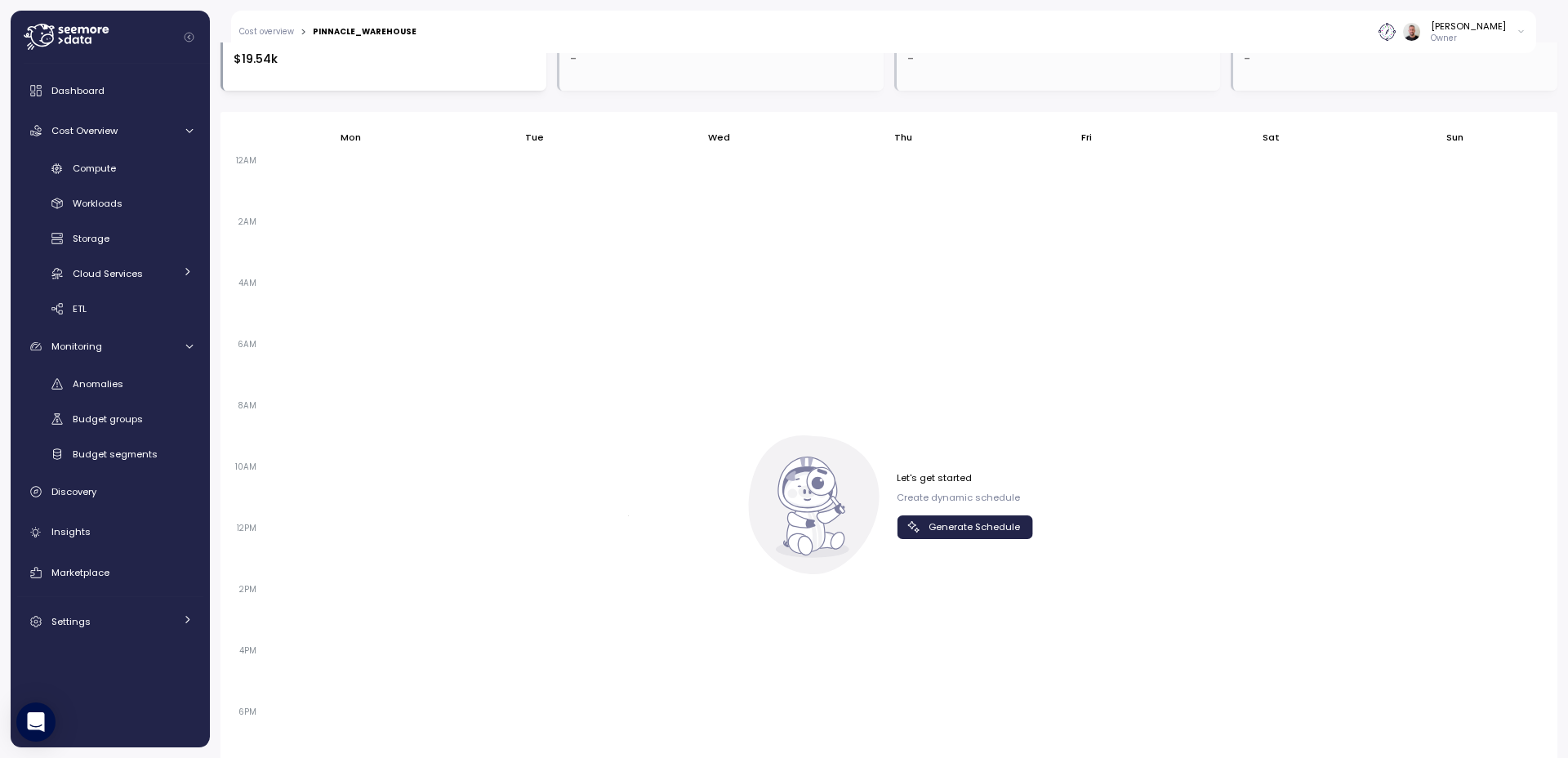
scroll to position [980, 0]
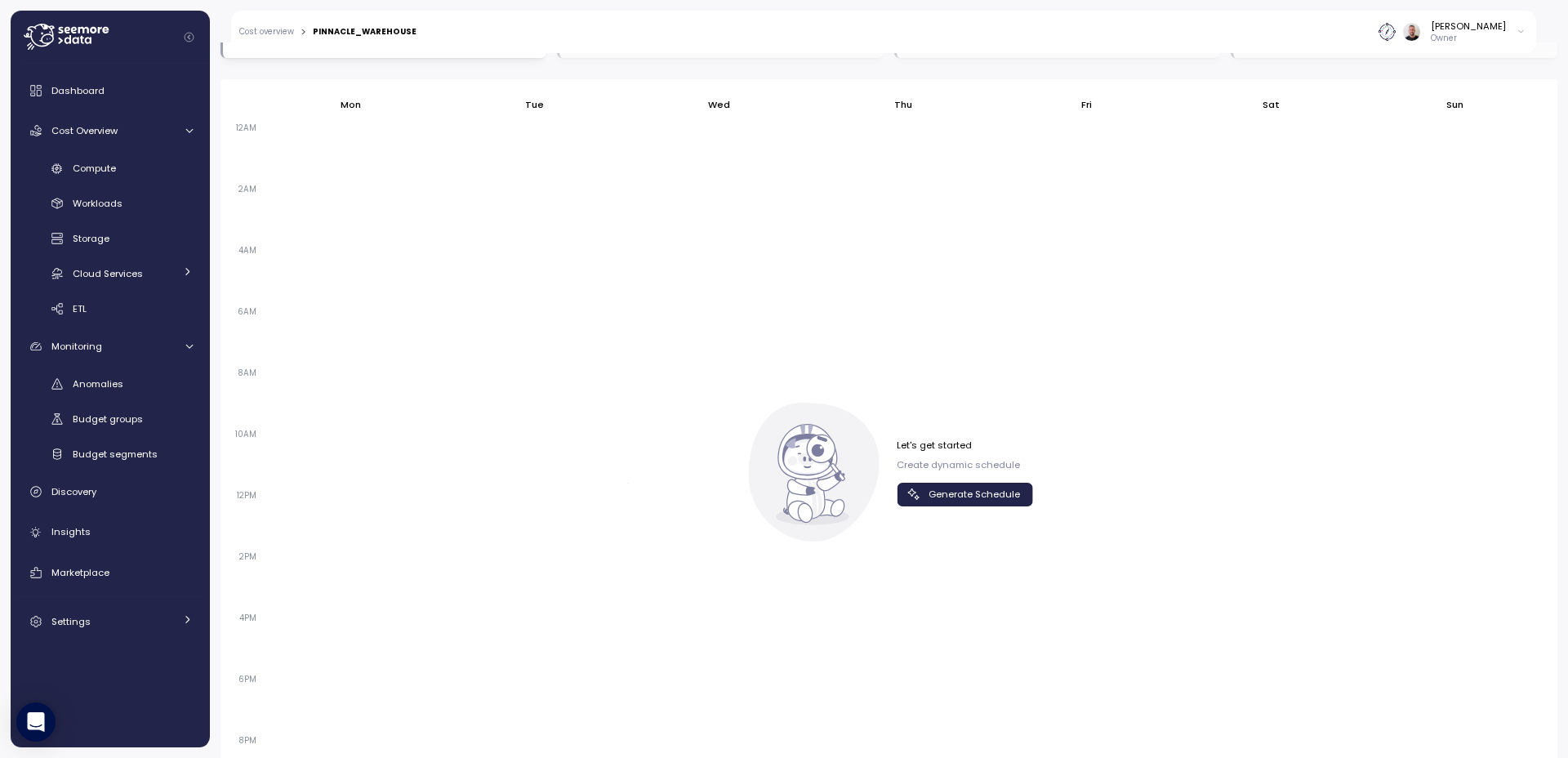
click at [928, 494] on span "Generate Schedule" at bounding box center [974, 494] width 91 height 22
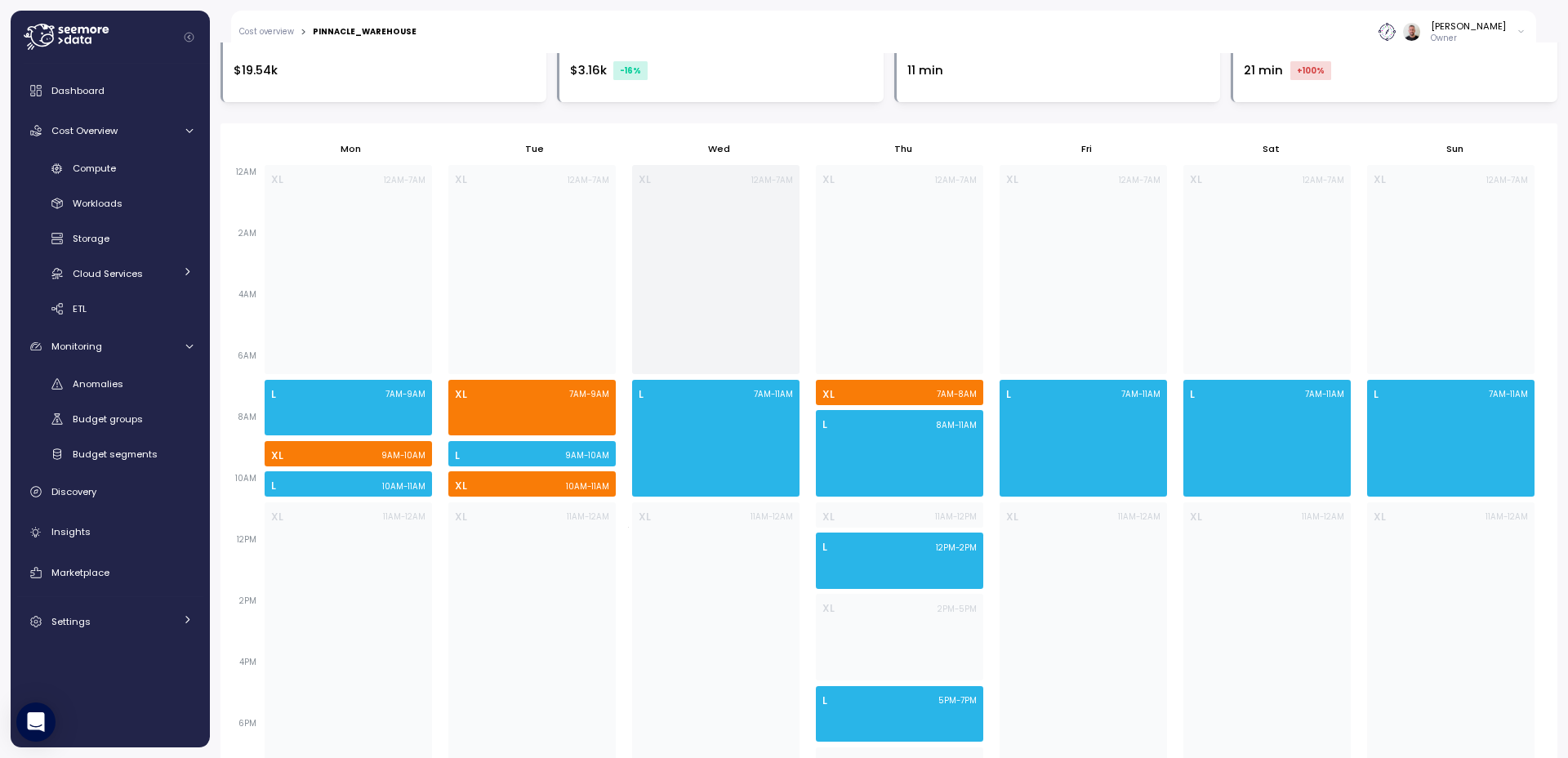
scroll to position [1098, 0]
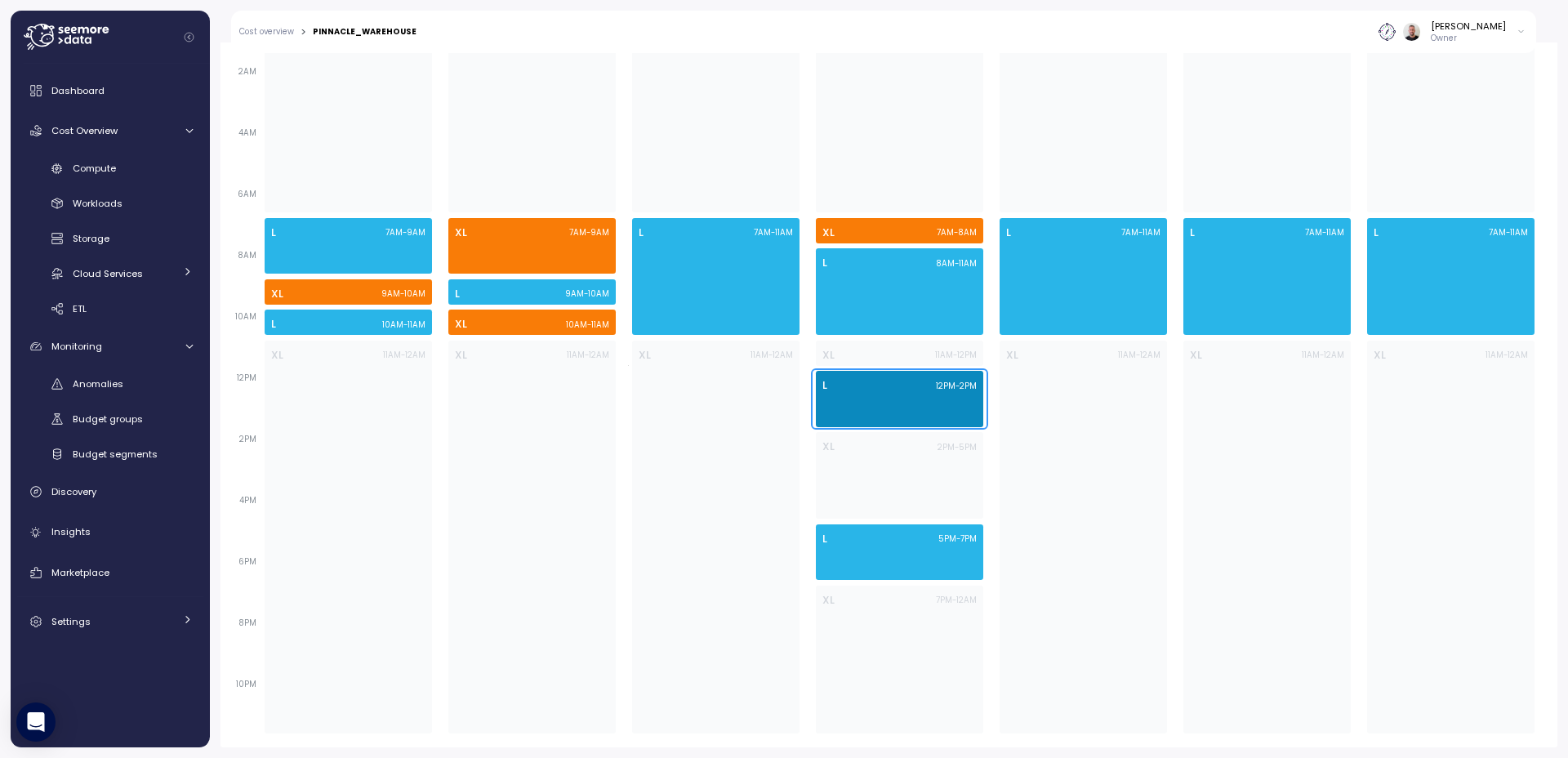
click at [870, 412] on div "L 12PM - 2PM" at bounding box center [899, 398] width 167 height 55
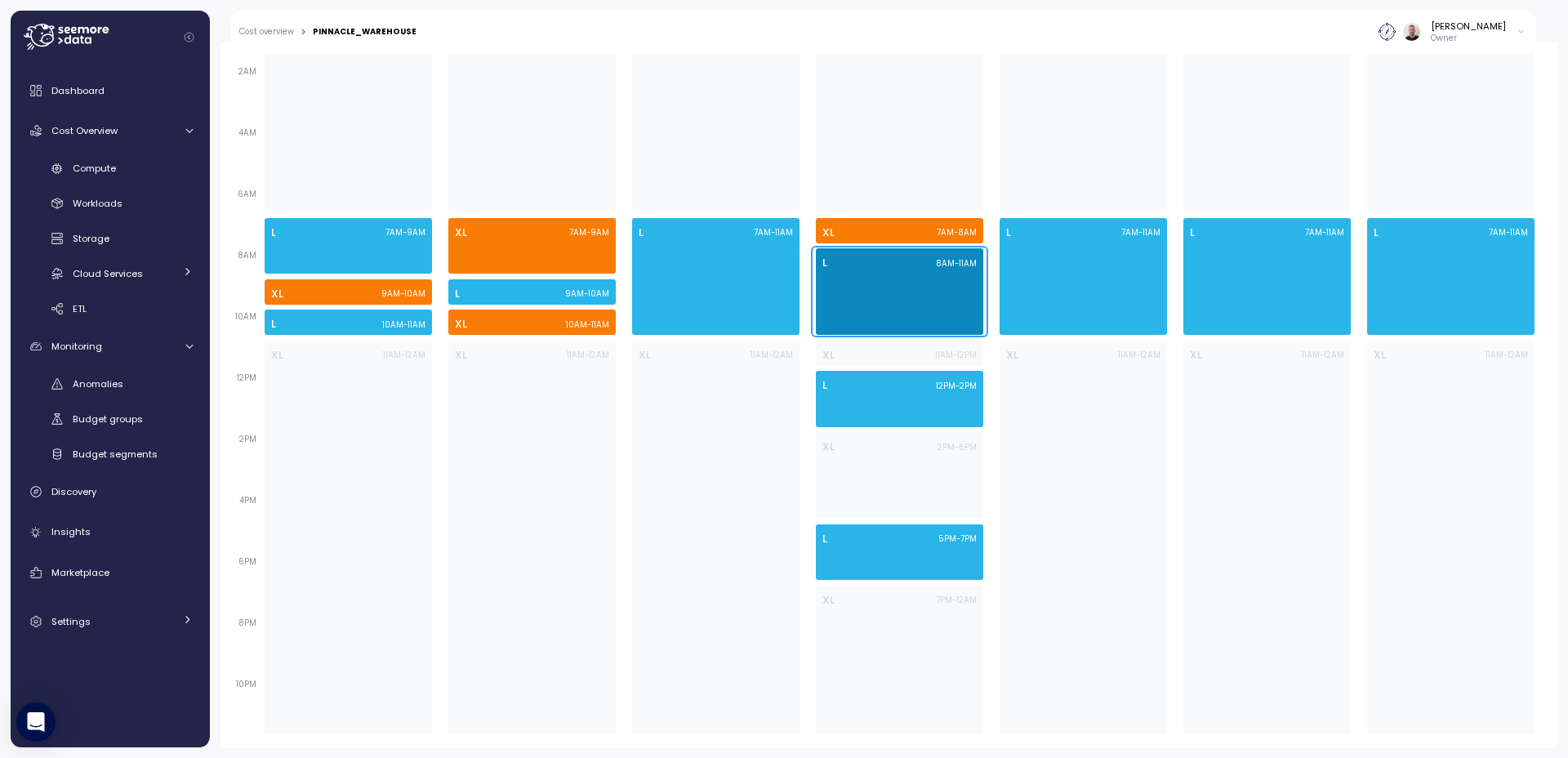
click at [845, 278] on div "L 8AM - 11AM" at bounding box center [899, 291] width 167 height 87
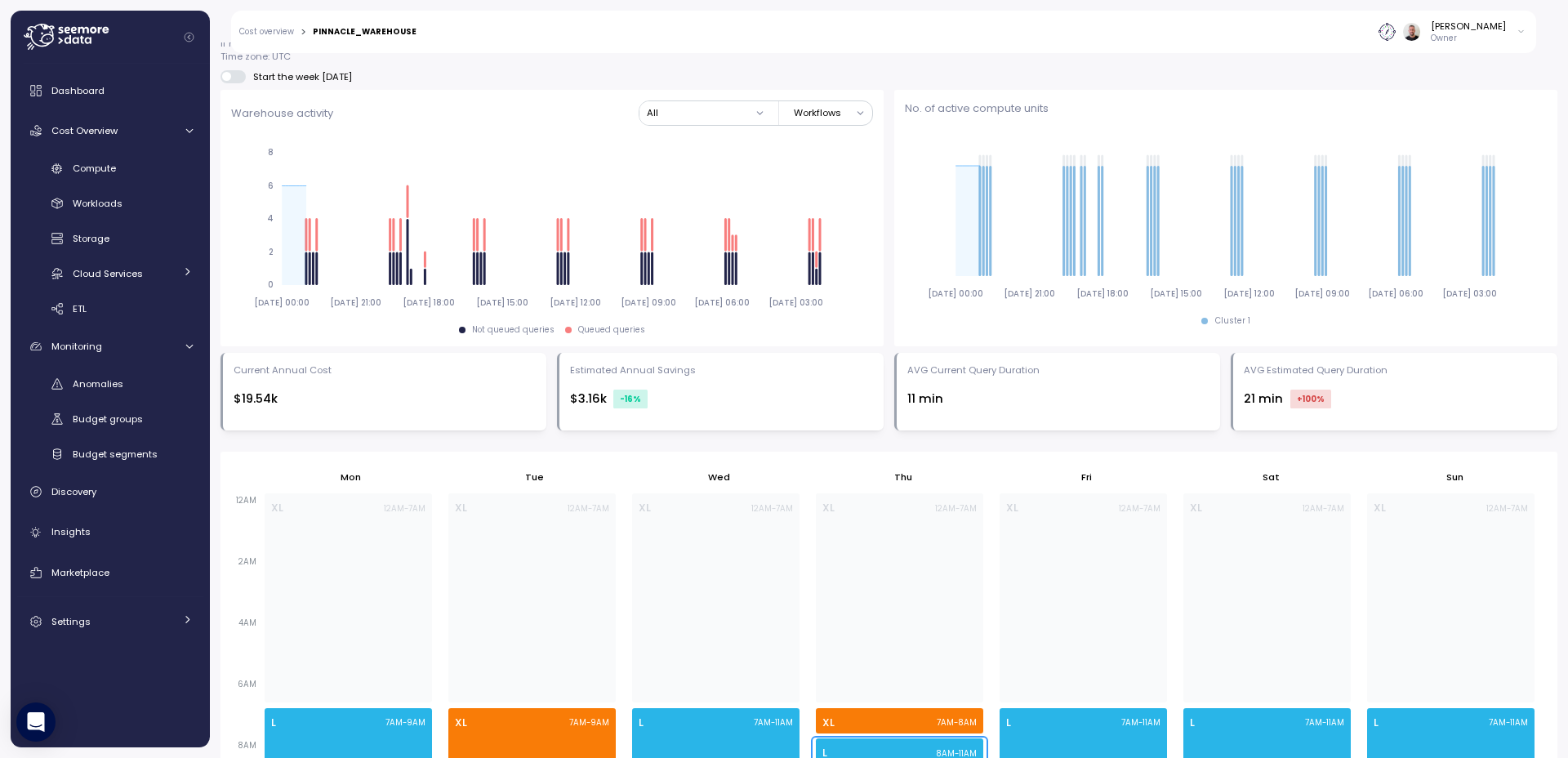
scroll to position [804, 0]
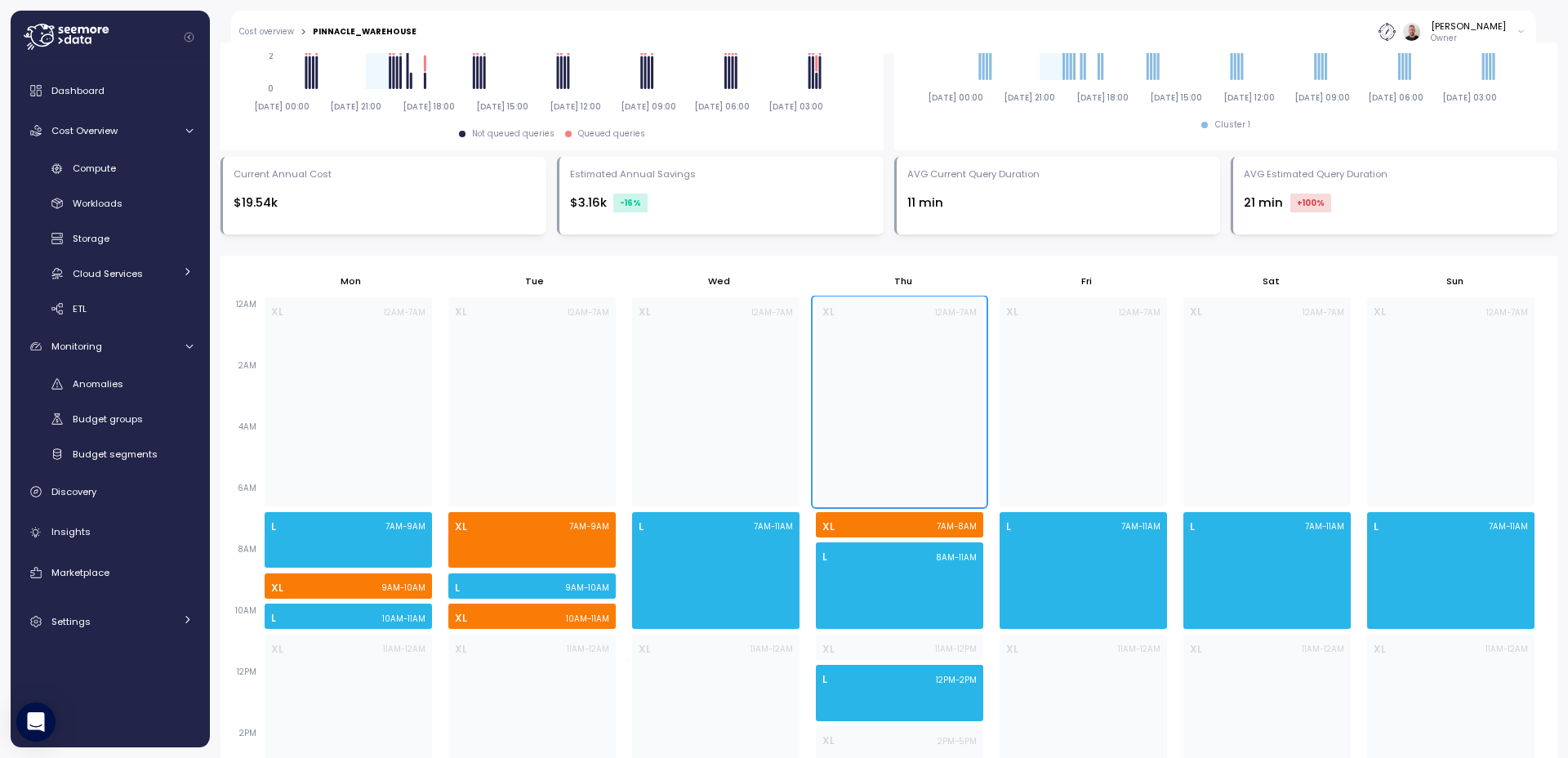
click at [872, 480] on div "XL 12AM - 7AM" at bounding box center [899, 402] width 167 height 209
click at [870, 481] on div "XL 12AM - 7AM" at bounding box center [899, 402] width 167 height 209
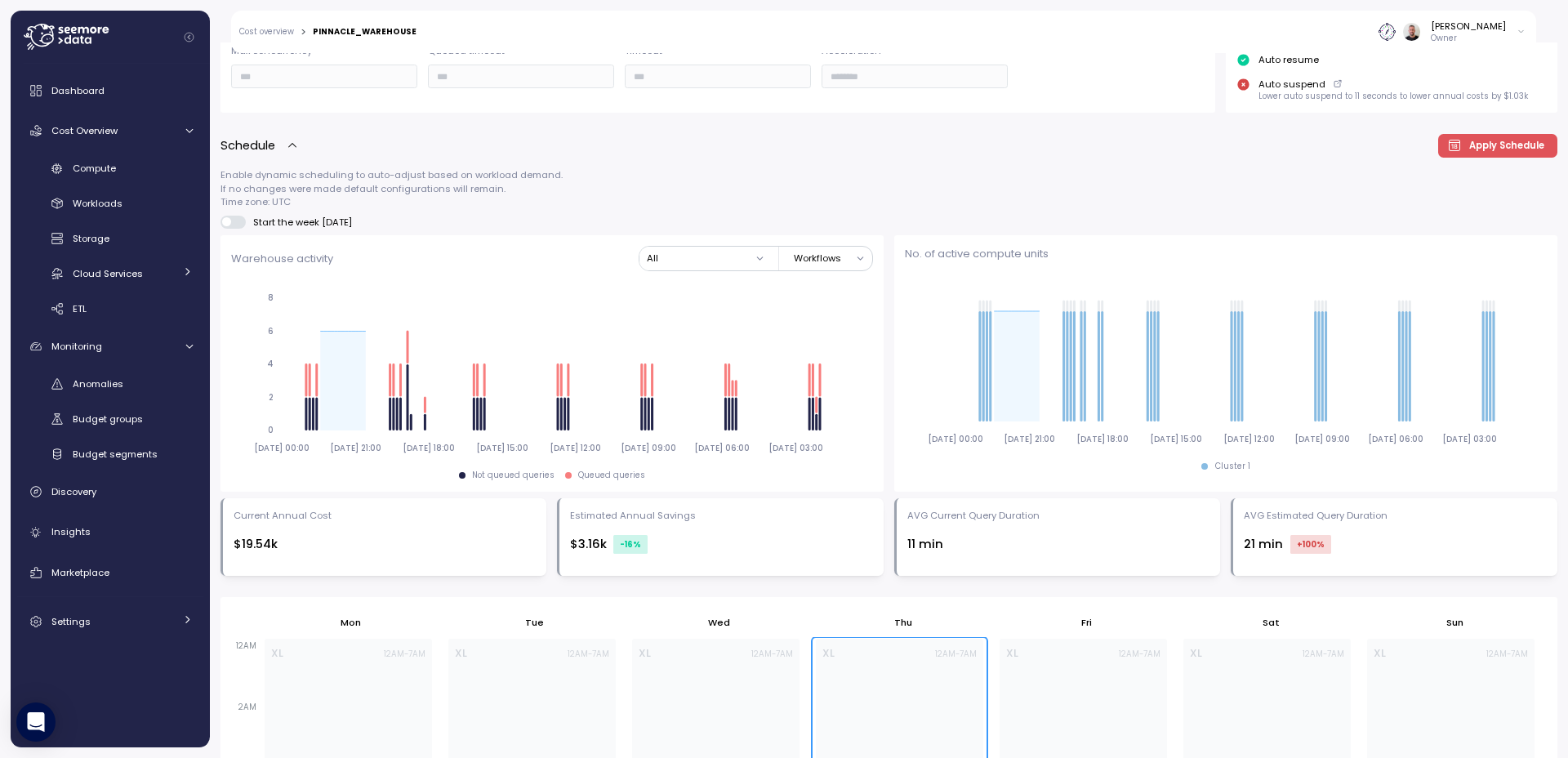
scroll to position [412, 0]
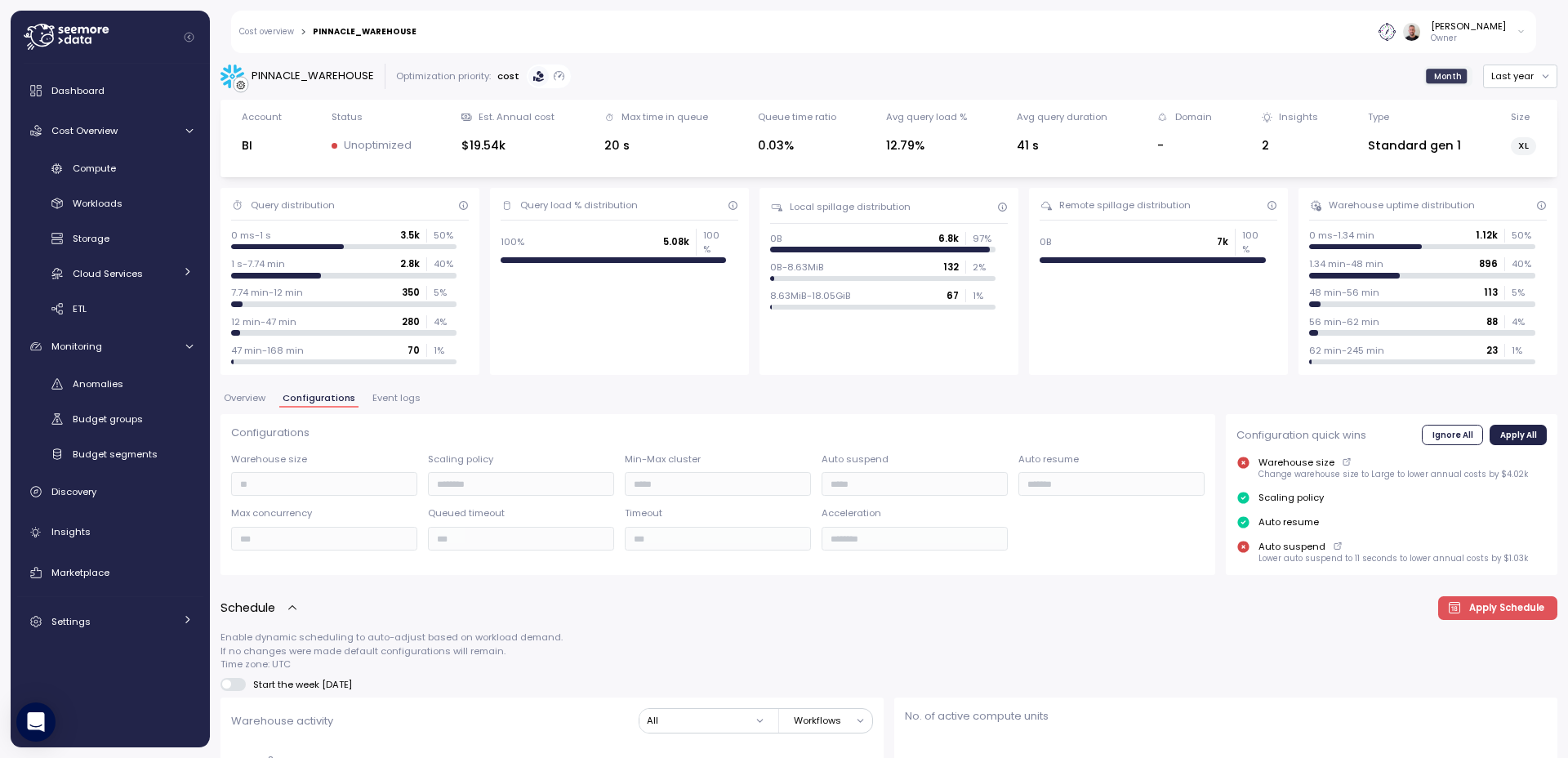
click at [248, 394] on span "Overview" at bounding box center [244, 398] width 42 height 9
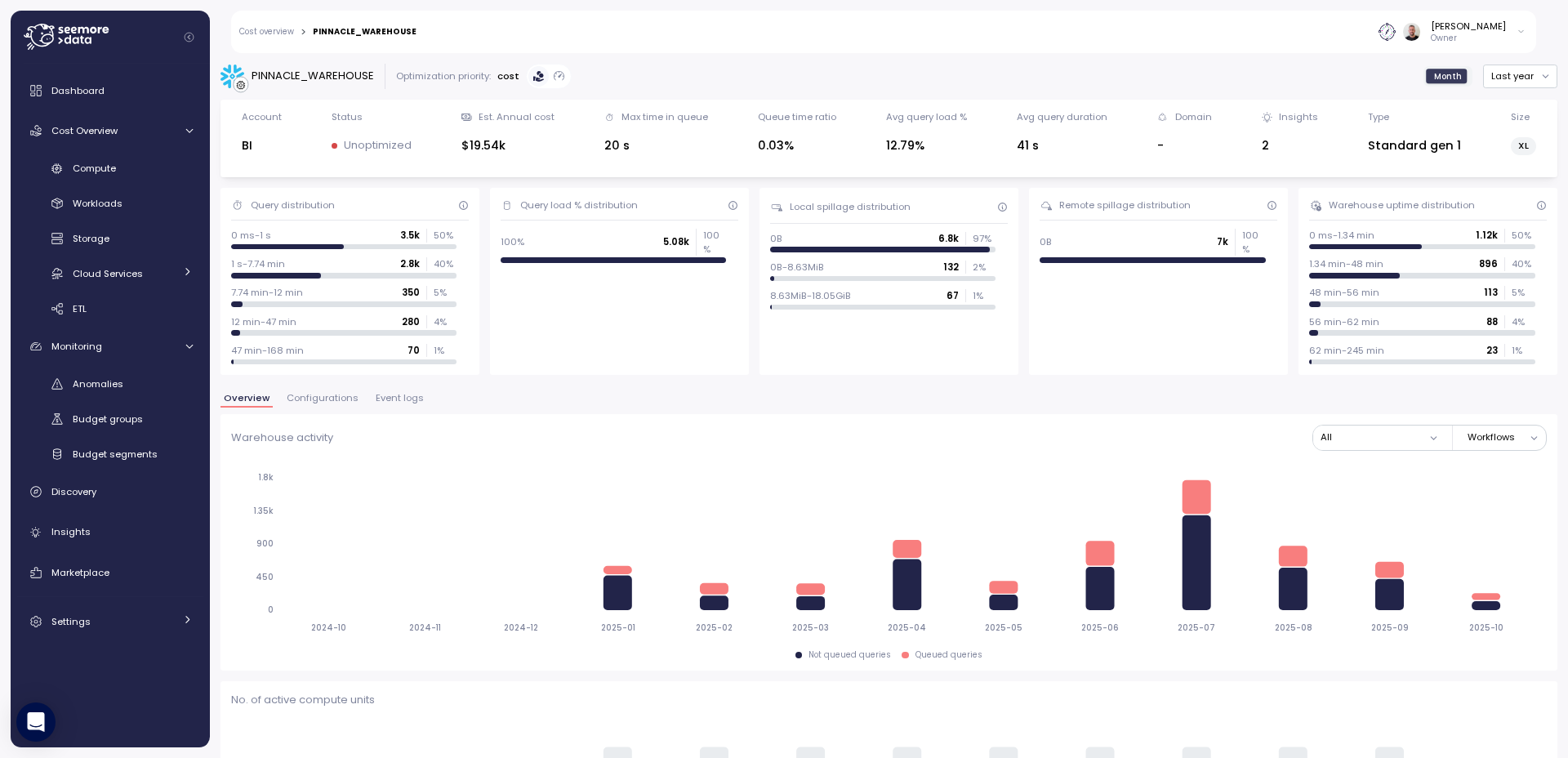
click at [1444, 73] on span "Month" at bounding box center [1447, 77] width 28 height 13
click at [1438, 77] on span "Month" at bounding box center [1447, 77] width 28 height 13
click at [1502, 72] on button "Last year" at bounding box center [1520, 76] width 74 height 23
click at [1526, 151] on div "Last 7 days" at bounding box center [1511, 151] width 53 height 13
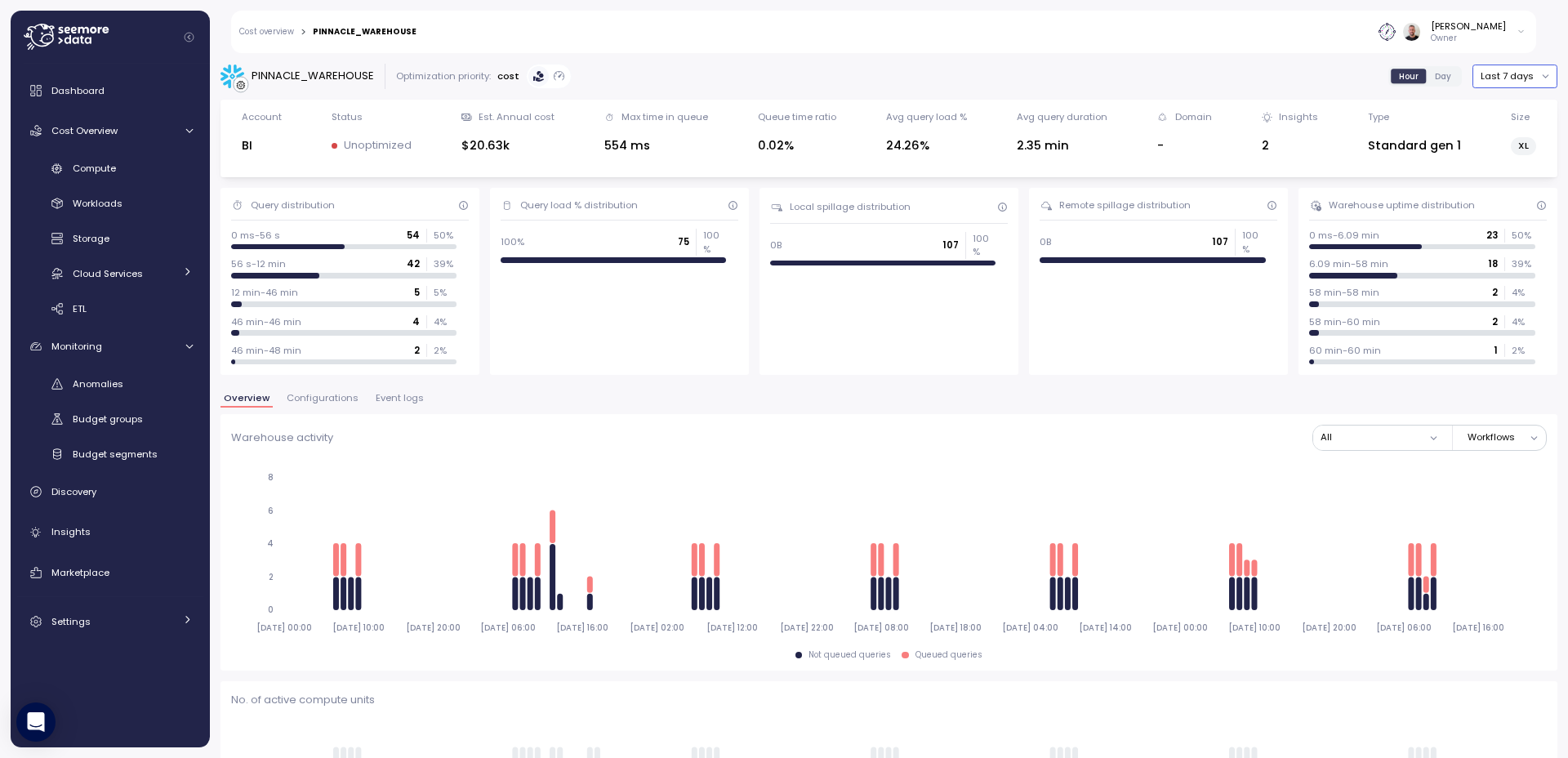
click at [1400, 75] on span "Hour" at bounding box center [1409, 77] width 20 height 13
type input "*********"
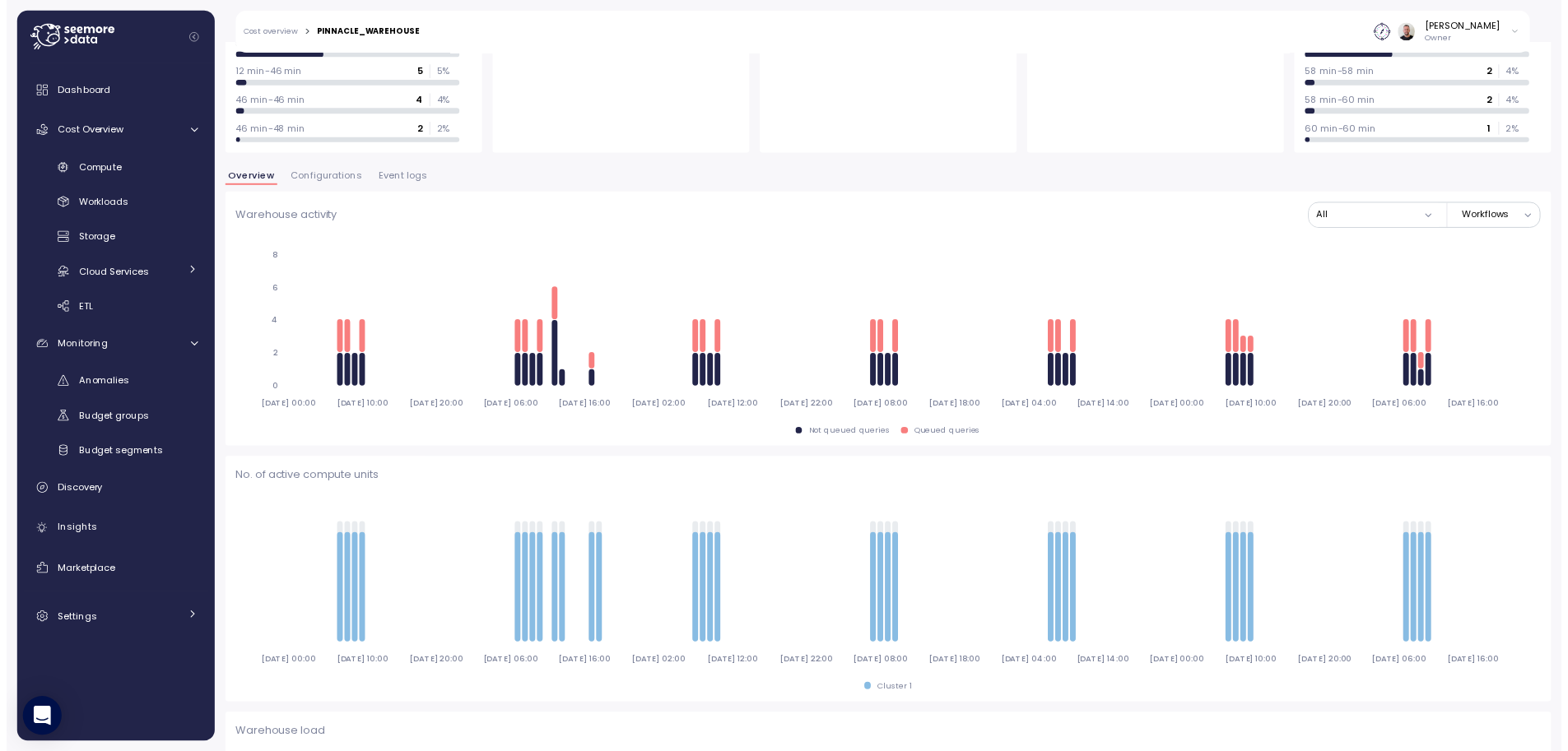
scroll to position [197, 0]
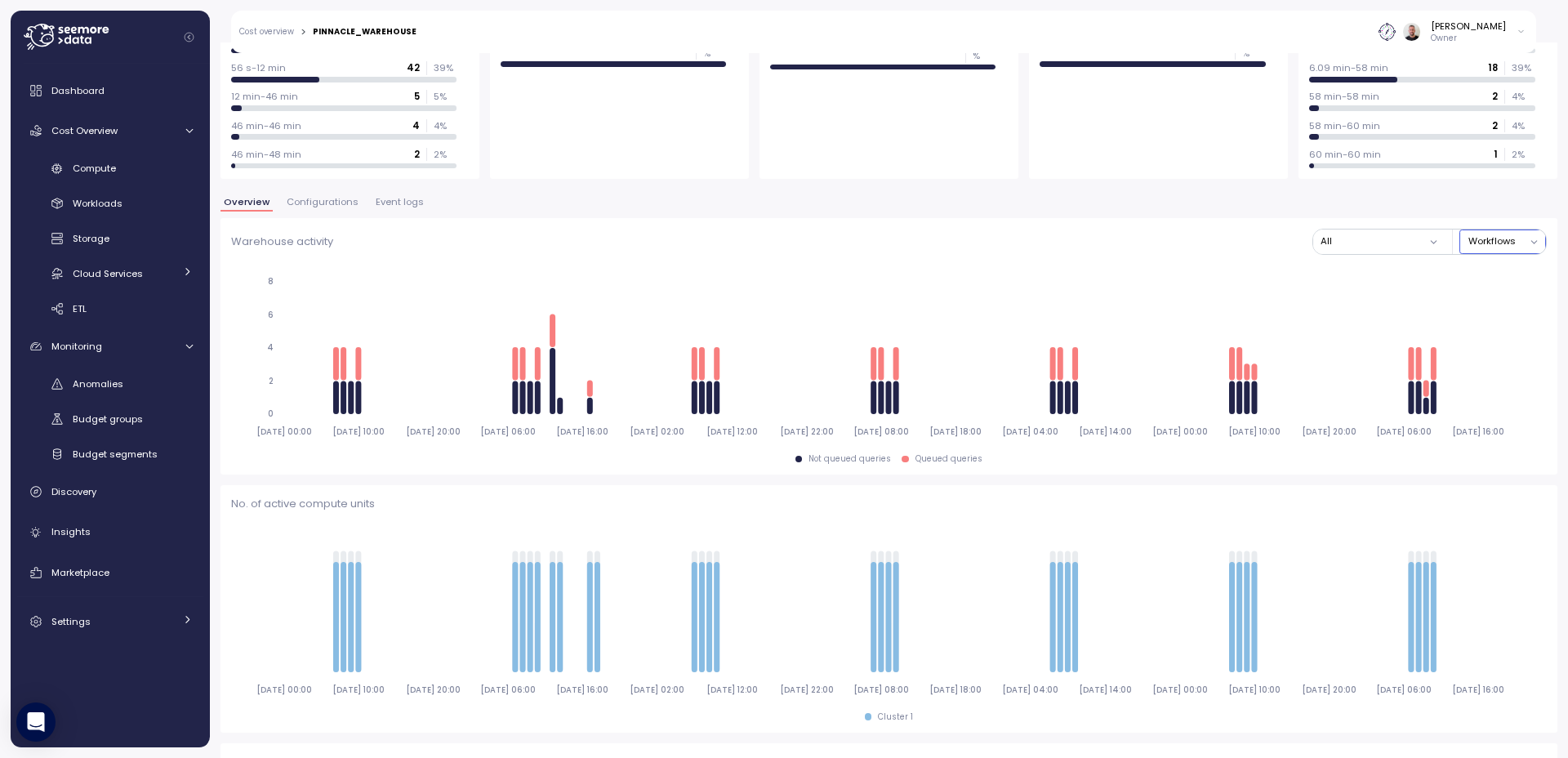
click at [1484, 245] on button "Workflows" at bounding box center [1502, 242] width 87 height 23
click at [1485, 291] on div "Jobs" at bounding box center [1483, 295] width 22 height 13
click at [1486, 243] on button "Jobs" at bounding box center [1502, 242] width 87 height 23
click at [1491, 267] on div "Workflows" at bounding box center [1490, 275] width 87 height 21
click at [1387, 245] on button "All" at bounding box center [1379, 242] width 133 height 23
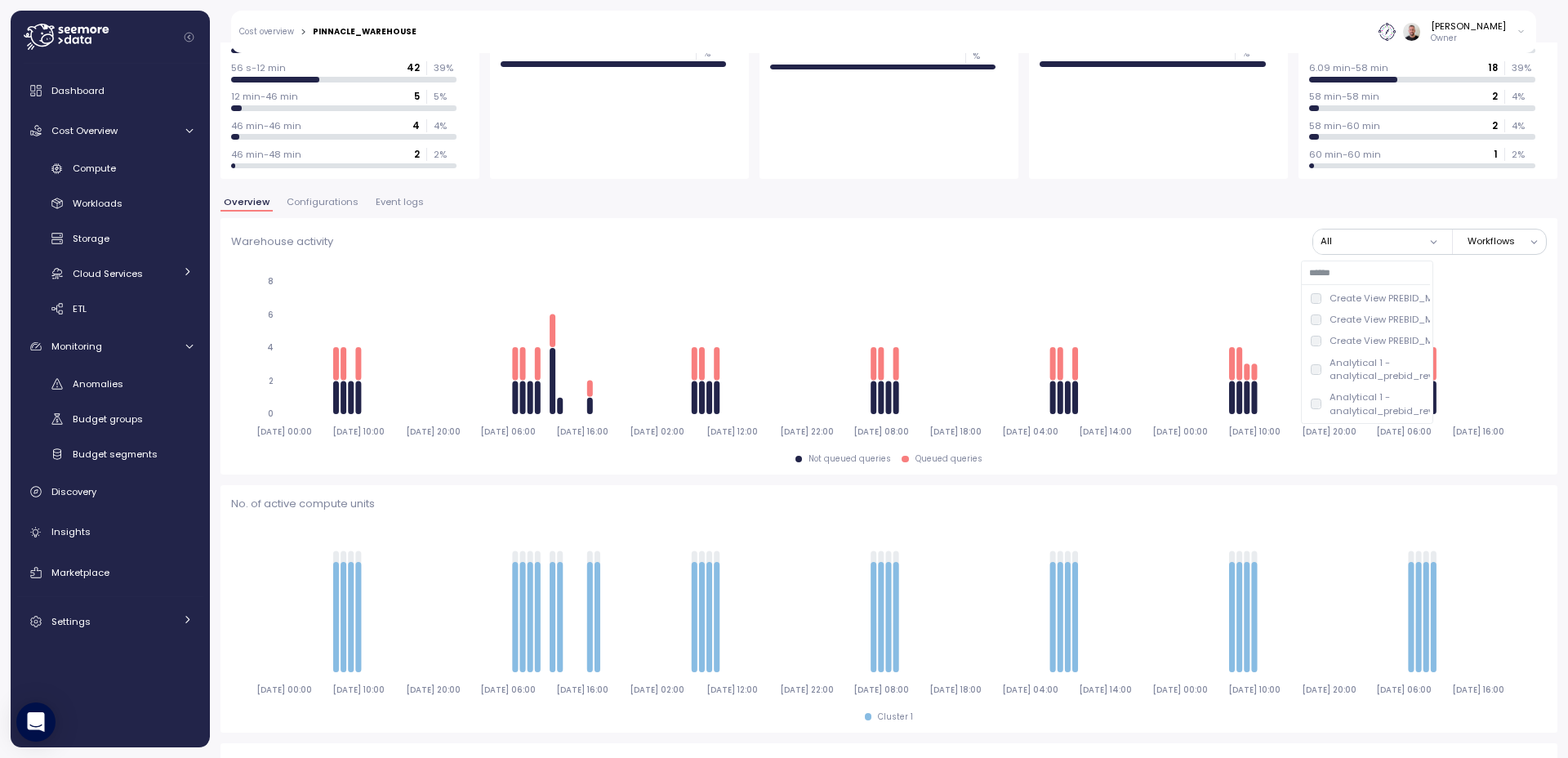
click at [1386, 245] on button "All" at bounding box center [1379, 242] width 133 height 23
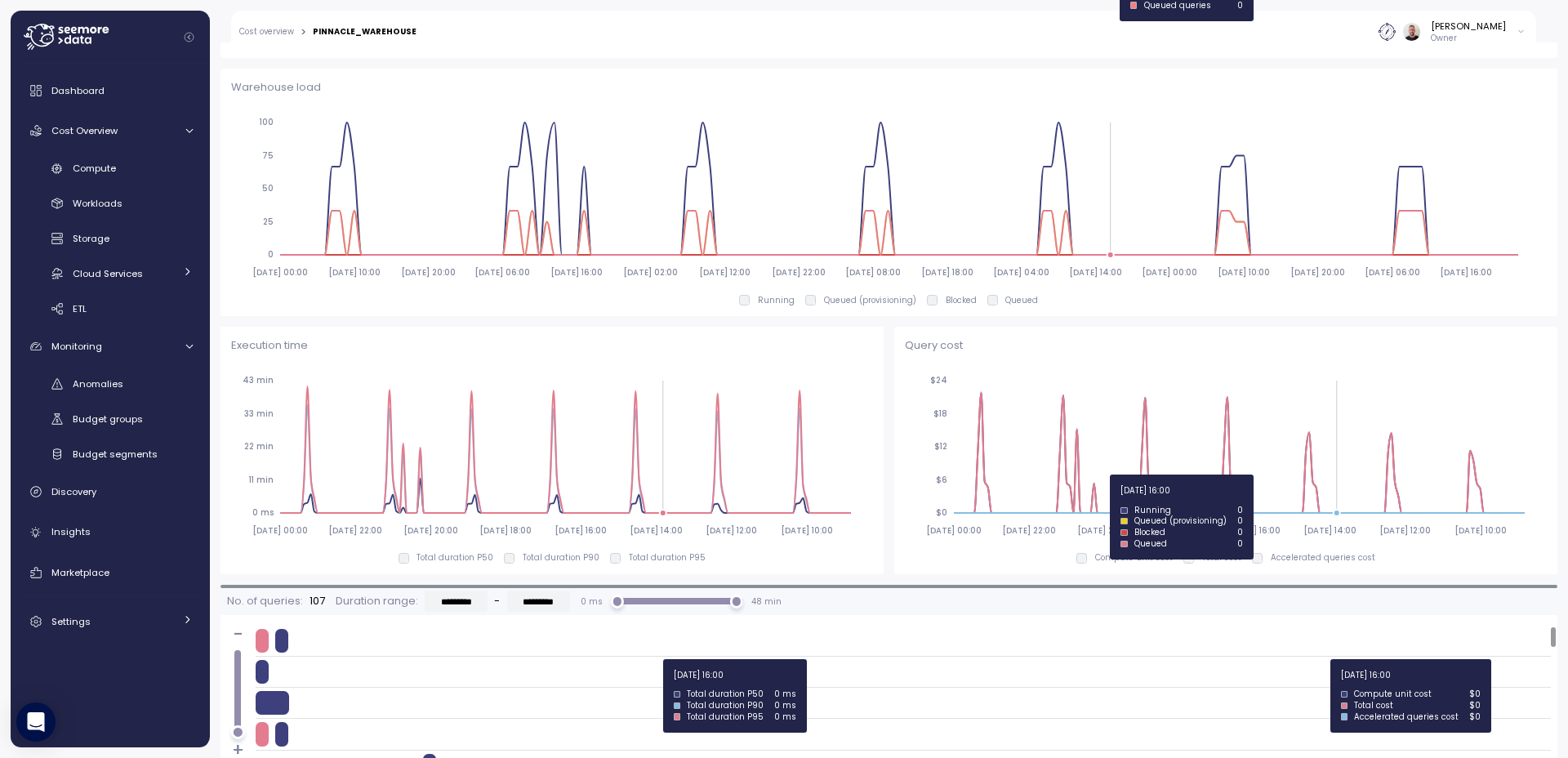
scroll to position [882, 0]
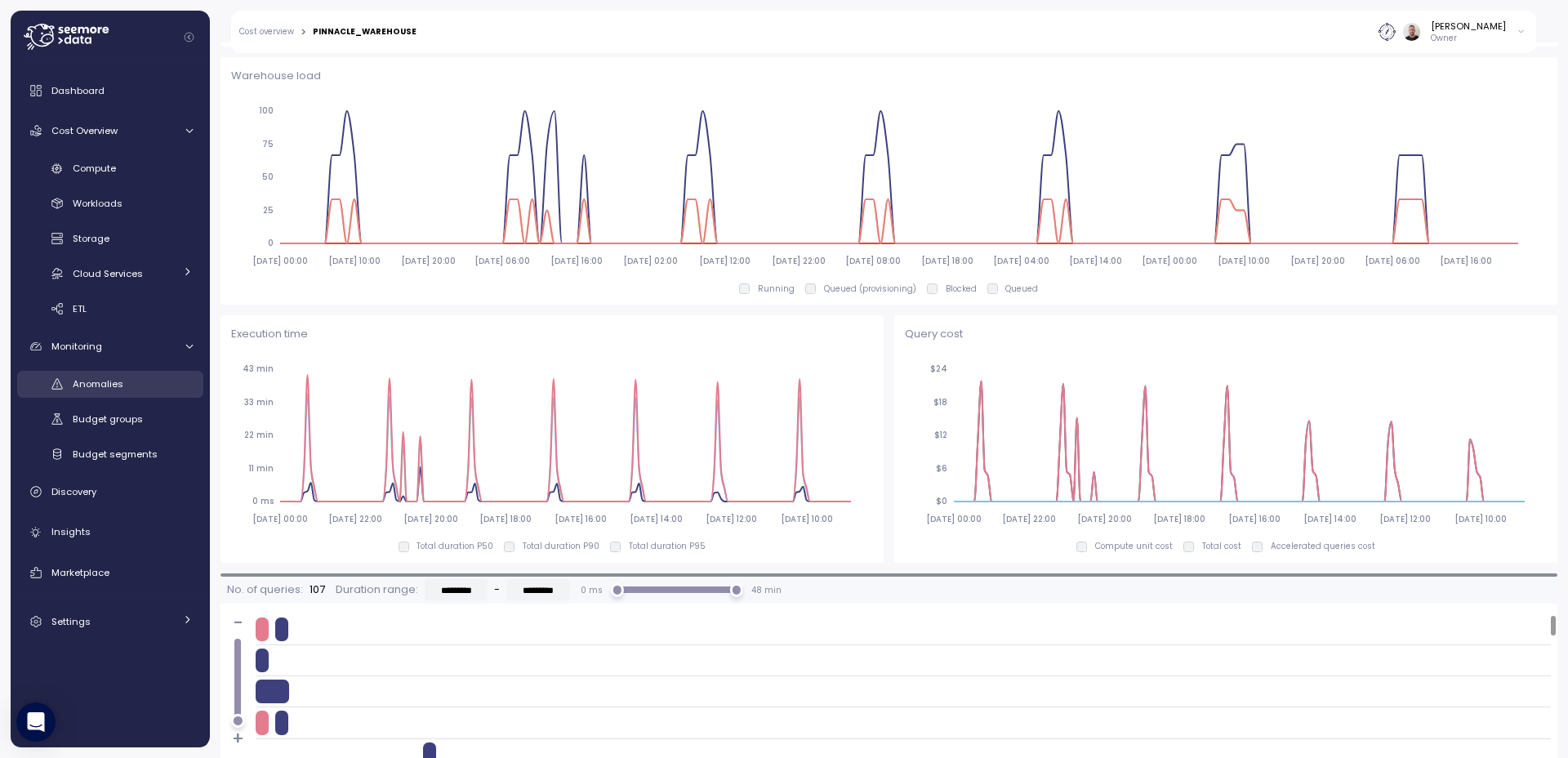
click at [107, 381] on span "Anomalies" at bounding box center [97, 384] width 51 height 13
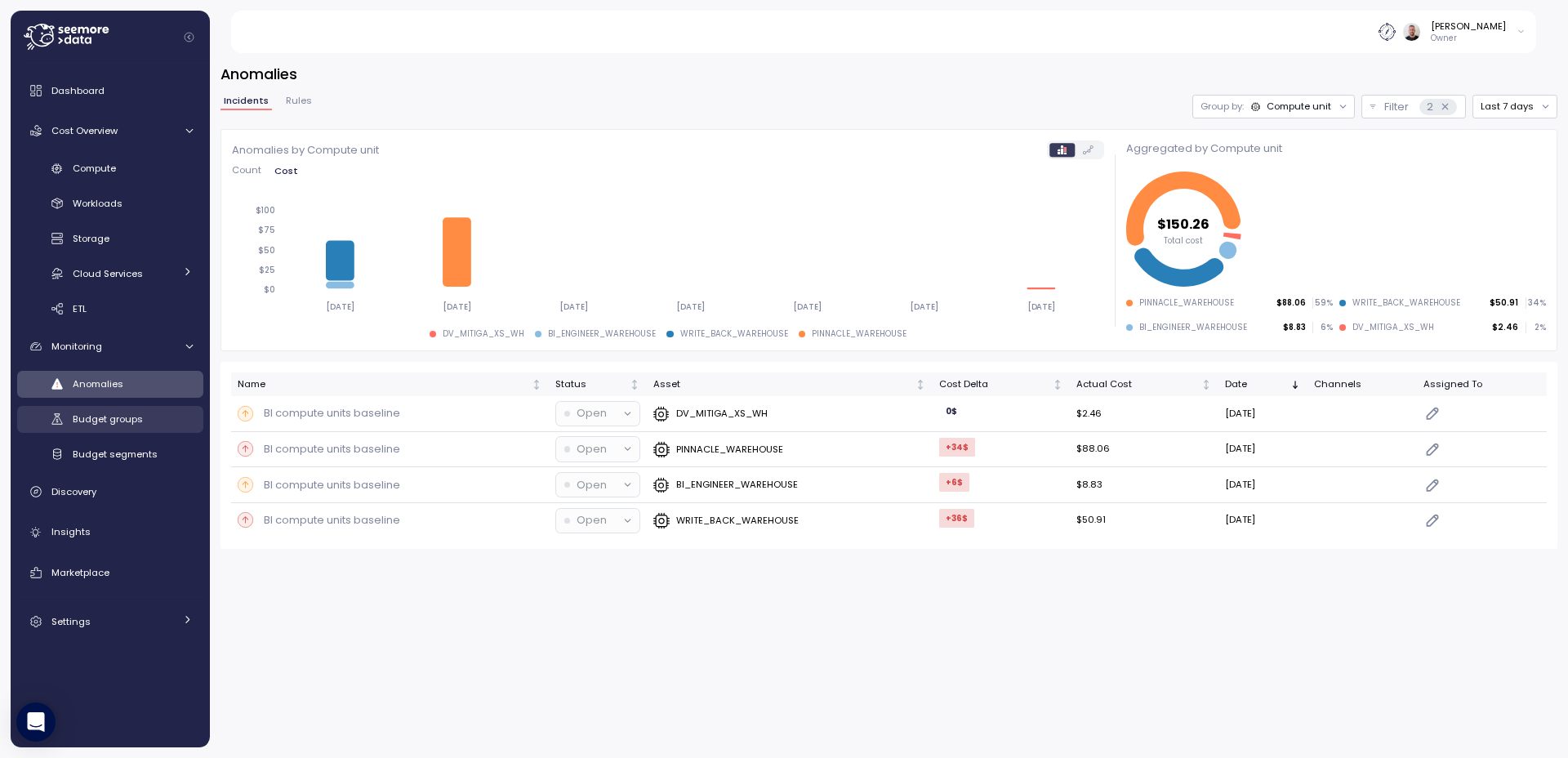
click at [125, 417] on span "Budget groups" at bounding box center [107, 419] width 71 height 13
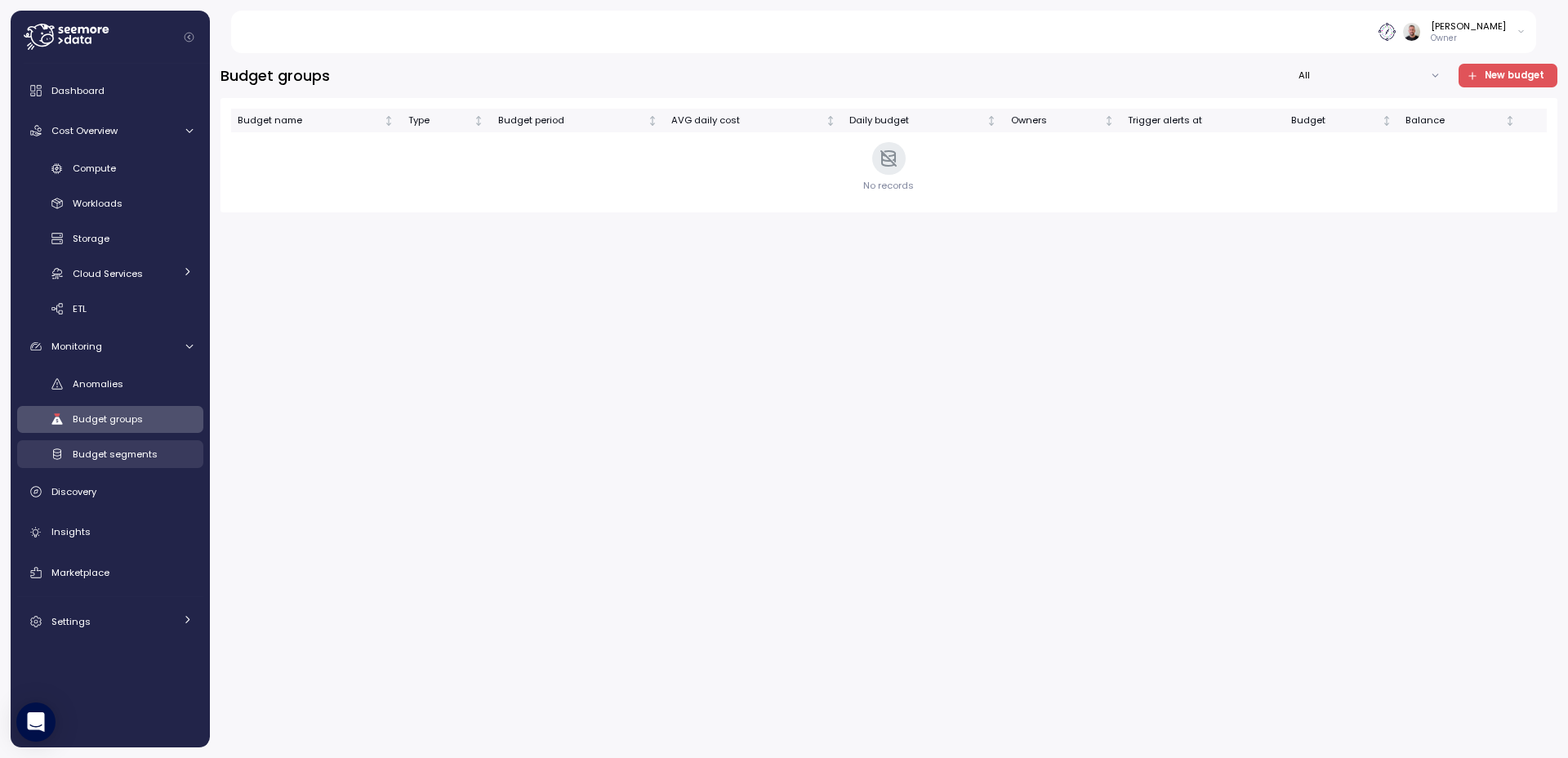
click at [124, 459] on span "Budget segments" at bounding box center [114, 454] width 85 height 13
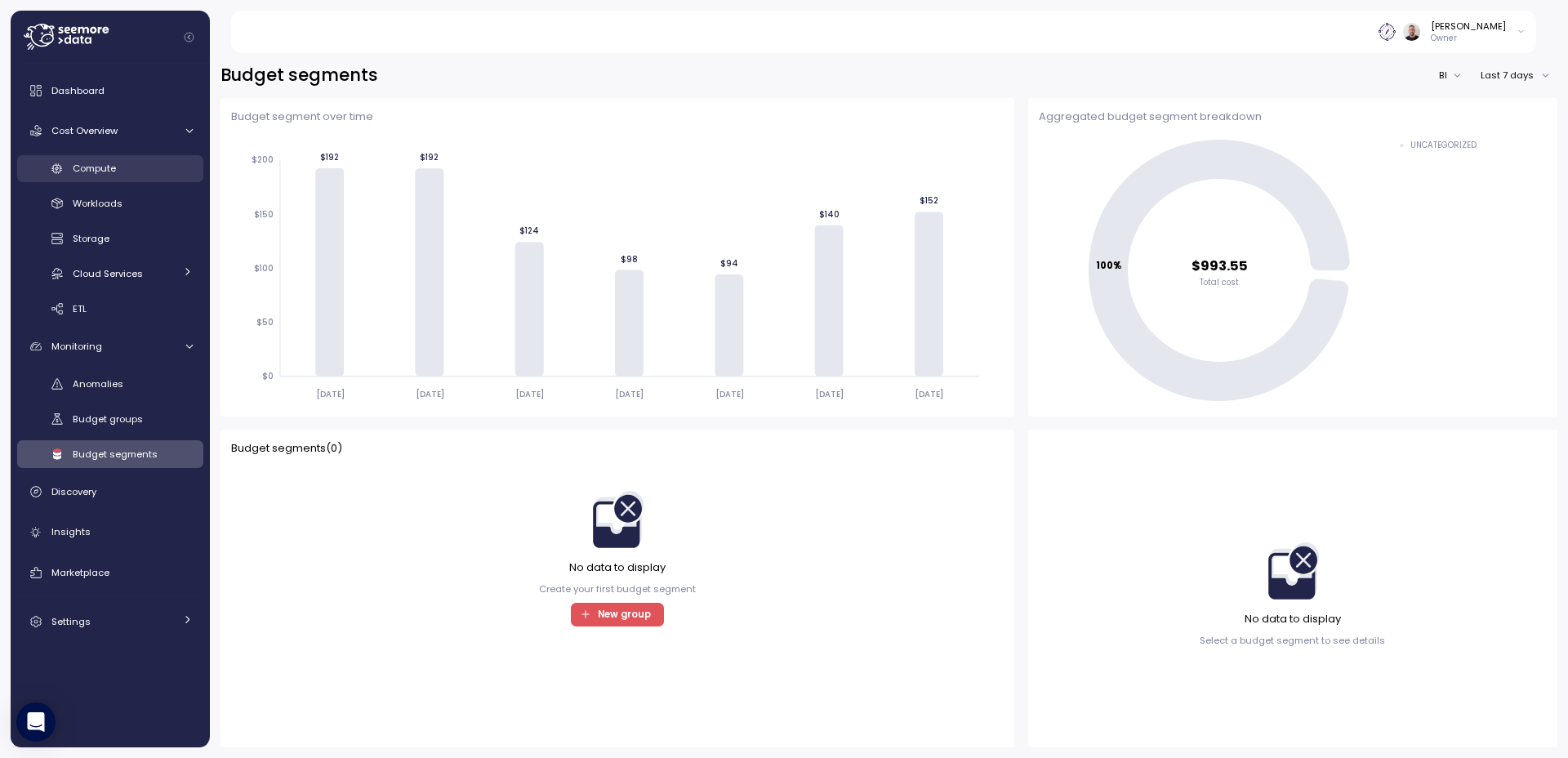
click at [114, 170] on span "Compute" at bounding box center [94, 168] width 43 height 13
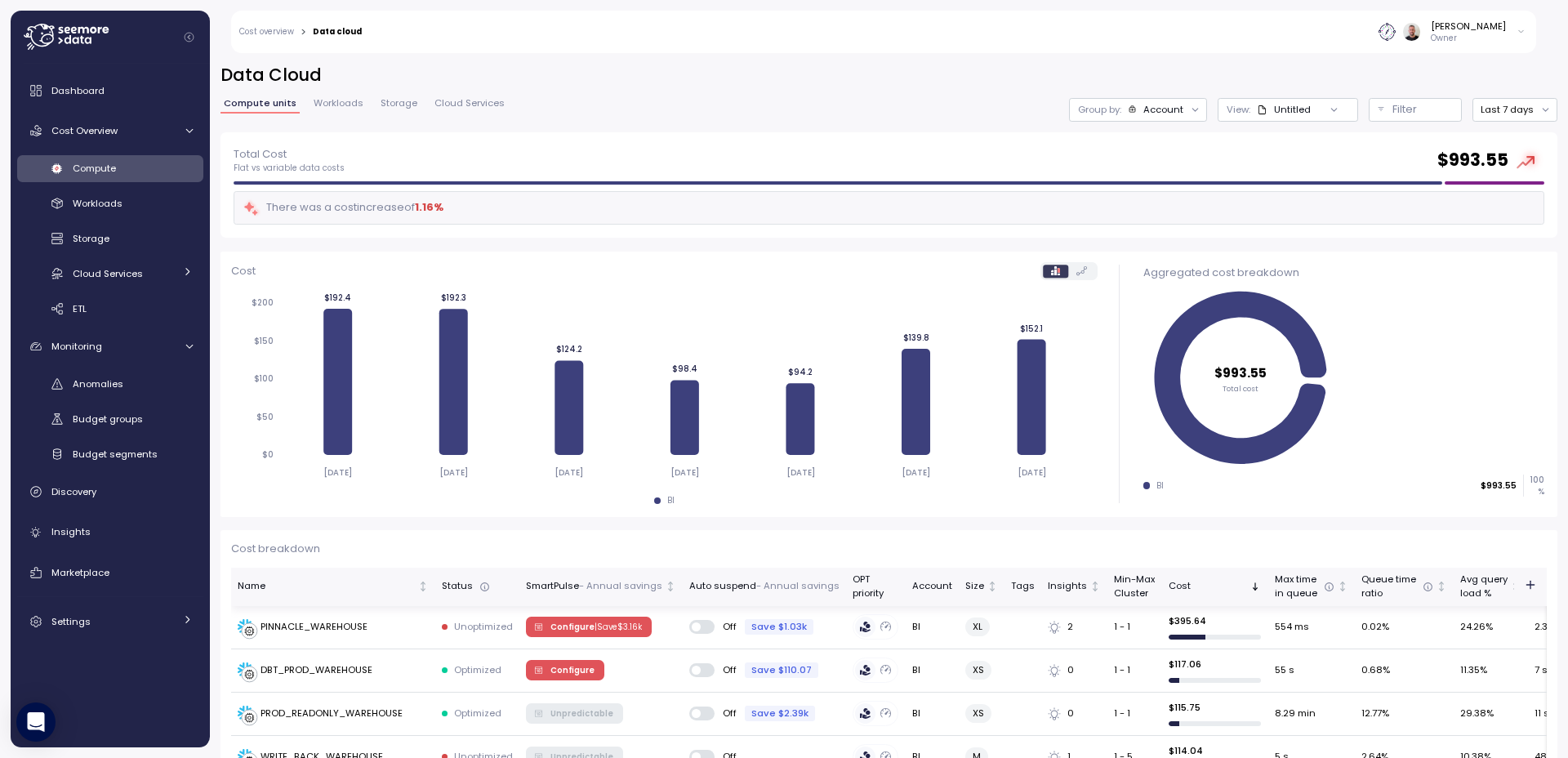
scroll to position [196, 0]
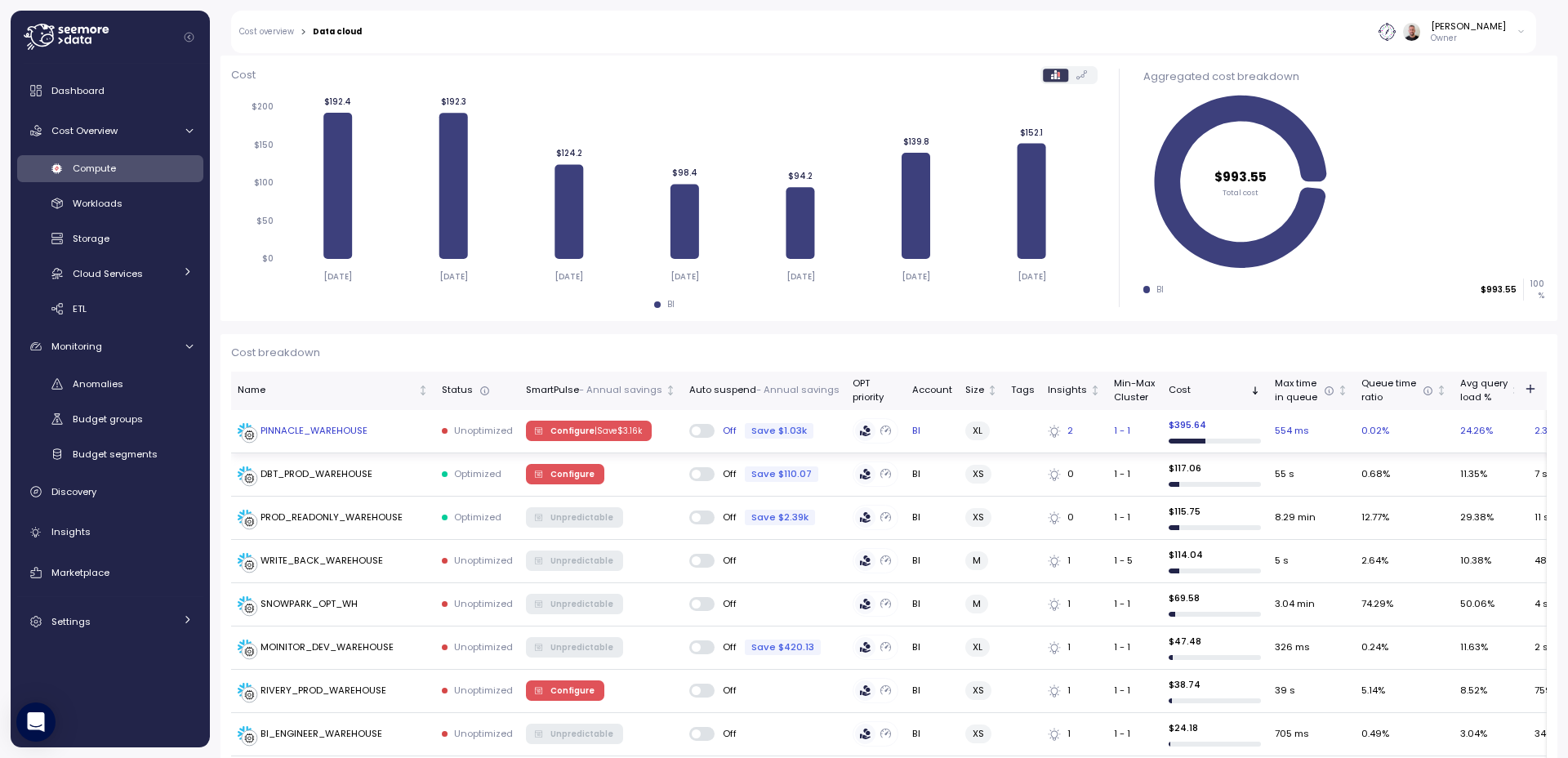
click at [613, 435] on p "| Save $ 3.16k" at bounding box center [618, 431] width 47 height 12
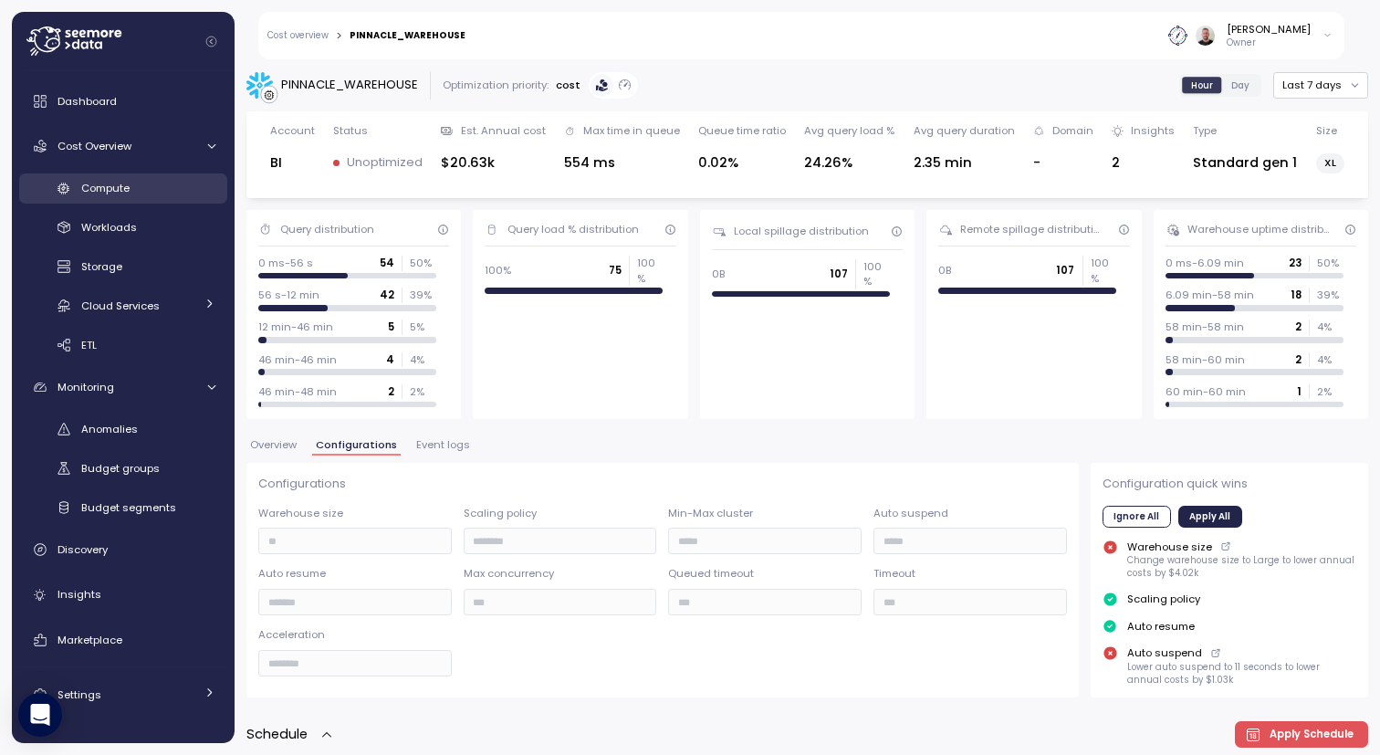
click at [116, 197] on link "Compute" at bounding box center [123, 188] width 208 height 30
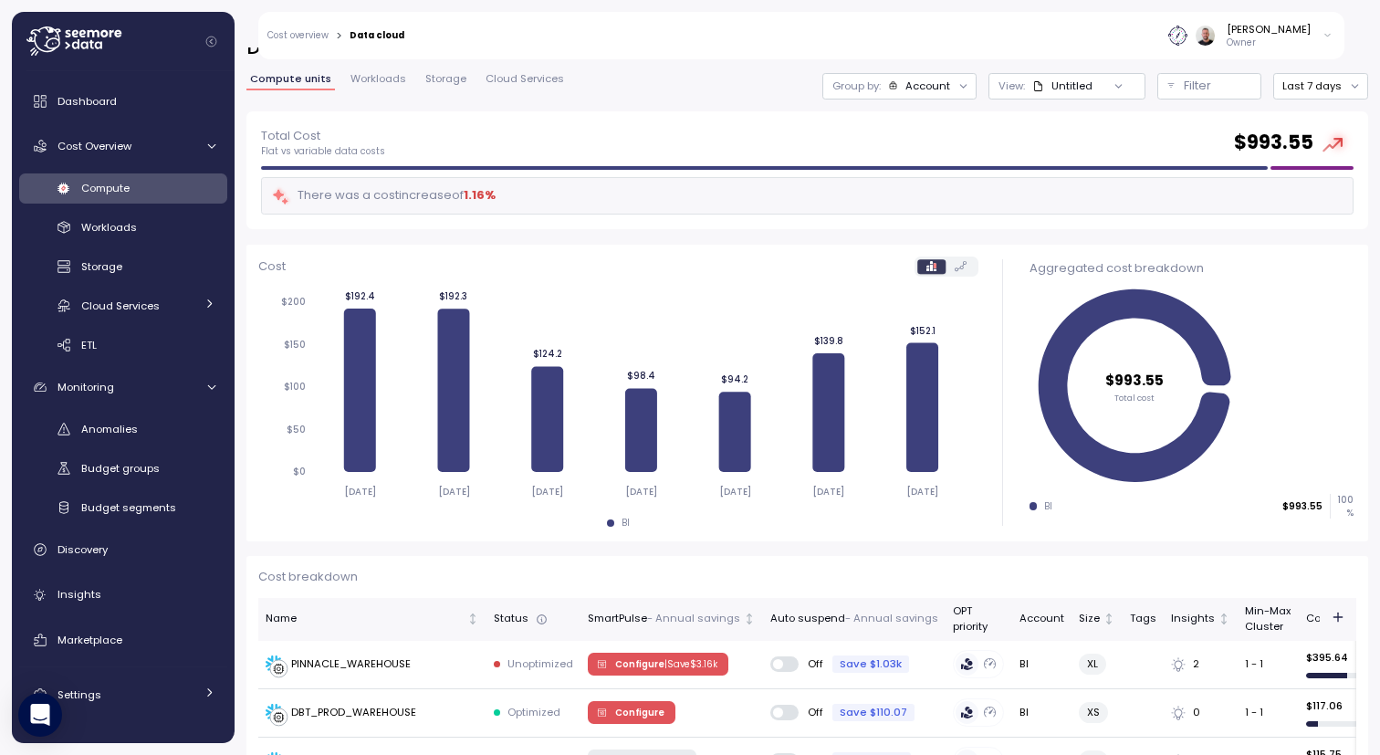
scroll to position [219, 0]
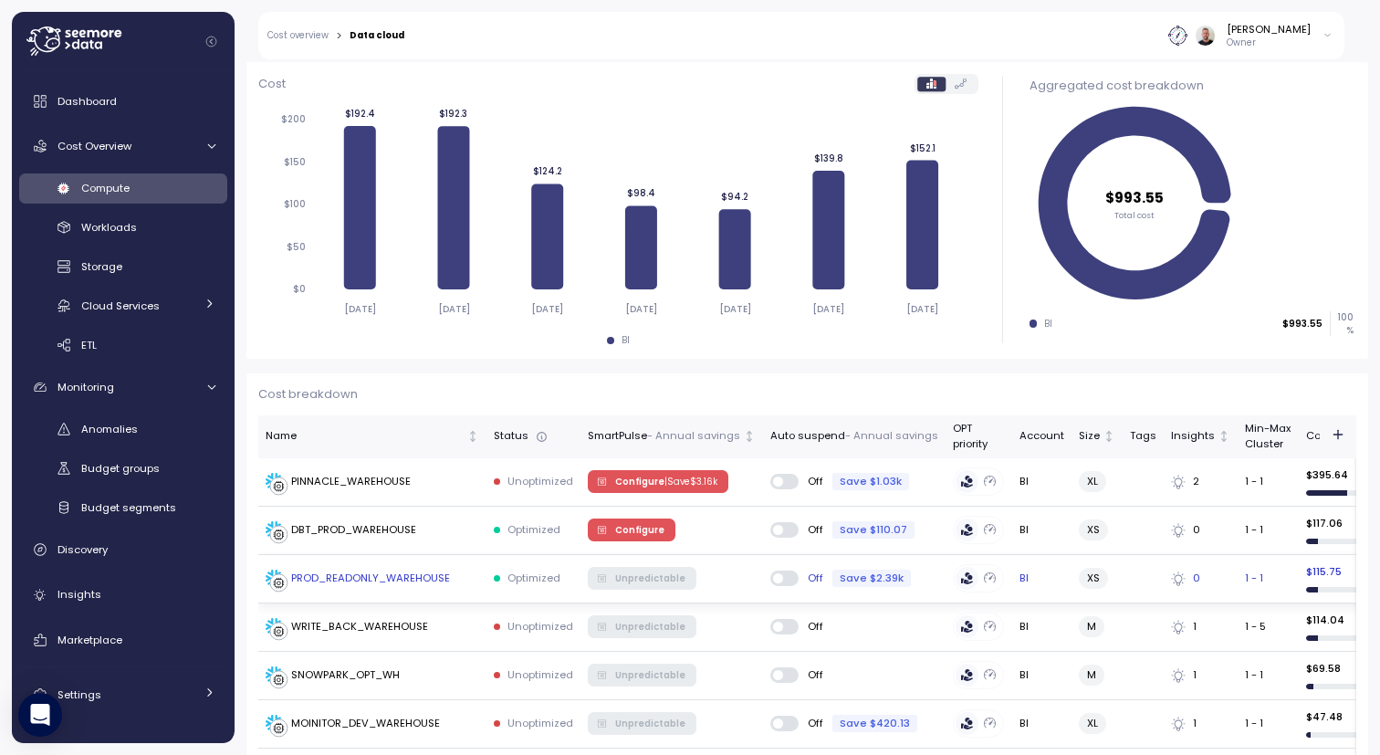
click at [866, 581] on div "Save $2.39k" at bounding box center [871, 578] width 79 height 17
click at [730, 580] on td "Unpredictable" at bounding box center [672, 579] width 183 height 48
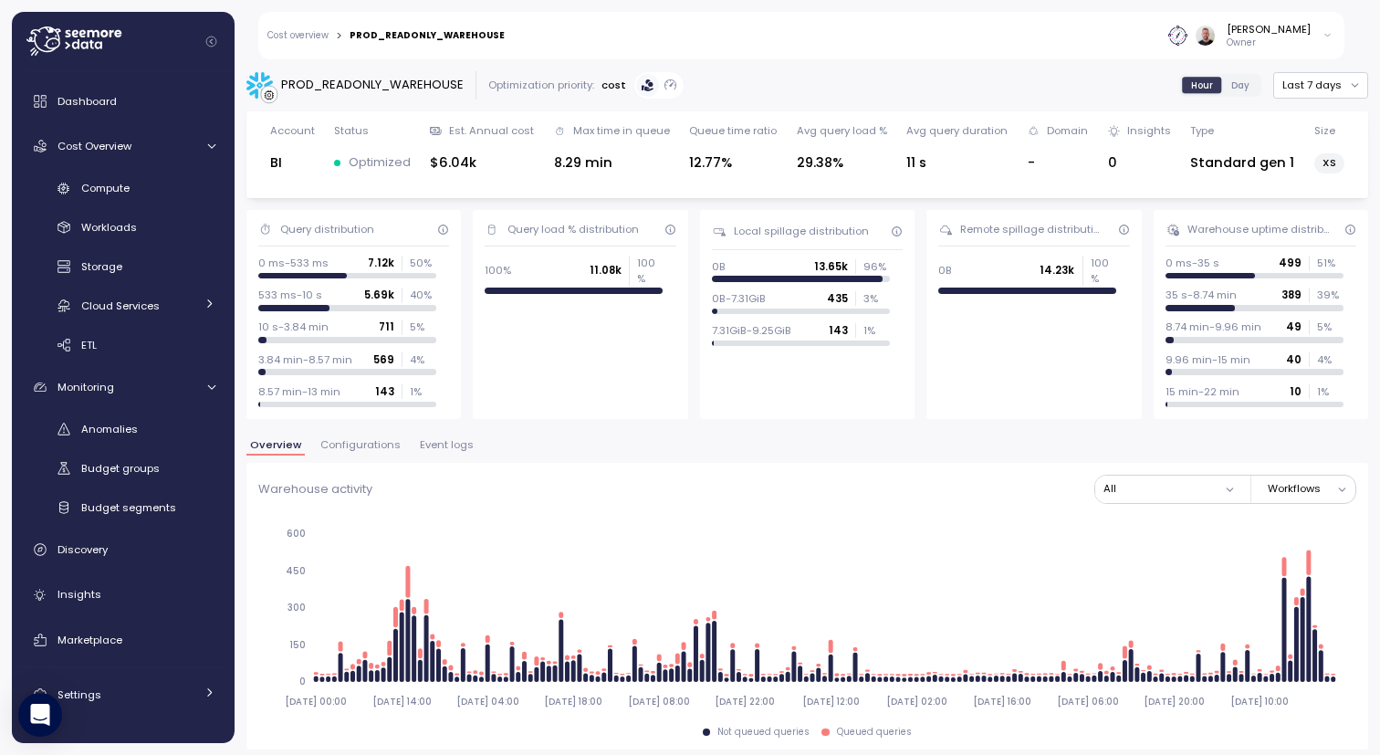
click at [371, 450] on span "Configurations" at bounding box center [360, 445] width 80 height 10
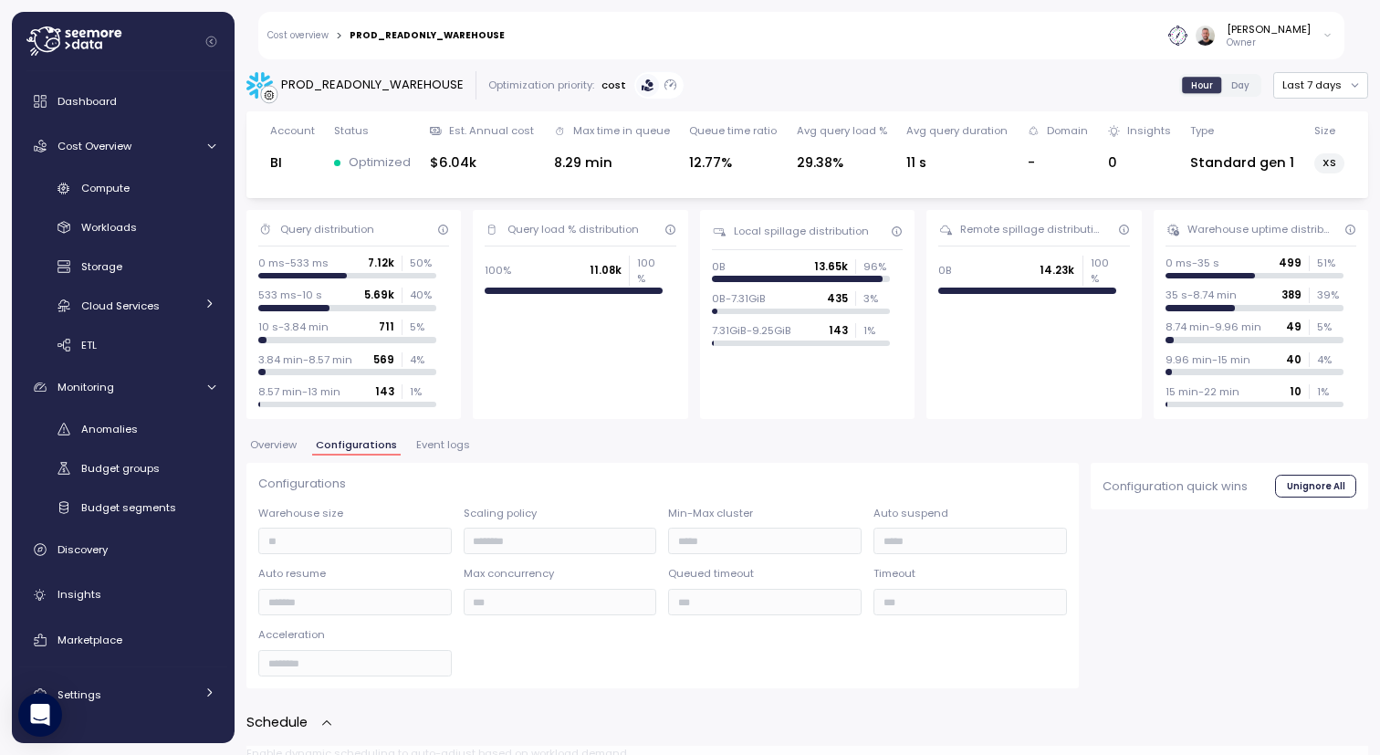
scroll to position [219, 0]
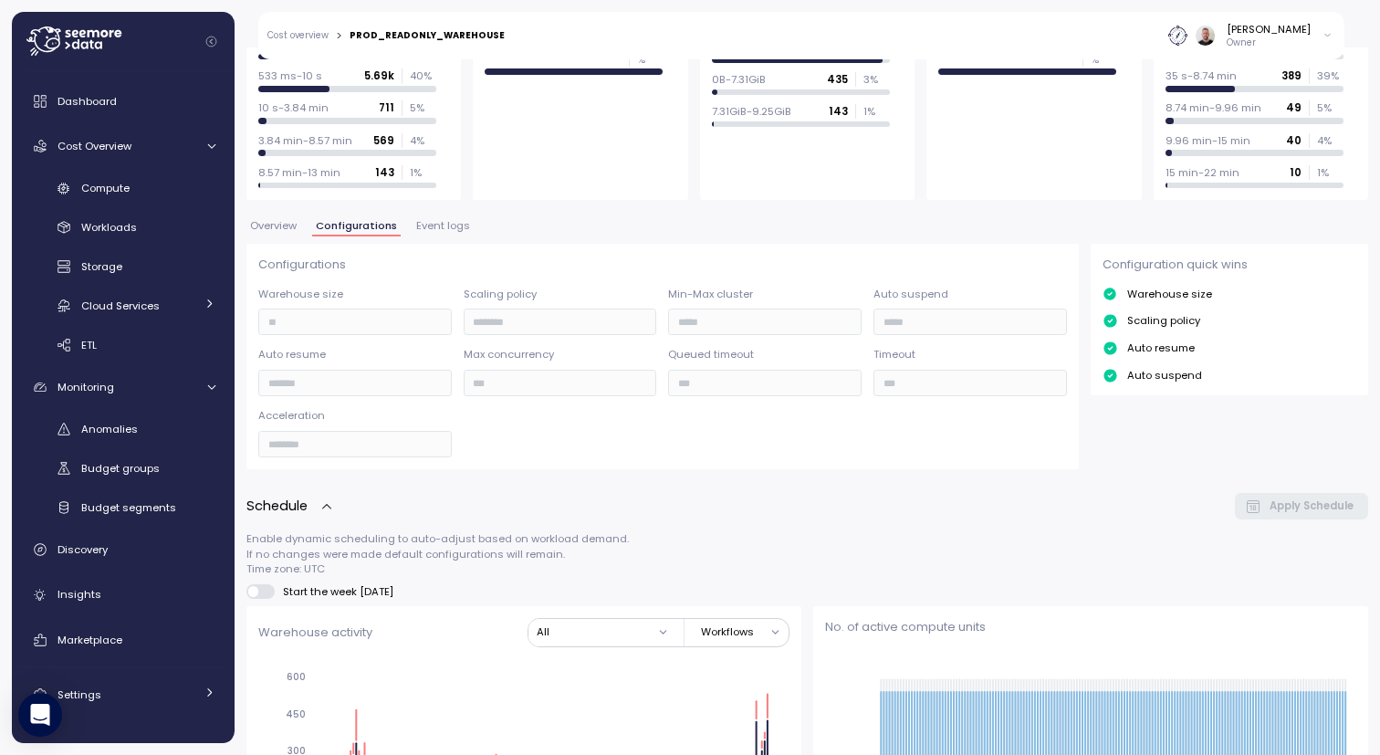
click at [445, 227] on span "Event logs" at bounding box center [443, 226] width 54 height 10
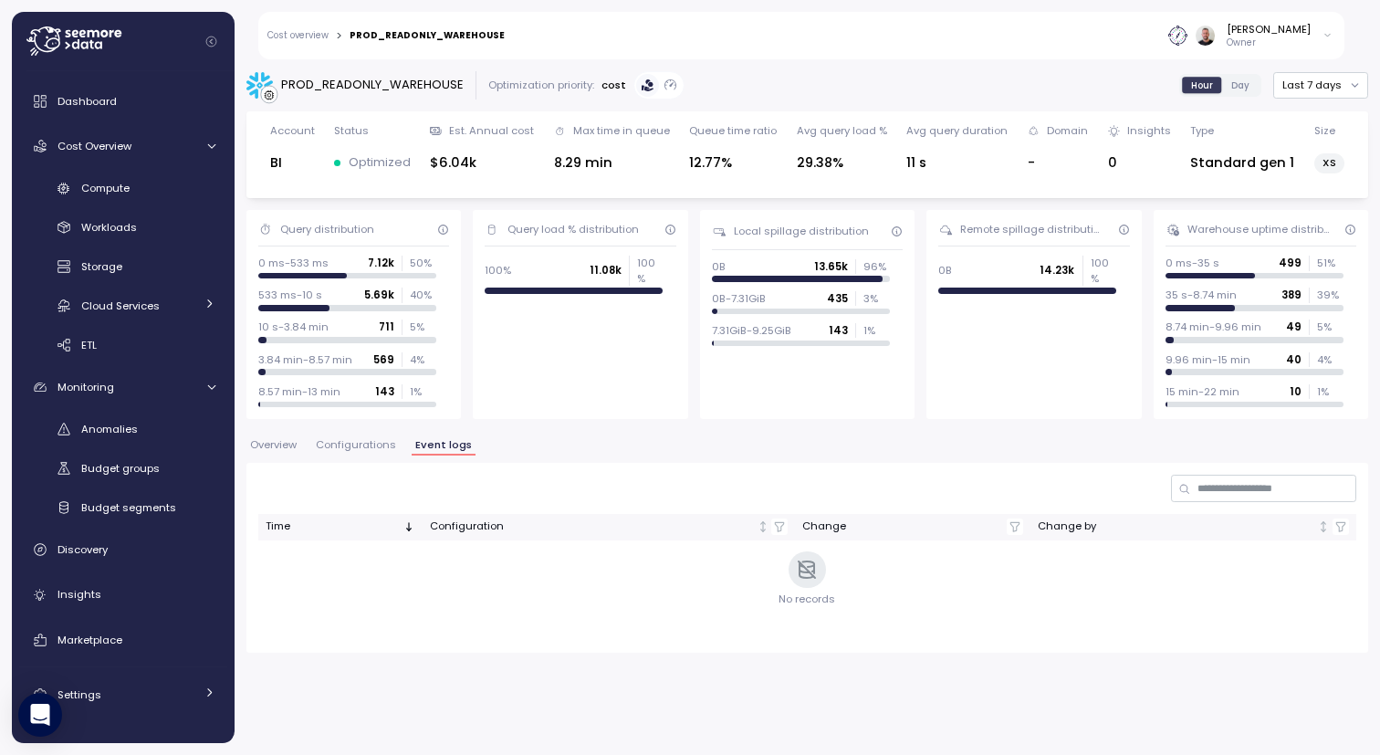
click at [374, 453] on button "Configurations" at bounding box center [356, 448] width 88 height 16
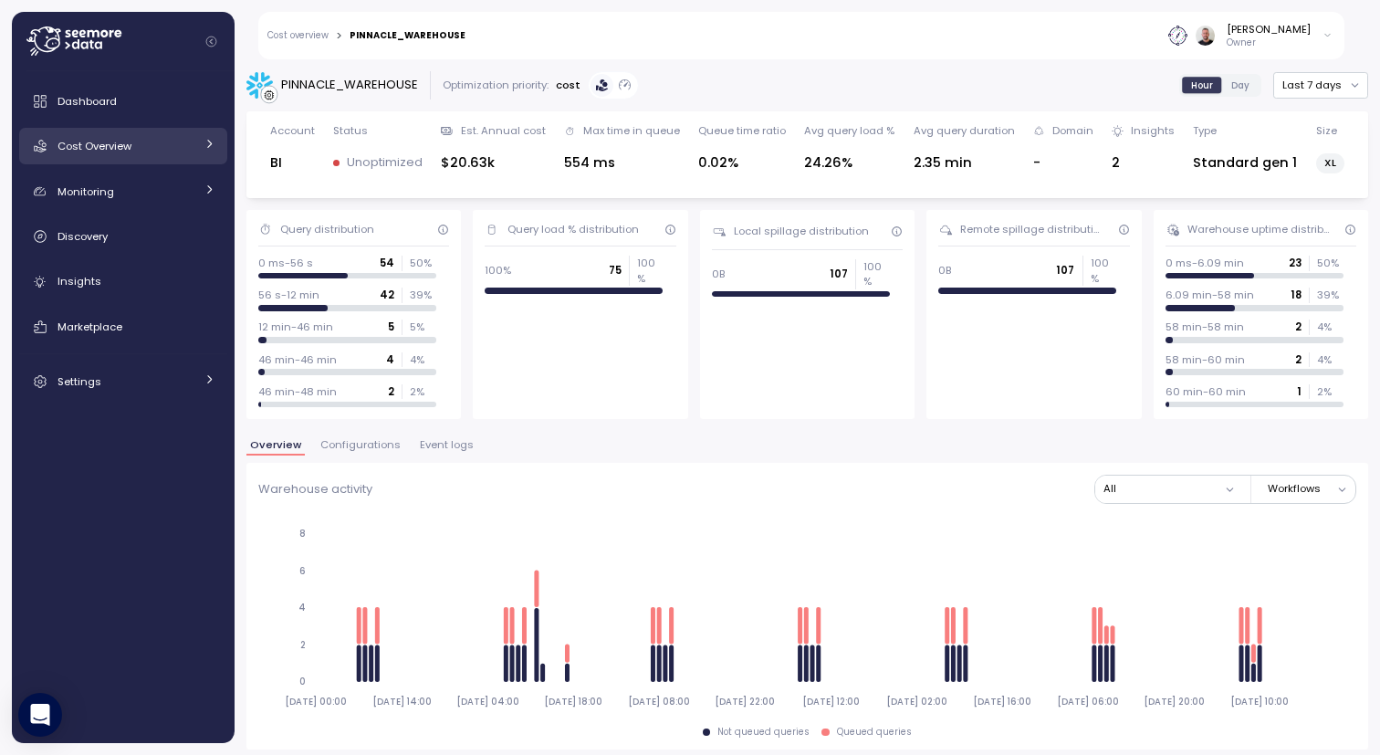
click at [177, 156] on link "Cost Overview" at bounding box center [123, 146] width 208 height 37
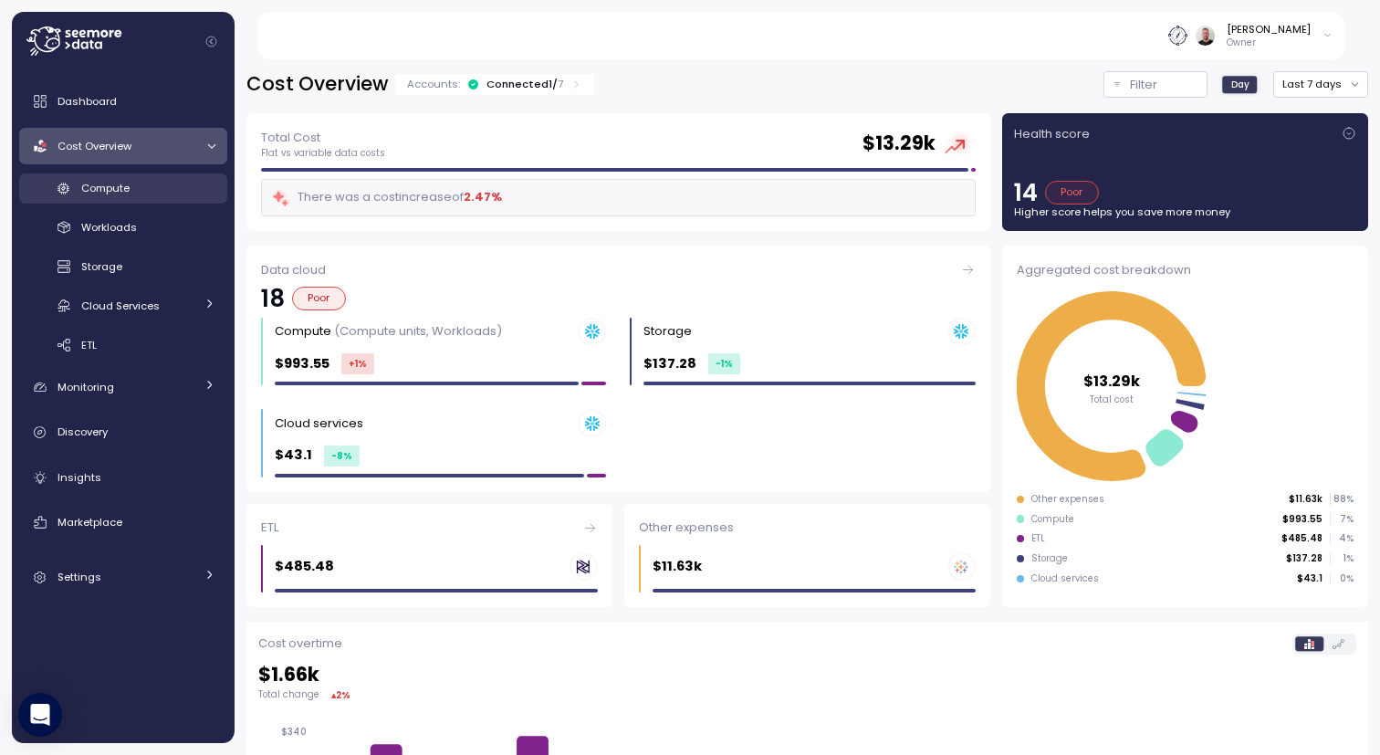
click at [151, 183] on div "Compute" at bounding box center [148, 188] width 134 height 18
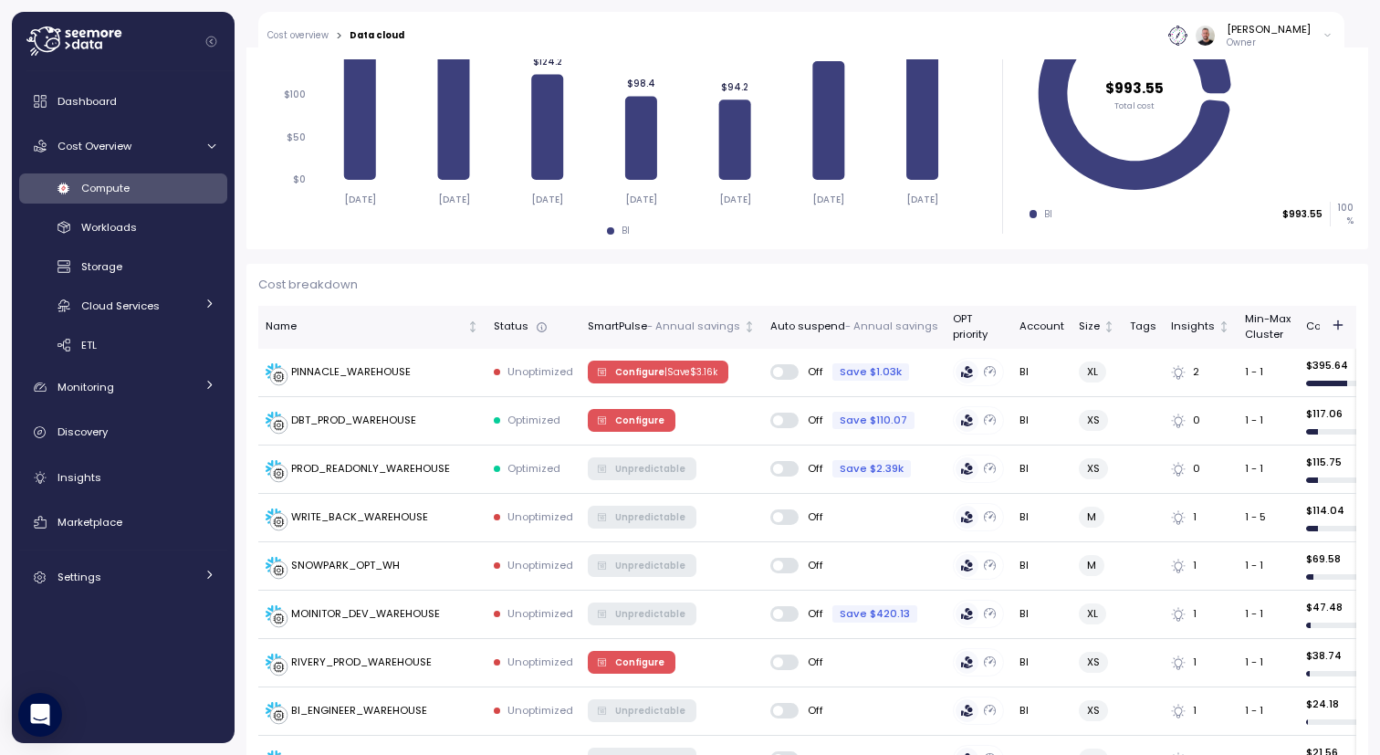
scroll to position [219, 0]
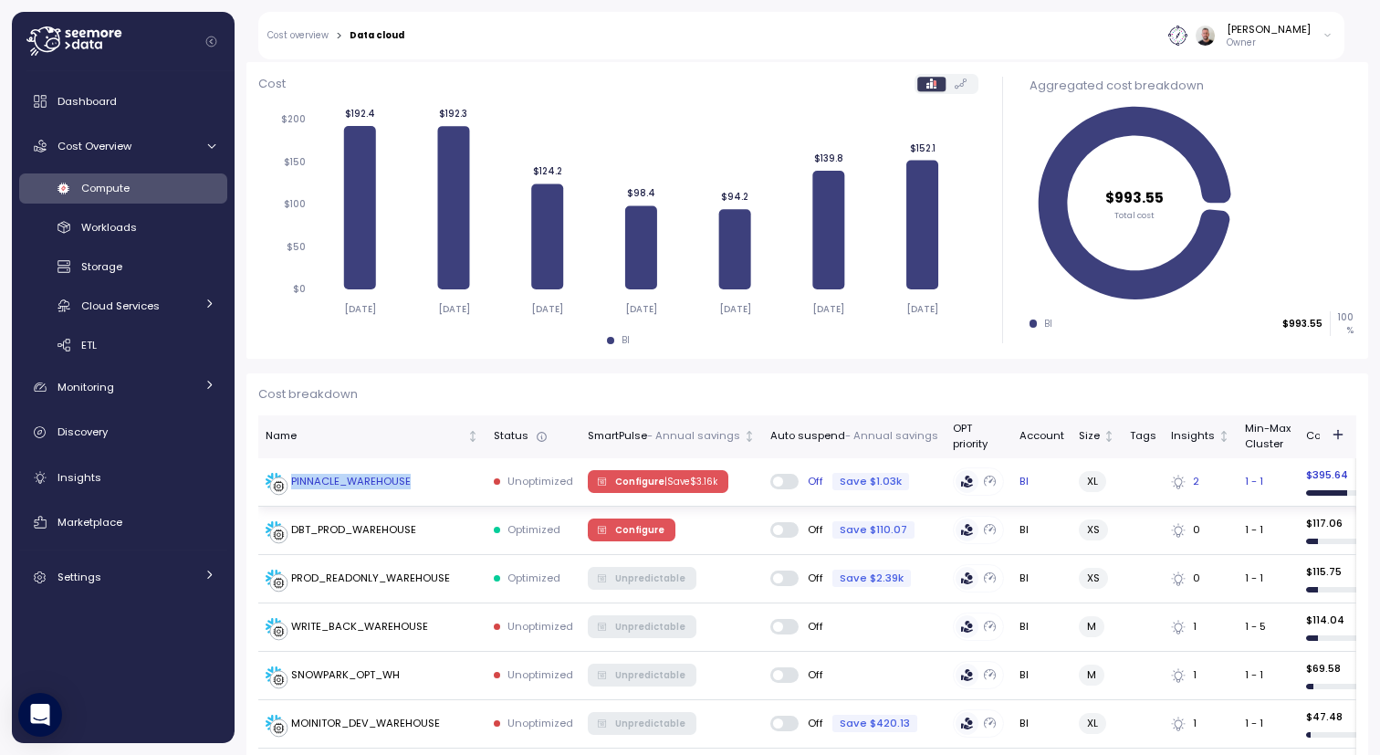
drag, startPoint x: 421, startPoint y: 481, endPoint x: 271, endPoint y: 488, distance: 149.9
click at [271, 488] on div "PINNACLE_WAREHOUSE" at bounding box center [373, 482] width 214 height 18
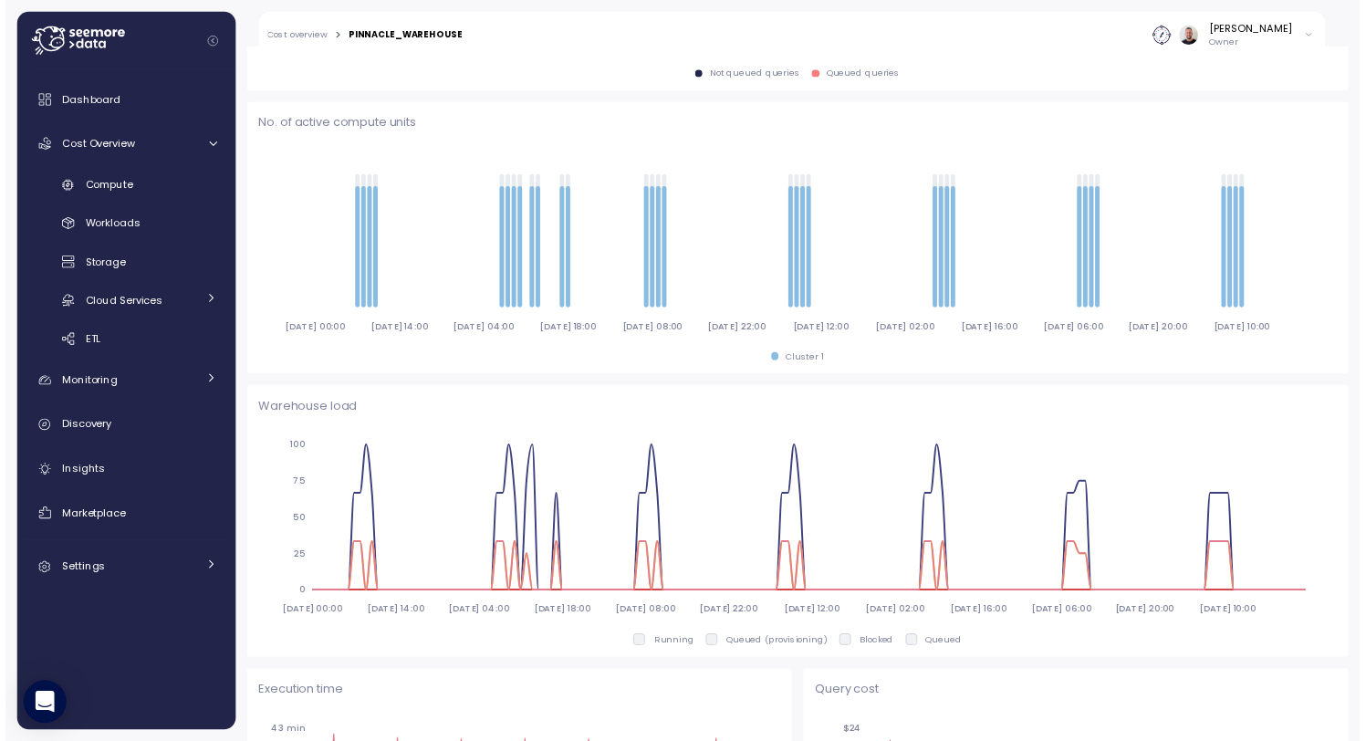
scroll to position [548, 0]
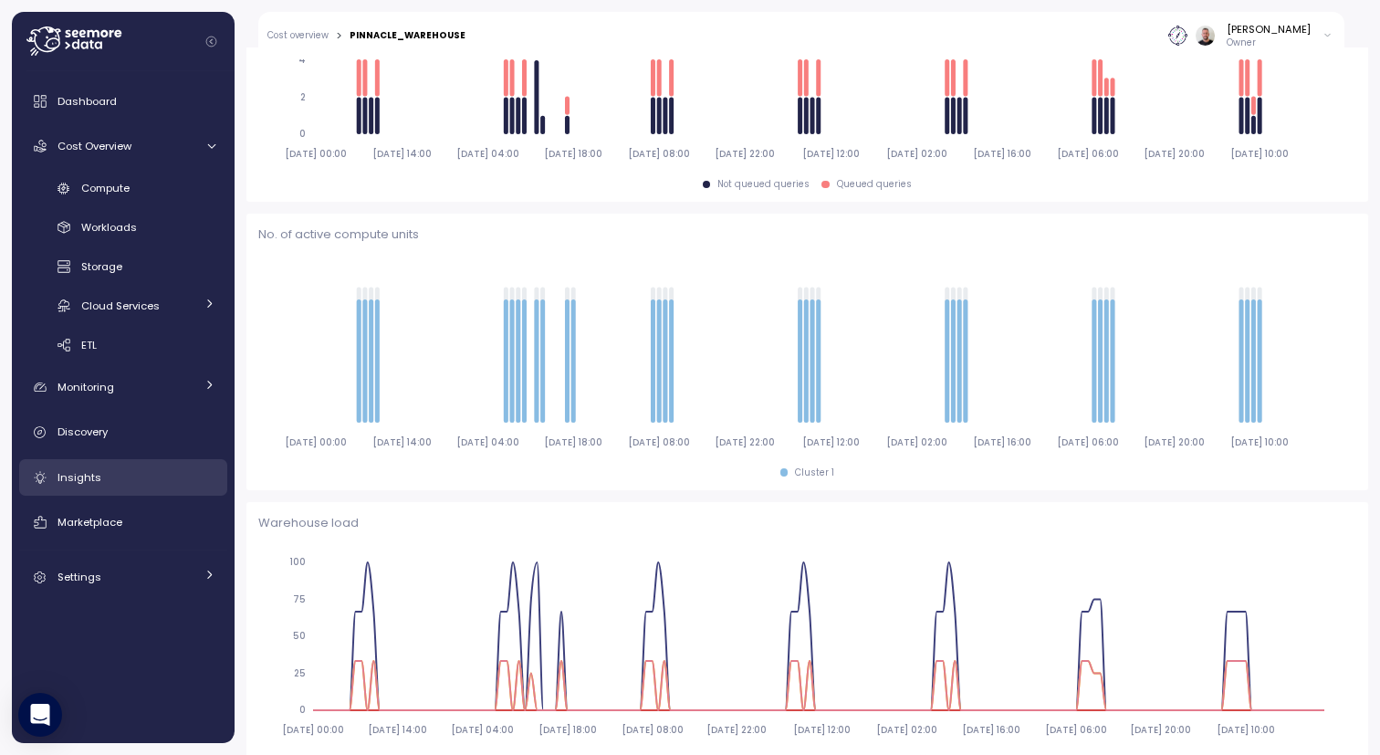
click at [93, 481] on span "Insights" at bounding box center [80, 477] width 44 height 15
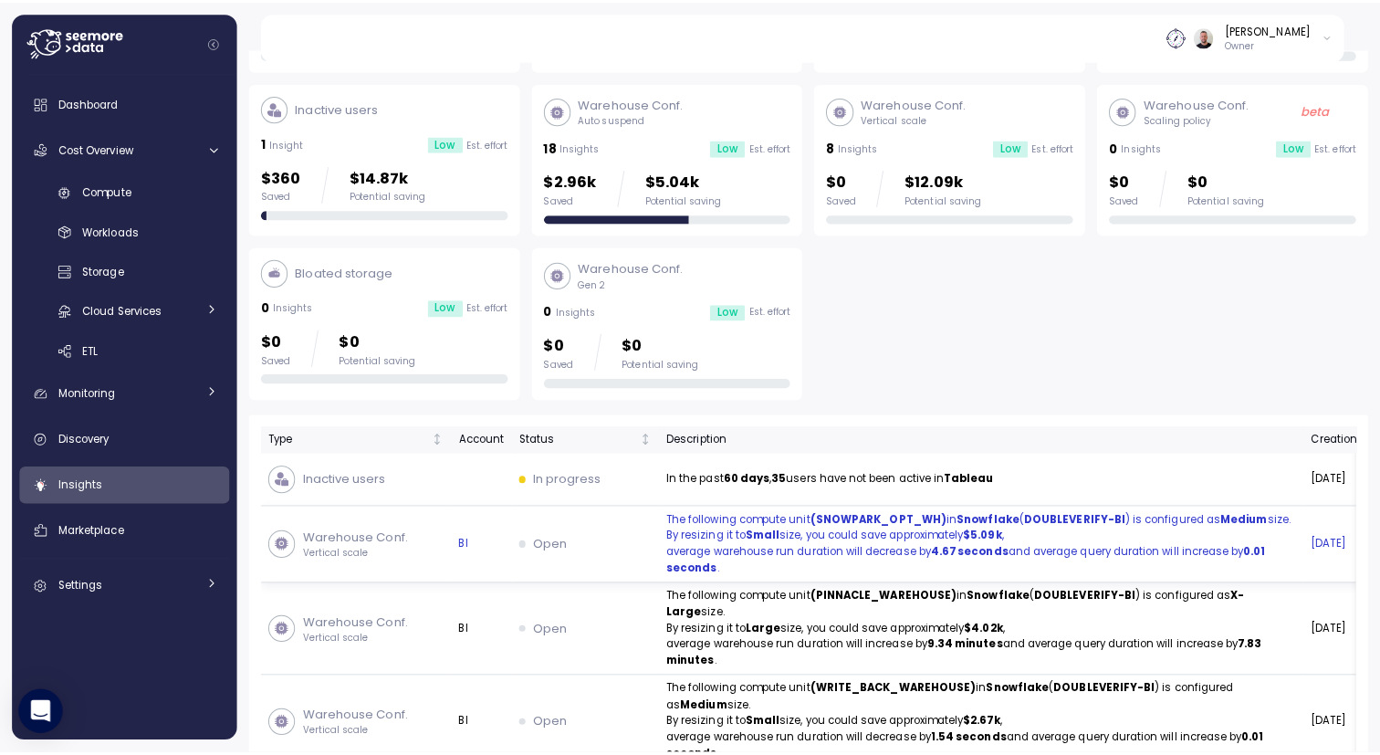
scroll to position [242, 0]
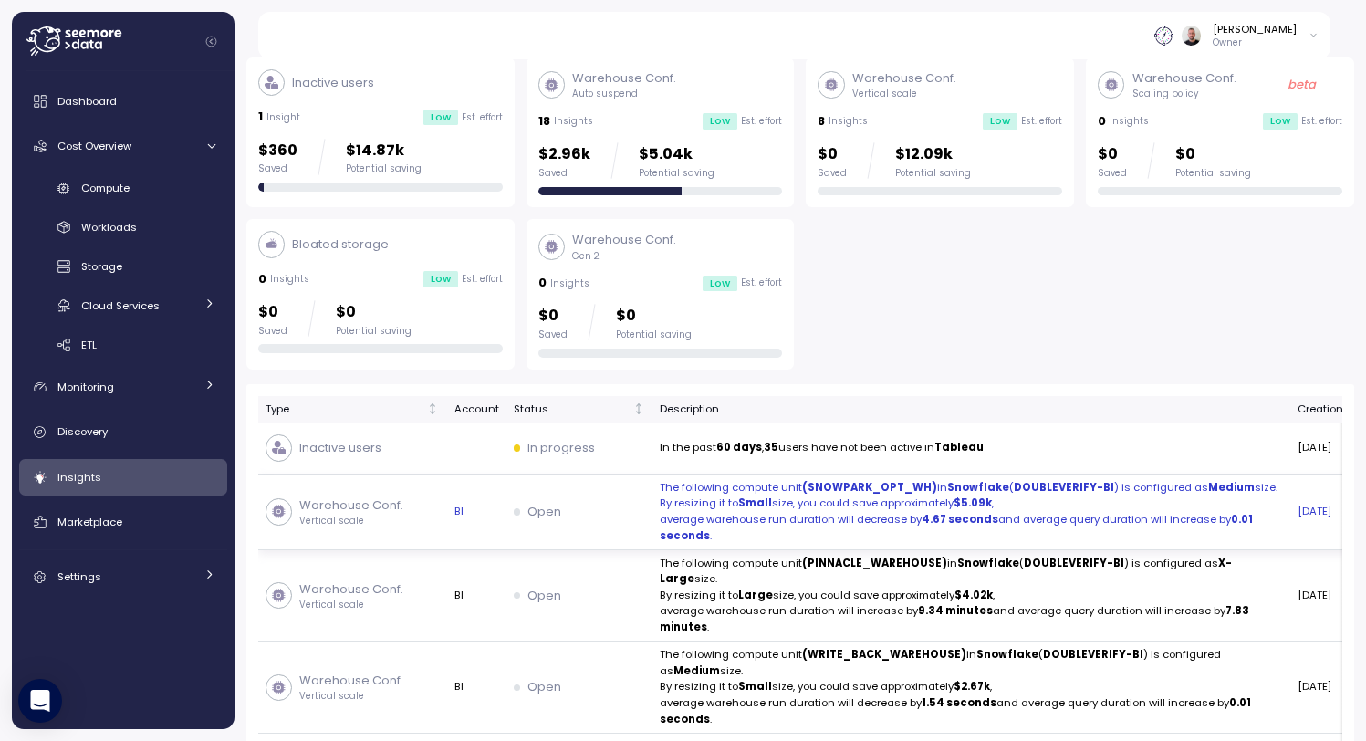
click at [547, 531] on td "Open" at bounding box center [580, 513] width 146 height 76
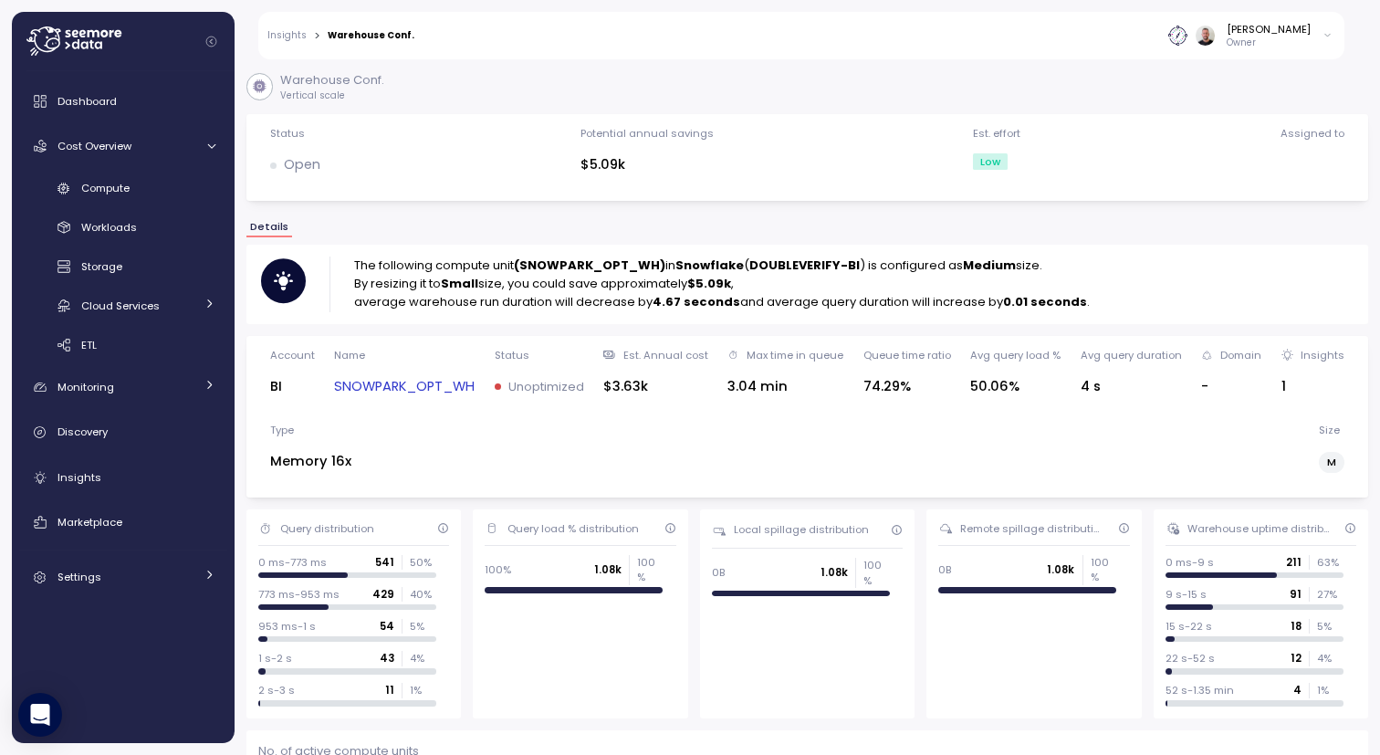
click at [564, 267] on strong "(SNOWPARK_OPT_WH)" at bounding box center [590, 265] width 152 height 17
click at [394, 386] on link "SNOWPARK_OPT_WH" at bounding box center [404, 386] width 141 height 21
drag, startPoint x: 866, startPoint y: 393, endPoint x: 898, endPoint y: 393, distance: 32.0
click at [898, 393] on div "74.29%" at bounding box center [908, 386] width 88 height 21
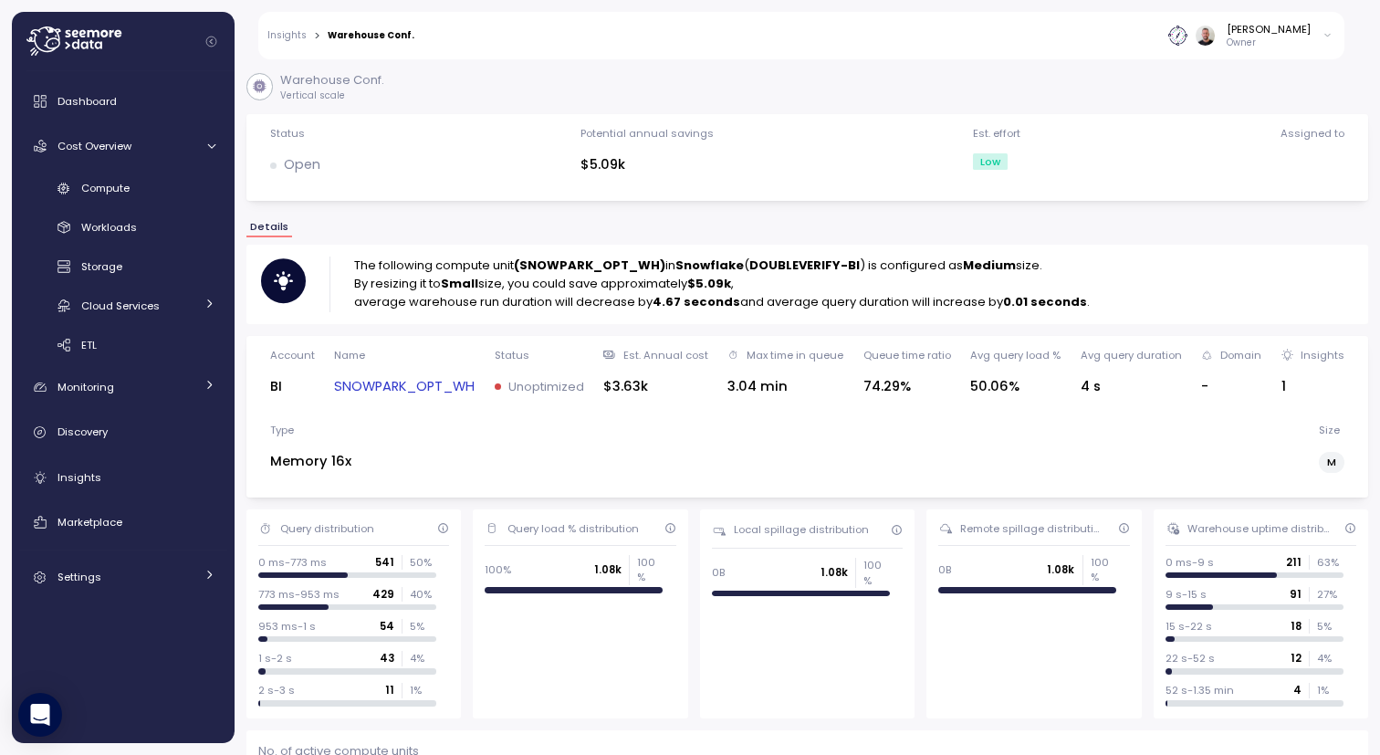
click at [594, 264] on strong "(SNOWPARK_OPT_WH)" at bounding box center [590, 265] width 152 height 17
copy strong "SNOWPARK_OPT_WH"
click at [151, 379] on div "Monitoring" at bounding box center [126, 387] width 137 height 18
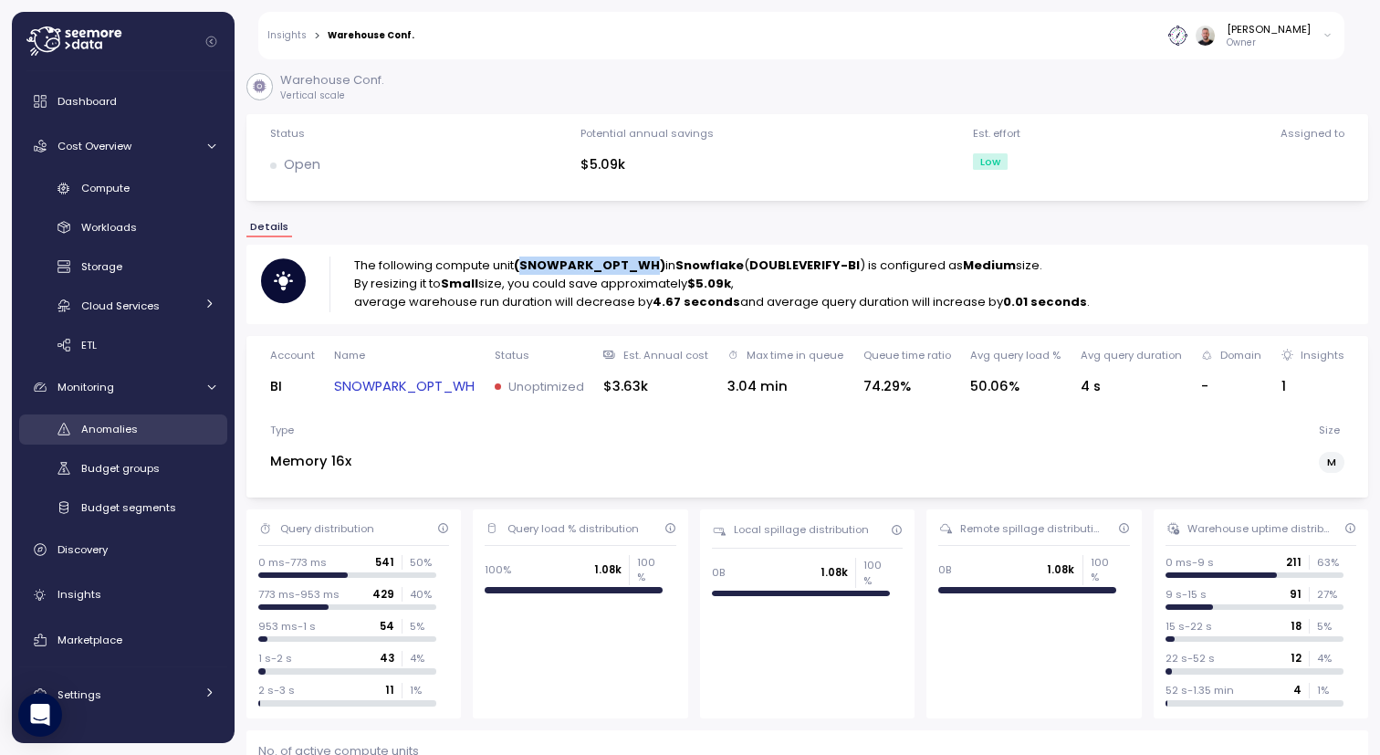
click at [141, 426] on div "Anomalies" at bounding box center [148, 429] width 134 height 18
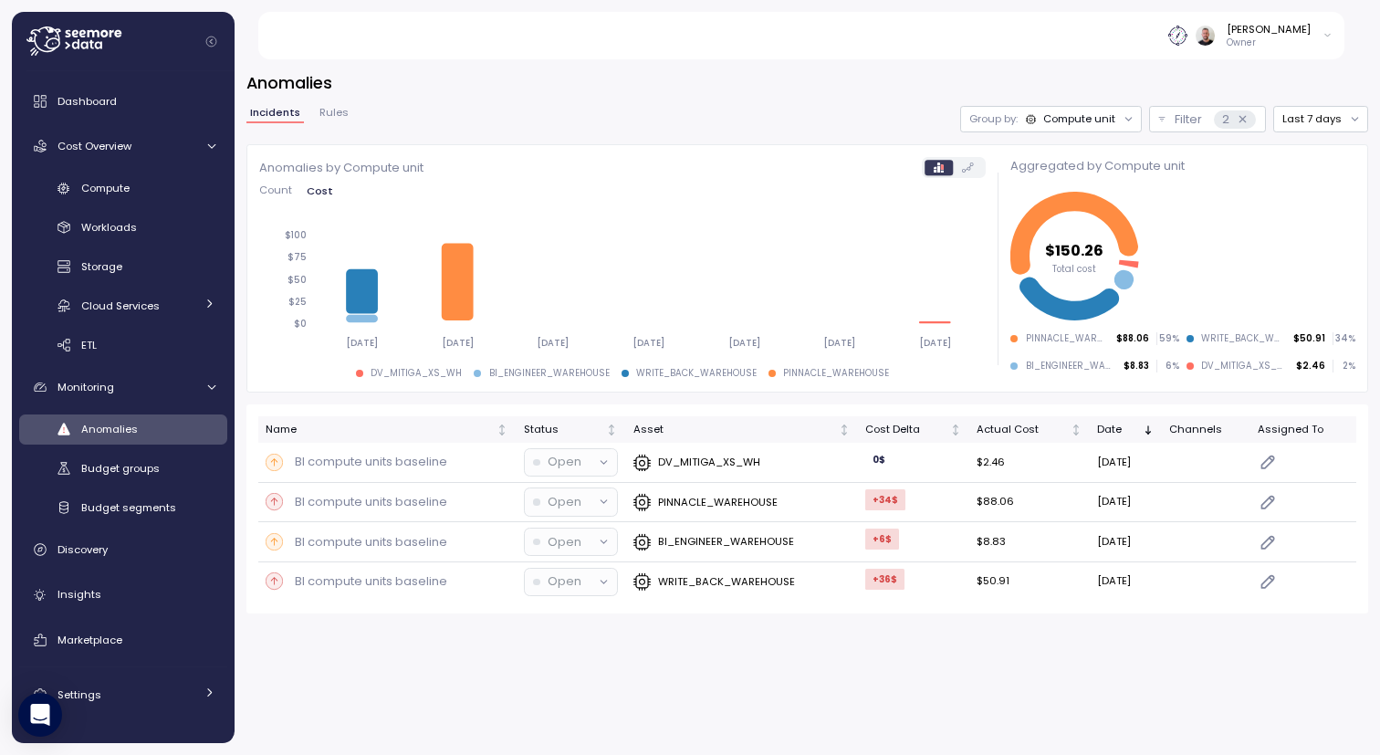
click at [326, 108] on span "Rules" at bounding box center [333, 113] width 29 height 10
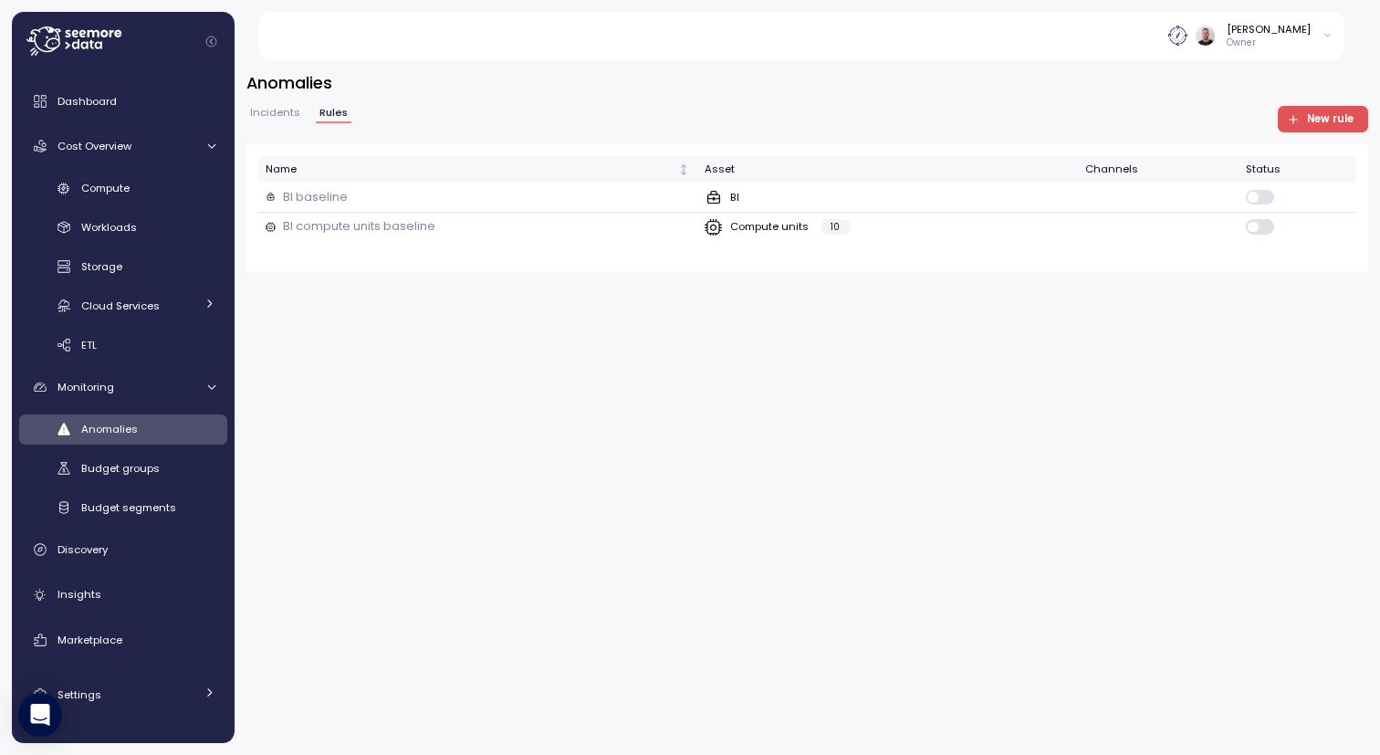
click at [132, 433] on span "Anomalies" at bounding box center [109, 429] width 57 height 15
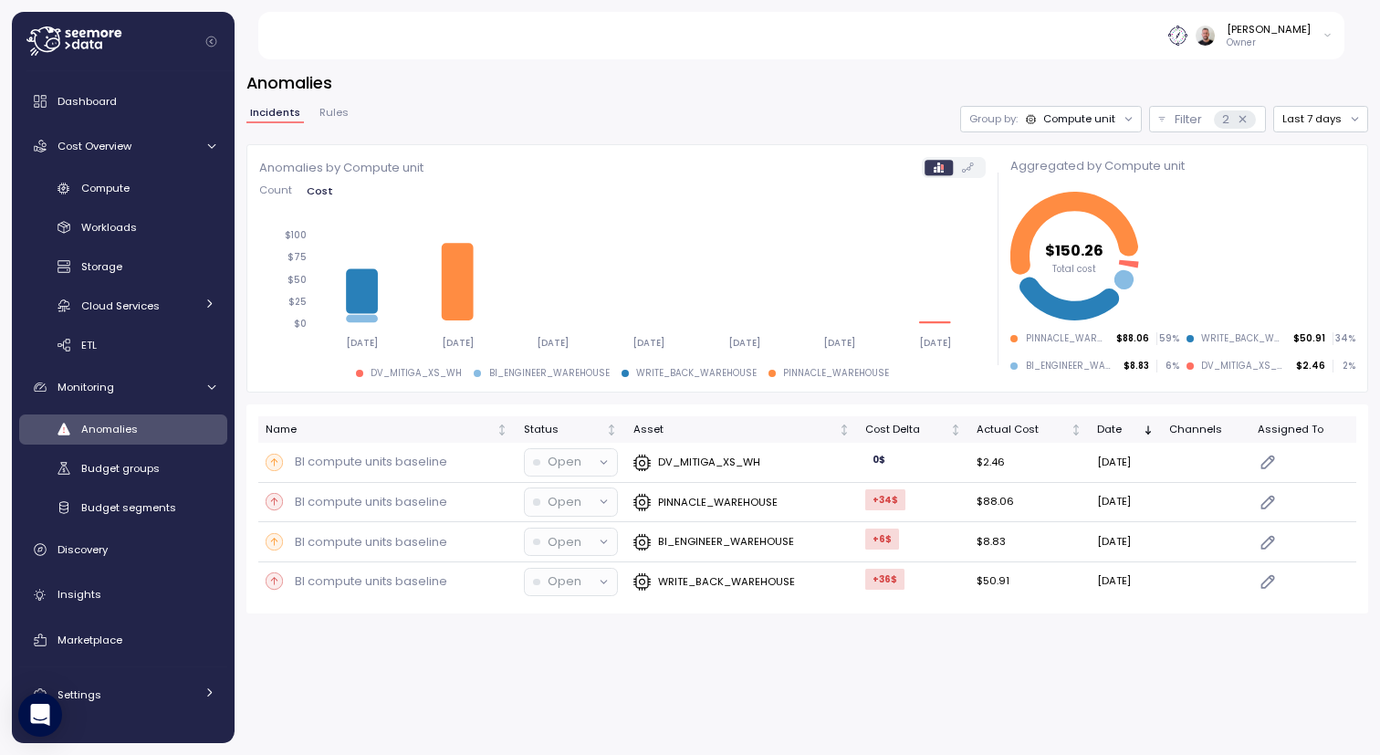
click at [1088, 120] on div "Compute unit" at bounding box center [1079, 118] width 72 height 15
click at [1085, 149] on div "Account" at bounding box center [1055, 159] width 110 height 22
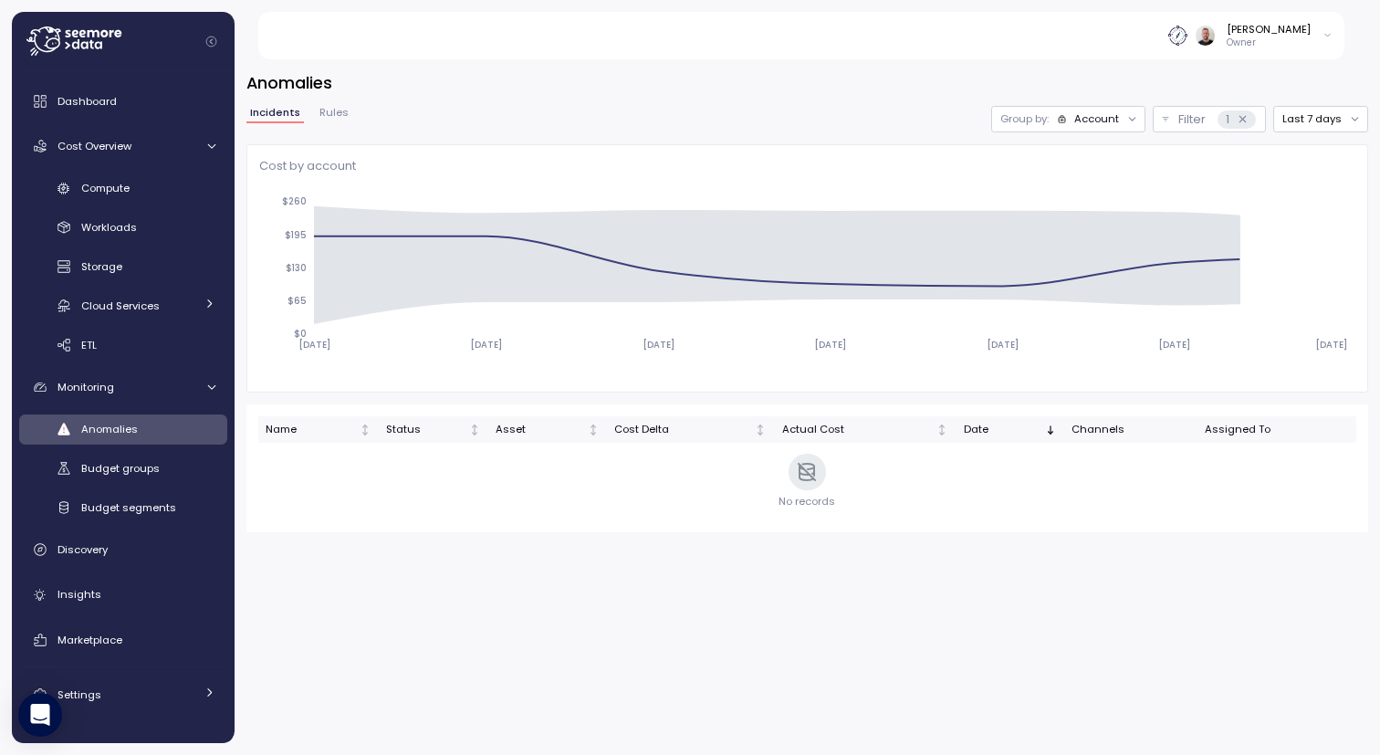
click at [1086, 125] on div "Account" at bounding box center [1096, 118] width 45 height 15
click at [1087, 180] on div "Compute unit" at bounding box center [1072, 190] width 110 height 22
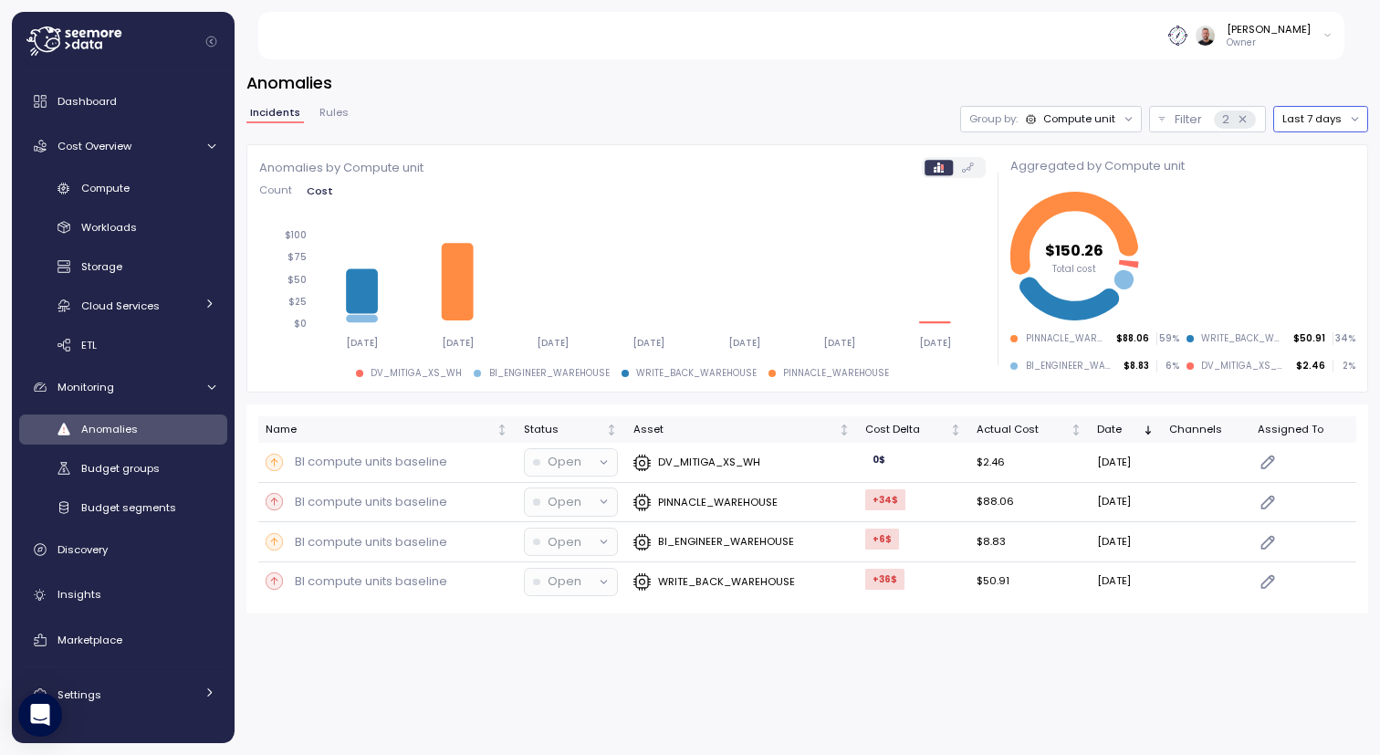
click at [1314, 125] on button "Last 7 days" at bounding box center [1320, 119] width 95 height 26
click at [1338, 228] on div "Last 14 days" at bounding box center [1324, 227] width 64 height 15
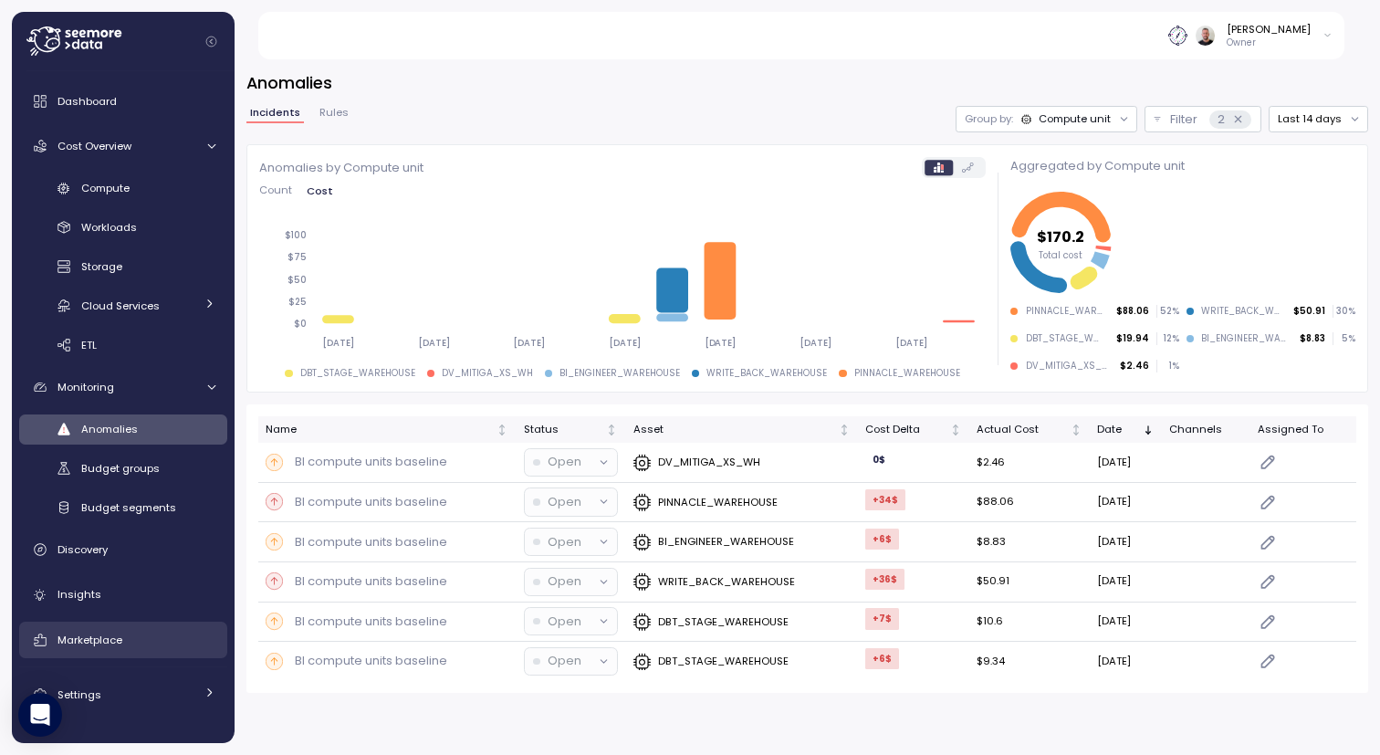
click at [87, 643] on span "Marketplace" at bounding box center [90, 640] width 65 height 15
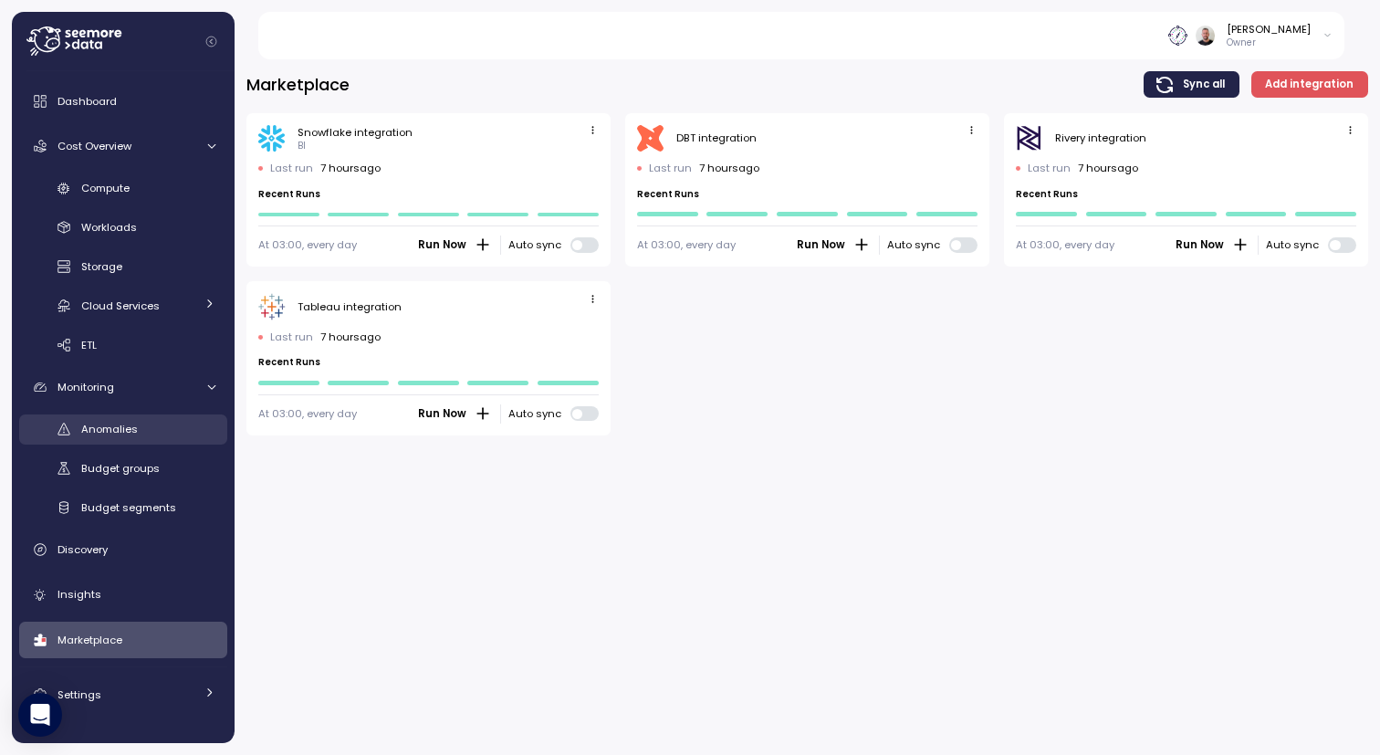
click at [140, 433] on div "Anomalies" at bounding box center [148, 429] width 134 height 18
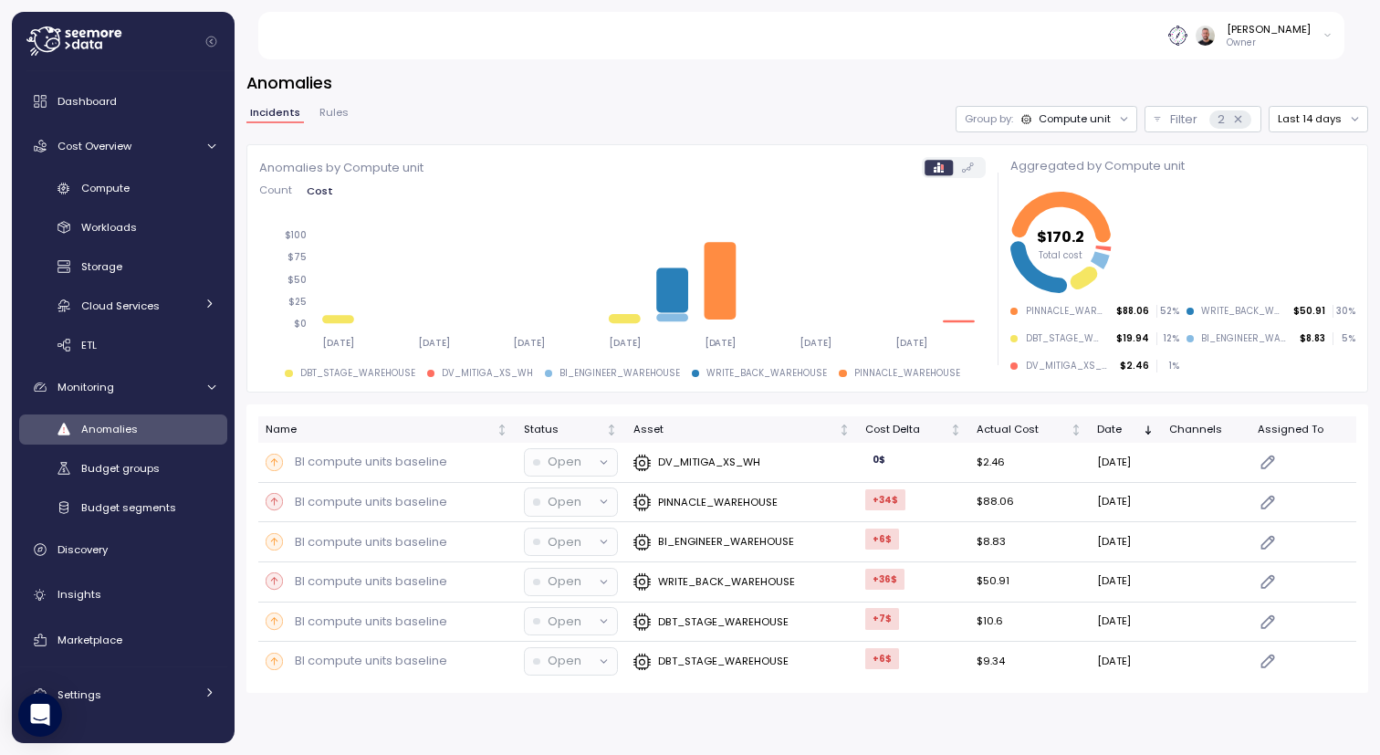
click at [336, 113] on span "Rules" at bounding box center [333, 113] width 29 height 10
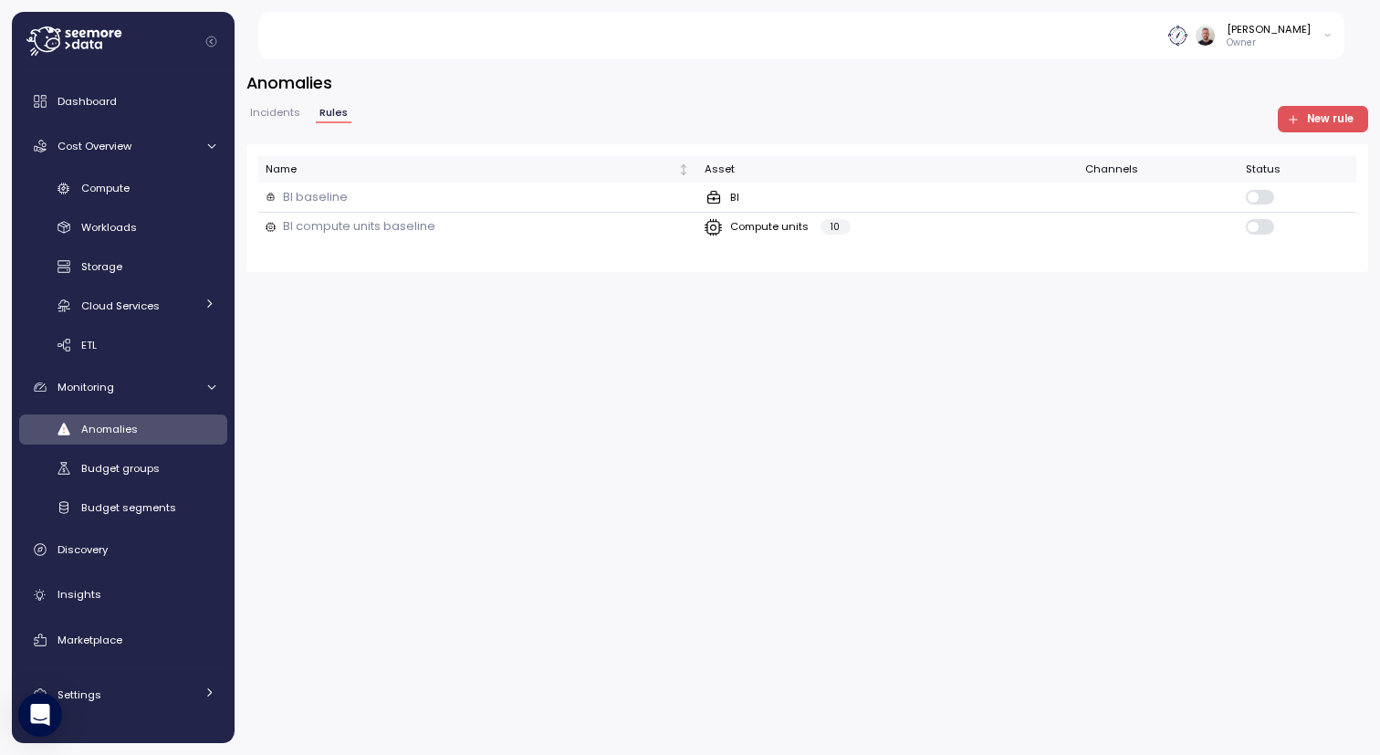
click at [1335, 124] on span "New rule" at bounding box center [1330, 119] width 47 height 25
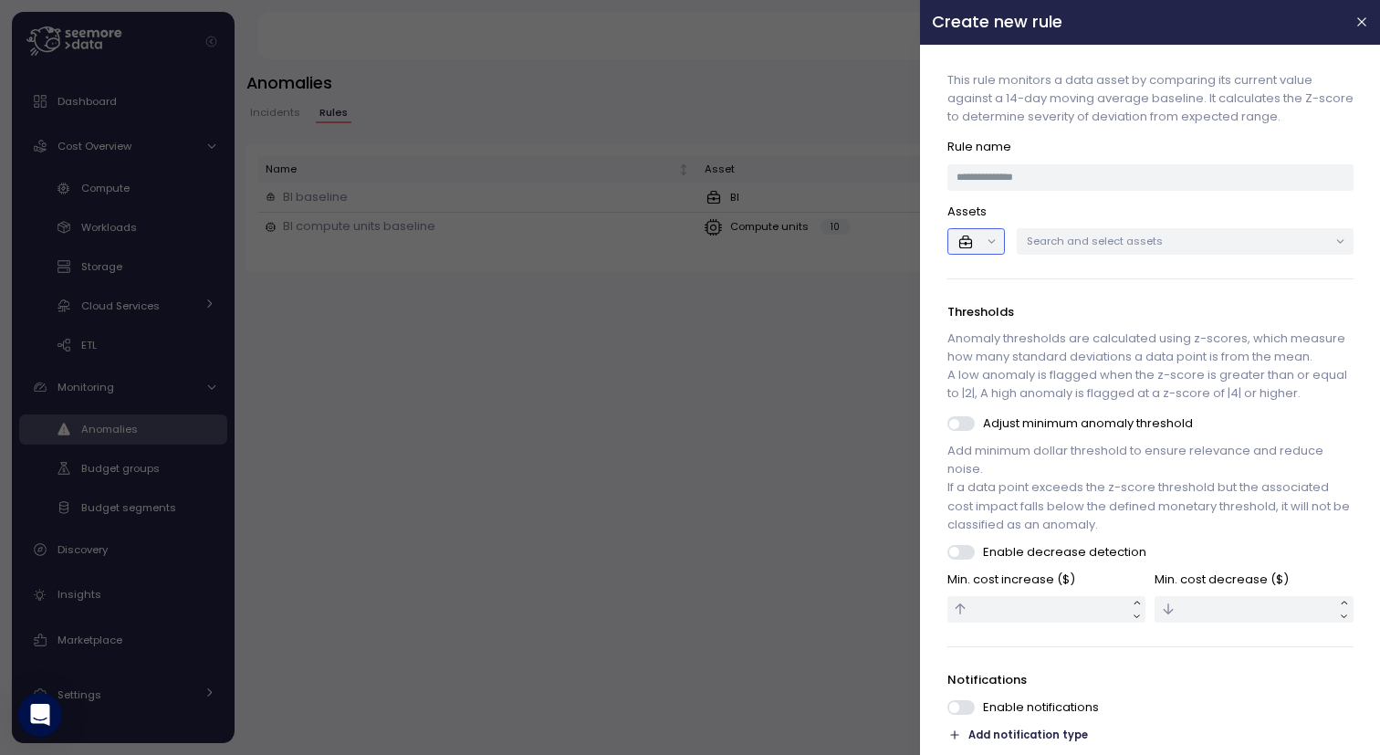
click at [977, 246] on button "button" at bounding box center [977, 241] width 58 height 26
click at [1103, 303] on p "Thresholds" at bounding box center [1151, 312] width 406 height 18
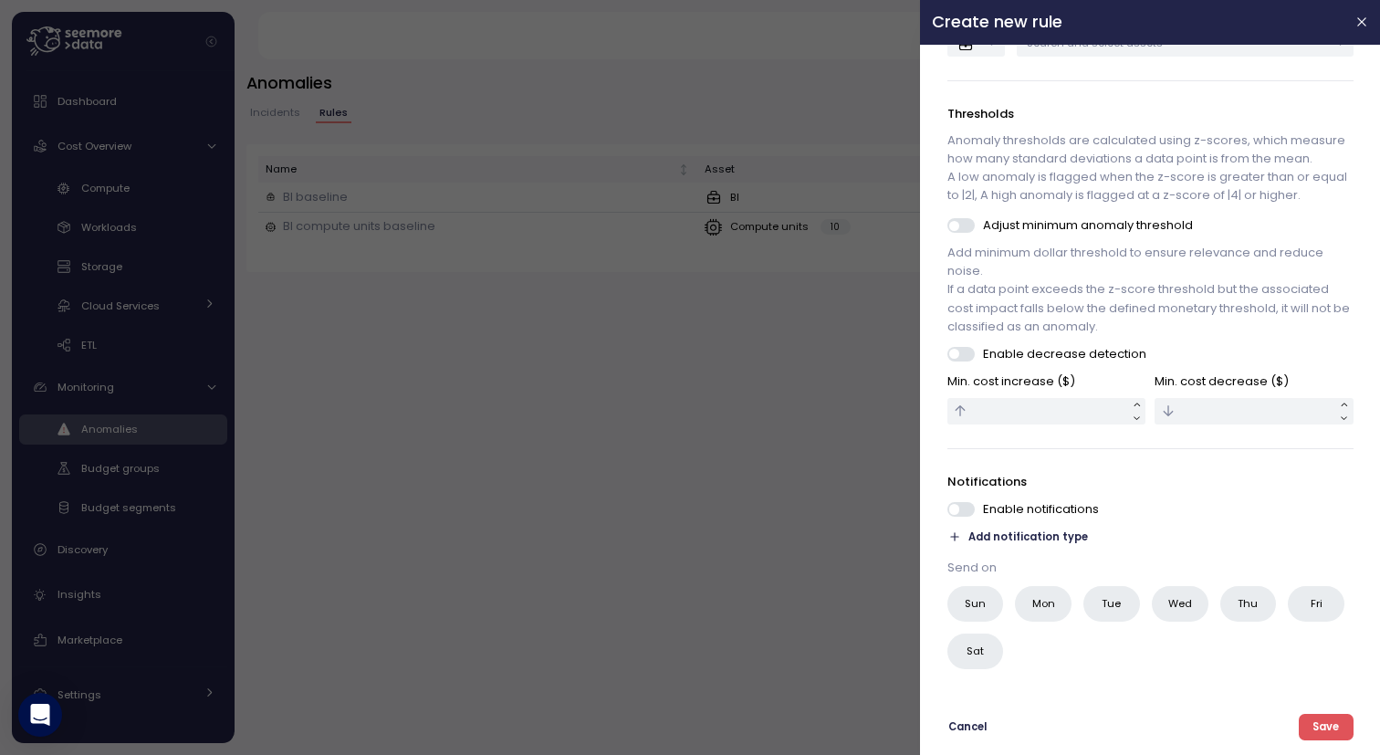
click at [959, 359] on span at bounding box center [954, 354] width 10 height 10
click at [653, 406] on div at bounding box center [690, 377] width 1380 height 755
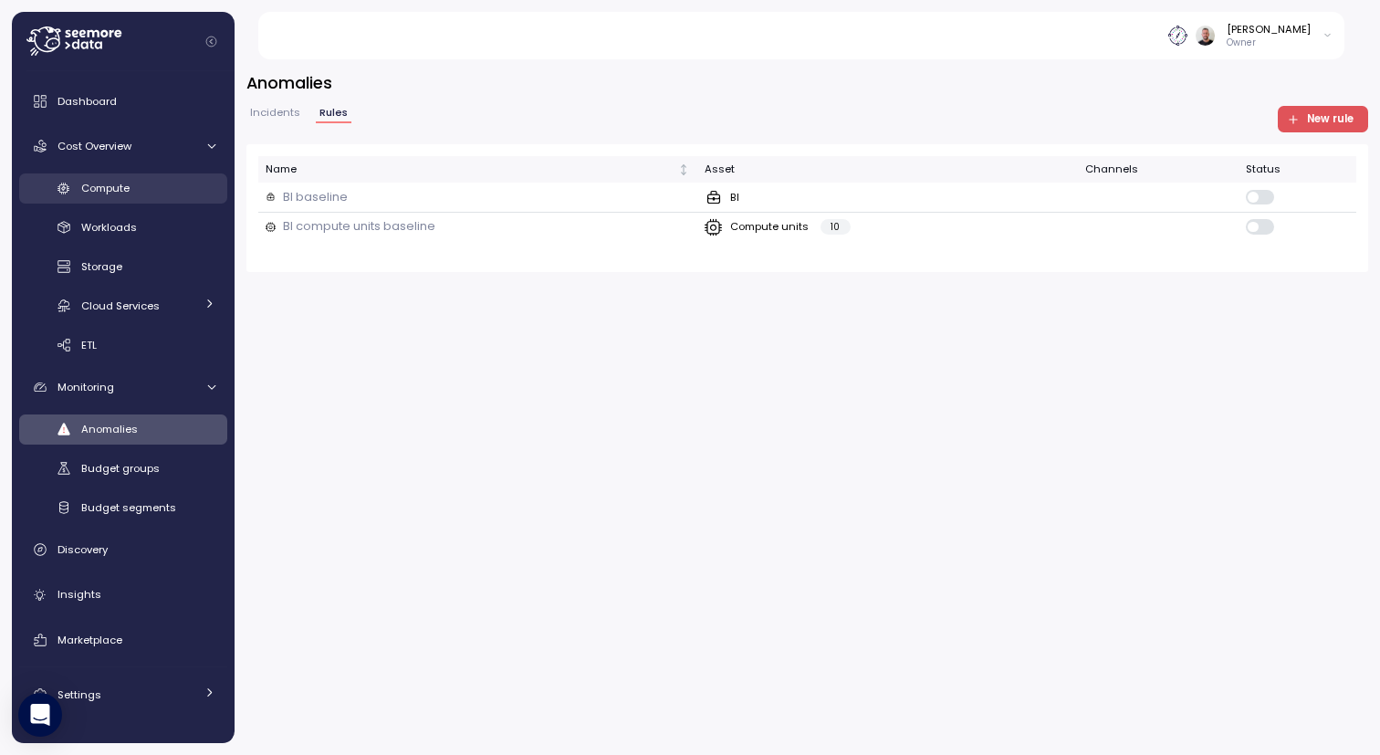
click at [116, 189] on span "Compute" at bounding box center [105, 188] width 48 height 15
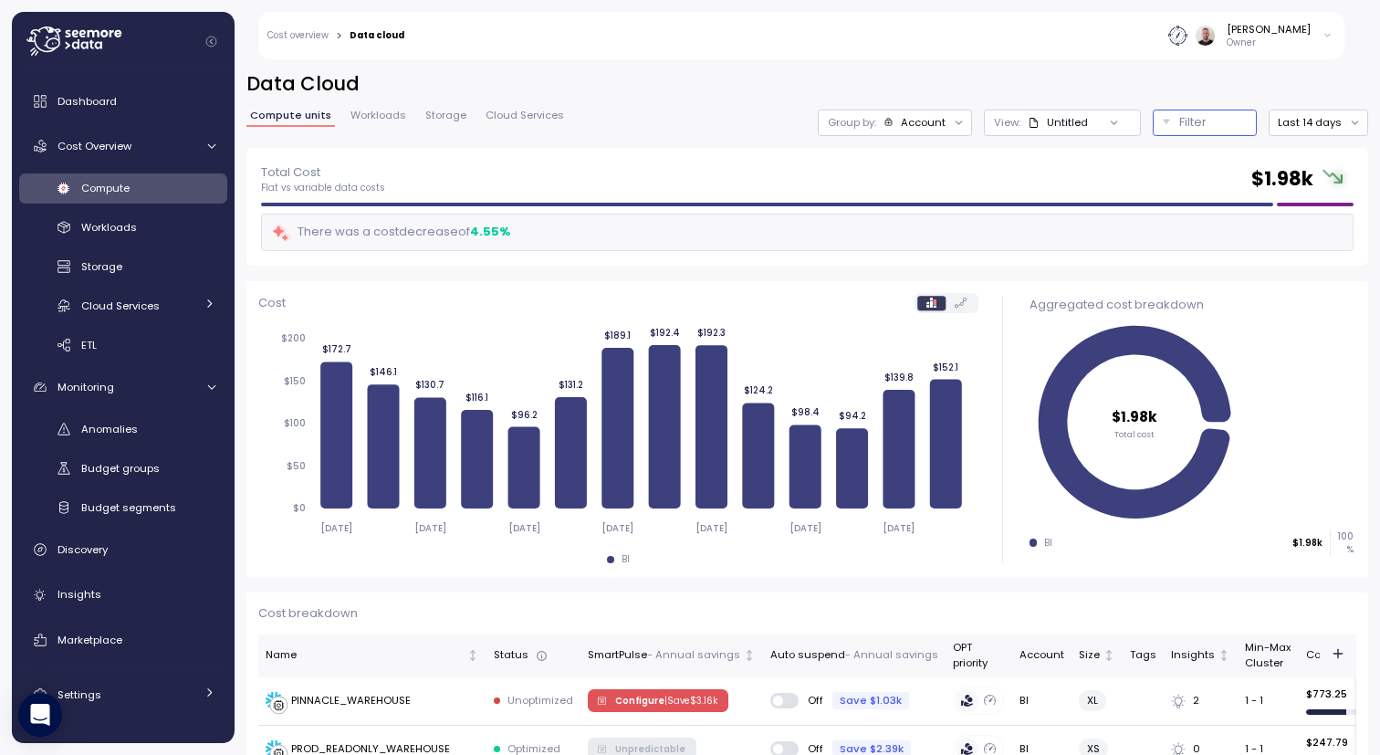
click at [1158, 120] on button "Filter" at bounding box center [1205, 123] width 104 height 26
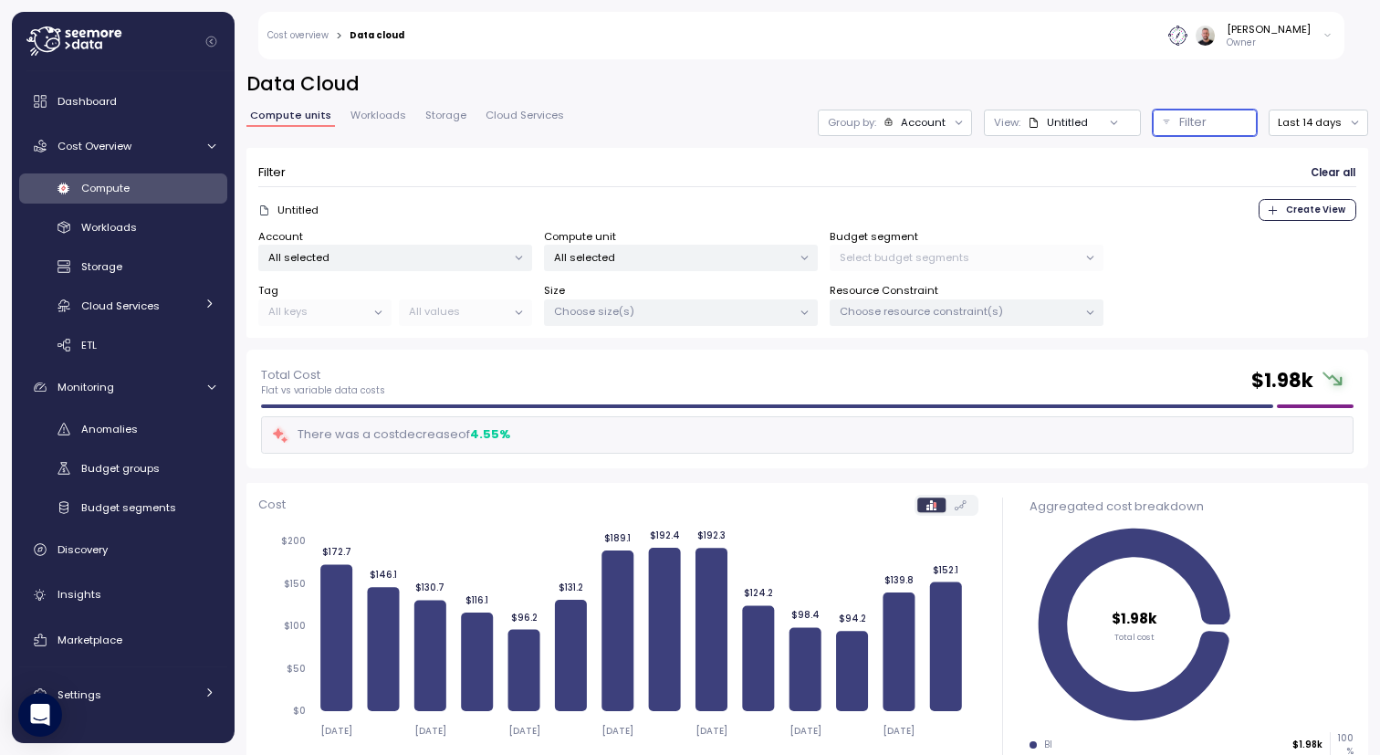
click at [906, 119] on div "Account" at bounding box center [923, 122] width 45 height 15
click at [896, 222] on p "Compute unit" at bounding box center [899, 223] width 72 height 15
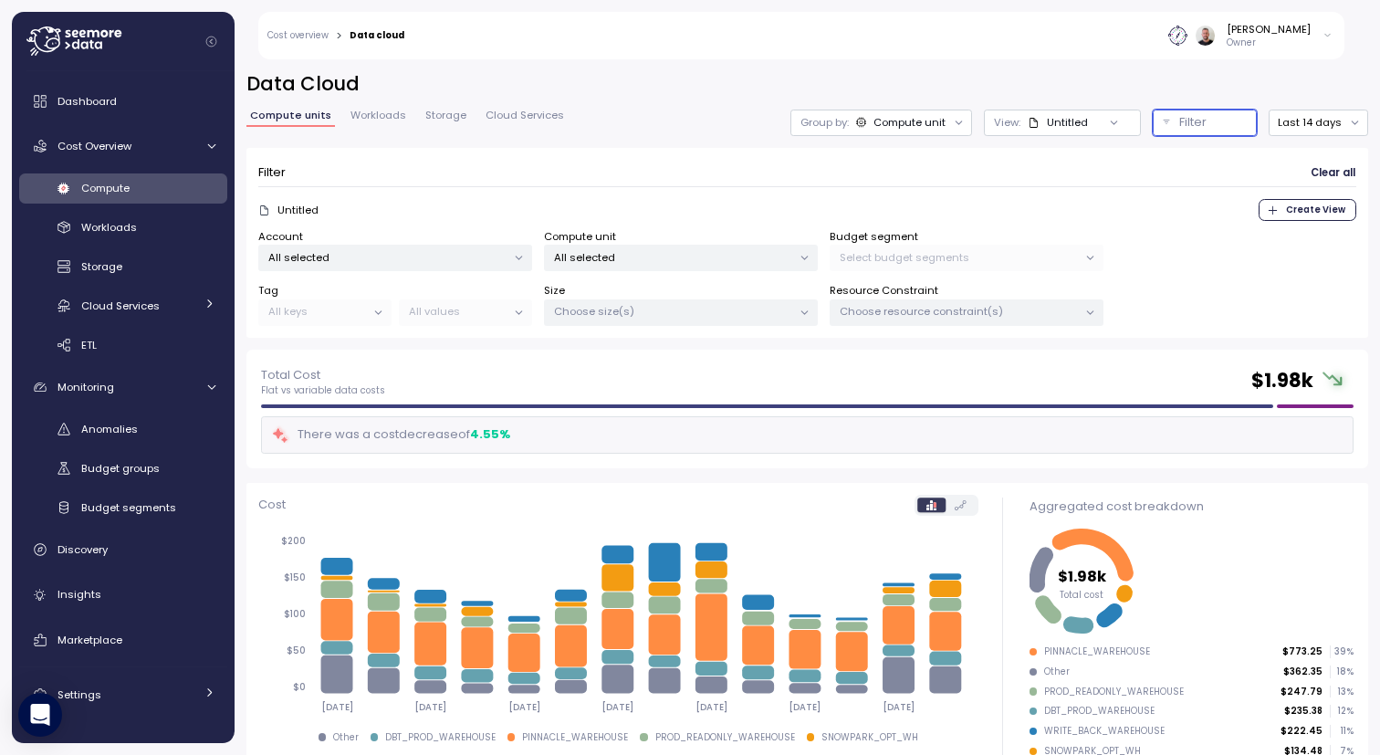
click at [1153, 126] on button "Filter" at bounding box center [1205, 123] width 104 height 26
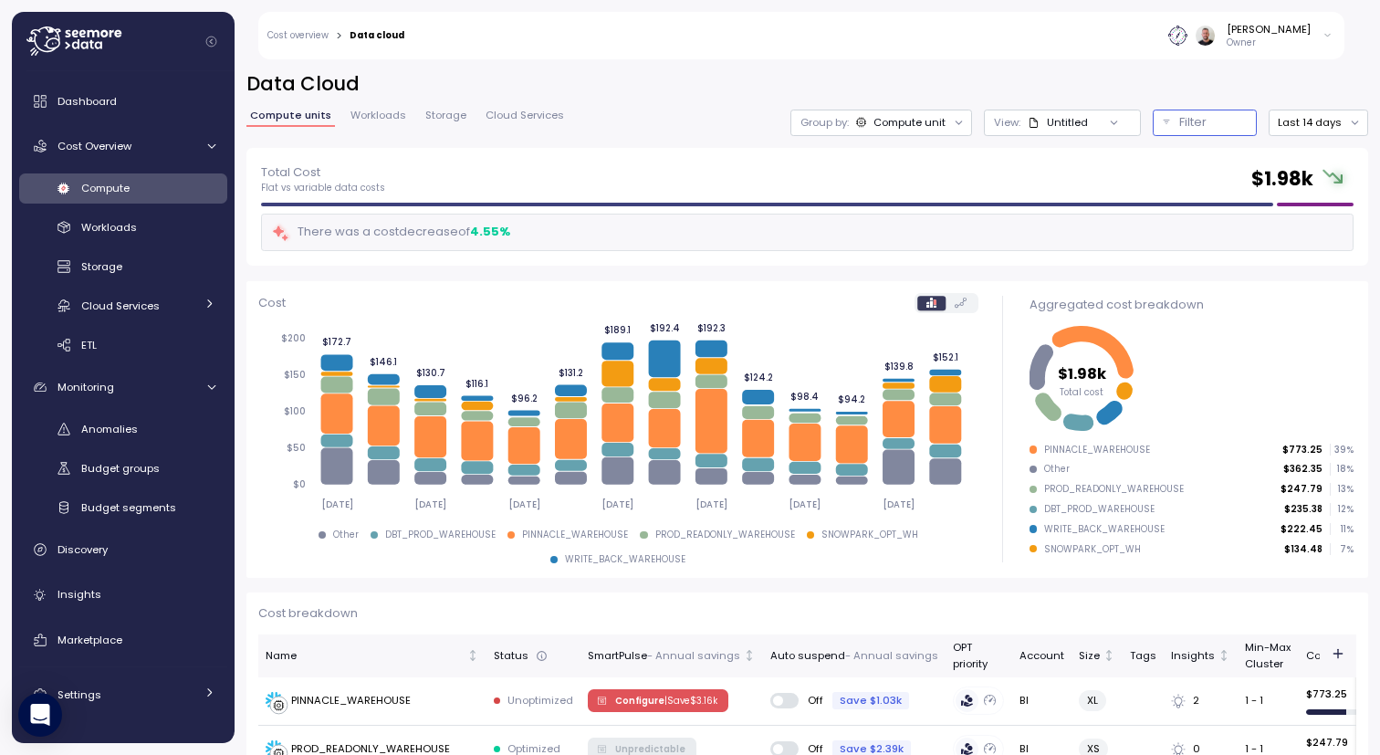
click at [1157, 124] on button "Filter" at bounding box center [1205, 123] width 104 height 26
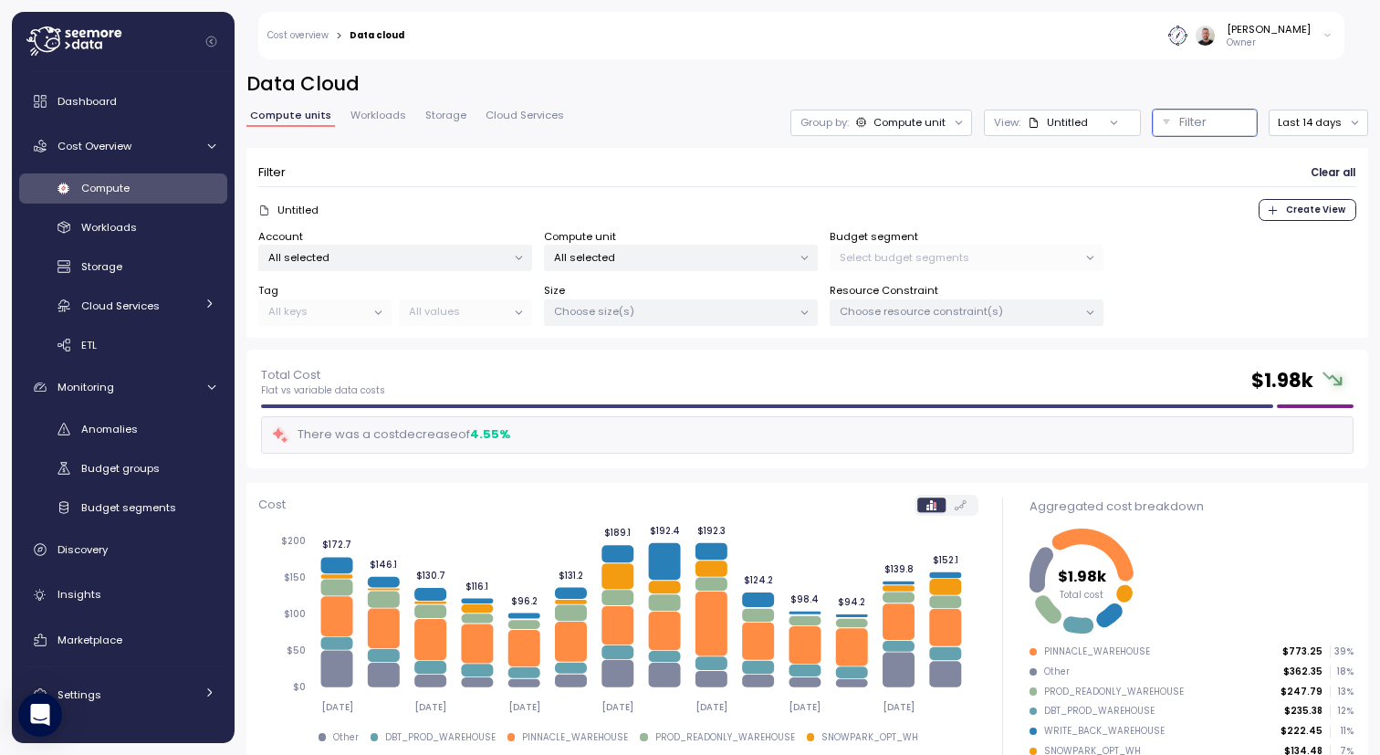
click at [656, 240] on div "Compute unit All selected" at bounding box center [681, 250] width 274 height 43
click at [646, 257] on p "All selected" at bounding box center [673, 257] width 238 height 15
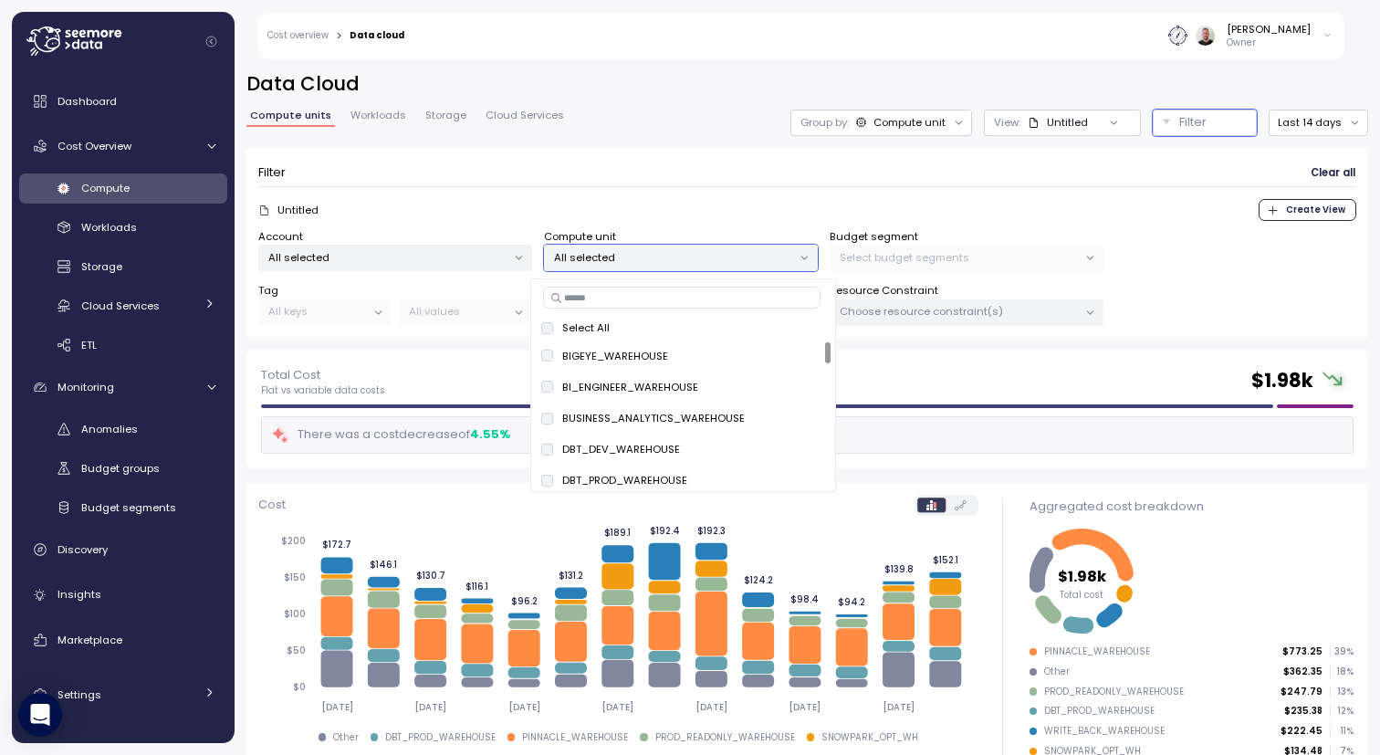
click at [590, 331] on p "Select All" at bounding box center [585, 327] width 47 height 15
click at [584, 302] on input at bounding box center [681, 298] width 277 height 22
type input "****"
click at [633, 300] on input at bounding box center [681, 298] width 277 height 22
click at [626, 259] on p "All selected" at bounding box center [673, 257] width 238 height 15
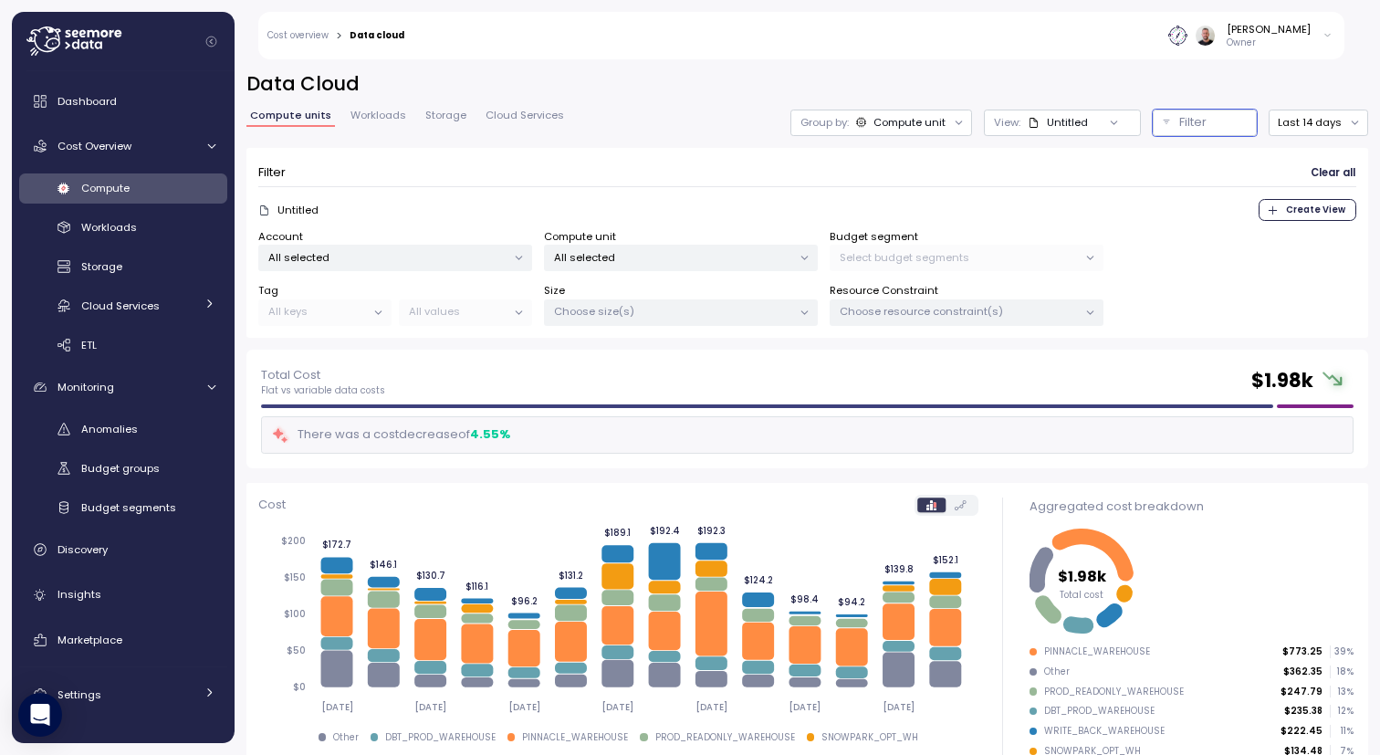
click at [607, 262] on p "All selected" at bounding box center [673, 257] width 238 height 15
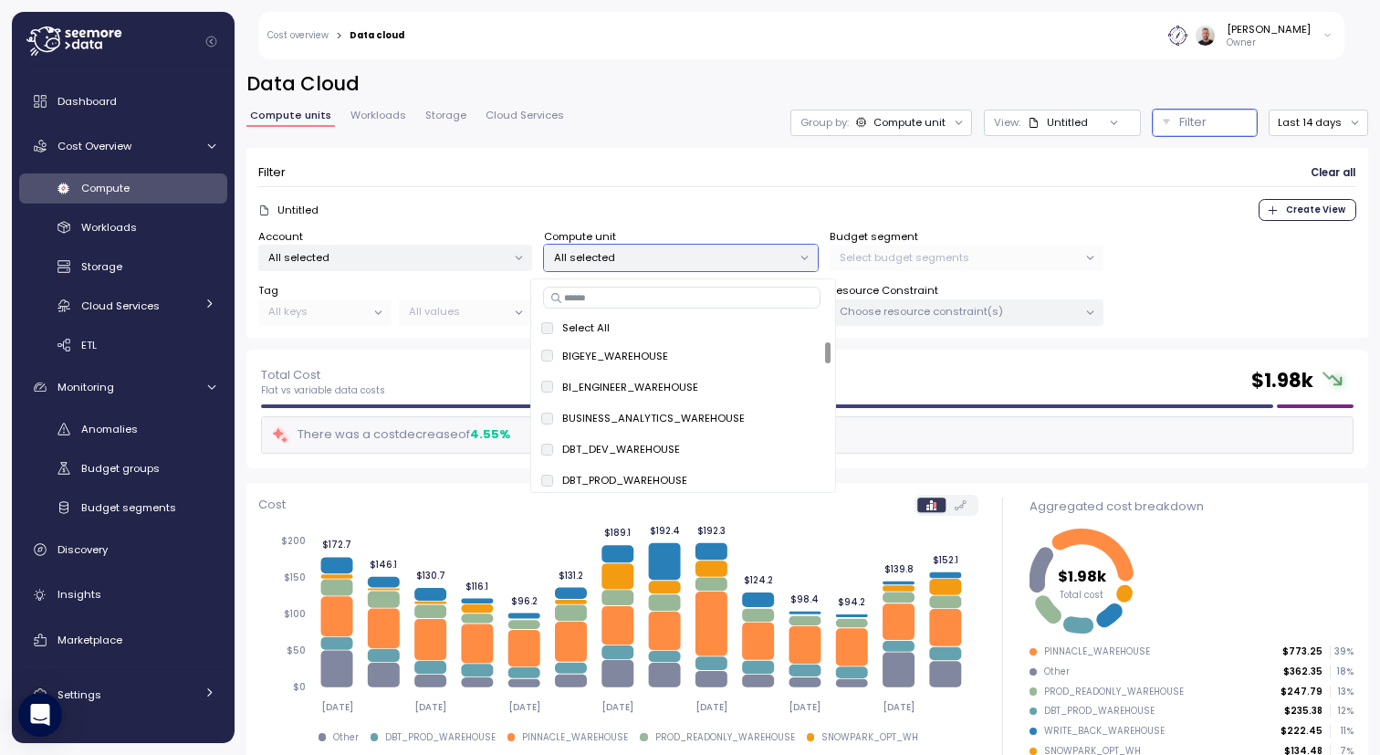
click at [605, 301] on input at bounding box center [681, 298] width 277 height 22
paste input "****"
type input "****"
click at [644, 203] on div "Untitled Create View" at bounding box center [807, 210] width 1098 height 22
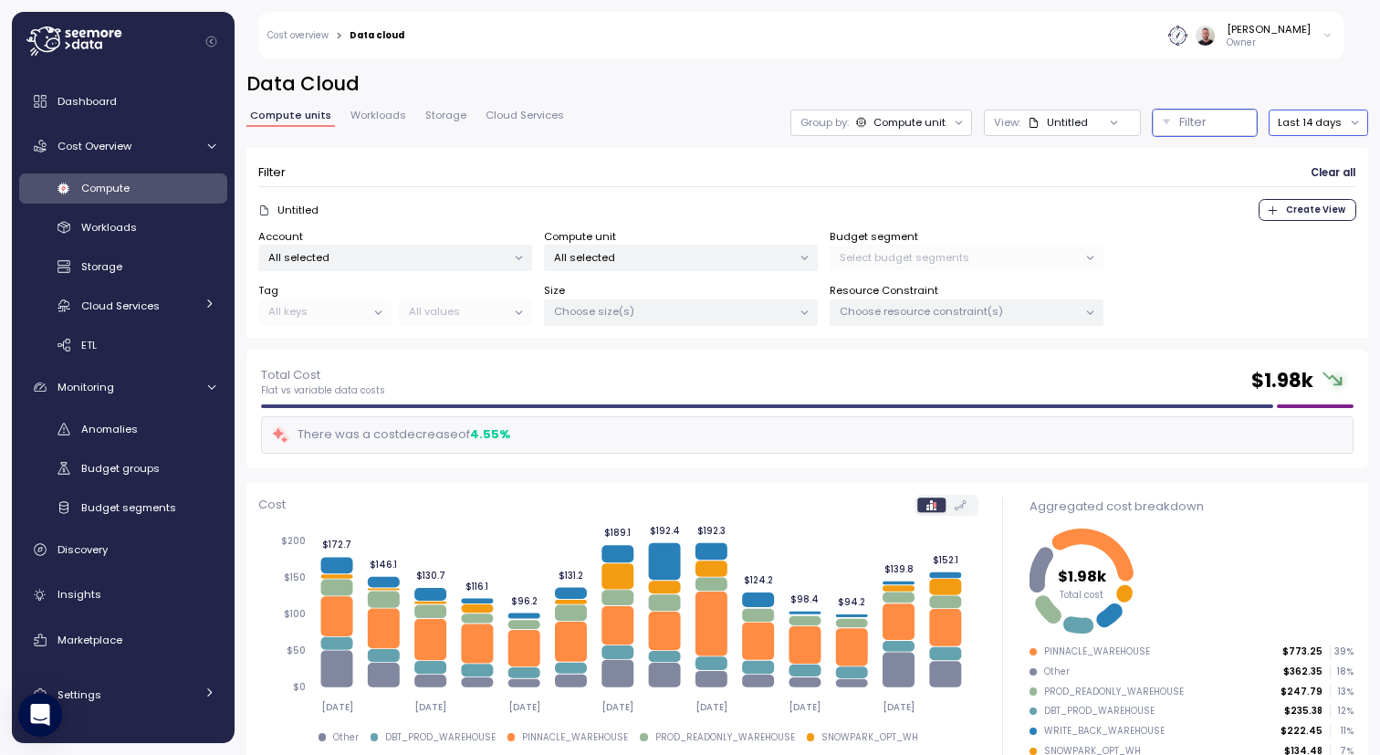
click at [1315, 127] on button "Last 14 days" at bounding box center [1318, 123] width 99 height 26
click at [1326, 252] on div "Last 30 days" at bounding box center [1314, 254] width 68 height 15
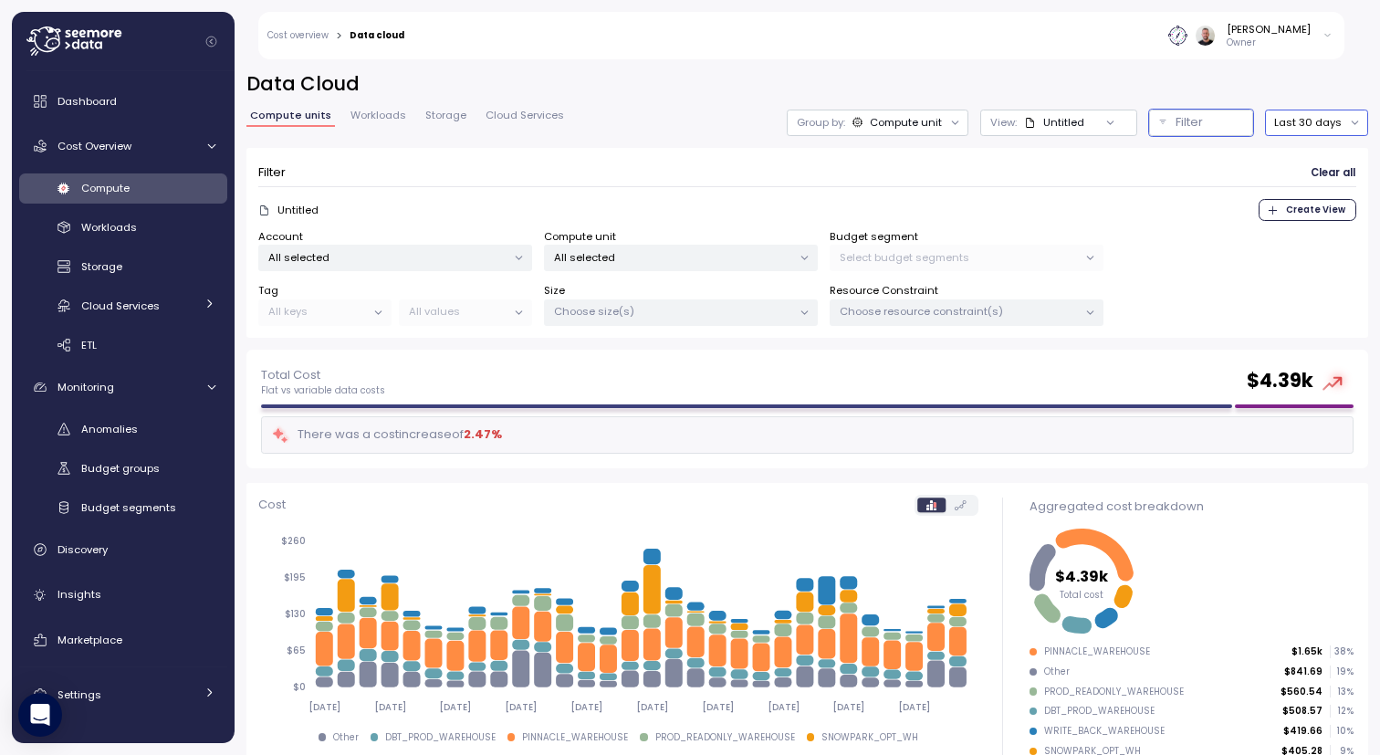
scroll to position [206, 0]
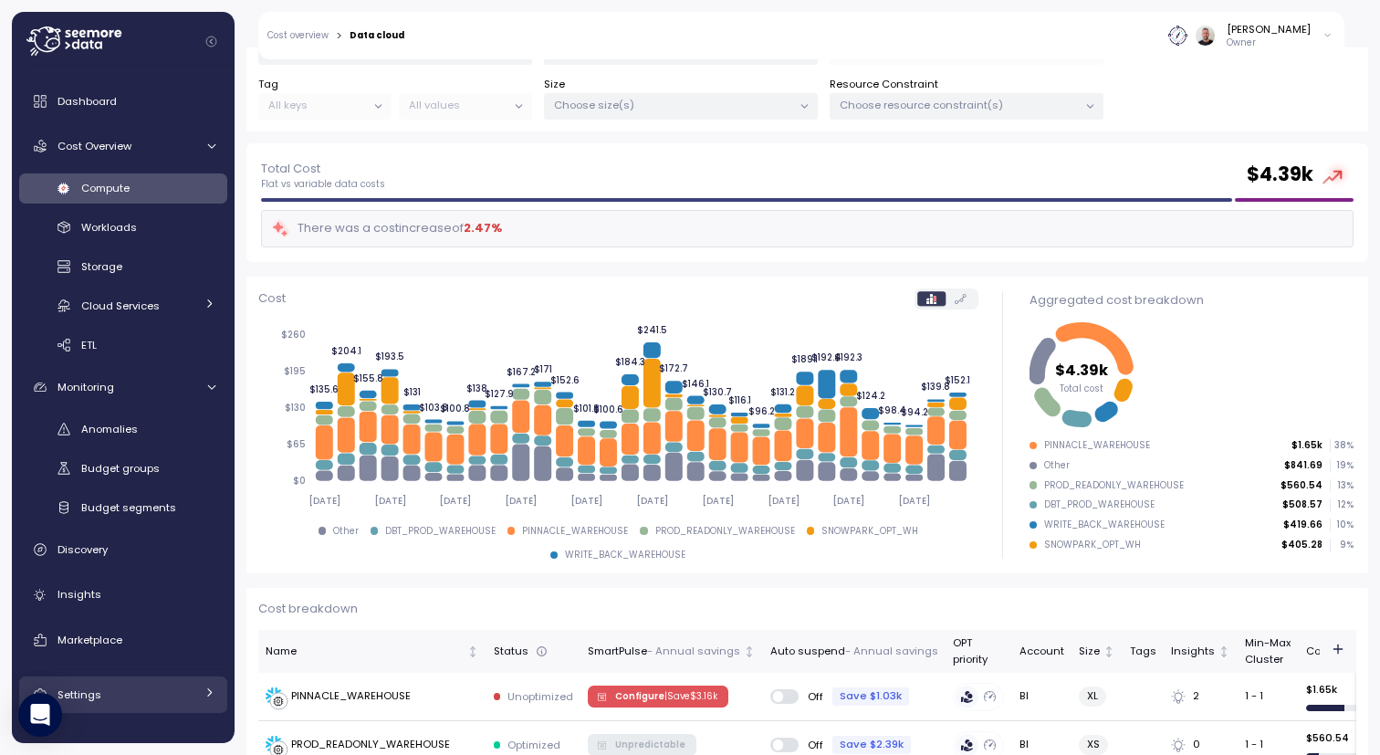
click at [101, 693] on div "Settings" at bounding box center [126, 695] width 137 height 18
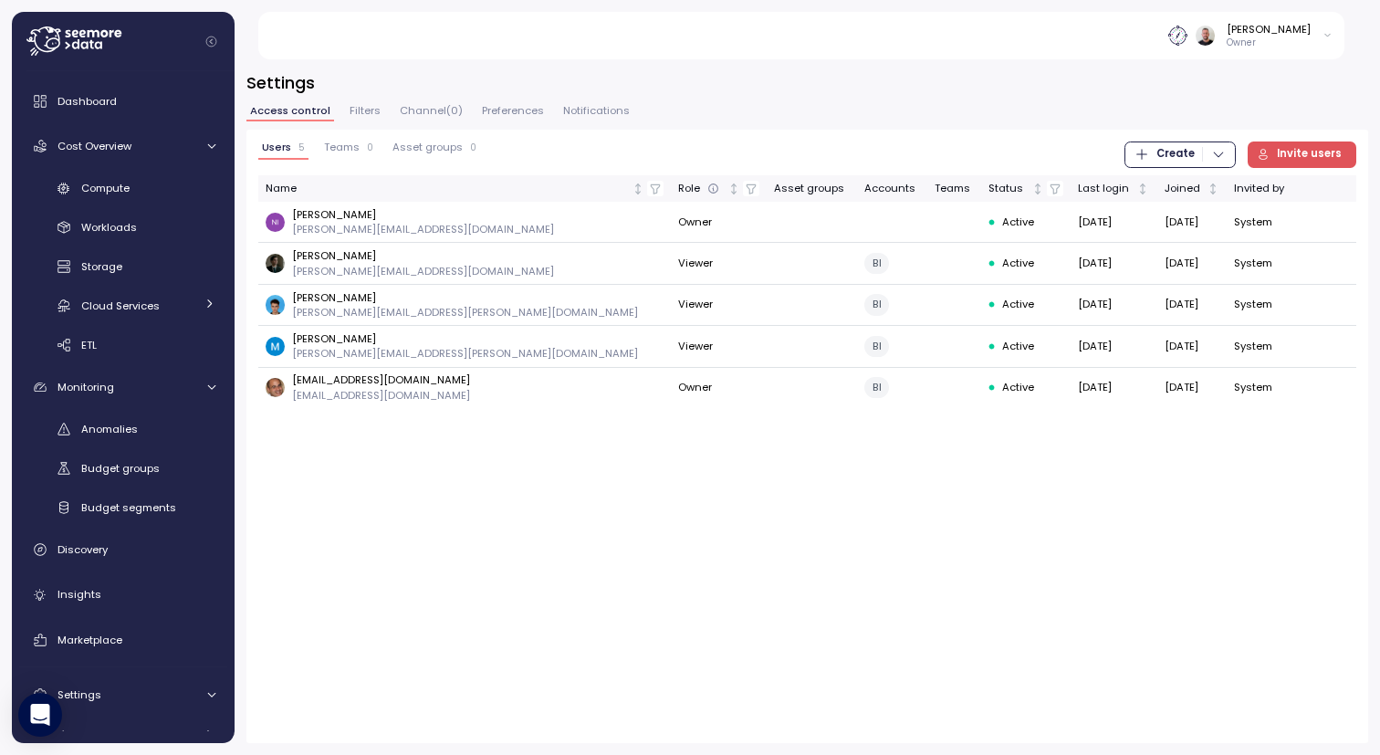
click at [587, 112] on span "Notifications" at bounding box center [596, 111] width 67 height 10
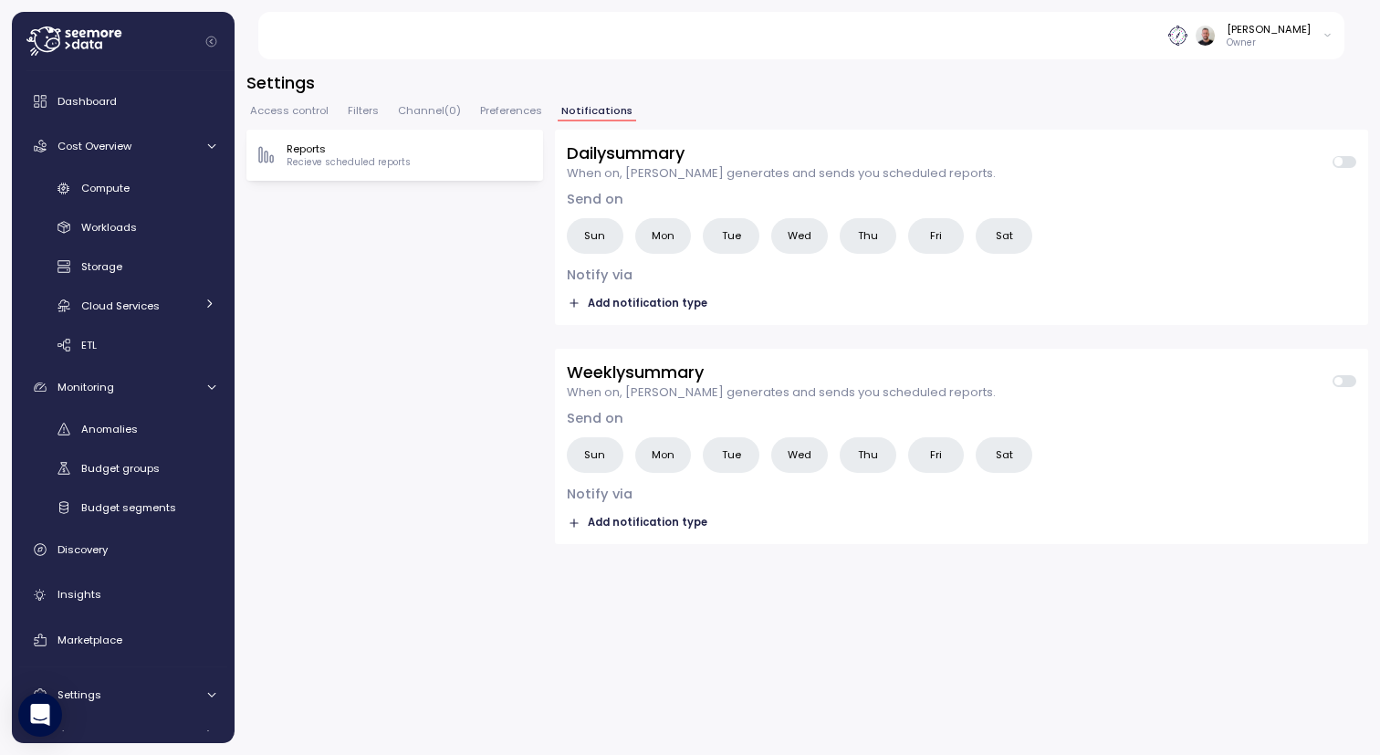
click at [517, 81] on h3 "Settings" at bounding box center [807, 82] width 1122 height 23
click at [354, 119] on button "Filters" at bounding box center [363, 114] width 38 height 16
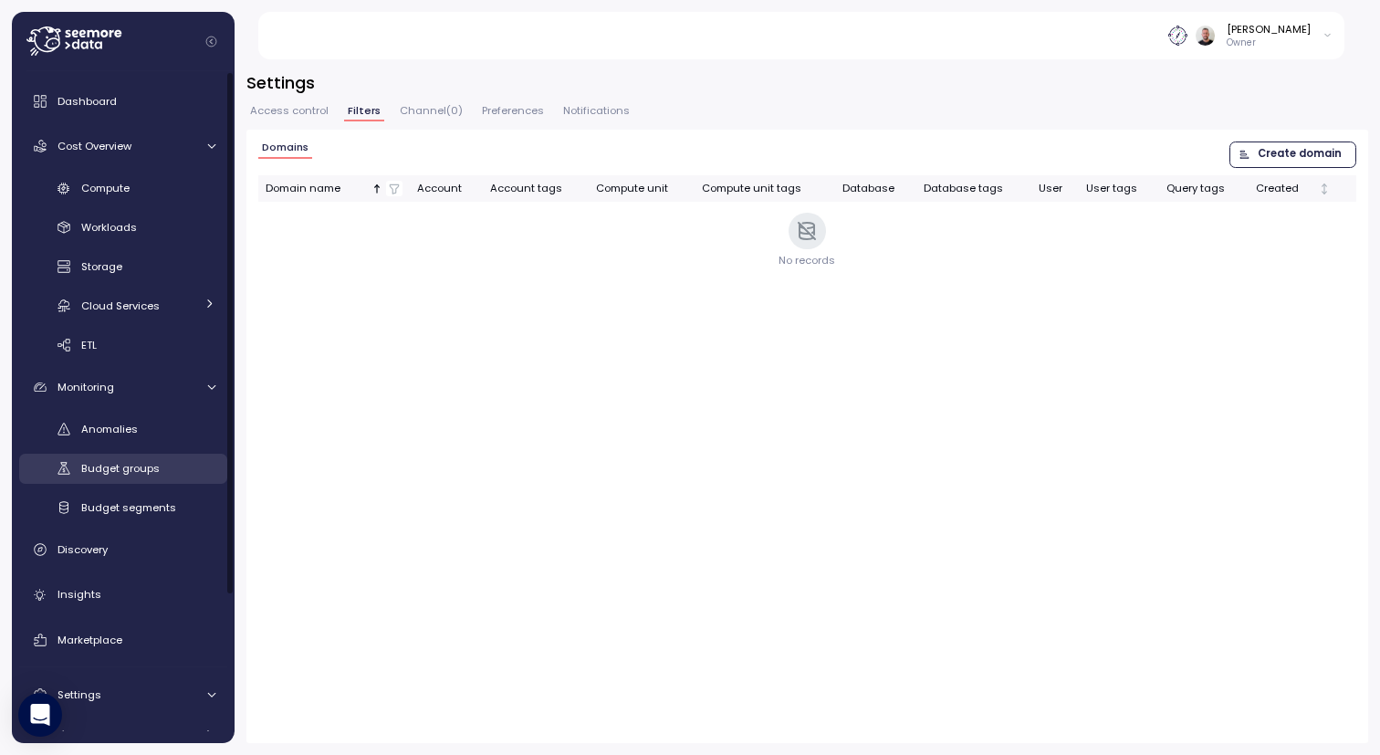
click at [119, 474] on span "Budget groups" at bounding box center [120, 468] width 79 height 15
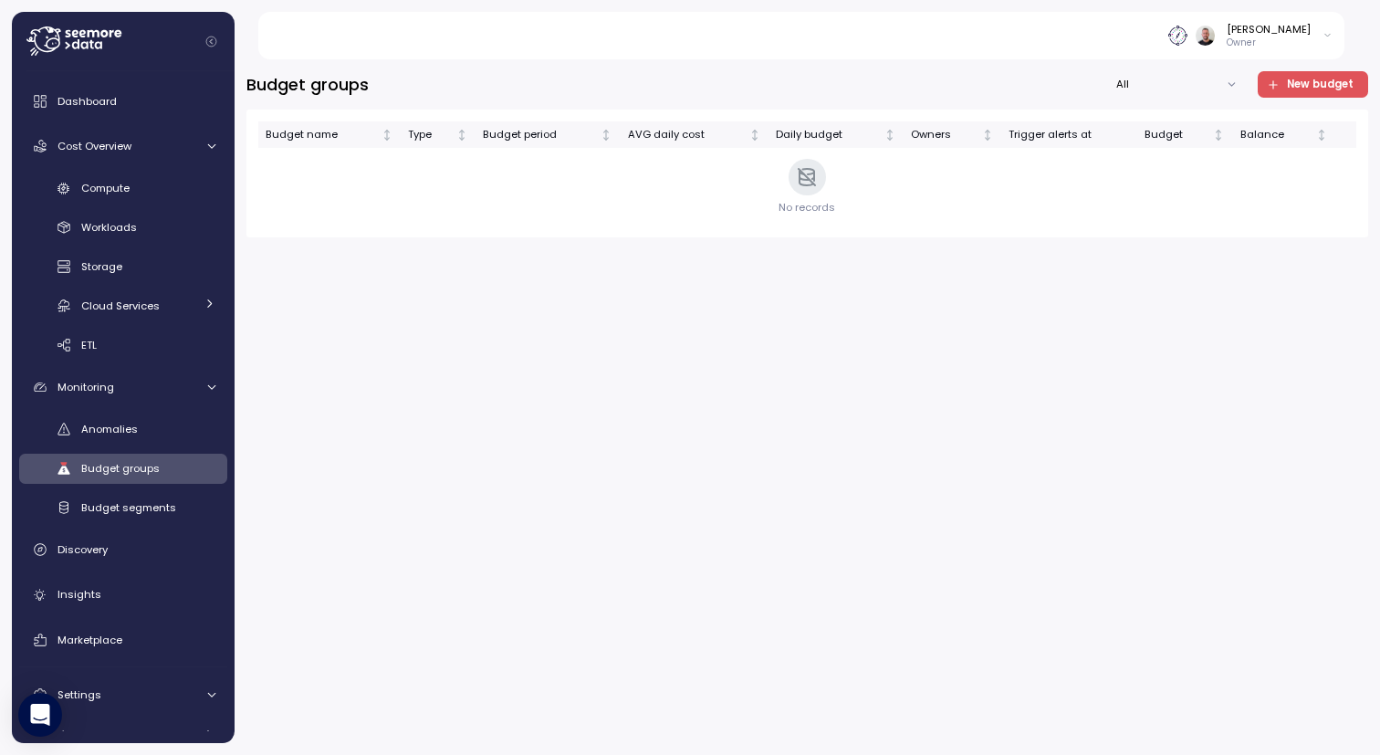
click at [1321, 89] on span "New budget" at bounding box center [1320, 84] width 67 height 25
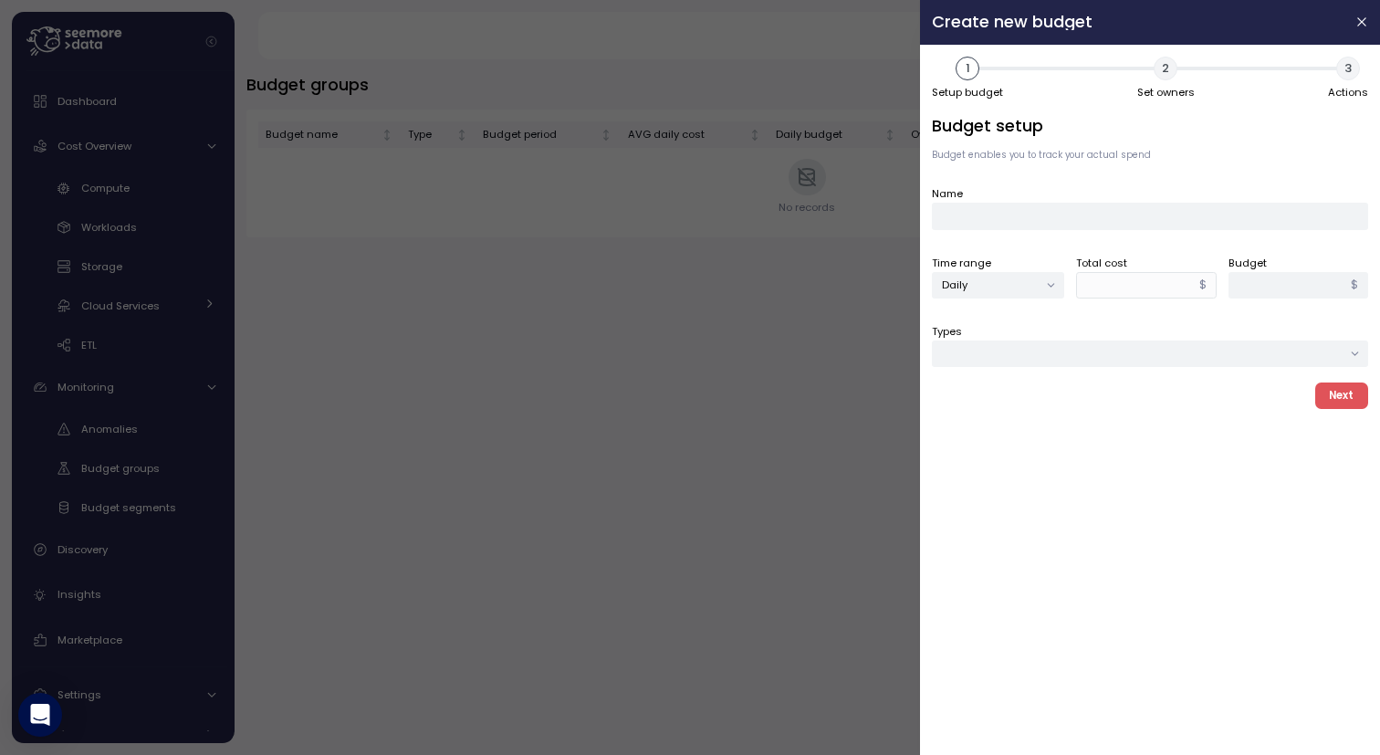
click at [470, 403] on div at bounding box center [690, 377] width 1380 height 755
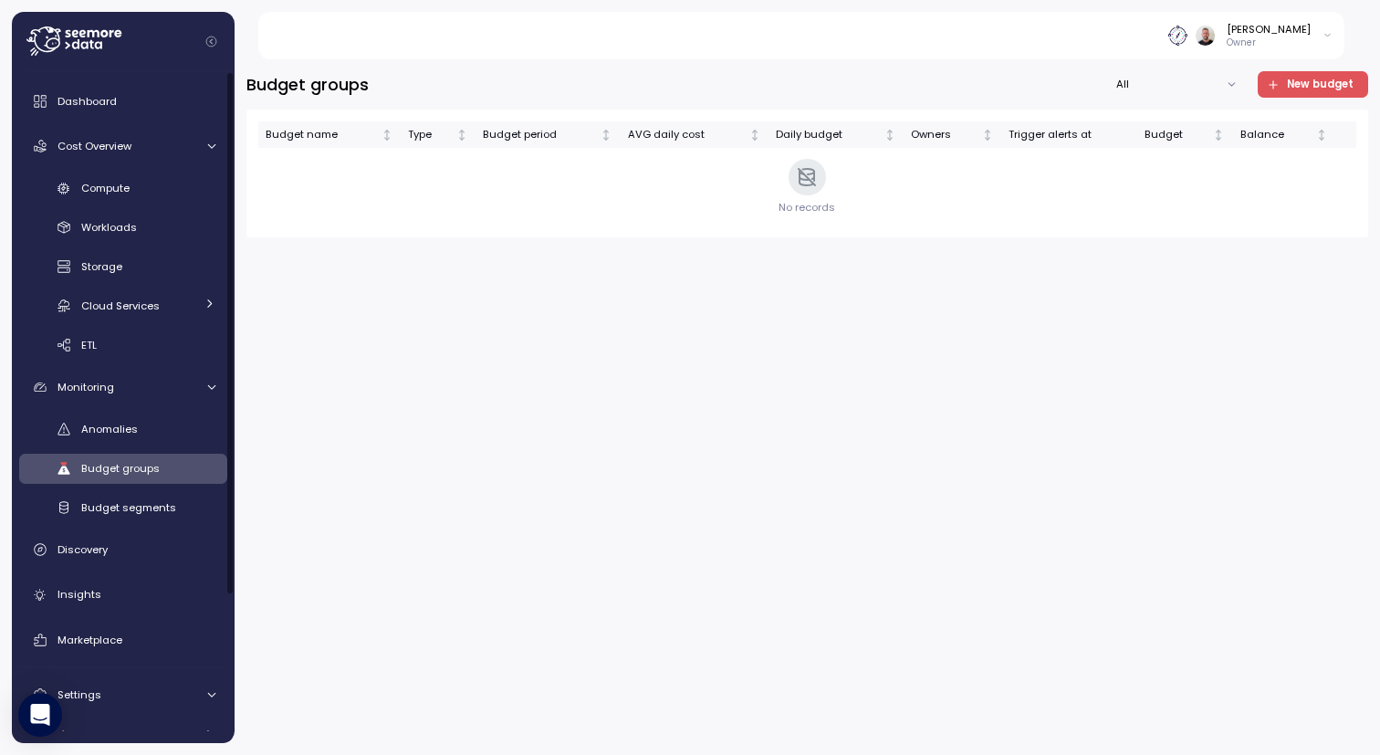
click at [1314, 87] on span "New budget" at bounding box center [1320, 84] width 67 height 25
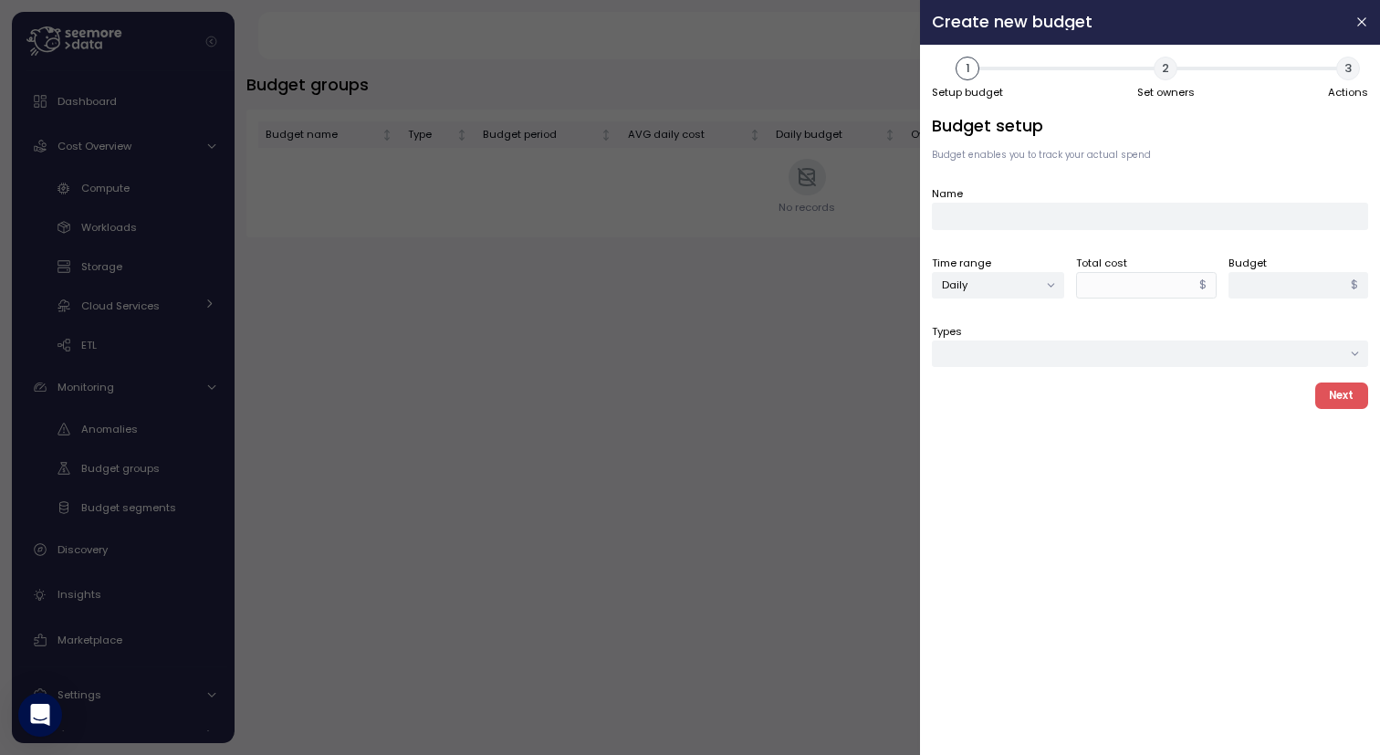
click at [1148, 229] on div "Budget setup Budget enables you to track your actual spend Name Time range Dail…" at bounding box center [1150, 241] width 436 height 254
click at [1139, 220] on input "Name" at bounding box center [1150, 216] width 436 height 26
click at [1048, 355] on button "Types" at bounding box center [1150, 353] width 436 height 26
drag, startPoint x: 345, startPoint y: 457, endPoint x: 308, endPoint y: 477, distance: 42.5
click at [345, 459] on div at bounding box center [690, 377] width 1380 height 755
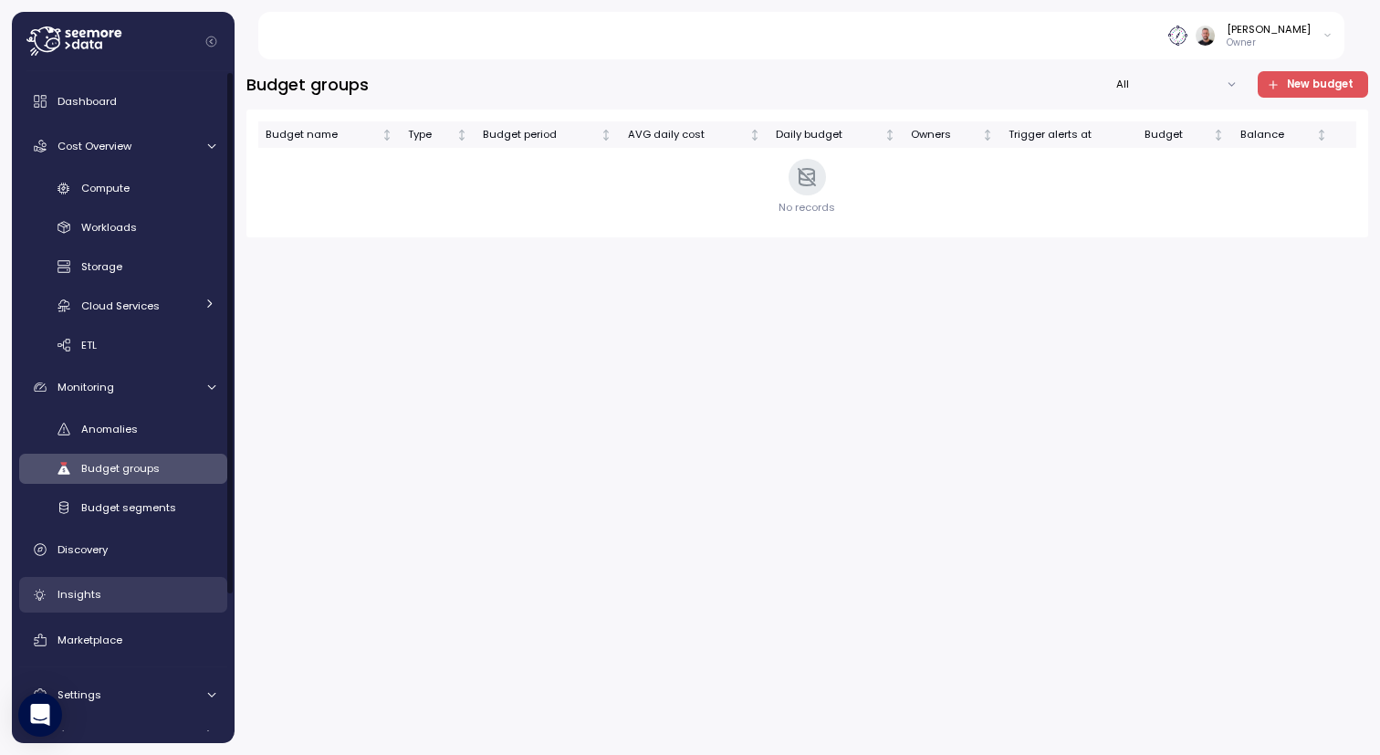
click at [78, 602] on span "Insights" at bounding box center [80, 594] width 44 height 15
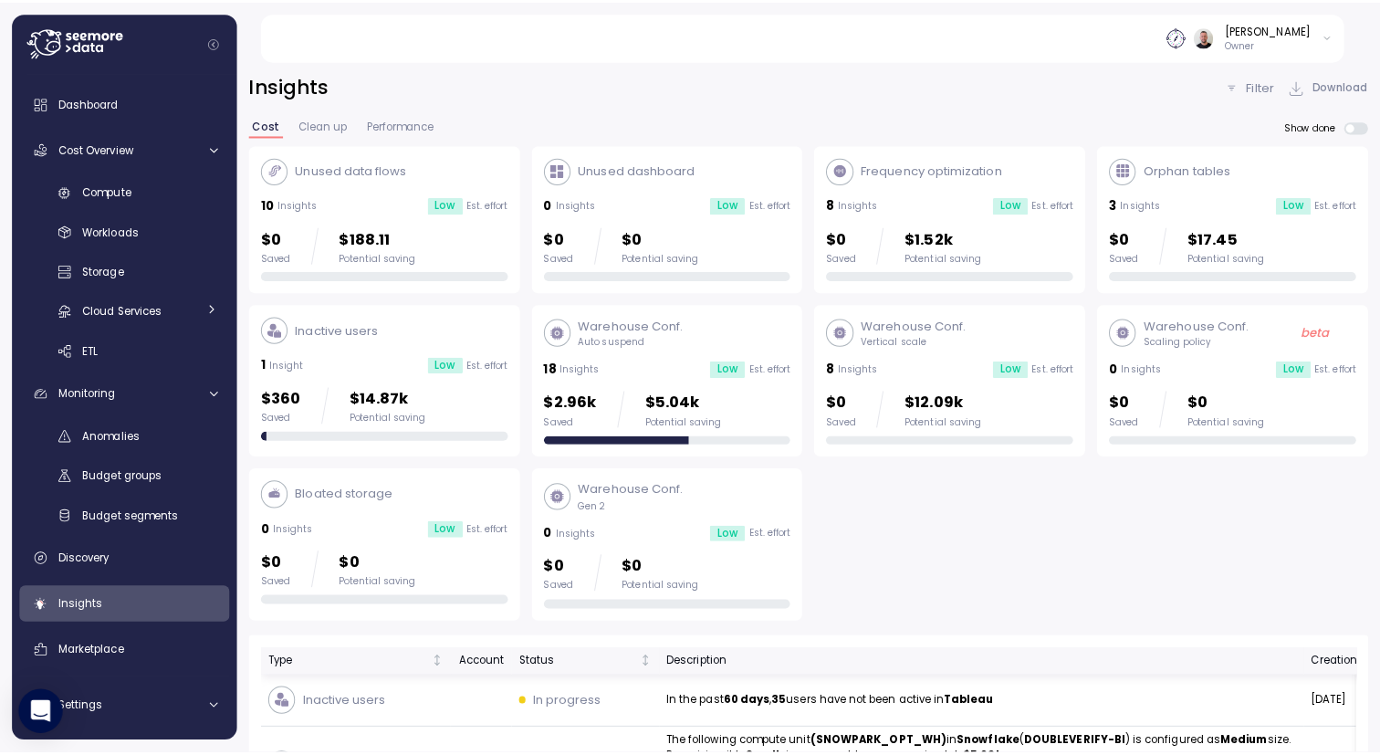
scroll to position [219, 0]
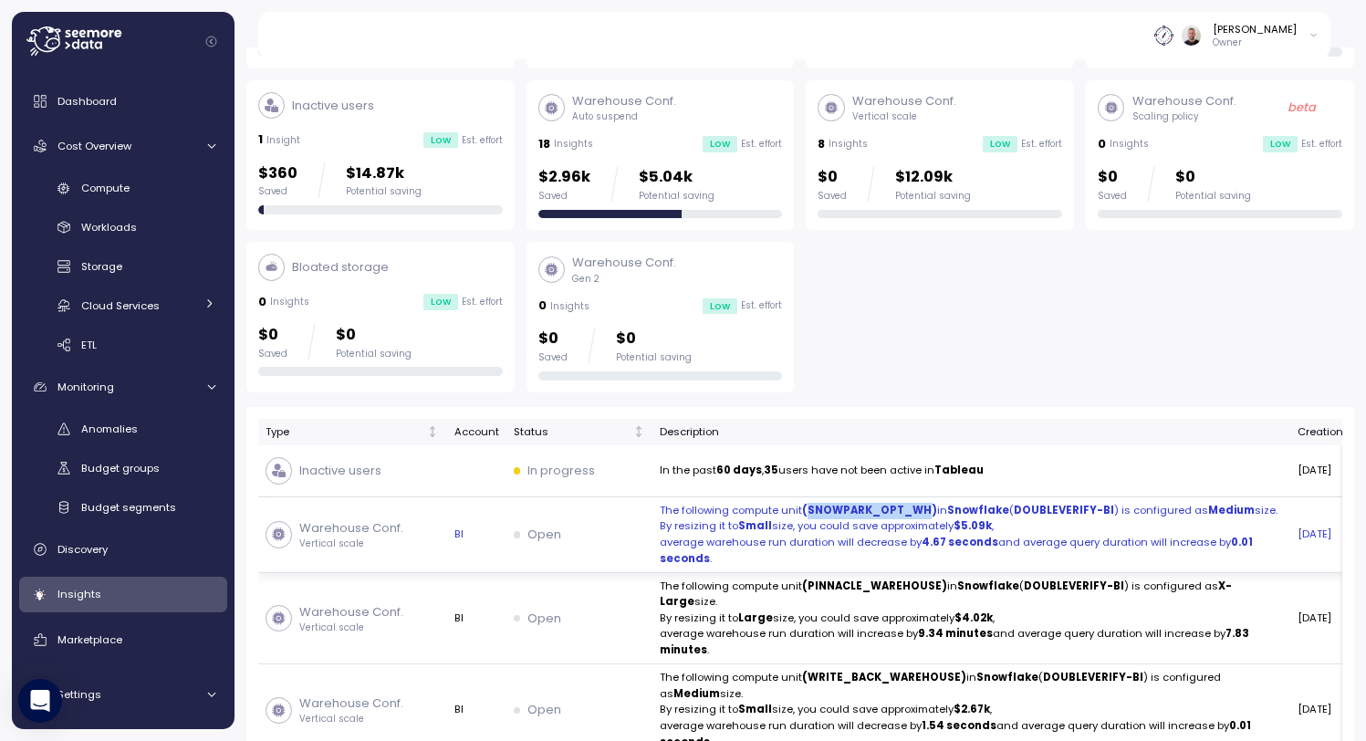
drag, startPoint x: 804, startPoint y: 514, endPoint x: 922, endPoint y: 516, distance: 117.8
click at [922, 516] on strong "(SNOWPARK_OPT_WH)" at bounding box center [869, 510] width 135 height 15
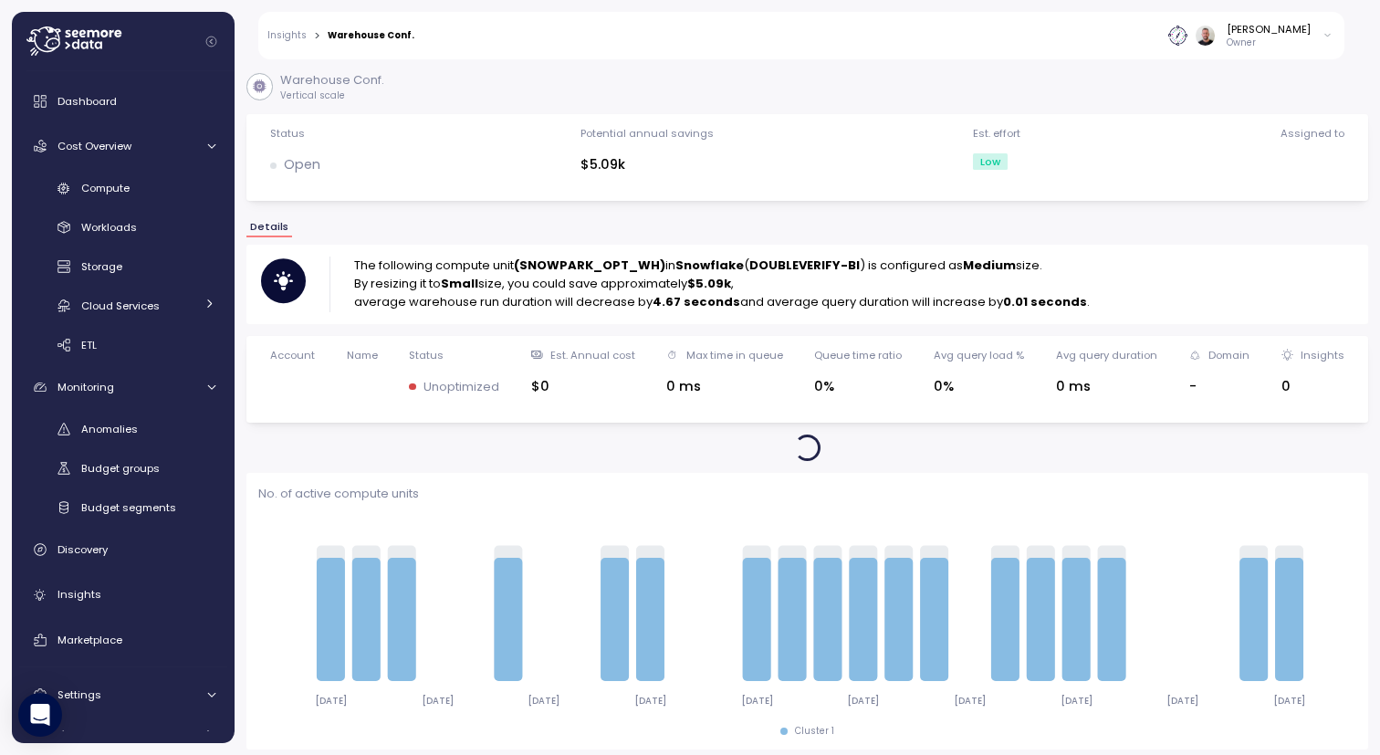
click at [608, 269] on strong "(SNOWPARK_OPT_WH)" at bounding box center [590, 265] width 152 height 17
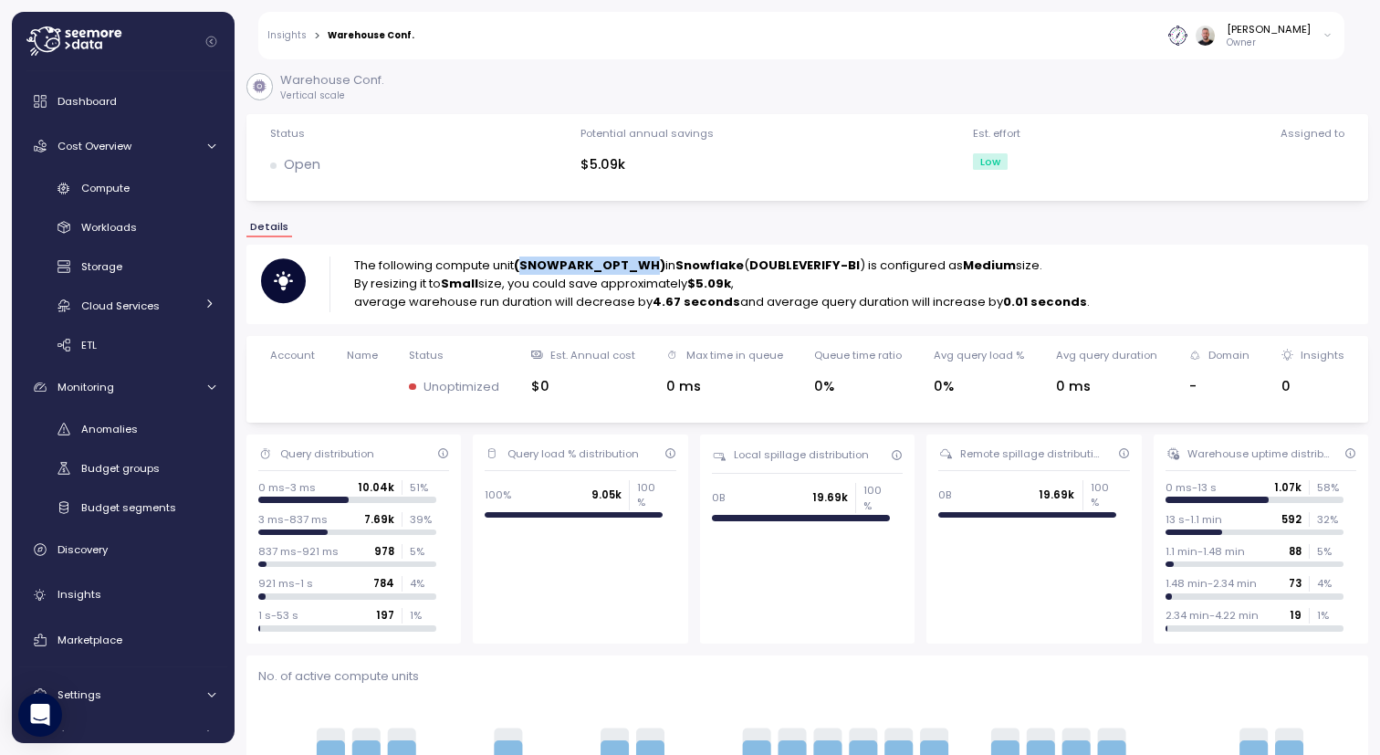
click at [608, 269] on strong "(SNOWPARK_OPT_WH)" at bounding box center [590, 265] width 152 height 17
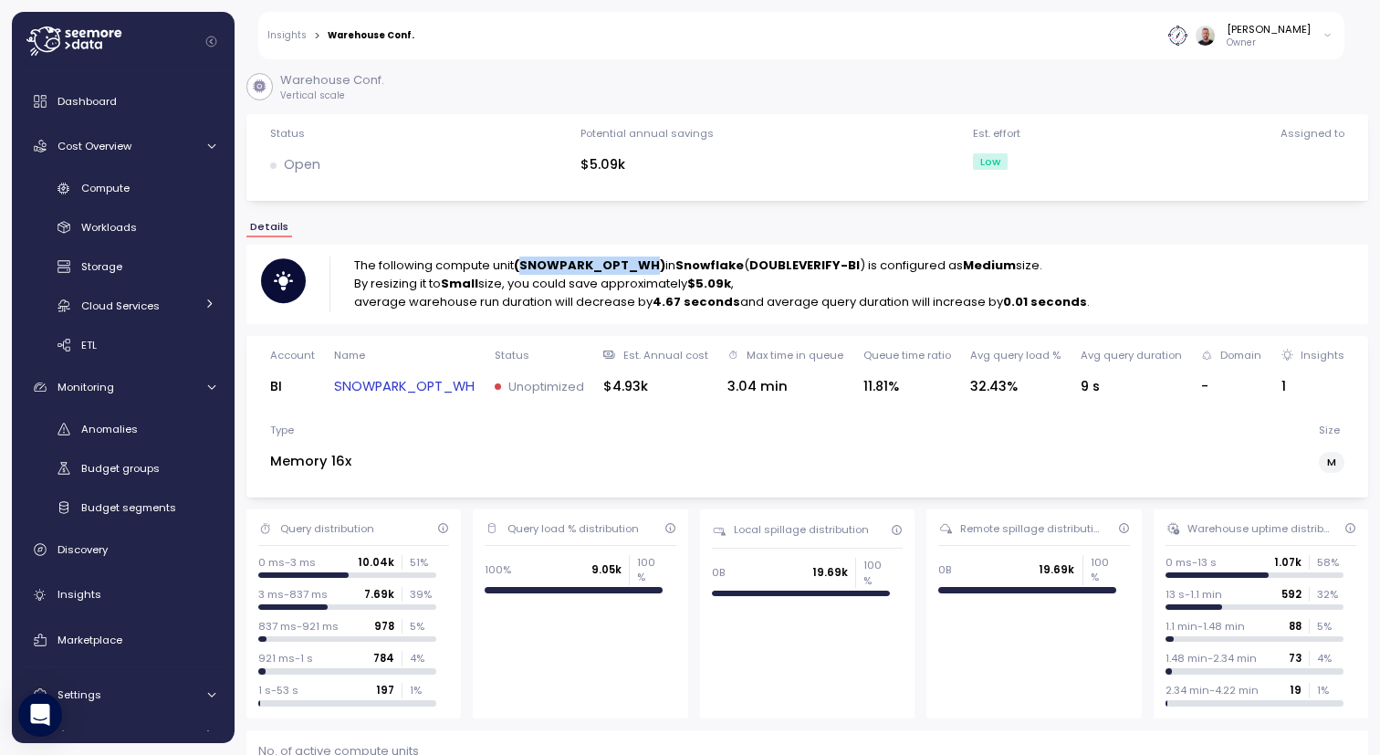
copy strong "SNOWPARK_OPT_WH"
click at [128, 199] on link "Compute" at bounding box center [123, 188] width 208 height 30
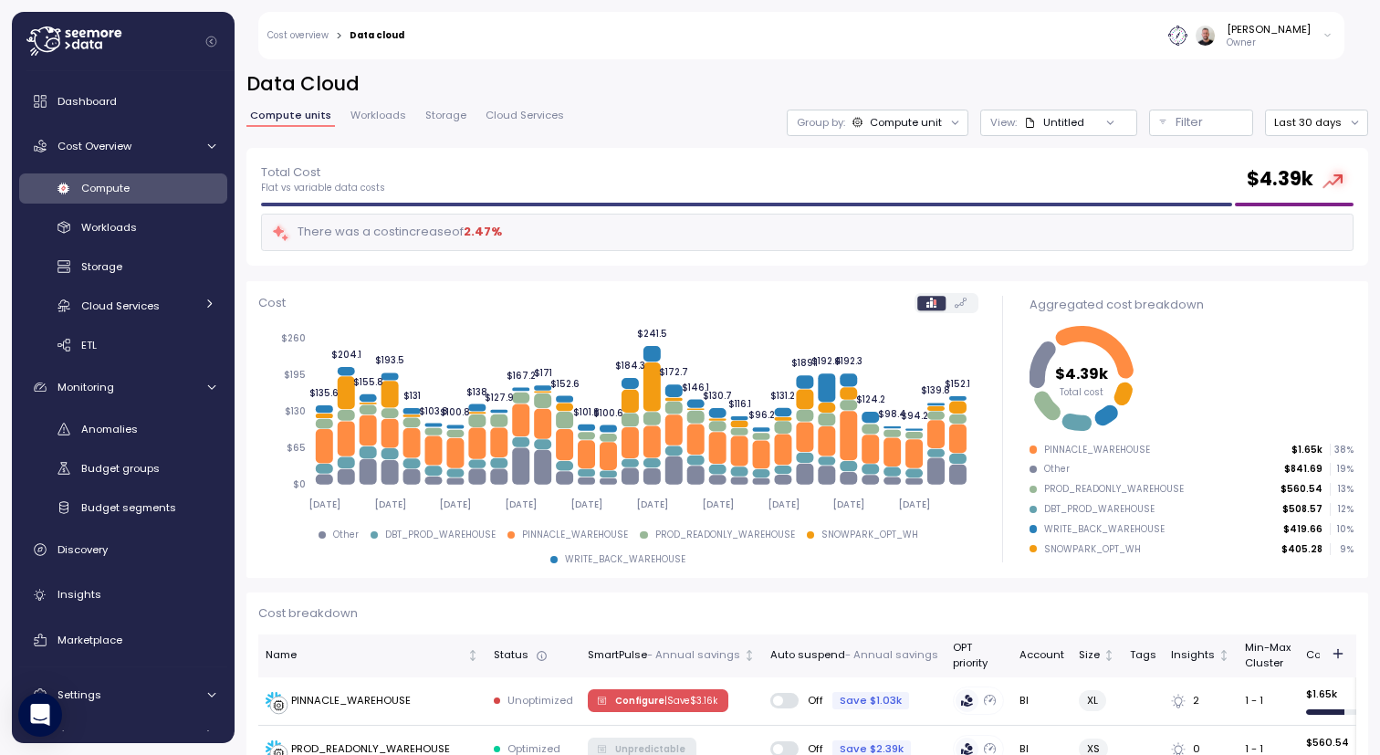
click at [919, 124] on div "Compute unit" at bounding box center [906, 122] width 72 height 15
click at [1022, 189] on div "Total Cost Flat vs variable data costs $ 4.39k" at bounding box center [807, 178] width 1093 height 33
click at [1176, 120] on p "Filter" at bounding box center [1189, 122] width 27 height 18
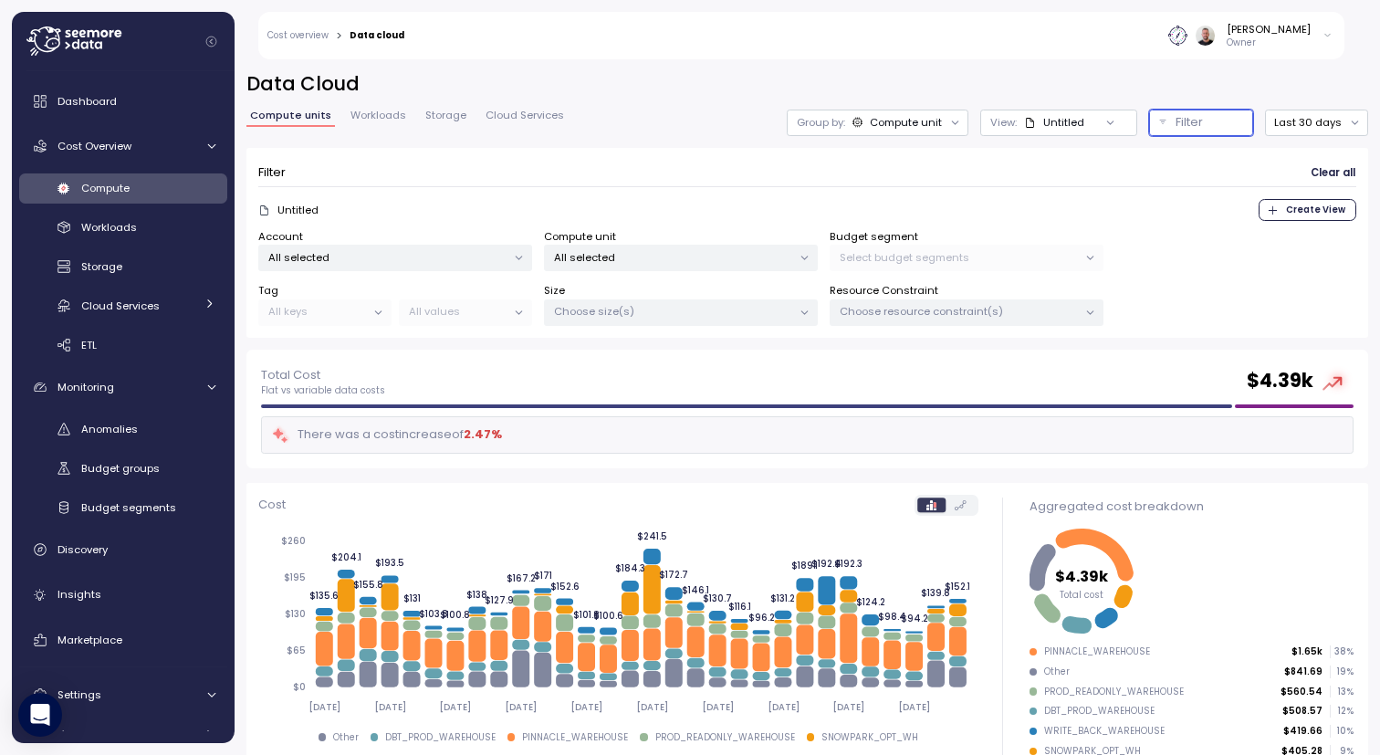
click at [616, 253] on p "All selected" at bounding box center [673, 257] width 238 height 15
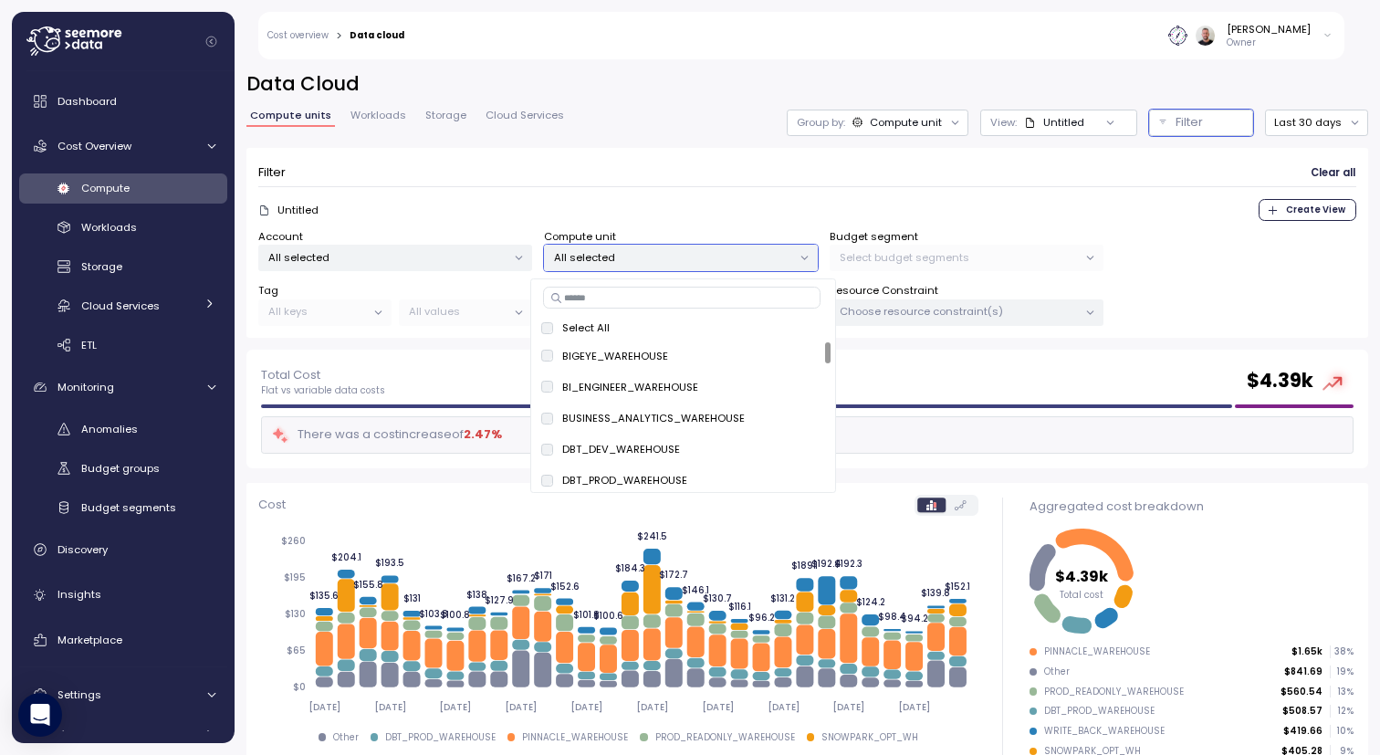
click at [627, 298] on input at bounding box center [681, 298] width 277 height 22
paste input "**********"
type input "**********"
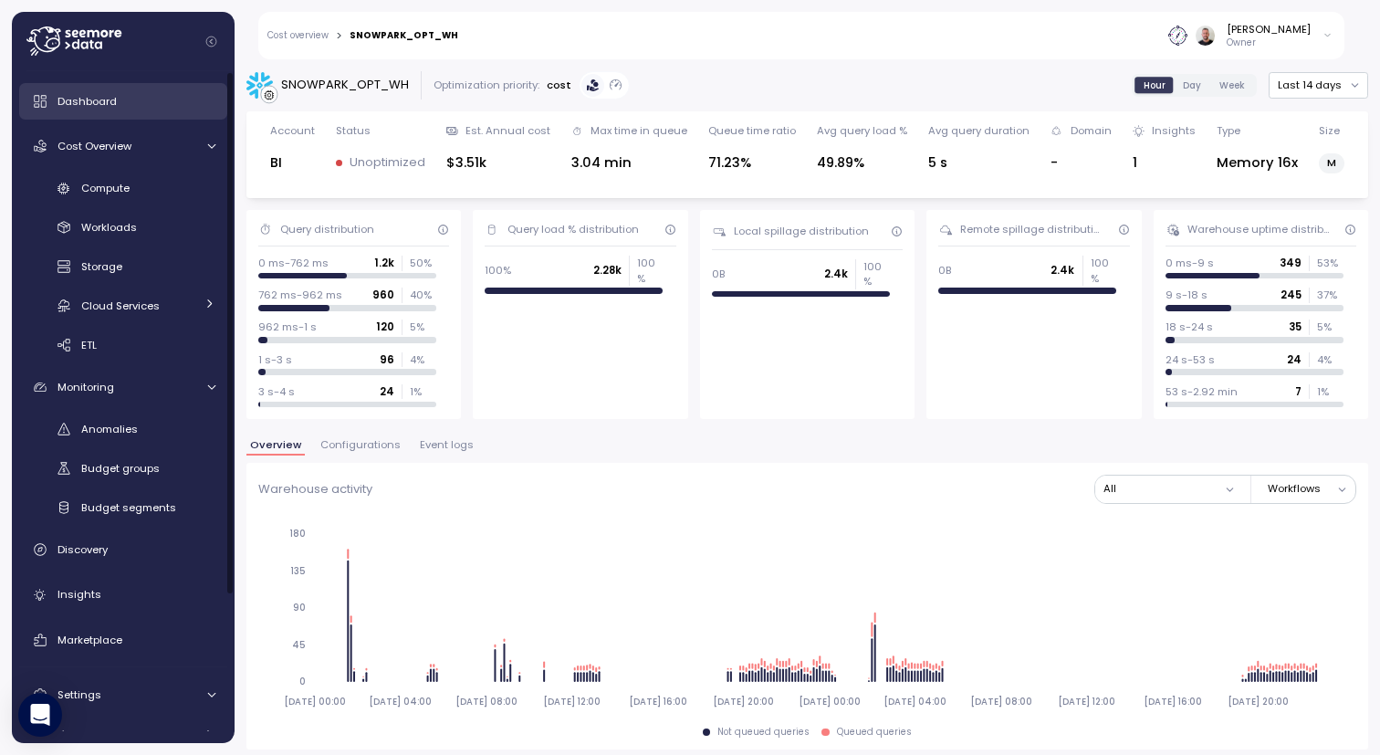
click at [83, 103] on span "Dashboard" at bounding box center [87, 101] width 59 height 15
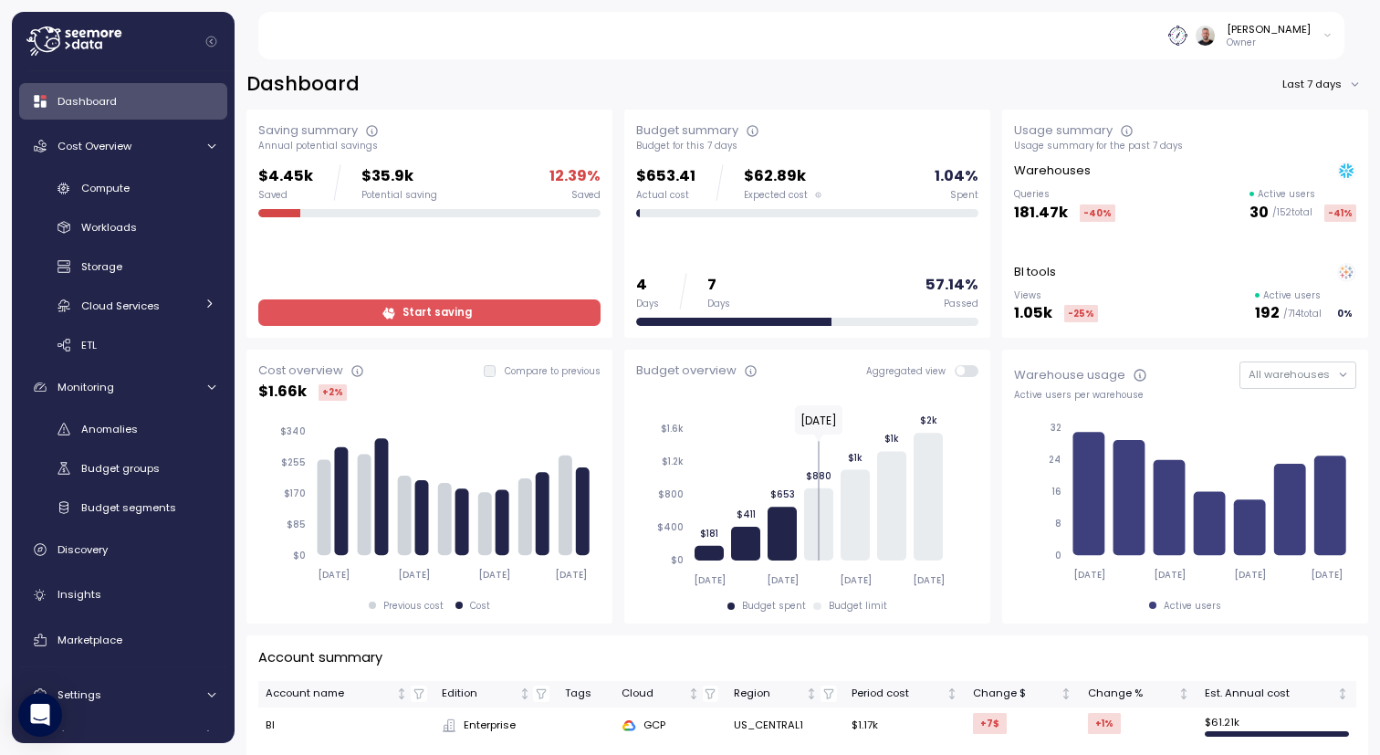
click at [181, 44] on div at bounding box center [130, 41] width 208 height 59
click at [95, 44] on icon at bounding box center [98, 44] width 7 height 7
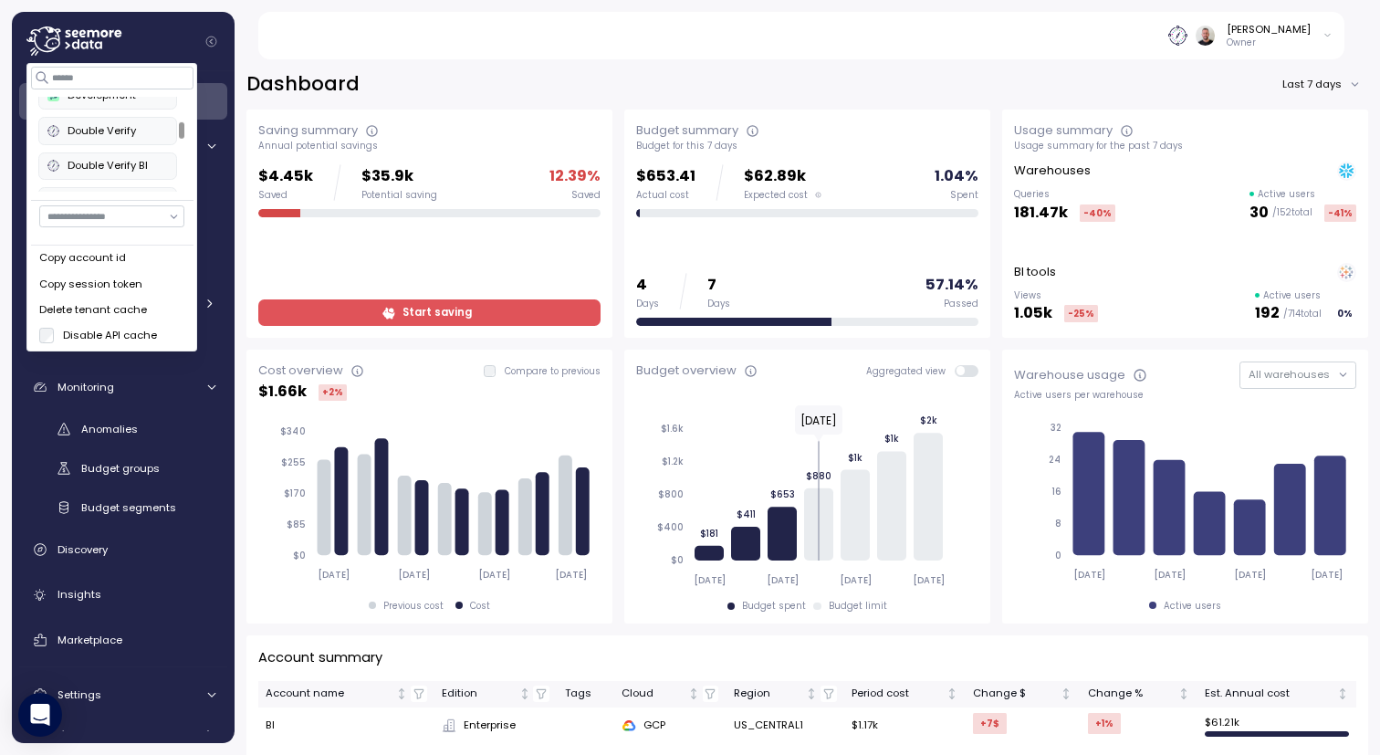
scroll to position [95, 0]
click at [100, 179] on button "Development" at bounding box center [108, 191] width 140 height 27
click at [152, 31] on div at bounding box center [130, 41] width 208 height 59
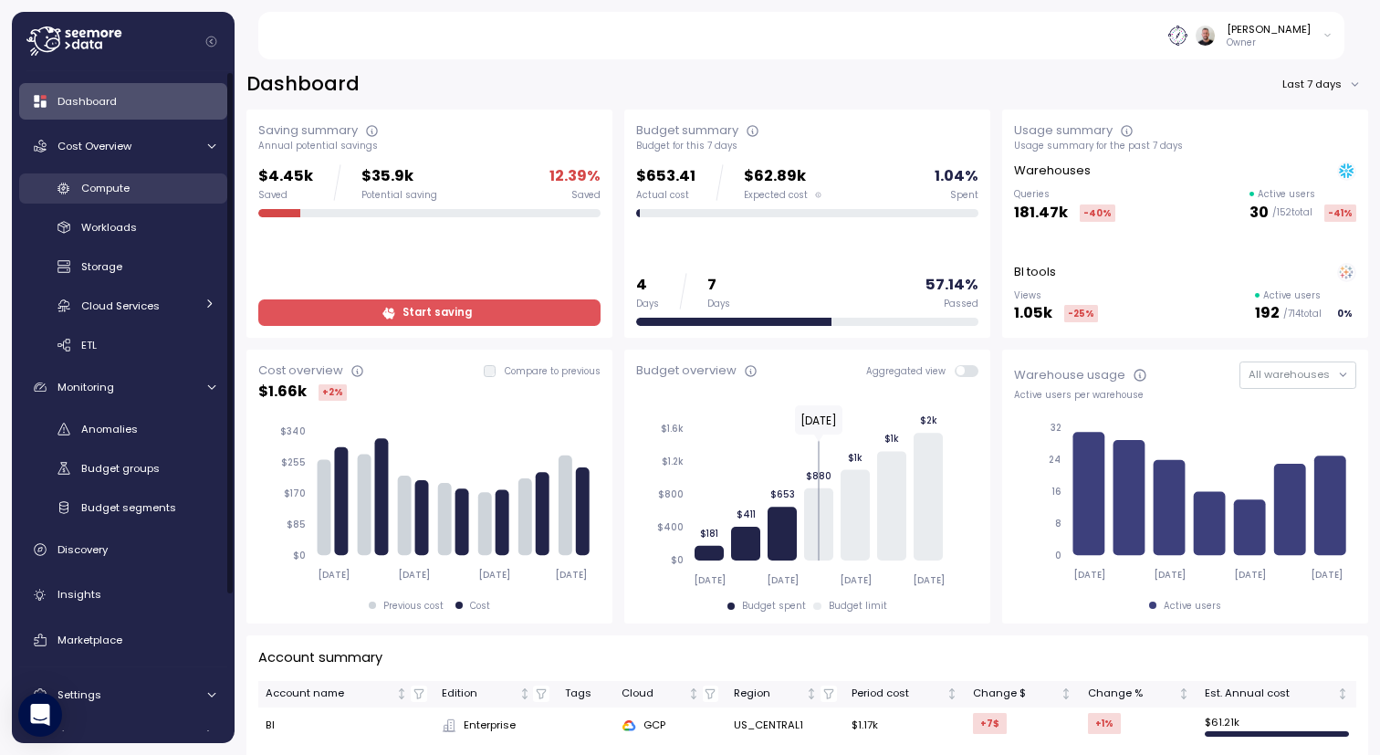
click at [127, 200] on link "Compute" at bounding box center [123, 188] width 208 height 30
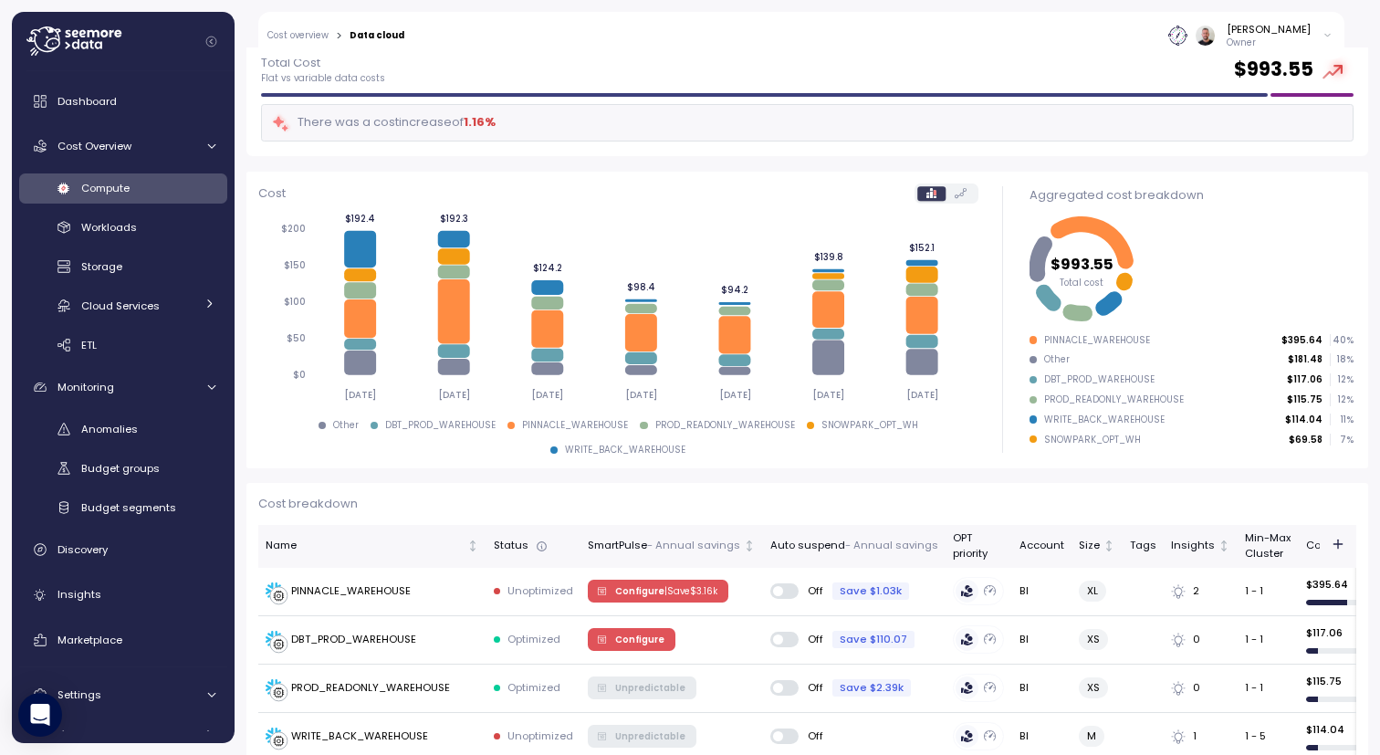
scroll to position [219, 0]
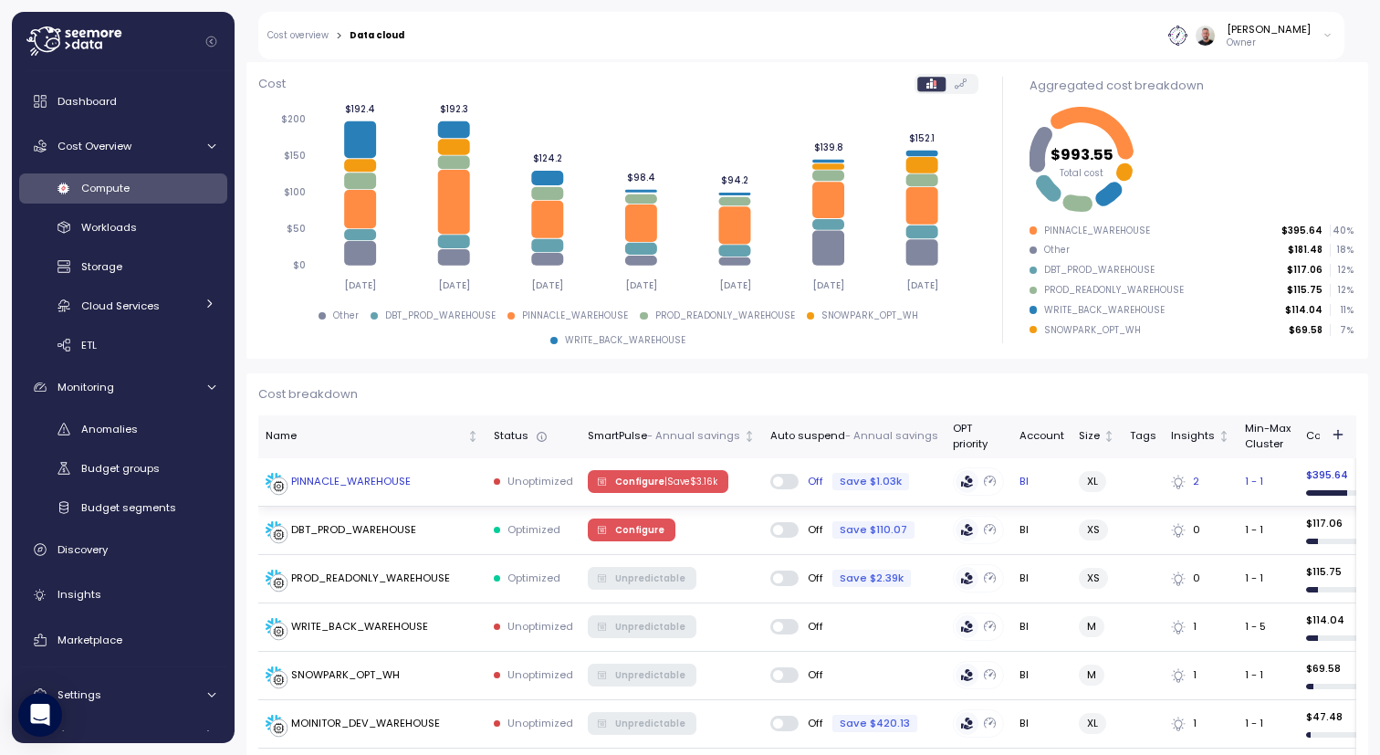
click at [654, 490] on span "Configure | Save $ 3.16k" at bounding box center [666, 481] width 102 height 20
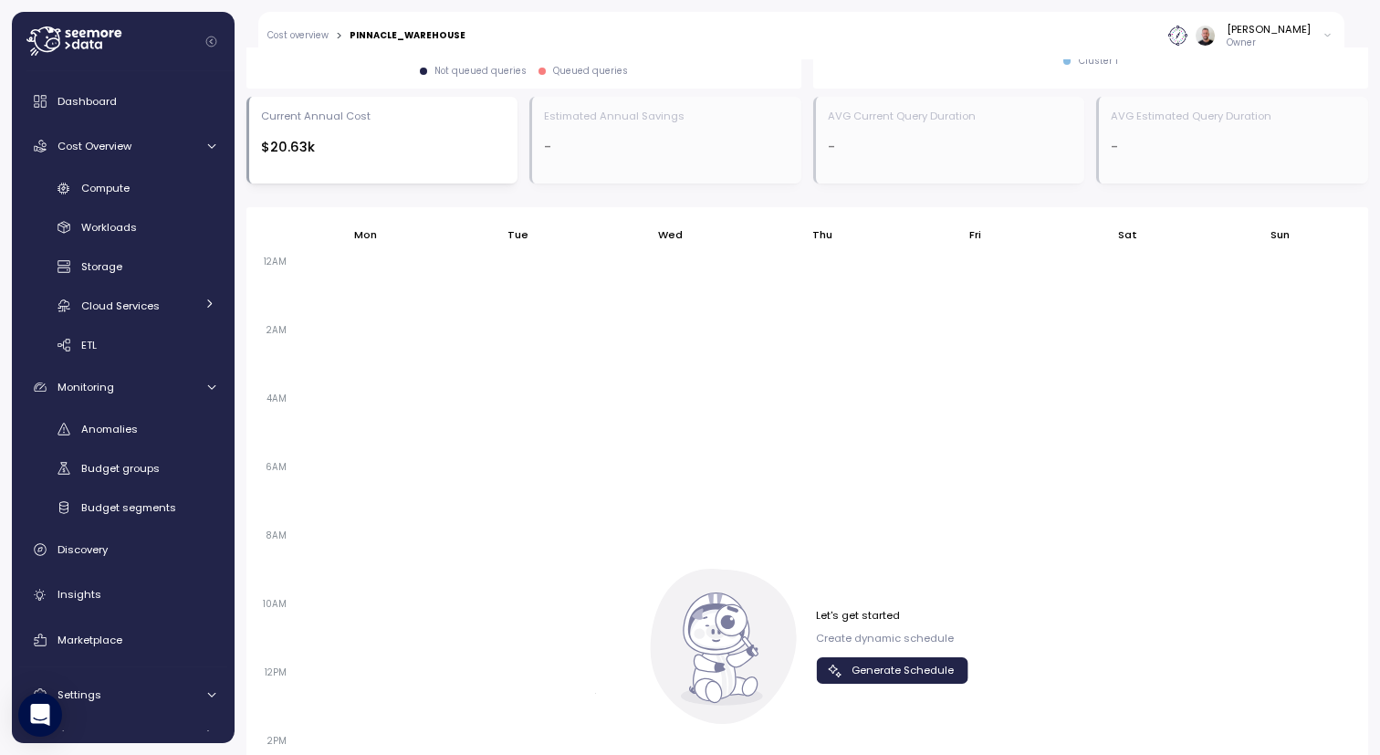
scroll to position [1060, 0]
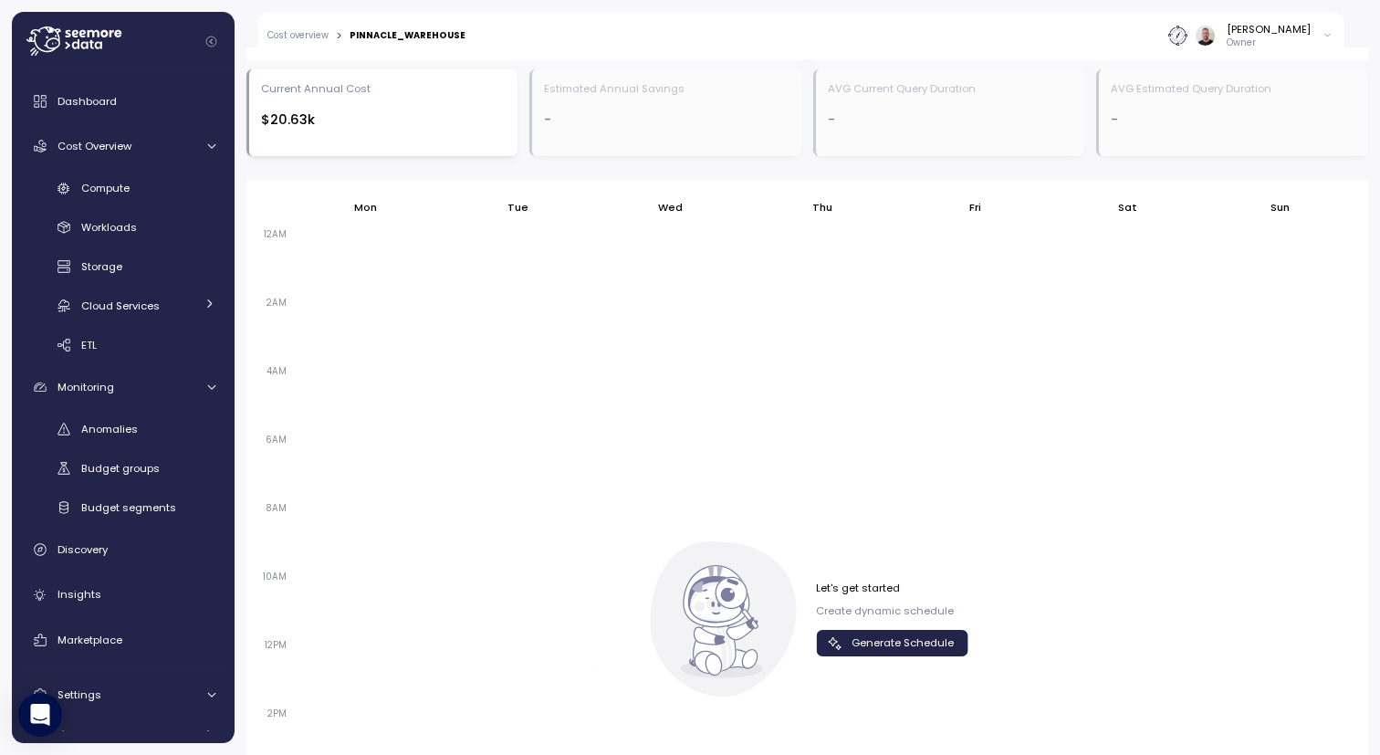
click at [886, 640] on span "Generate Schedule" at bounding box center [903, 643] width 102 height 25
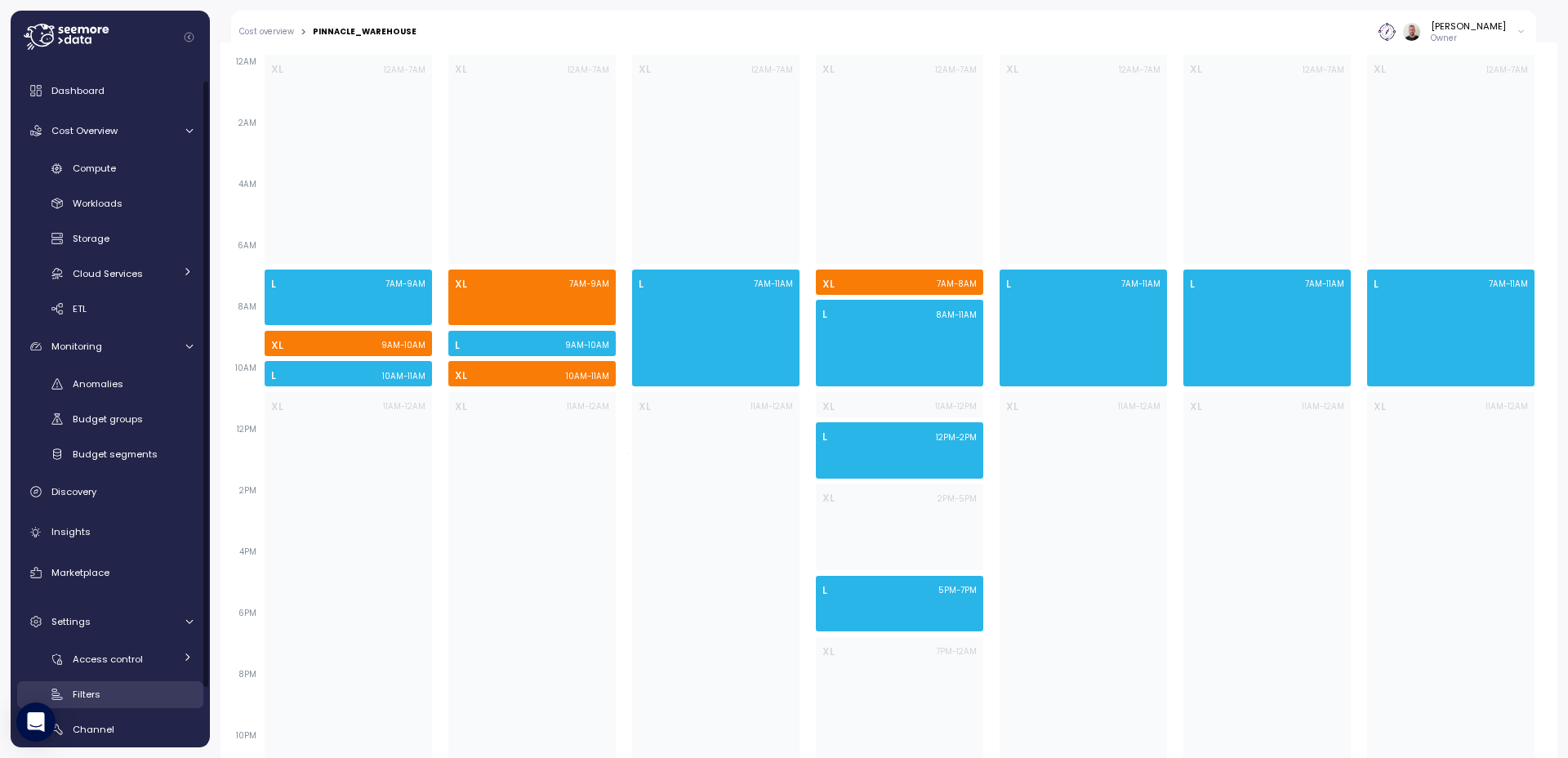
scroll to position [84, 0]
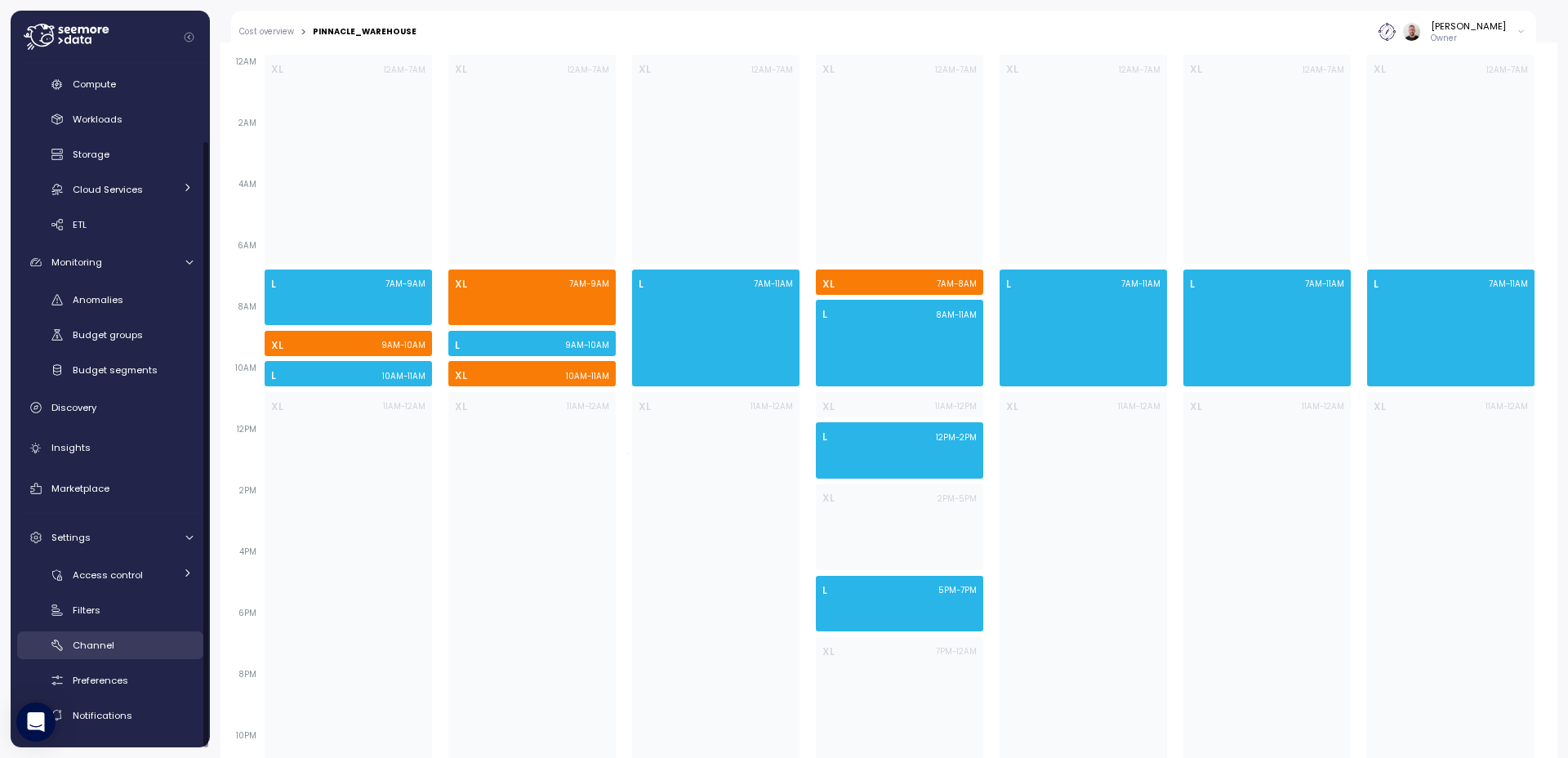
click at [138, 646] on div "Channel" at bounding box center [132, 645] width 120 height 16
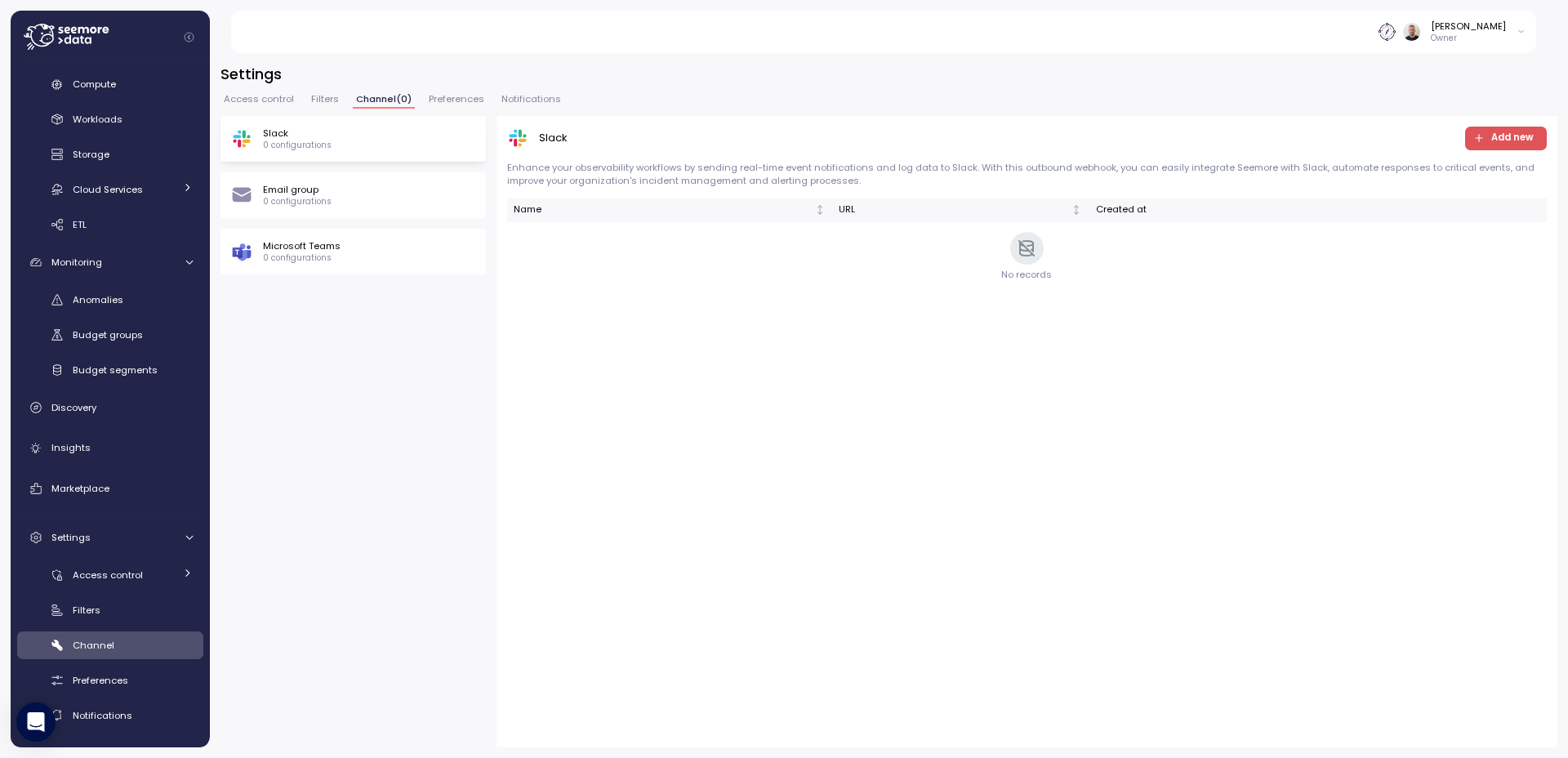
click at [1233, 140] on span "Add new" at bounding box center [1512, 138] width 42 height 22
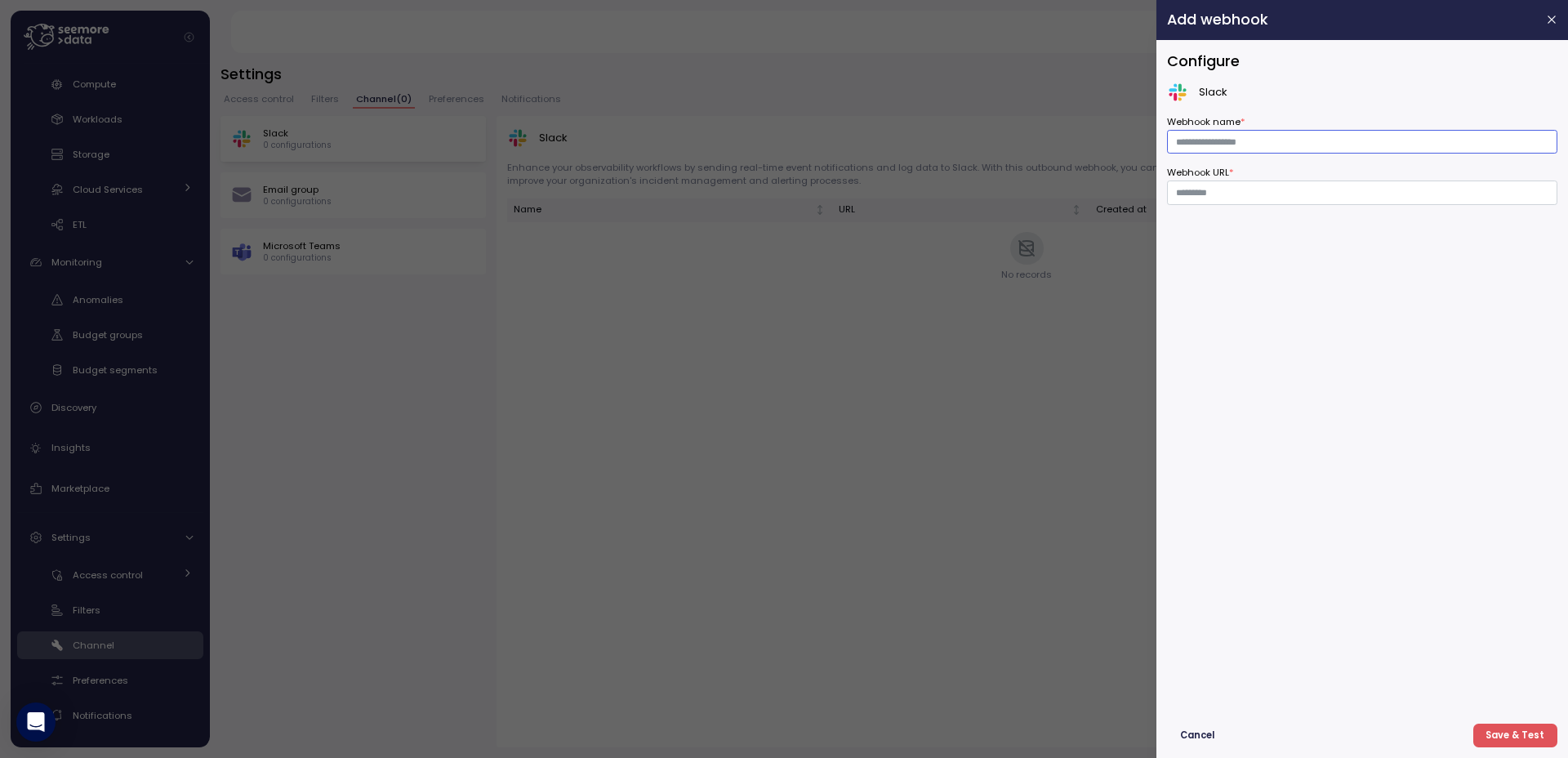
click at [1233, 145] on input "Webhook name *" at bounding box center [1361, 141] width 390 height 23
click at [1213, 193] on input "Webhook URL *" at bounding box center [1361, 192] width 390 height 23
click at [767, 334] on div at bounding box center [784, 379] width 1568 height 758
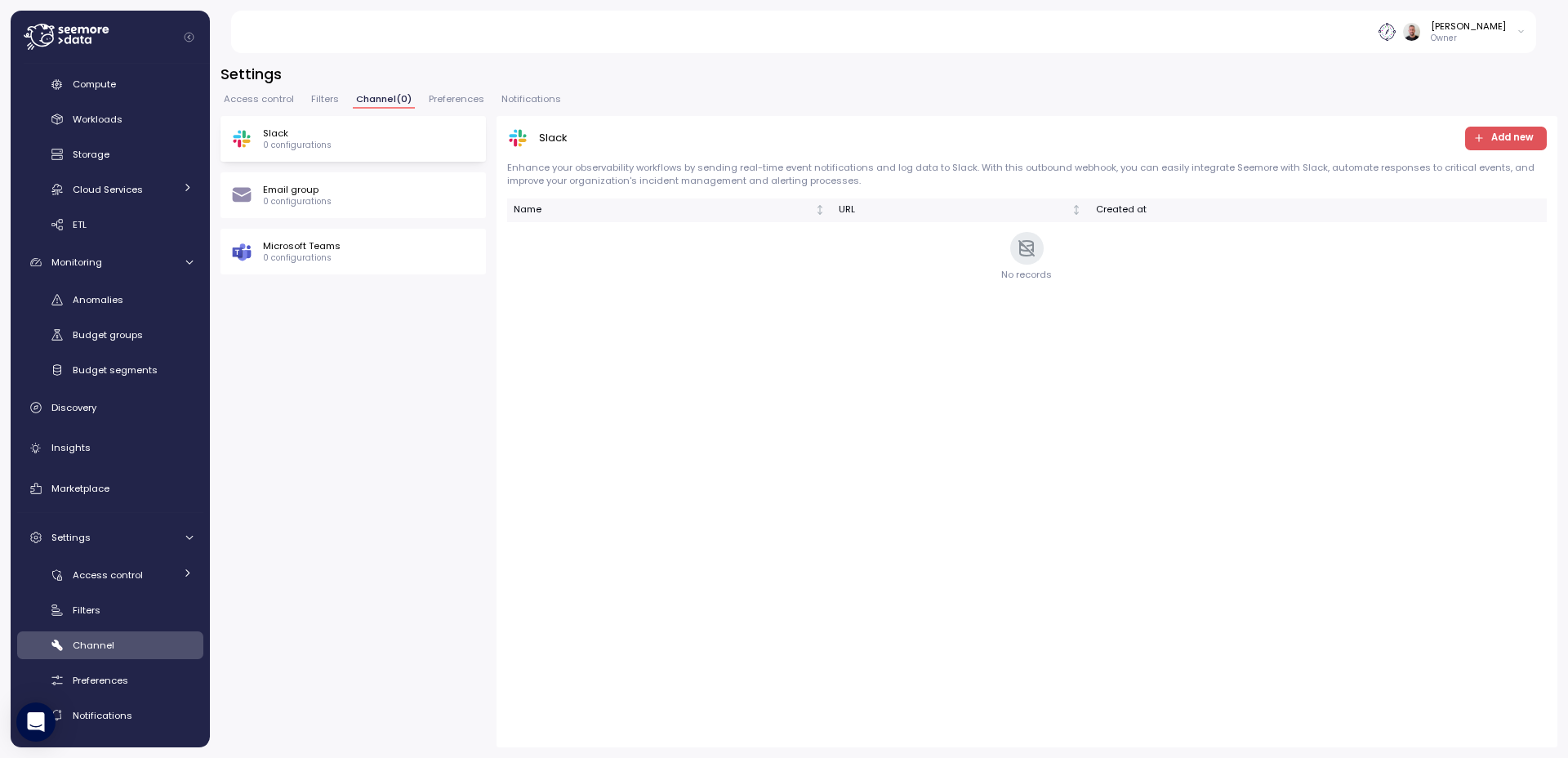
click at [1233, 136] on span "Add new" at bounding box center [1512, 138] width 42 height 22
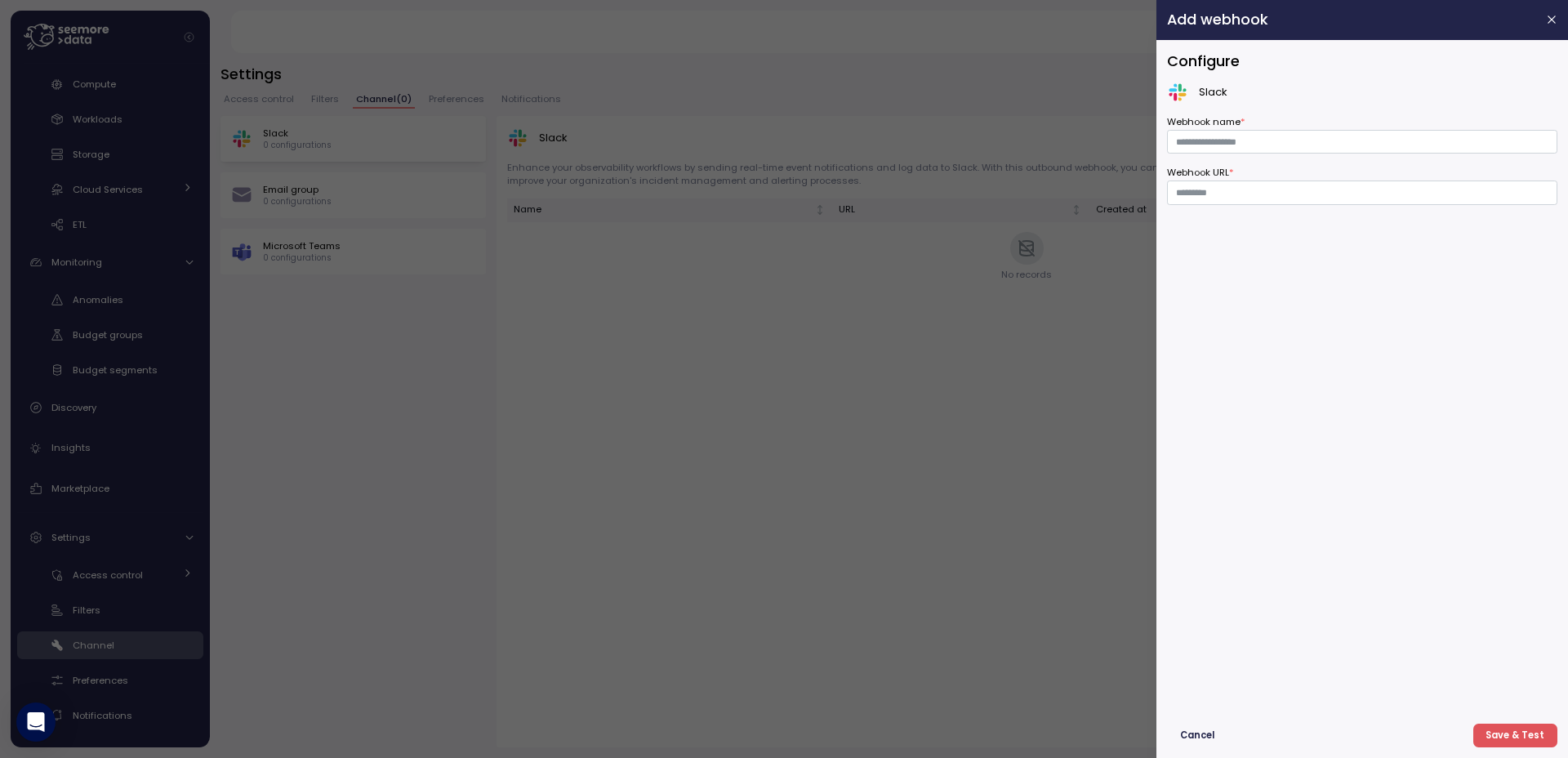
click at [1200, 171] on label "Webhook URL *" at bounding box center [1199, 173] width 67 height 14
click at [1200, 181] on input "Webhook URL *" at bounding box center [1361, 192] width 390 height 23
click at [1204, 675] on span "Cancel" at bounding box center [1197, 736] width 34 height 22
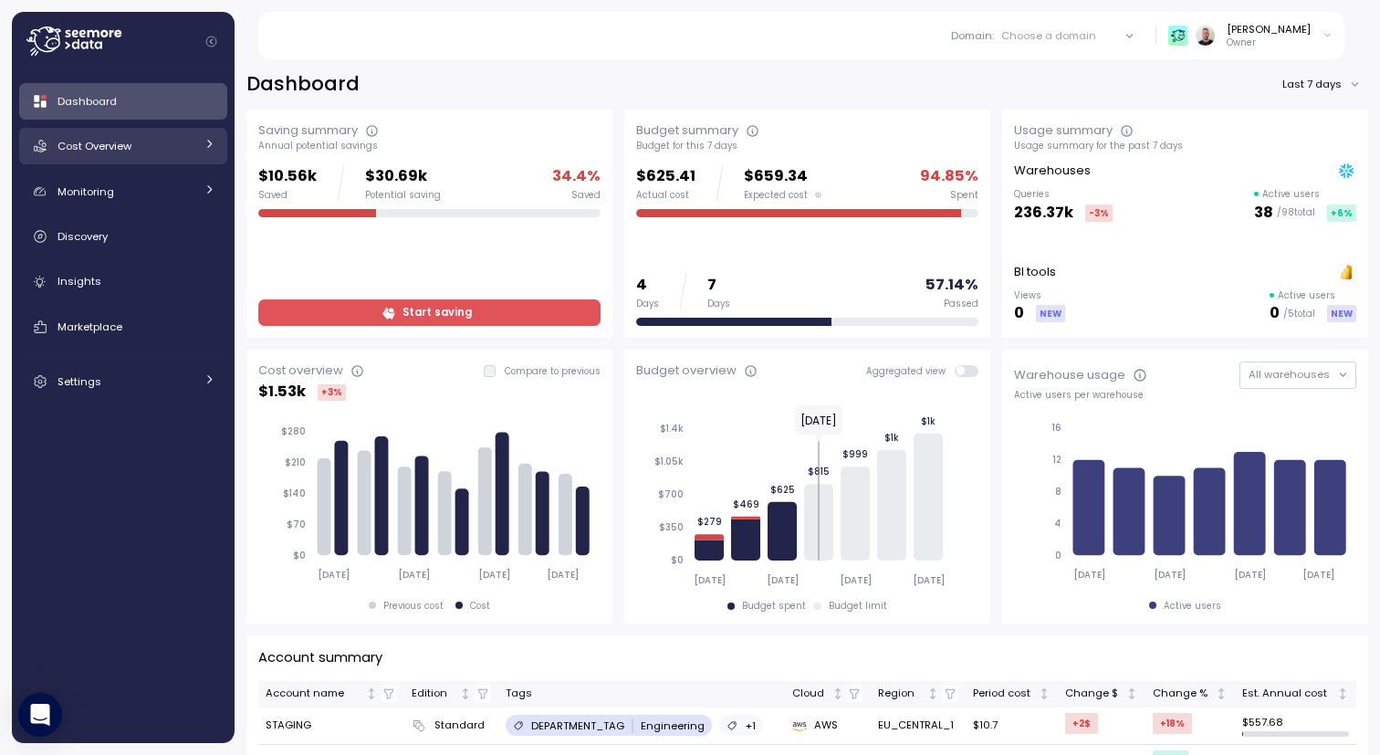
click at [77, 150] on span "Cost Overview" at bounding box center [95, 146] width 74 height 15
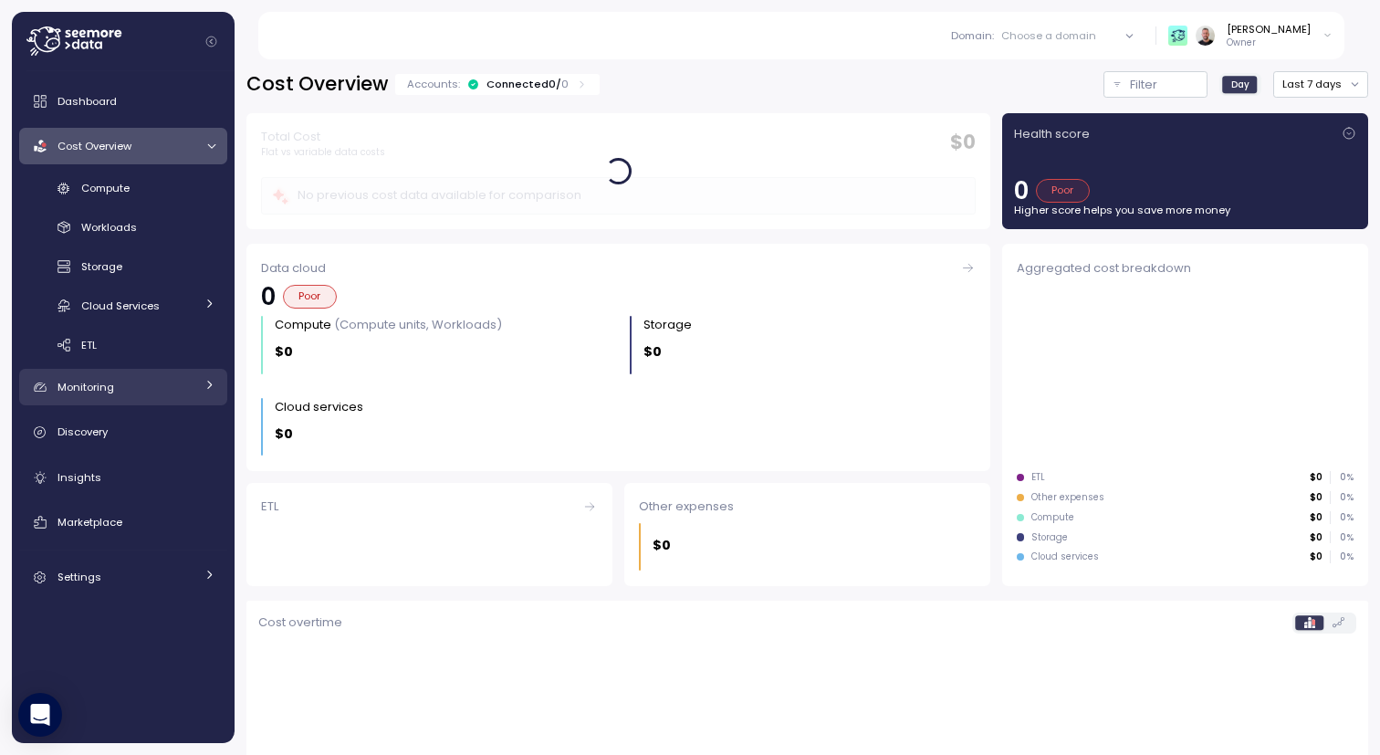
click at [180, 396] on link "Monitoring" at bounding box center [123, 387] width 208 height 37
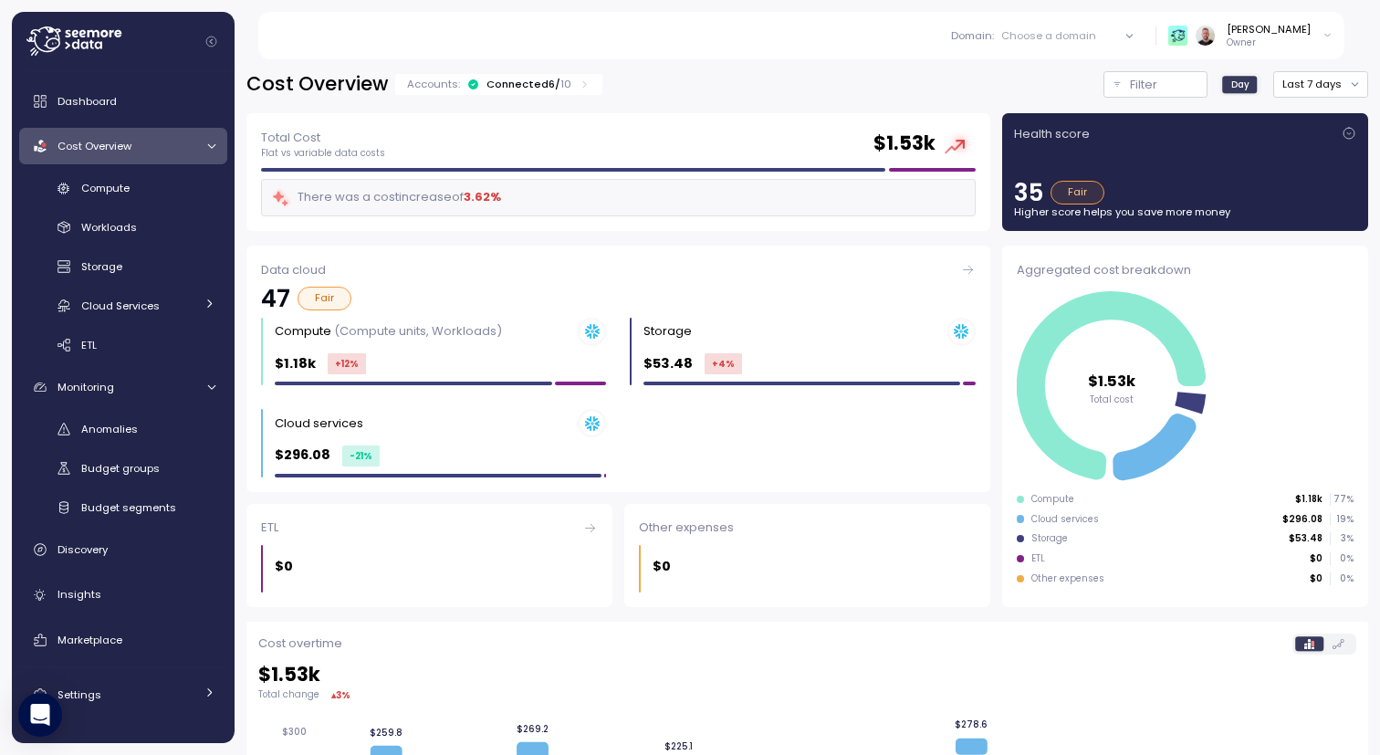
click at [1096, 39] on div "Choose a domain" at bounding box center [1048, 35] width 95 height 15
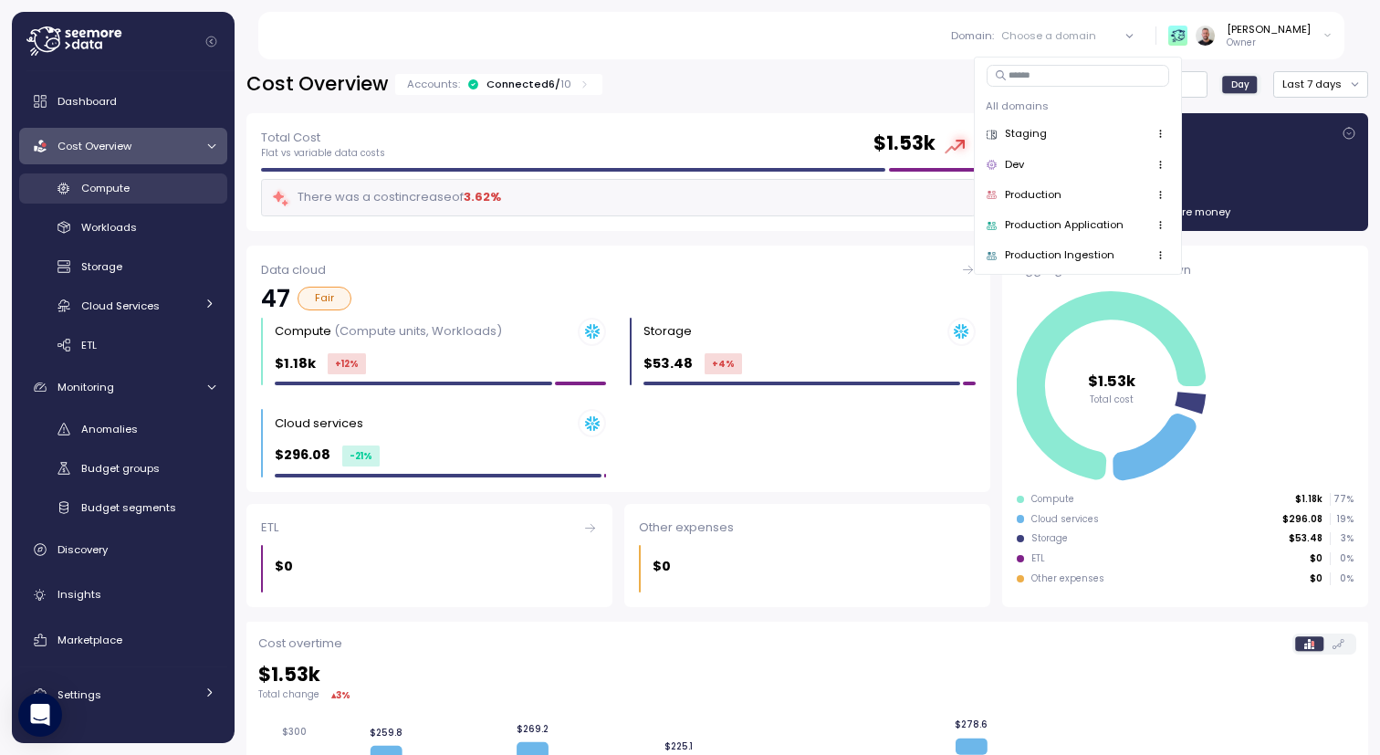
click at [134, 189] on div "Compute" at bounding box center [148, 188] width 134 height 18
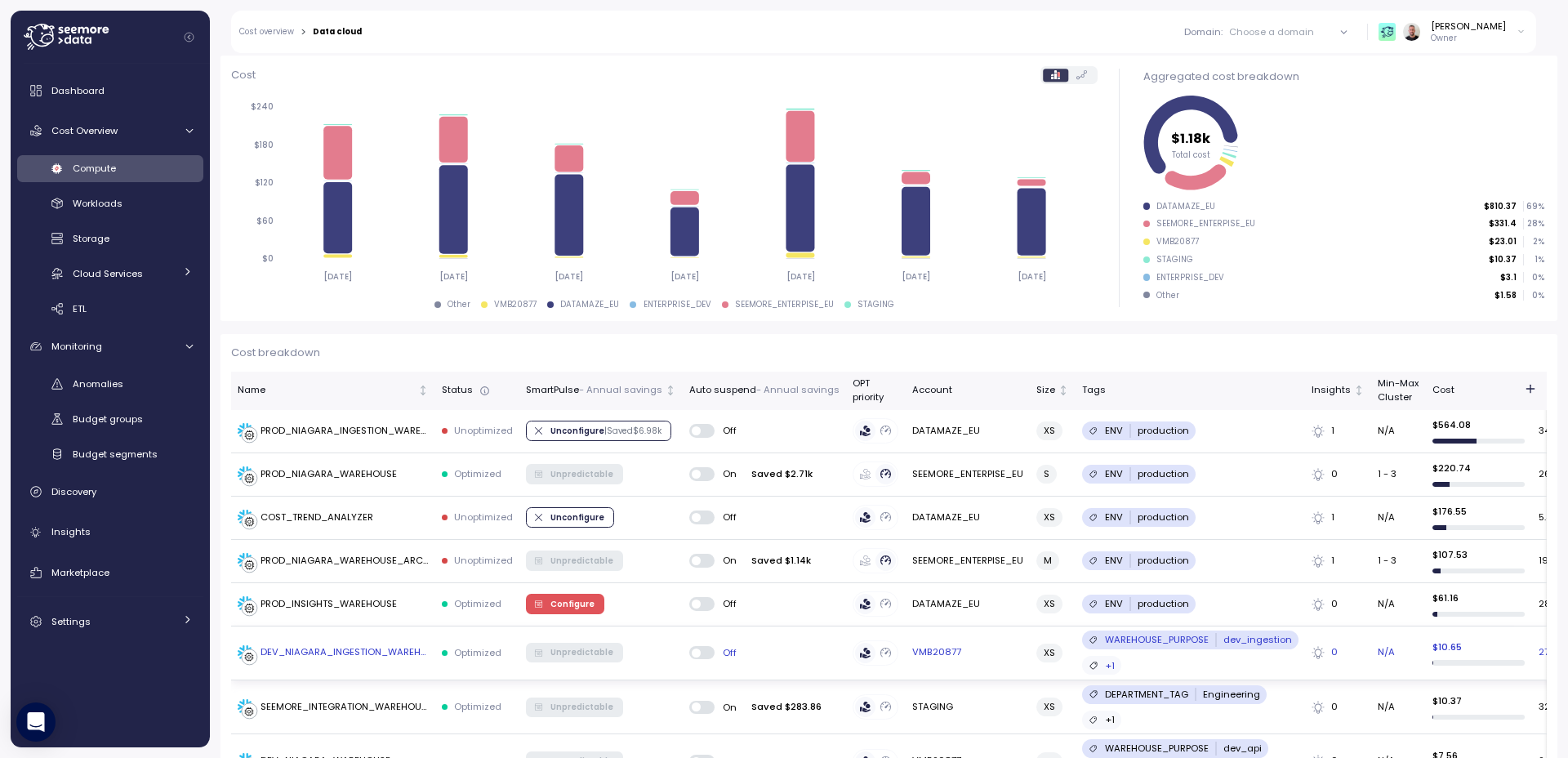
scroll to position [196, 0]
click at [83, 604] on div "Dashboard Cost Overview Compute Workloads Storage Cloud Services Clustering col…" at bounding box center [110, 356] width 186 height 564
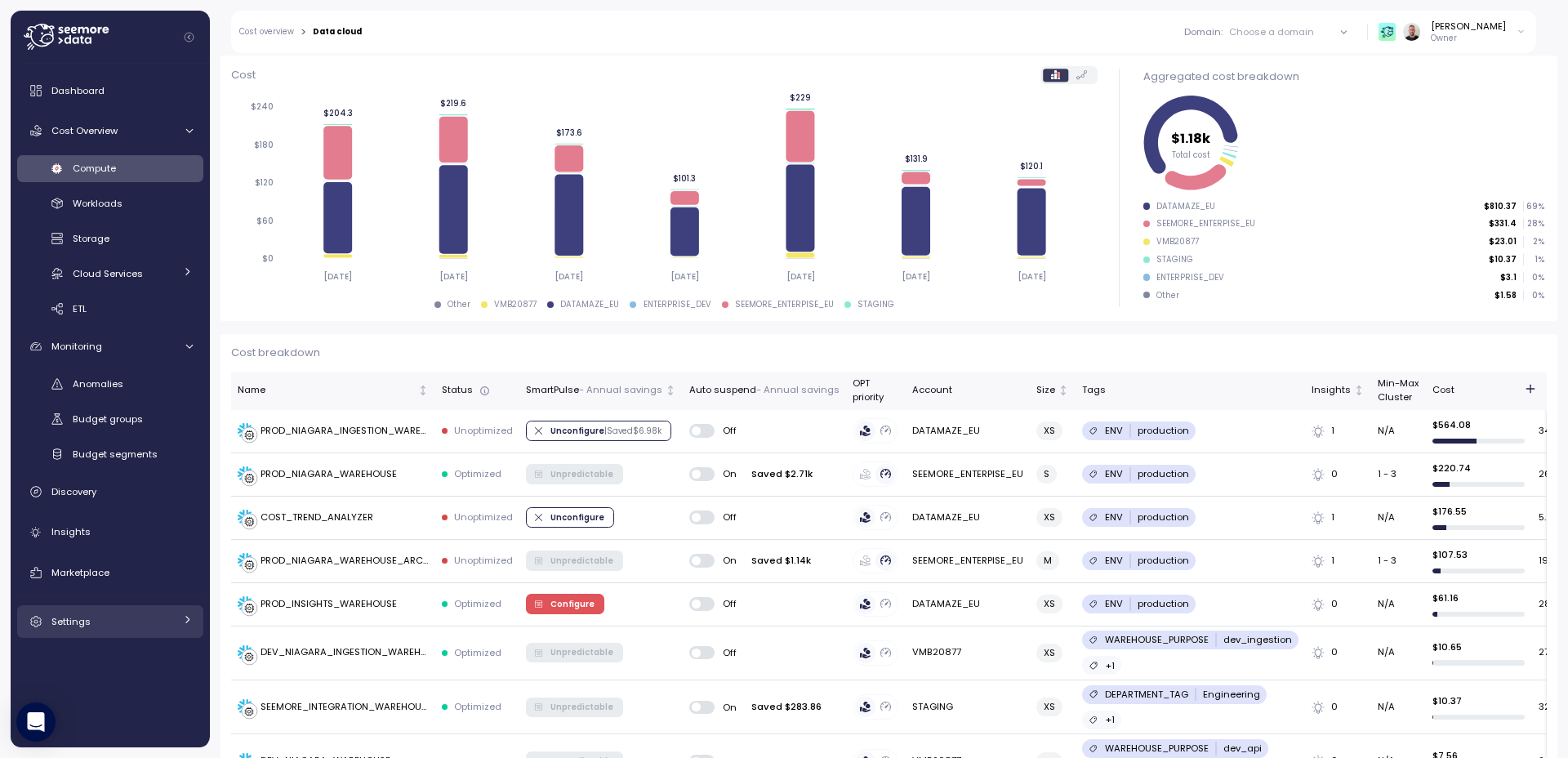
click at [83, 621] on span "Settings" at bounding box center [72, 621] width 39 height 13
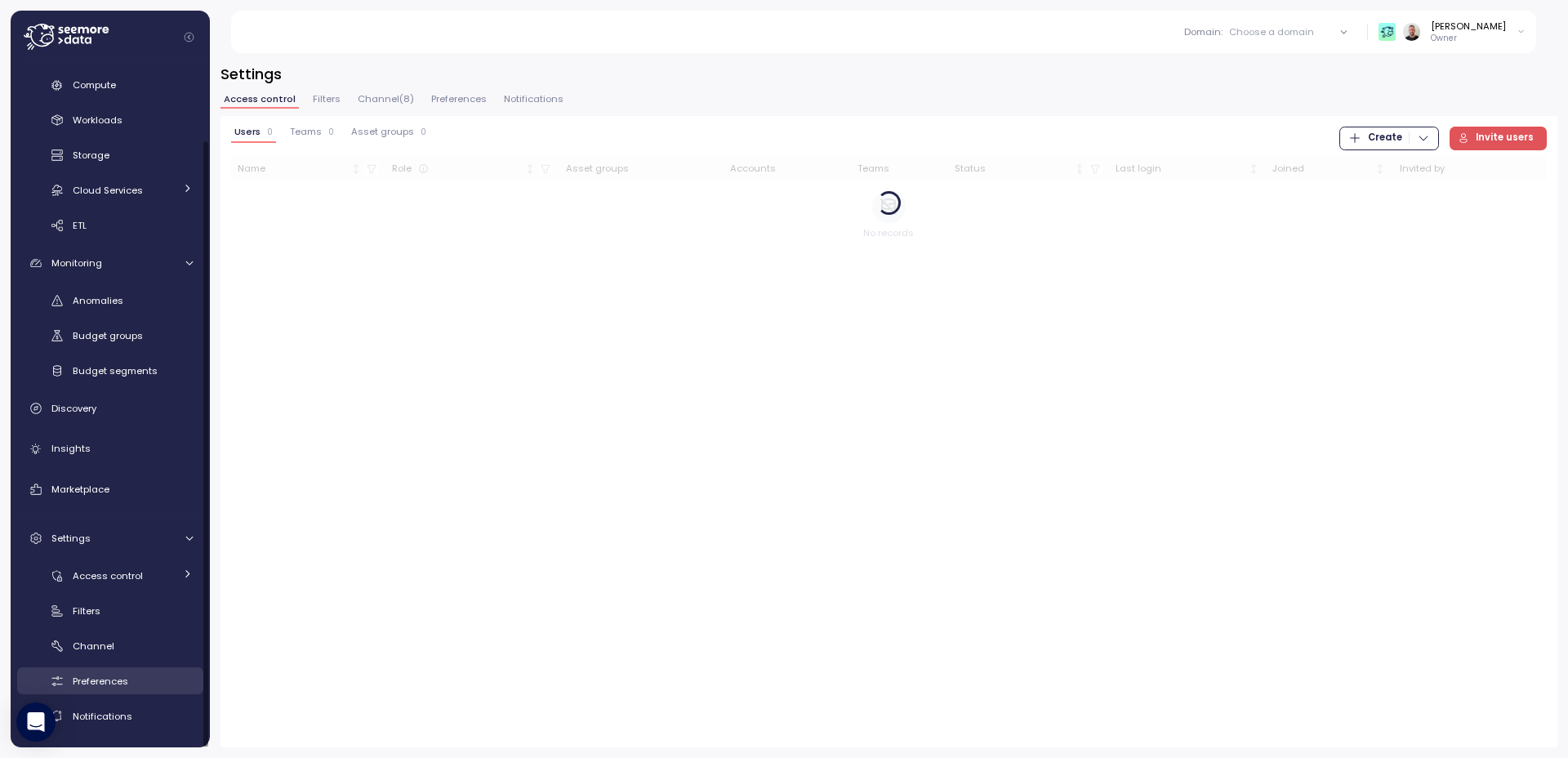
scroll to position [84, 0]
click at [116, 649] on div "Channel" at bounding box center [132, 645] width 120 height 16
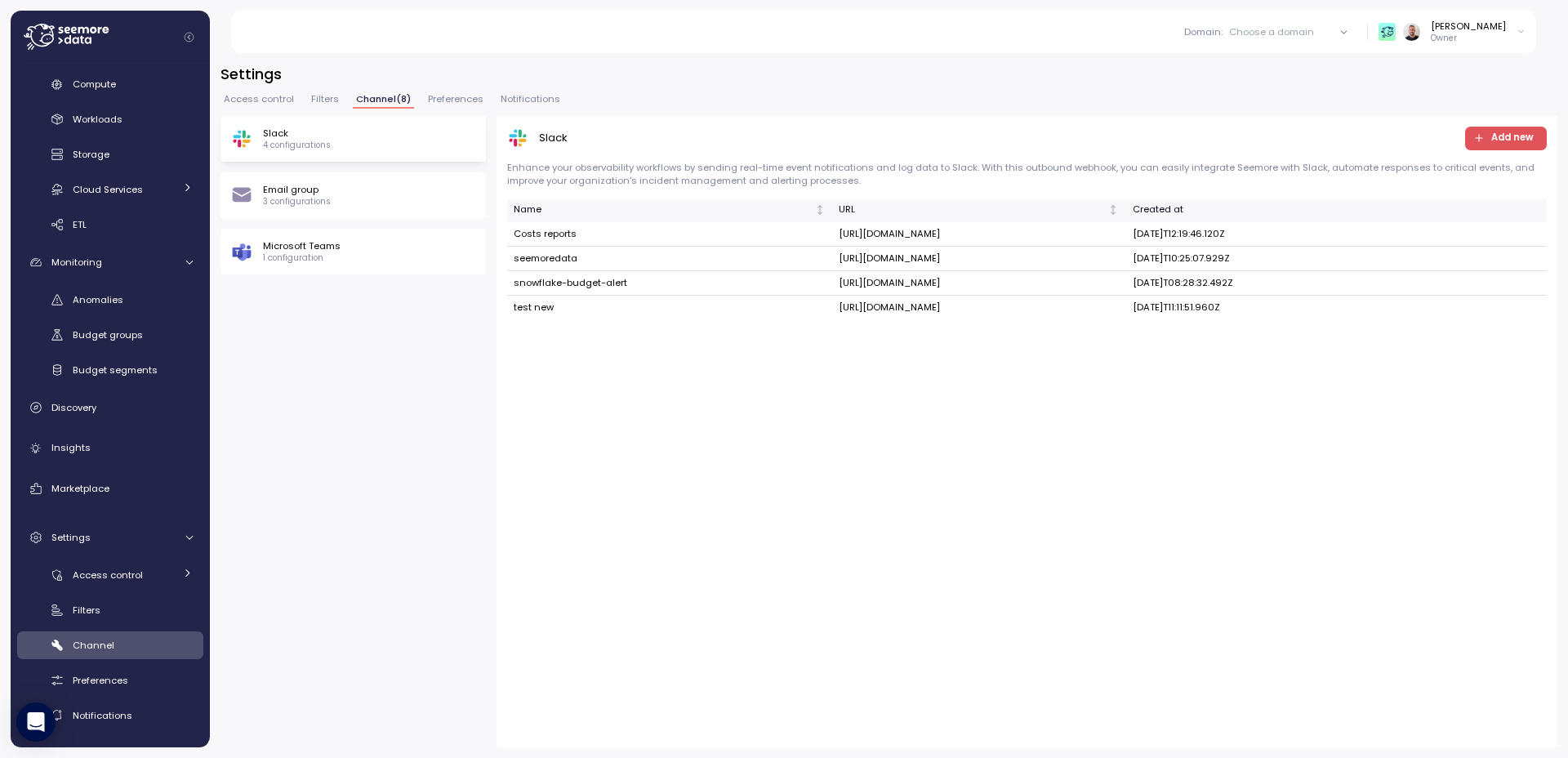
click at [1233, 132] on span "Add new" at bounding box center [1512, 138] width 42 height 22
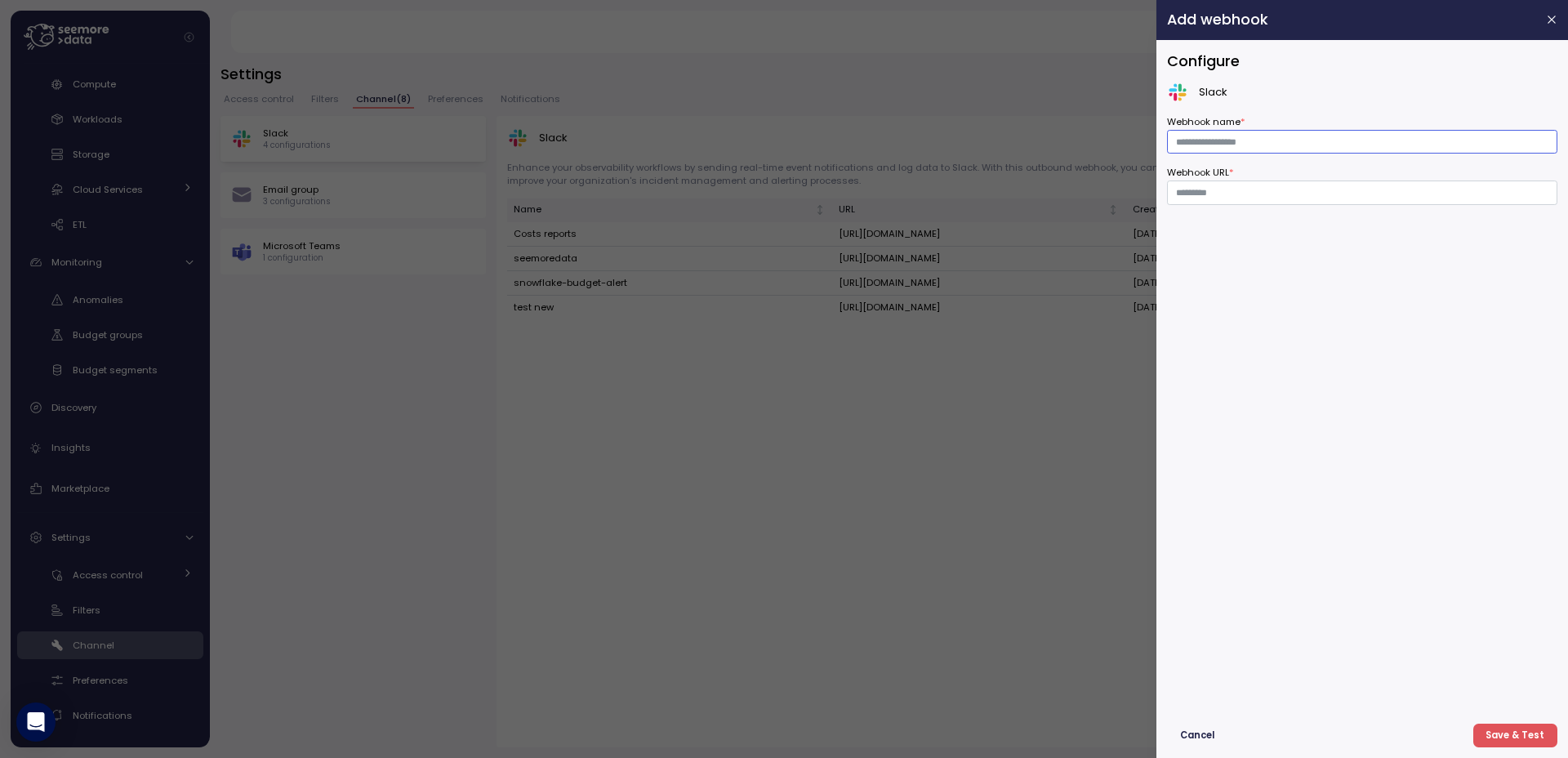
click at [1233, 151] on input "Webhook name *" at bounding box center [1361, 141] width 390 height 23
click at [1194, 193] on input "Webhook URL *" at bounding box center [1361, 192] width 390 height 23
paste input "**********"
drag, startPoint x: 1199, startPoint y: 192, endPoint x: 1046, endPoint y: 183, distance: 153.3
click at [1046, 675] on div "**********" at bounding box center [784, 758] width 1568 height 0
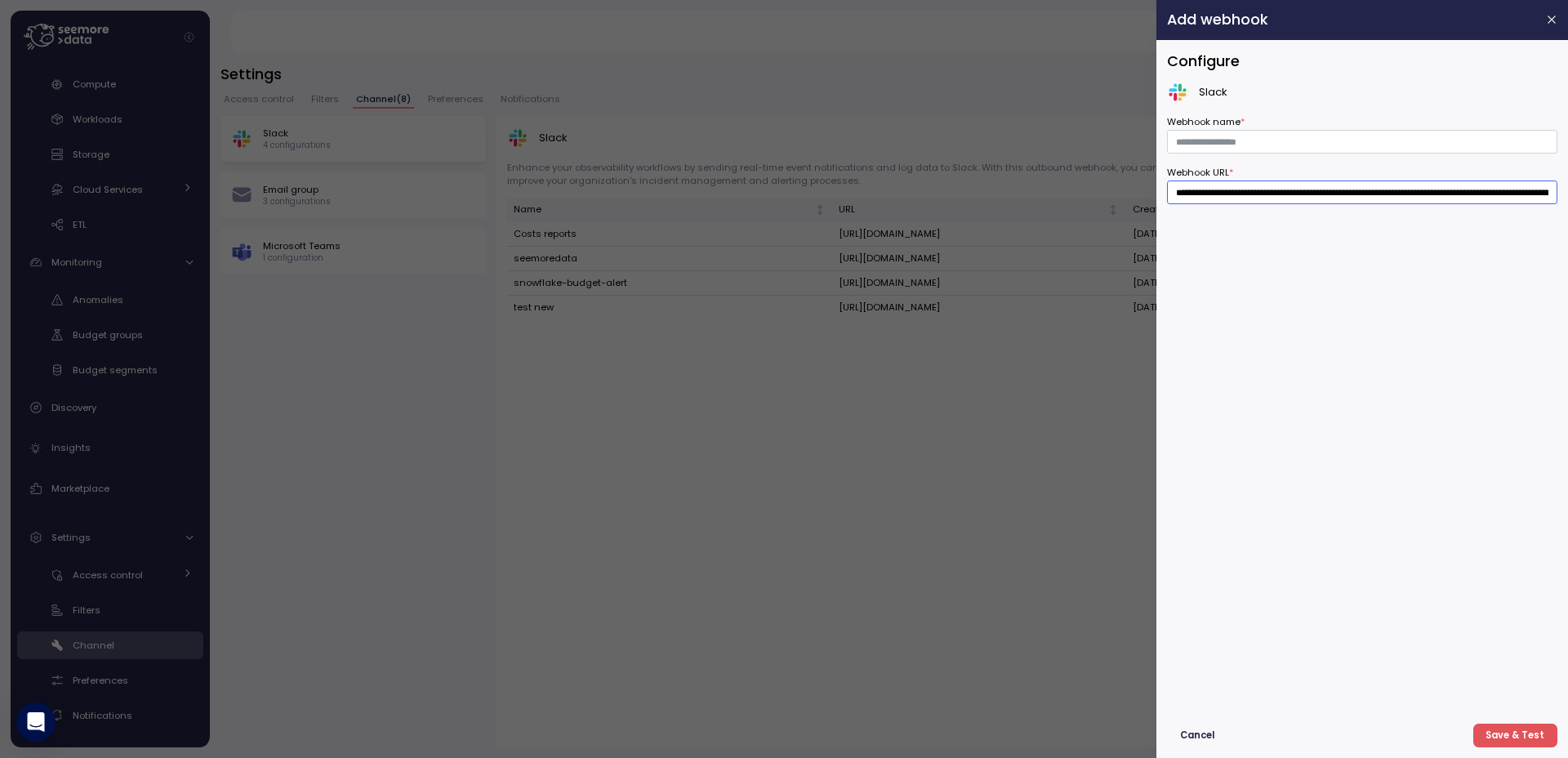
type input "**********"
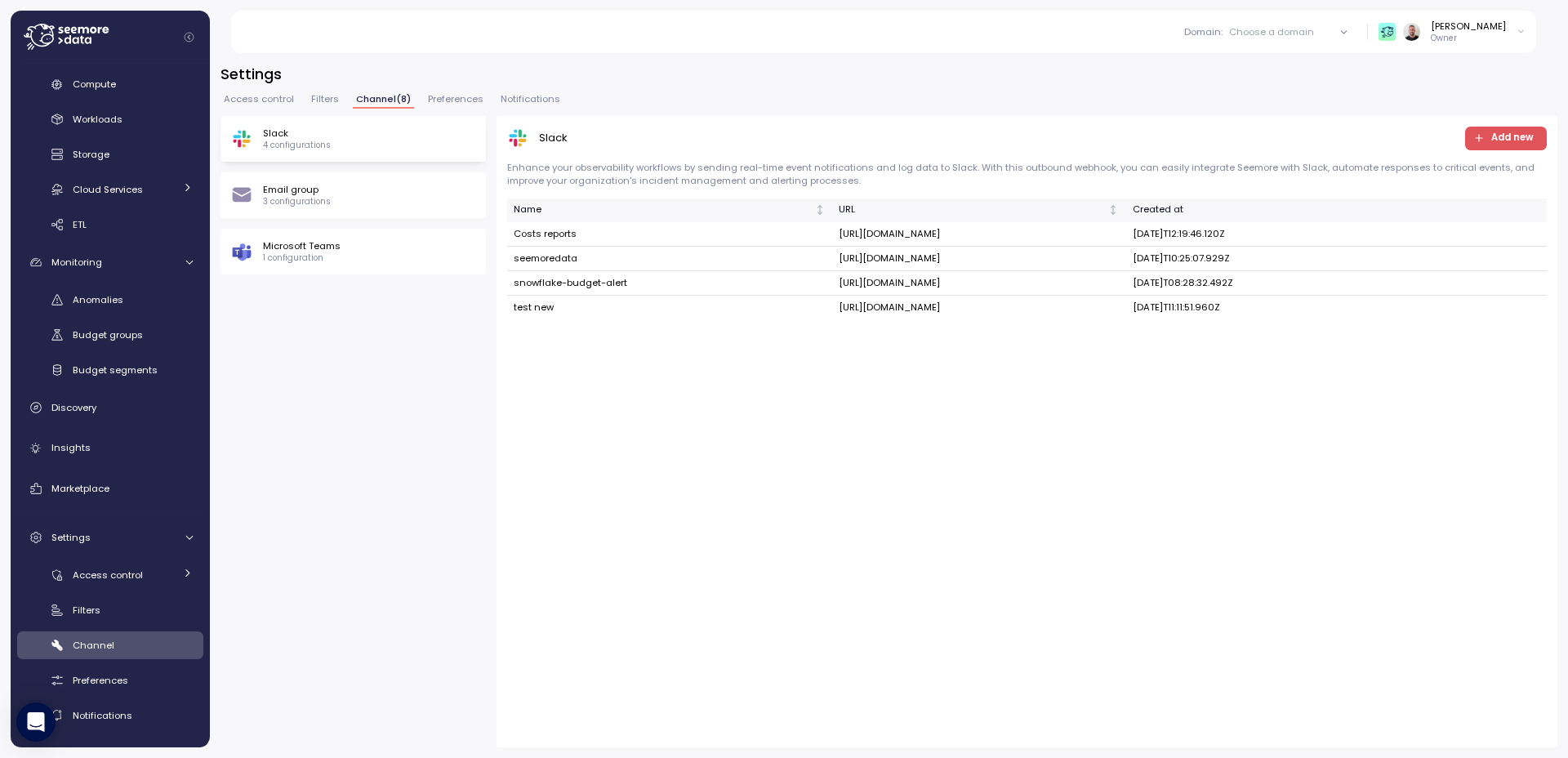
click at [454, 100] on span "Preferences" at bounding box center [455, 99] width 55 height 9
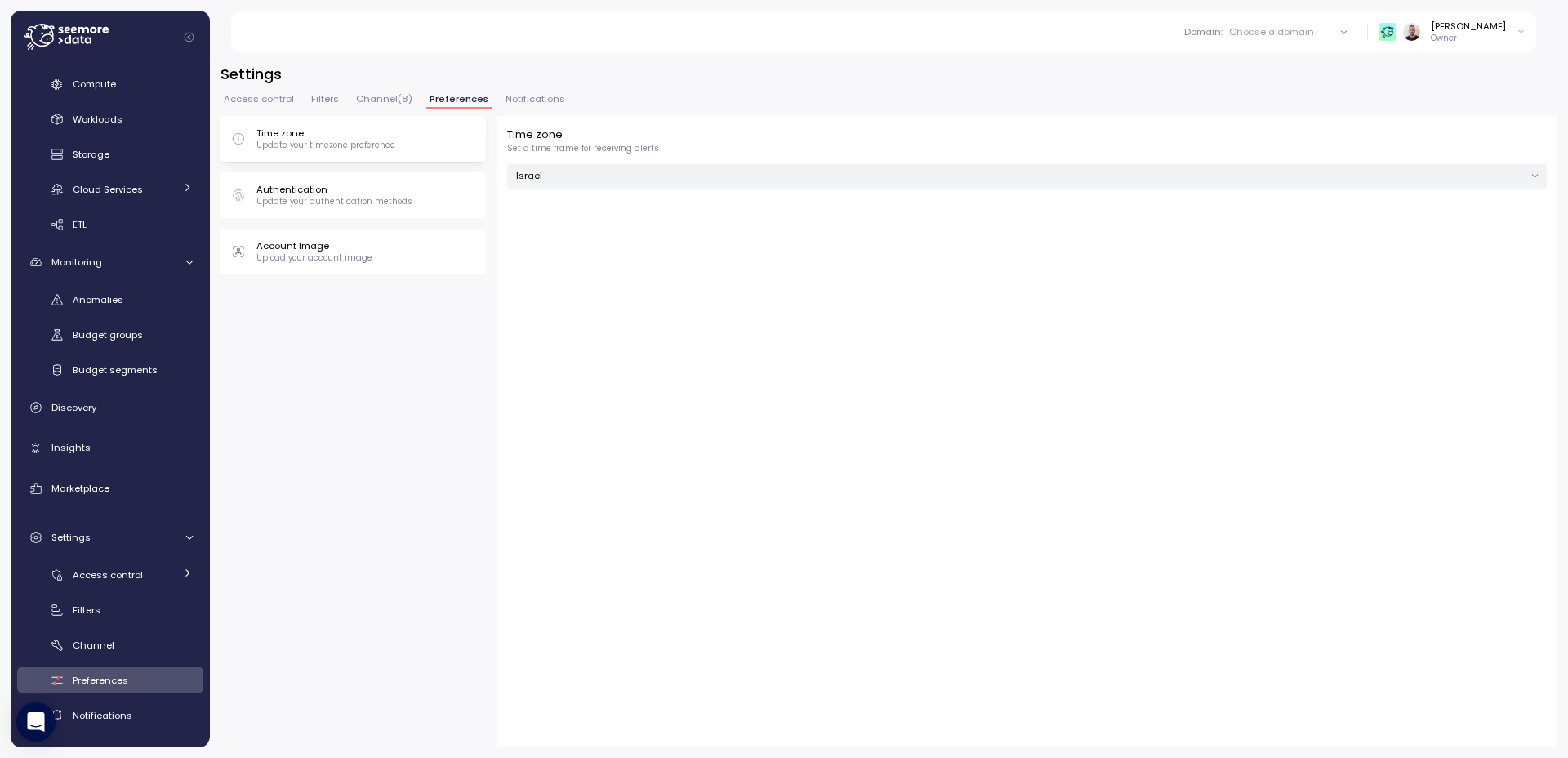
click at [402, 192] on p "Authentication" at bounding box center [335, 189] width 156 height 13
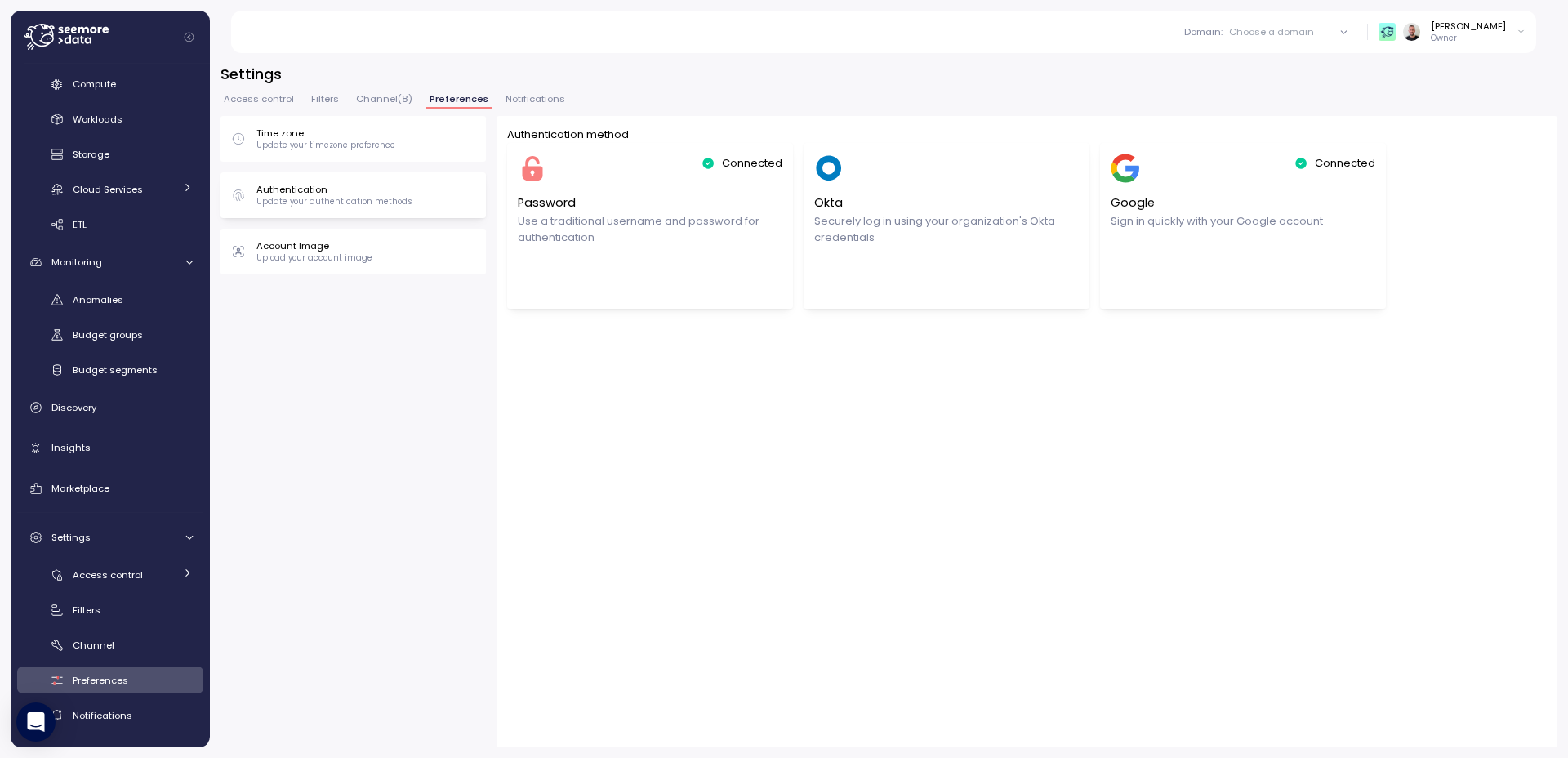
click at [370, 142] on p "Update your timezone preference" at bounding box center [326, 145] width 139 height 12
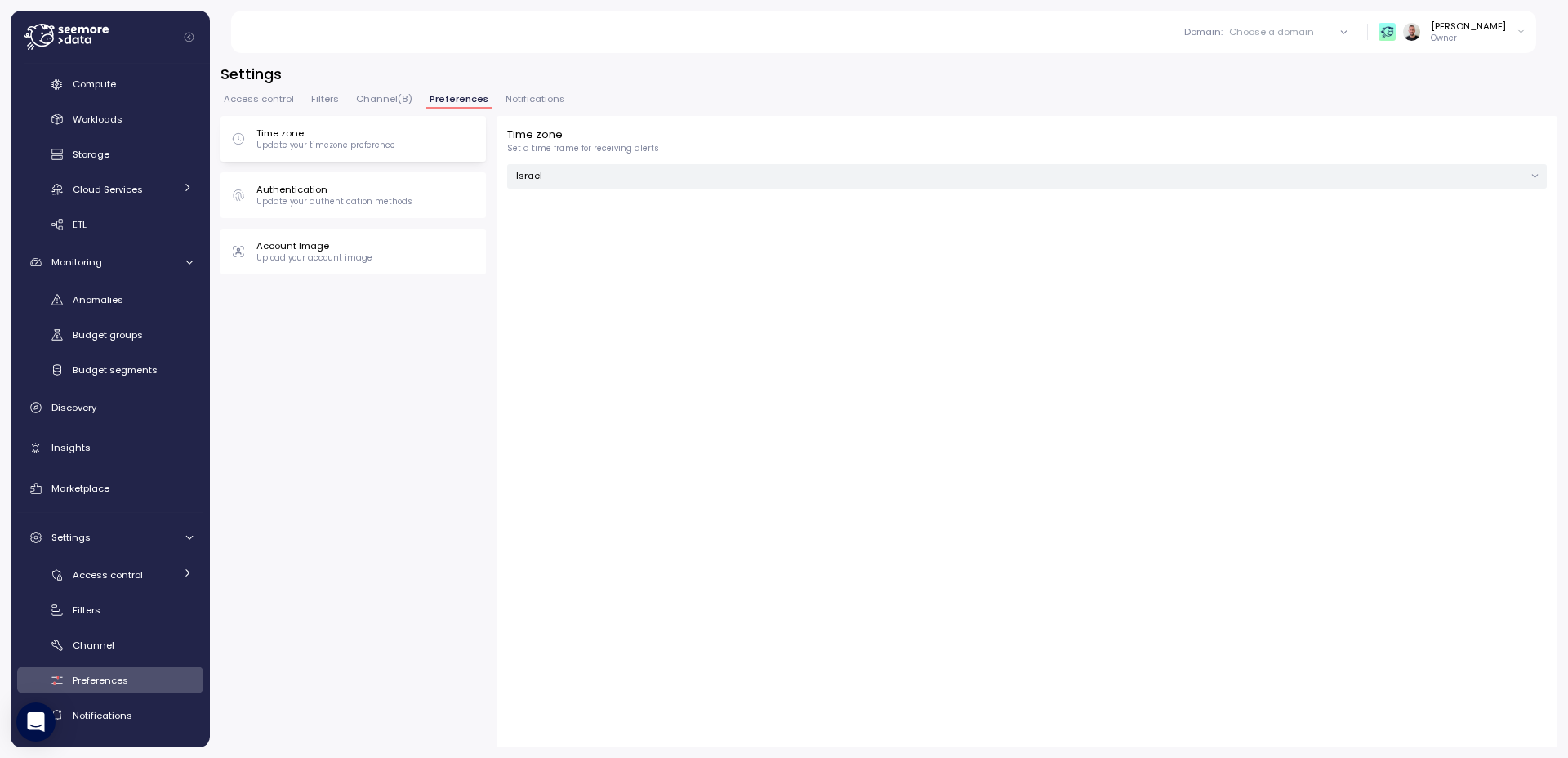
click at [355, 255] on p "Upload your account image" at bounding box center [315, 258] width 116 height 12
click at [522, 110] on div "Access control Filters Channel ( 8 ) Preferences Notifications" at bounding box center [888, 106] width 1336 height 21
click at [519, 100] on span "Notifications" at bounding box center [535, 99] width 60 height 9
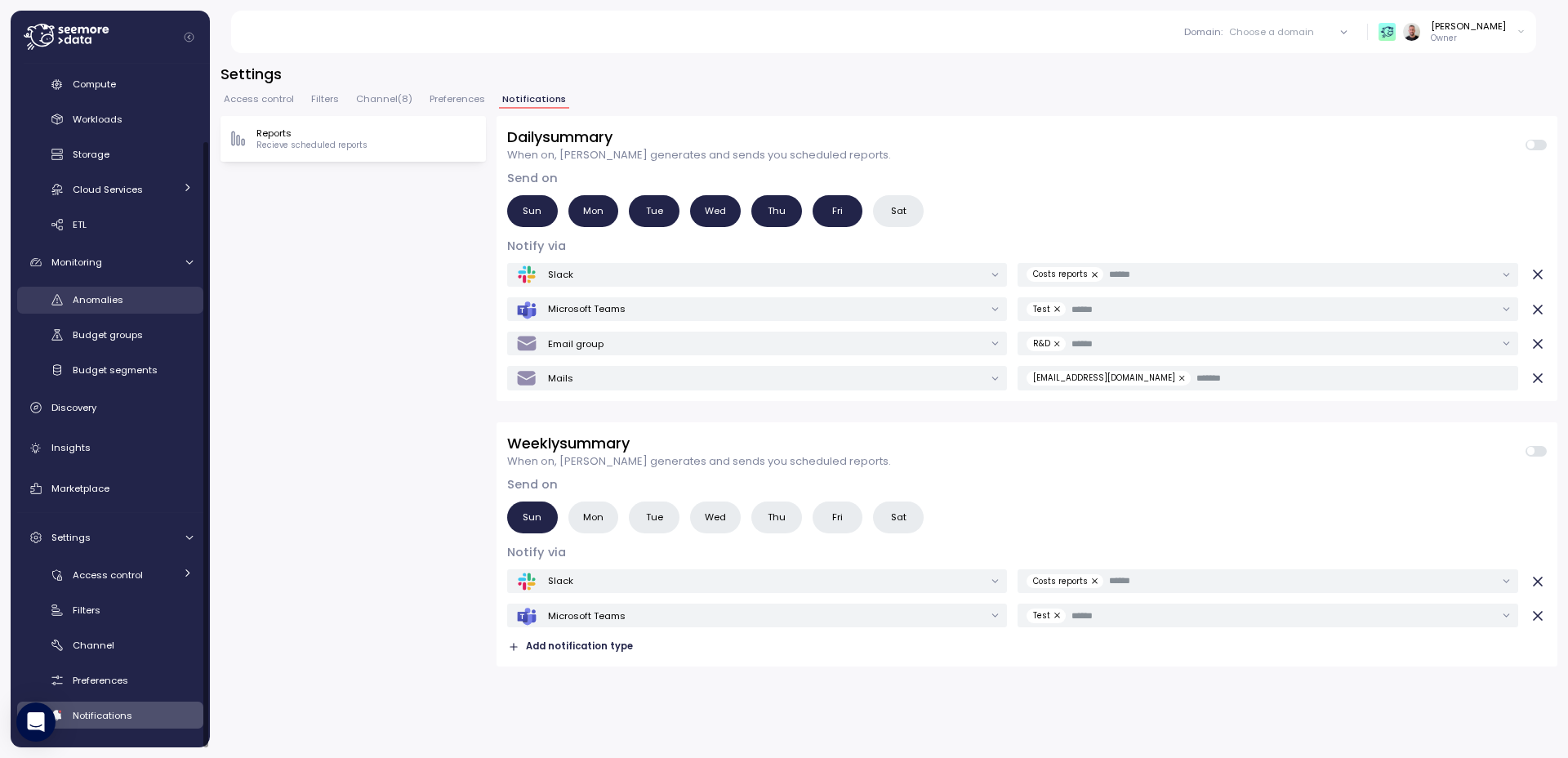
click at [124, 296] on div "Anomalies" at bounding box center [132, 300] width 120 height 16
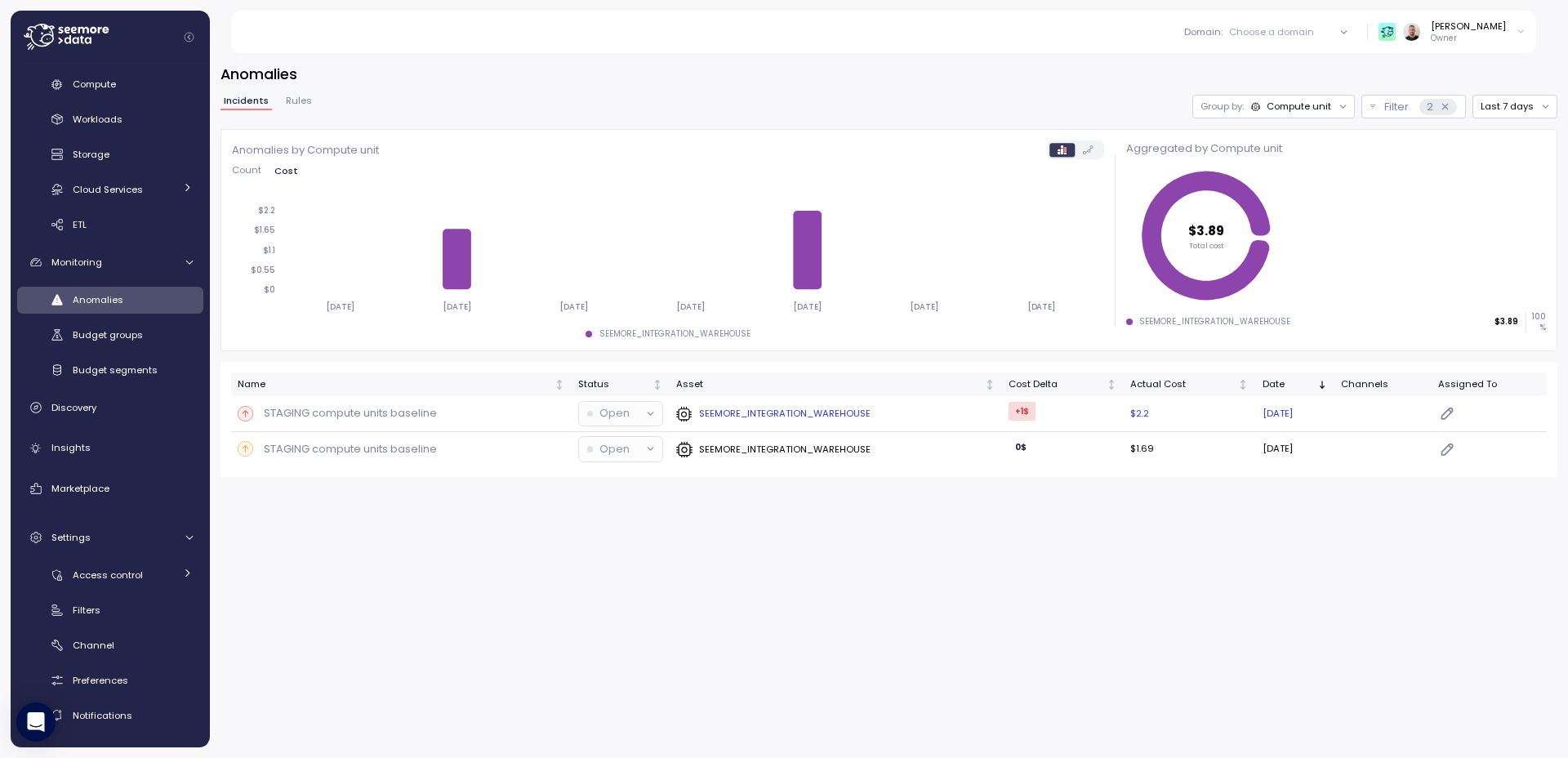
click at [1233, 413] on td at bounding box center [1383, 414] width 97 height 36
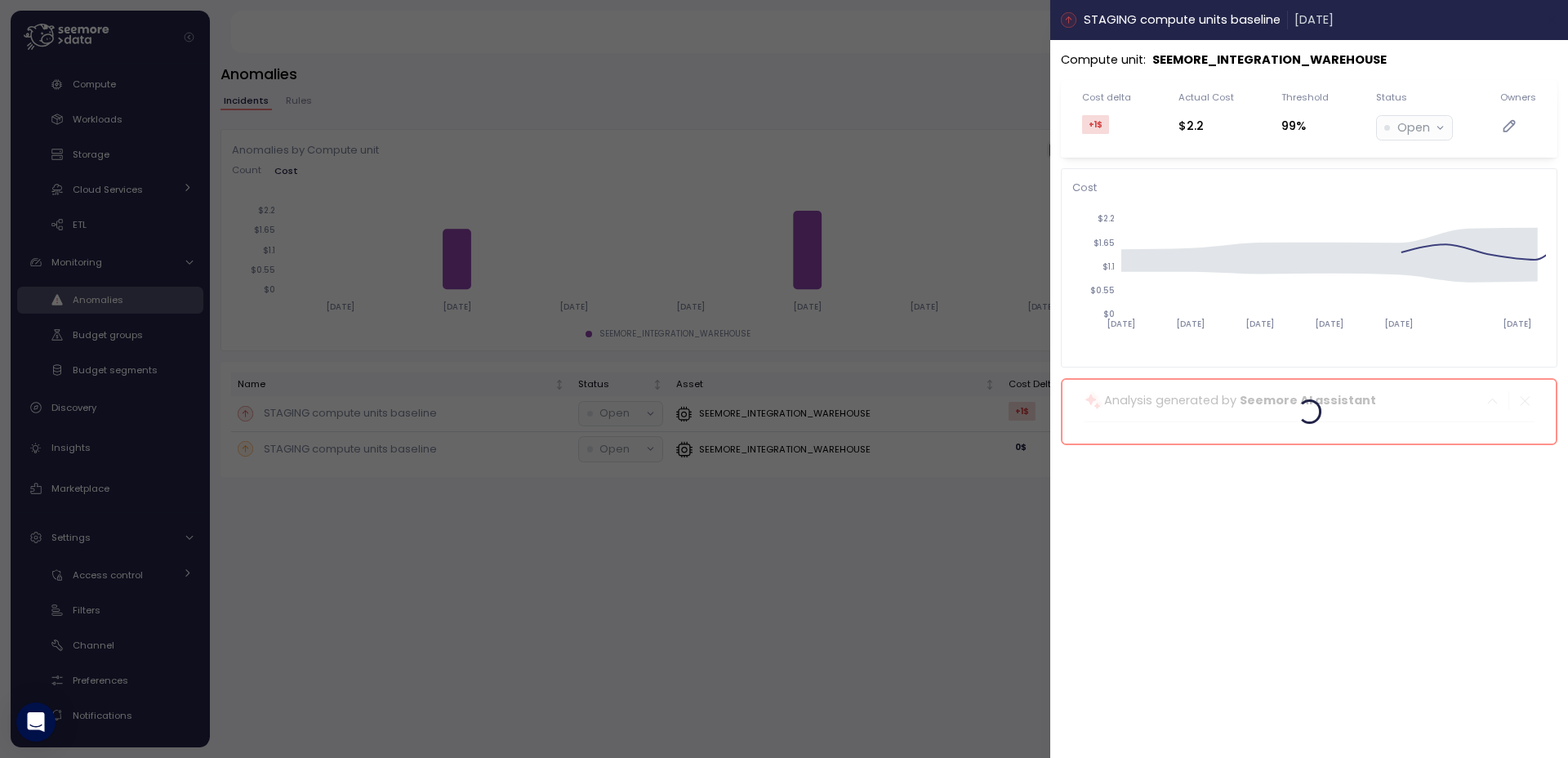
click at [1233, 27] on button "button" at bounding box center [1550, 20] width 19 height 19
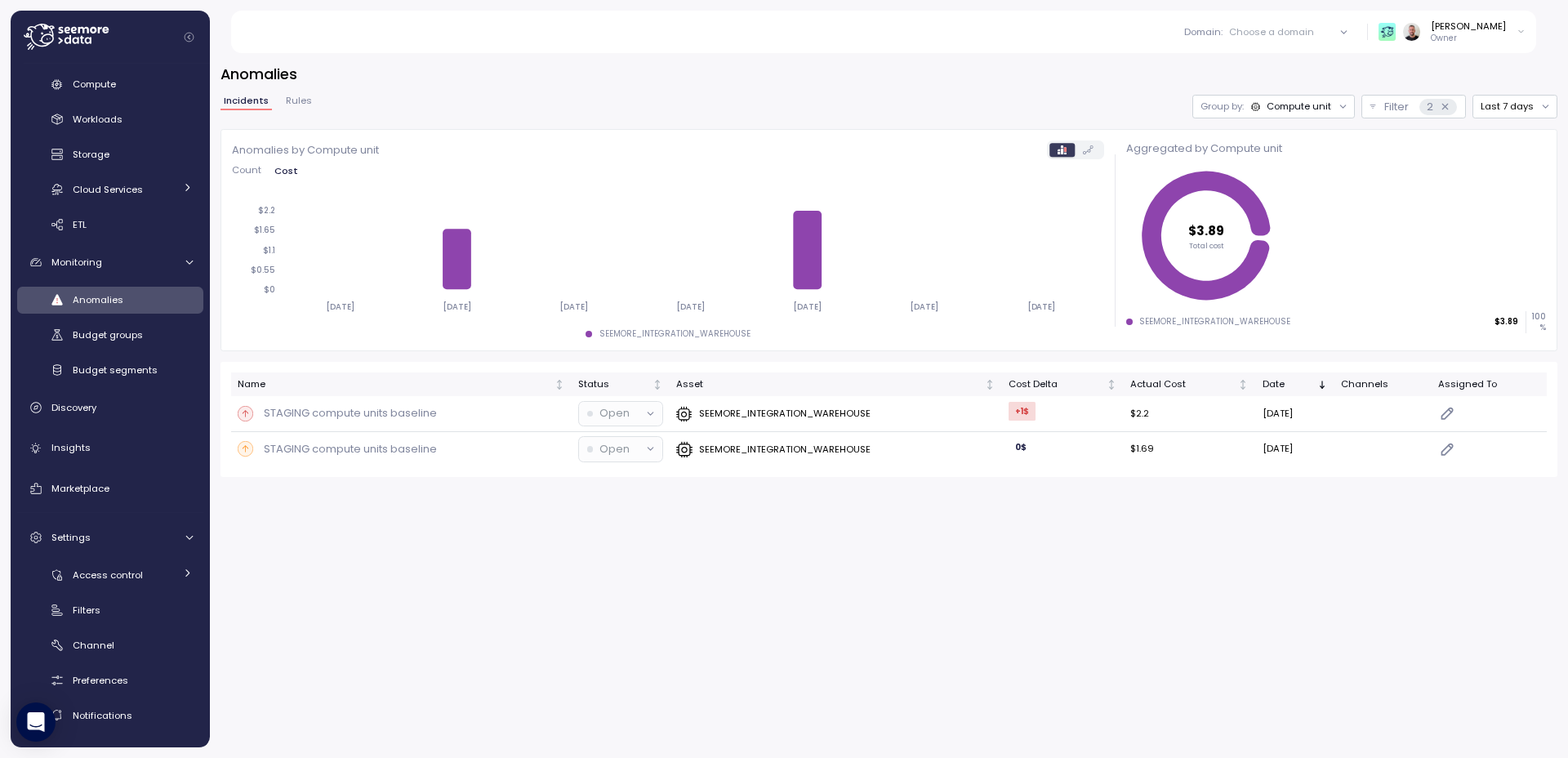
click at [298, 105] on span "Rules" at bounding box center [298, 101] width 26 height 9
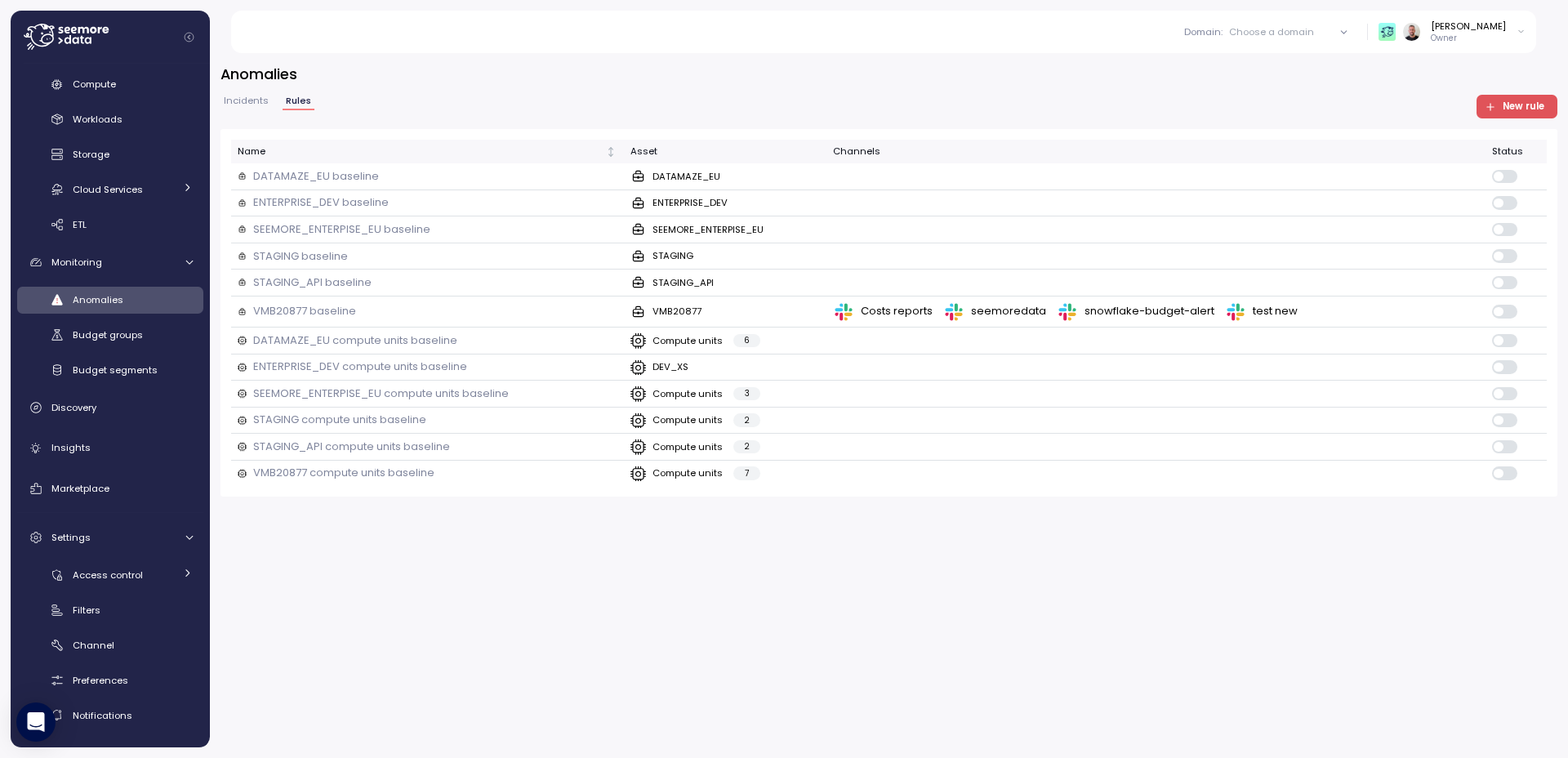
click at [1233, 107] on span "New rule" at bounding box center [1523, 106] width 42 height 22
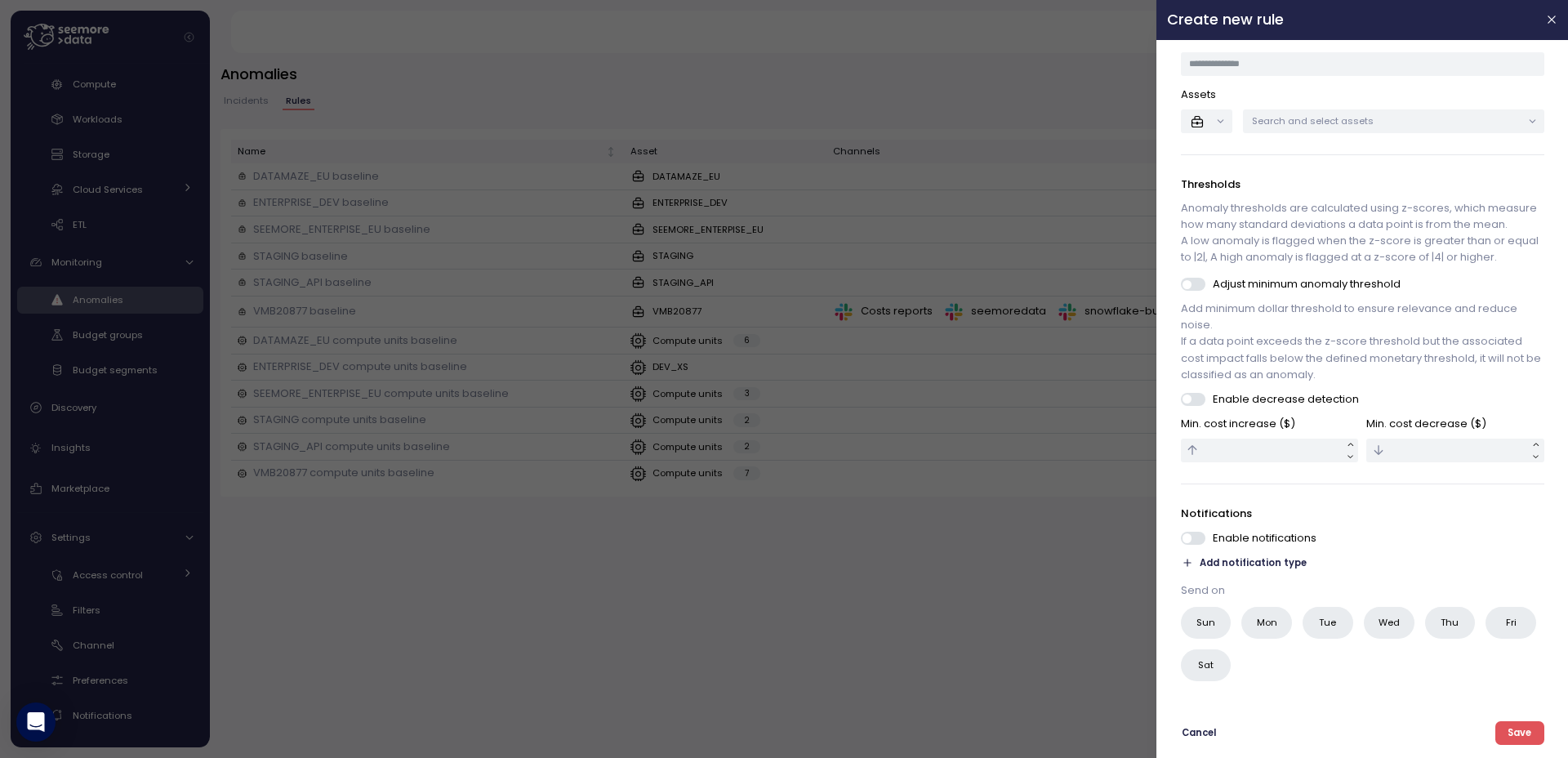
scroll to position [111, 0]
click at [1233, 566] on span "Add notification type" at bounding box center [1253, 563] width 107 height 15
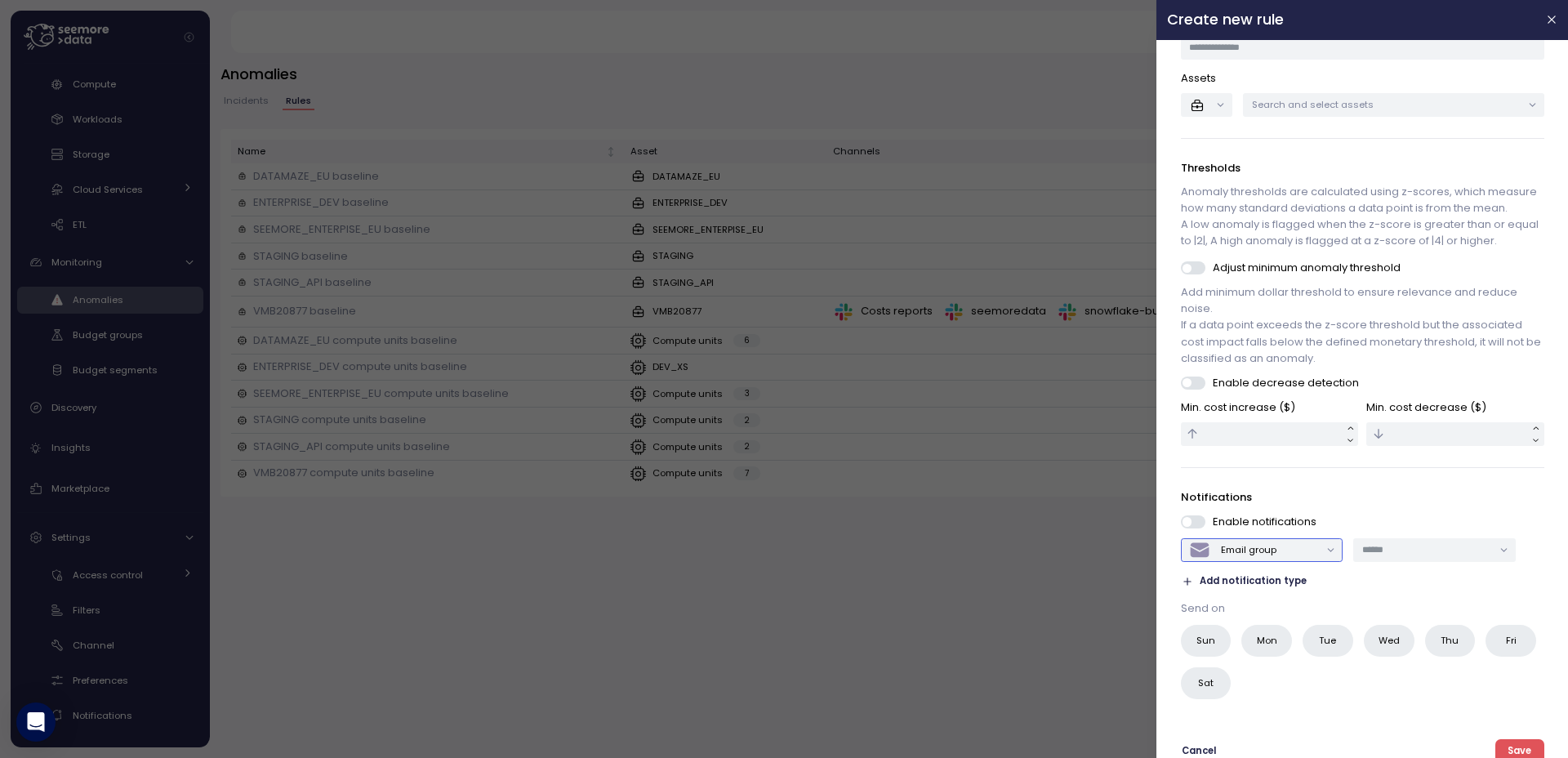
click at [1233, 557] on div "Email group" at bounding box center [1249, 549] width 55 height 13
click at [1233, 604] on div "Slack" at bounding box center [1259, 603] width 143 height 21
click at [1233, 558] on input "text" at bounding box center [1427, 549] width 130 height 14
click at [1233, 506] on p "Notifications" at bounding box center [1362, 498] width 363 height 16
click at [1233, 20] on icon "button" at bounding box center [1551, 20] width 13 height 13
